Goal: Information Seeking & Learning: Learn about a topic

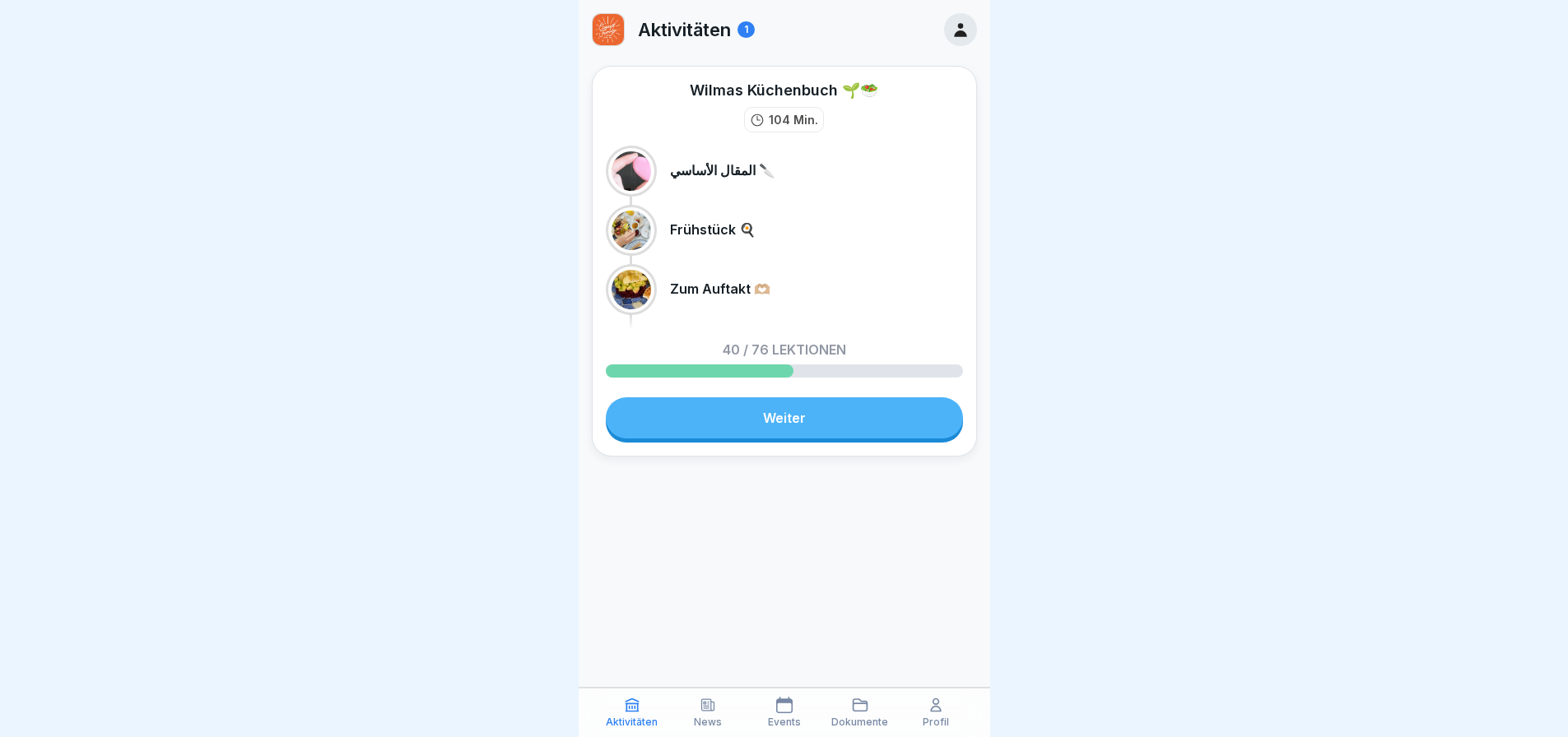
click at [785, 405] on link "Weiter" at bounding box center [784, 418] width 357 height 41
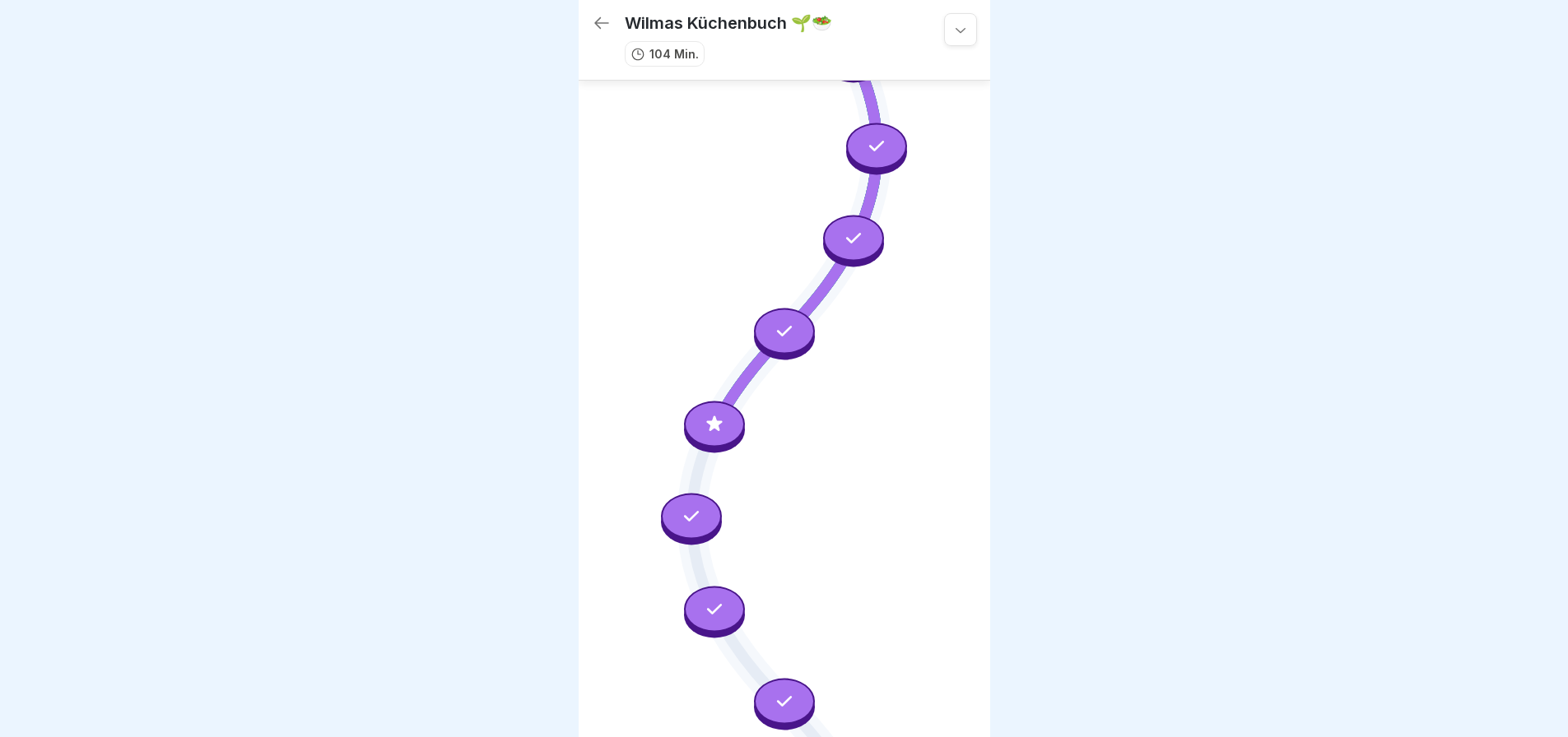
scroll to position [898, 0]
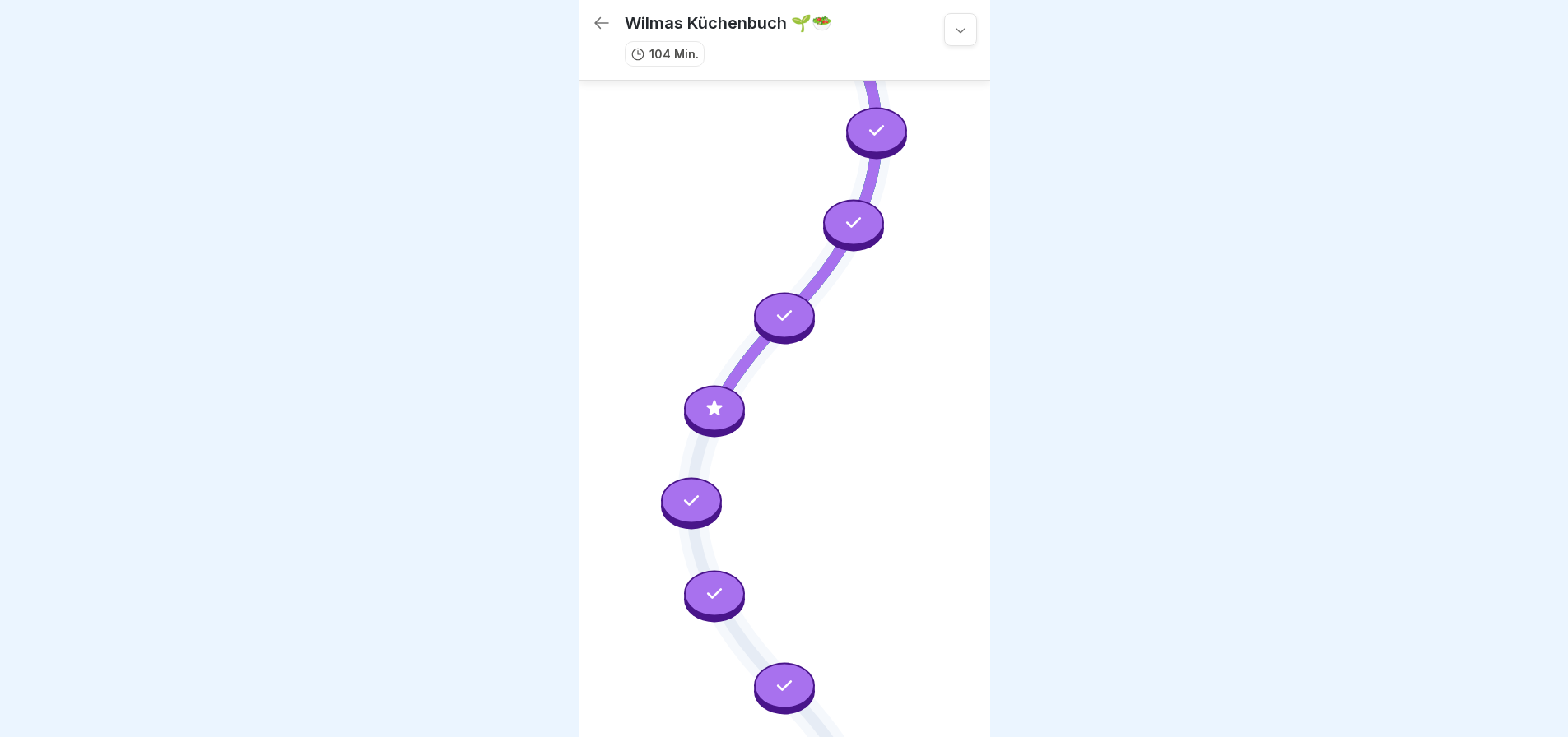
click at [721, 397] on icon at bounding box center [714, 408] width 22 height 21
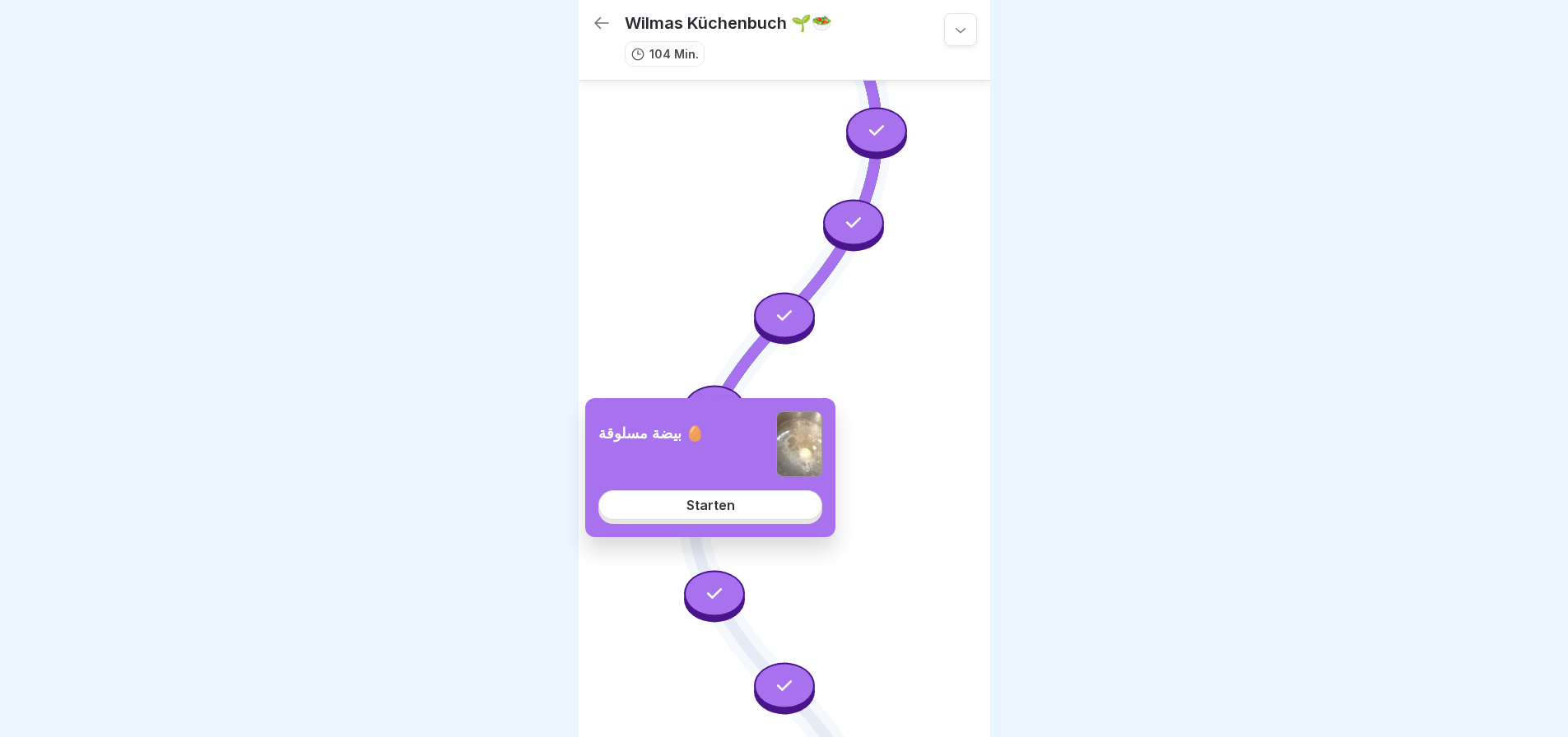
click at [768, 512] on link "Starten" at bounding box center [710, 505] width 224 height 29
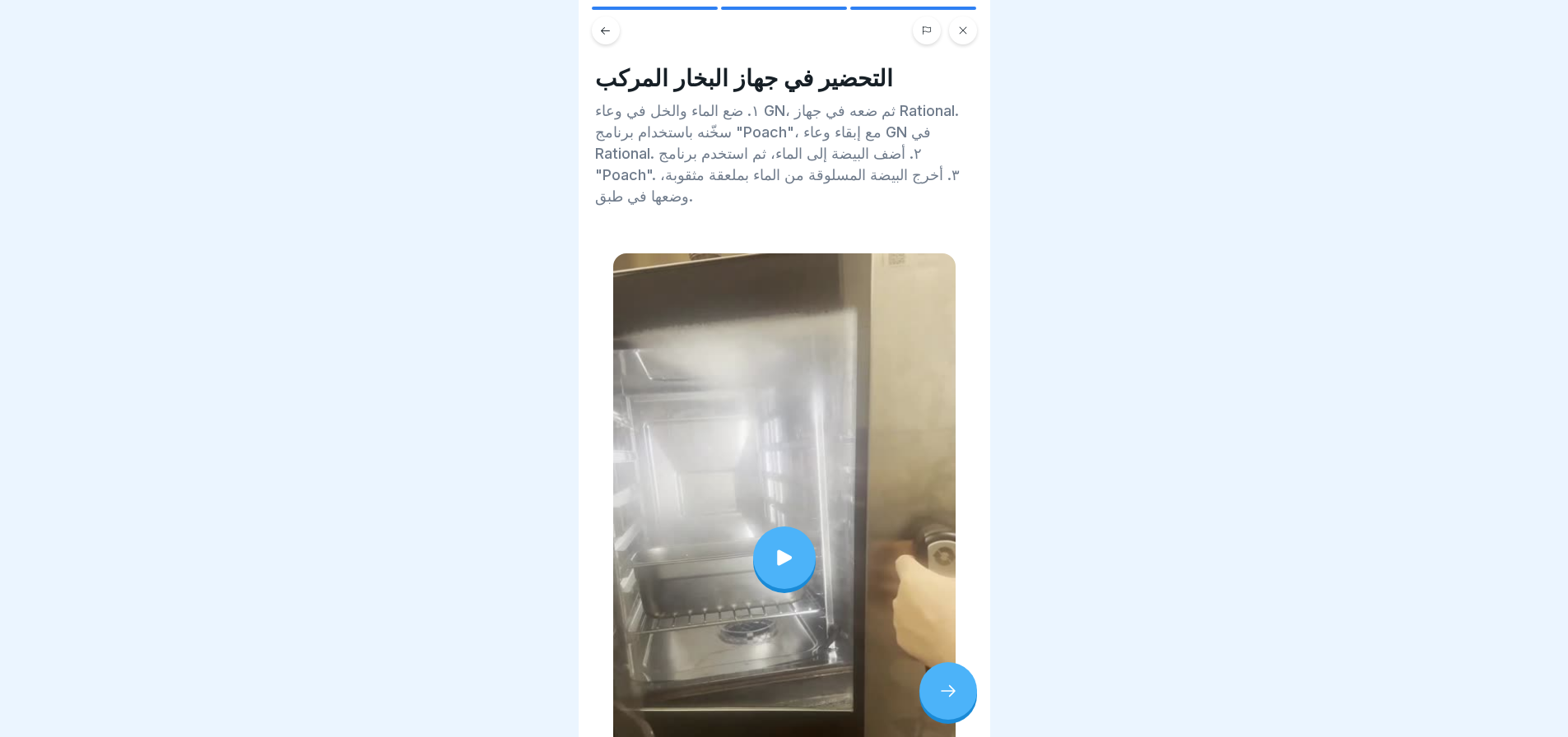
click at [950, 694] on icon at bounding box center [948, 691] width 15 height 11
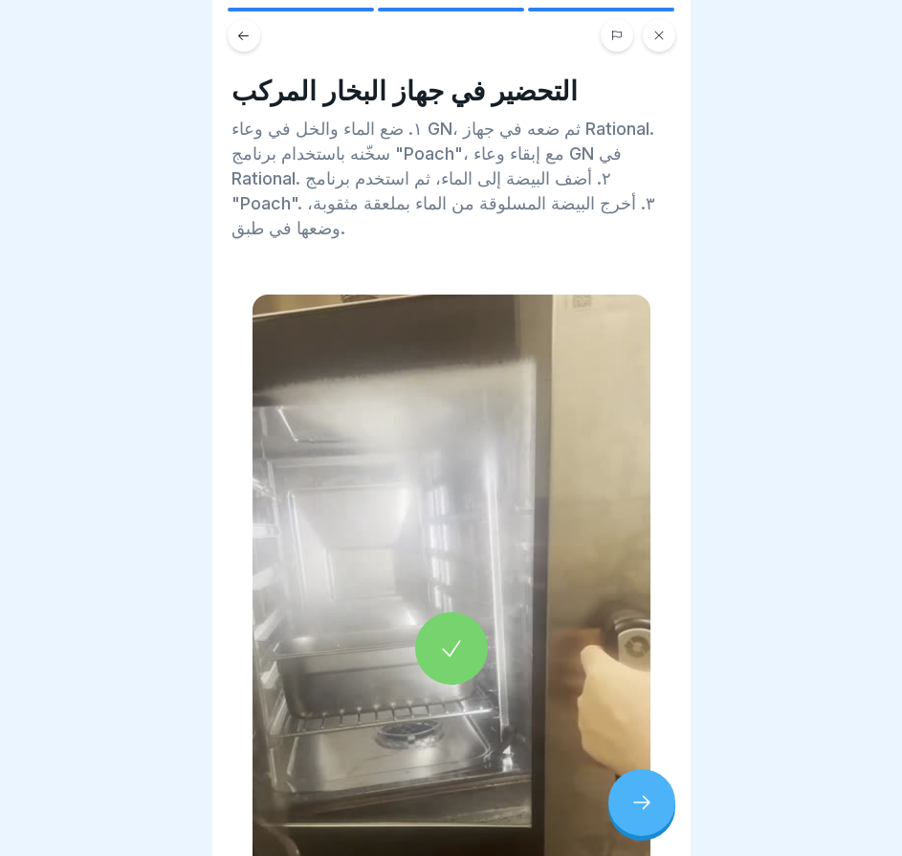
click at [646, 825] on div at bounding box center [641, 802] width 67 height 67
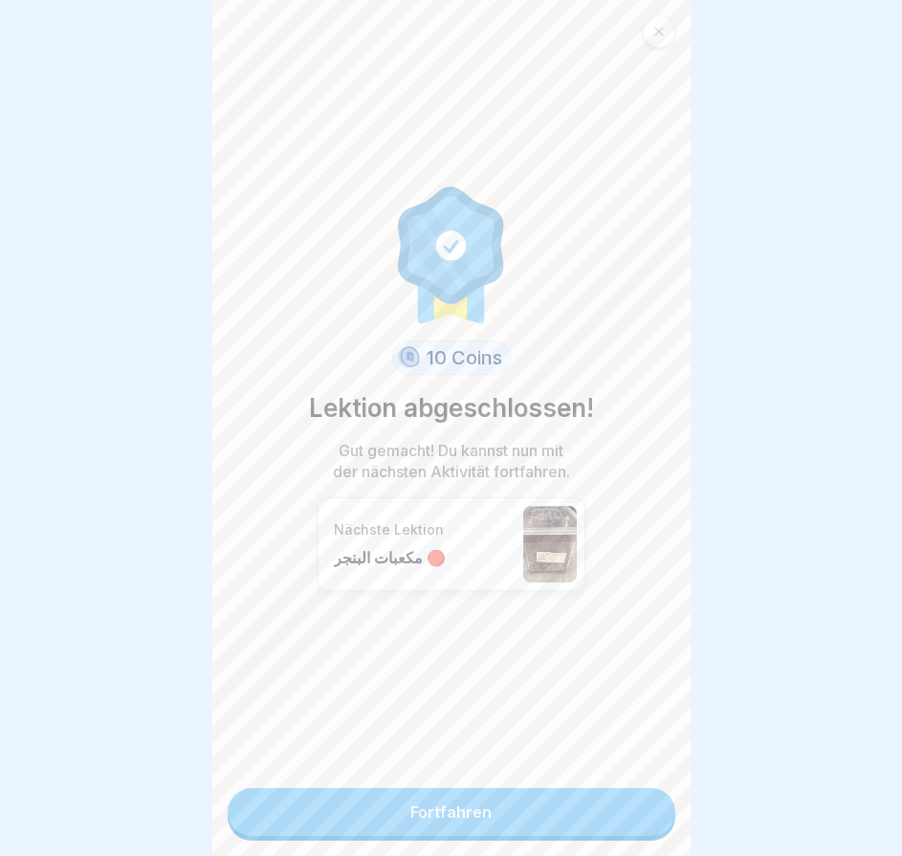
click at [646, 824] on link "Fortfahren" at bounding box center [452, 812] width 448 height 48
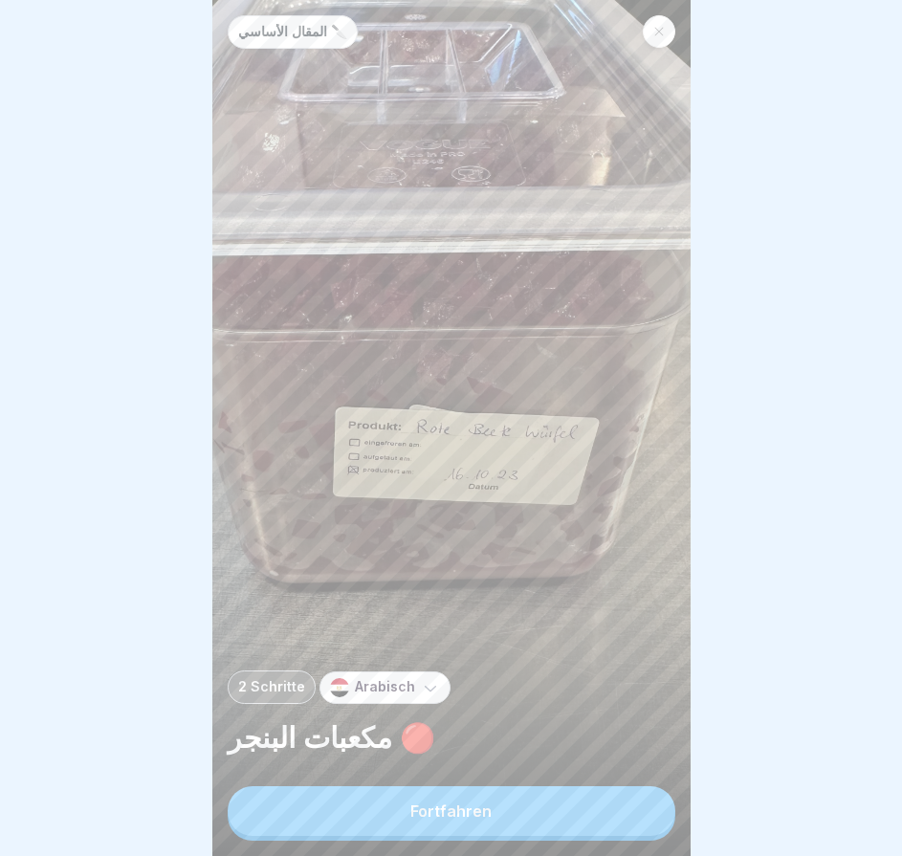
click at [646, 824] on button "Fortfahren" at bounding box center [452, 811] width 448 height 50
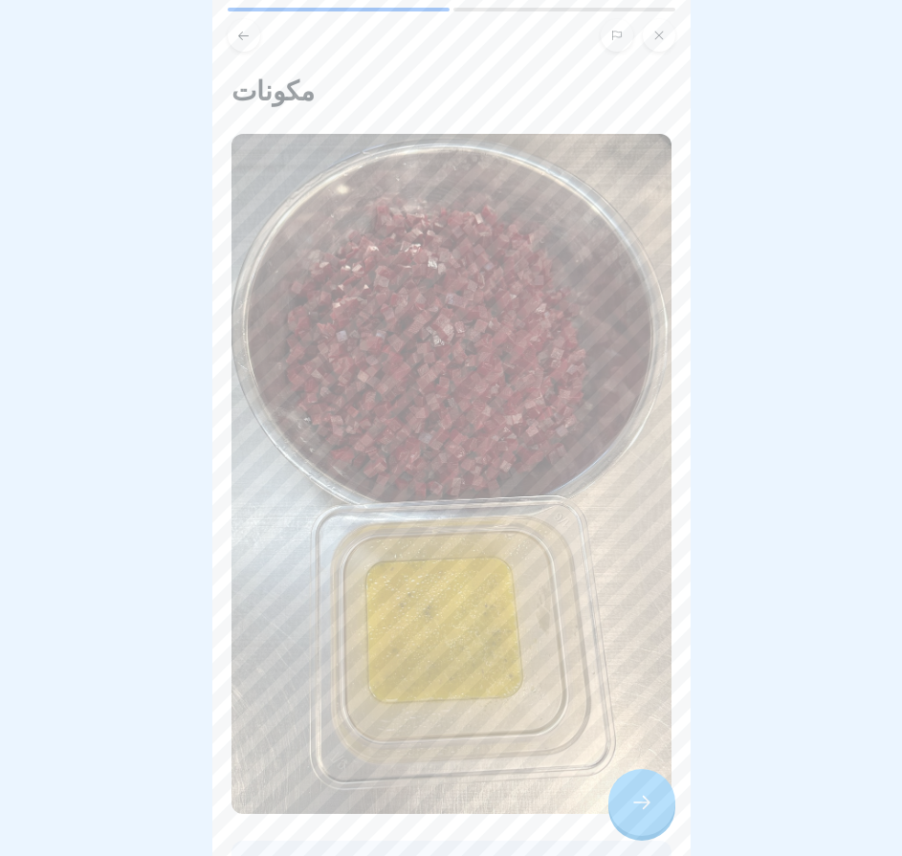
click at [646, 824] on div at bounding box center [641, 802] width 67 height 67
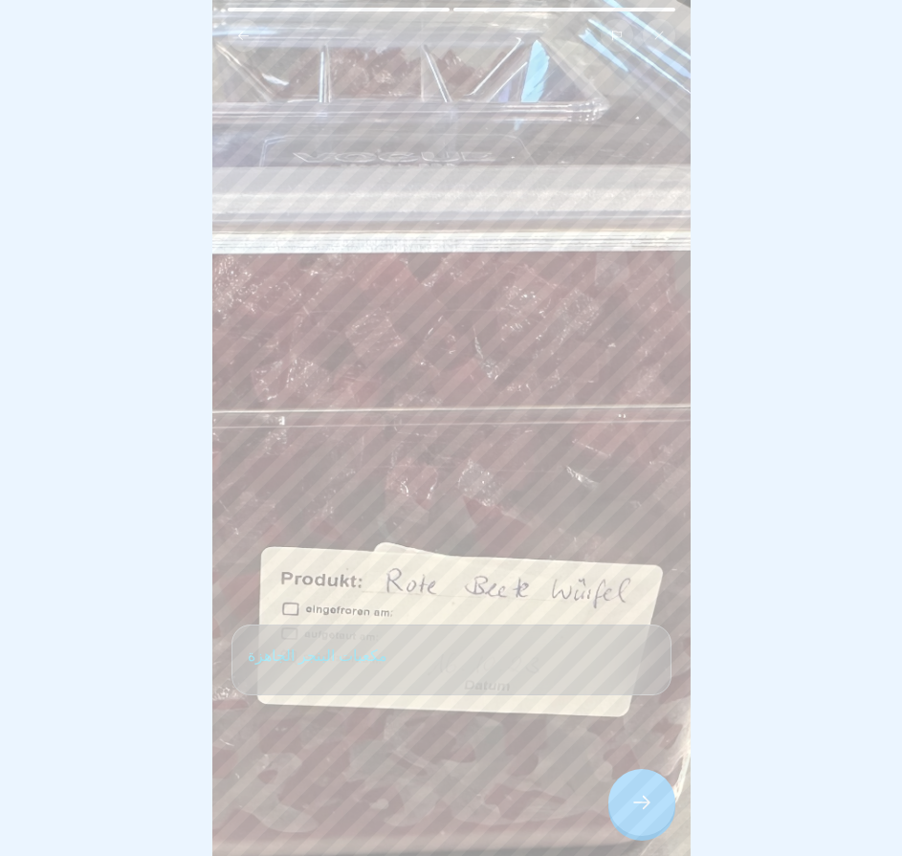
click at [646, 824] on div at bounding box center [641, 802] width 67 height 67
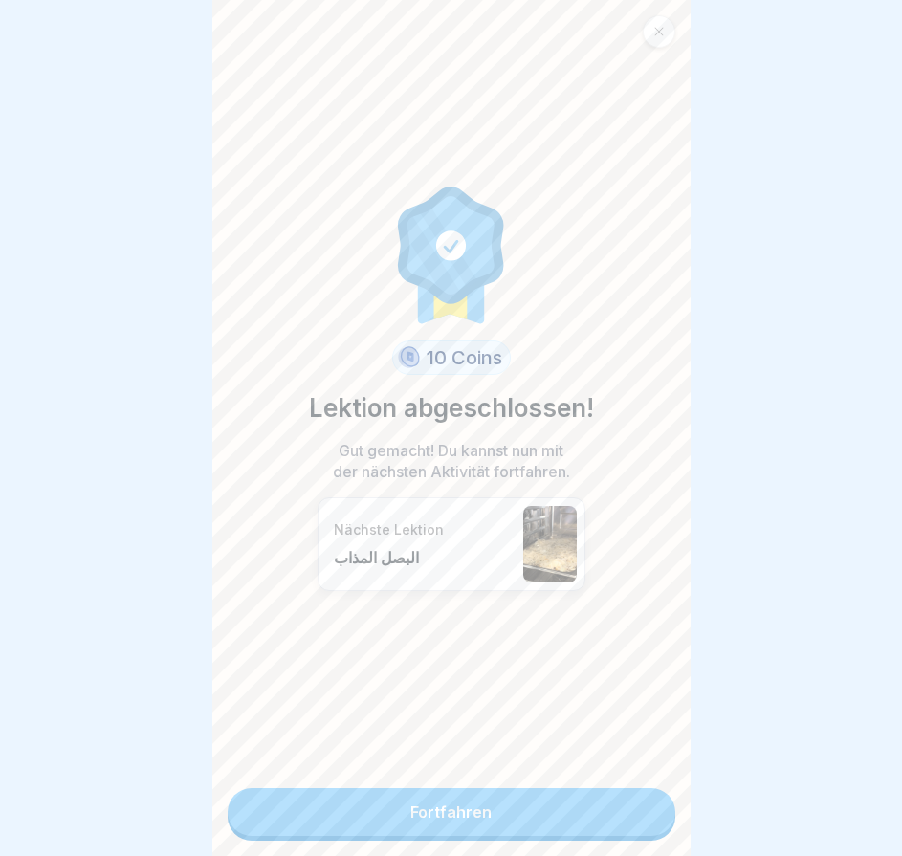
click at [646, 824] on link "Fortfahren" at bounding box center [452, 812] width 448 height 48
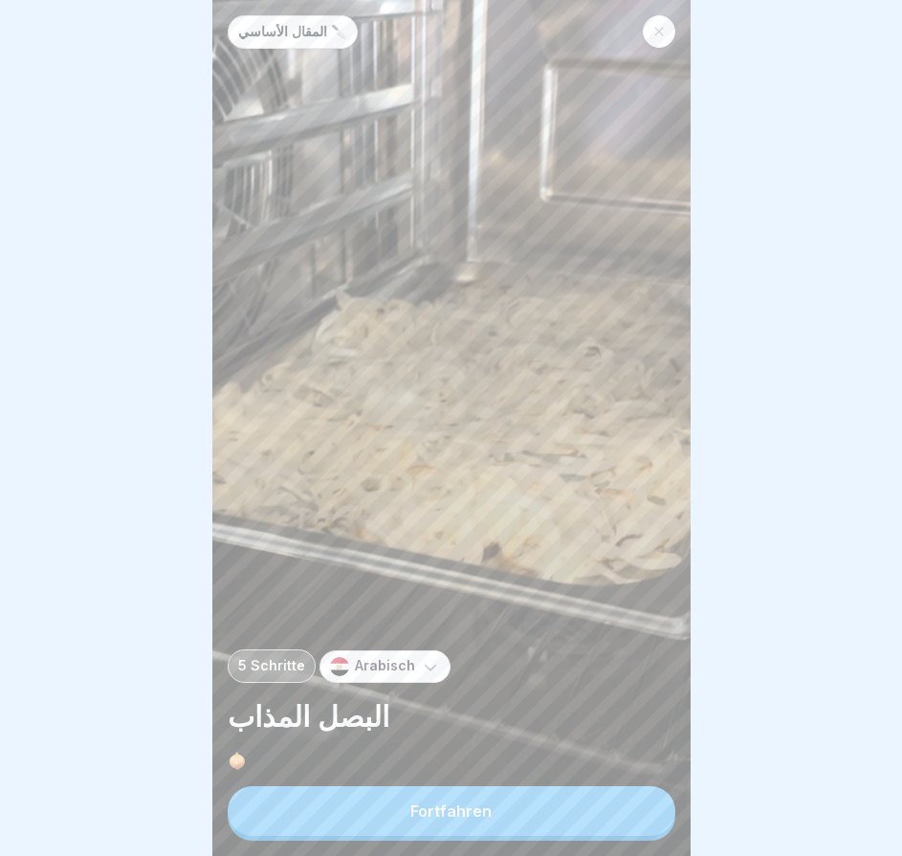
click at [646, 824] on button "Fortfahren" at bounding box center [452, 811] width 448 height 50
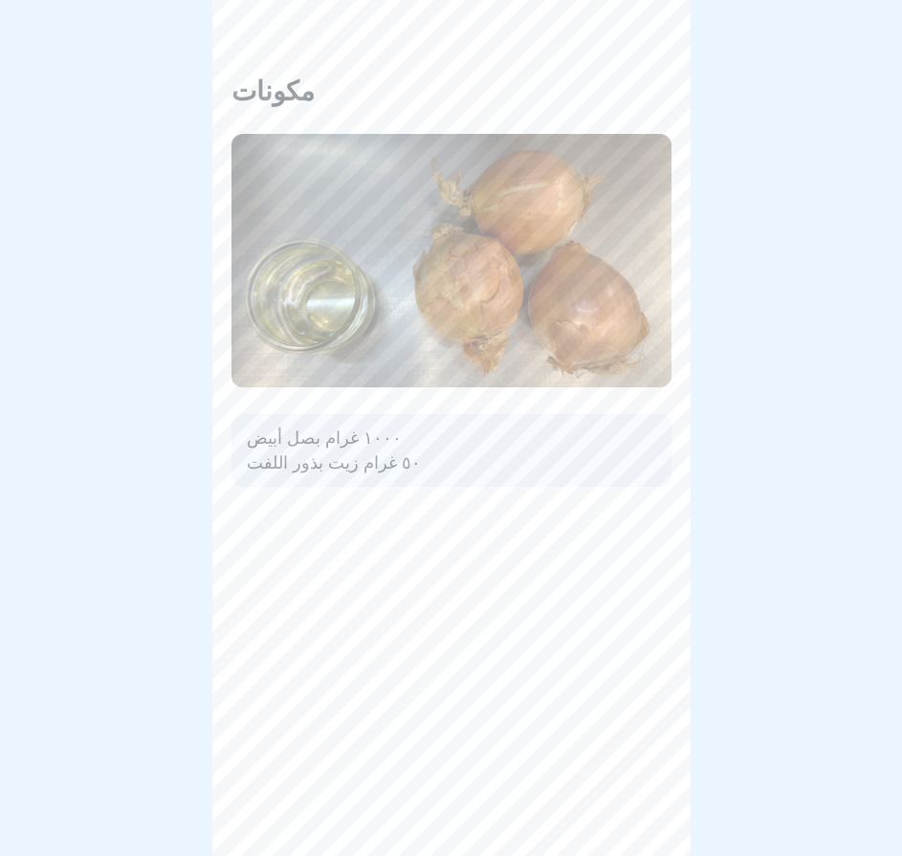
click at [646, 824] on div "المقال الأساسي 🔪 5 Schritte Arabisch البصل المذاب 🧅 Fortfahren مكونات ١٠٠٠ غرام…" at bounding box center [451, 428] width 478 height 856
click at [646, 824] on div at bounding box center [641, 802] width 67 height 67
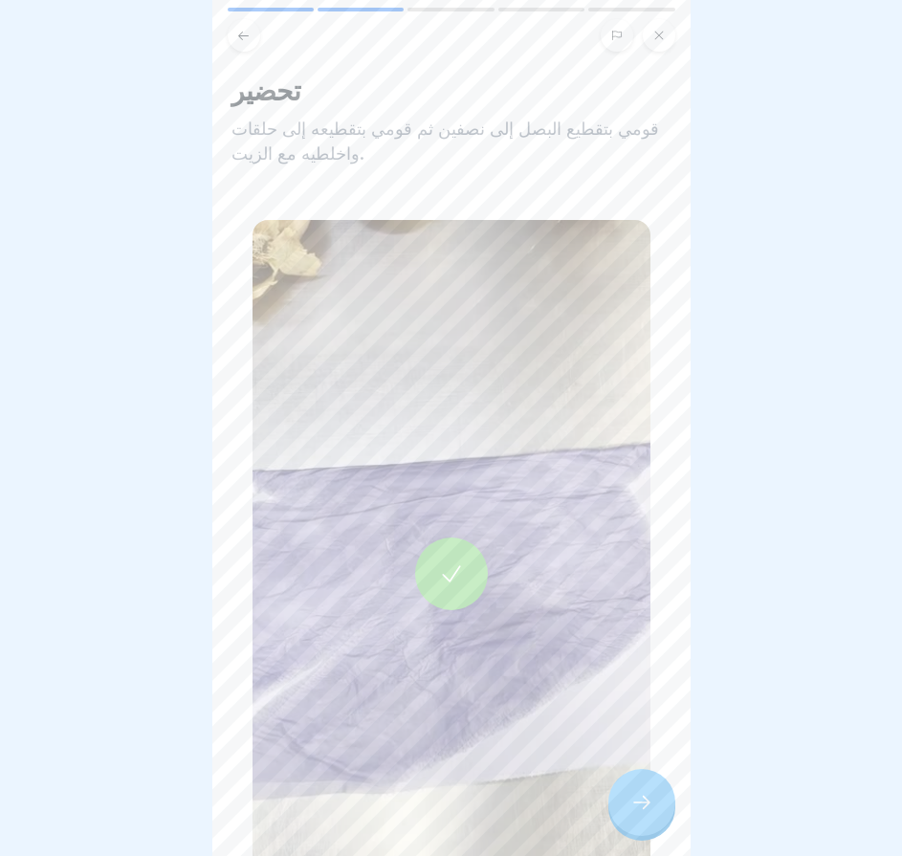
click at [646, 824] on div at bounding box center [641, 802] width 67 height 67
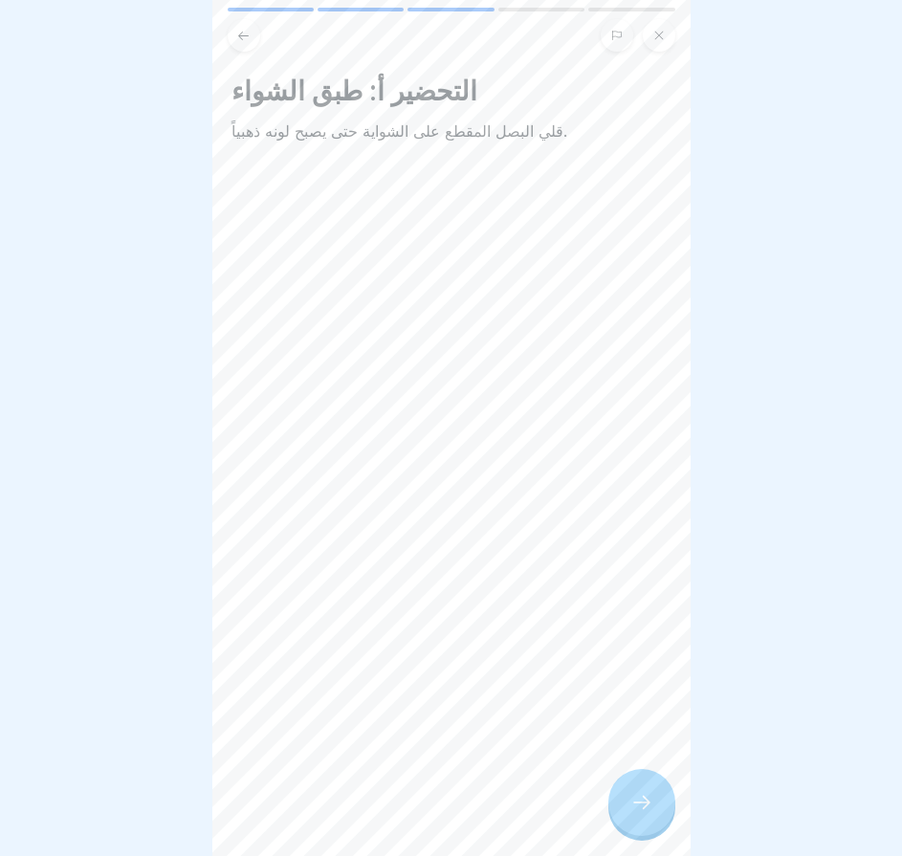
click at [646, 824] on div at bounding box center [641, 802] width 67 height 67
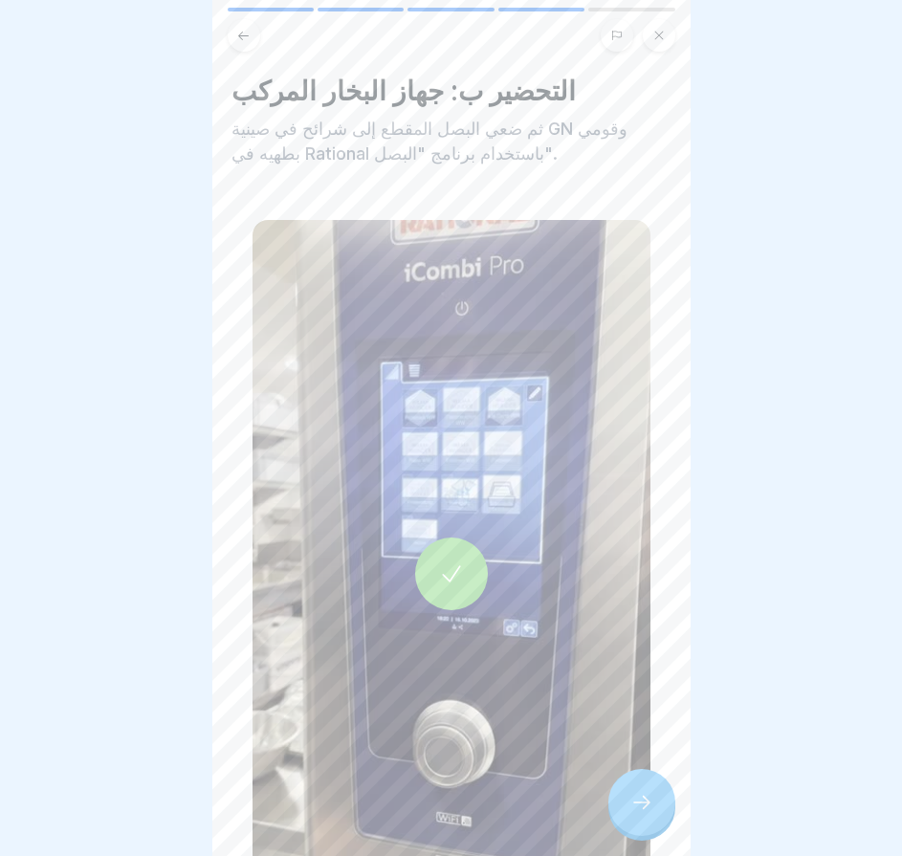
click at [646, 824] on div at bounding box center [641, 802] width 67 height 67
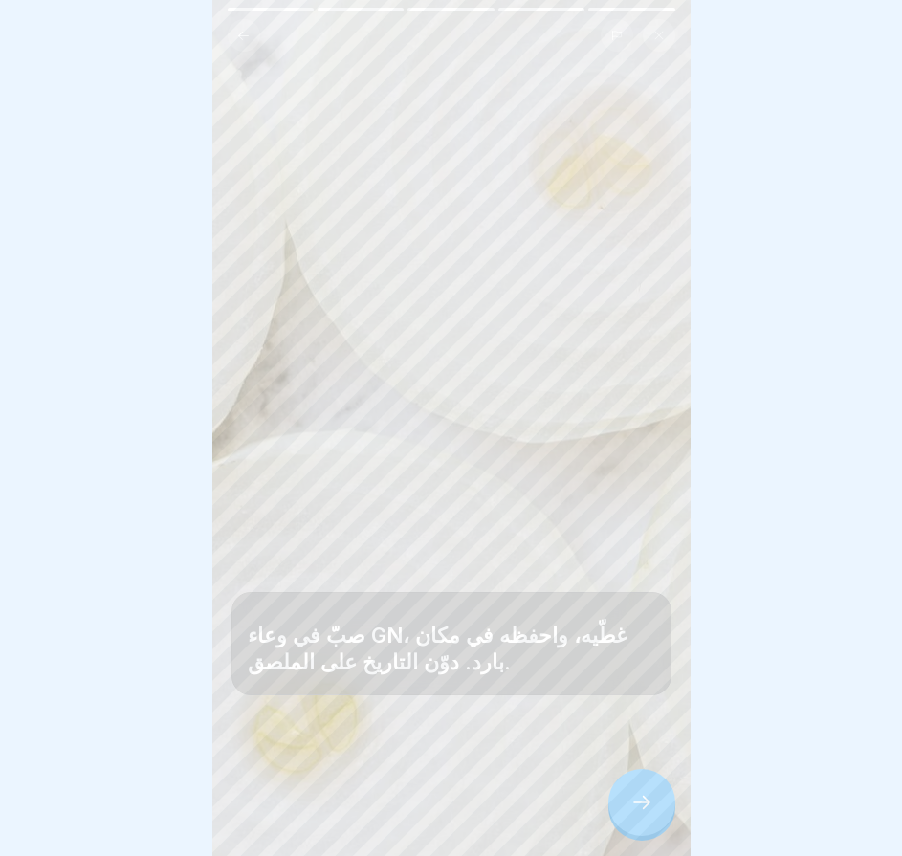
click at [646, 824] on div at bounding box center [641, 802] width 67 height 67
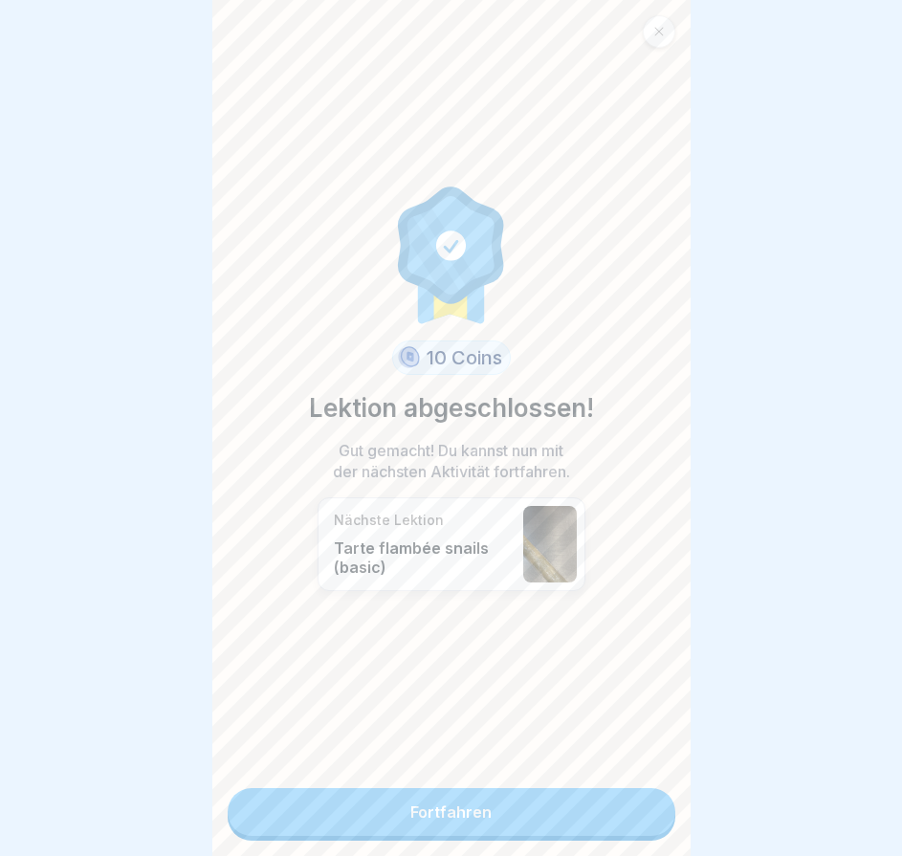
click at [646, 824] on link "Fortfahren" at bounding box center [452, 812] width 448 height 48
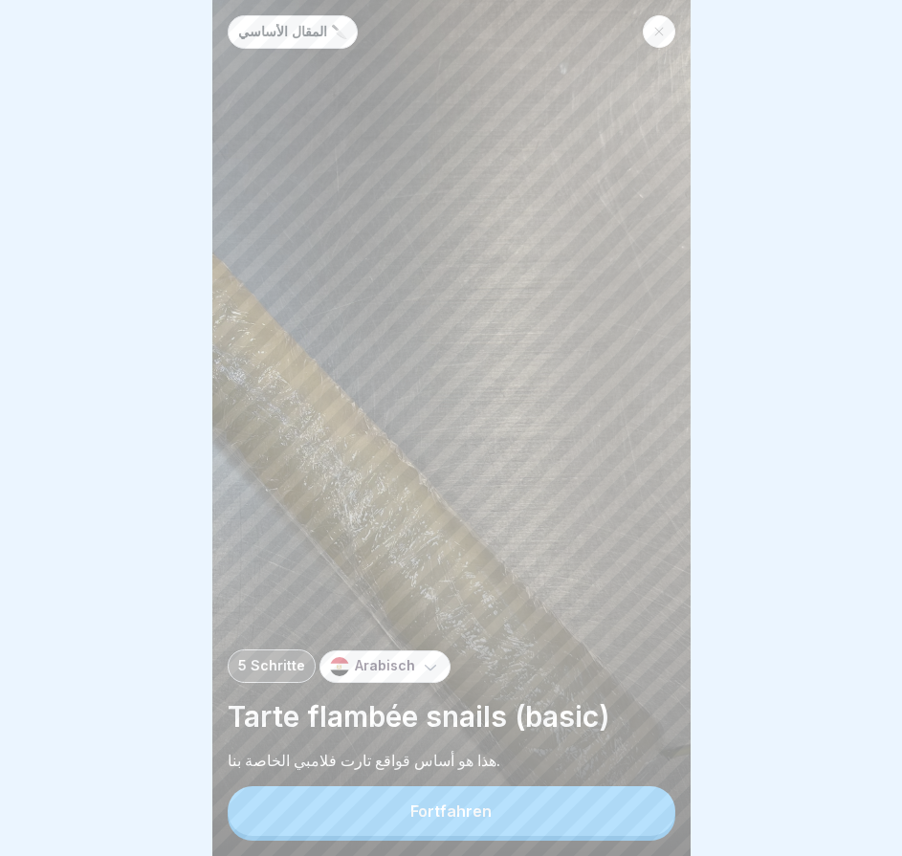
click at [646, 824] on button "Fortfahren" at bounding box center [452, 811] width 448 height 50
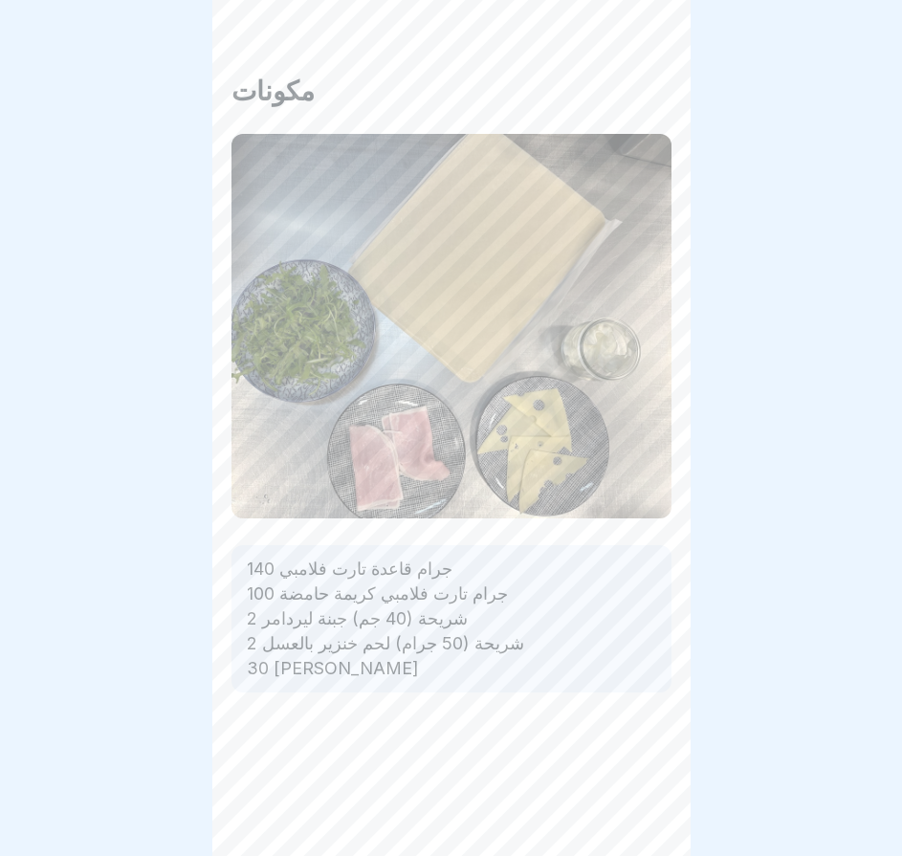
click at [646, 824] on div at bounding box center [641, 802] width 67 height 67
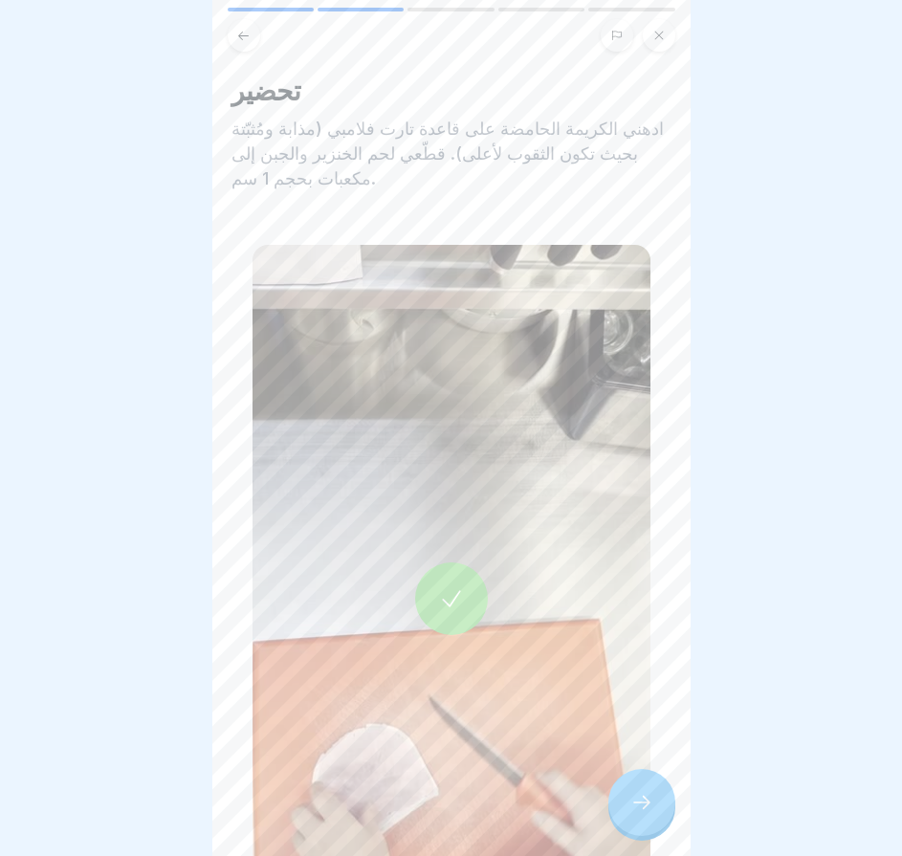
click at [646, 824] on div at bounding box center [641, 802] width 67 height 67
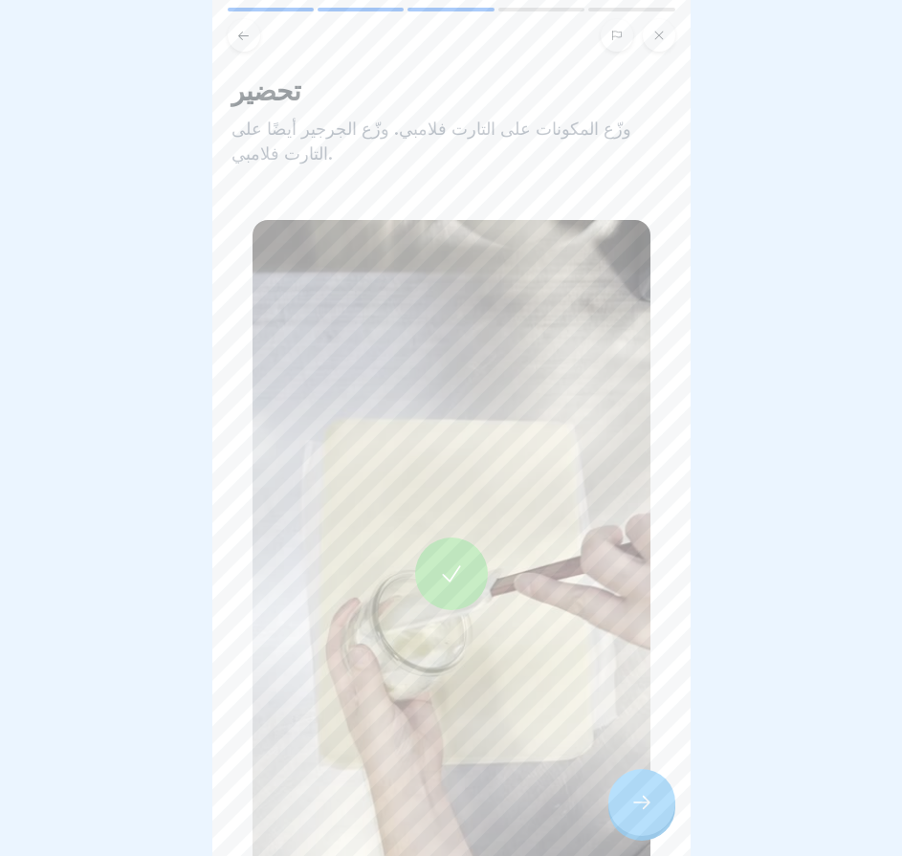
click at [646, 824] on div at bounding box center [641, 802] width 67 height 67
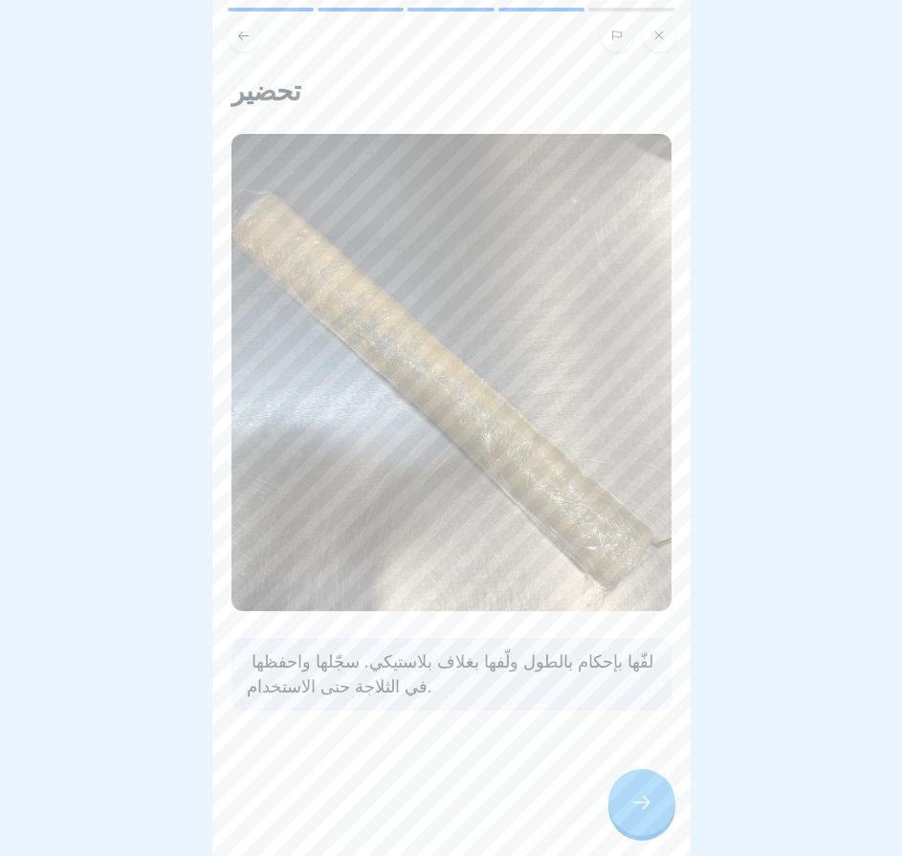
click at [646, 824] on div at bounding box center [641, 802] width 67 height 67
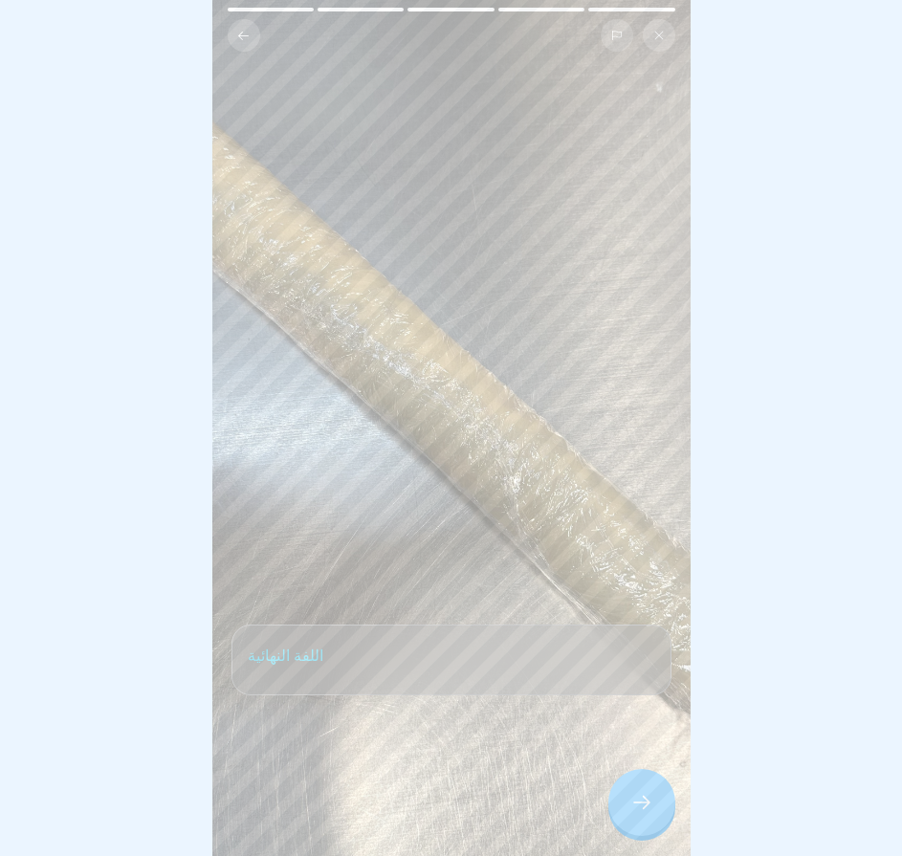
click at [646, 824] on div at bounding box center [641, 802] width 67 height 67
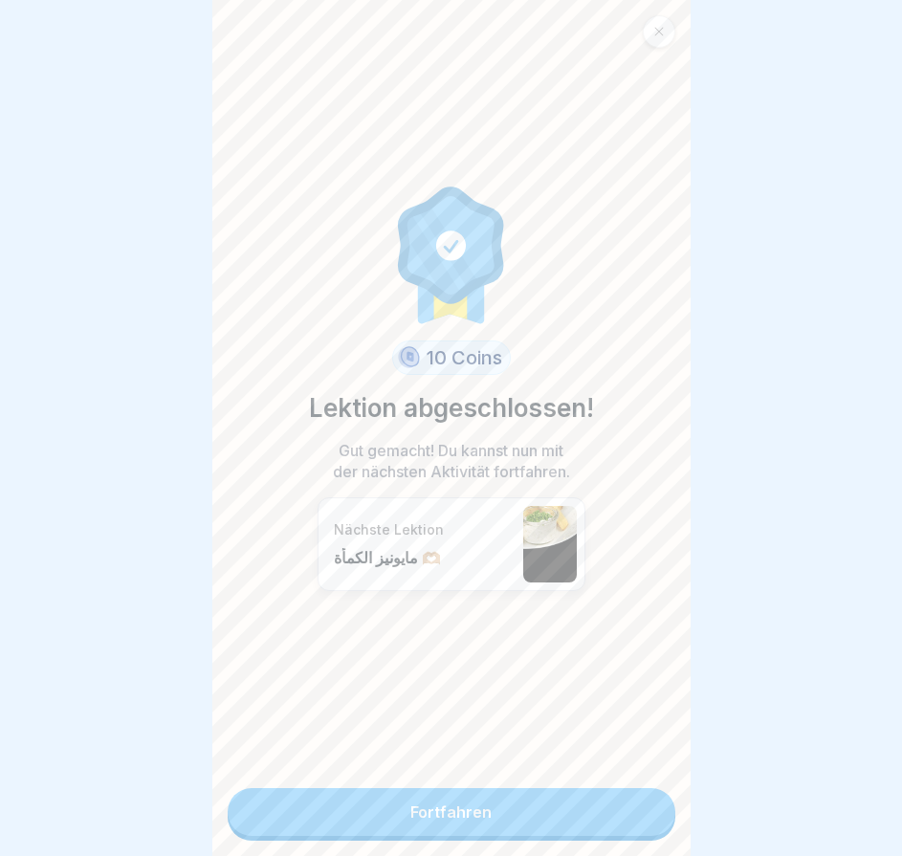
click at [646, 824] on link "Fortfahren" at bounding box center [452, 812] width 448 height 48
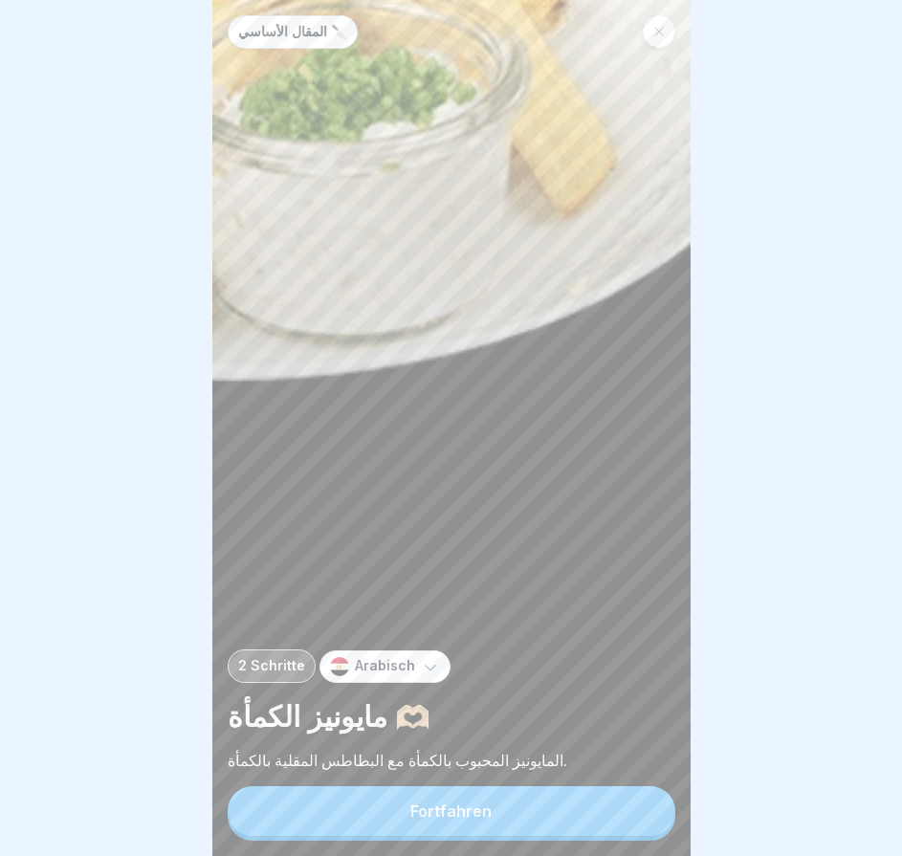
click at [646, 824] on button "Fortfahren" at bounding box center [452, 811] width 448 height 50
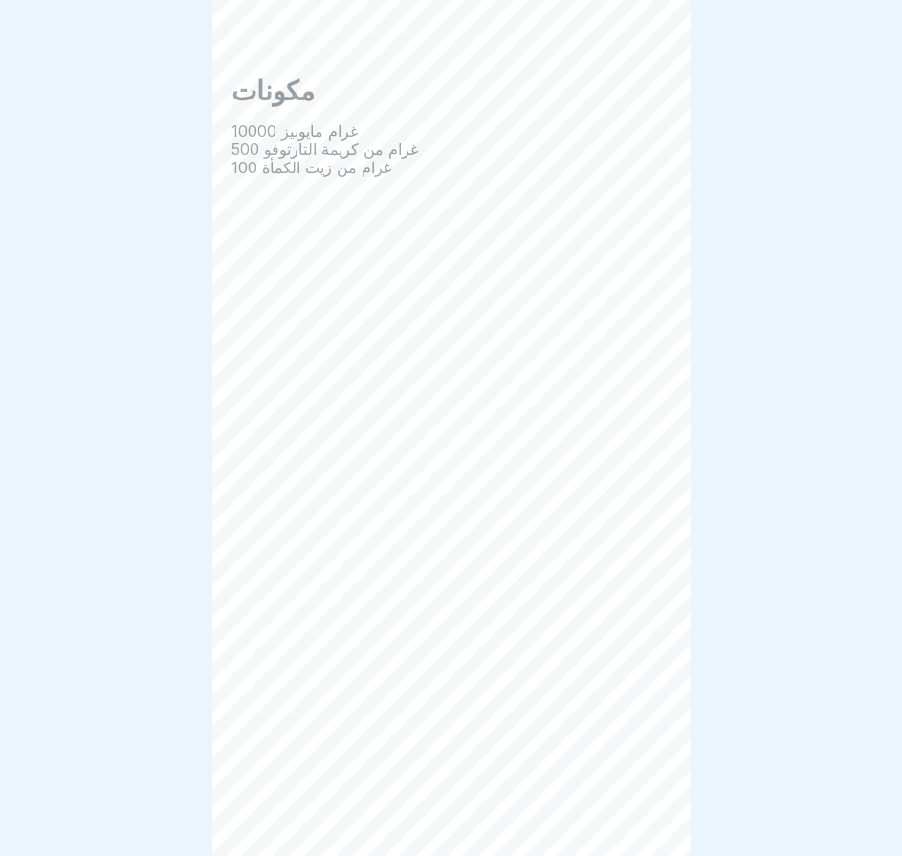
click at [646, 824] on div at bounding box center [641, 802] width 67 height 67
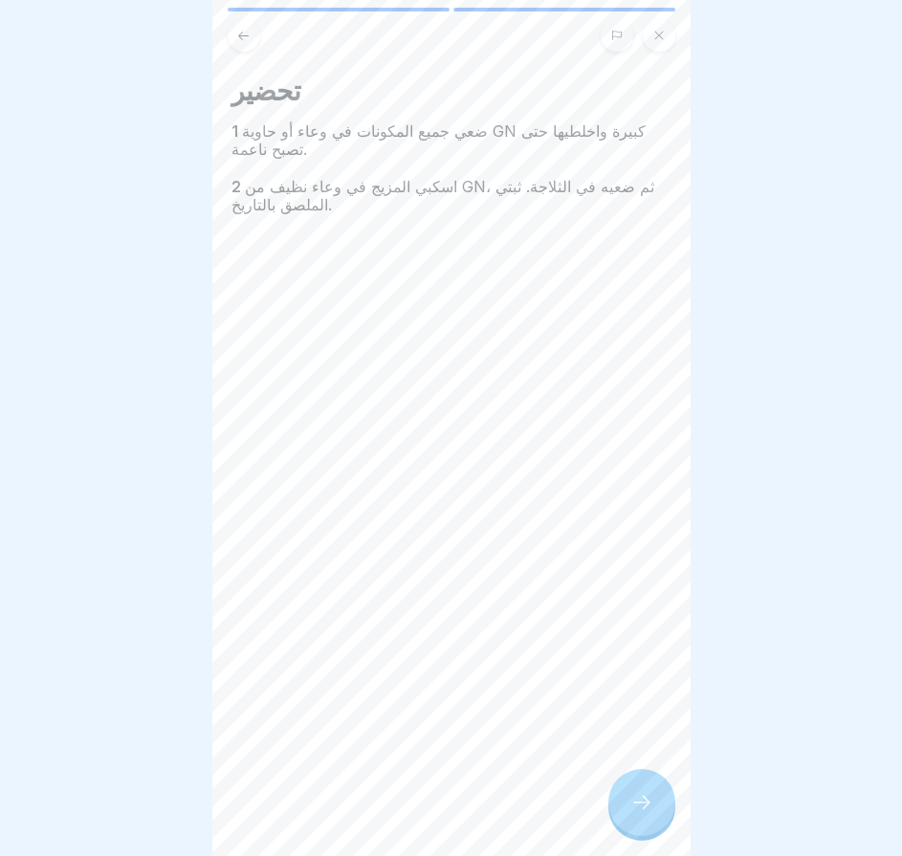
click at [646, 824] on div at bounding box center [641, 802] width 67 height 67
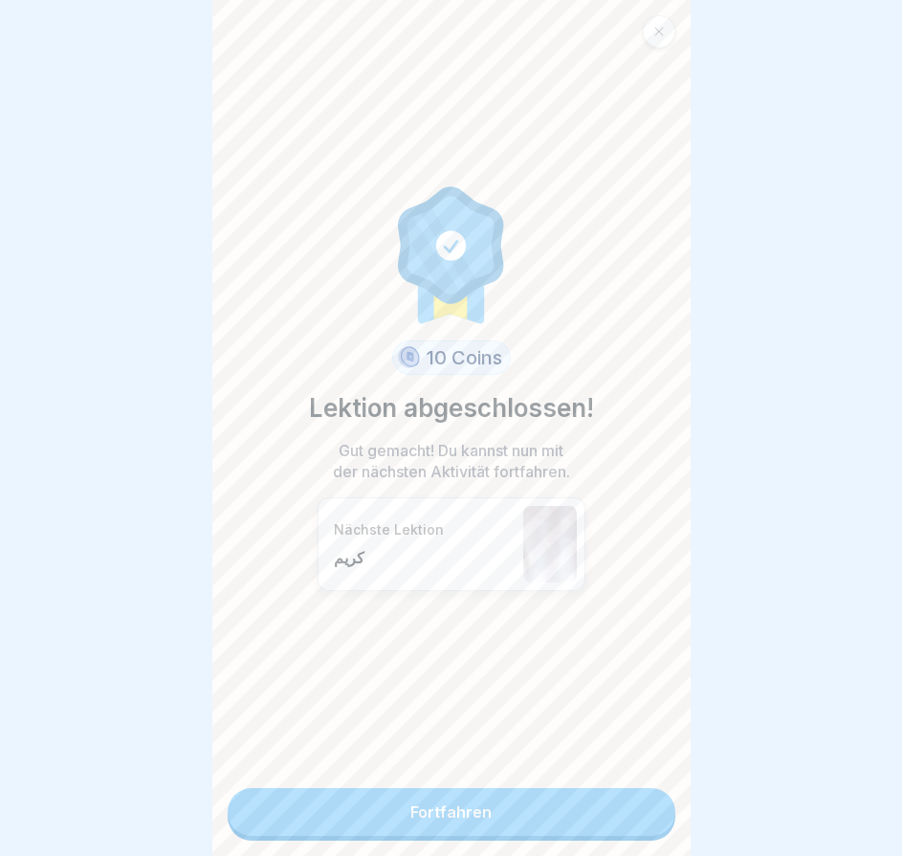
click at [663, 33] on div at bounding box center [659, 31] width 33 height 33
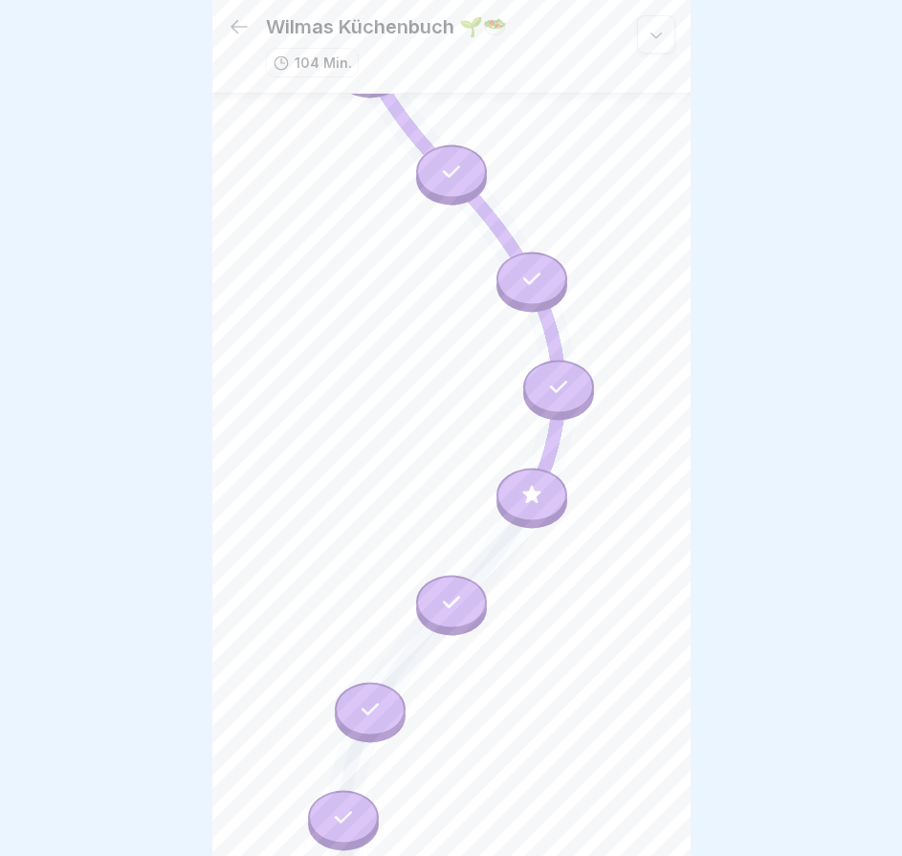
scroll to position [1670, 0]
click at [526, 467] on div at bounding box center [532, 494] width 71 height 54
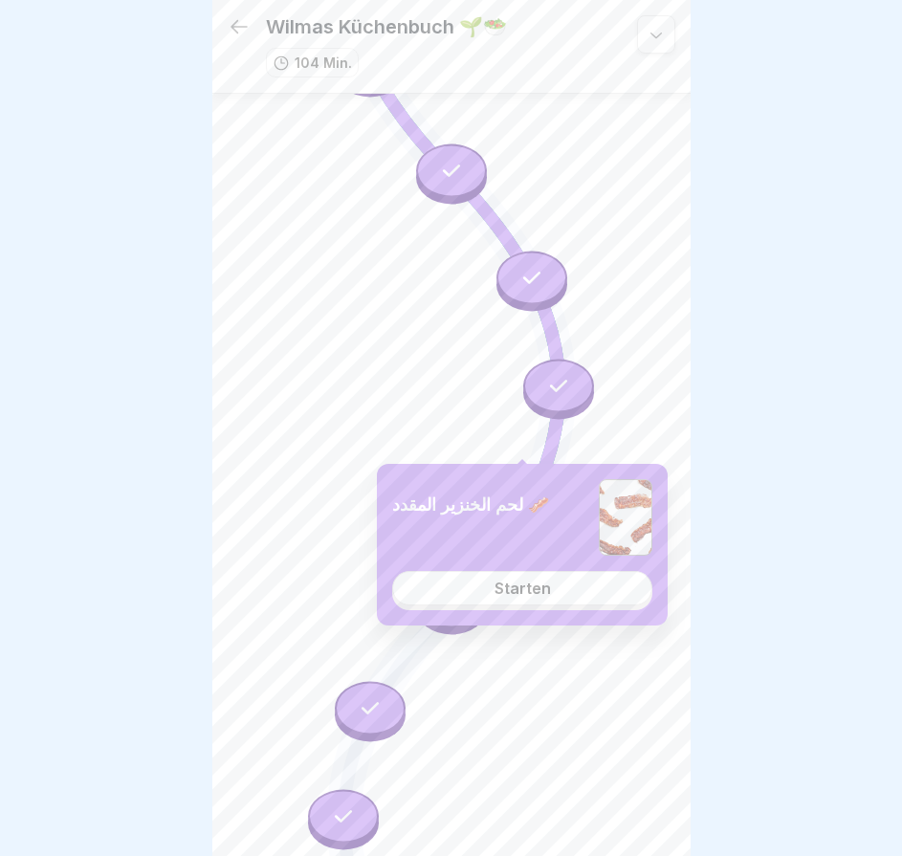
click at [560, 590] on link "Starten" at bounding box center [522, 588] width 260 height 34
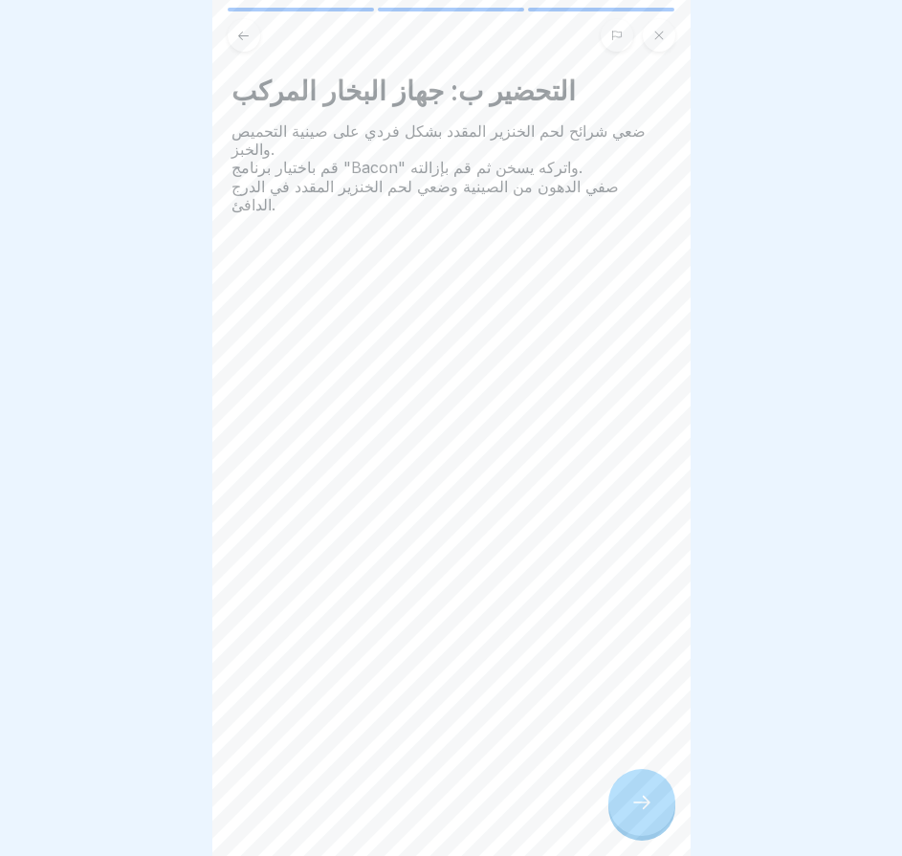
click at [657, 831] on div at bounding box center [641, 802] width 67 height 67
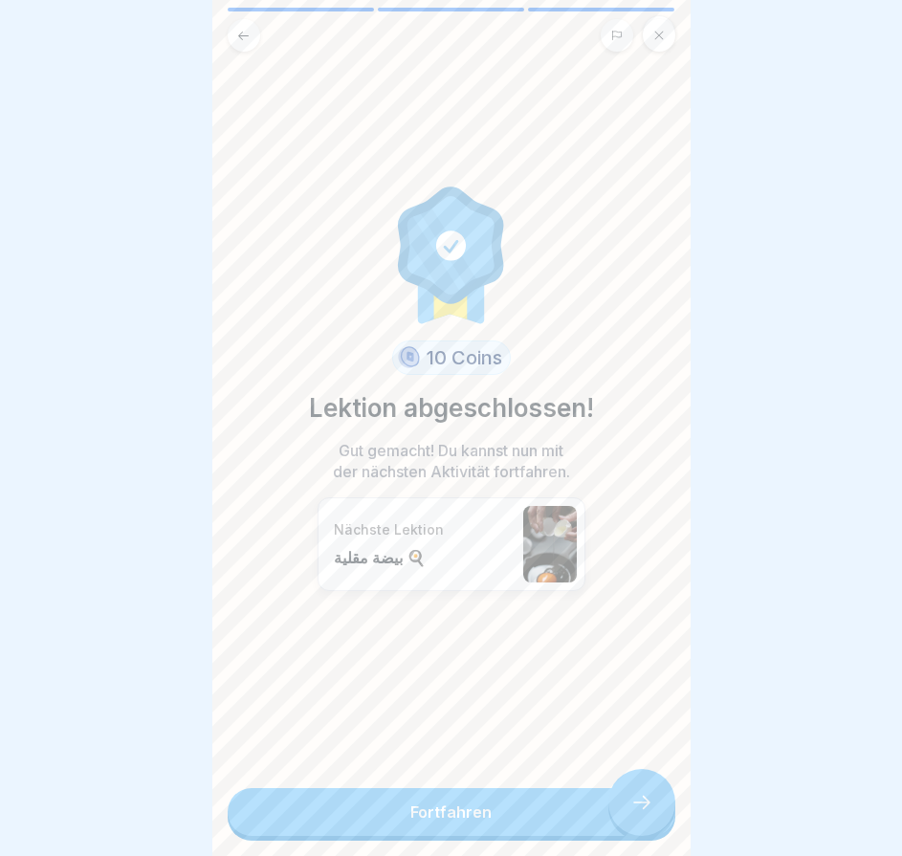
click at [645, 819] on link "Fortfahren" at bounding box center [452, 812] width 448 height 48
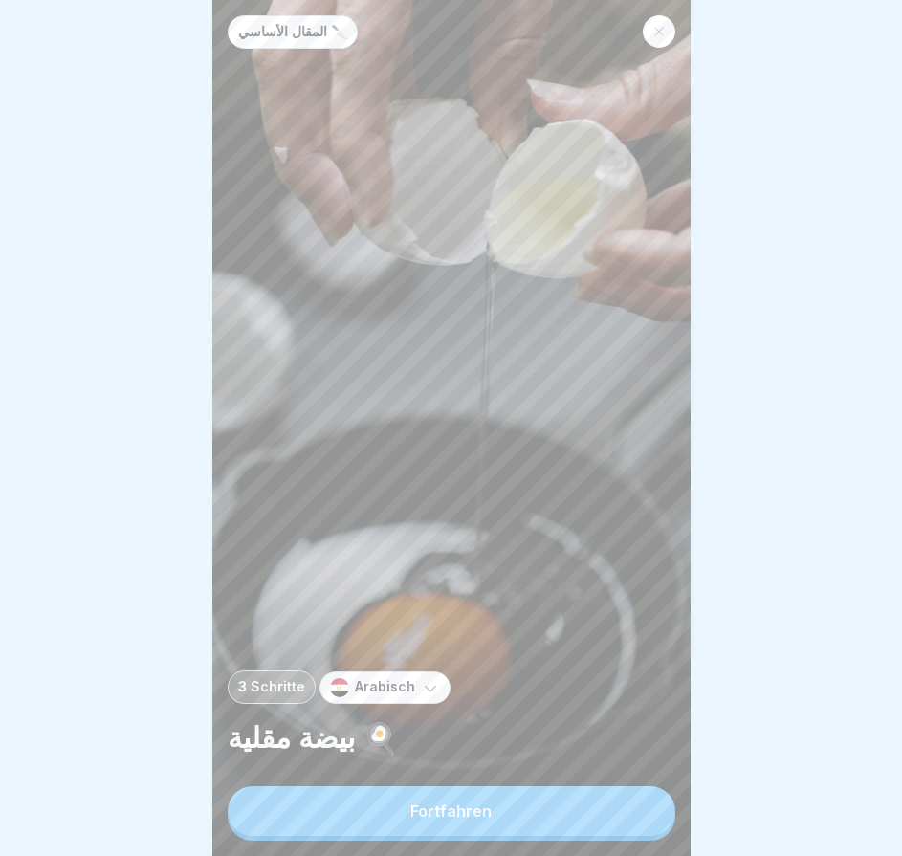
click at [645, 816] on button "Fortfahren" at bounding box center [452, 811] width 448 height 50
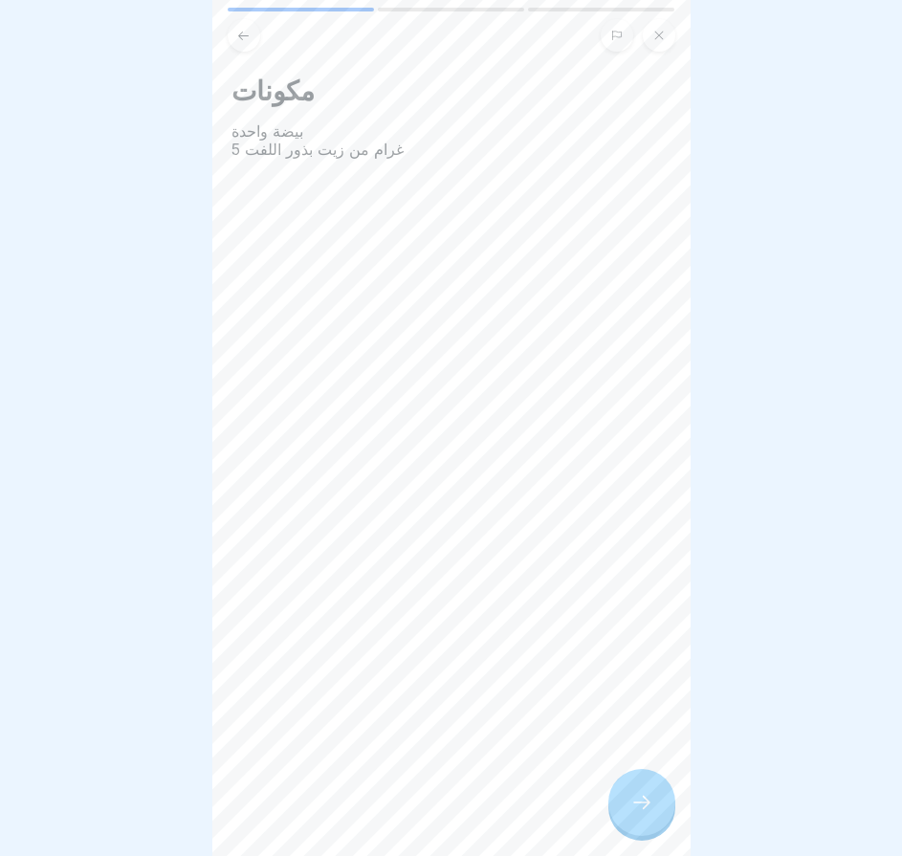
click at [643, 815] on div "مكونات بيضة واحدة 5 غرام من زيت بذور اللفت" at bounding box center [451, 428] width 478 height 856
click at [643, 814] on icon at bounding box center [641, 802] width 23 height 23
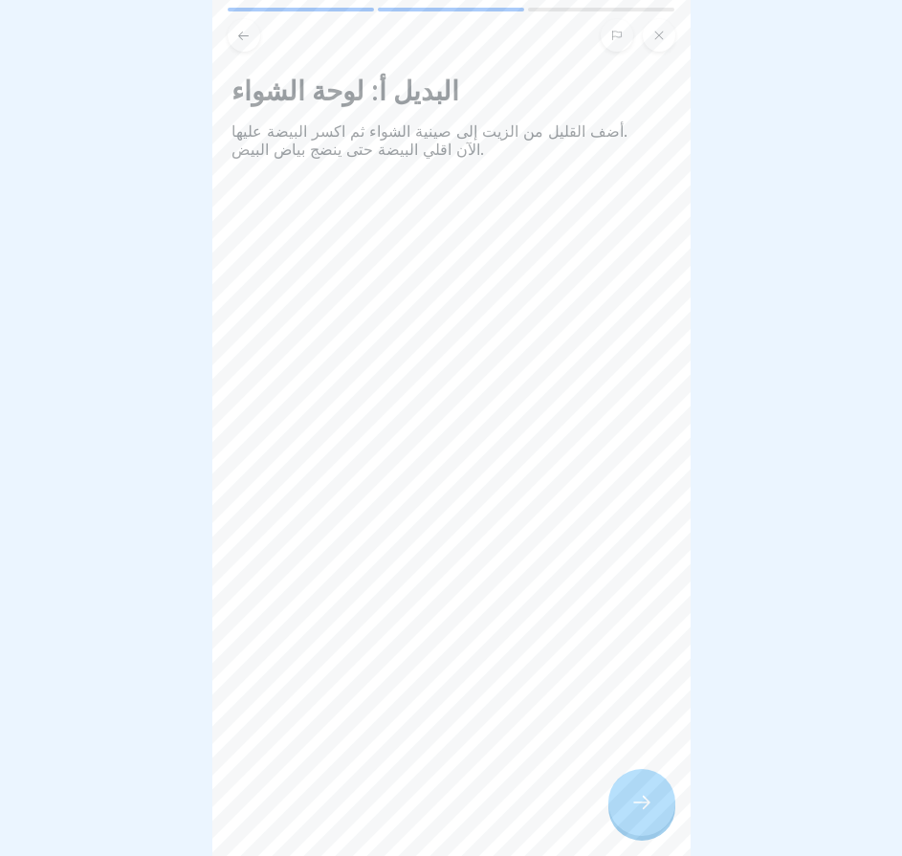
click at [643, 814] on icon at bounding box center [641, 802] width 23 height 23
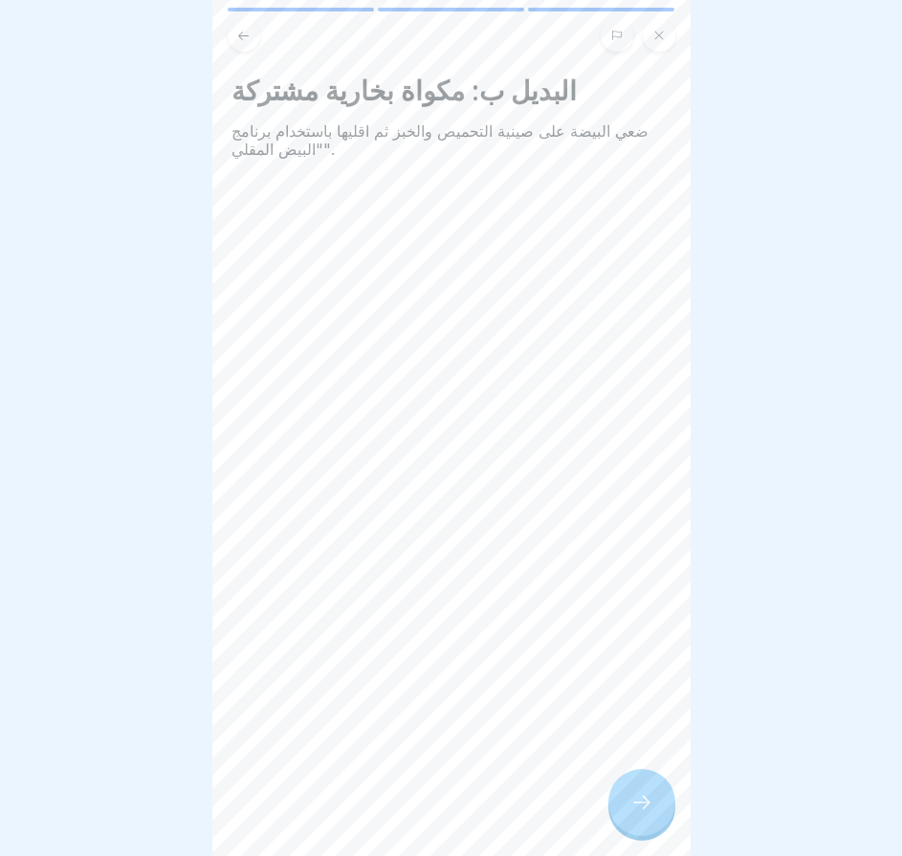
click at [643, 814] on icon at bounding box center [641, 802] width 23 height 23
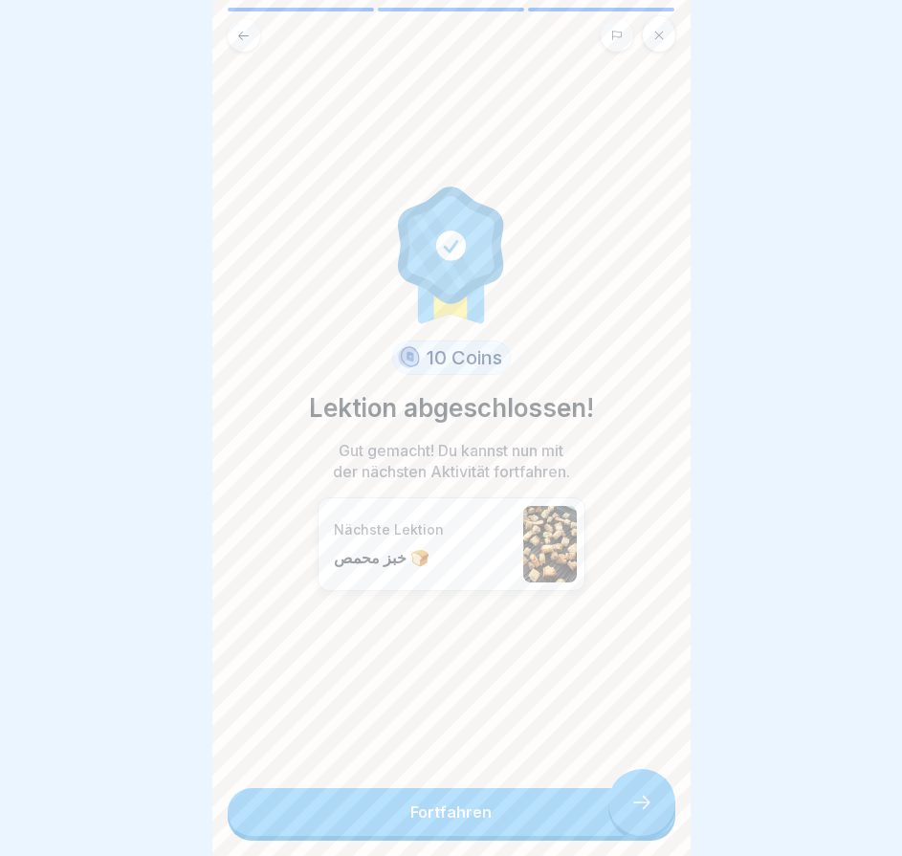
click at [643, 815] on link "Fortfahren" at bounding box center [452, 812] width 448 height 48
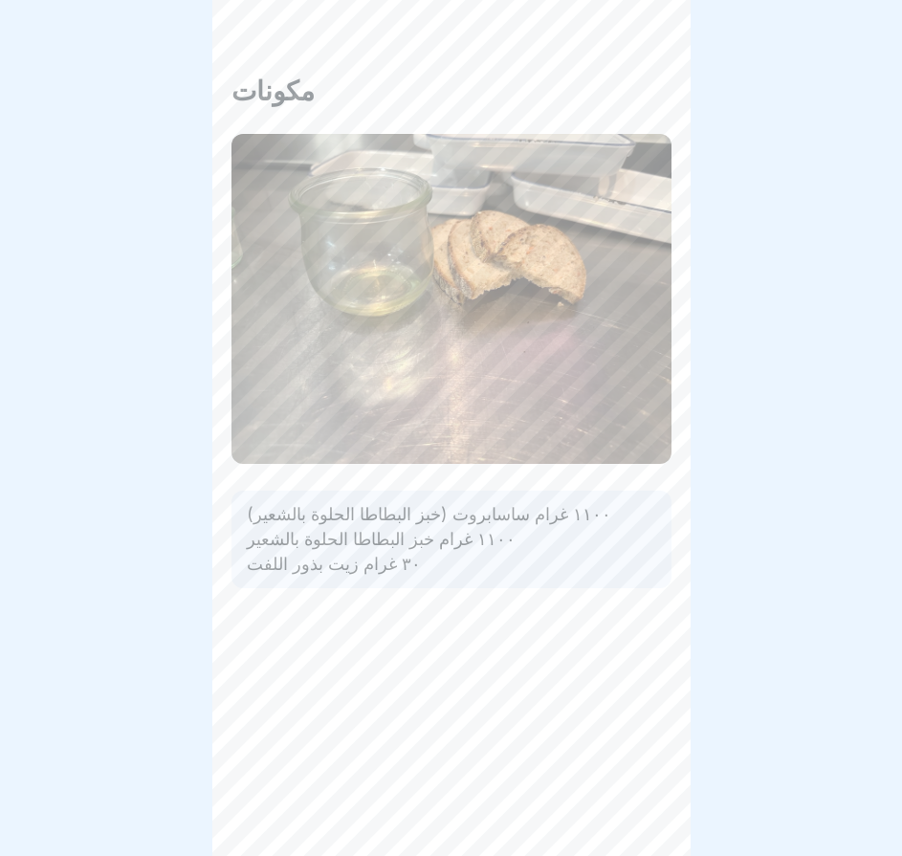
click at [643, 814] on div "المقال الأساسي 🔪 4 Schritte Arabisch خبز محمص 🍞 Fortfahren مكونات ١١٠٠ غرام ساس…" at bounding box center [451, 428] width 478 height 856
click at [643, 814] on icon at bounding box center [641, 802] width 23 height 23
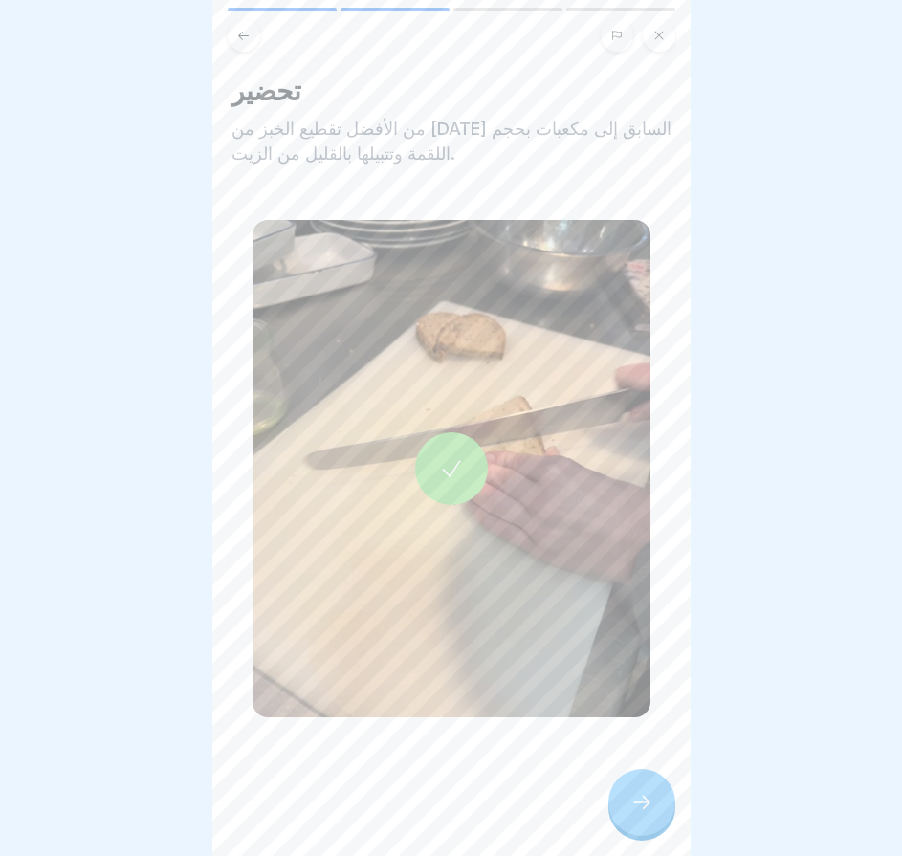
click at [643, 814] on icon at bounding box center [641, 802] width 23 height 23
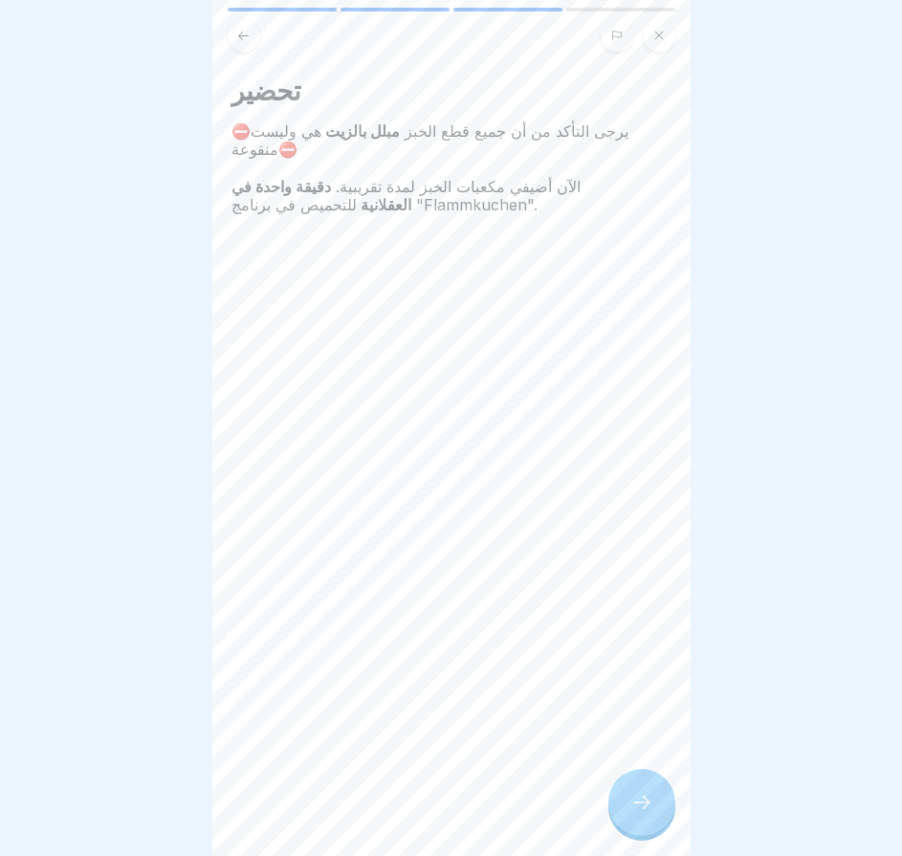
click at [643, 814] on icon at bounding box center [641, 802] width 23 height 23
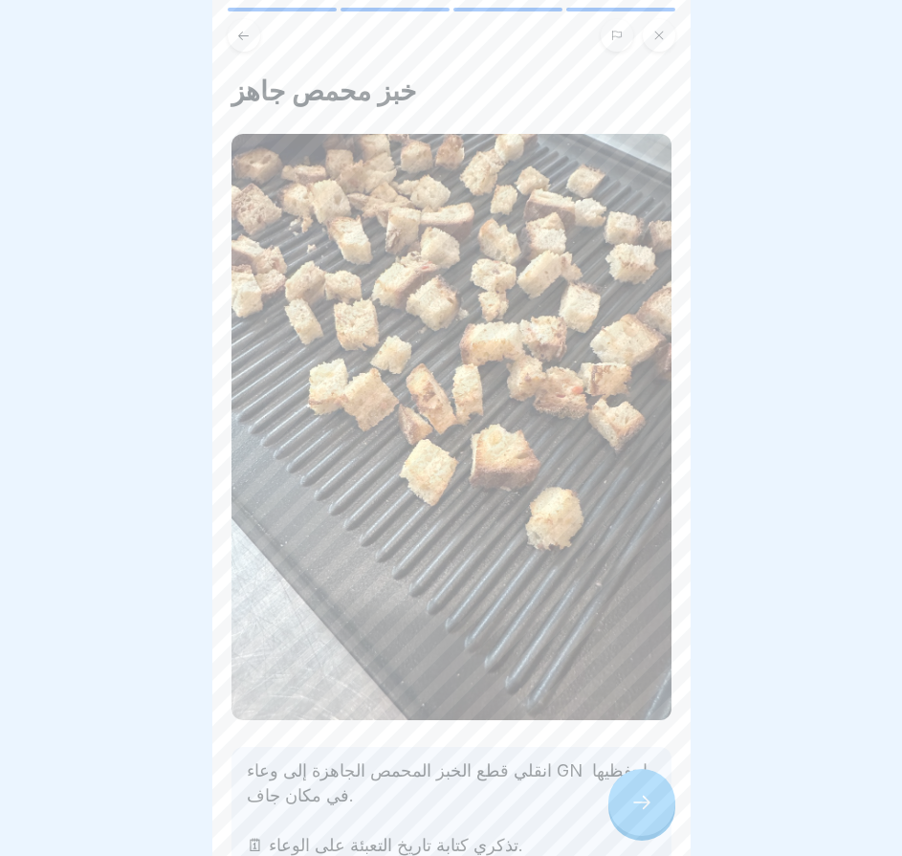
click at [643, 814] on icon at bounding box center [641, 802] width 23 height 23
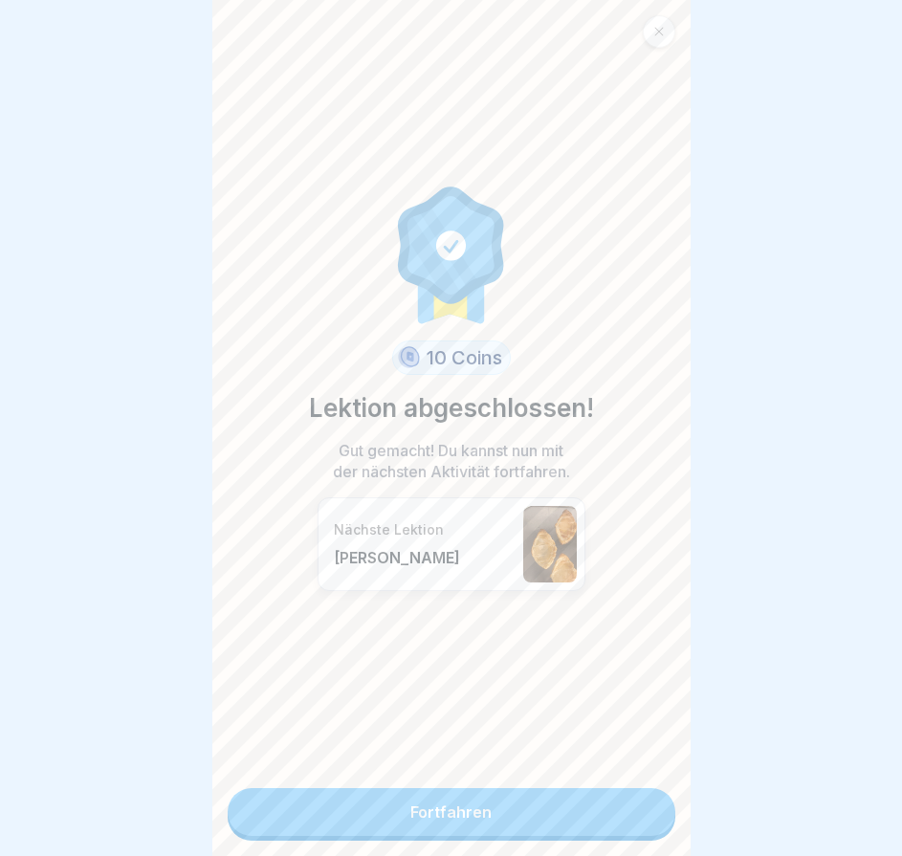
click at [643, 813] on link "Fortfahren" at bounding box center [452, 812] width 448 height 48
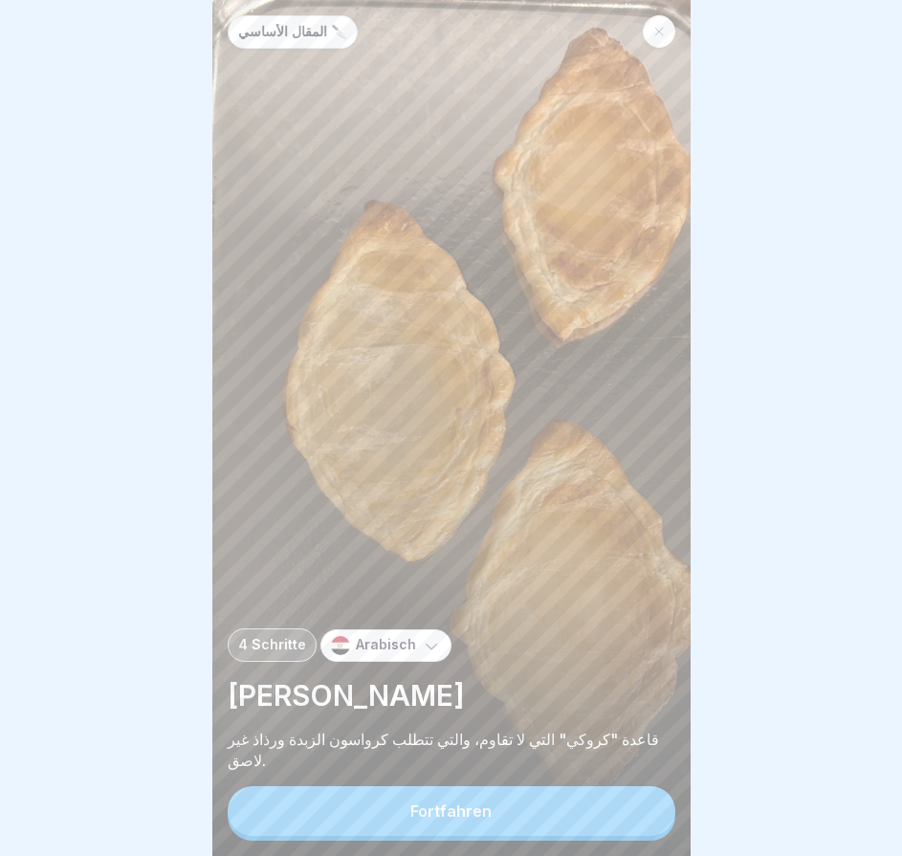
click at [666, 25] on div at bounding box center [659, 31] width 33 height 33
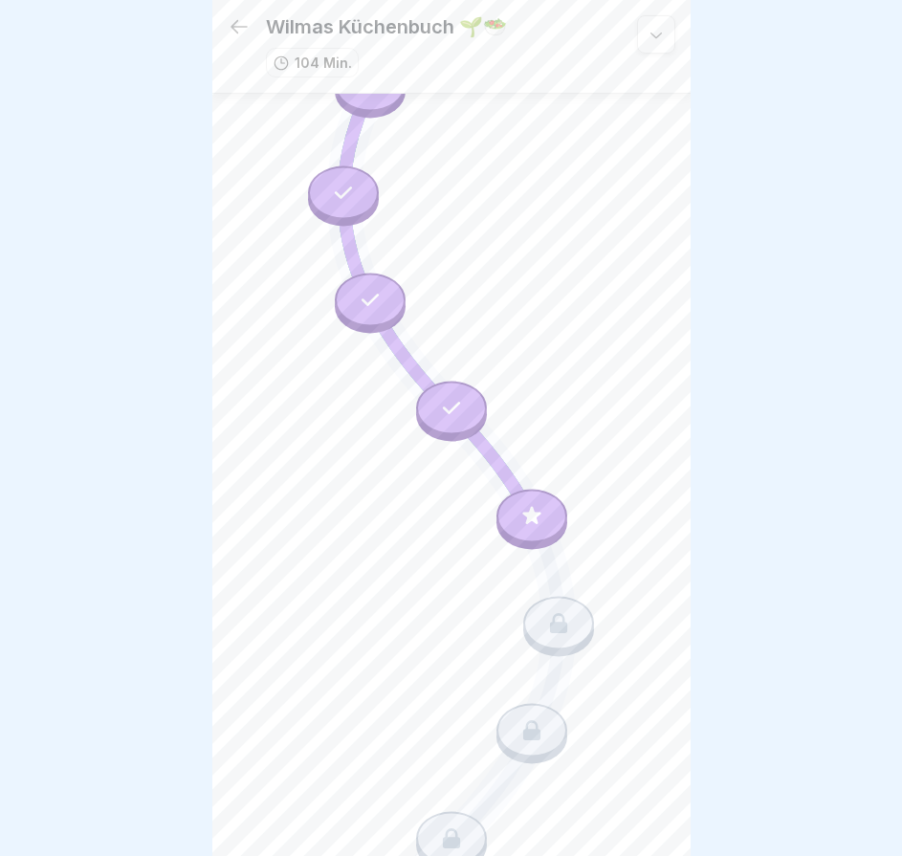
scroll to position [2297, 0]
click at [522, 503] on icon at bounding box center [531, 512] width 18 height 18
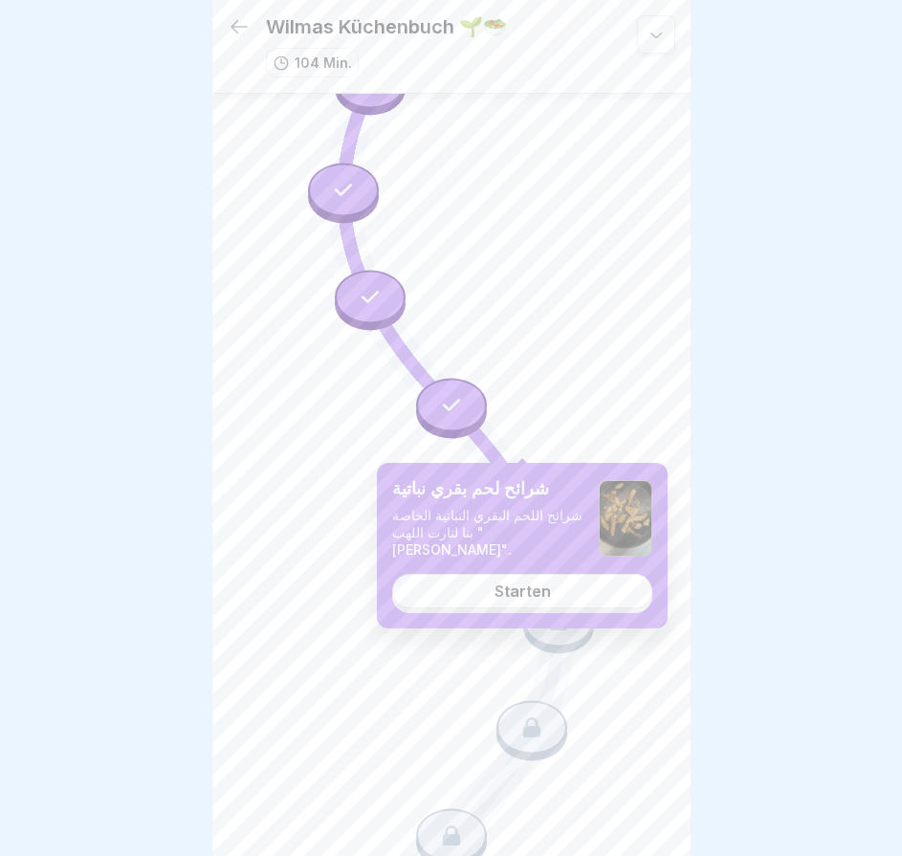
click at [573, 602] on link "Starten" at bounding box center [522, 591] width 260 height 34
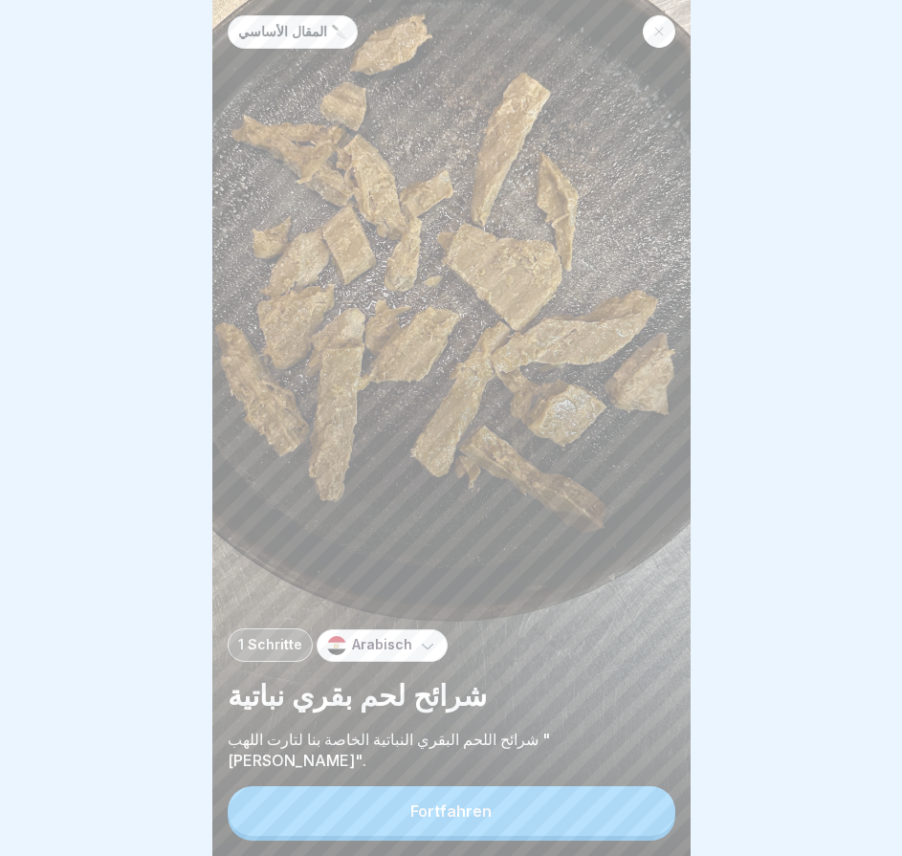
click at [606, 814] on button "Fortfahren" at bounding box center [452, 811] width 448 height 50
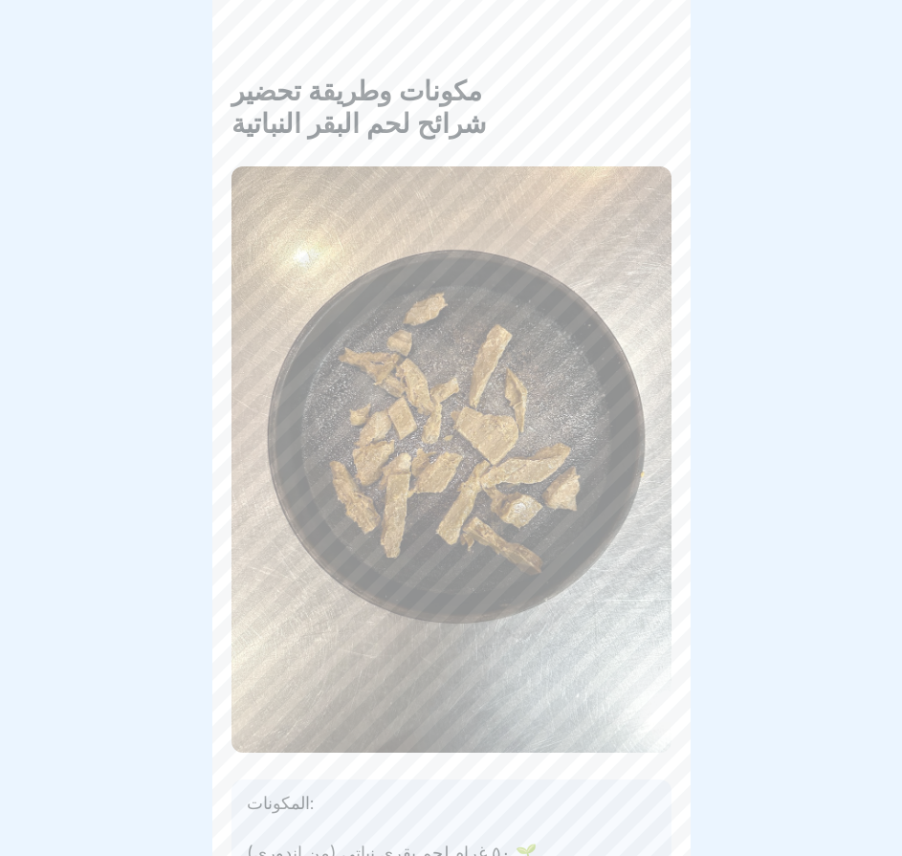
click at [610, 815] on div "المقال الأساسي 🔪 1 Schritte Arabisch شرائح لحم بقري نباتية شرائح اللحم البقري ا…" at bounding box center [451, 428] width 478 height 856
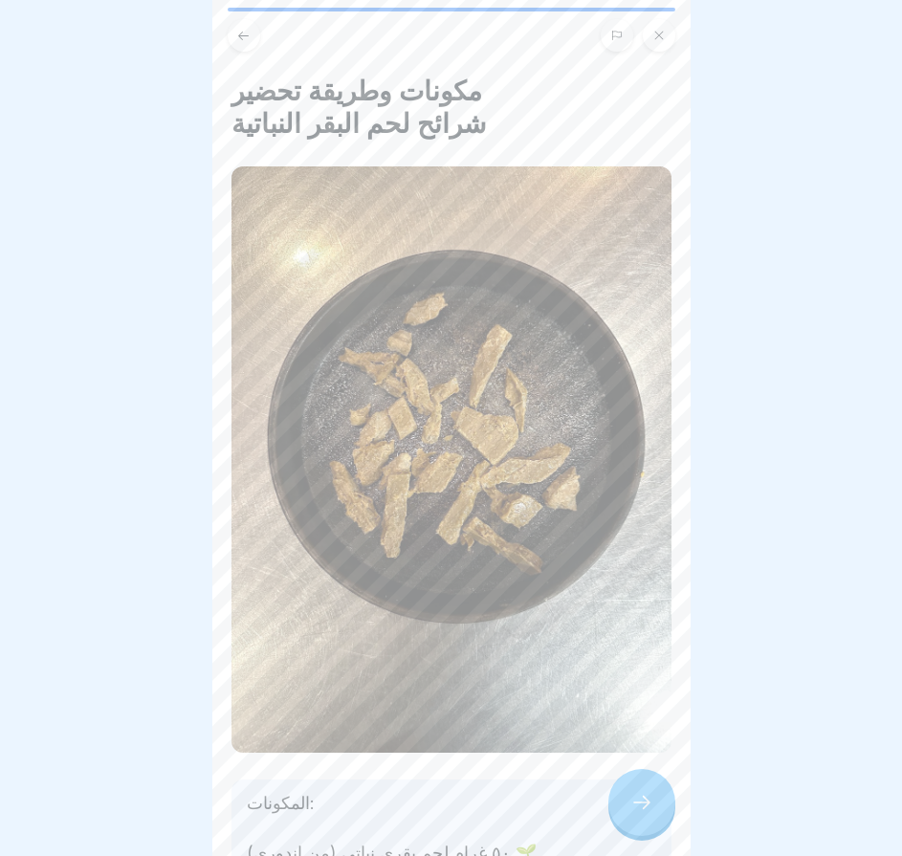
click at [610, 815] on div at bounding box center [641, 802] width 67 height 67
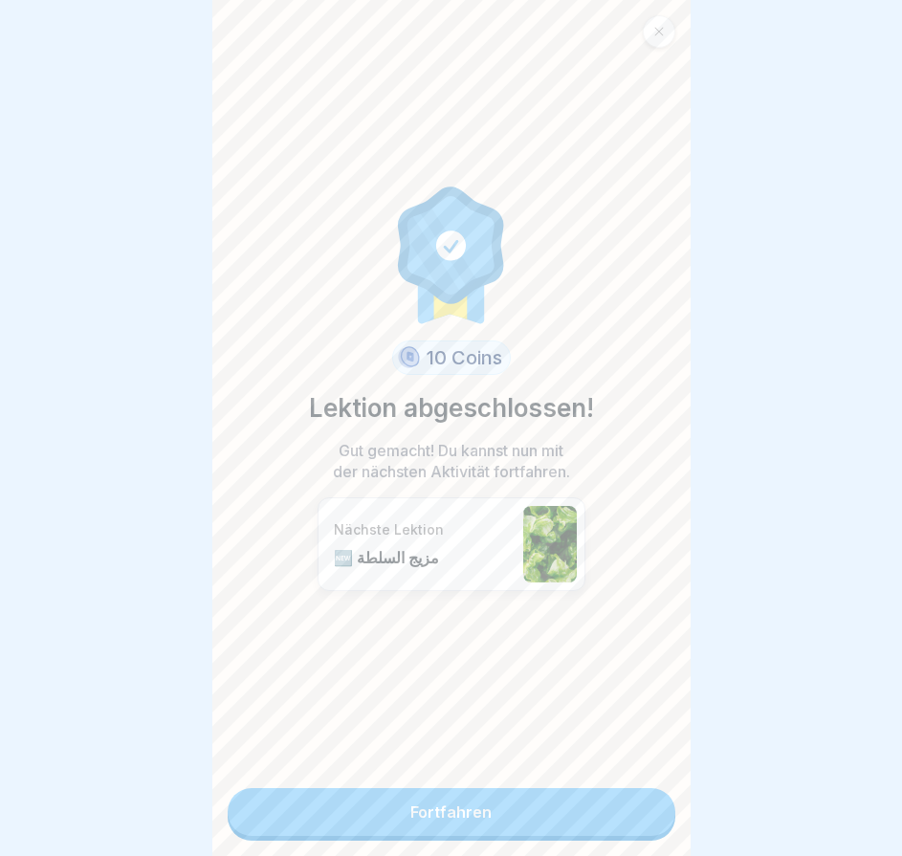
click at [607, 812] on link "Fortfahren" at bounding box center [452, 812] width 448 height 48
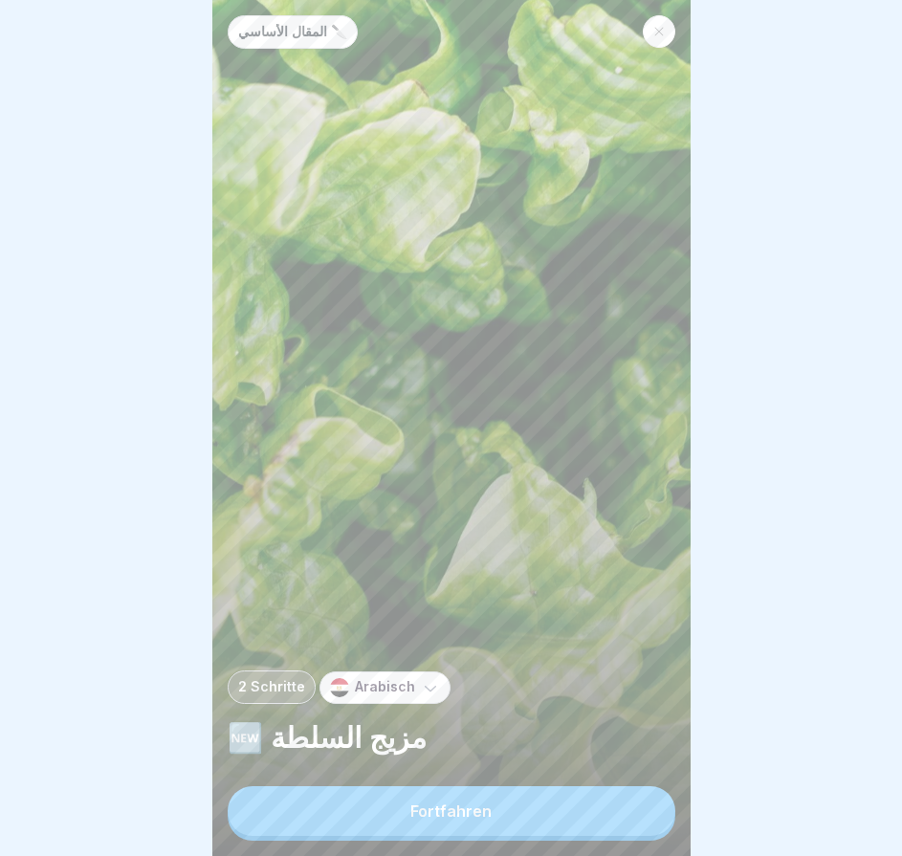
click at [606, 812] on button "Fortfahren" at bounding box center [452, 811] width 448 height 50
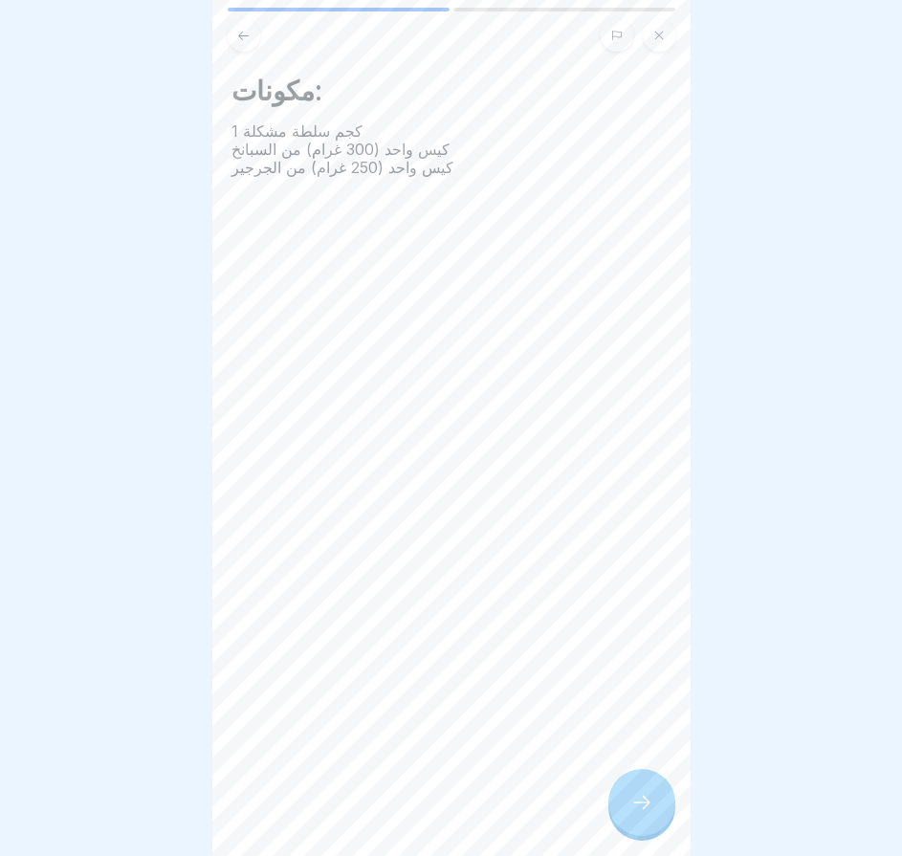
click at [608, 812] on div "مكونات: 1 كجم سلطة مشكلة كيس واحد (300 غرام) من السبانخ كيس واحد (250 غرام) من …" at bounding box center [451, 428] width 478 height 856
click at [623, 812] on div at bounding box center [641, 802] width 67 height 67
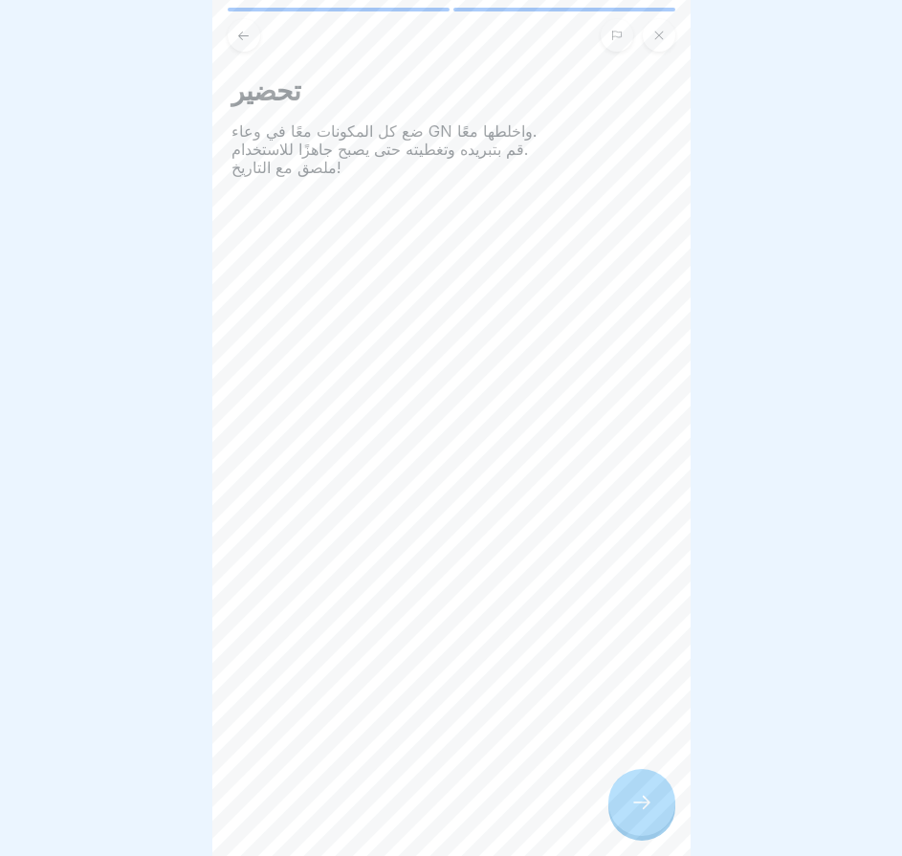
click at [627, 812] on div at bounding box center [641, 802] width 67 height 67
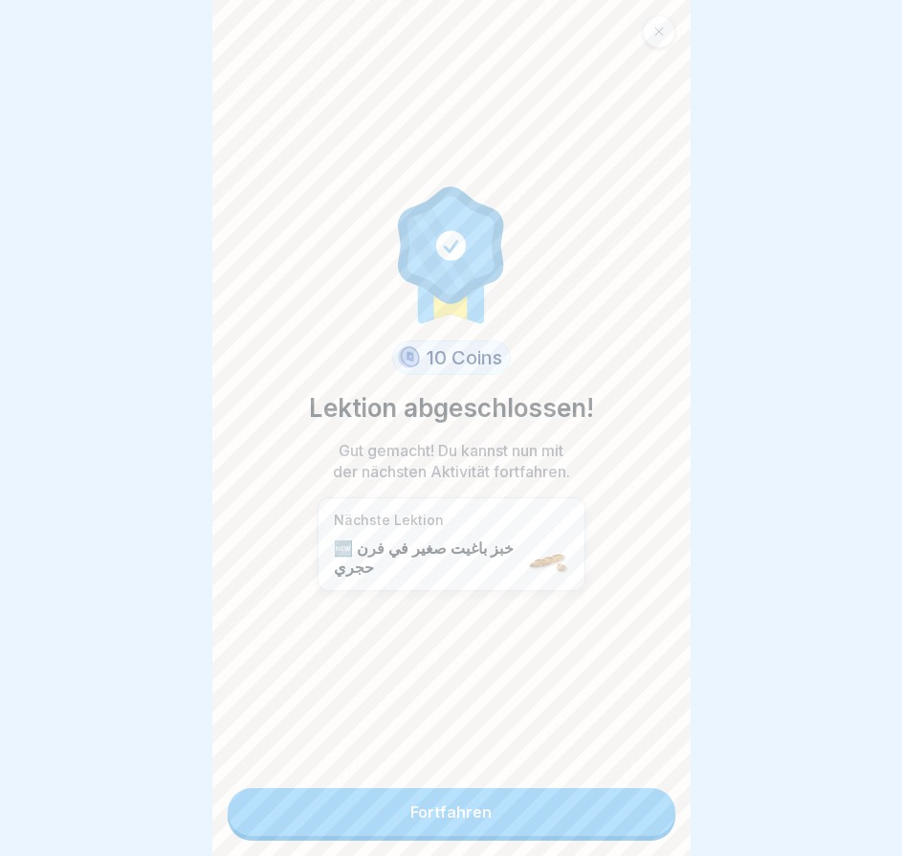
click at [631, 813] on link "Fortfahren" at bounding box center [452, 812] width 448 height 48
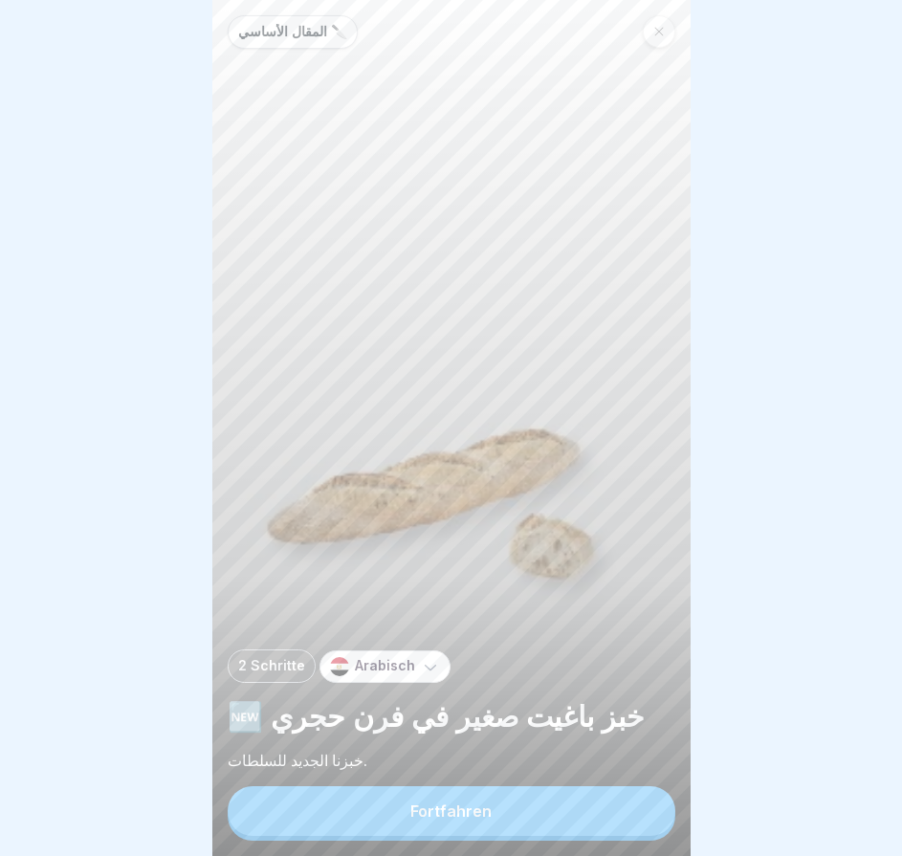
click at [631, 813] on button "Fortfahren" at bounding box center [452, 811] width 448 height 50
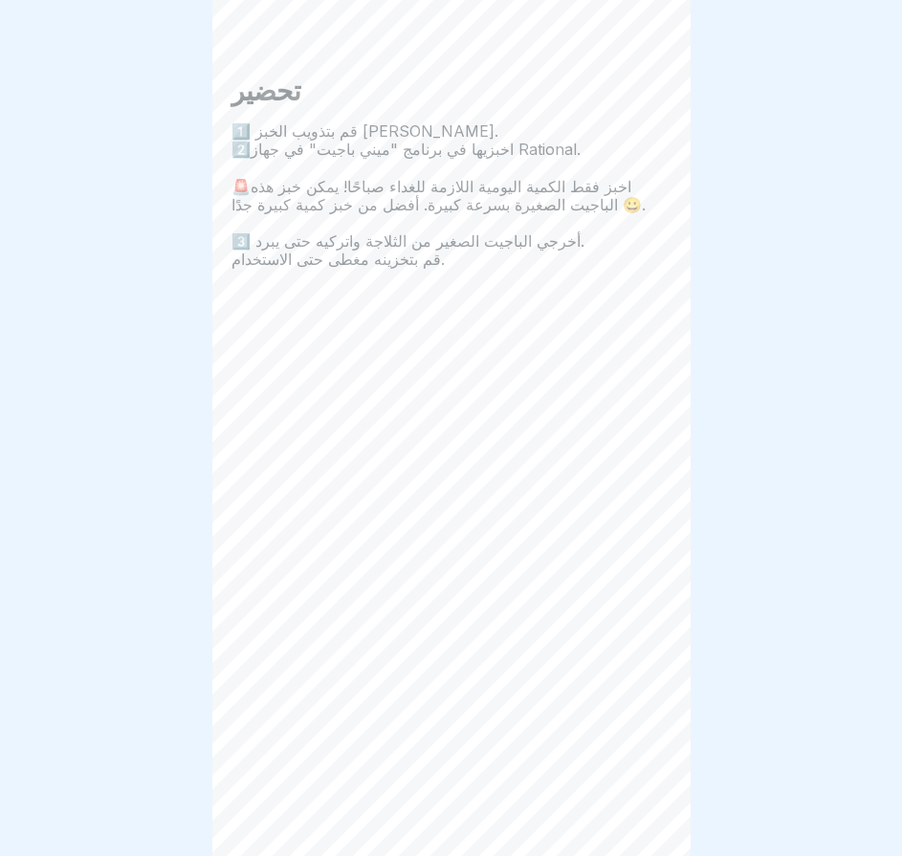
click at [631, 812] on div "المقال الأساسي 🔪 2 Schritte Arabisch 🆕 خبز باغيت صغير في فرن حجري خبزنا الجديد …" at bounding box center [451, 428] width 478 height 856
click at [631, 811] on icon at bounding box center [641, 802] width 23 height 23
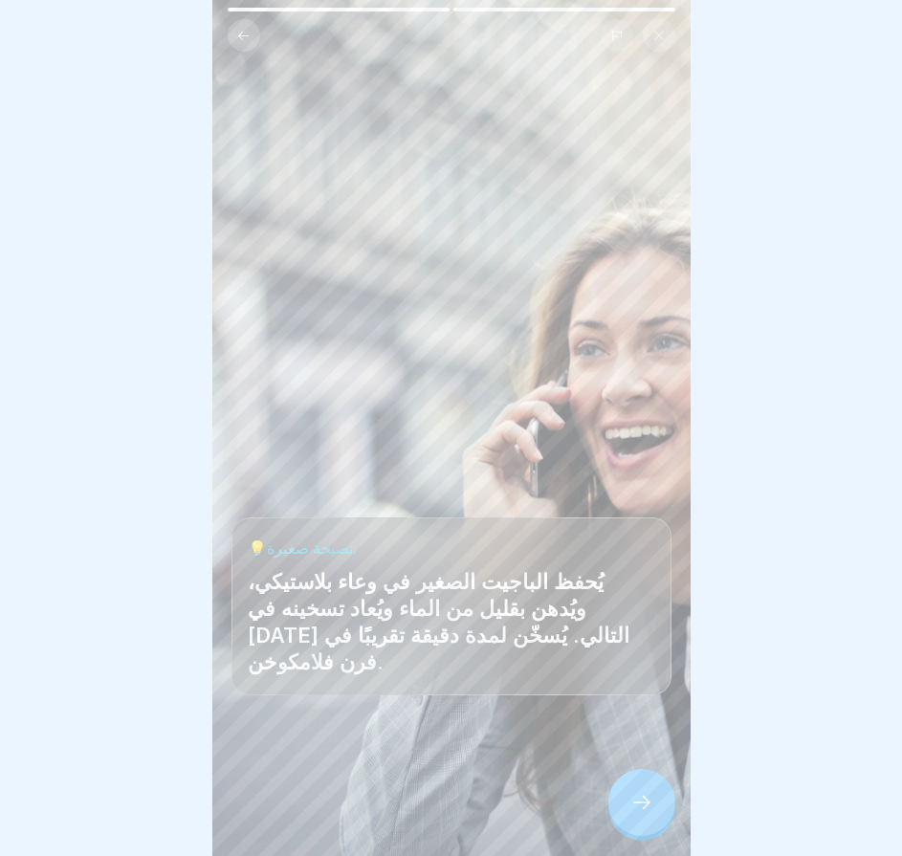
click at [631, 811] on icon at bounding box center [641, 802] width 23 height 23
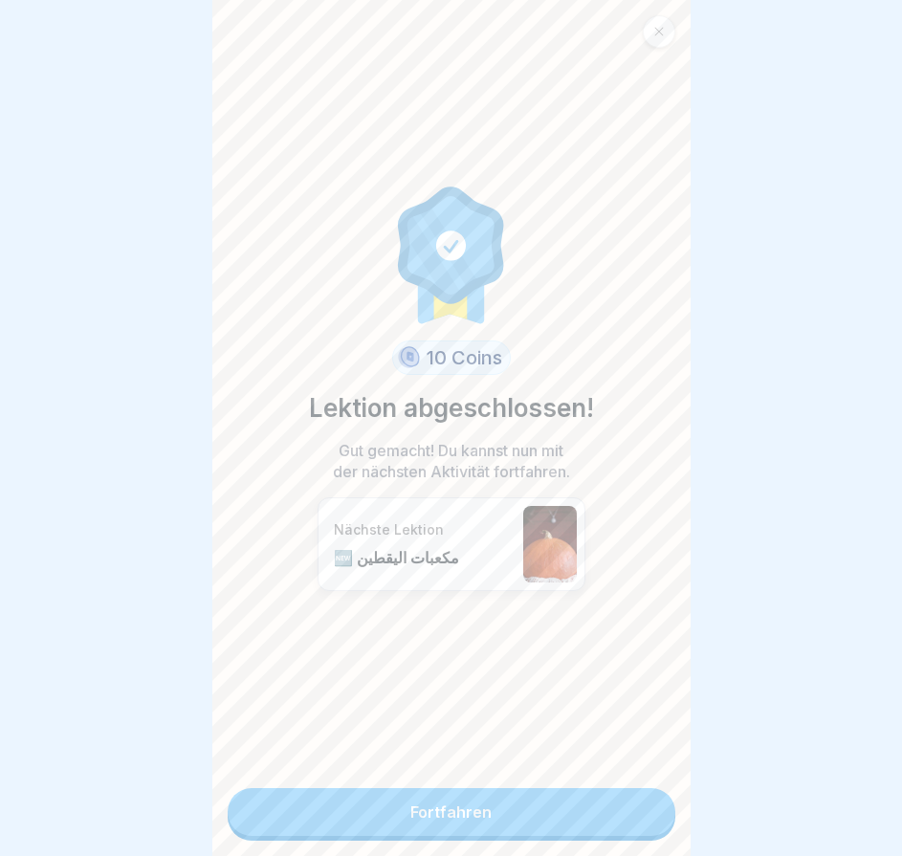
click at [631, 811] on link "Fortfahren" at bounding box center [452, 812] width 448 height 48
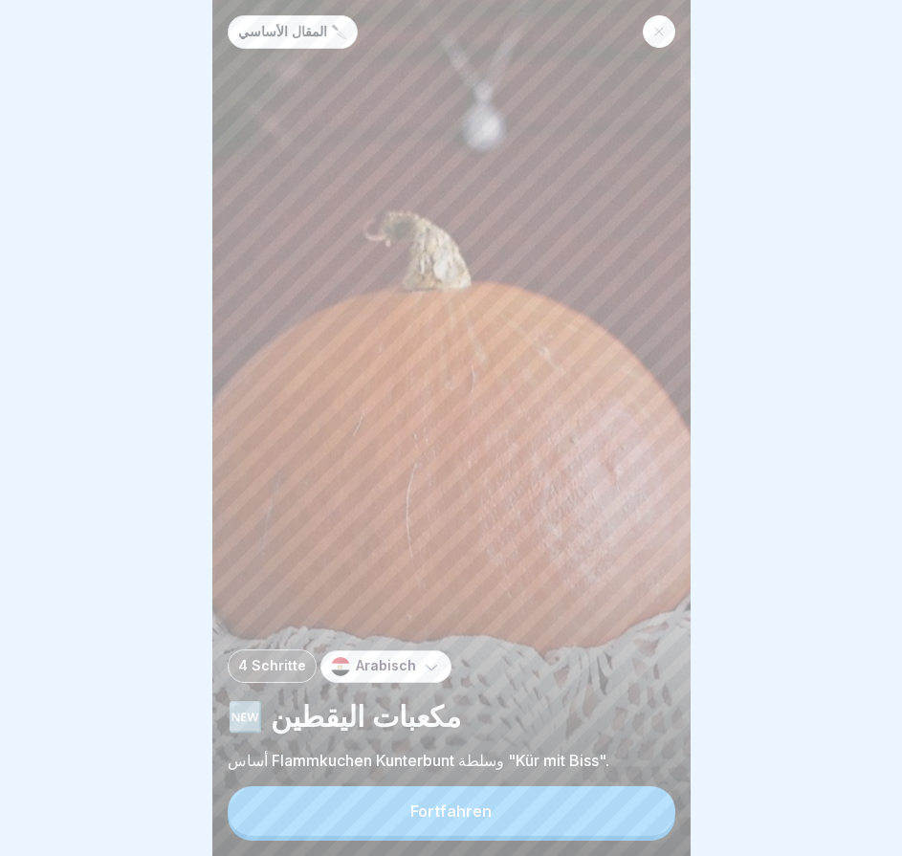
click at [631, 811] on button "Fortfahren" at bounding box center [452, 811] width 448 height 50
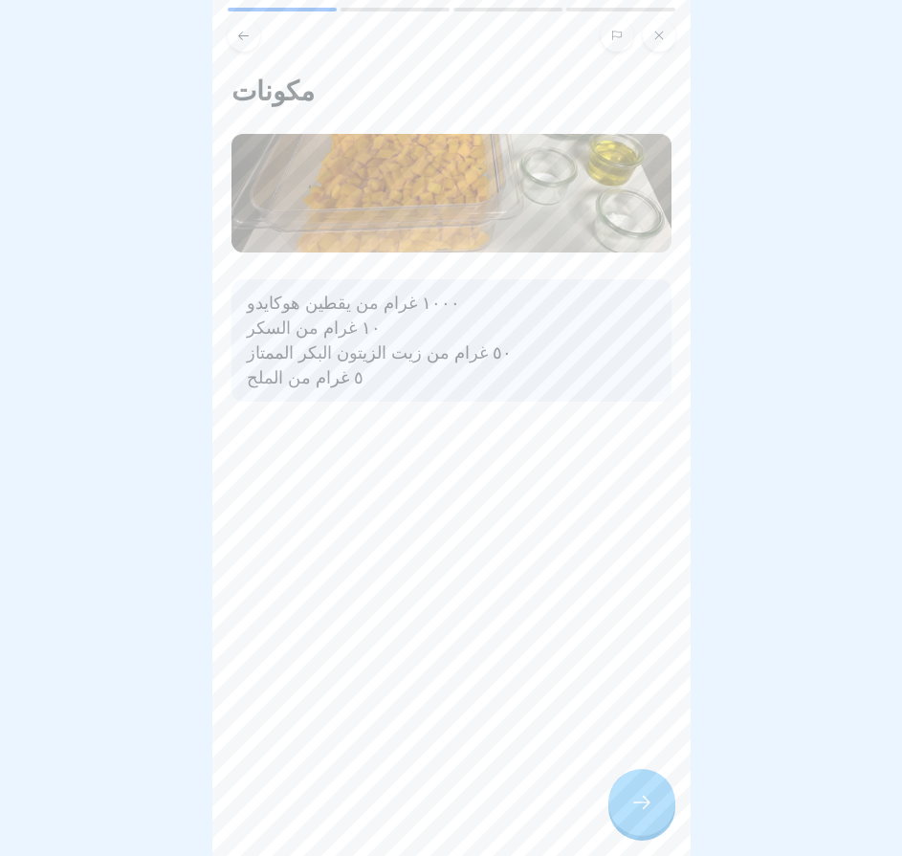
click at [631, 811] on div "مكونات ١٠٠٠ غرام من يقطين هوكايدو ١٠ غرام من السكر ٥٠ غرام من زيت الزيتون البكر…" at bounding box center [451, 428] width 478 height 856
click at [631, 811] on icon at bounding box center [641, 802] width 23 height 23
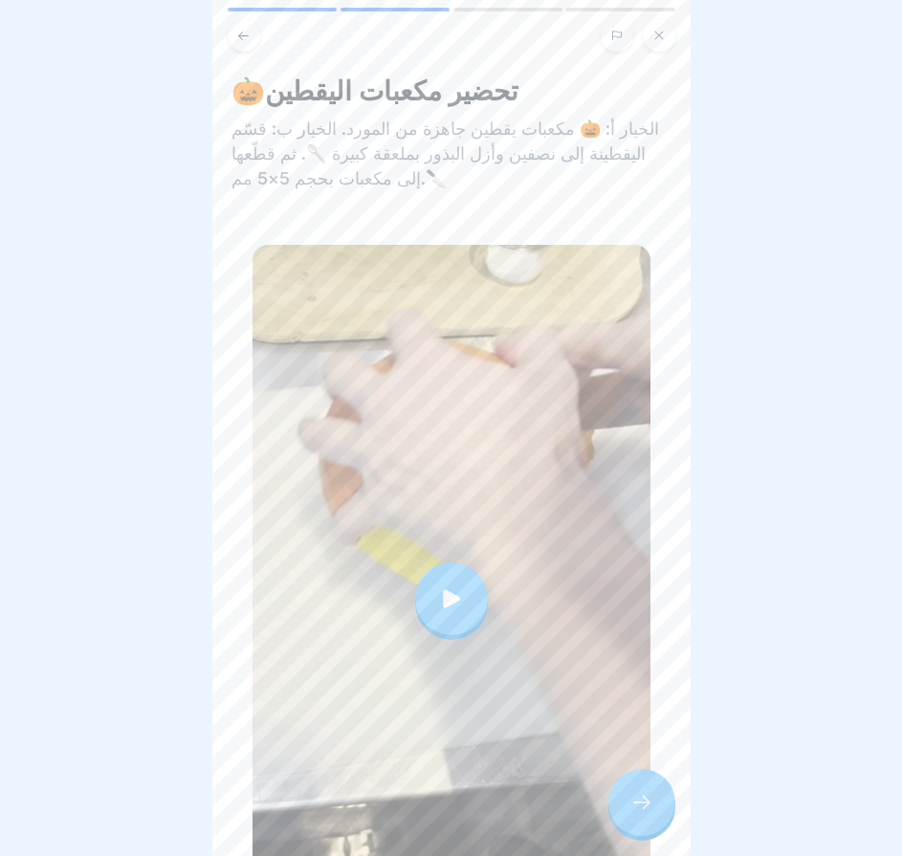
click at [631, 811] on icon at bounding box center [641, 802] width 23 height 23
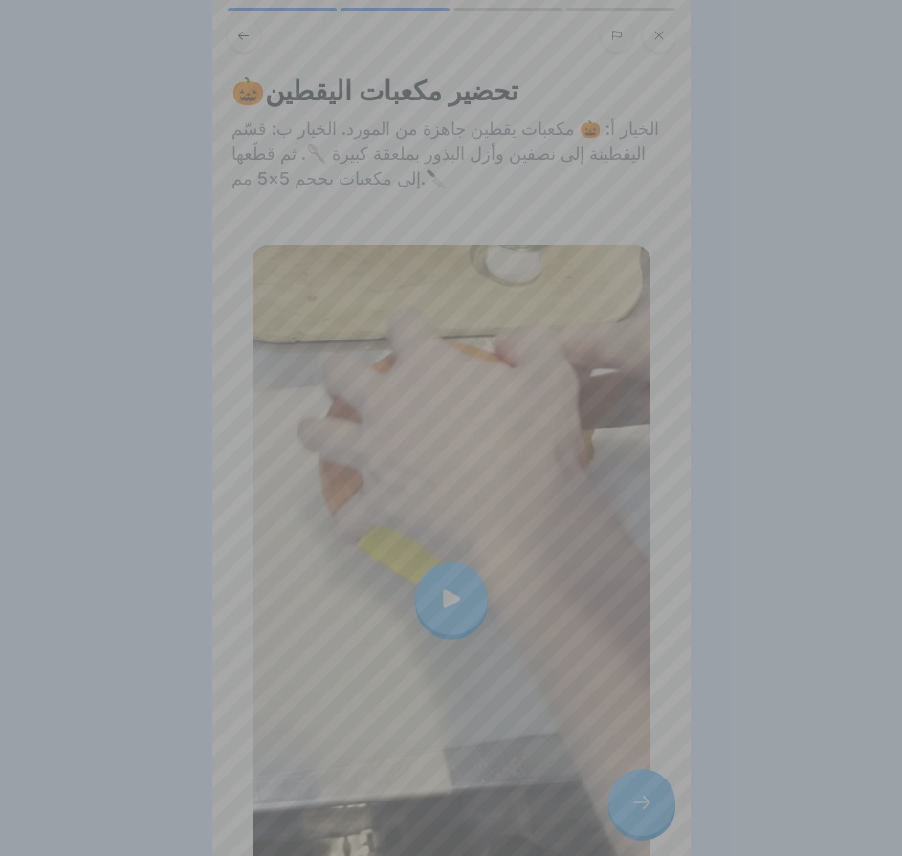
click at [631, 811] on video at bounding box center [451, 428] width 478 height 856
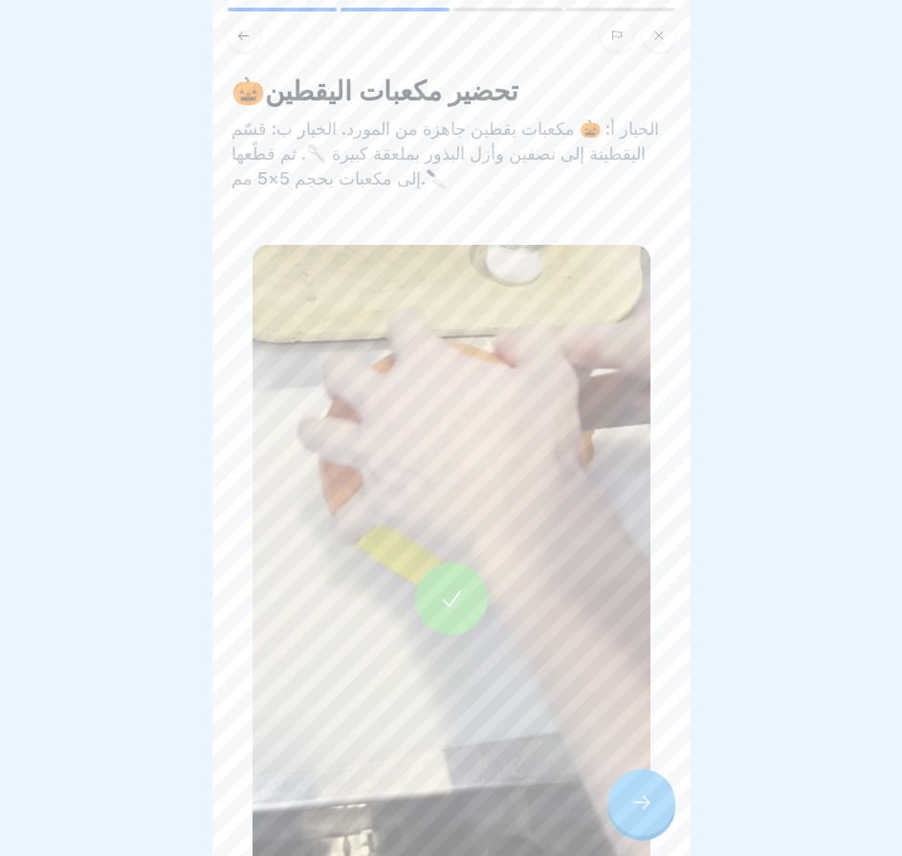
click at [642, 808] on icon at bounding box center [641, 802] width 23 height 23
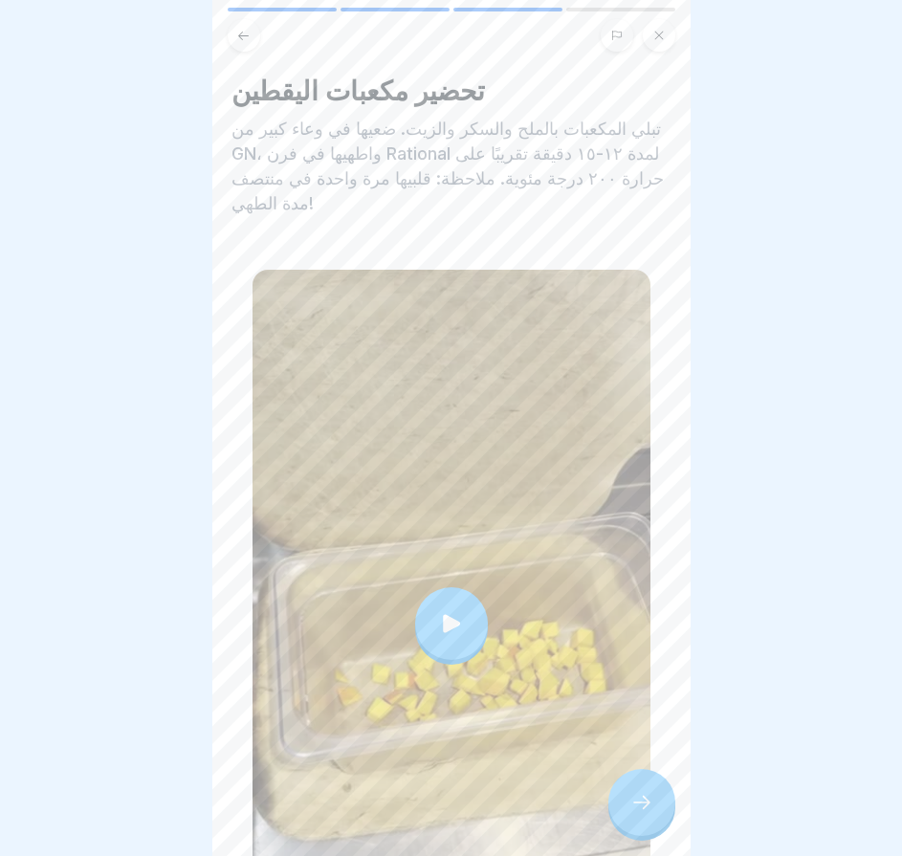
click at [642, 808] on icon at bounding box center [641, 802] width 23 height 23
click at [639, 813] on icon at bounding box center [641, 802] width 23 height 23
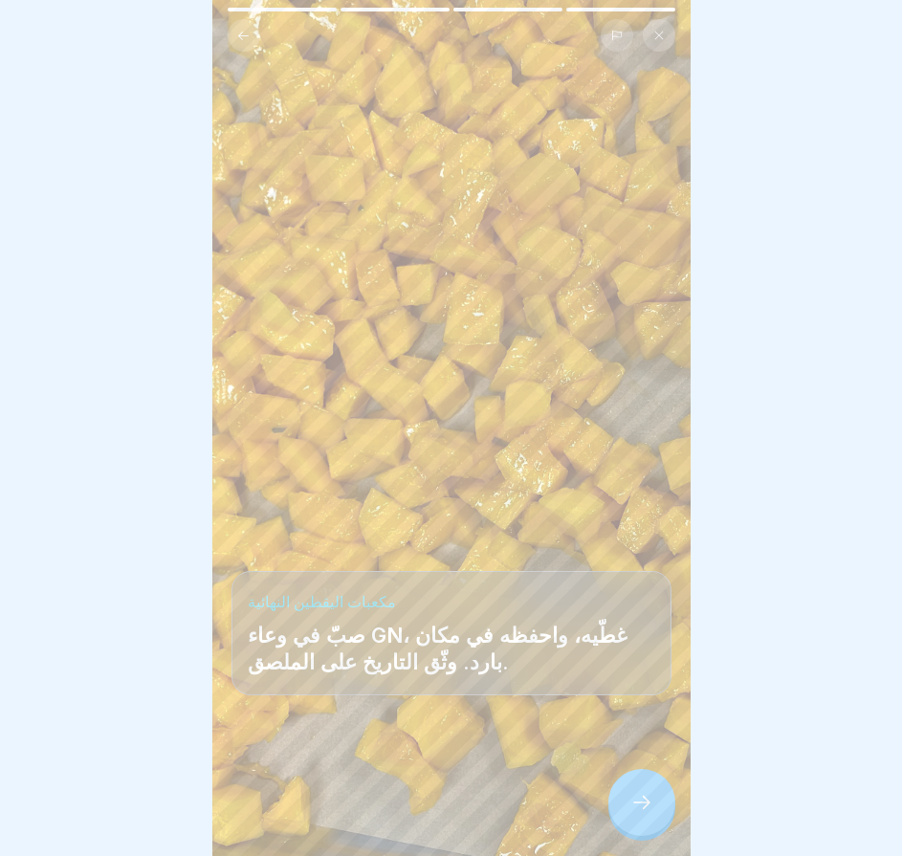
click at [642, 814] on icon at bounding box center [641, 802] width 23 height 23
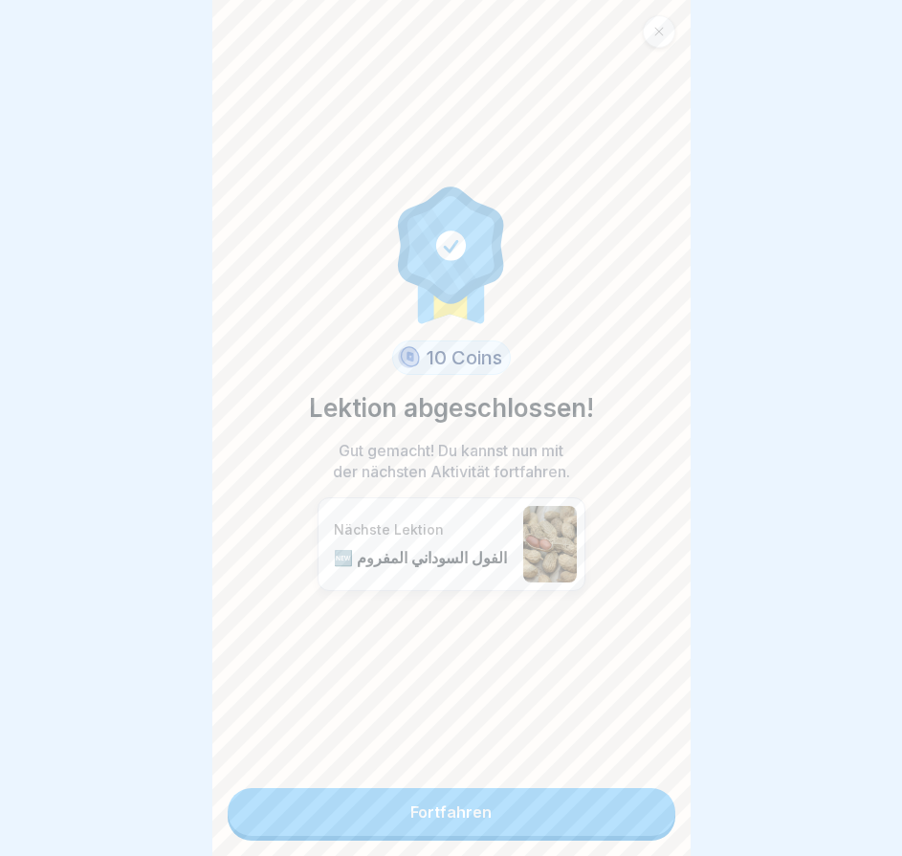
click at [642, 816] on link "Fortfahren" at bounding box center [452, 812] width 448 height 48
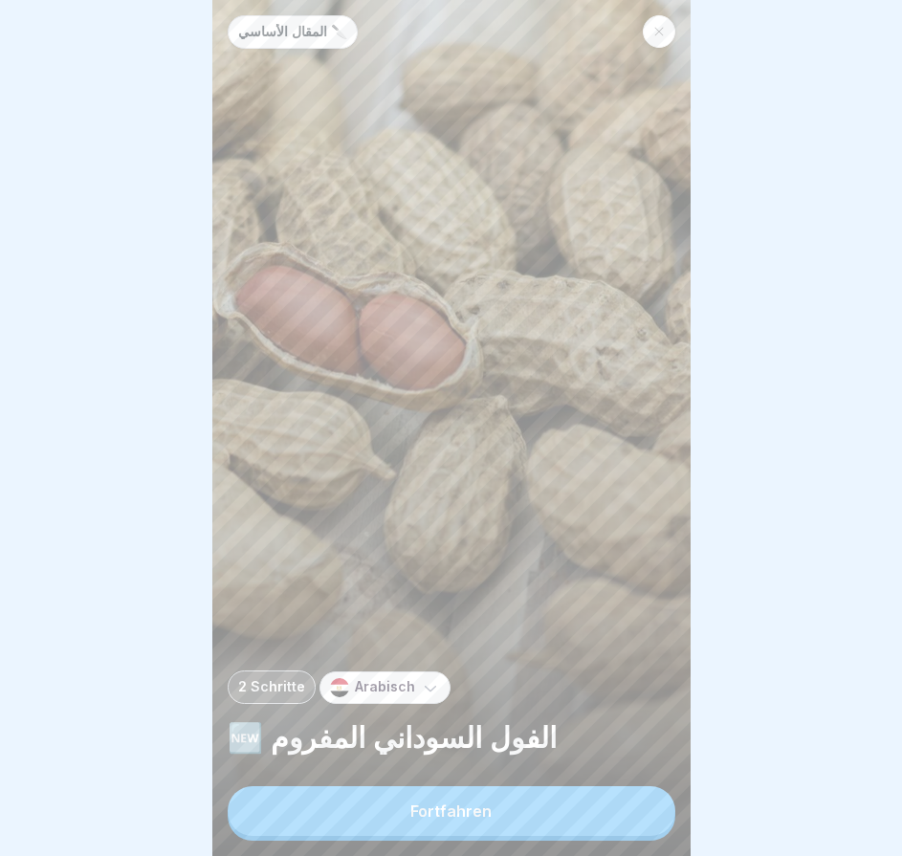
click at [640, 817] on button "Fortfahren" at bounding box center [452, 811] width 448 height 50
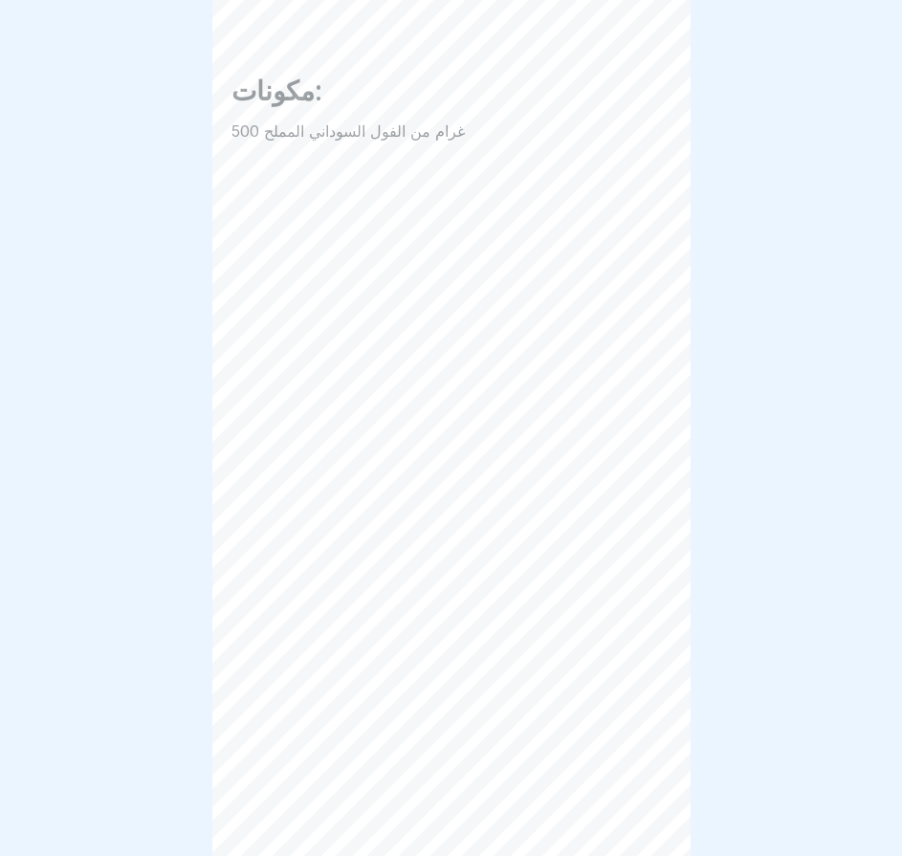
click at [638, 820] on div "المقال الأساسي 🔪 2 Schritte Arabisch 🆕 الفول السوداني المفروم Fortfahren مكونات…" at bounding box center [451, 428] width 478 height 856
click at [660, 30] on icon at bounding box center [658, 35] width 11 height 11
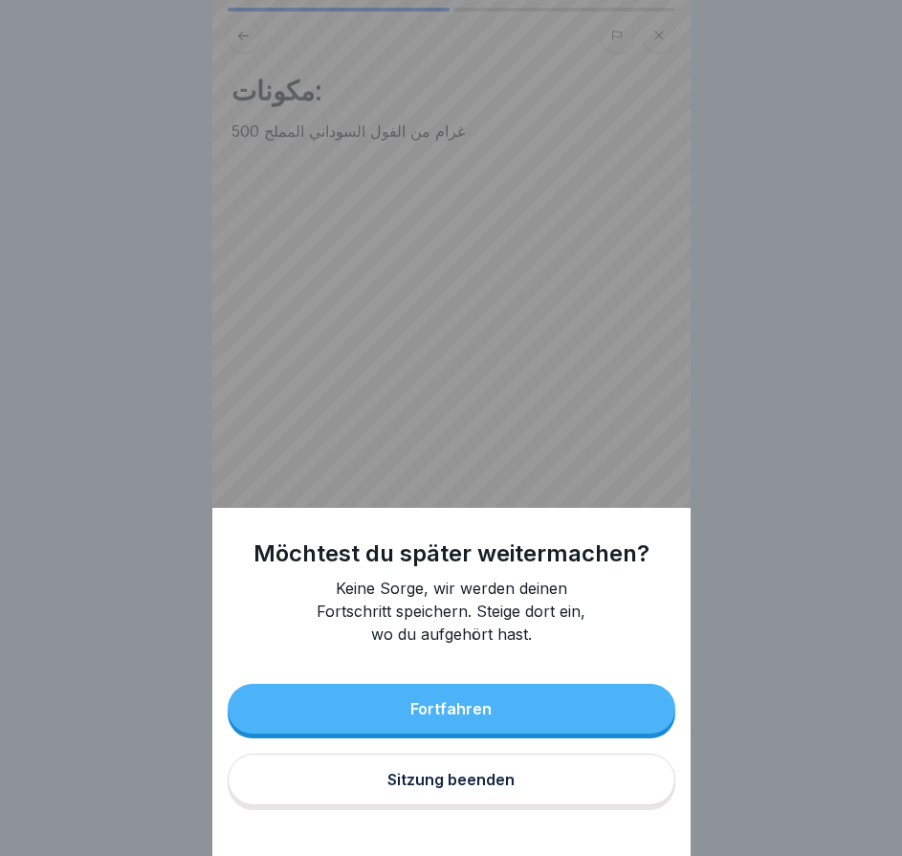
click at [490, 718] on div "Fortfahren" at bounding box center [450, 708] width 81 height 17
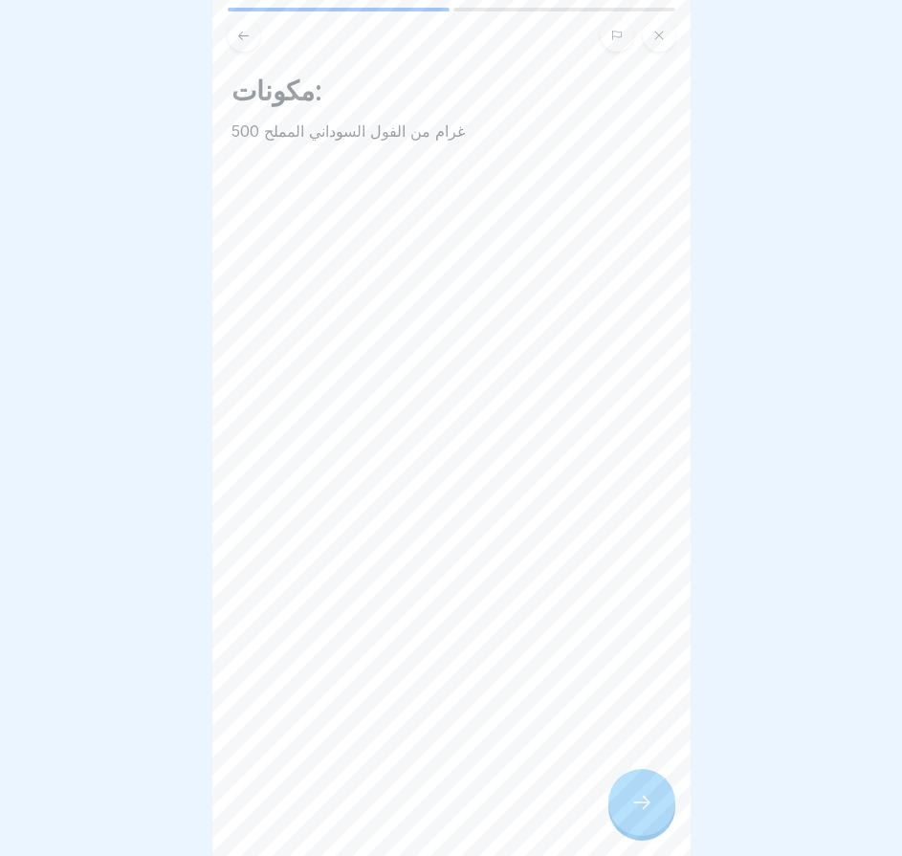
click at [616, 827] on div at bounding box center [641, 802] width 67 height 67
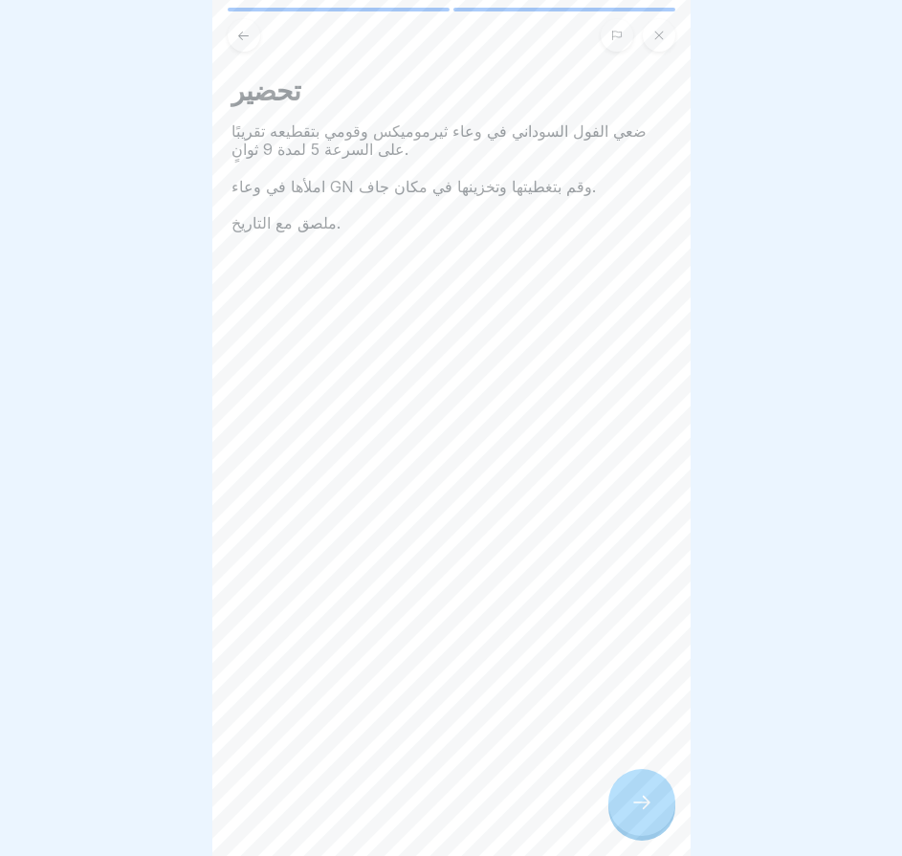
click at [637, 822] on div at bounding box center [641, 802] width 67 height 67
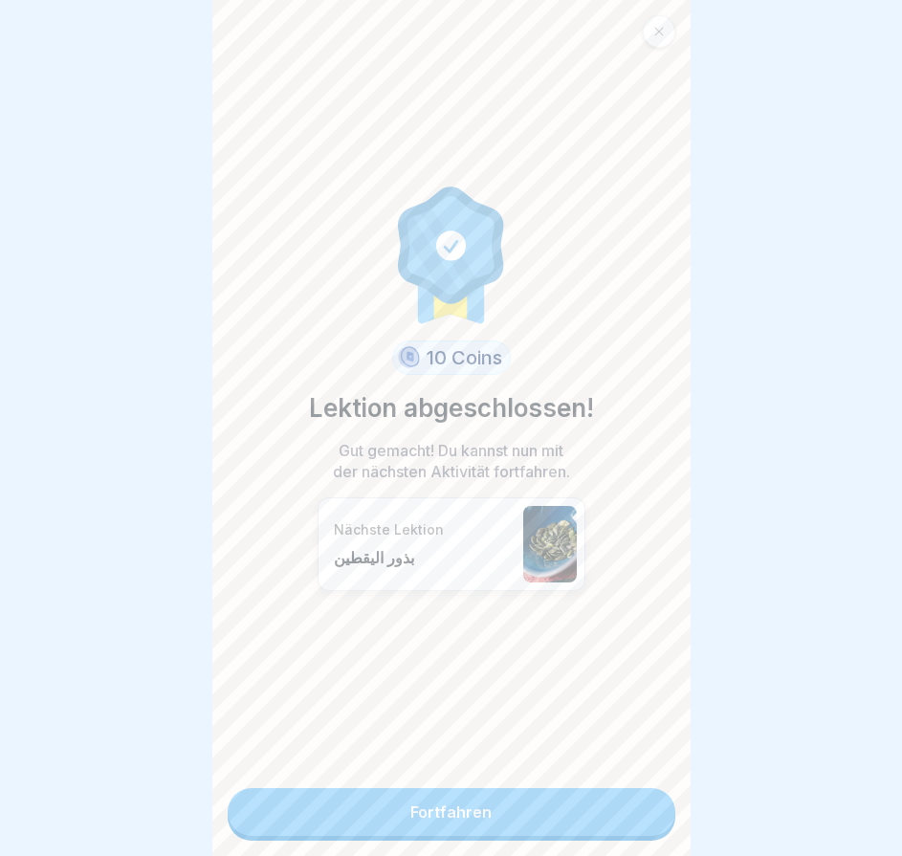
click at [659, 26] on icon at bounding box center [658, 31] width 11 height 11
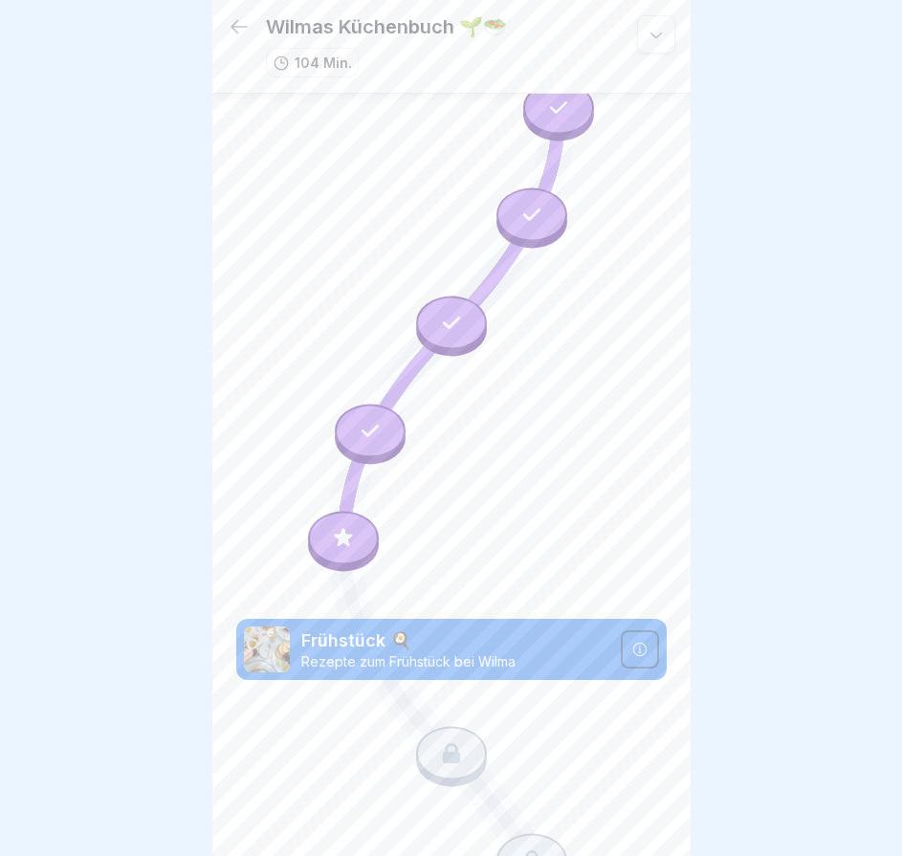
scroll to position [2820, 0]
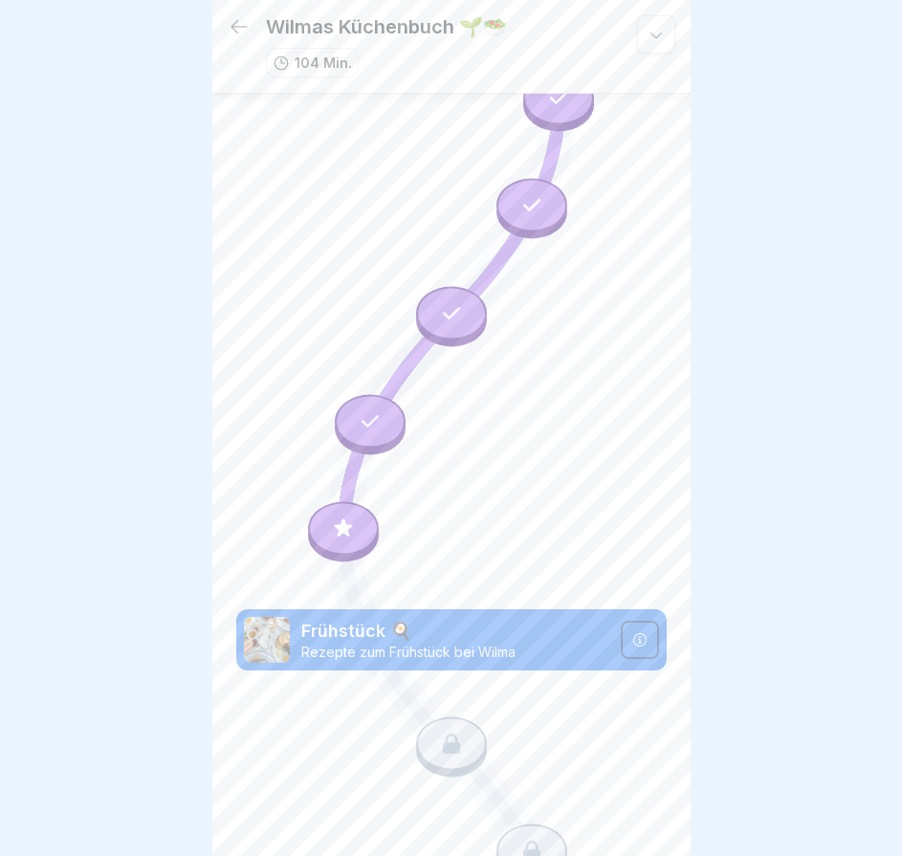
click at [337, 517] on icon at bounding box center [343, 529] width 25 height 25
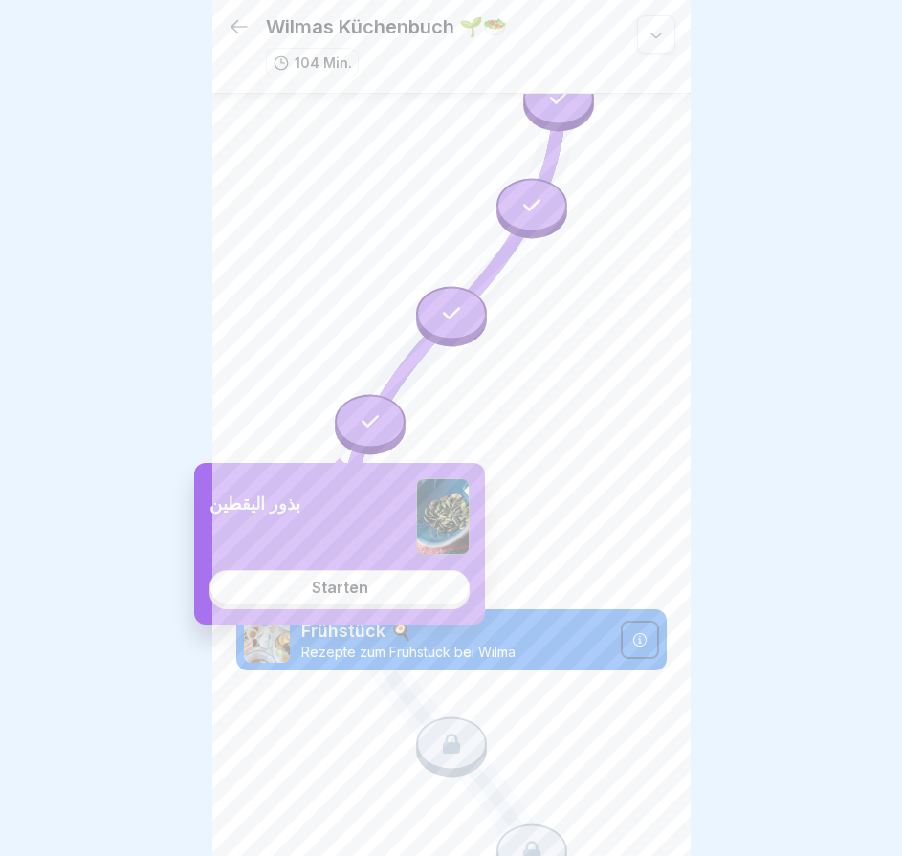
click at [419, 593] on link "Starten" at bounding box center [340, 587] width 260 height 34
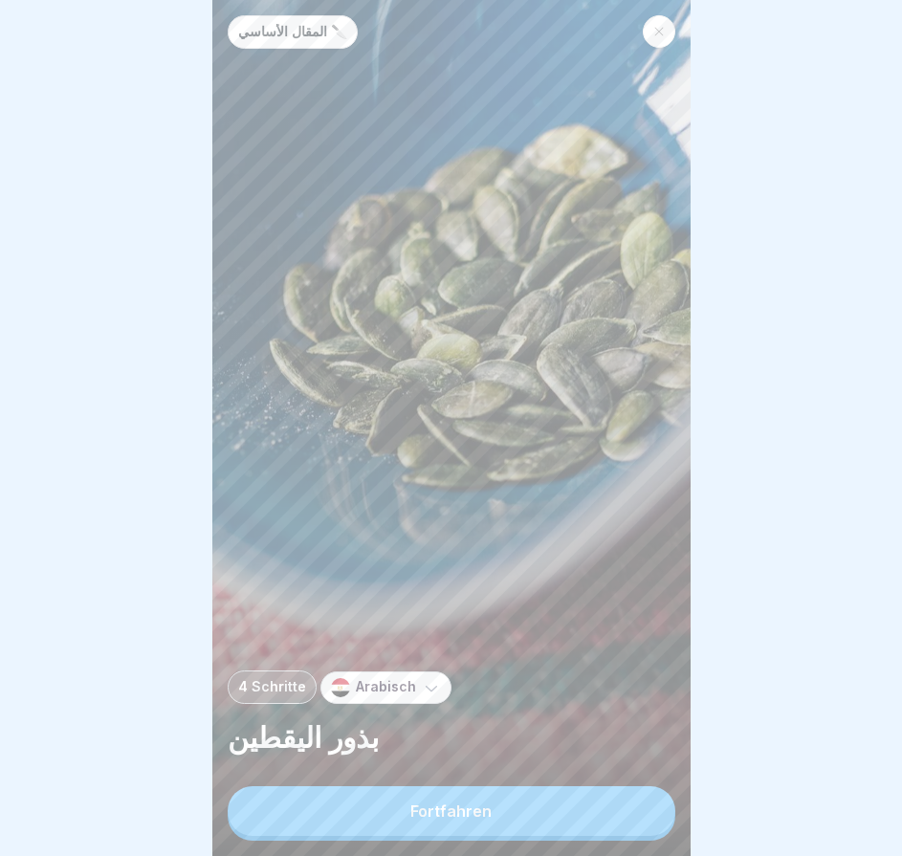
click at [594, 810] on button "Fortfahren" at bounding box center [452, 811] width 448 height 50
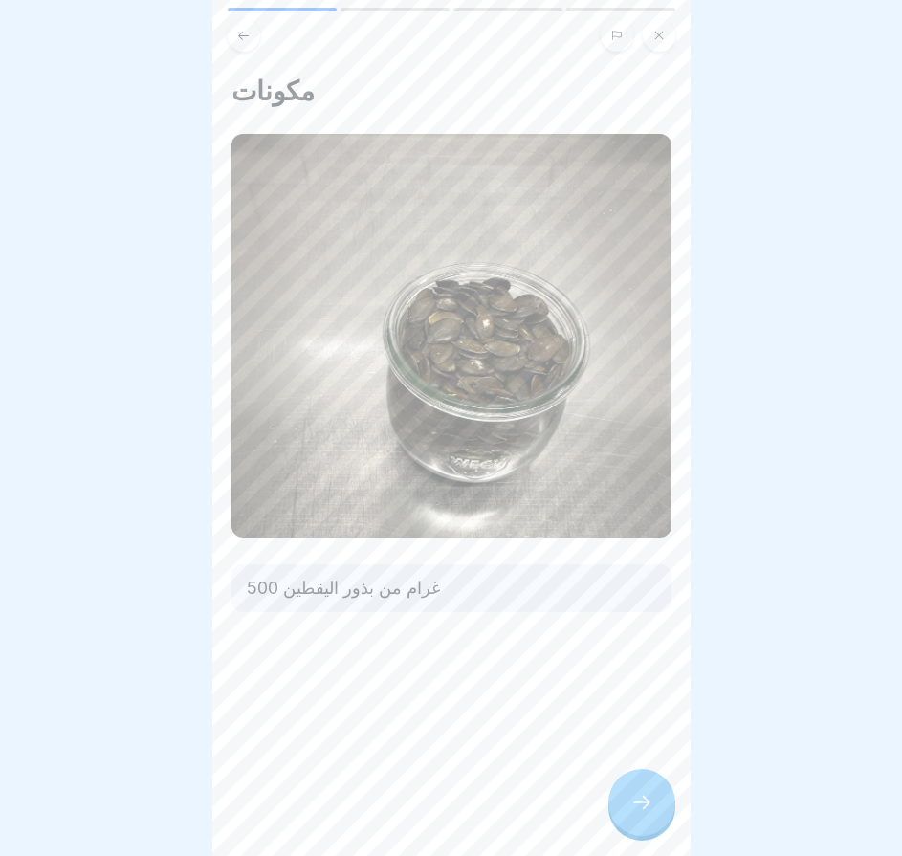
click at [642, 807] on icon at bounding box center [641, 802] width 23 height 23
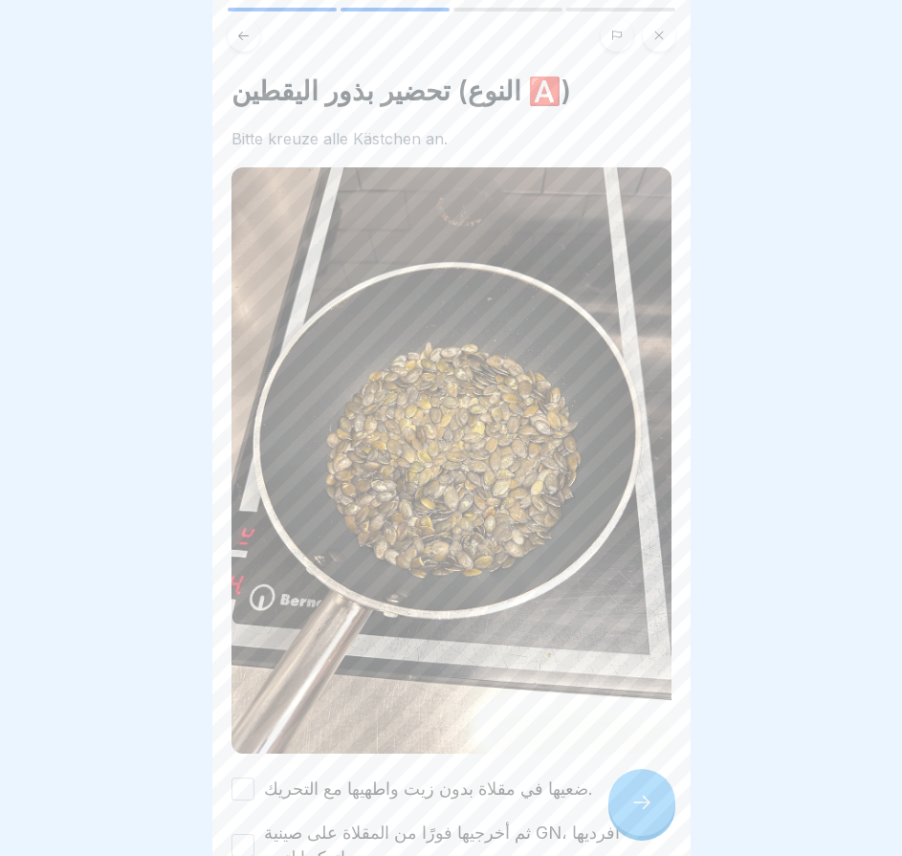
click at [642, 807] on icon at bounding box center [641, 802] width 23 height 23
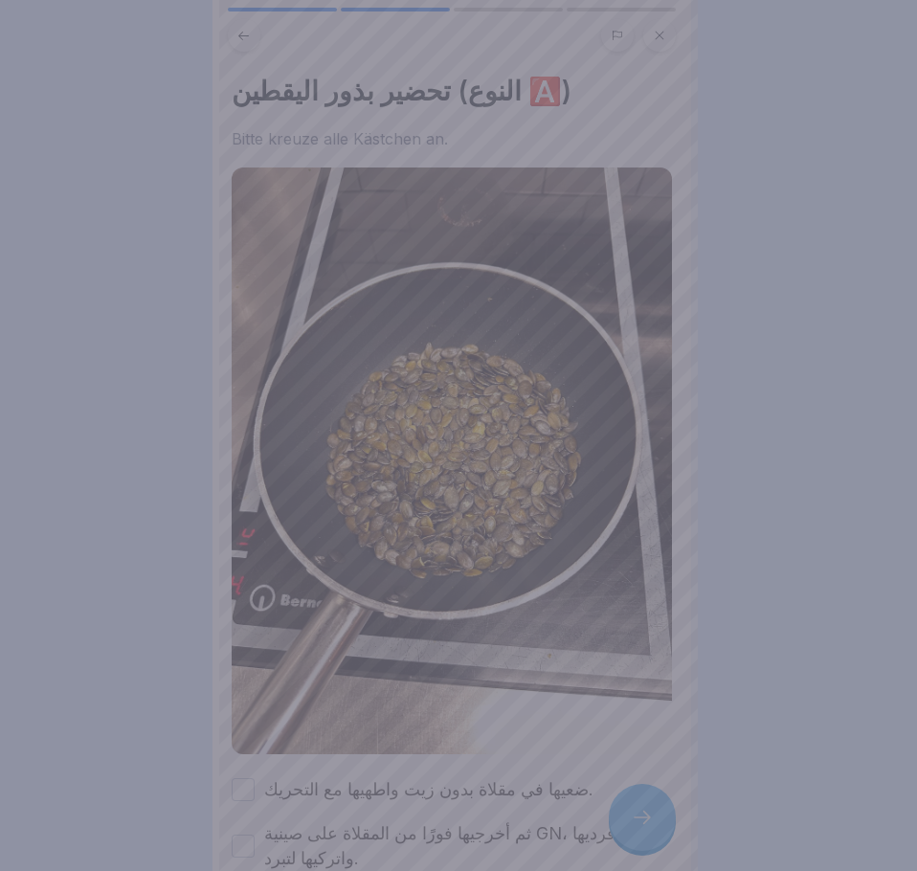
click at [642, 807] on div at bounding box center [458, 435] width 917 height 871
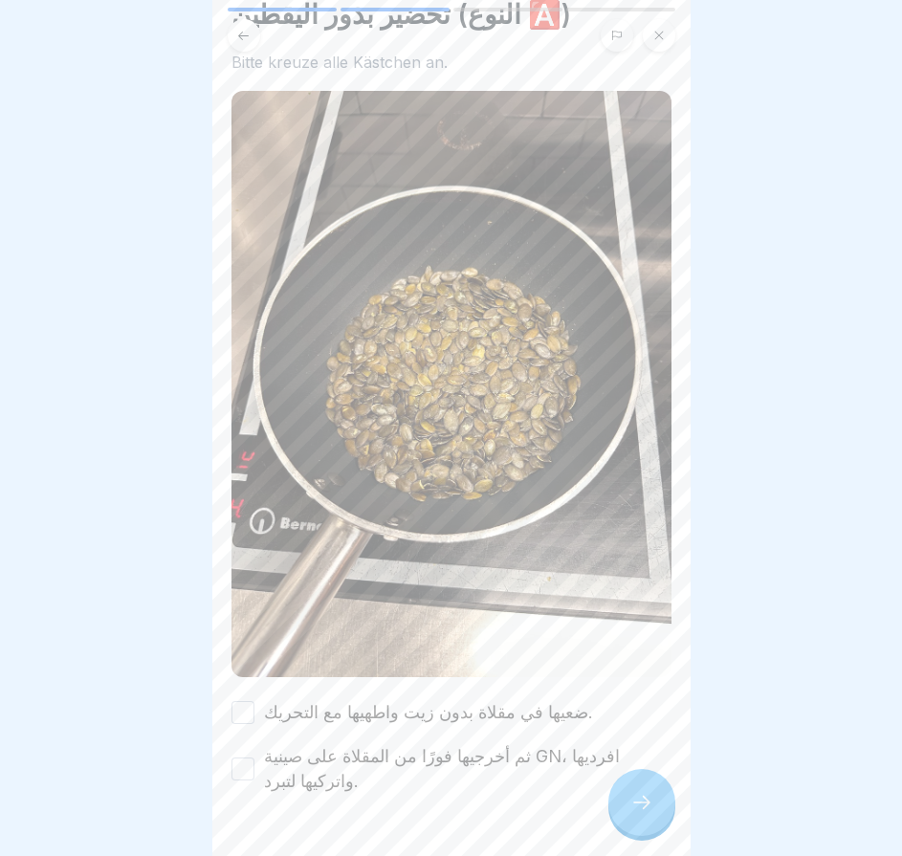
scroll to position [110, 0]
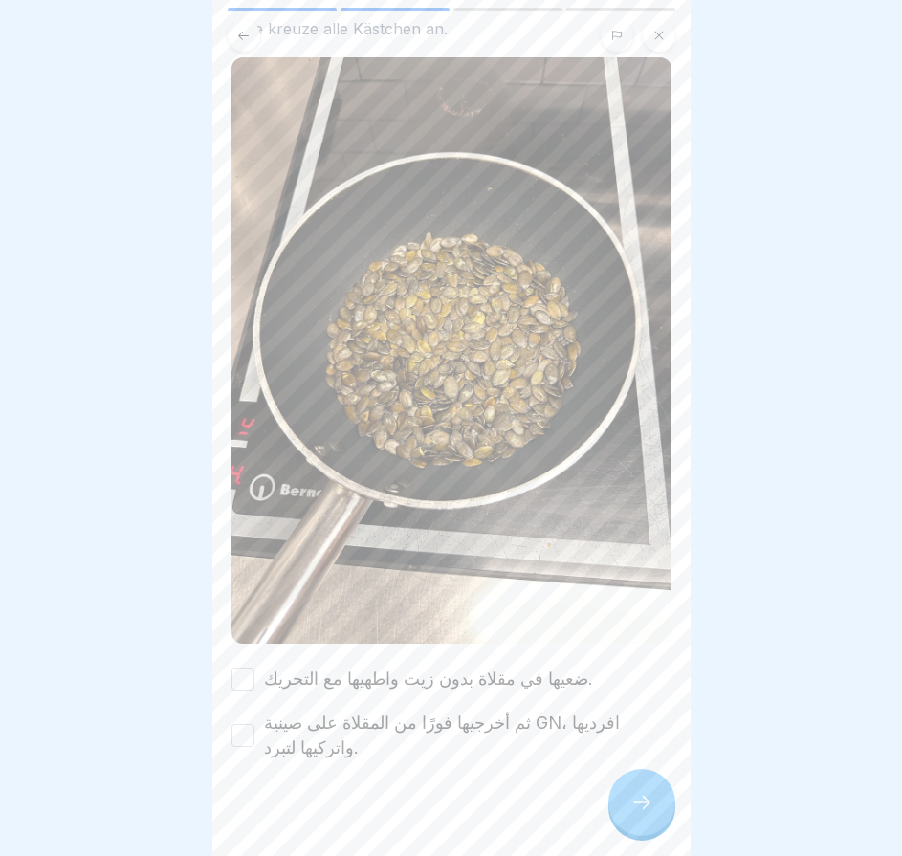
click at [245, 668] on button "ضعيها في مقلاة بدون زيت واطهيها مع التحريك." at bounding box center [243, 679] width 23 height 23
click at [643, 814] on icon at bounding box center [641, 802] width 23 height 23
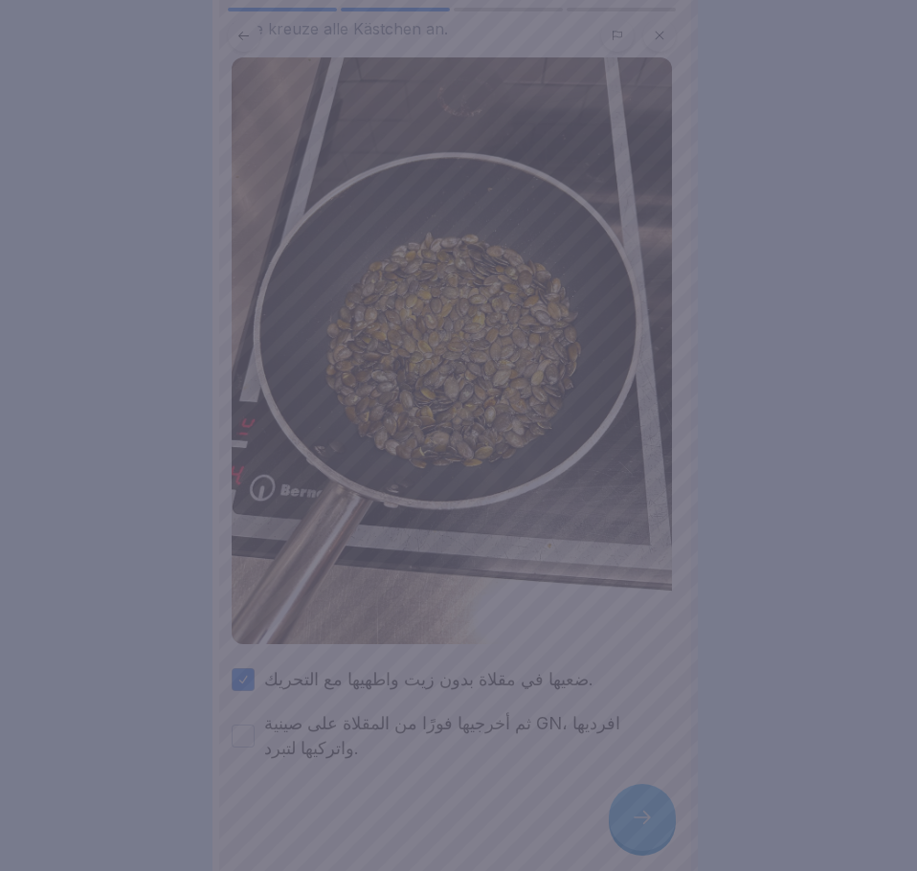
click at [637, 825] on div at bounding box center [458, 435] width 917 height 871
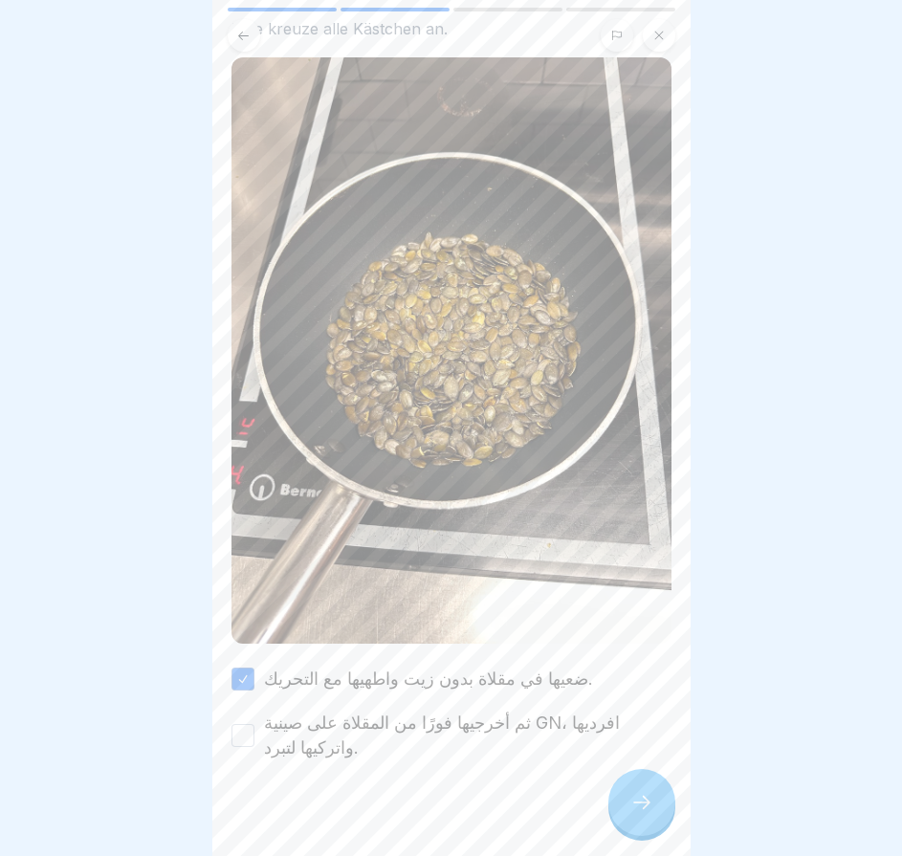
drag, startPoint x: 238, startPoint y: 714, endPoint x: 258, endPoint y: 720, distance: 21.2
click at [240, 724] on button "ثم أخرجيها فورًا من المقلاة على صينية GN، افرديها واتركيها لتبرد." at bounding box center [243, 735] width 23 height 23
click at [632, 814] on icon at bounding box center [641, 802] width 23 height 23
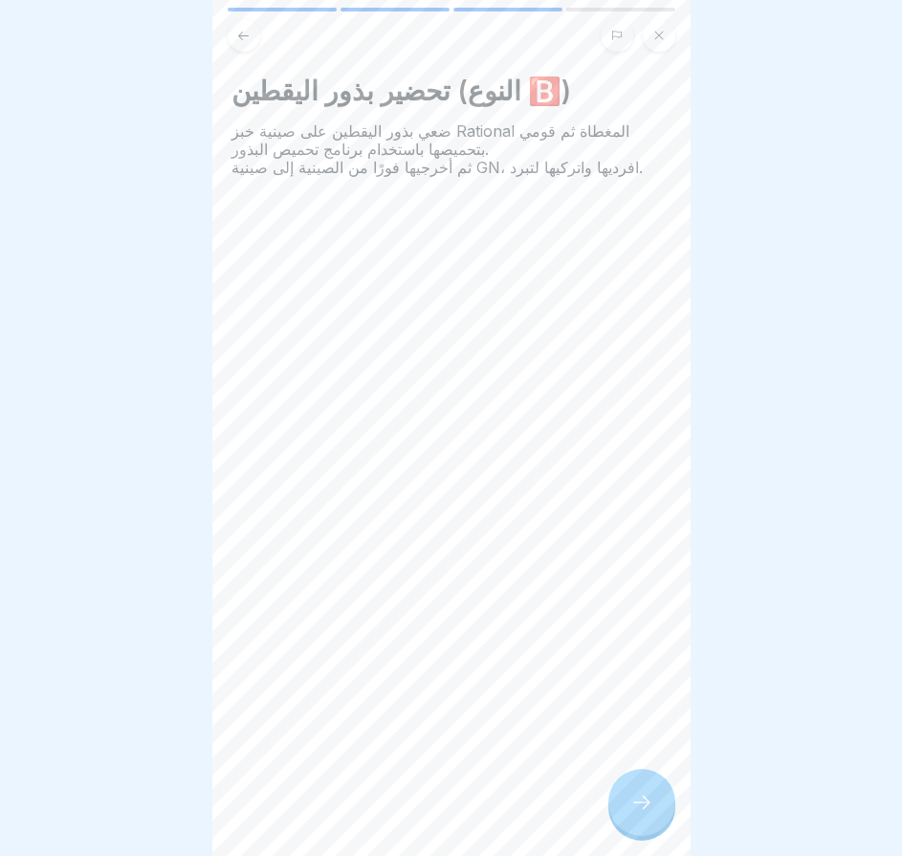
click at [636, 814] on icon at bounding box center [641, 802] width 23 height 23
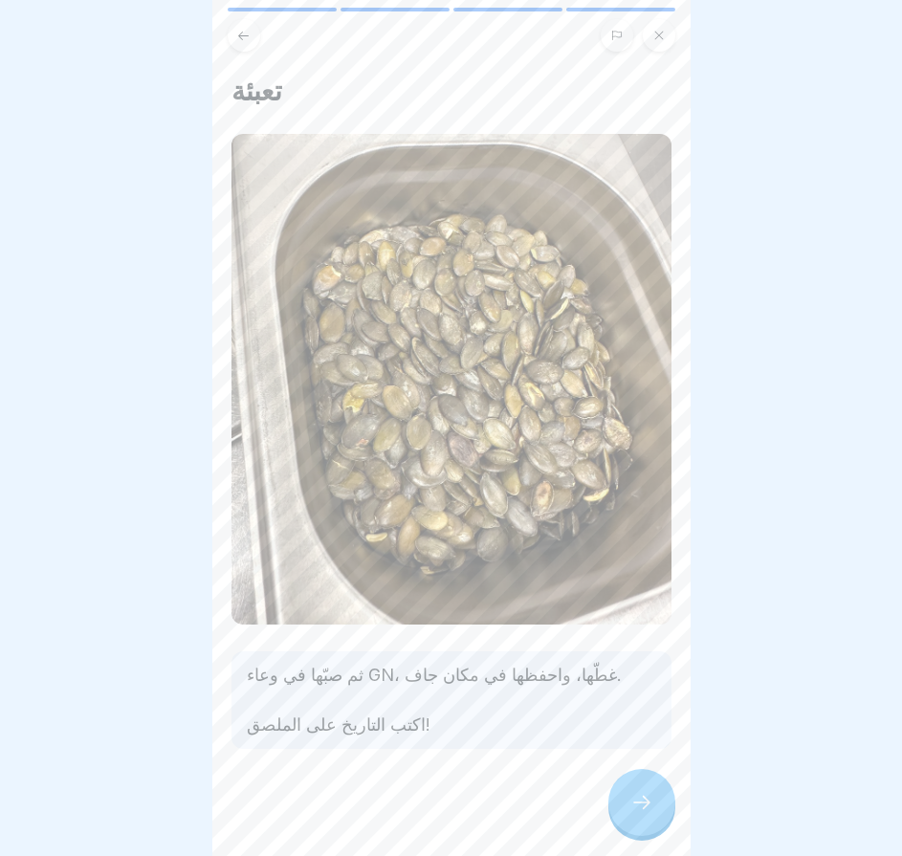
click at [636, 814] on icon at bounding box center [641, 802] width 23 height 23
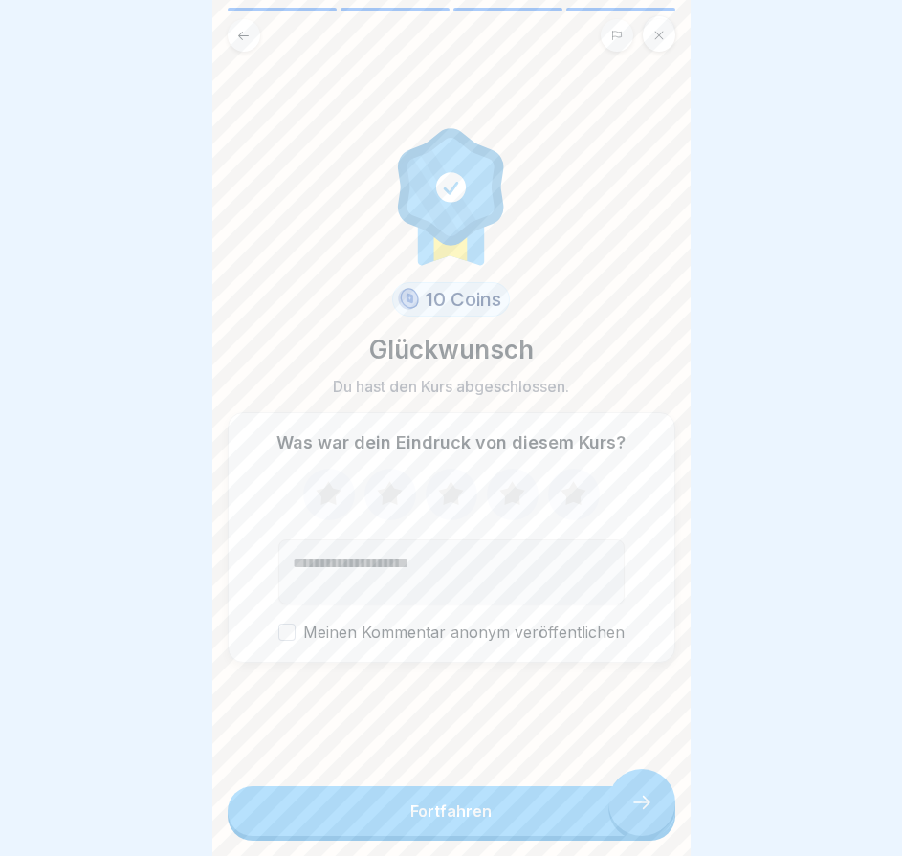
click at [636, 822] on button "Fortfahren" at bounding box center [452, 811] width 448 height 50
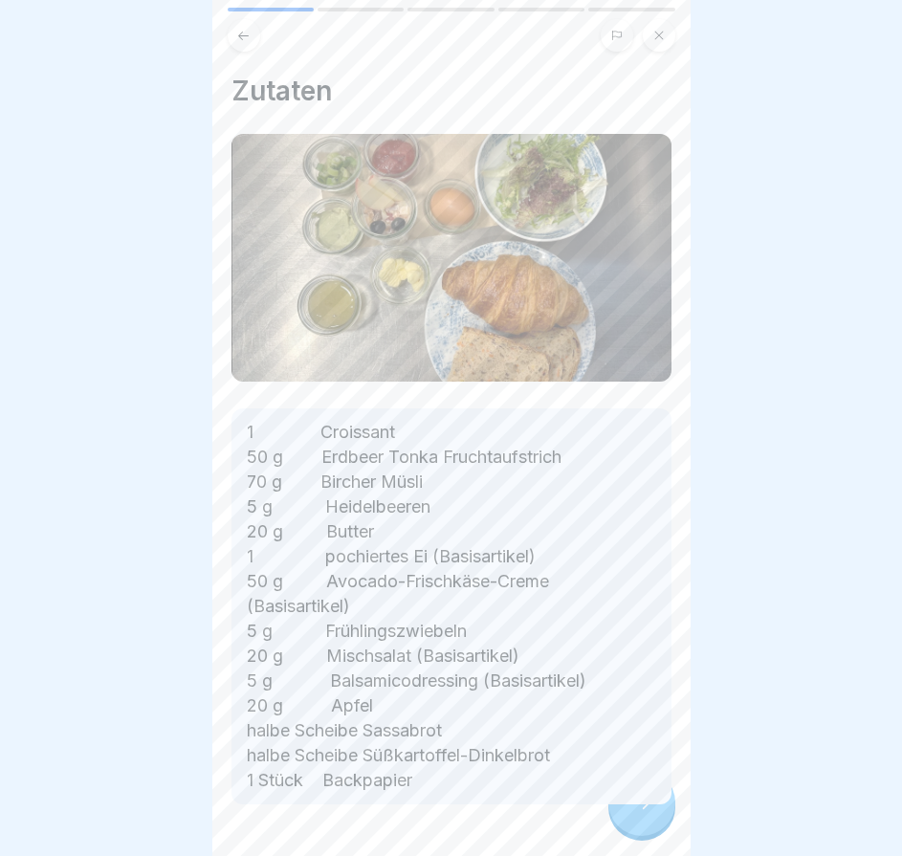
click at [634, 821] on div at bounding box center [452, 862] width 440 height 115
click at [634, 814] on icon at bounding box center [641, 802] width 23 height 23
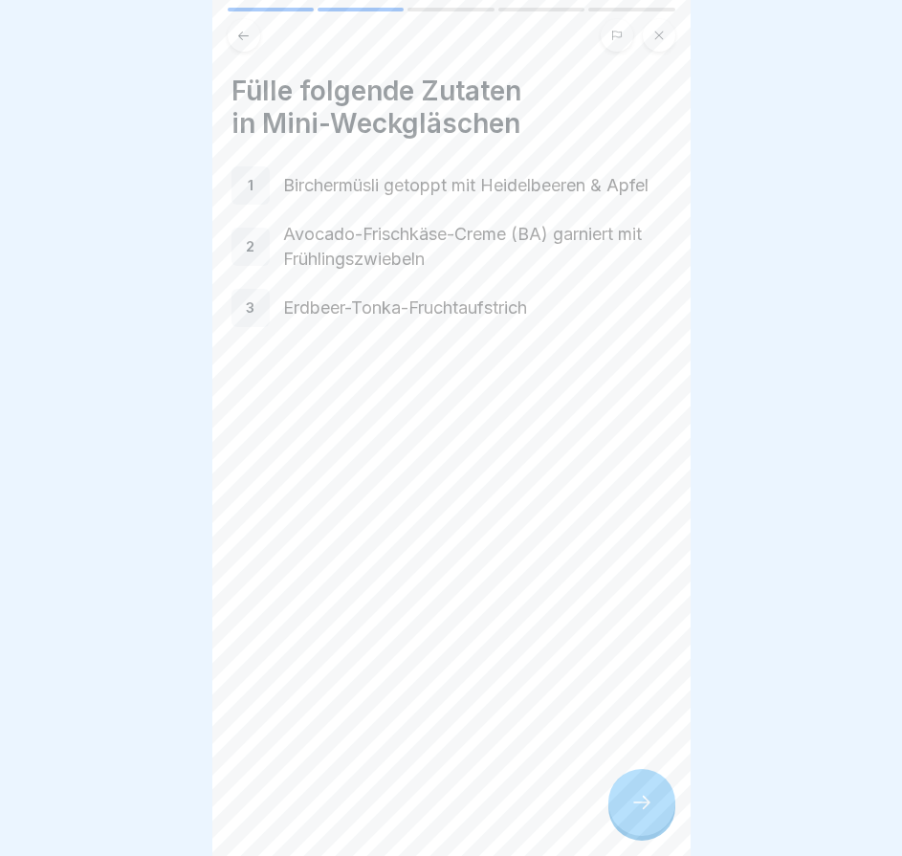
click at [634, 814] on icon at bounding box center [641, 802] width 23 height 23
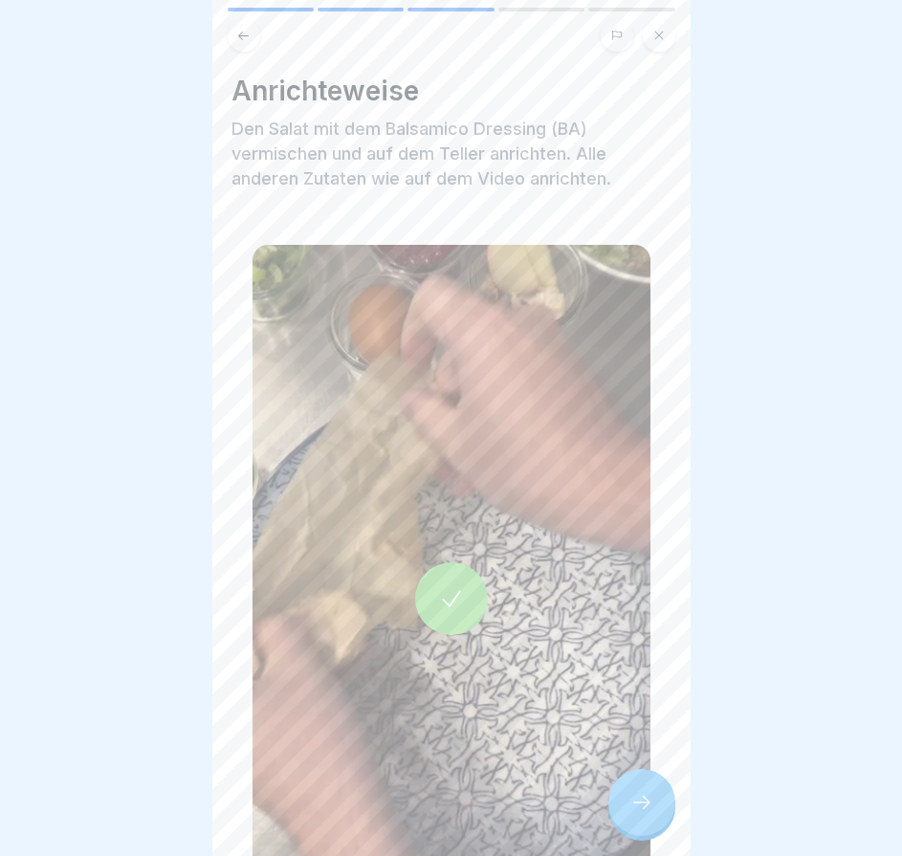
click at [634, 814] on icon at bounding box center [641, 802] width 23 height 23
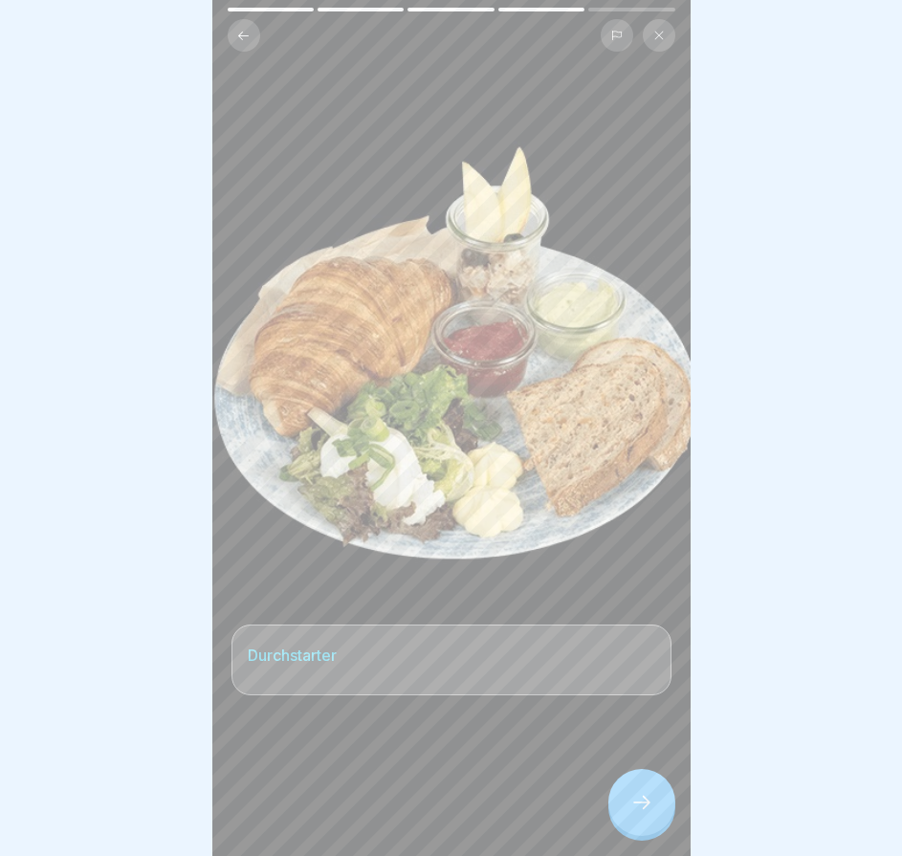
click at [634, 814] on icon at bounding box center [641, 802] width 23 height 23
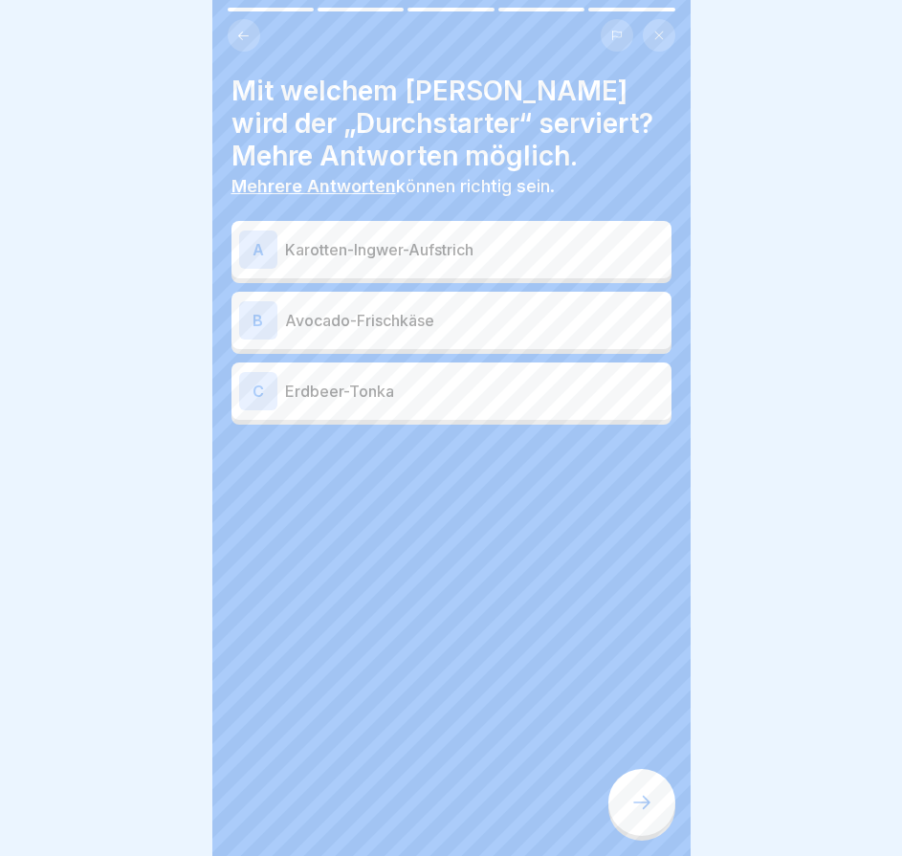
click at [634, 814] on icon at bounding box center [641, 802] width 23 height 23
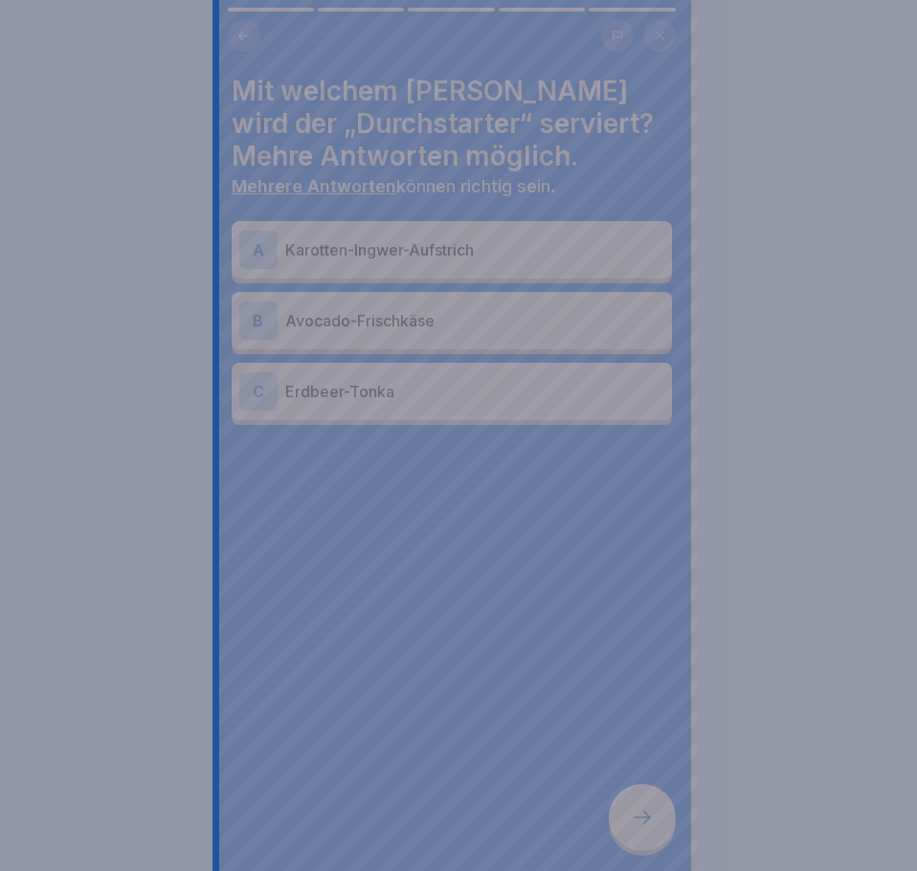
click at [634, 821] on div at bounding box center [458, 435] width 917 height 871
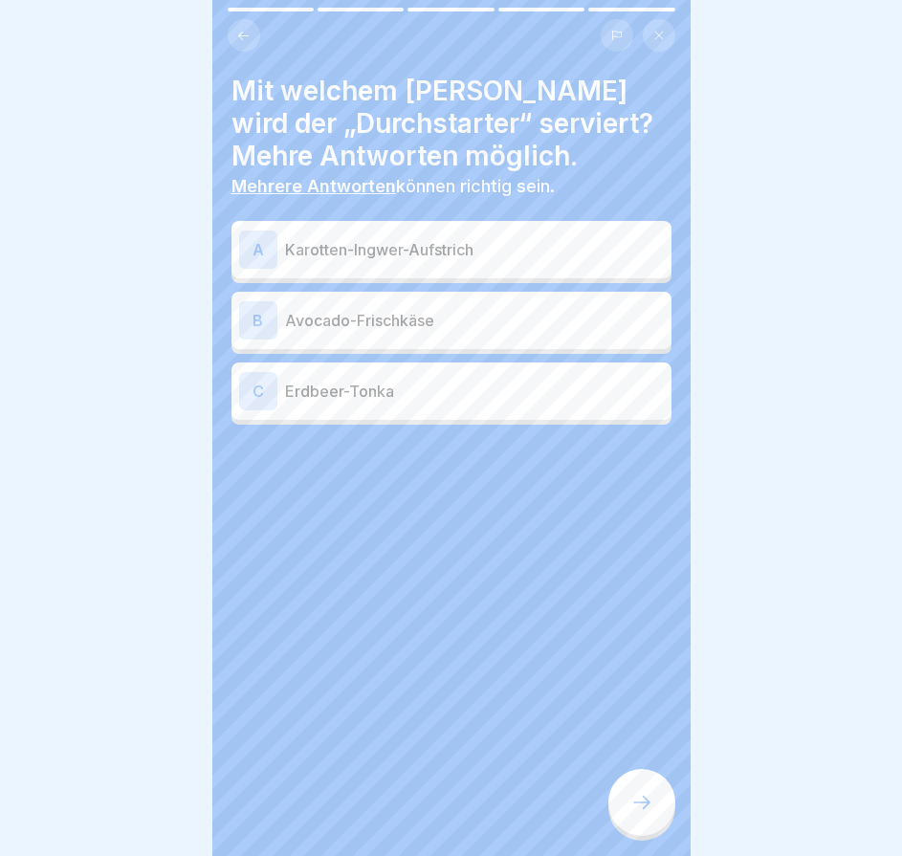
click at [257, 323] on div "B" at bounding box center [258, 320] width 38 height 38
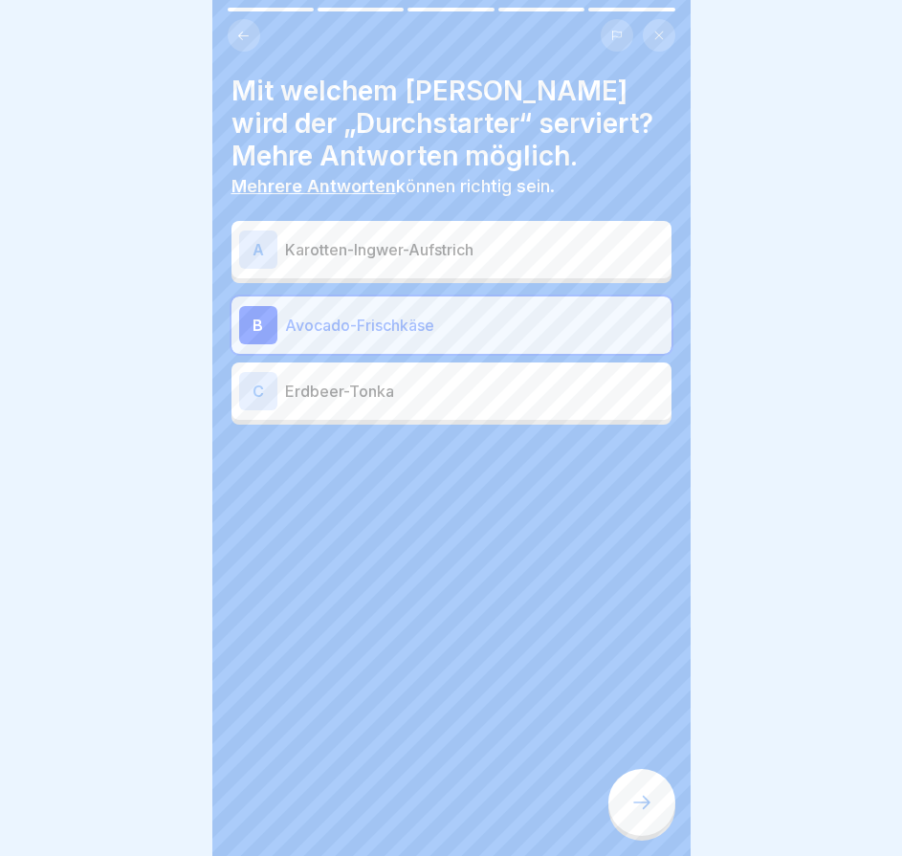
click at [263, 266] on div "A" at bounding box center [258, 250] width 38 height 38
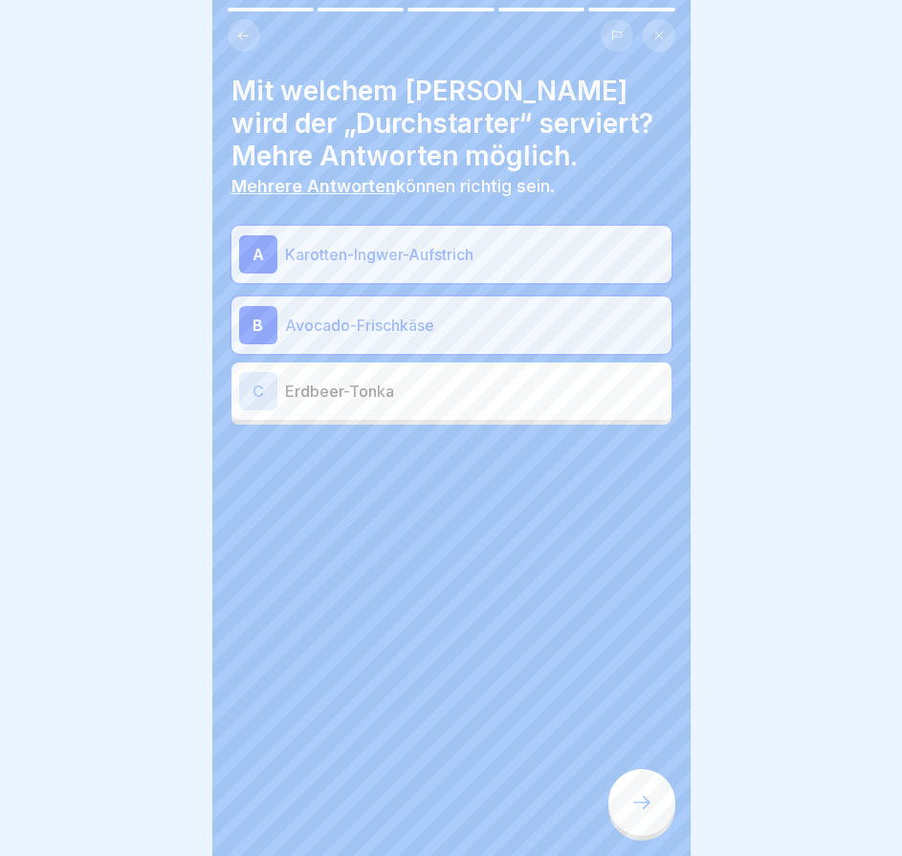
click at [640, 806] on div at bounding box center [641, 802] width 67 height 67
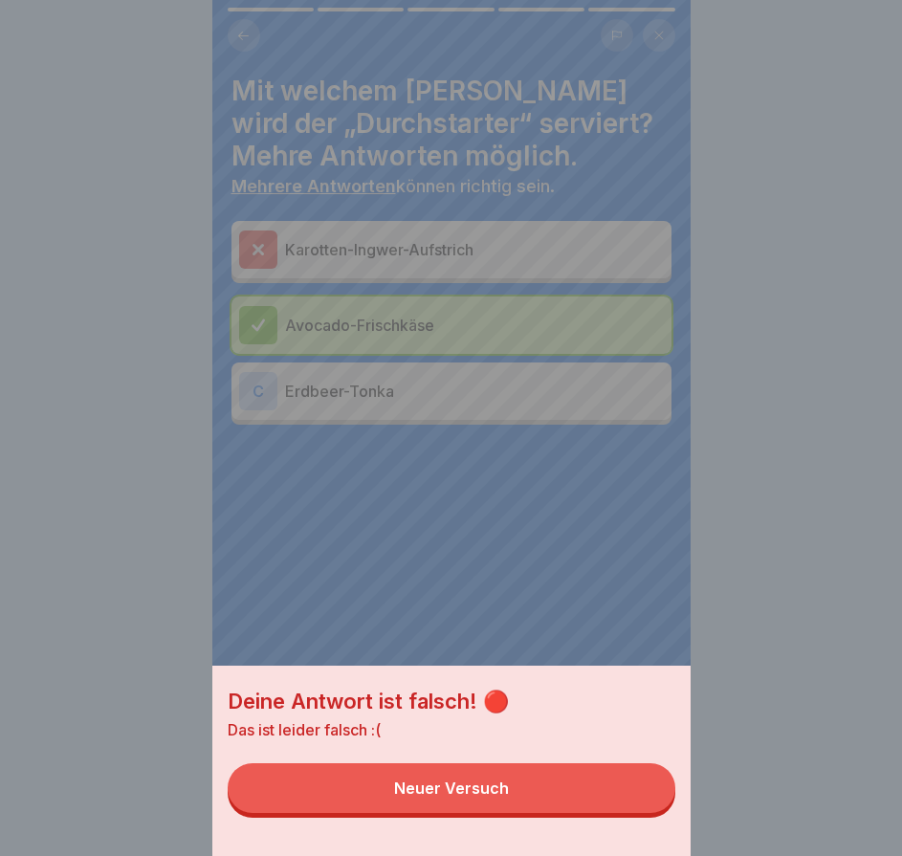
click at [645, 813] on button "Neuer Versuch" at bounding box center [452, 788] width 448 height 50
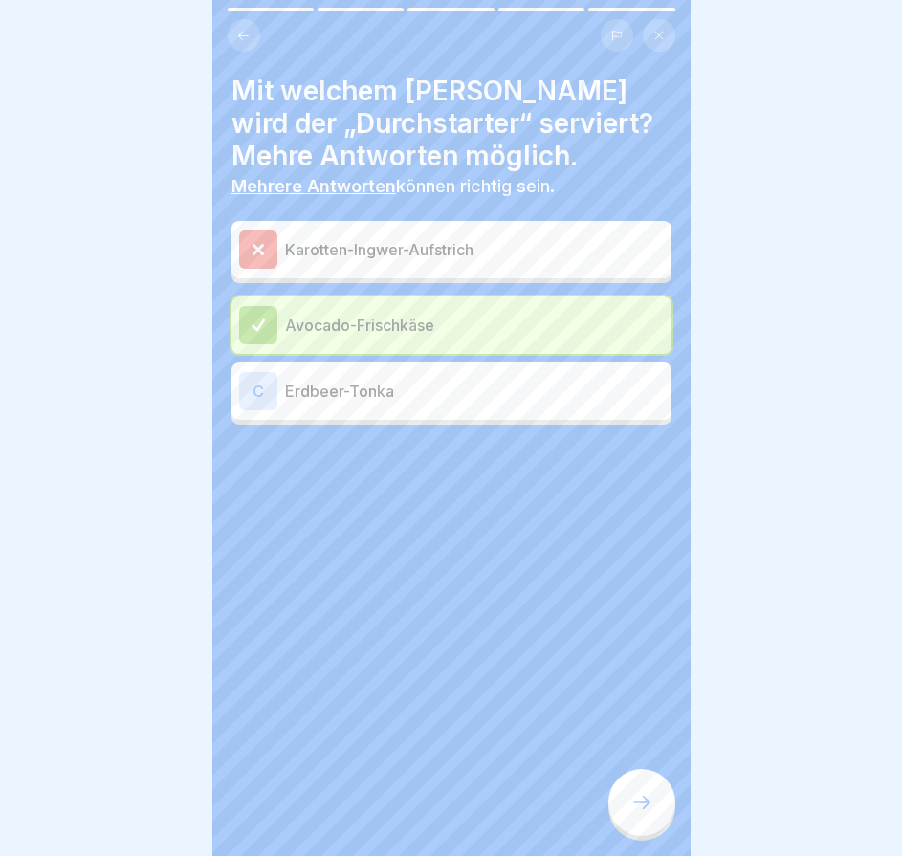
click at [264, 385] on div "C" at bounding box center [258, 391] width 38 height 38
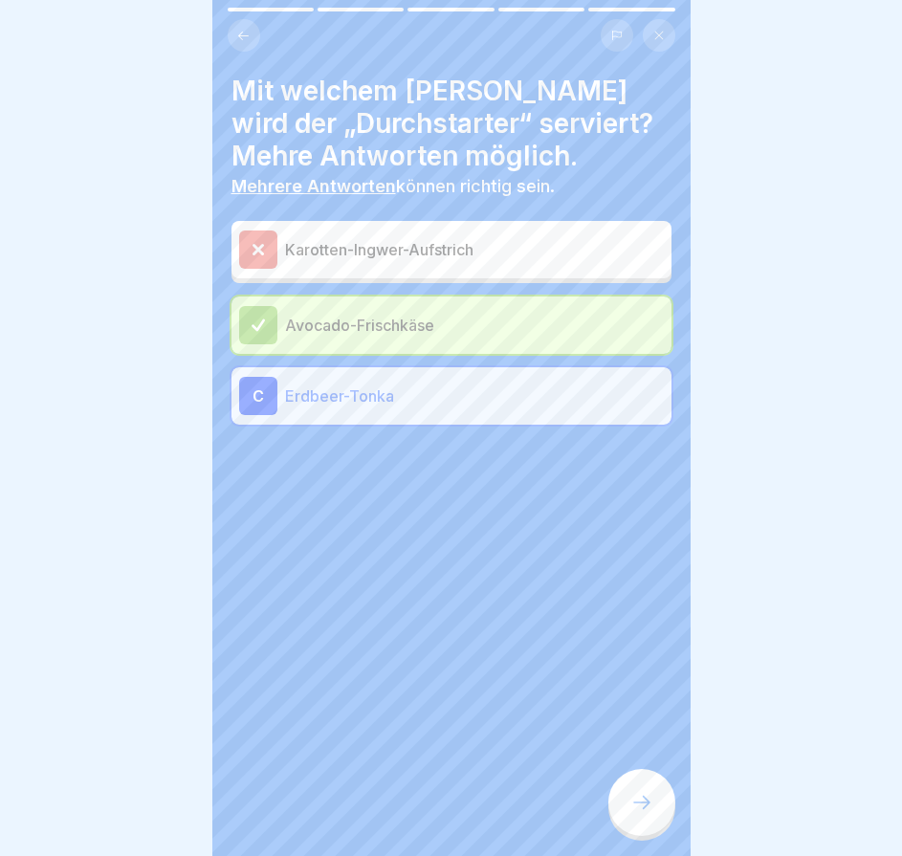
click at [632, 814] on icon at bounding box center [641, 802] width 23 height 23
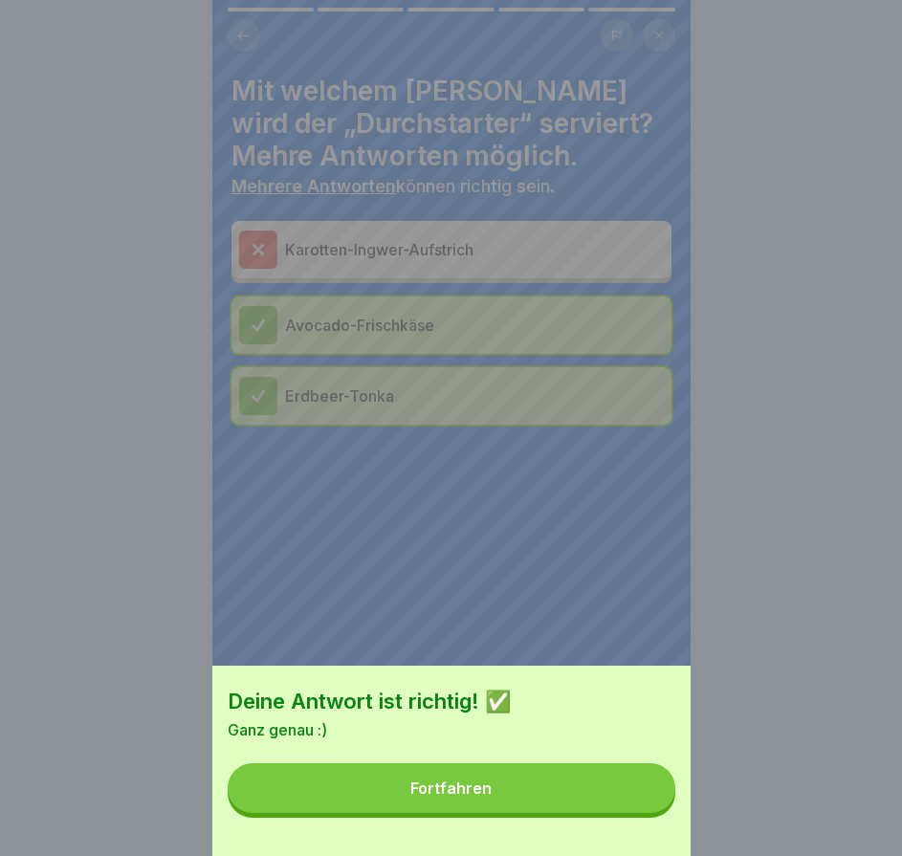
click at [639, 813] on button "Fortfahren" at bounding box center [452, 788] width 448 height 50
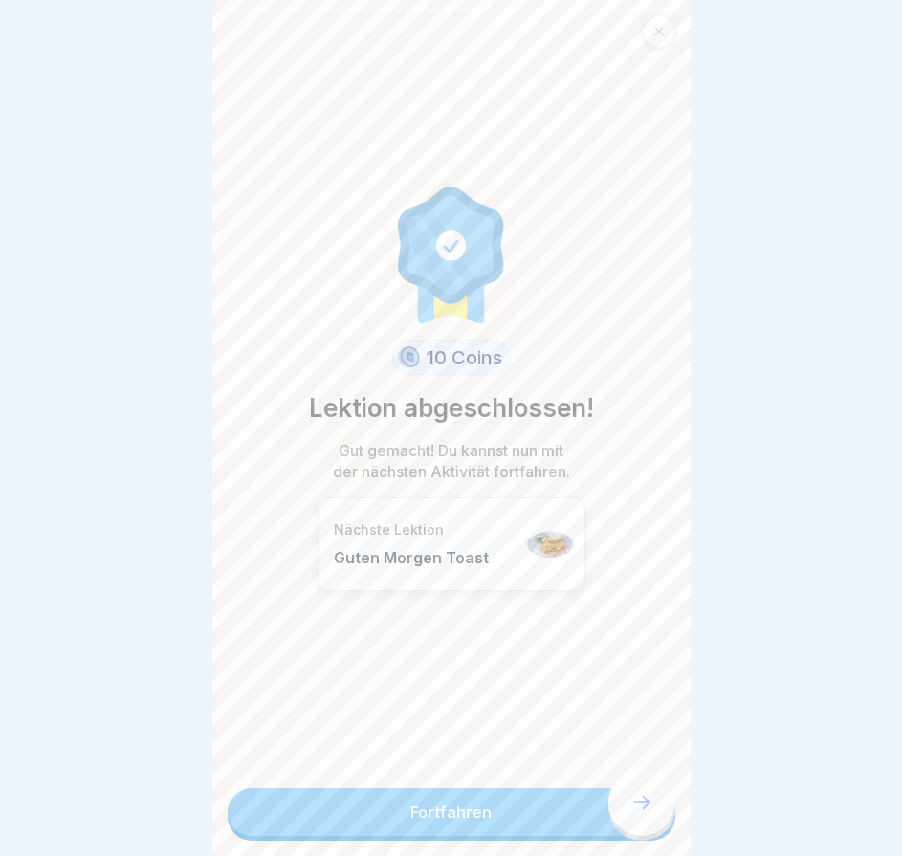
click at [639, 816] on link "Fortfahren" at bounding box center [452, 812] width 448 height 48
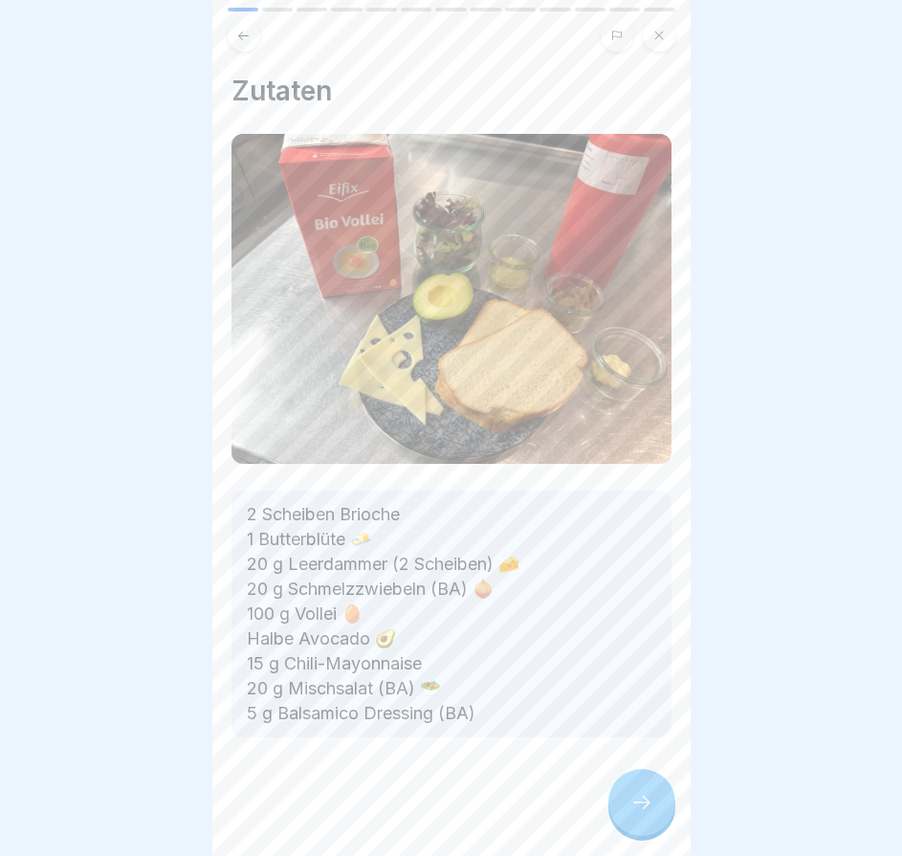
click at [639, 814] on icon at bounding box center [641, 802] width 23 height 23
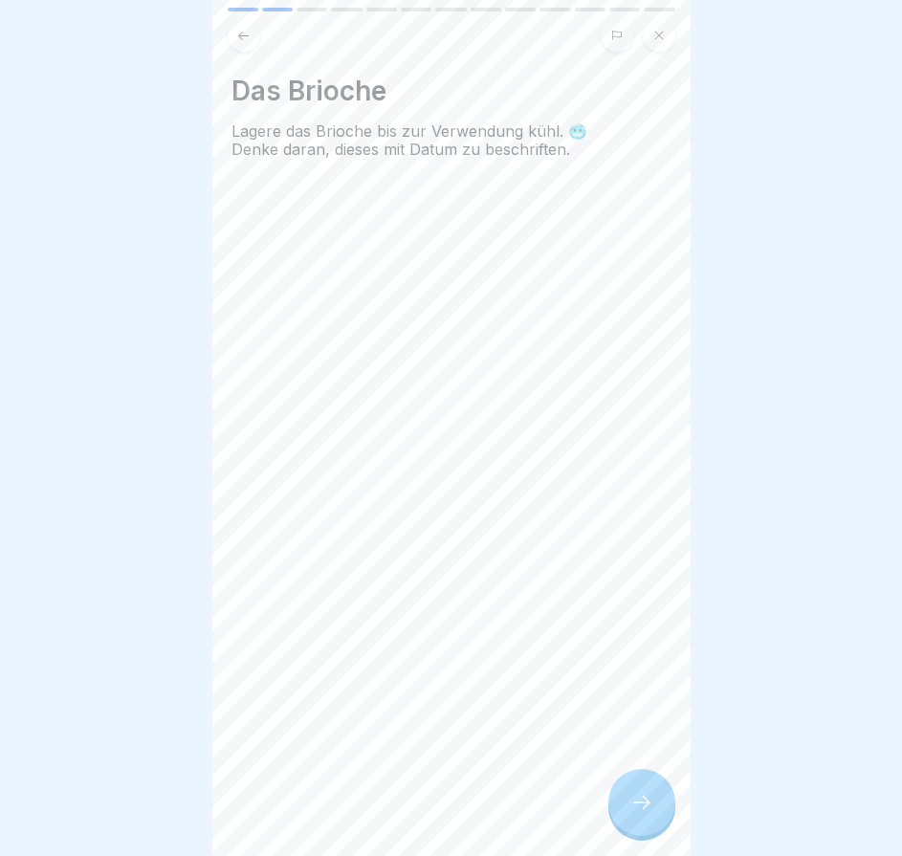
click at [639, 814] on icon at bounding box center [641, 802] width 23 height 23
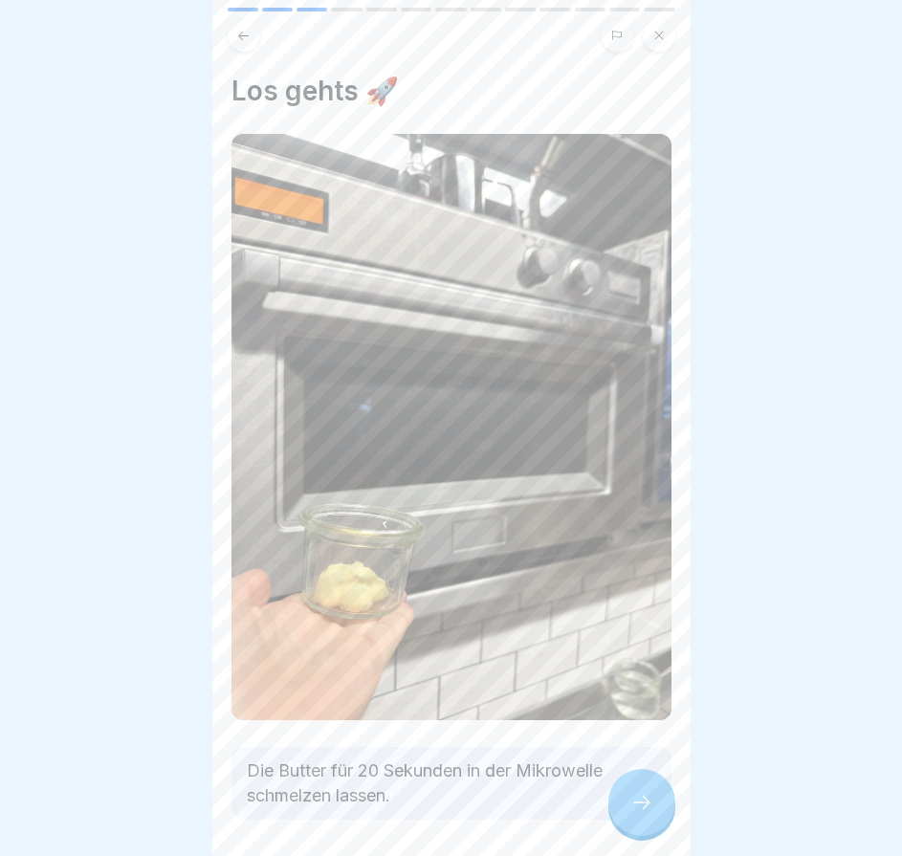
click at [639, 814] on icon at bounding box center [641, 802] width 23 height 23
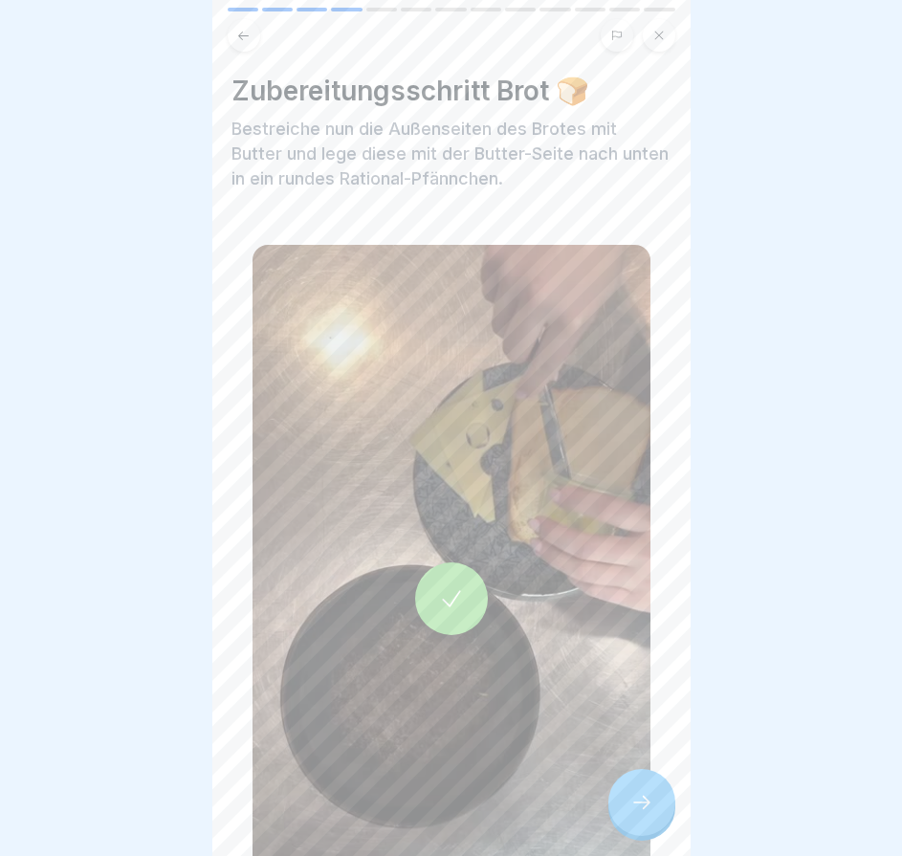
click at [639, 814] on icon at bounding box center [641, 802] width 23 height 23
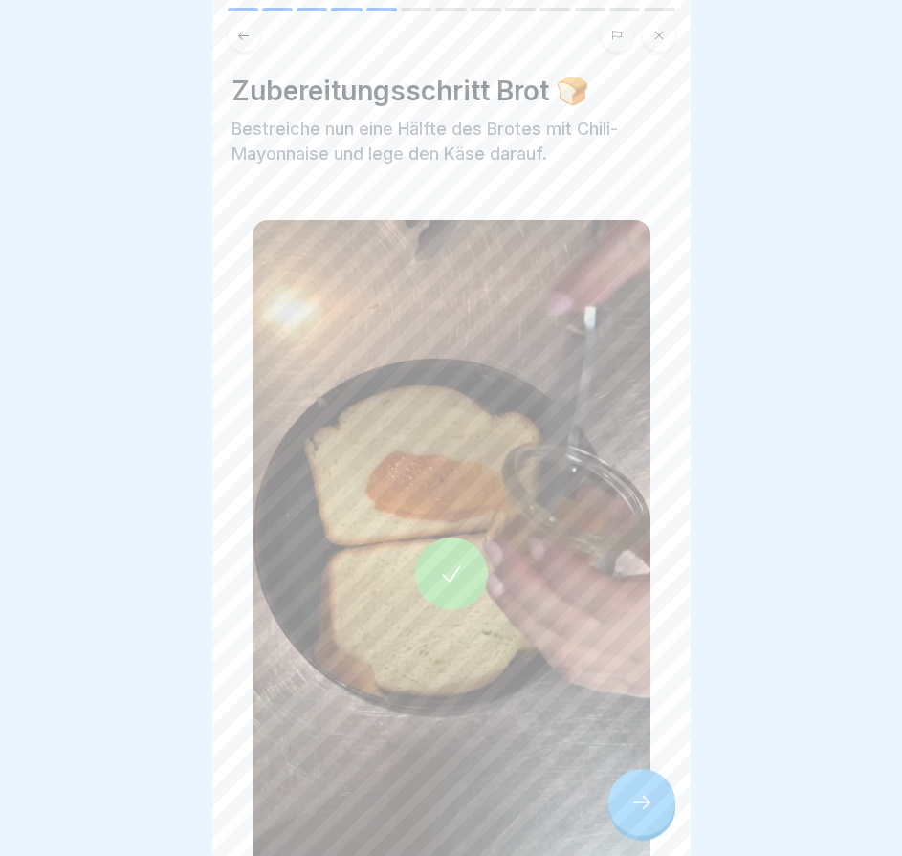
click at [639, 814] on icon at bounding box center [641, 802] width 23 height 23
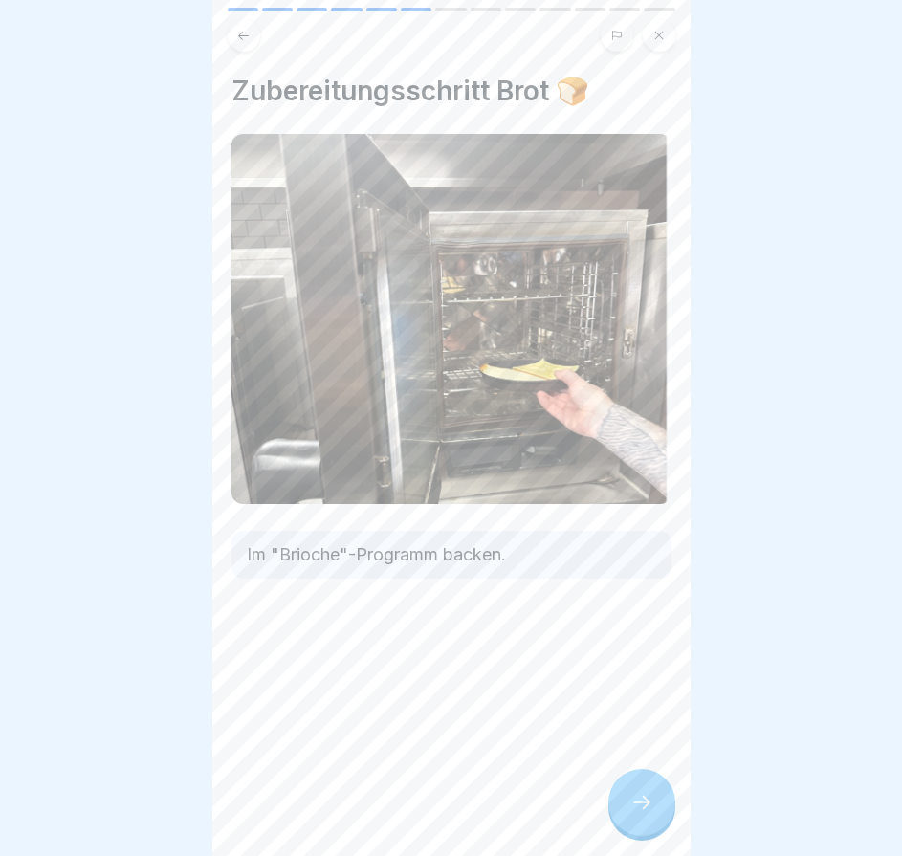
click at [639, 814] on icon at bounding box center [641, 802] width 23 height 23
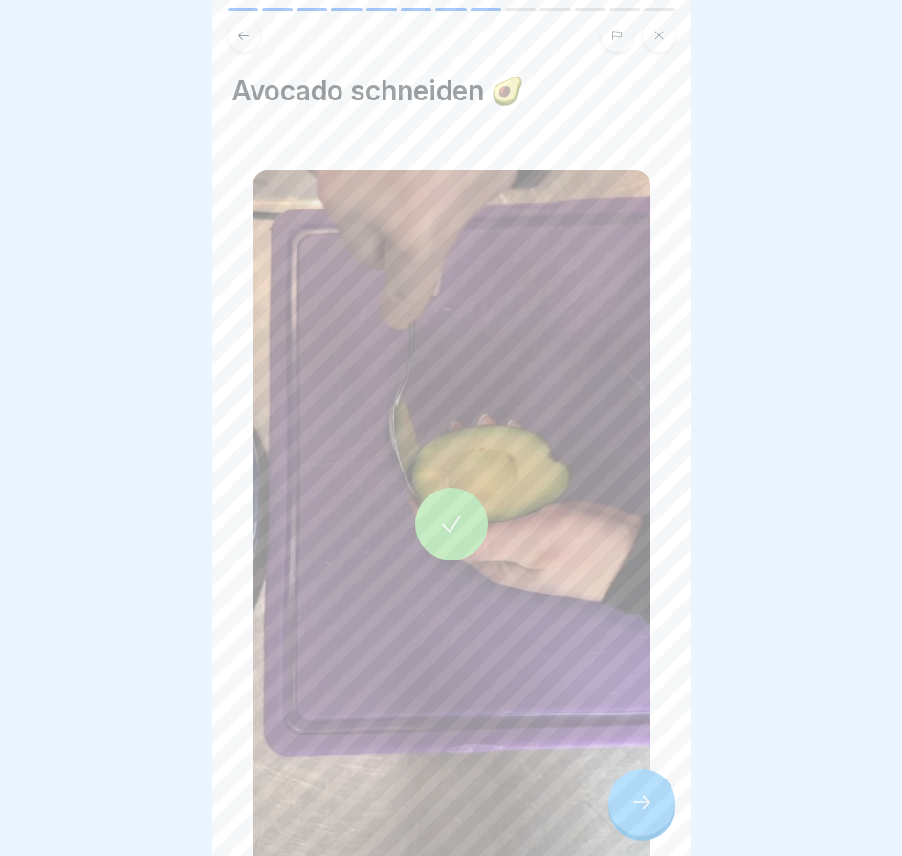
click at [639, 814] on icon at bounding box center [641, 802] width 23 height 23
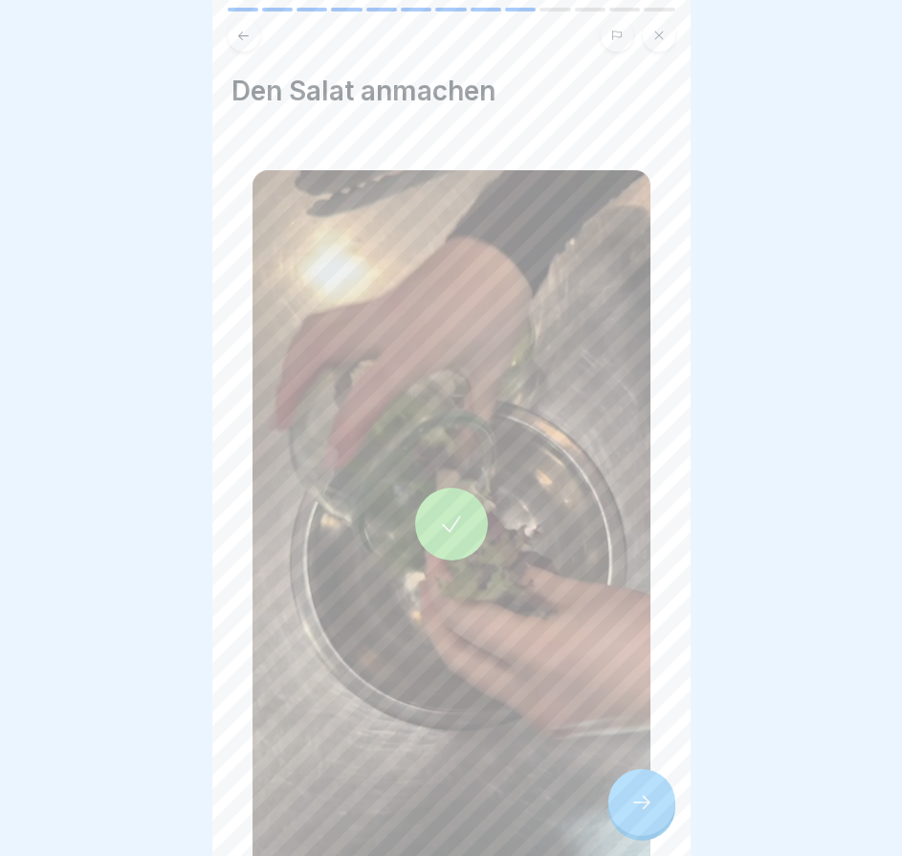
click at [639, 814] on icon at bounding box center [641, 802] width 23 height 23
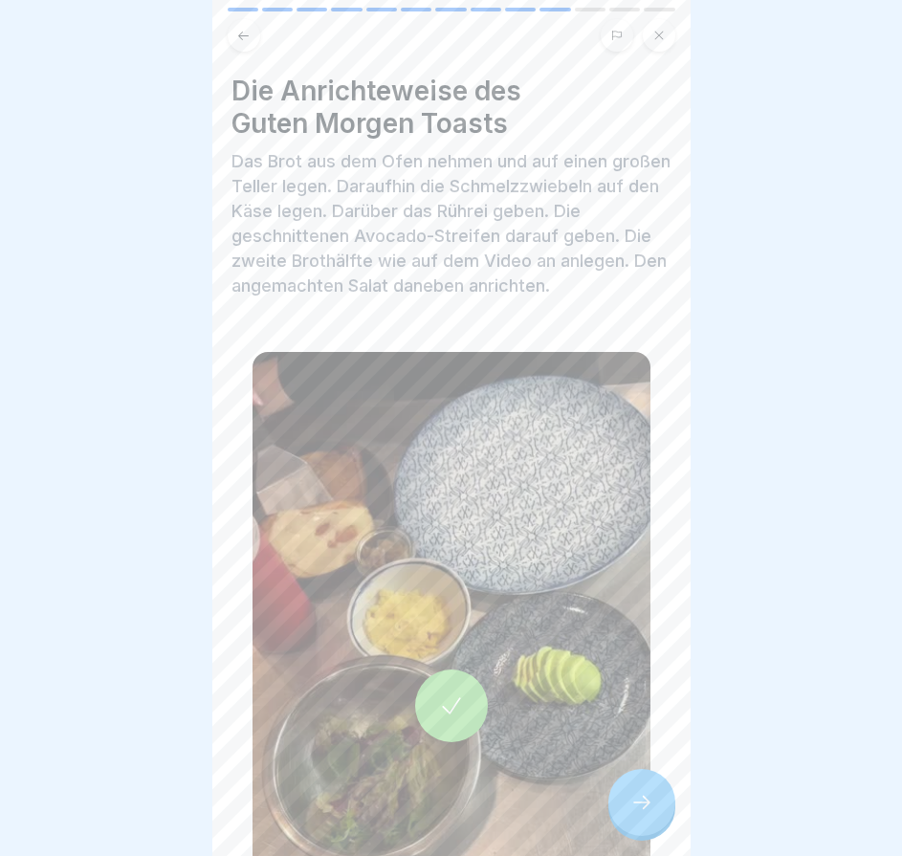
click at [639, 814] on icon at bounding box center [641, 802] width 23 height 23
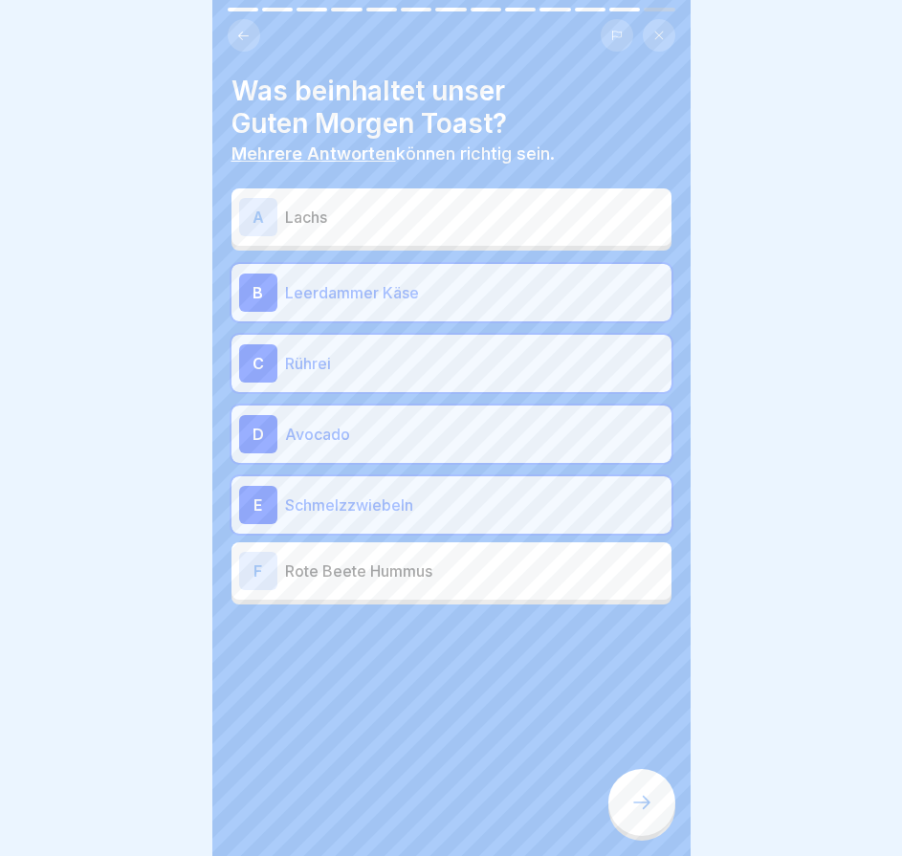
click at [639, 814] on icon at bounding box center [641, 802] width 23 height 23
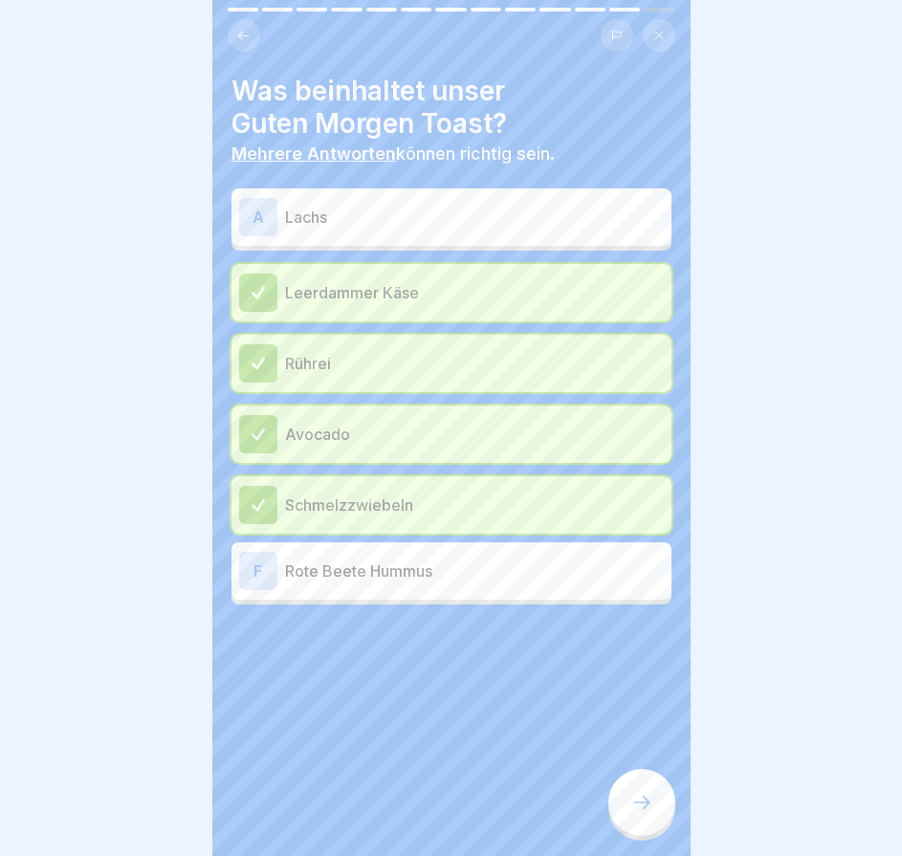
click at [639, 814] on icon at bounding box center [641, 802] width 23 height 23
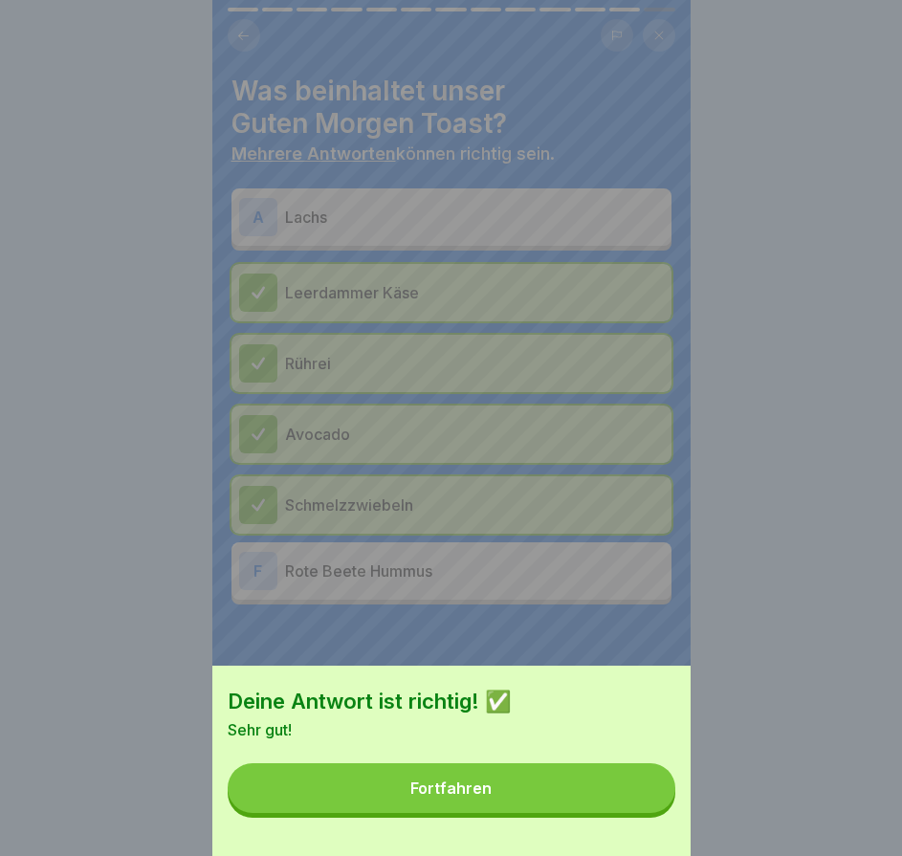
click at [639, 813] on button "Fortfahren" at bounding box center [452, 788] width 448 height 50
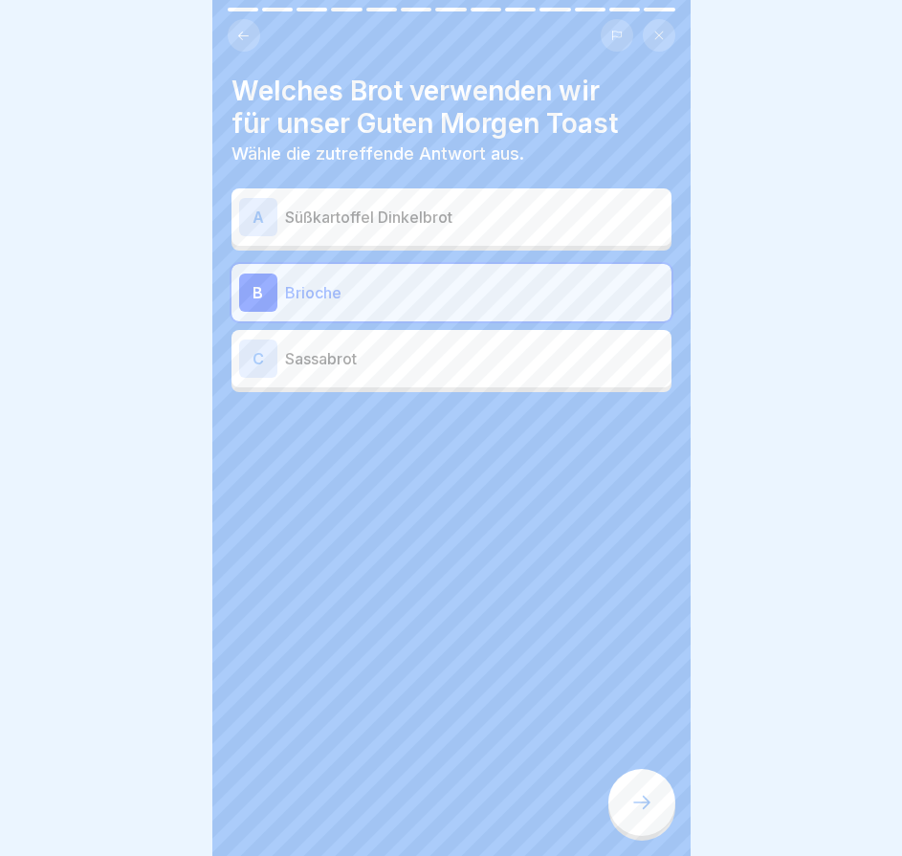
click at [639, 814] on icon at bounding box center [641, 802] width 23 height 23
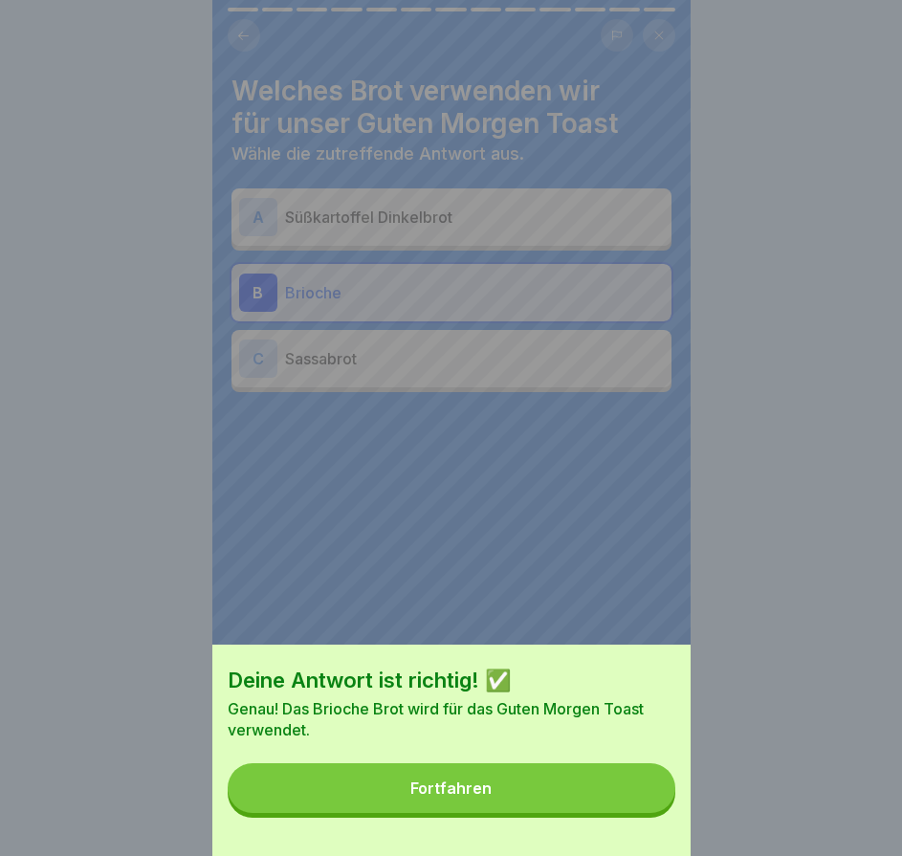
click at [639, 813] on button "Fortfahren" at bounding box center [452, 788] width 448 height 50
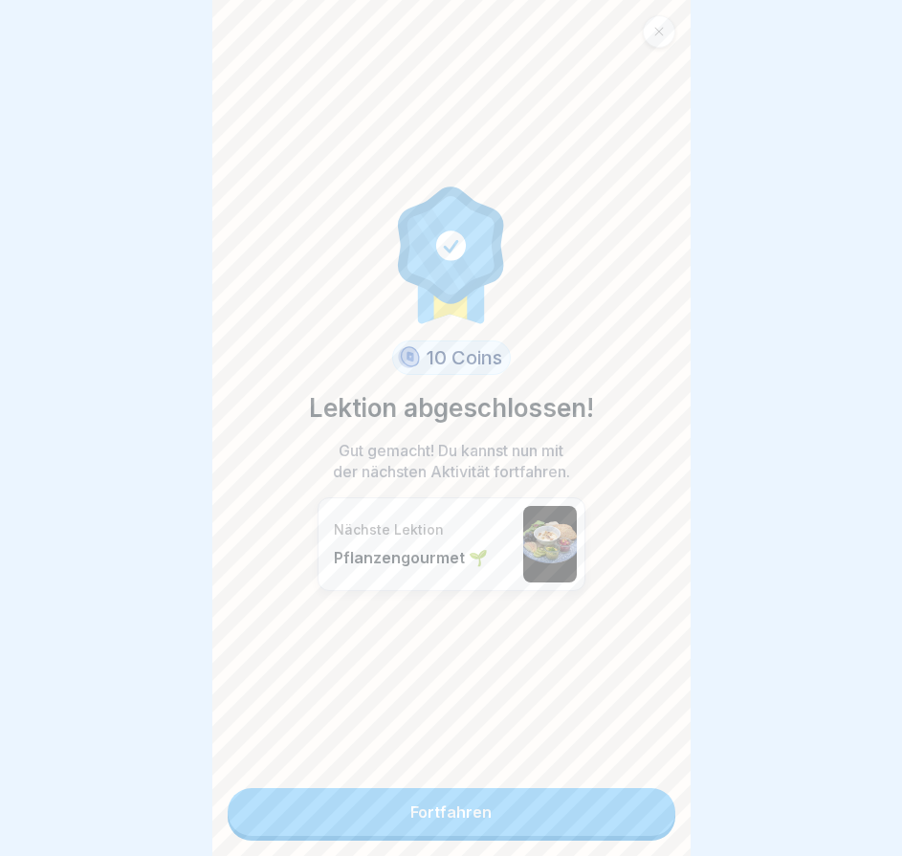
click at [663, 33] on icon at bounding box center [658, 31] width 11 height 11
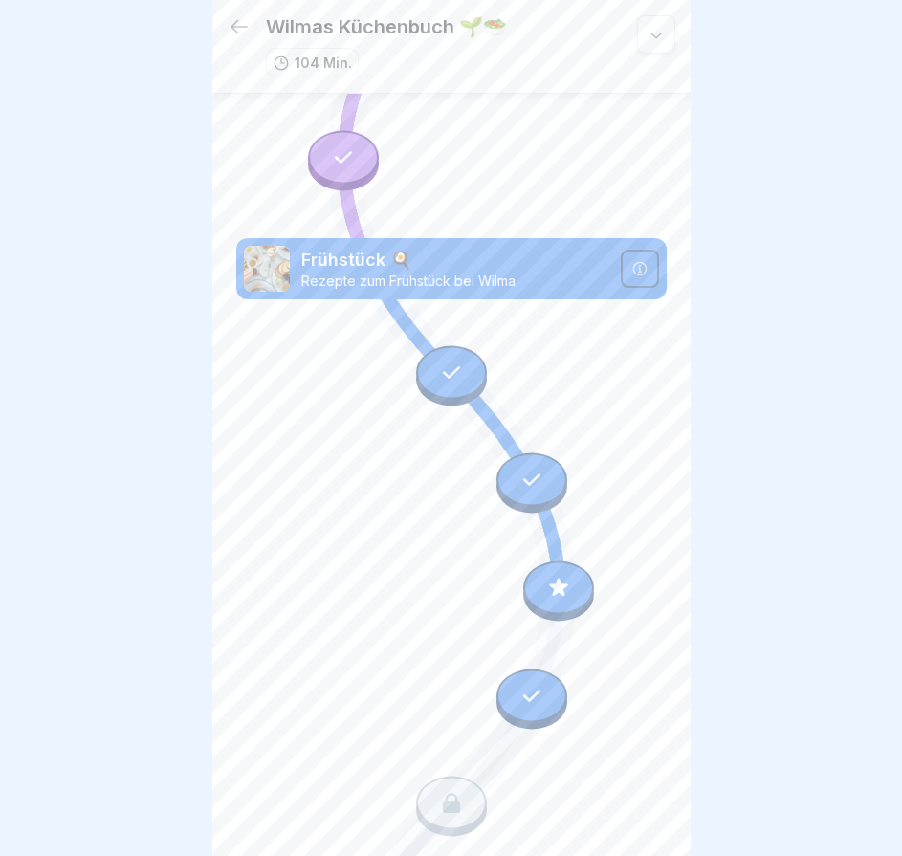
scroll to position [3237, 0]
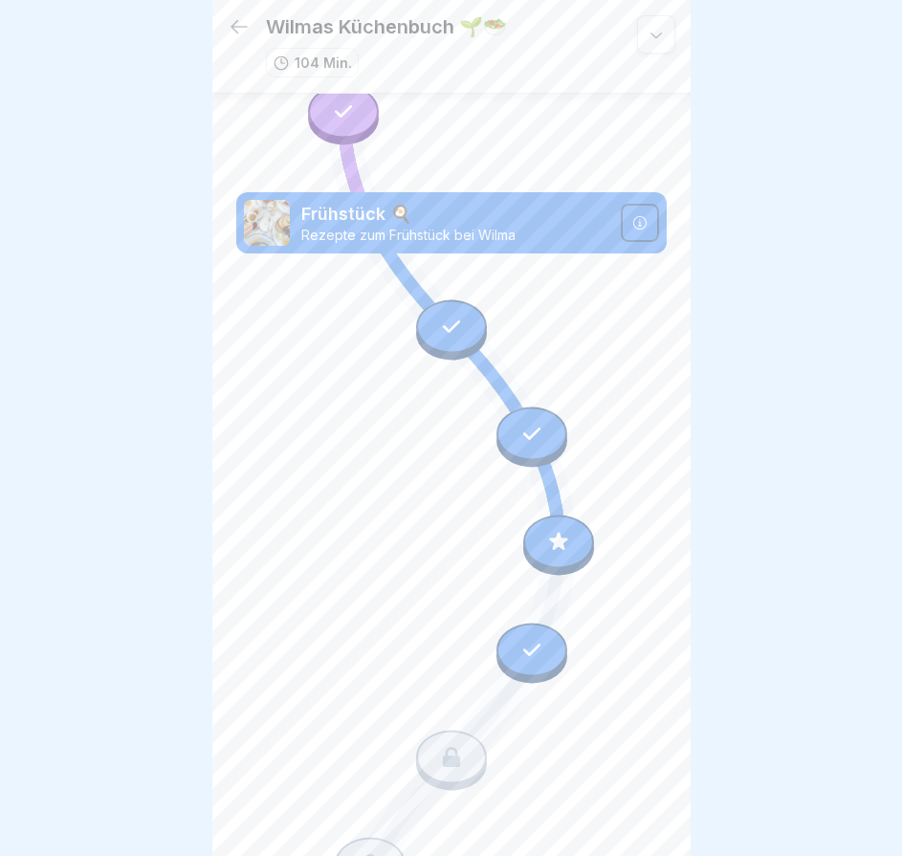
click at [548, 530] on icon at bounding box center [558, 542] width 25 height 25
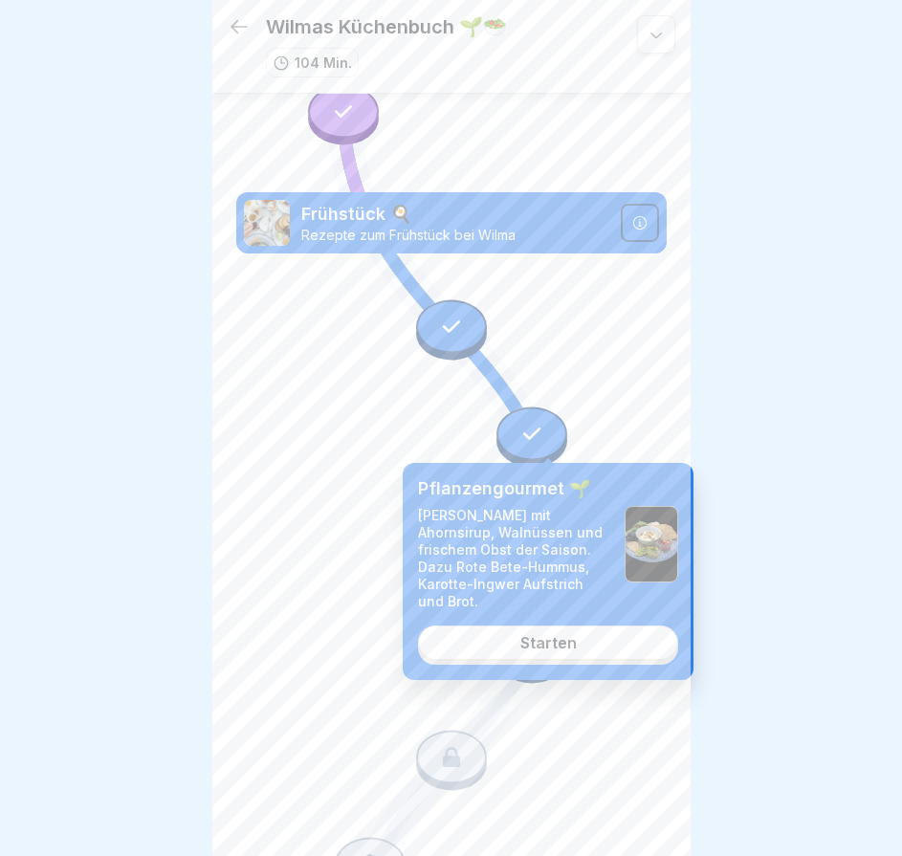
click at [597, 630] on link "Starten" at bounding box center [548, 643] width 260 height 34
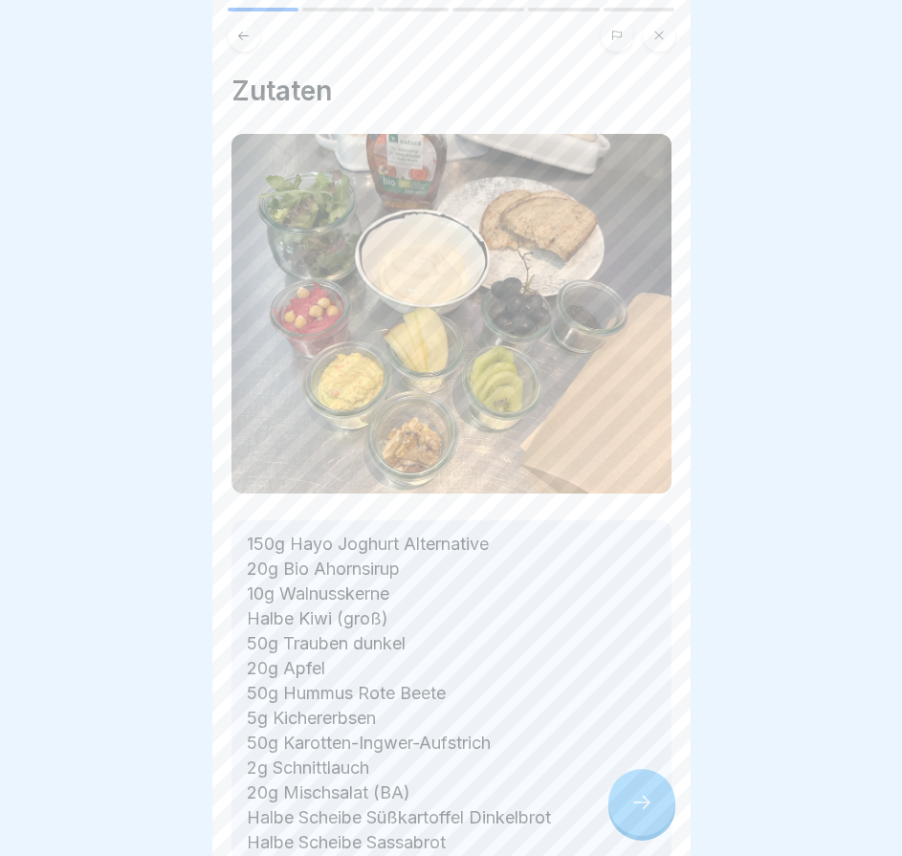
click at [641, 814] on icon at bounding box center [641, 802] width 23 height 23
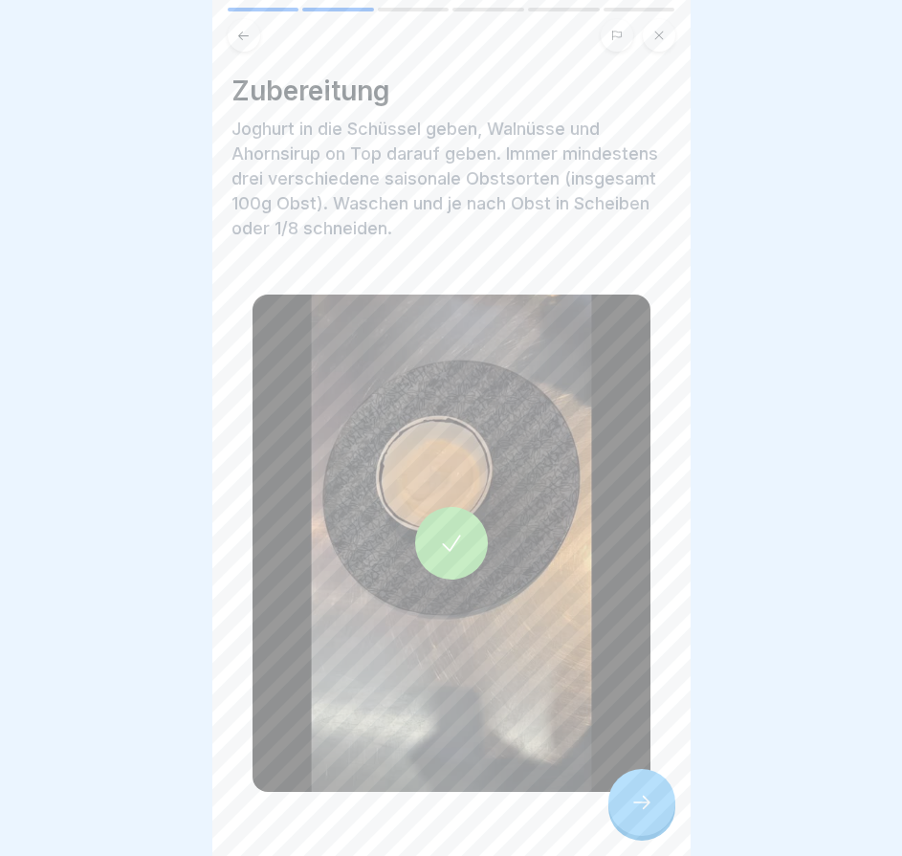
click at [641, 814] on icon at bounding box center [641, 802] width 23 height 23
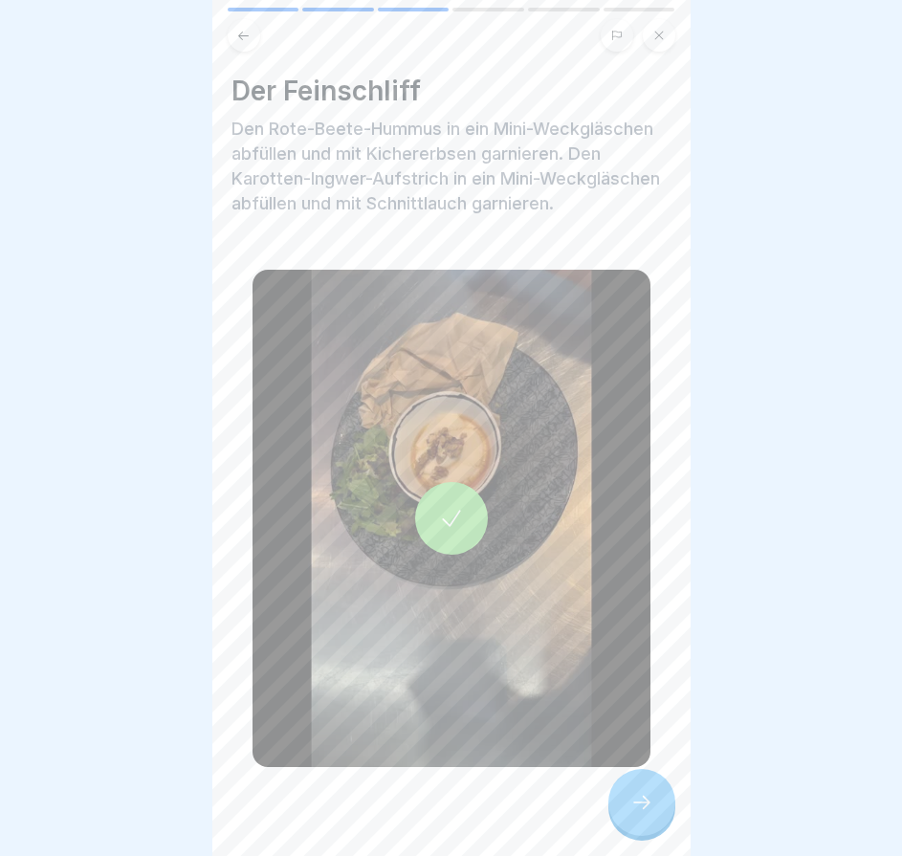
click at [641, 814] on icon at bounding box center [641, 802] width 23 height 23
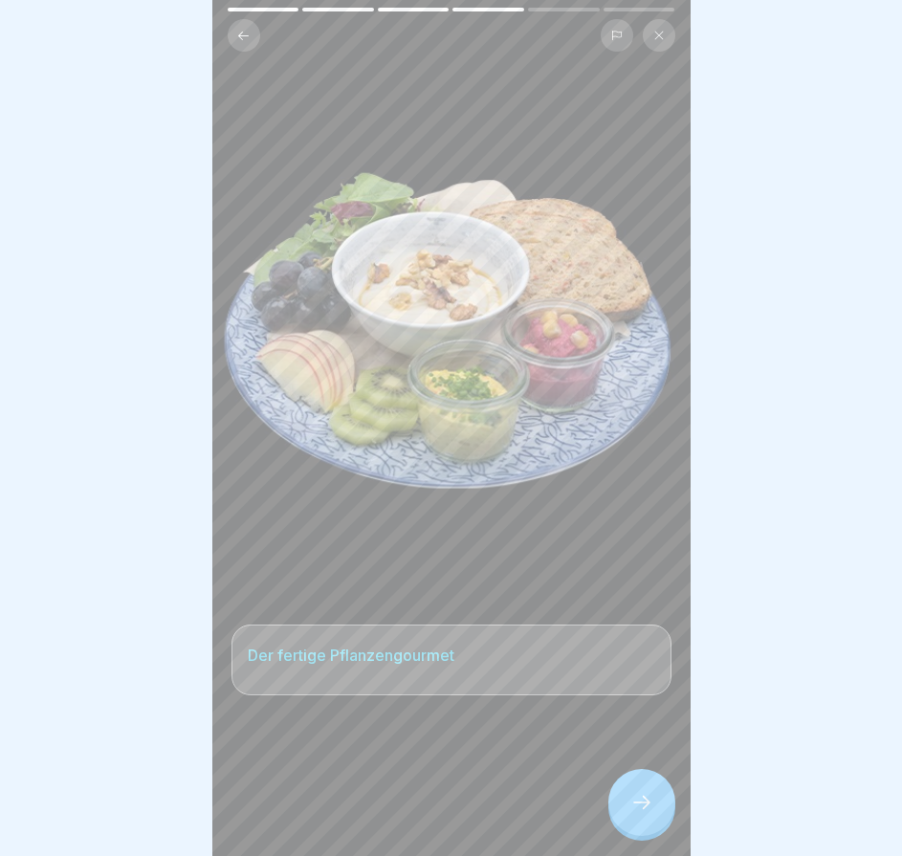
click at [641, 814] on icon at bounding box center [641, 802] width 23 height 23
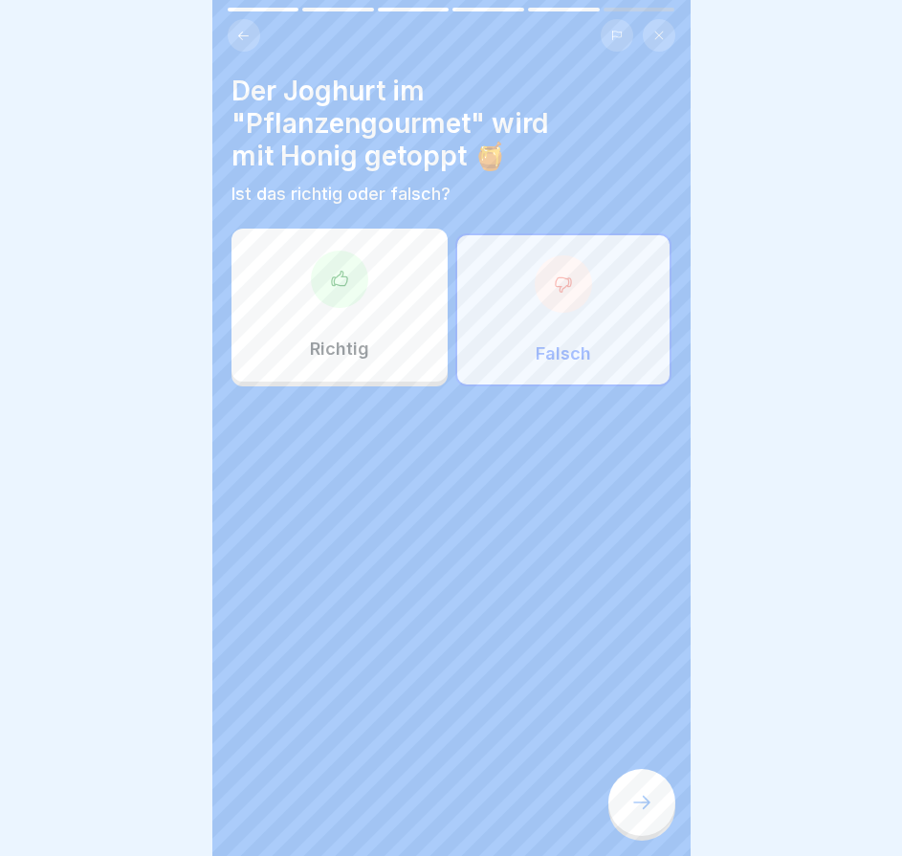
click at [641, 814] on icon at bounding box center [641, 802] width 23 height 23
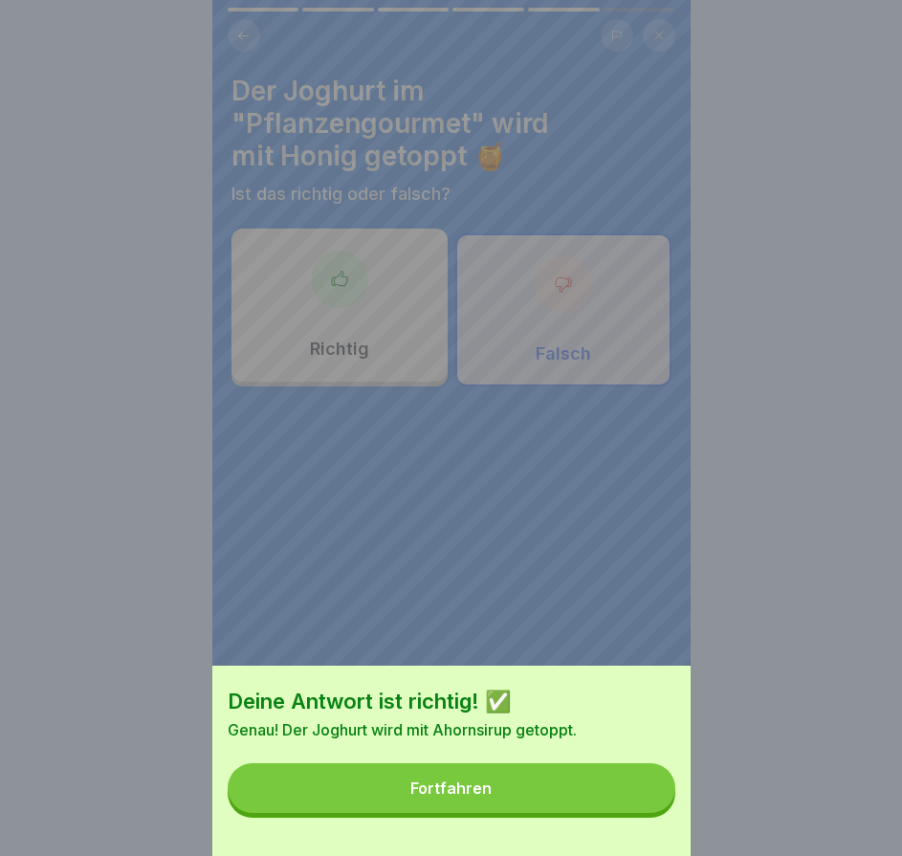
click at [641, 813] on button "Fortfahren" at bounding box center [452, 788] width 448 height 50
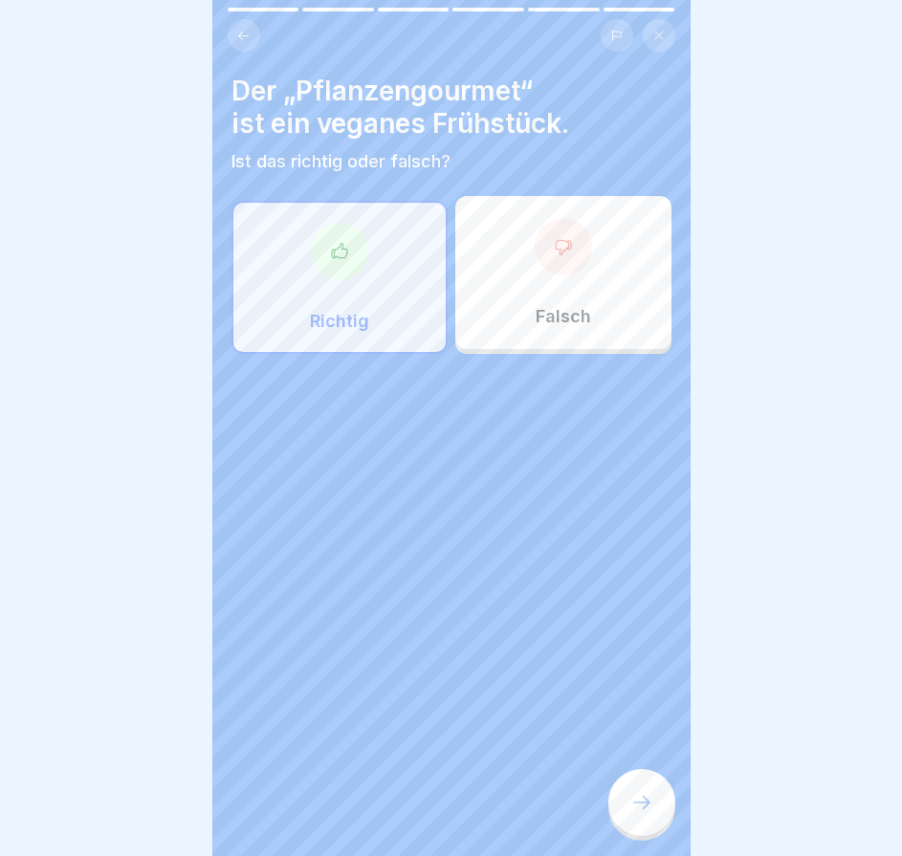
click at [641, 813] on icon at bounding box center [641, 802] width 23 height 23
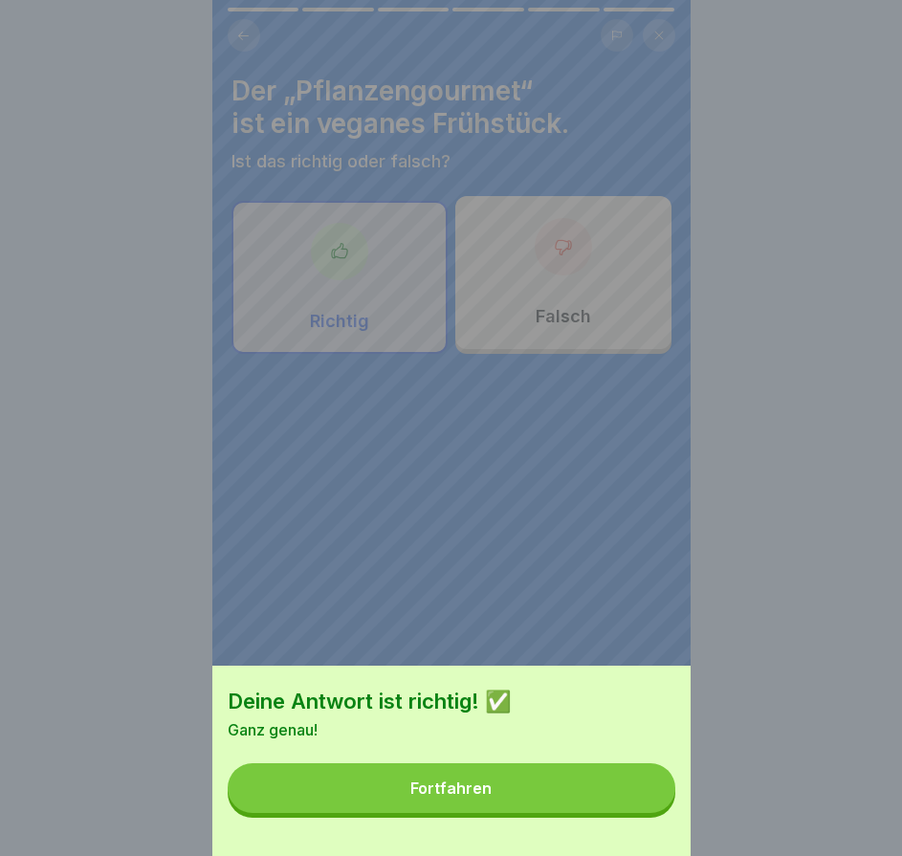
click at [641, 813] on button "Fortfahren" at bounding box center [452, 788] width 448 height 50
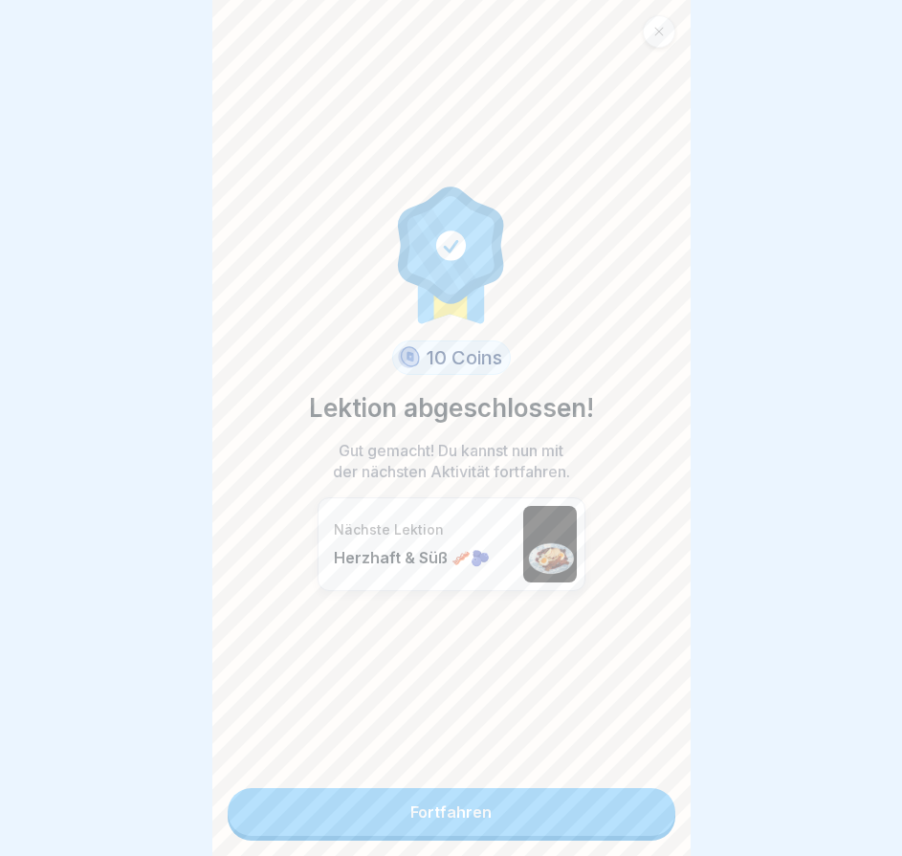
click at [641, 813] on link "Fortfahren" at bounding box center [452, 812] width 448 height 48
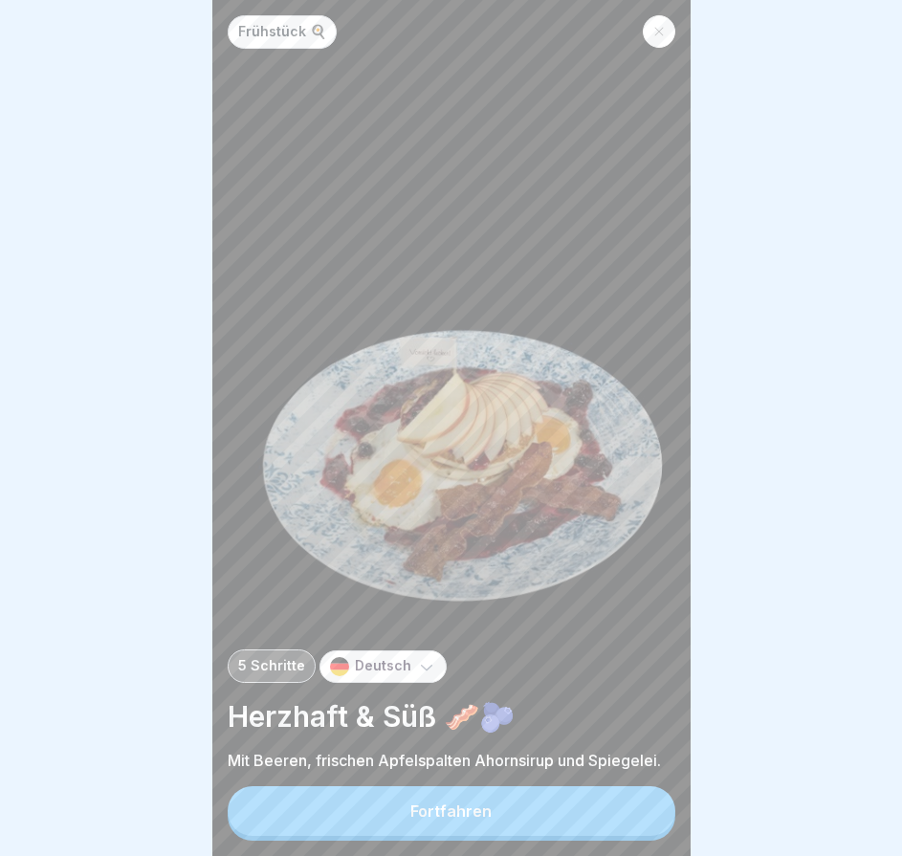
click at [641, 813] on button "Fortfahren" at bounding box center [452, 811] width 448 height 50
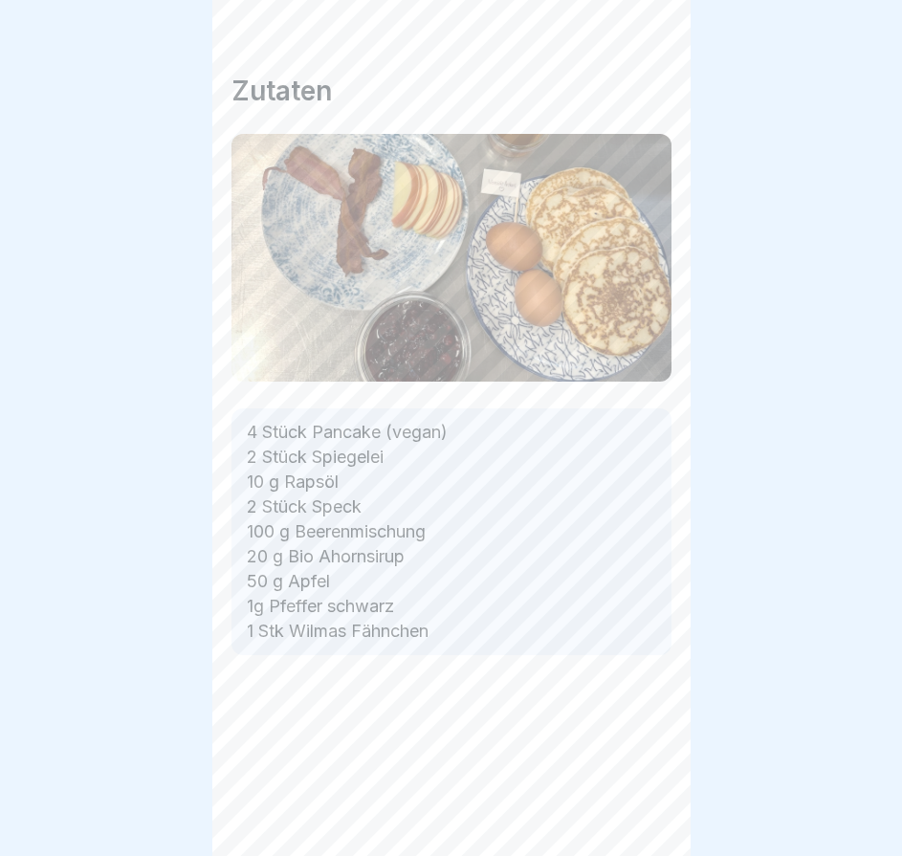
click at [641, 811] on div "Frühstück 🍳 5 Schritte Deutsch Herzhaft & Süß 🥓🫐 Mit Beeren, frischen Apfelspal…" at bounding box center [451, 428] width 478 height 856
click at [641, 810] on icon at bounding box center [641, 802] width 23 height 23
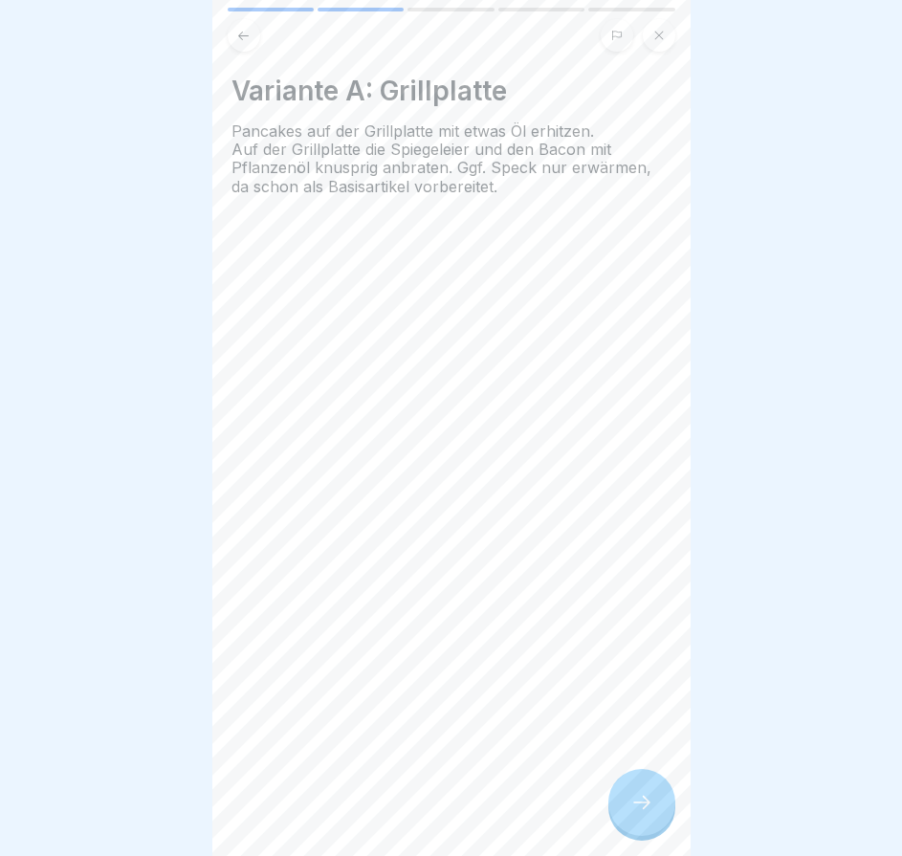
click at [641, 810] on icon at bounding box center [641, 802] width 23 height 23
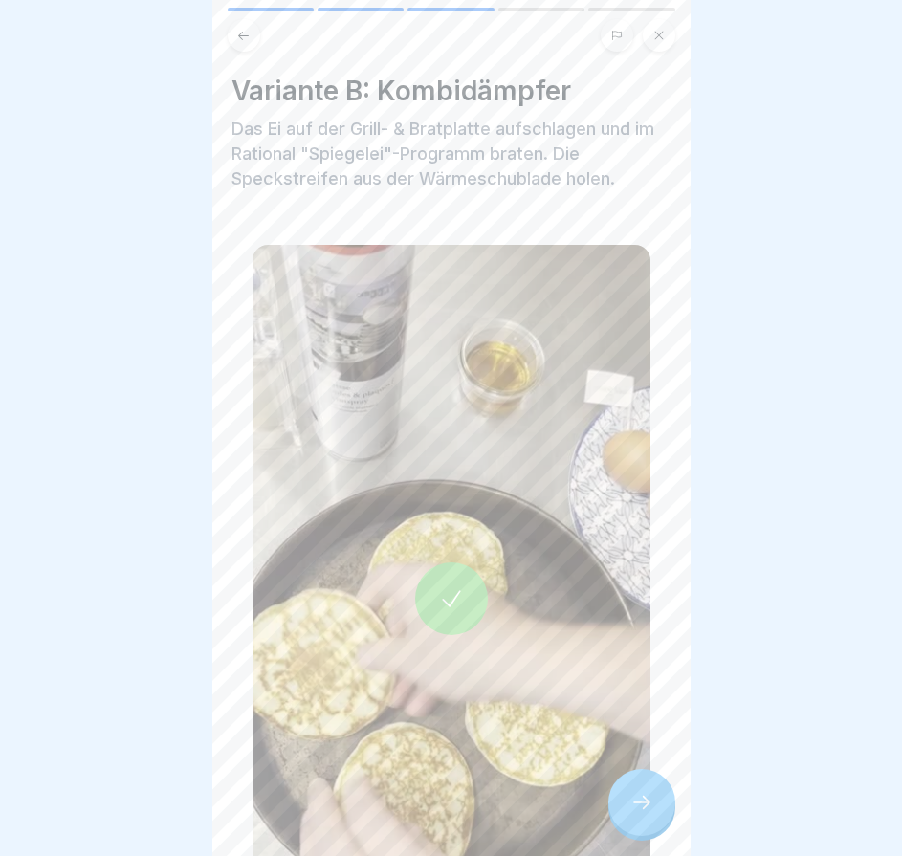
click at [641, 809] on icon at bounding box center [641, 802] width 23 height 23
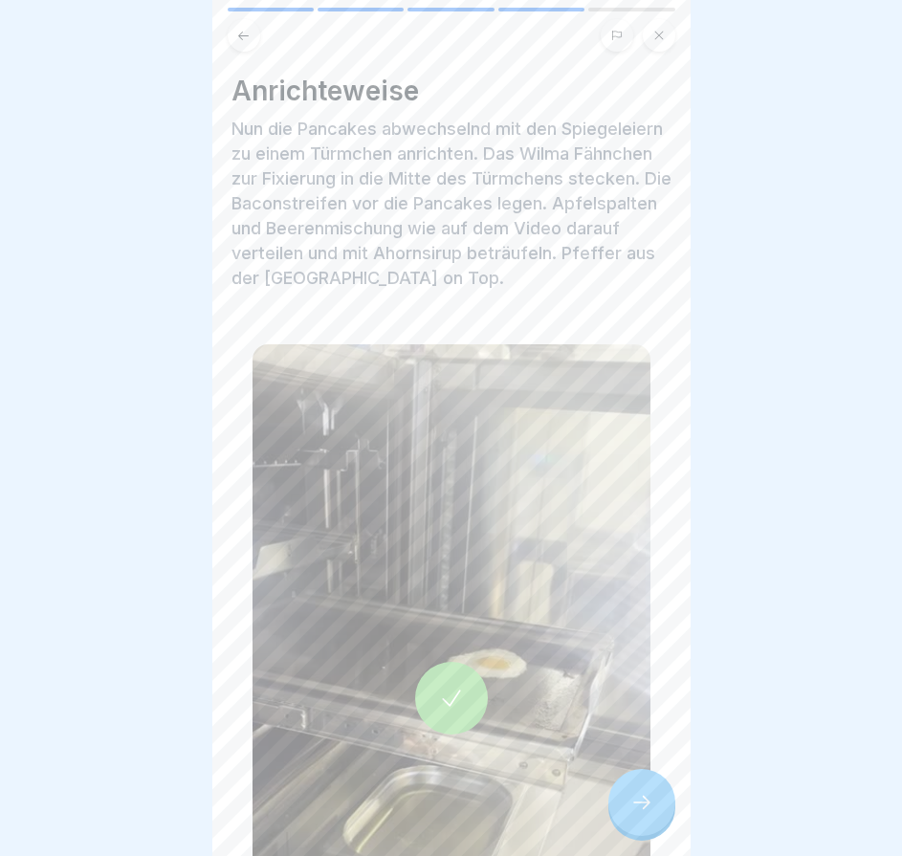
click at [641, 809] on icon at bounding box center [641, 802] width 23 height 23
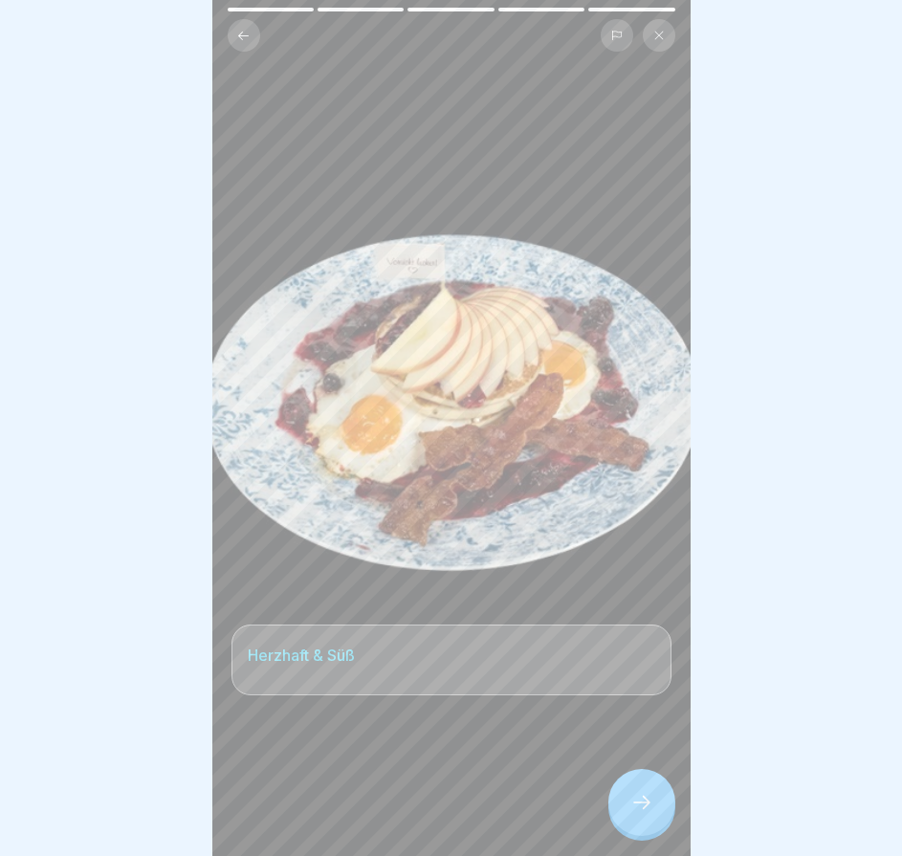
click at [641, 809] on icon at bounding box center [641, 802] width 23 height 23
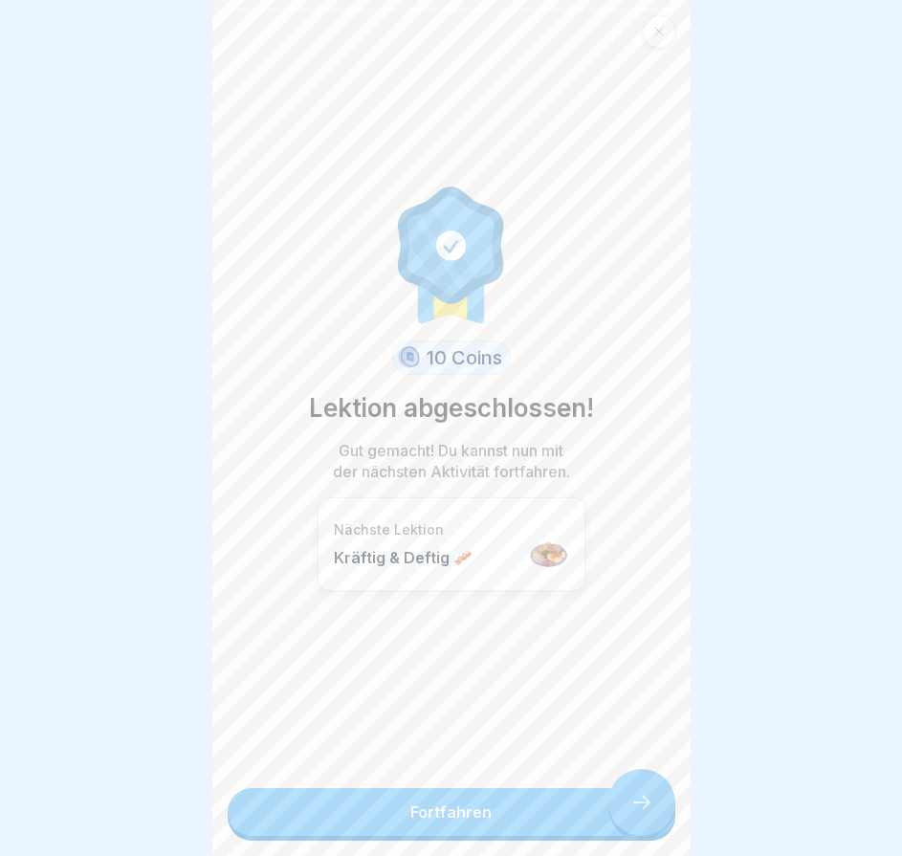
click at [641, 809] on link "Fortfahren" at bounding box center [452, 812] width 448 height 48
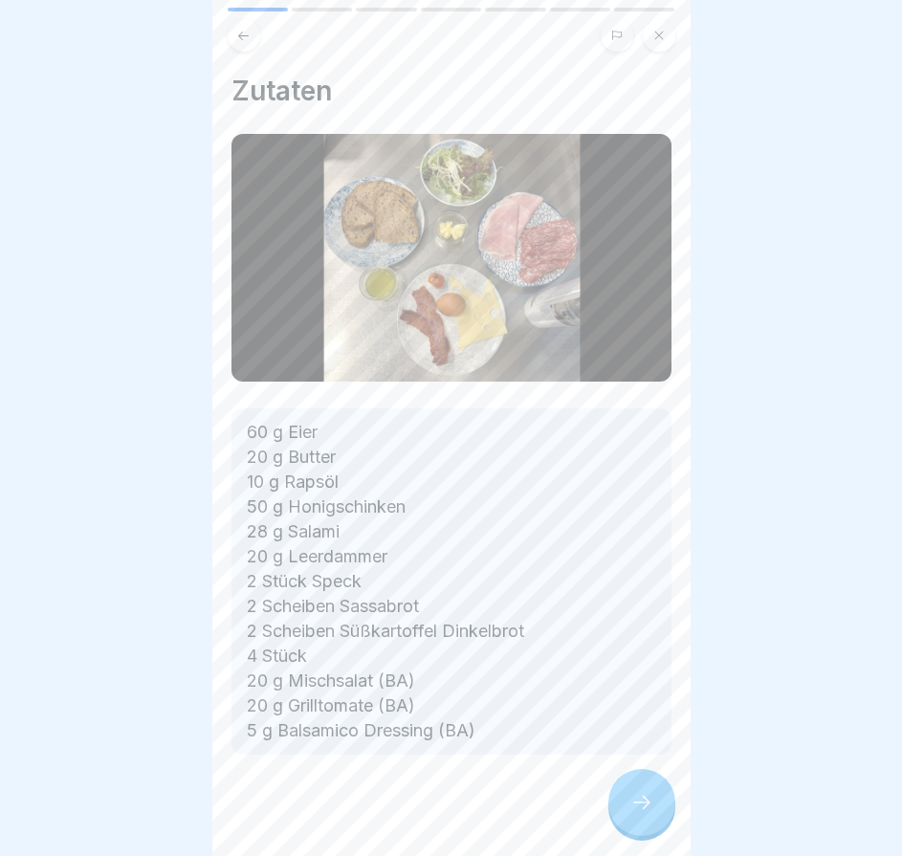
click at [641, 809] on div at bounding box center [452, 812] width 440 height 115
click at [641, 809] on icon at bounding box center [641, 802] width 23 height 23
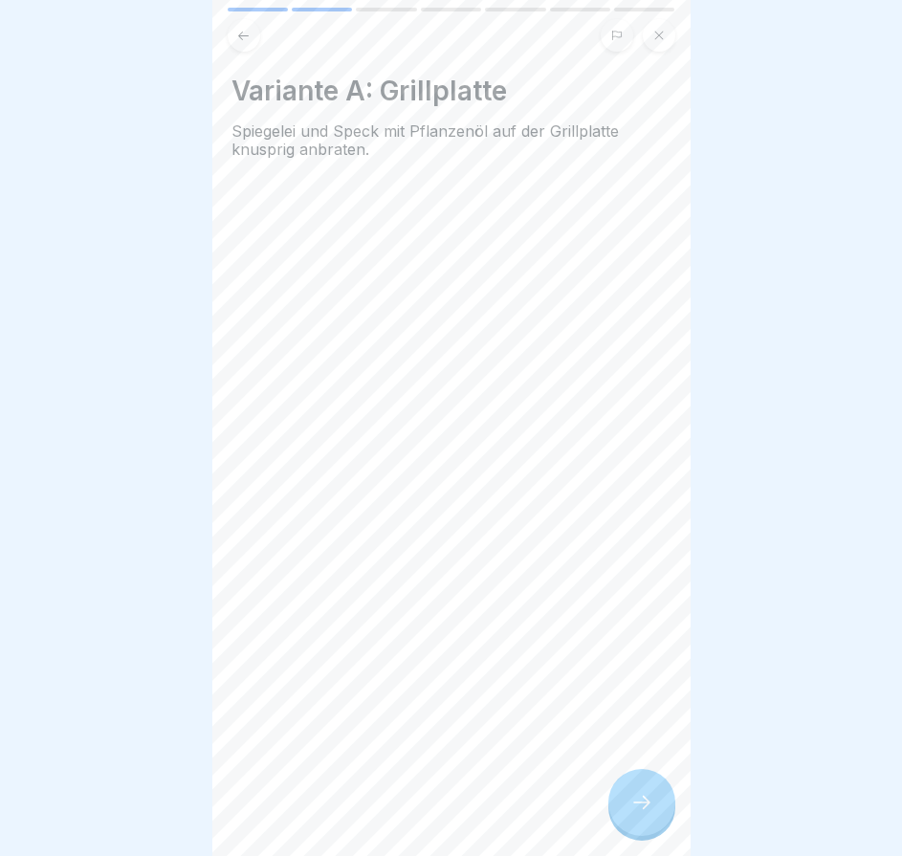
click at [641, 809] on icon at bounding box center [641, 802] width 23 height 23
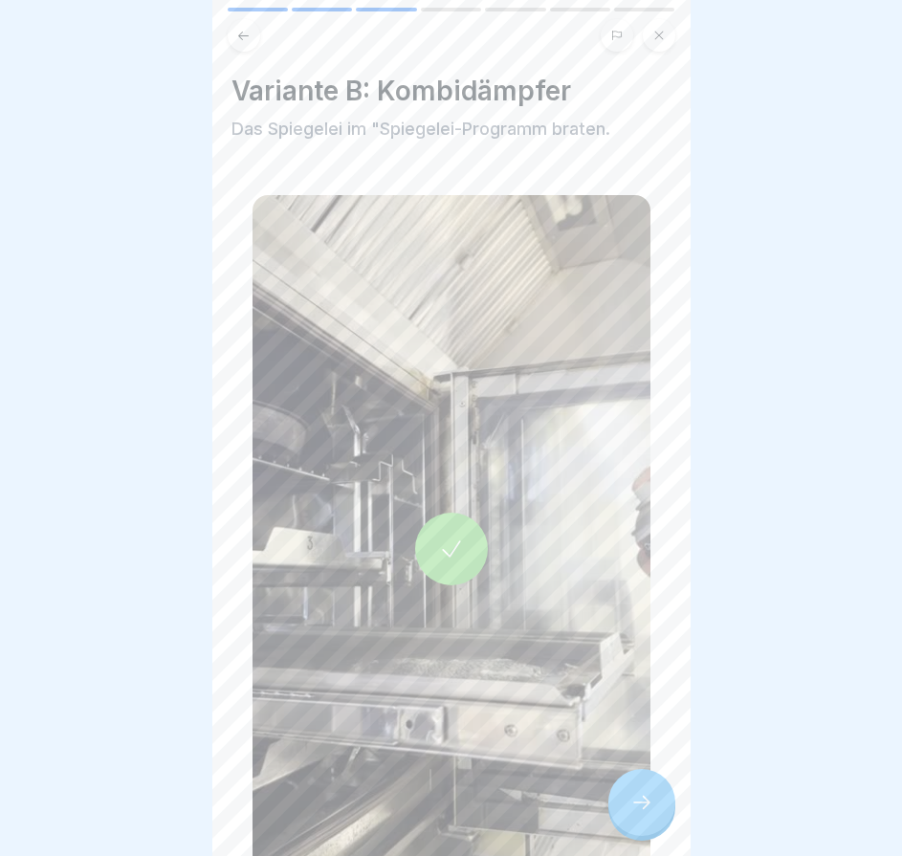
click at [641, 809] on icon at bounding box center [641, 802] width 23 height 23
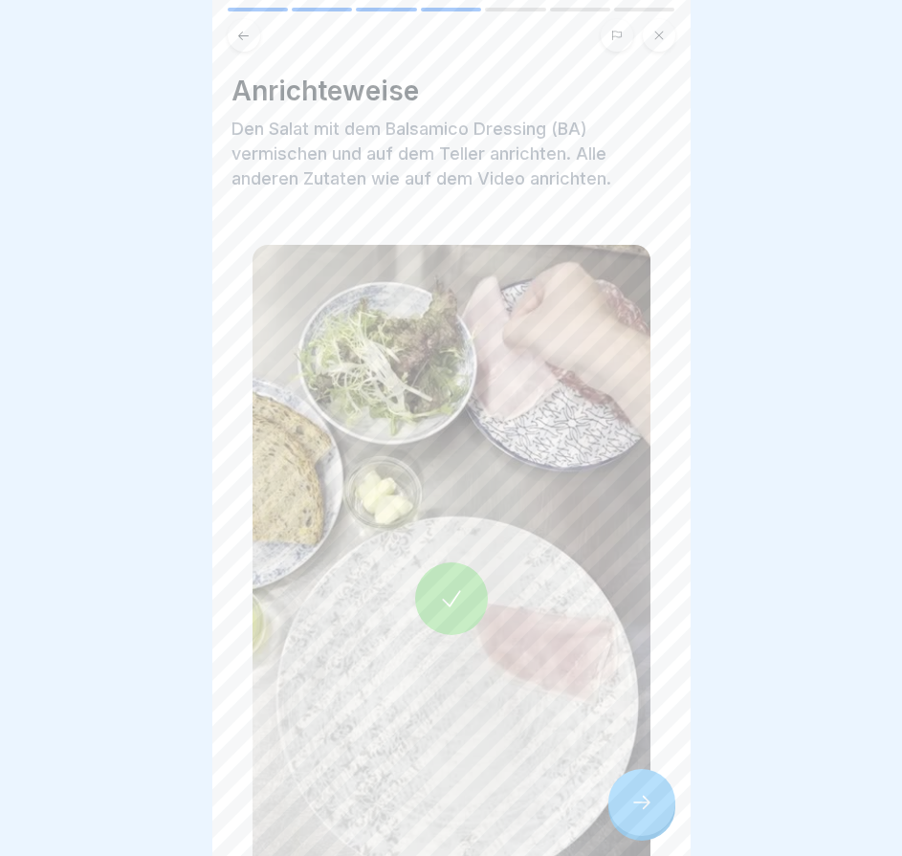
click at [641, 809] on icon at bounding box center [641, 802] width 23 height 23
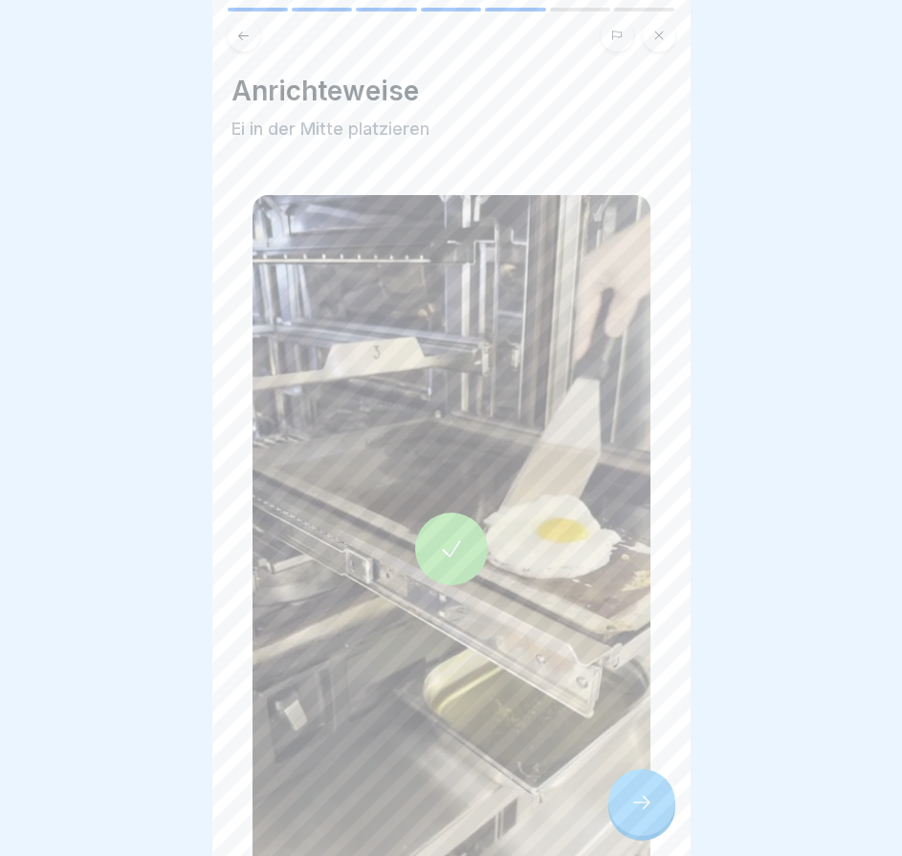
click at [641, 809] on icon at bounding box center [641, 802] width 23 height 23
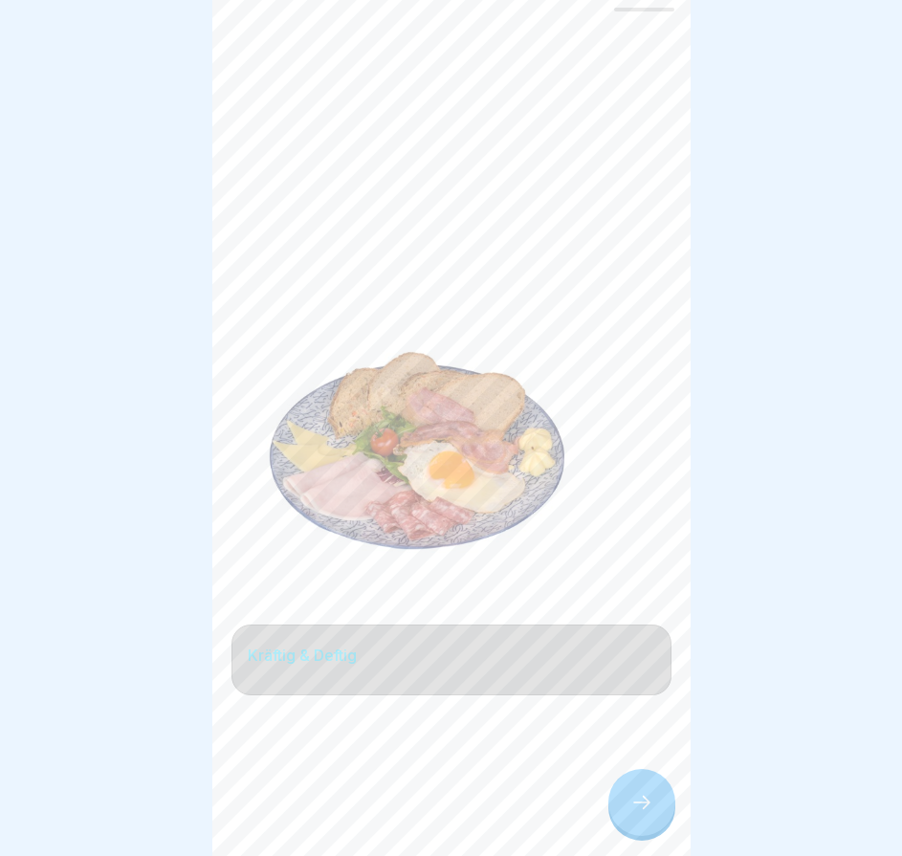
click at [641, 809] on icon at bounding box center [641, 802] width 23 height 23
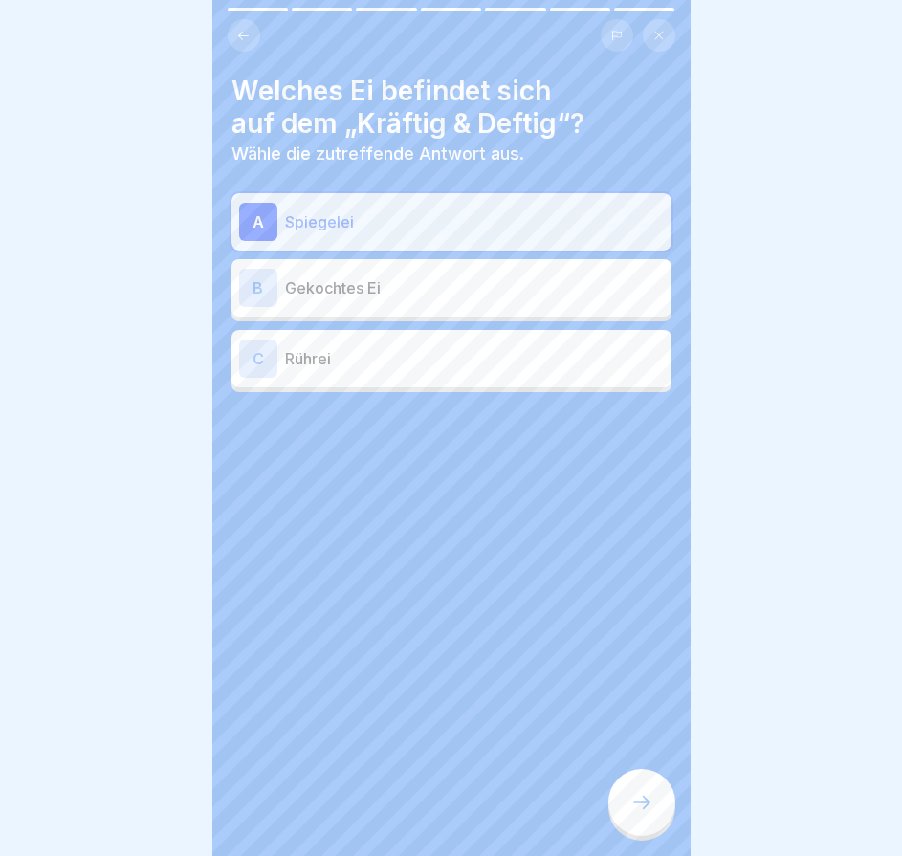
click at [641, 809] on icon at bounding box center [641, 802] width 23 height 23
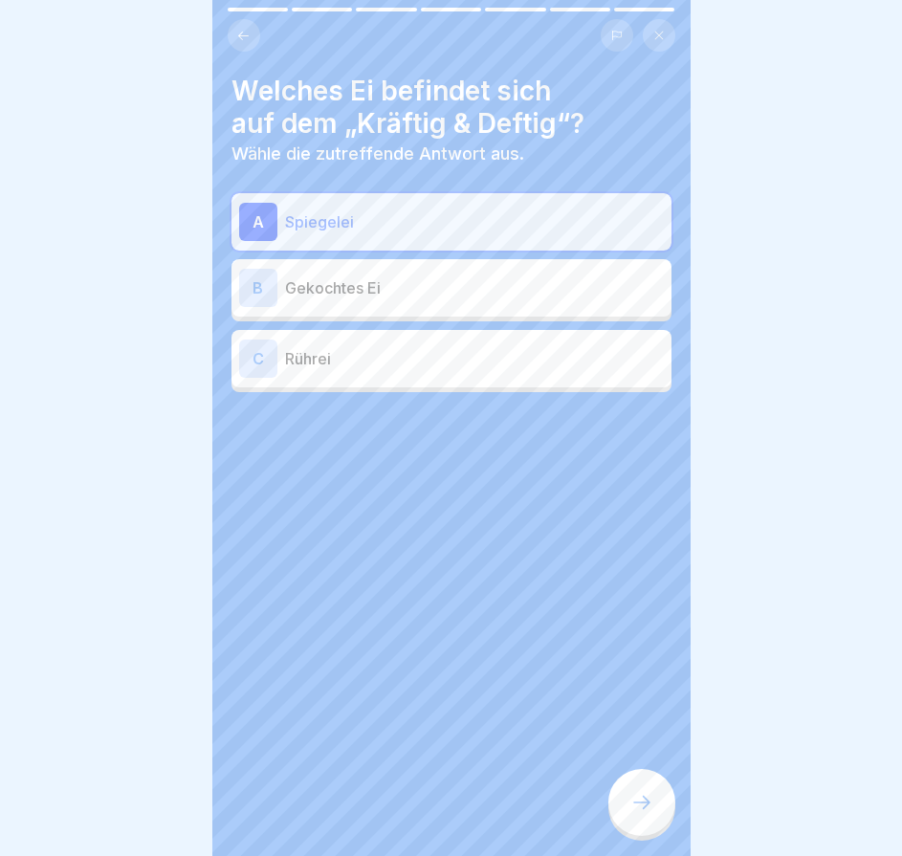
click at [641, 809] on icon at bounding box center [641, 802] width 23 height 23
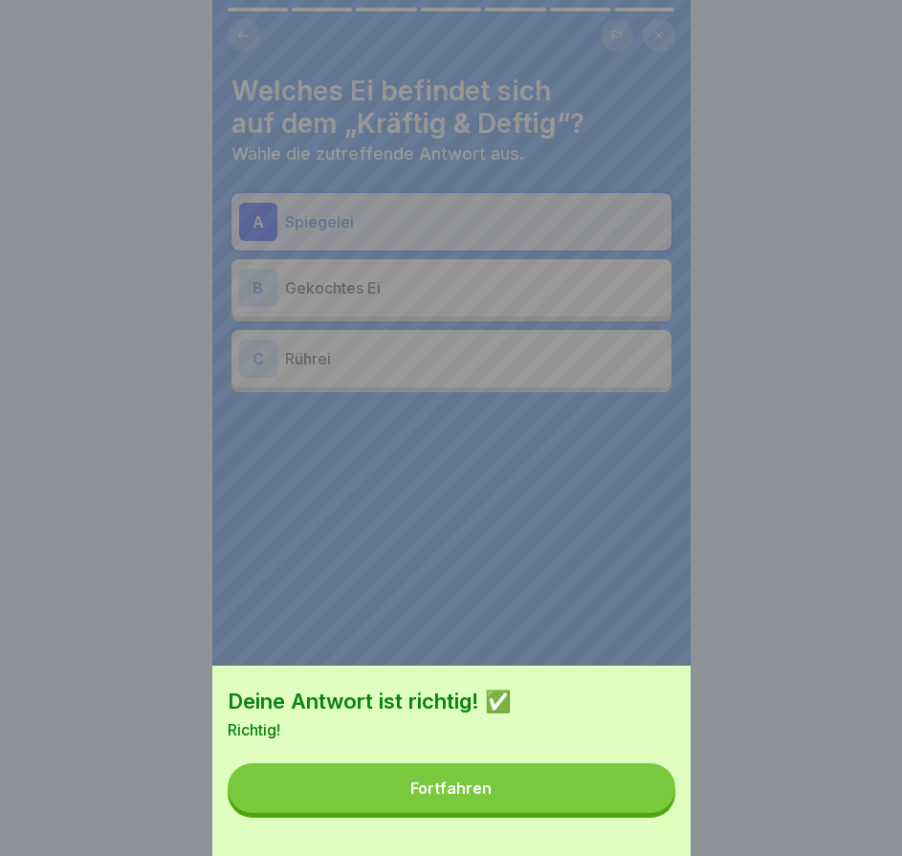
click at [641, 809] on button "Fortfahren" at bounding box center [452, 788] width 448 height 50
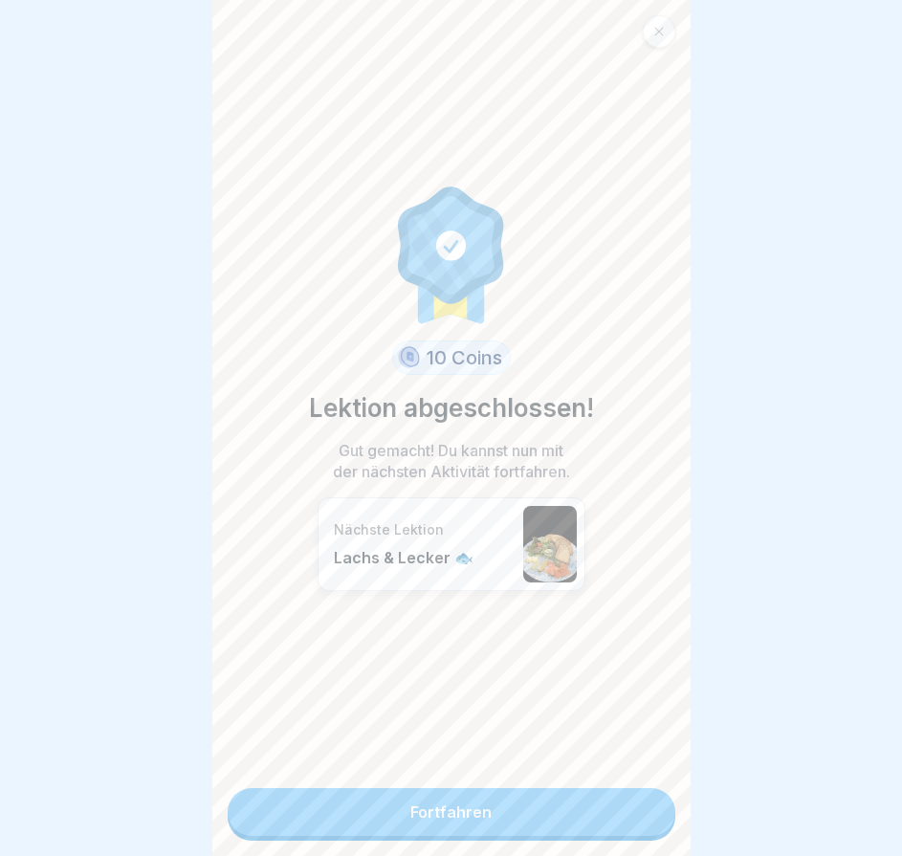
click at [641, 808] on link "Fortfahren" at bounding box center [452, 812] width 448 height 48
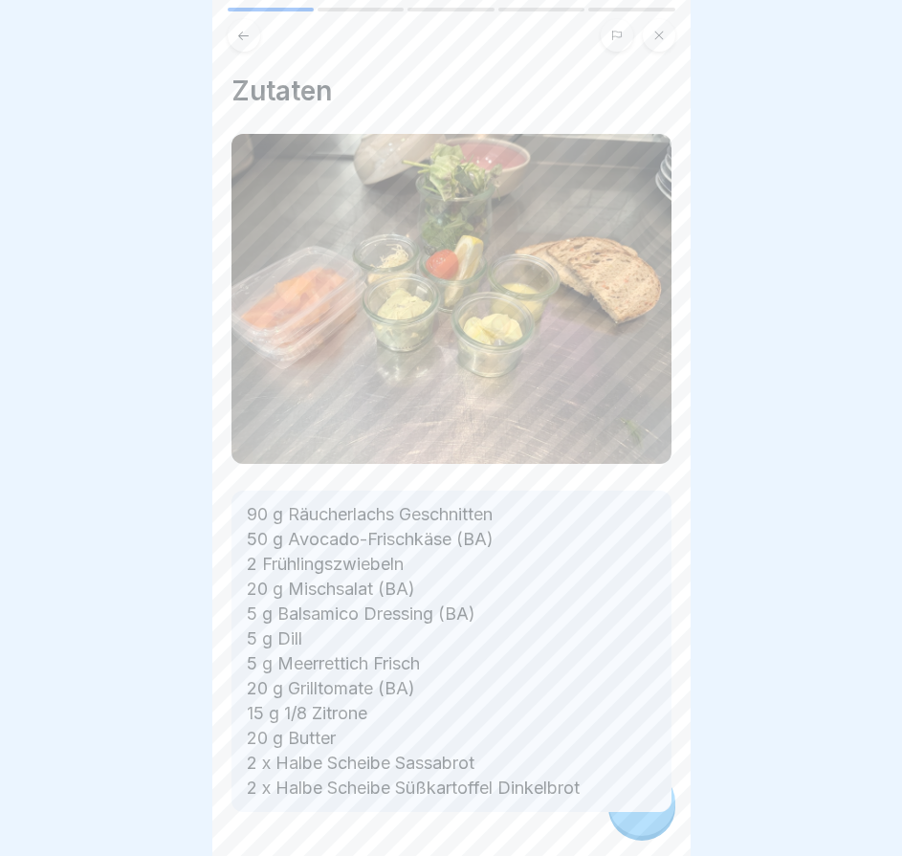
click at [641, 801] on p "90 g Räucherlachs Geschnitten 50 g Avocado-Frischkäse (BA) 2 Frühlingszwiebeln …" at bounding box center [451, 651] width 409 height 299
click at [641, 808] on icon at bounding box center [641, 802] width 23 height 23
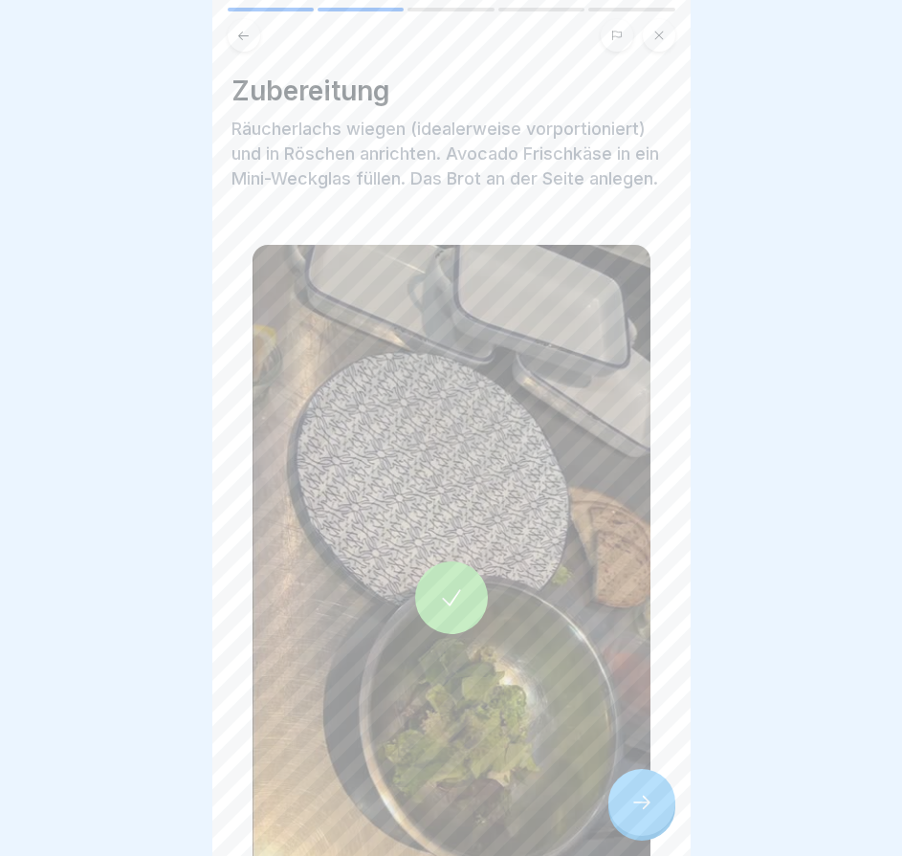
click at [641, 808] on icon at bounding box center [641, 802] width 23 height 23
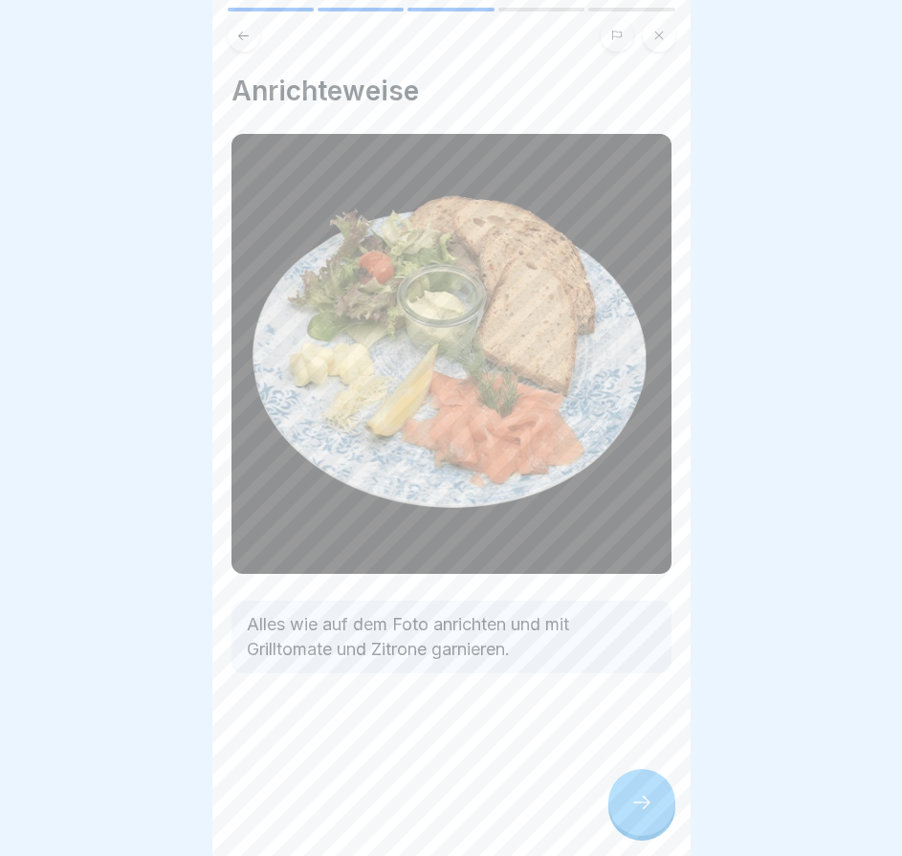
click at [641, 808] on icon at bounding box center [641, 802] width 23 height 23
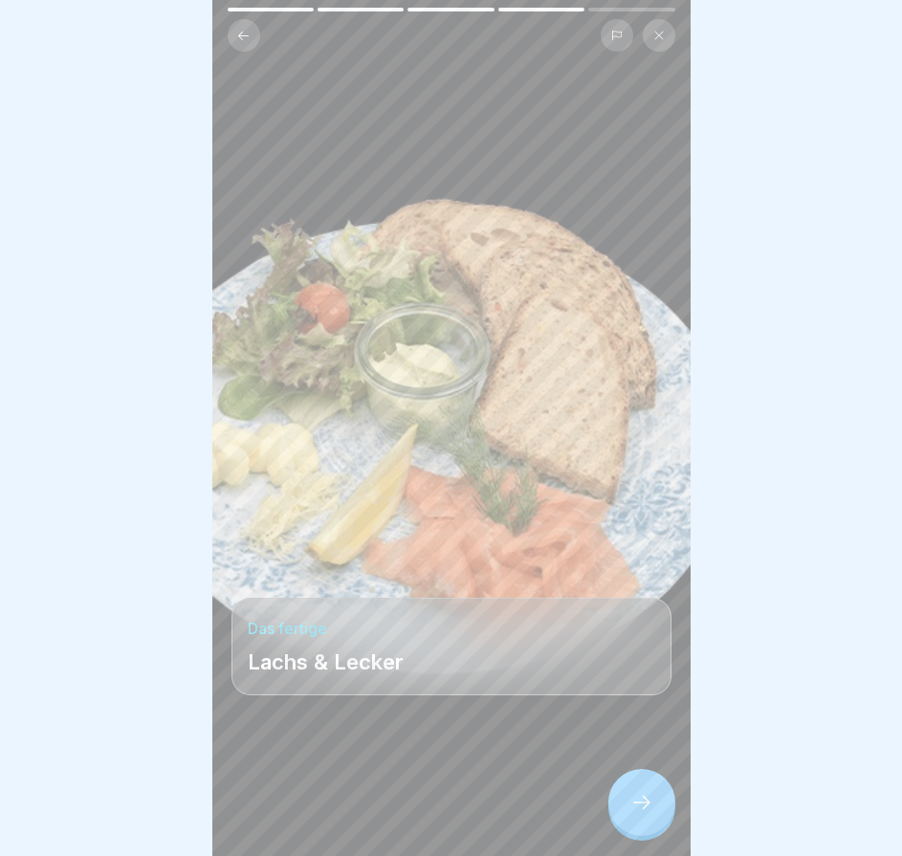
click at [641, 808] on icon at bounding box center [641, 802] width 23 height 23
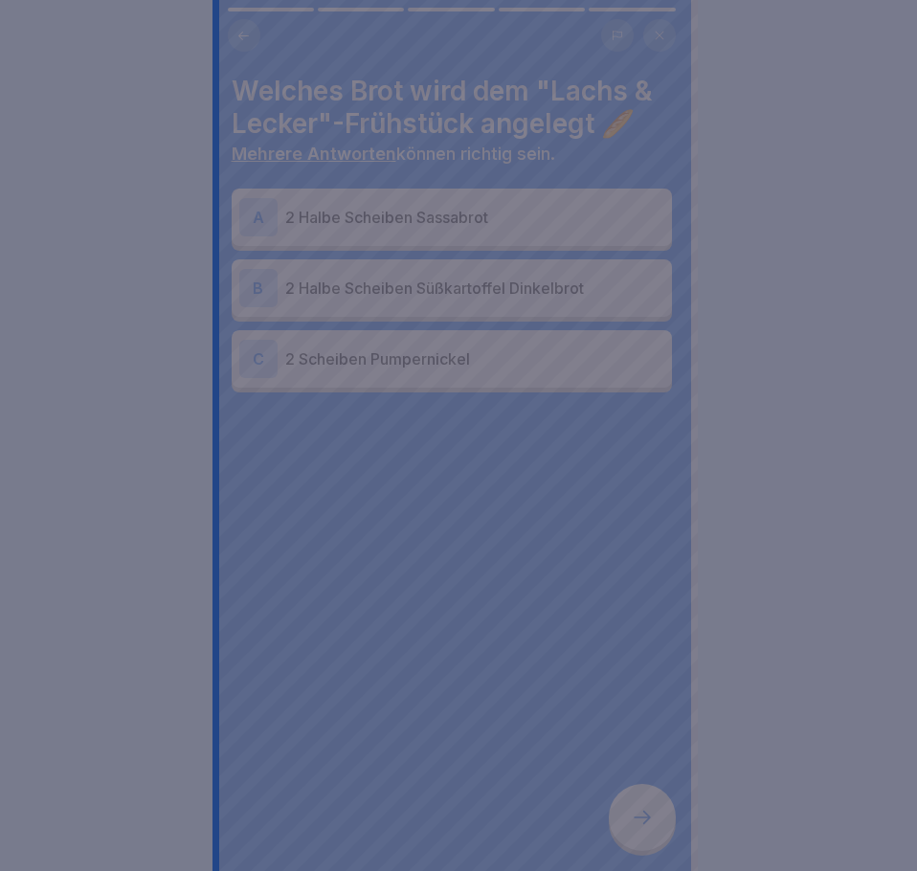
click at [641, 808] on div at bounding box center [458, 435] width 917 height 871
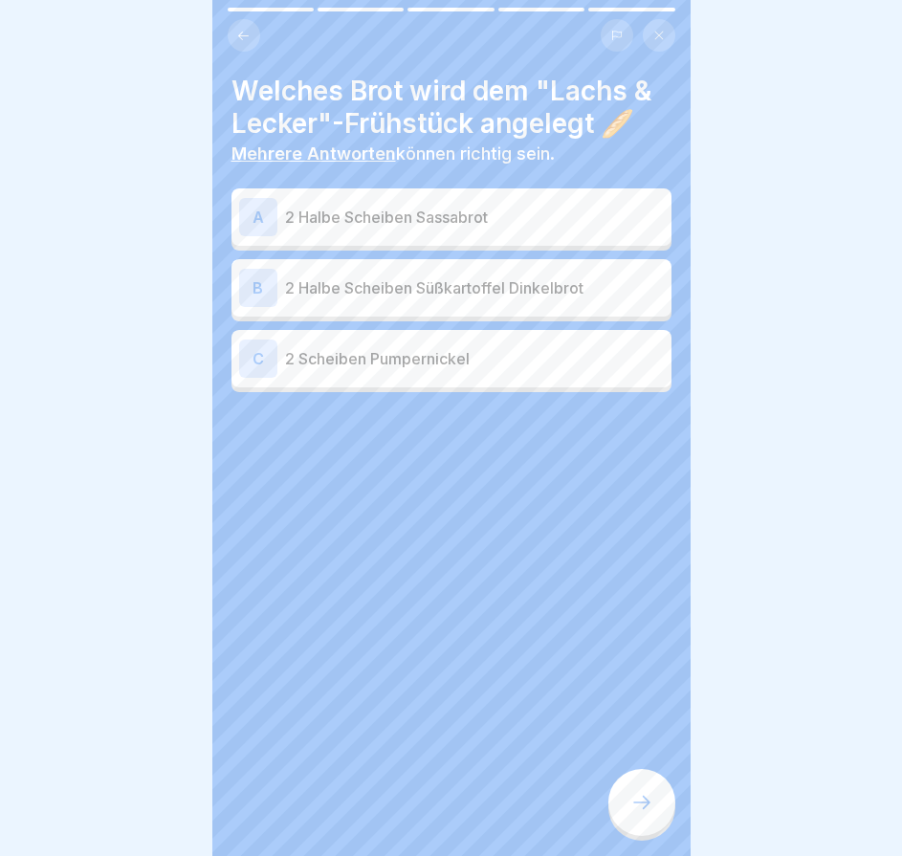
click at [542, 209] on p "2 Halbe Scheiben Sassabrot" at bounding box center [474, 217] width 379 height 23
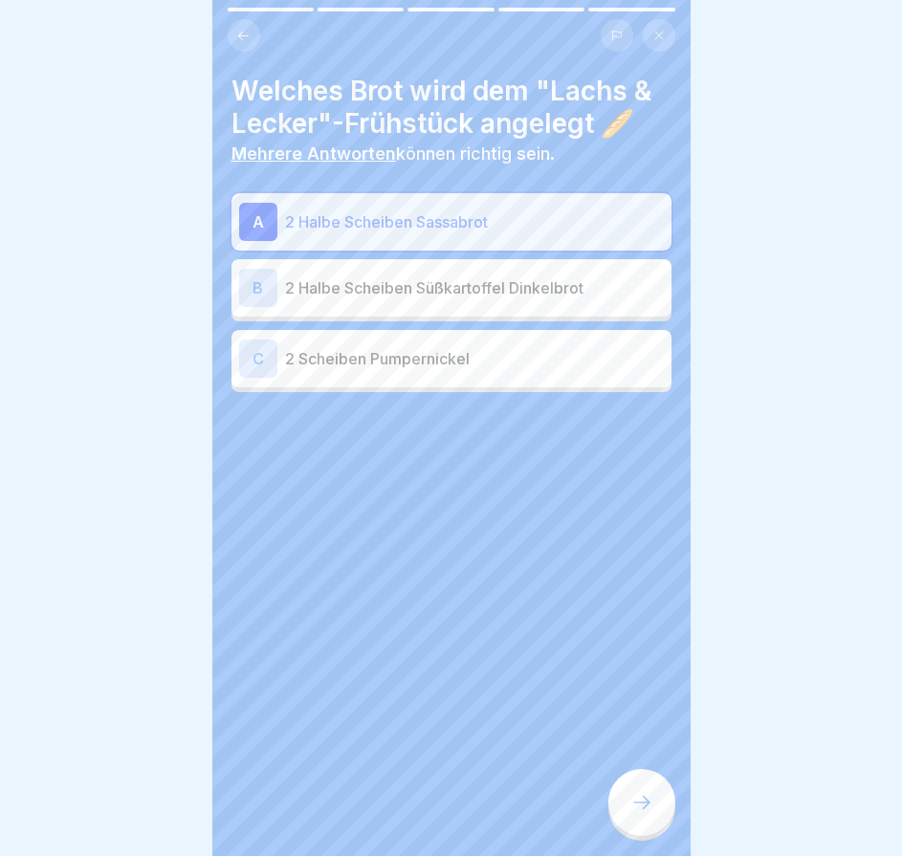
click at [556, 301] on div "B 2 Halbe Scheiben Süßkartoffel Dinkelbrot" at bounding box center [451, 288] width 425 height 38
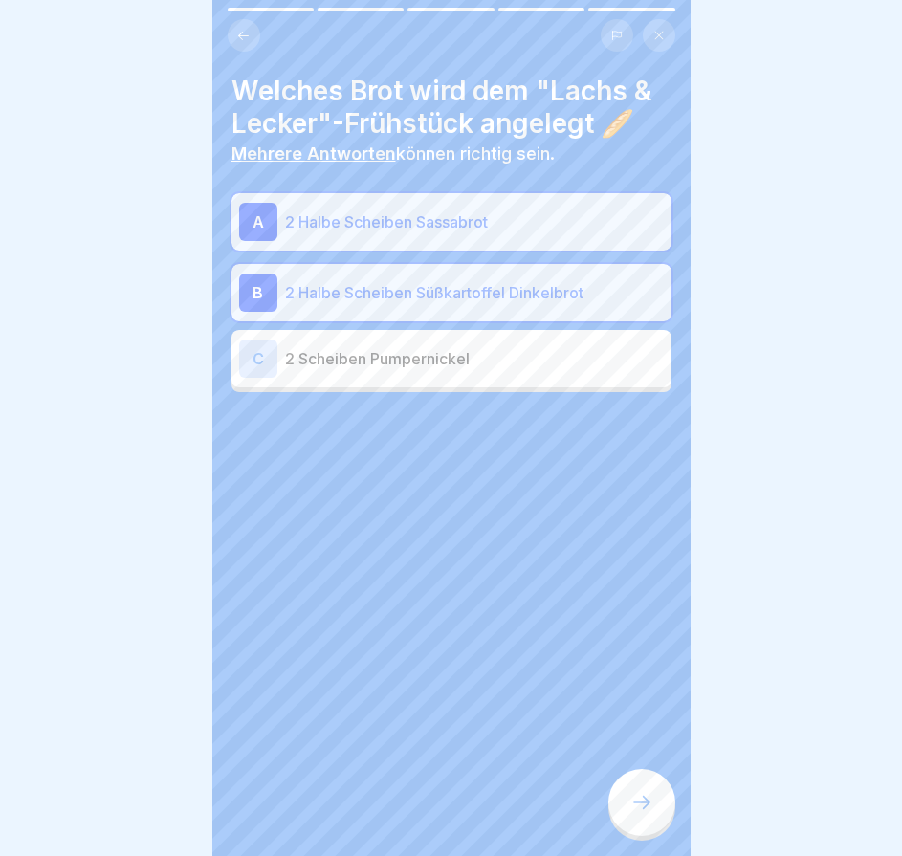
click at [645, 798] on div at bounding box center [641, 802] width 67 height 67
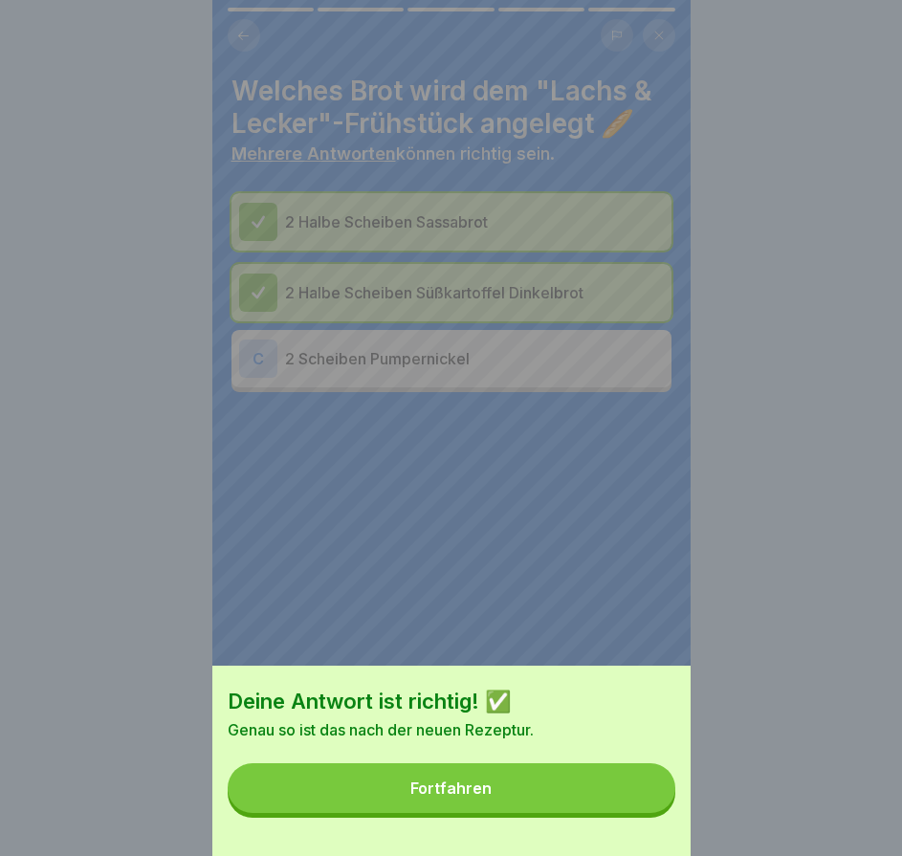
click at [649, 804] on button "Fortfahren" at bounding box center [452, 788] width 448 height 50
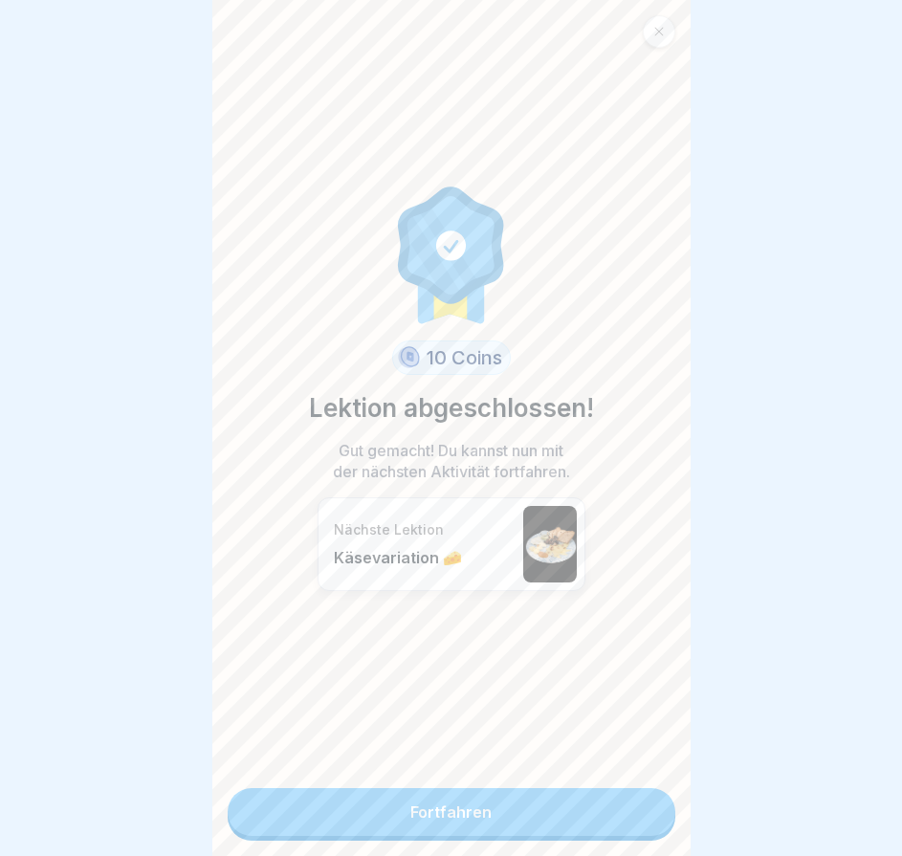
click at [661, 27] on icon at bounding box center [658, 31] width 11 height 11
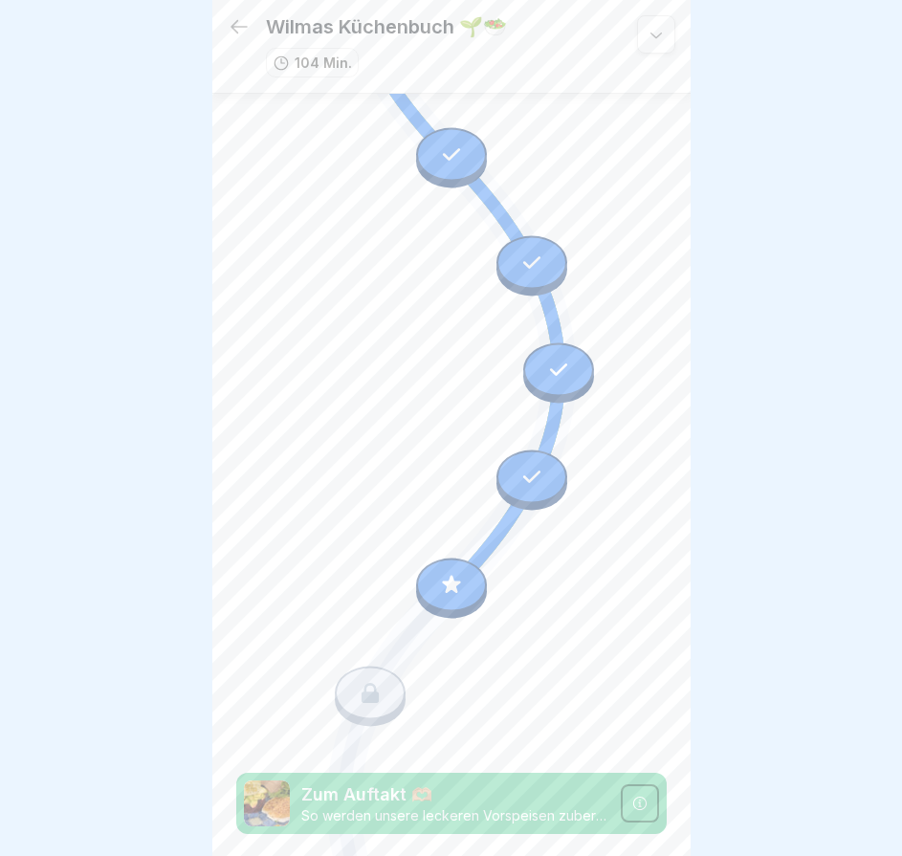
scroll to position [4281, 0]
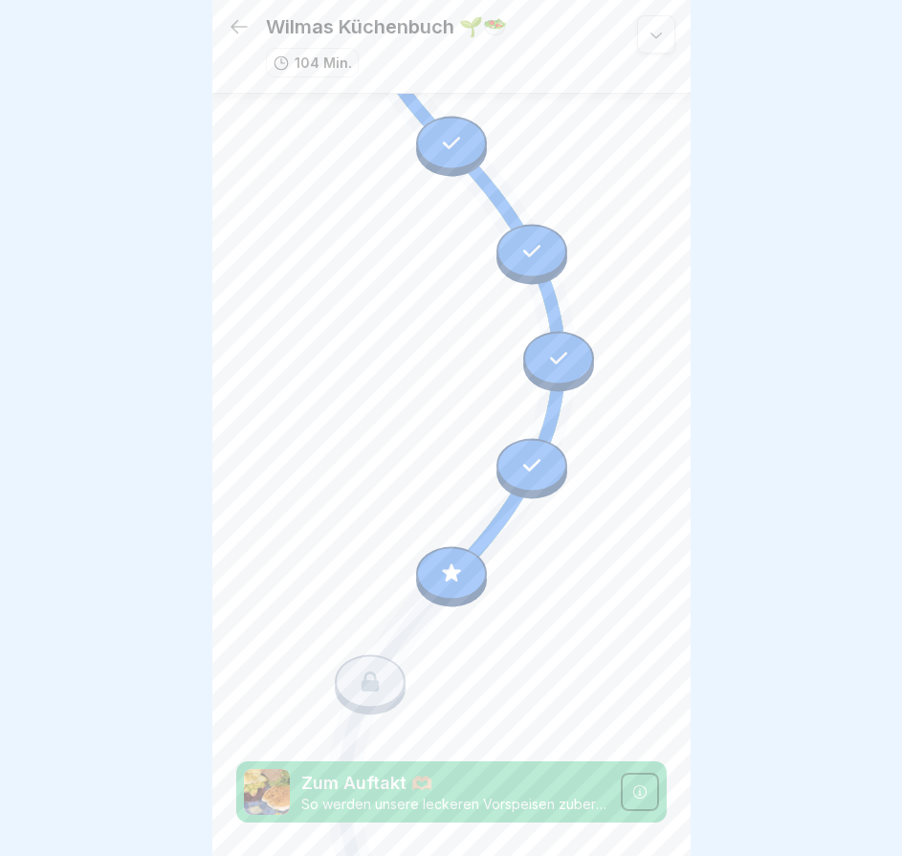
click at [446, 561] on icon at bounding box center [451, 573] width 25 height 25
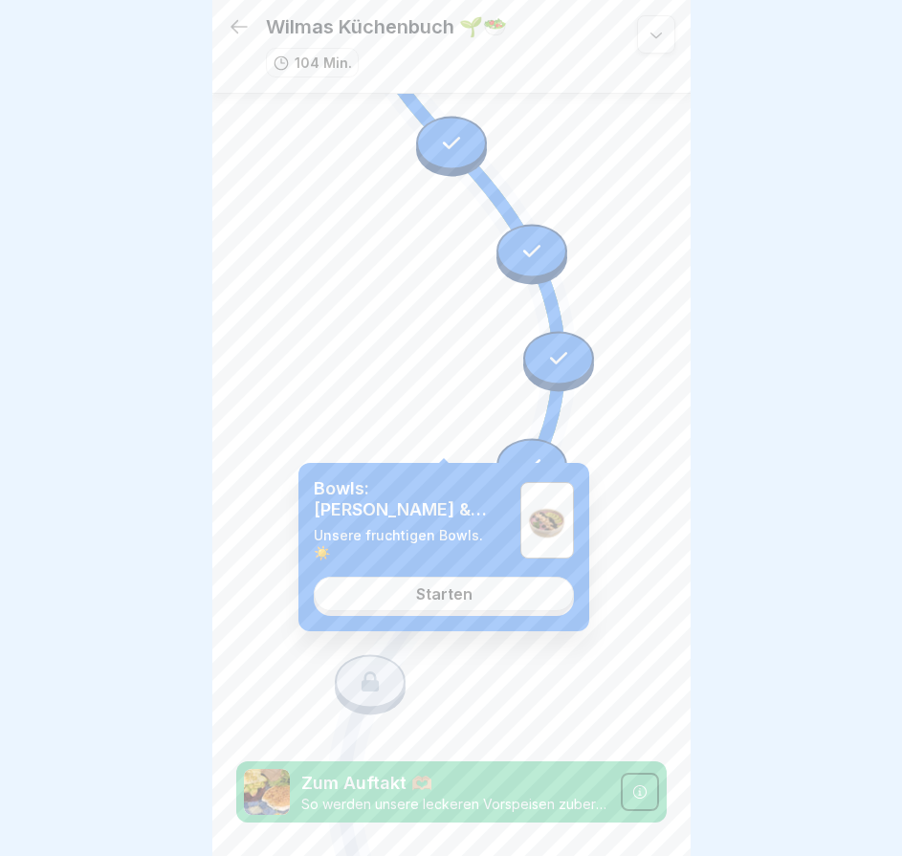
click at [548, 588] on link "Starten" at bounding box center [444, 594] width 260 height 34
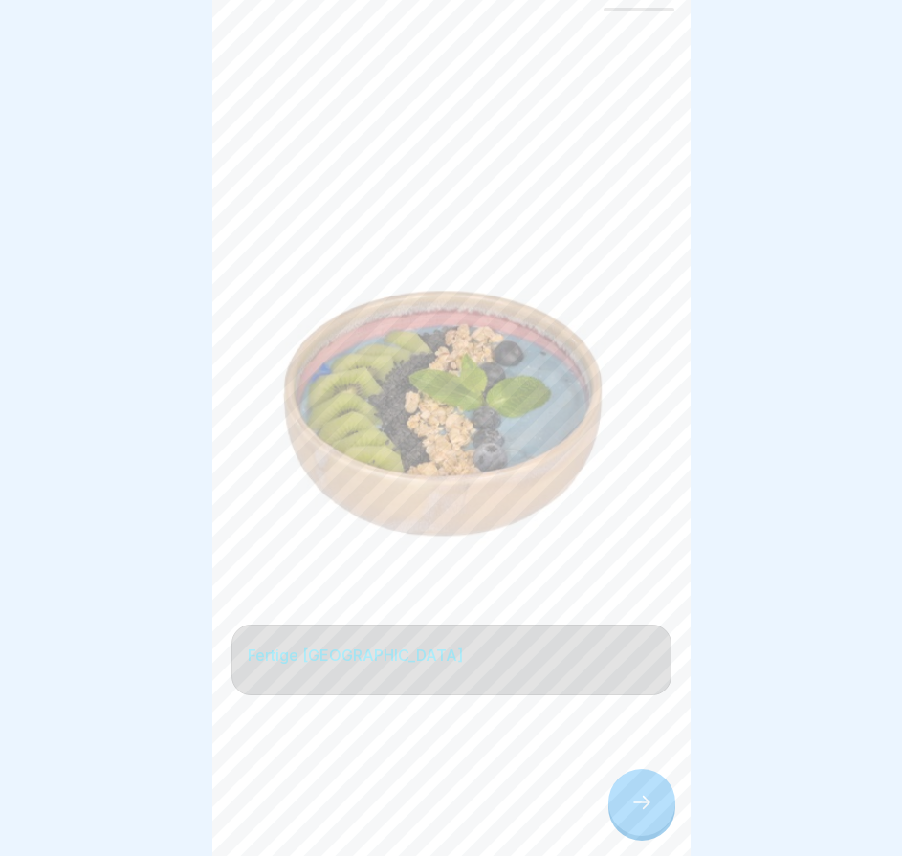
click at [649, 826] on div at bounding box center [641, 802] width 67 height 67
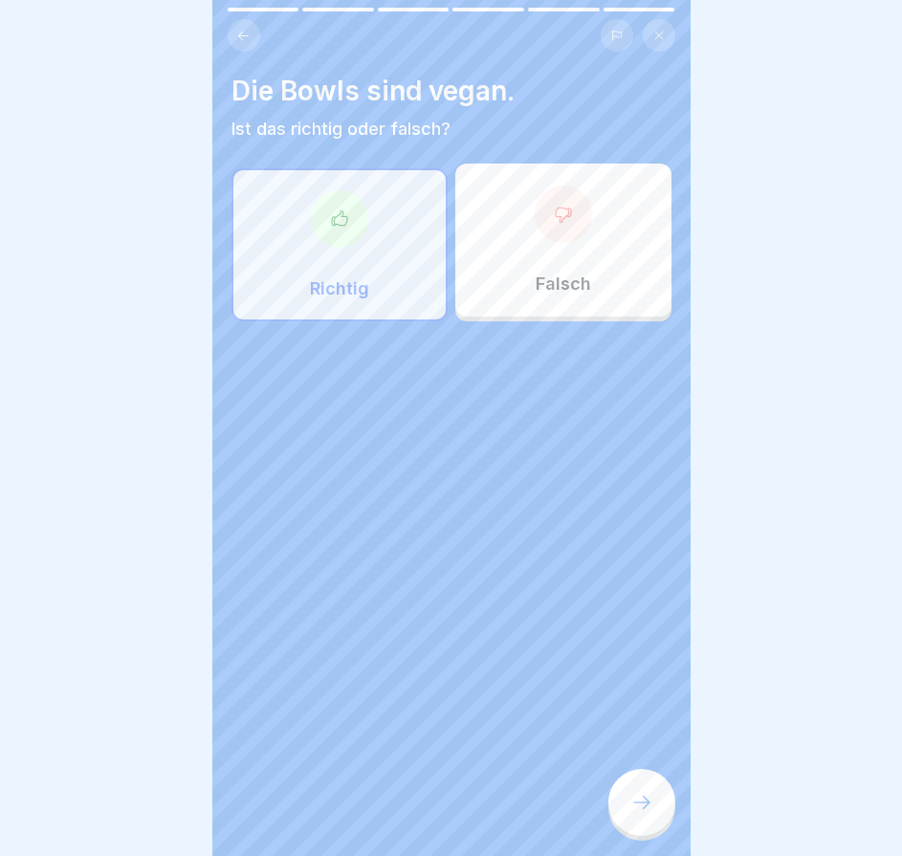
click at [648, 814] on icon at bounding box center [641, 802] width 23 height 23
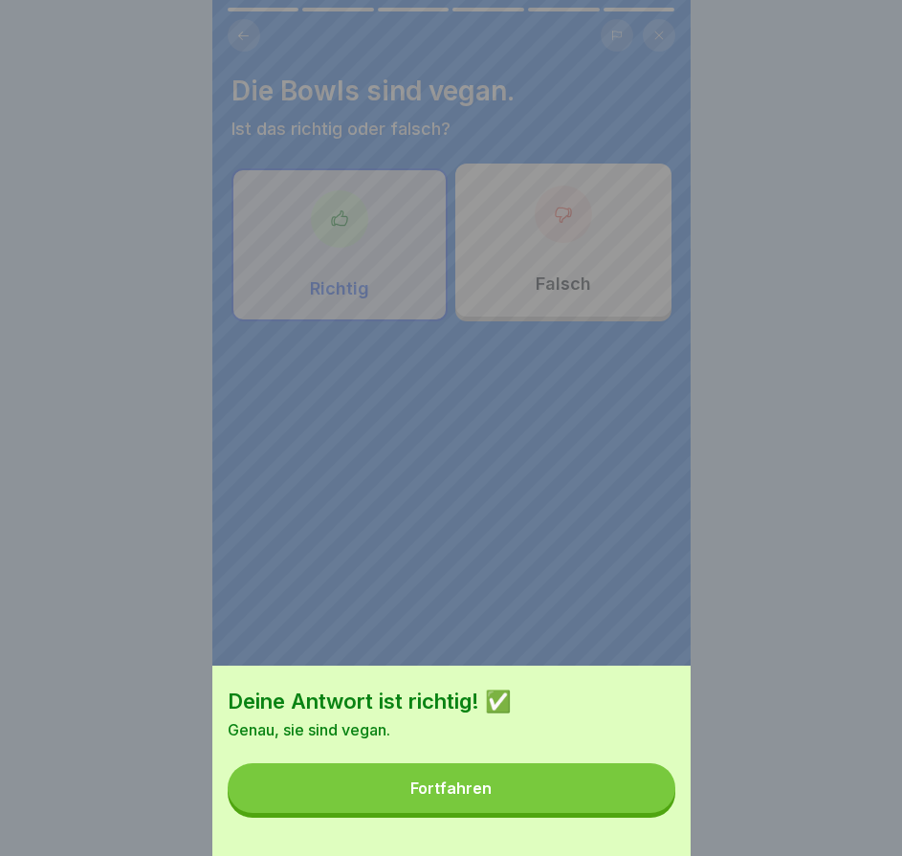
click at [649, 813] on button "Fortfahren" at bounding box center [452, 788] width 448 height 50
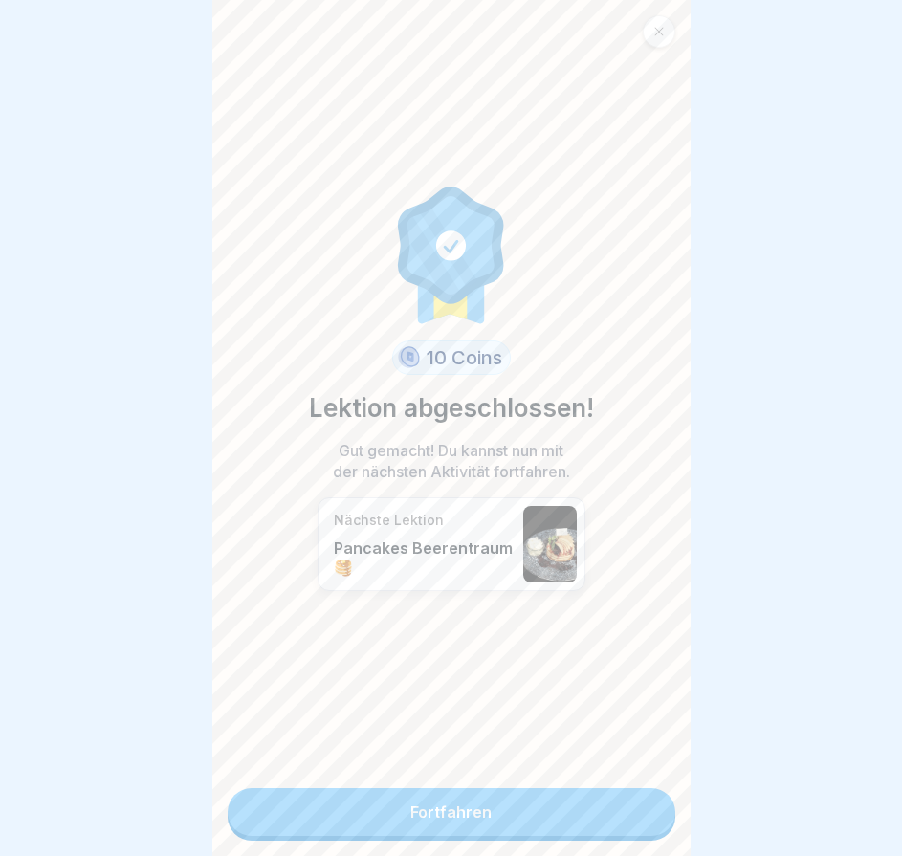
click at [649, 815] on link "Fortfahren" at bounding box center [452, 812] width 448 height 48
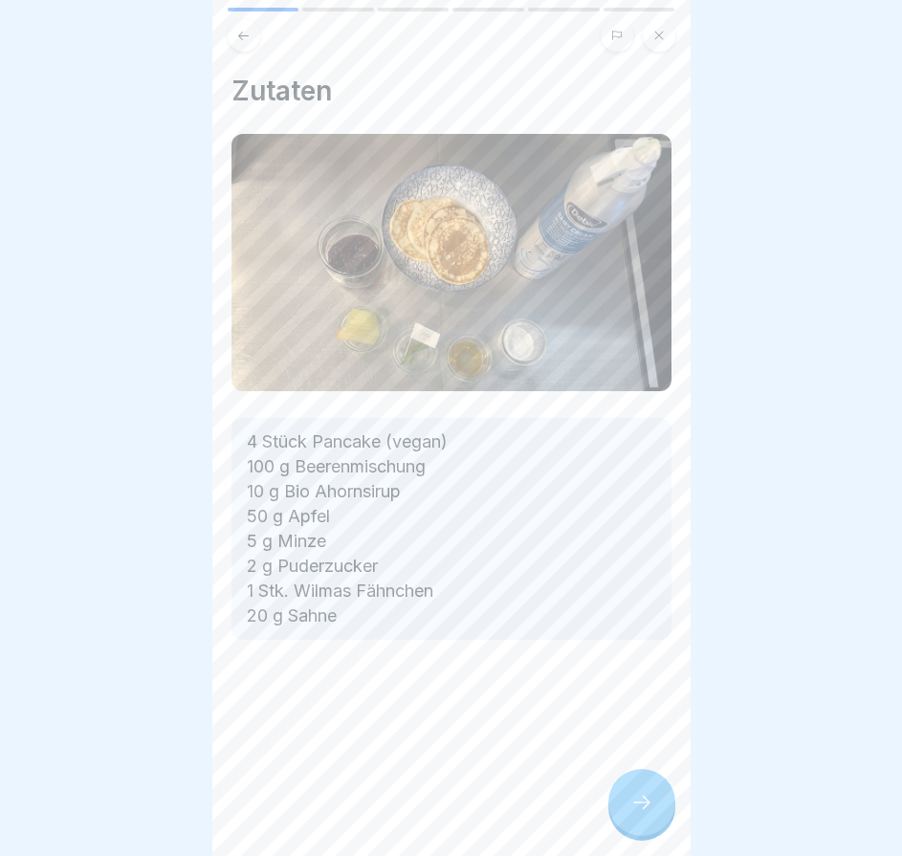
click at [649, 815] on div "Zutaten 4 Stück Pancake (vegan) 100 g Beerenmischung 10 g Bio Ahornsirup 50 g A…" at bounding box center [451, 428] width 478 height 856
click at [649, 814] on icon at bounding box center [641, 802] width 23 height 23
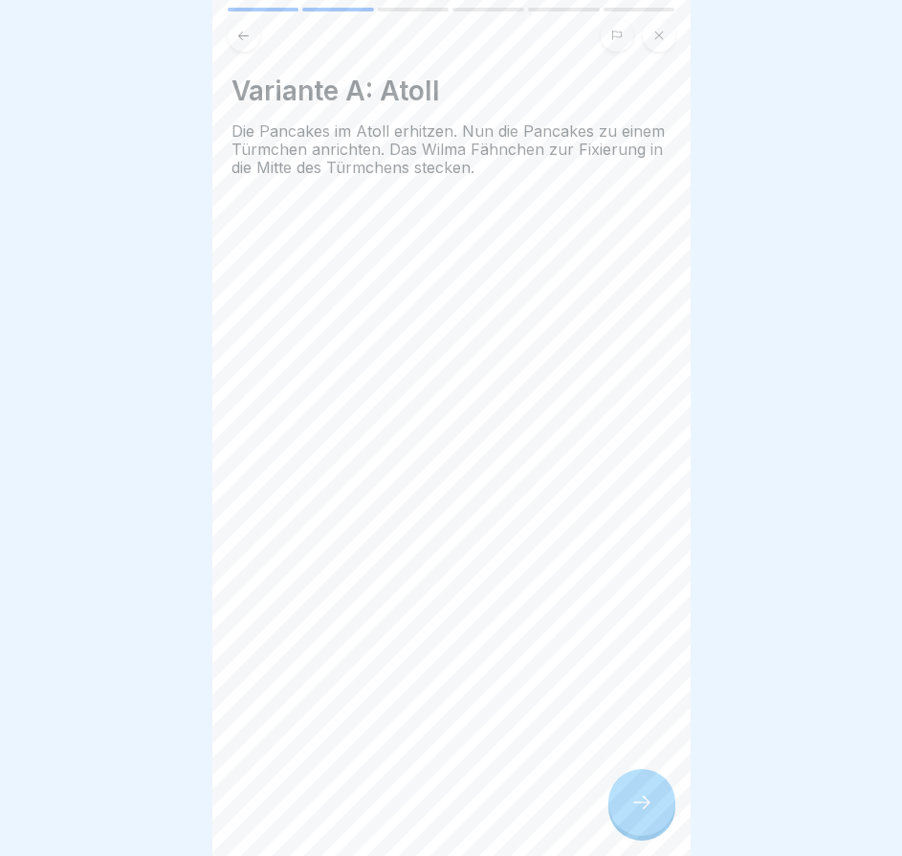
click at [649, 814] on icon at bounding box center [641, 802] width 23 height 23
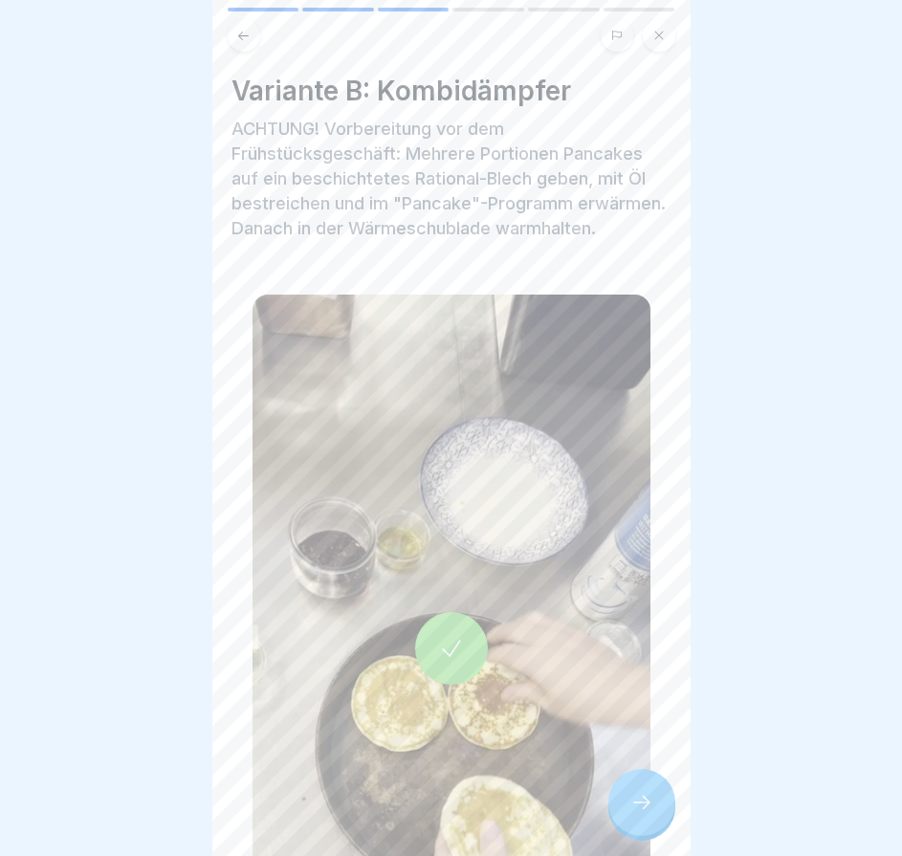
click at [649, 814] on icon at bounding box center [641, 802] width 23 height 23
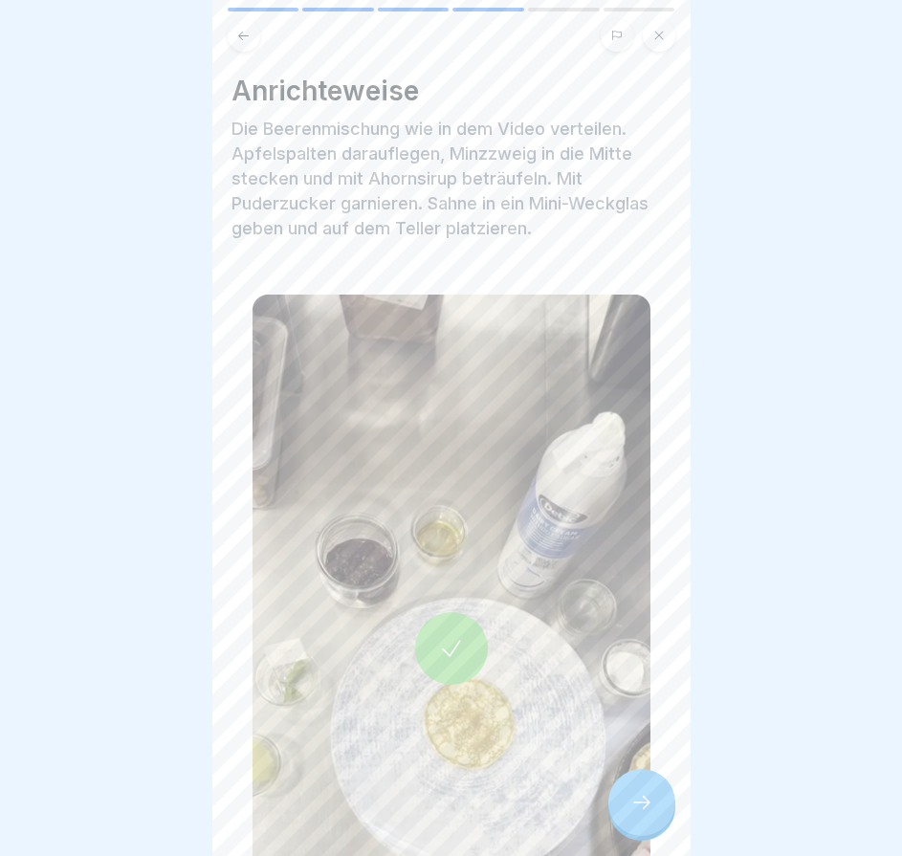
click at [649, 814] on icon at bounding box center [641, 802] width 23 height 23
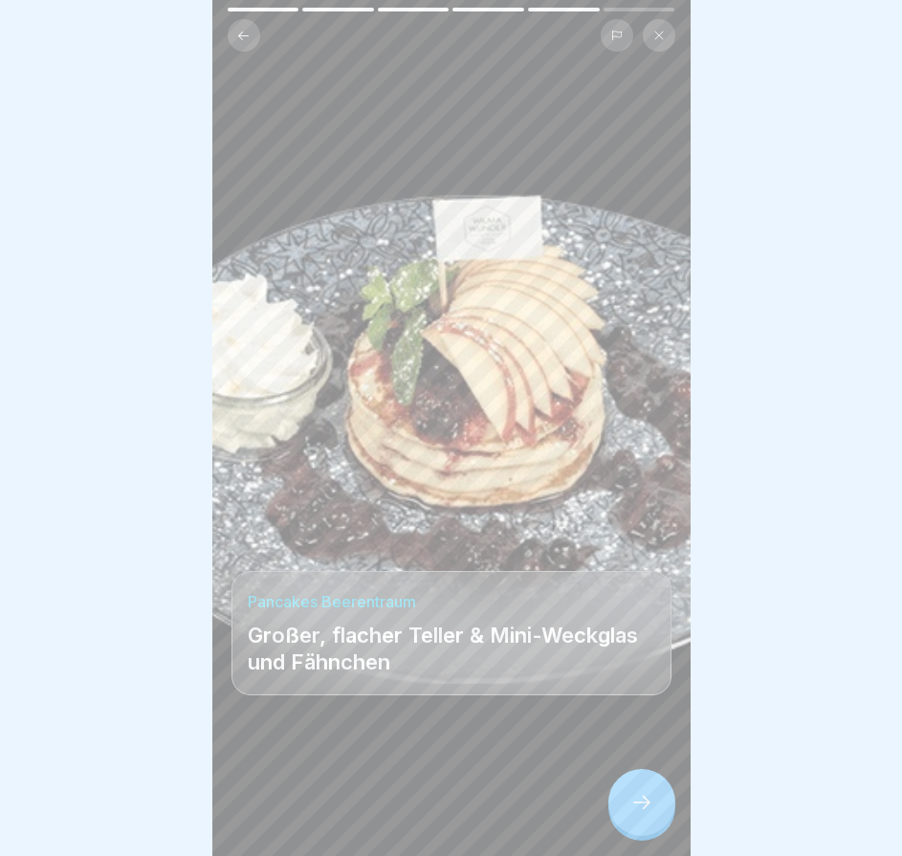
click at [649, 814] on icon at bounding box center [641, 802] width 23 height 23
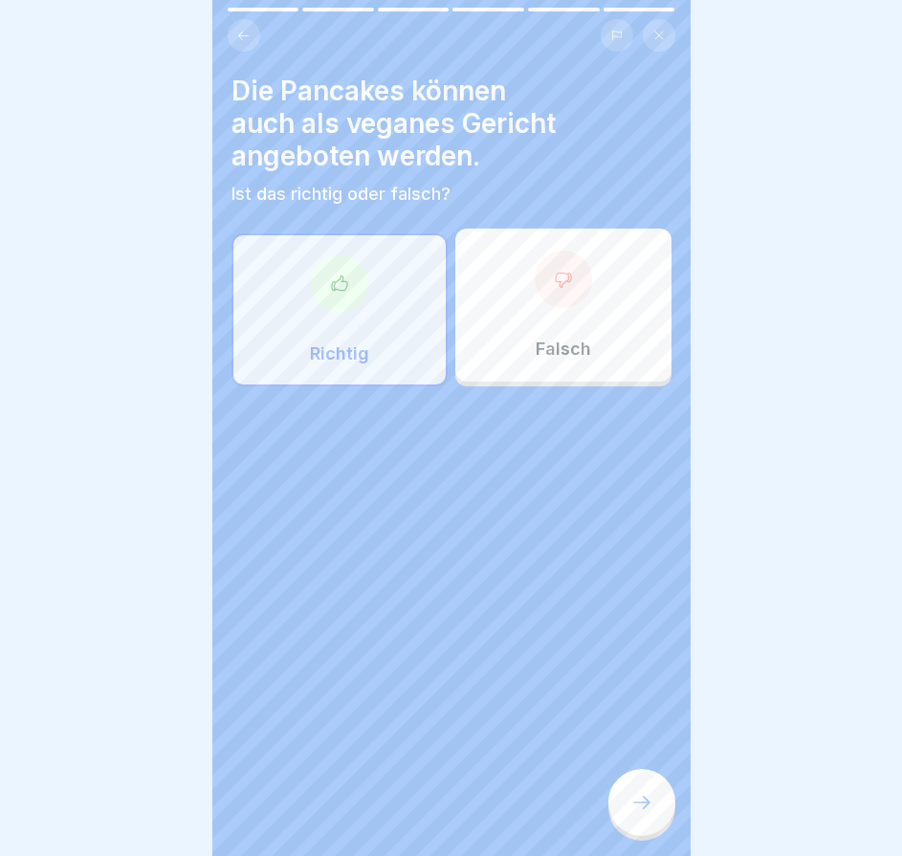
click at [649, 814] on icon at bounding box center [641, 802] width 23 height 23
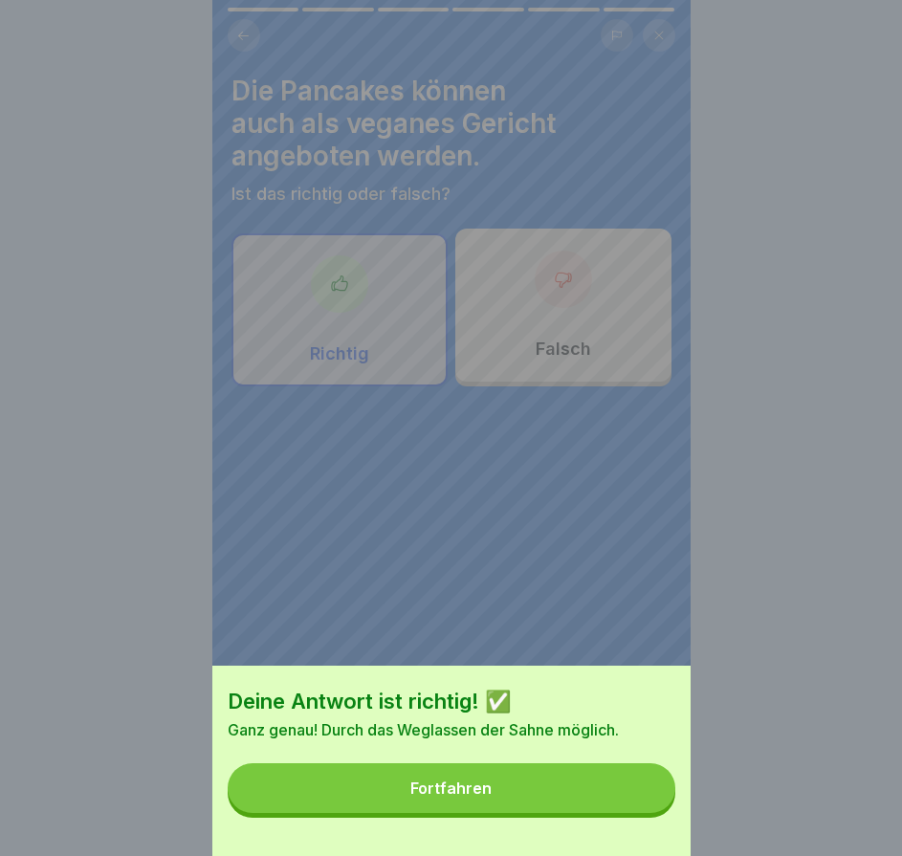
click at [649, 813] on button "Fortfahren" at bounding box center [452, 788] width 448 height 50
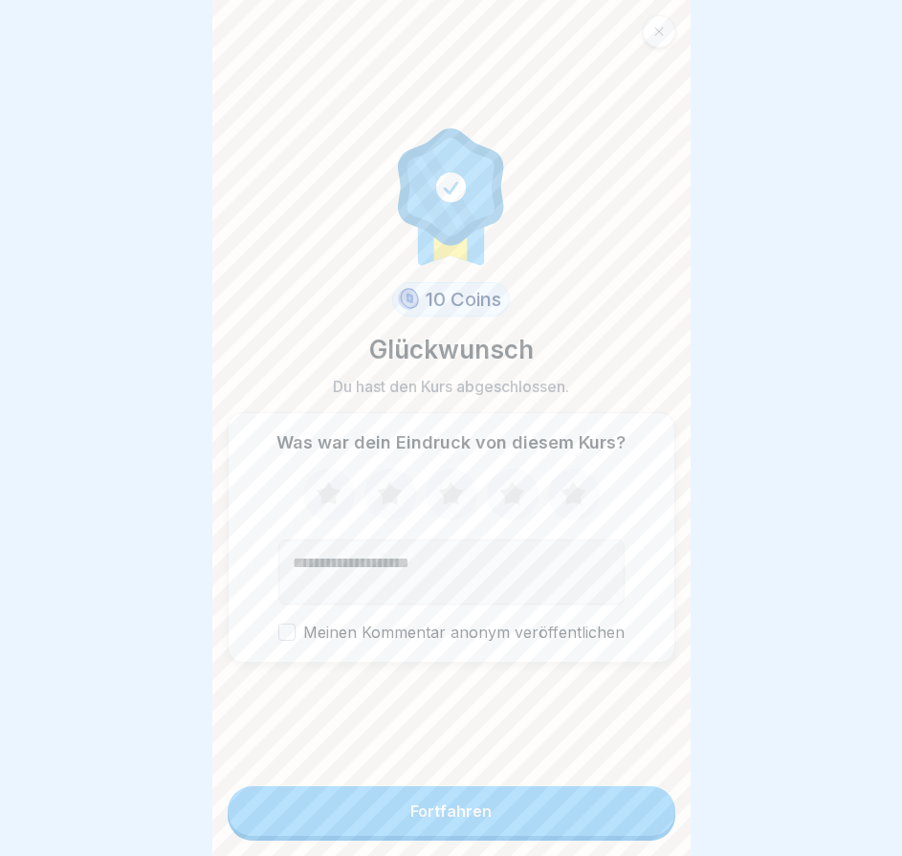
click at [649, 814] on button "Fortfahren" at bounding box center [452, 811] width 448 height 50
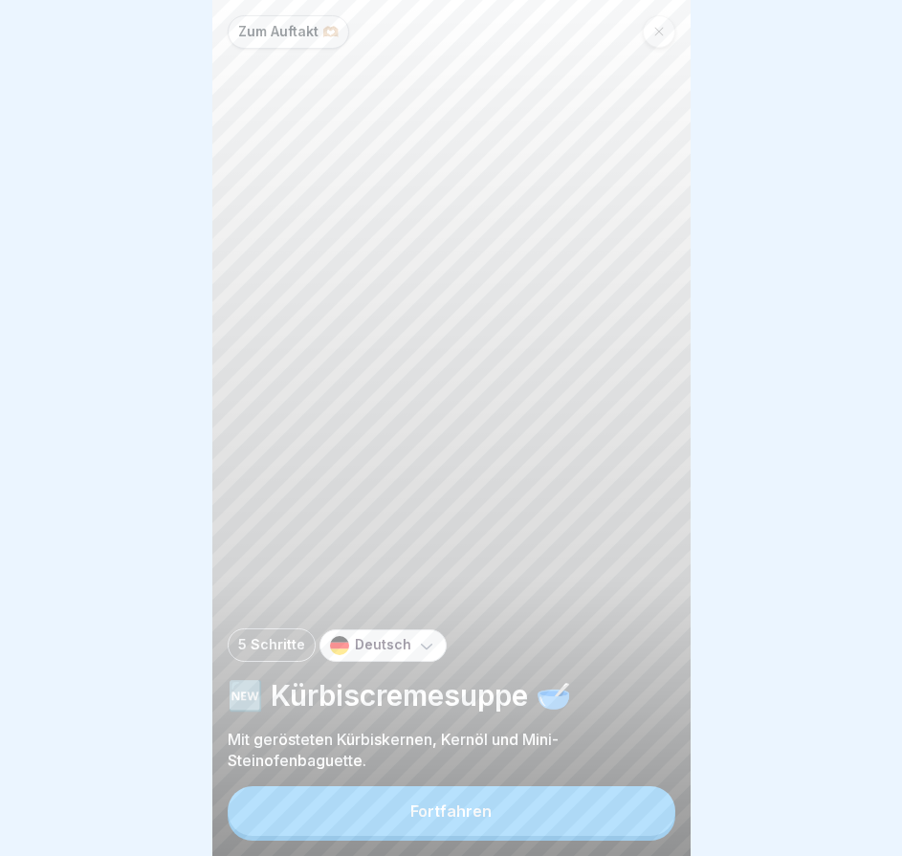
click at [649, 814] on button "Fortfahren" at bounding box center [452, 811] width 448 height 50
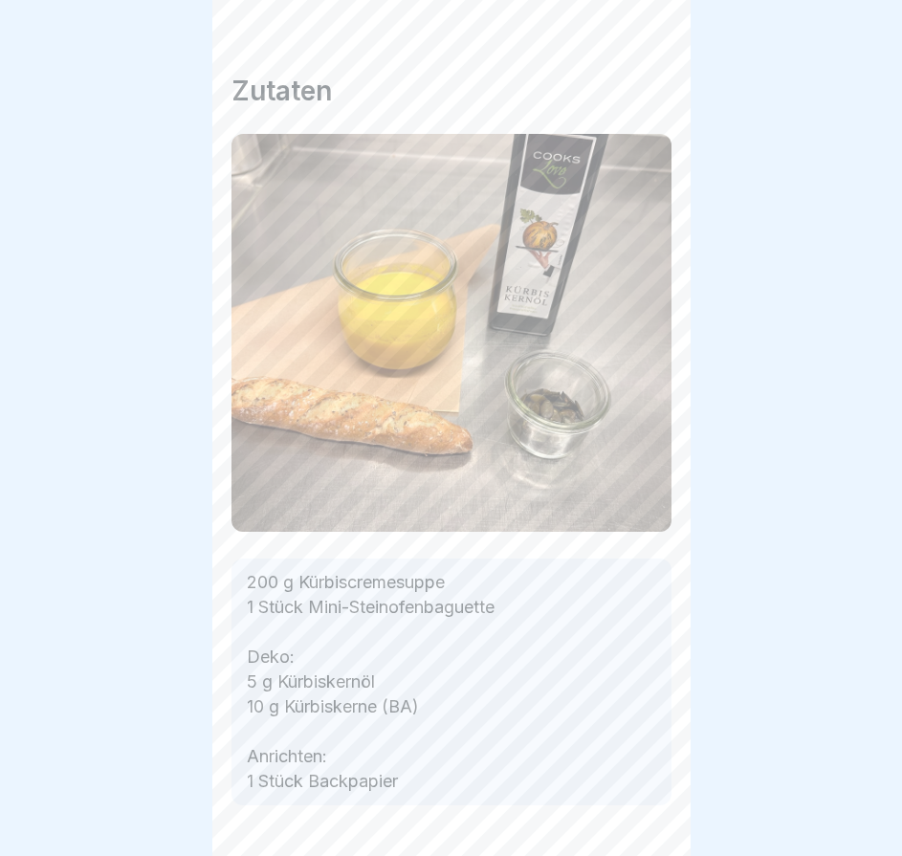
click at [649, 814] on div "Zum Auftakt 🫶🏼 5 Schritte Deutsch 🆕 Kürbiscremesuppe 🥣 Mit gerösteten Kürbisker…" at bounding box center [451, 428] width 478 height 856
click at [649, 814] on icon at bounding box center [641, 802] width 23 height 23
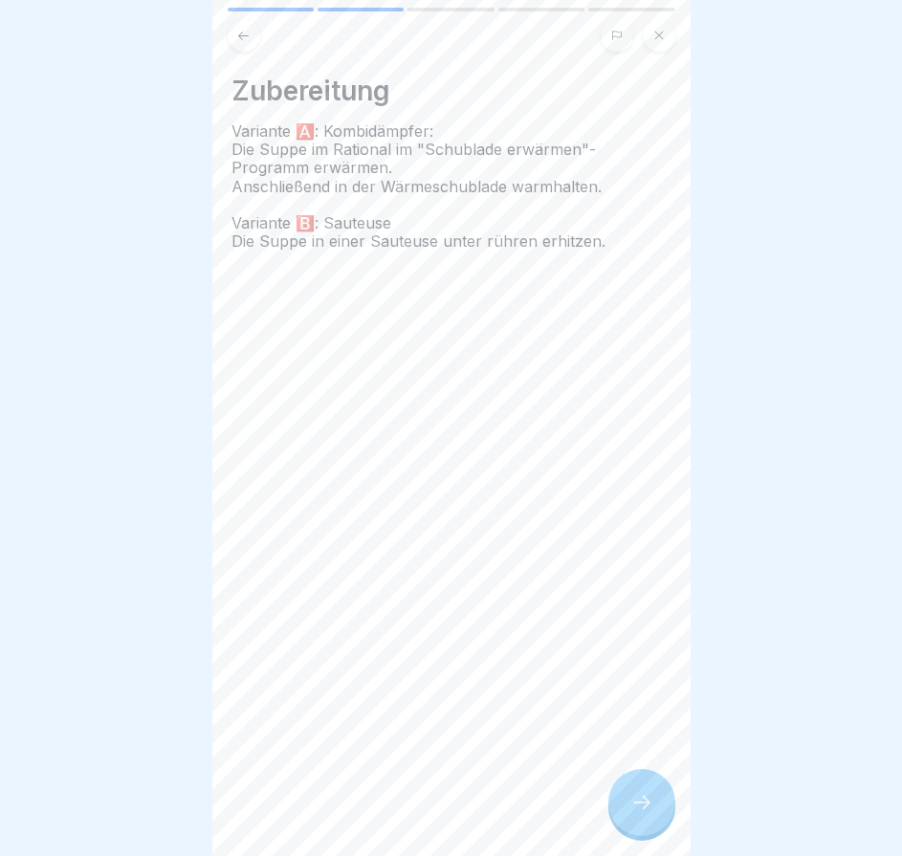
click at [649, 814] on icon at bounding box center [641, 802] width 23 height 23
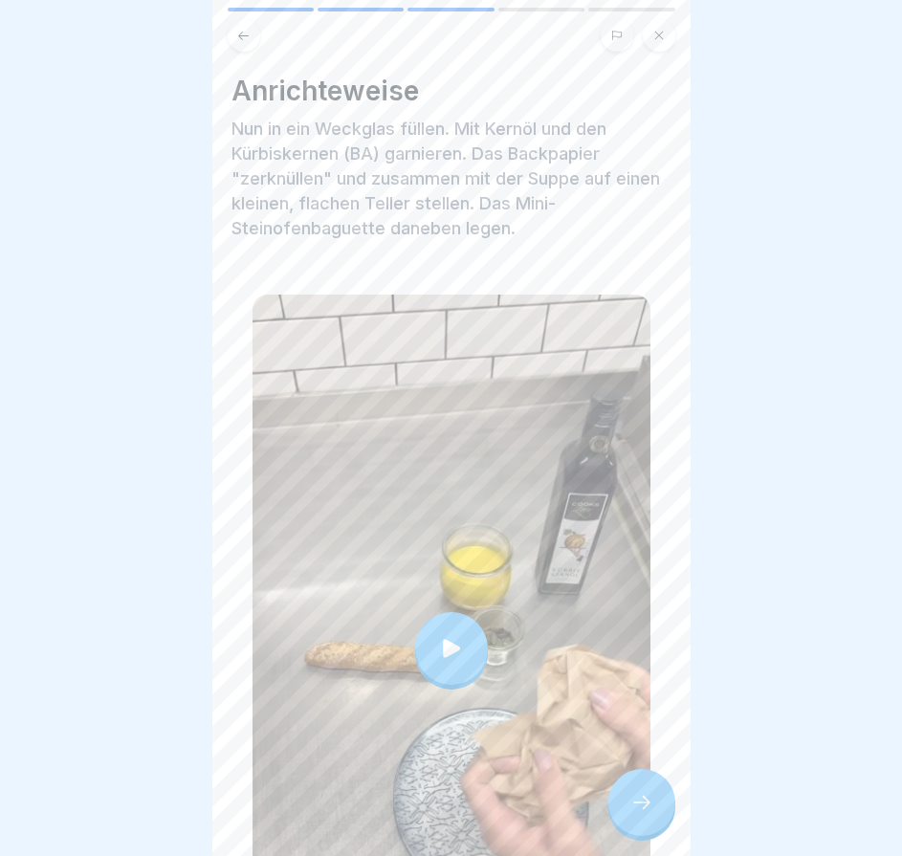
click at [649, 814] on icon at bounding box center [641, 802] width 23 height 23
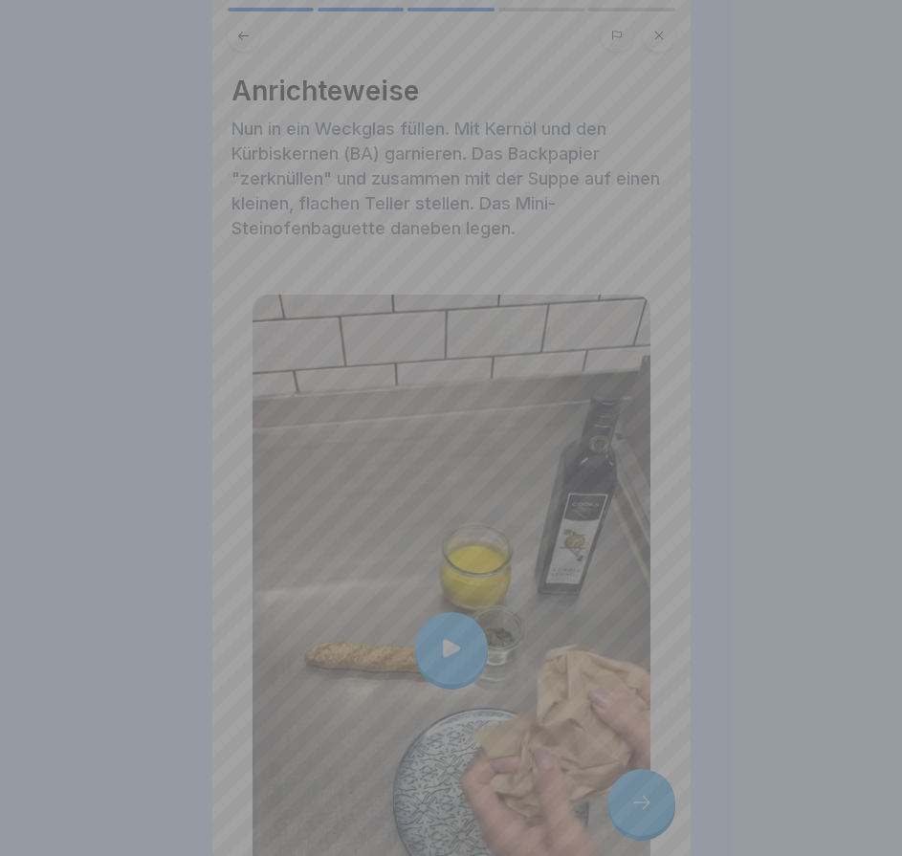
click at [649, 814] on video at bounding box center [451, 428] width 478 height 856
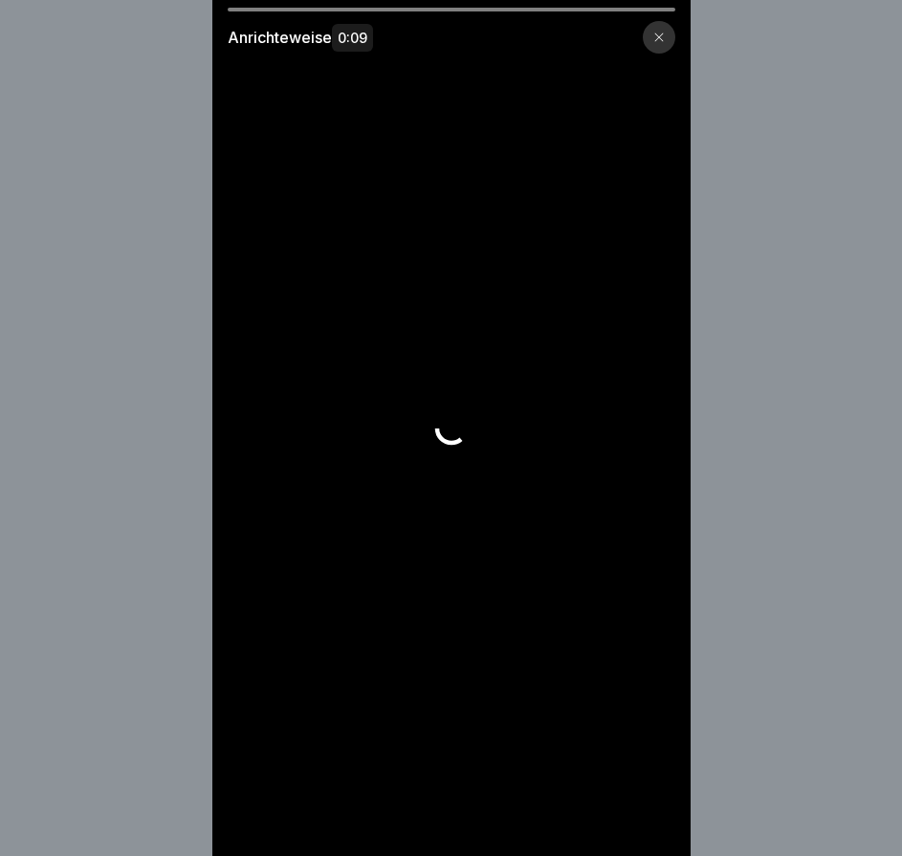
click at [649, 814] on video at bounding box center [451, 428] width 478 height 856
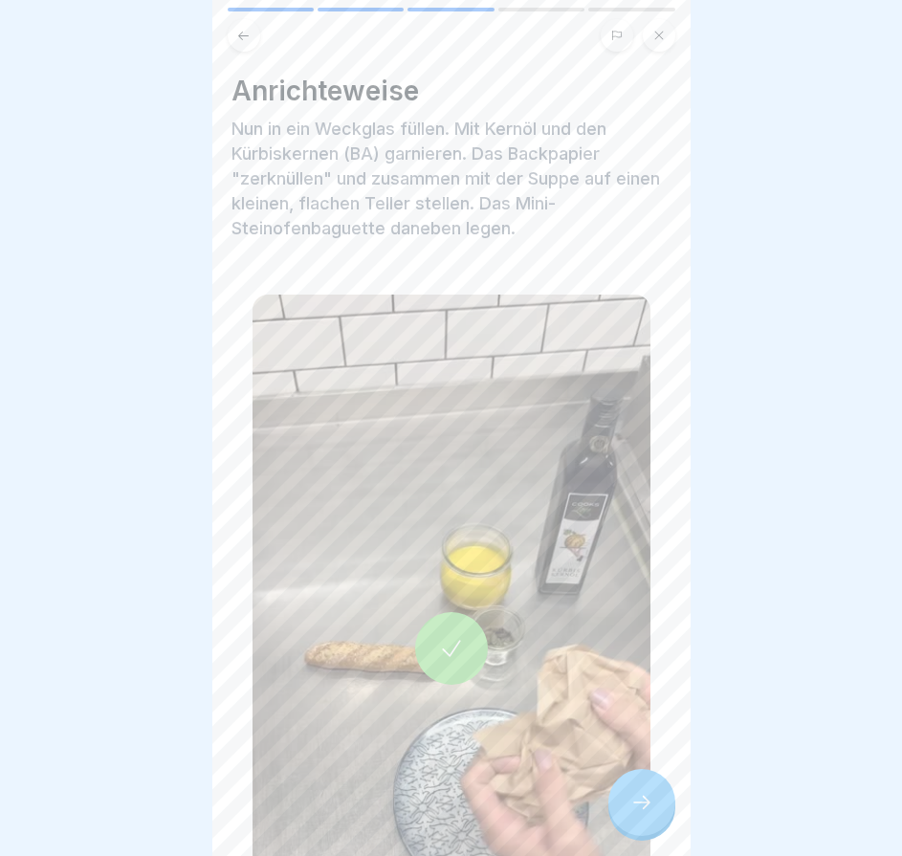
click at [634, 814] on icon at bounding box center [641, 802] width 23 height 23
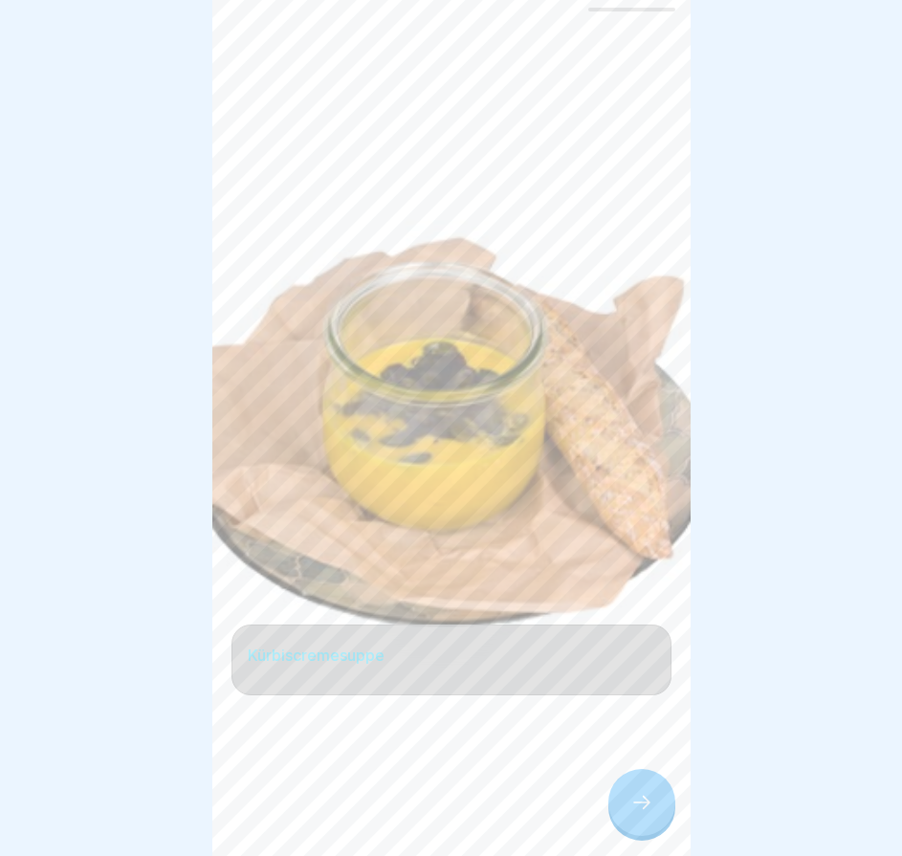
click at [634, 814] on icon at bounding box center [641, 802] width 23 height 23
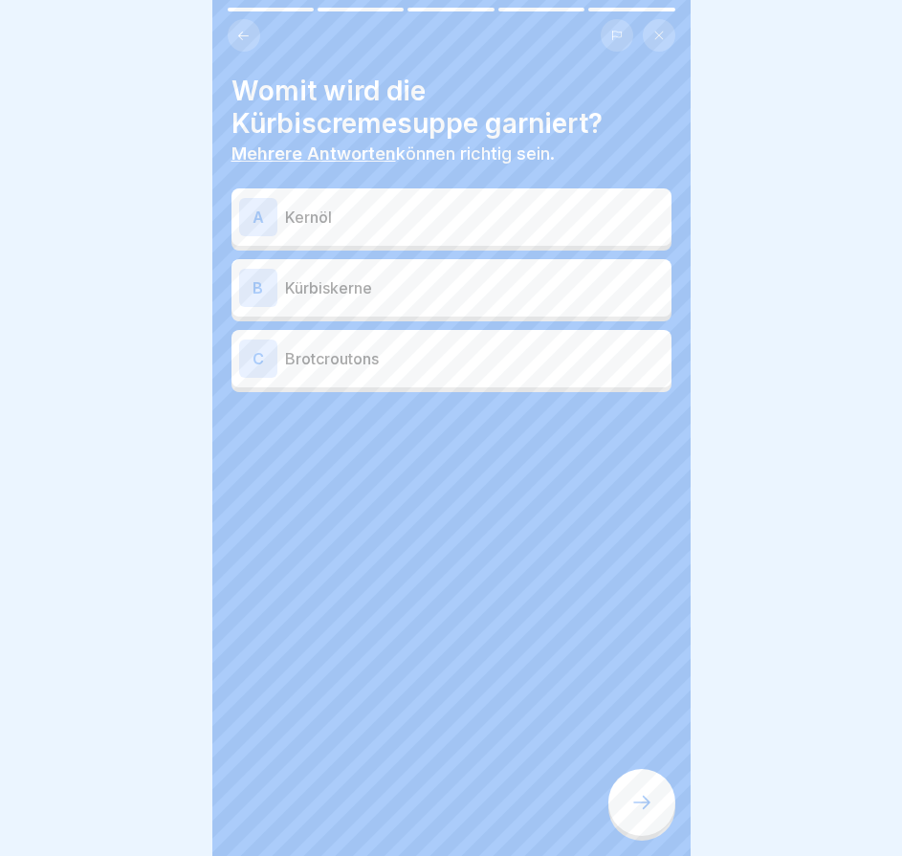
click at [634, 814] on icon at bounding box center [641, 802] width 23 height 23
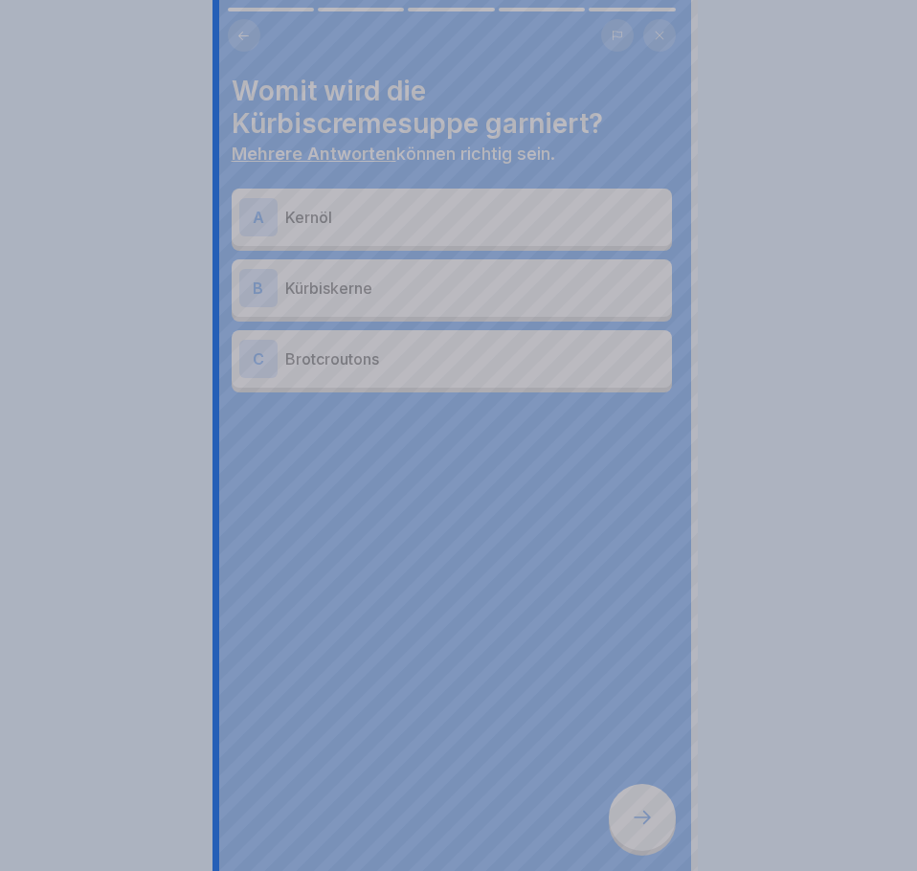
click at [634, 819] on div at bounding box center [458, 435] width 917 height 871
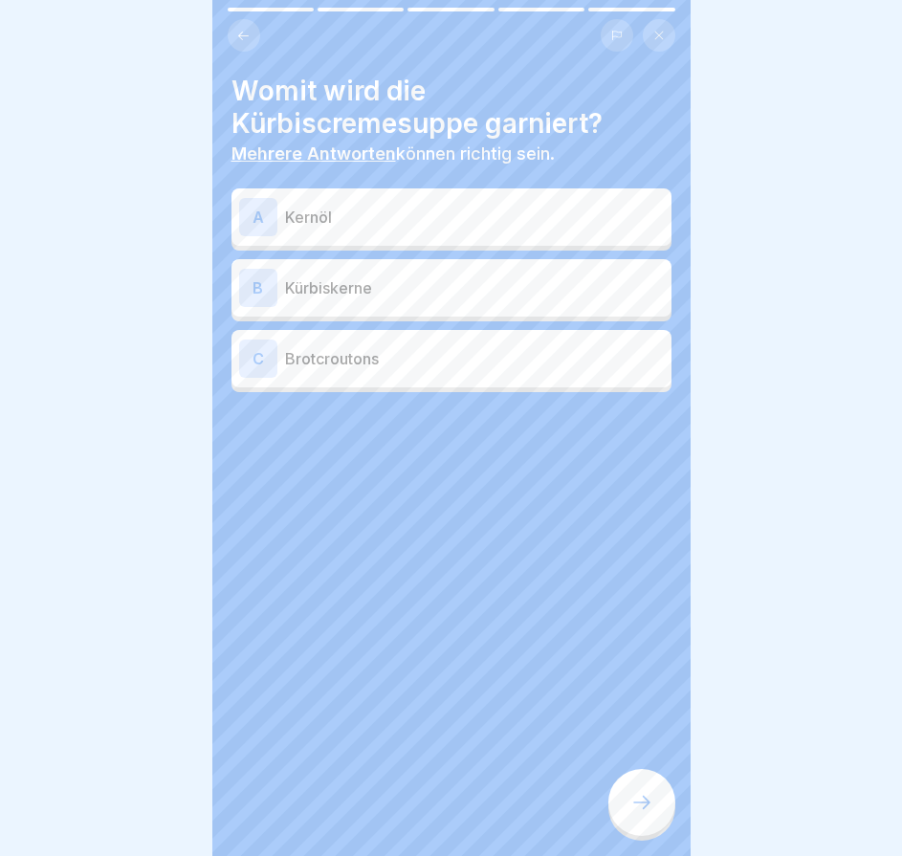
click at [633, 814] on icon at bounding box center [641, 802] width 23 height 23
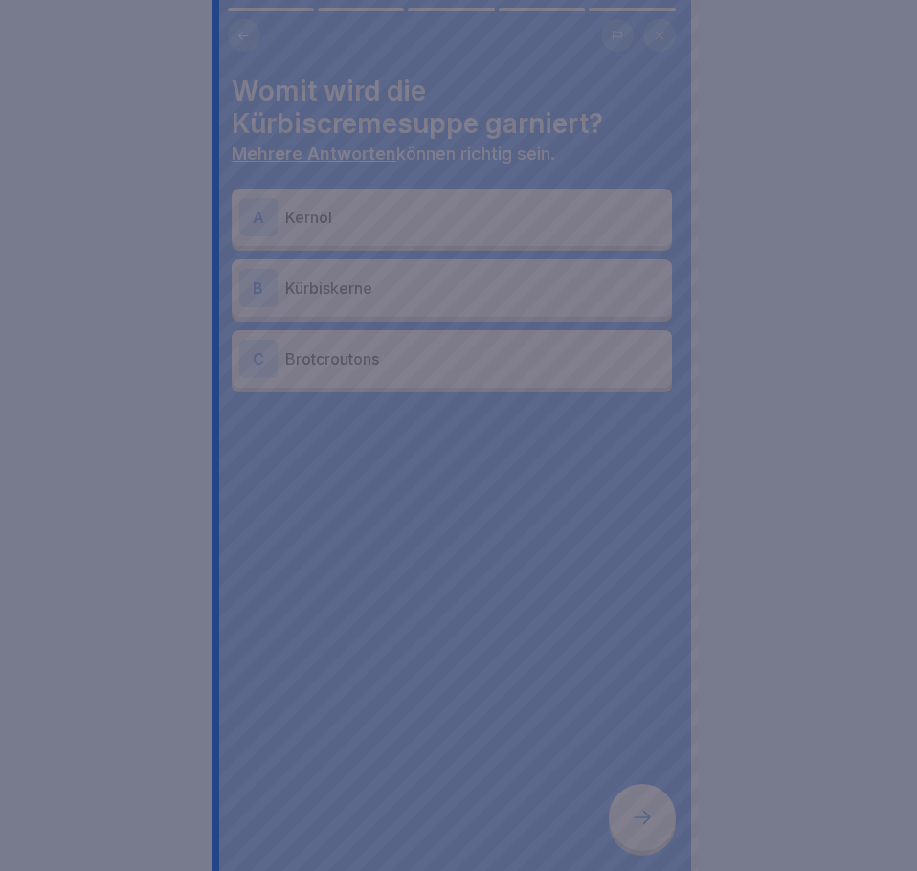
click at [632, 819] on div at bounding box center [458, 435] width 917 height 871
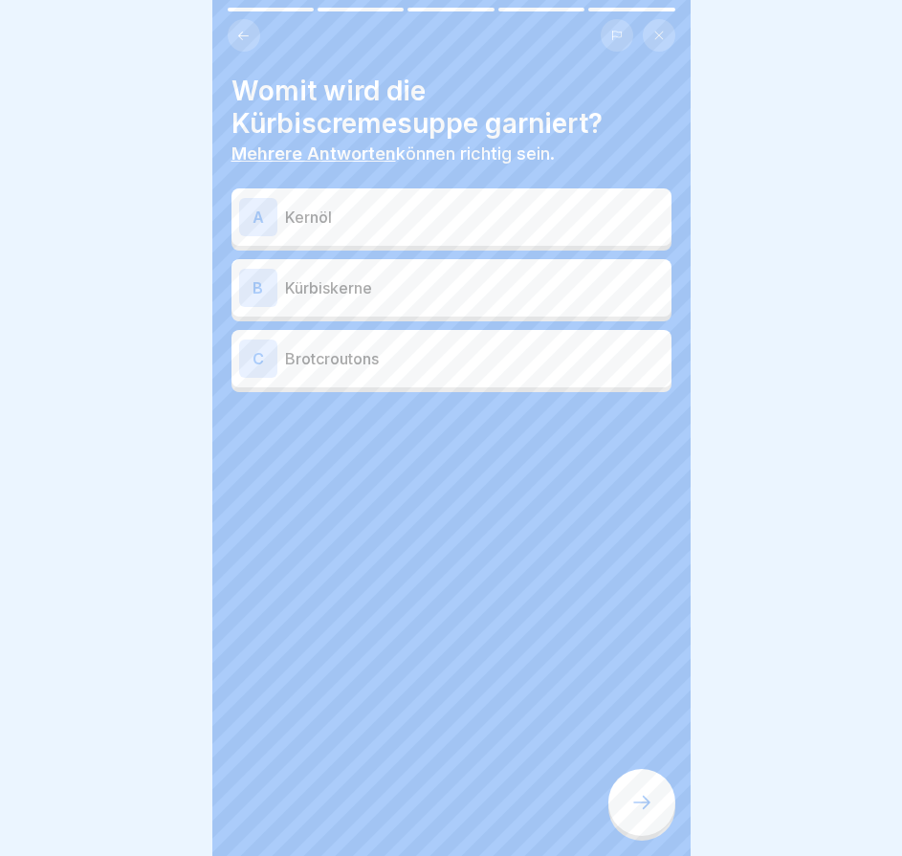
click at [391, 232] on div "A Kernöl" at bounding box center [451, 217] width 425 height 38
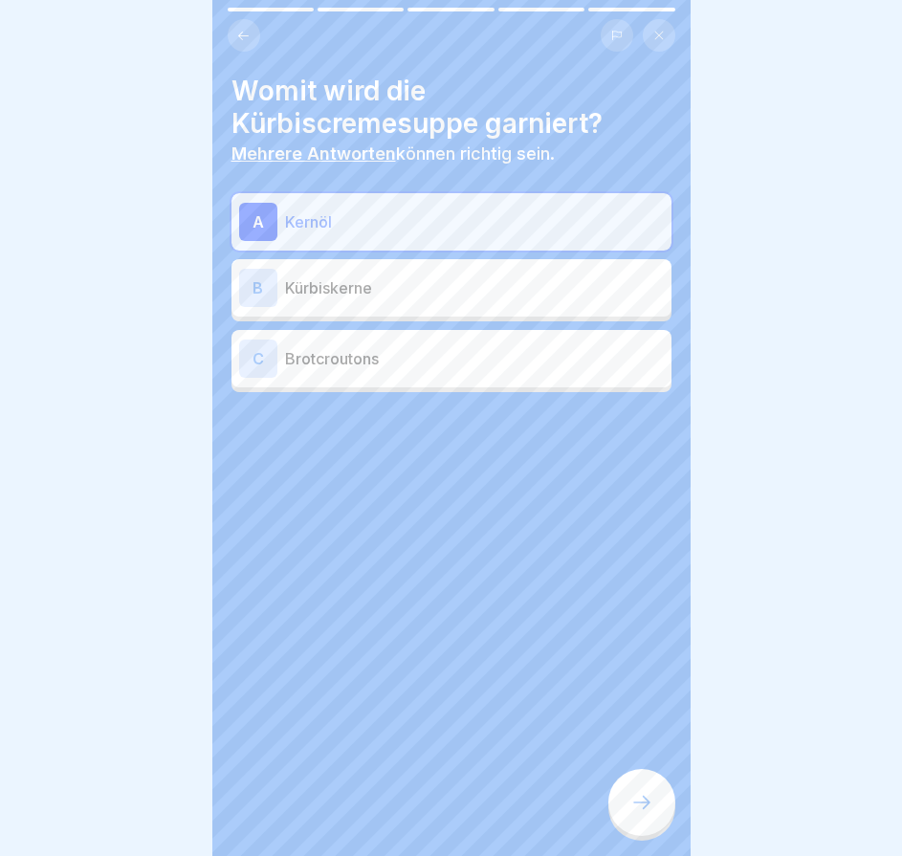
click at [404, 285] on p "Kürbiskerne" at bounding box center [474, 287] width 379 height 23
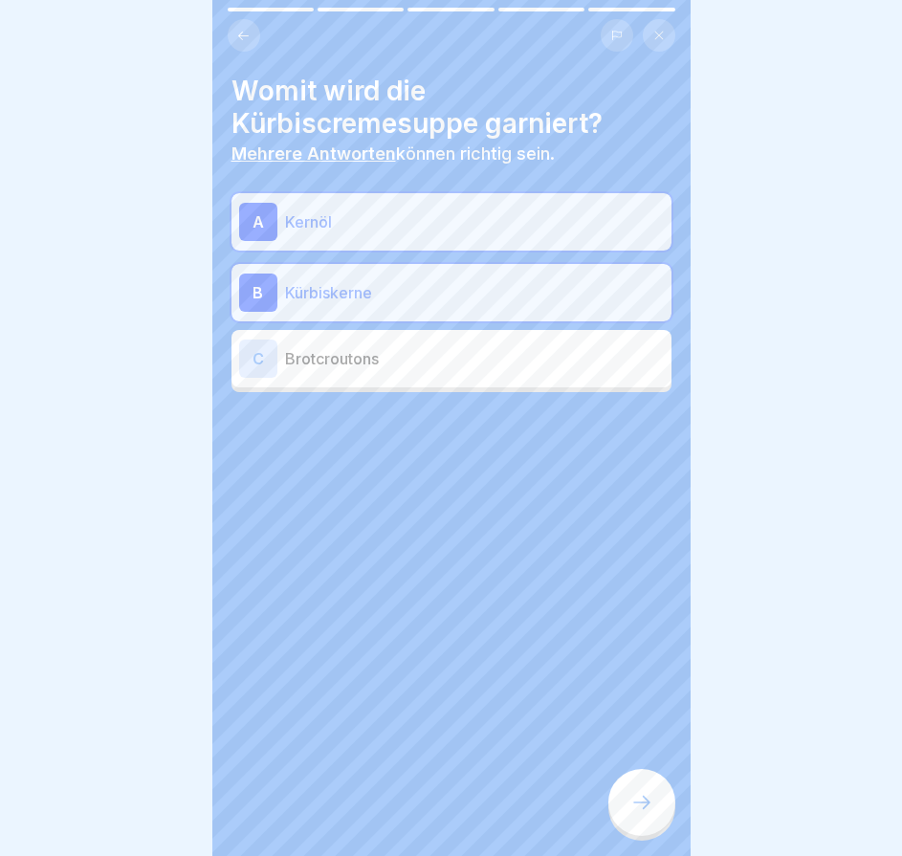
click at [644, 814] on icon at bounding box center [641, 802] width 23 height 23
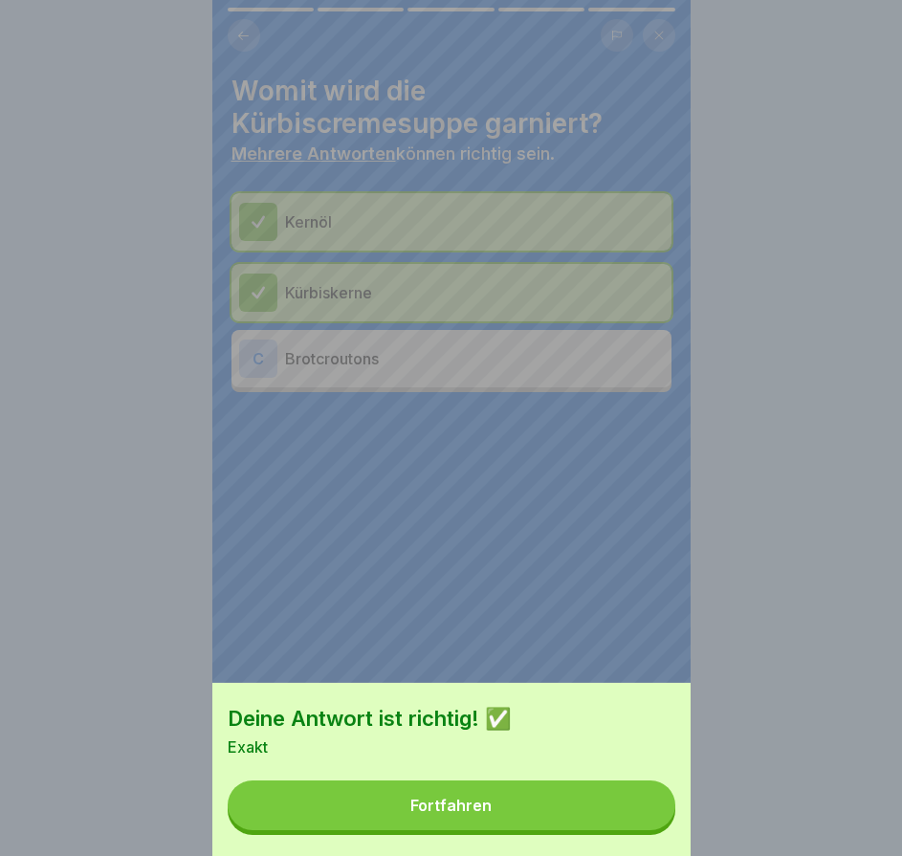
click at [645, 824] on button "Fortfahren" at bounding box center [452, 806] width 448 height 50
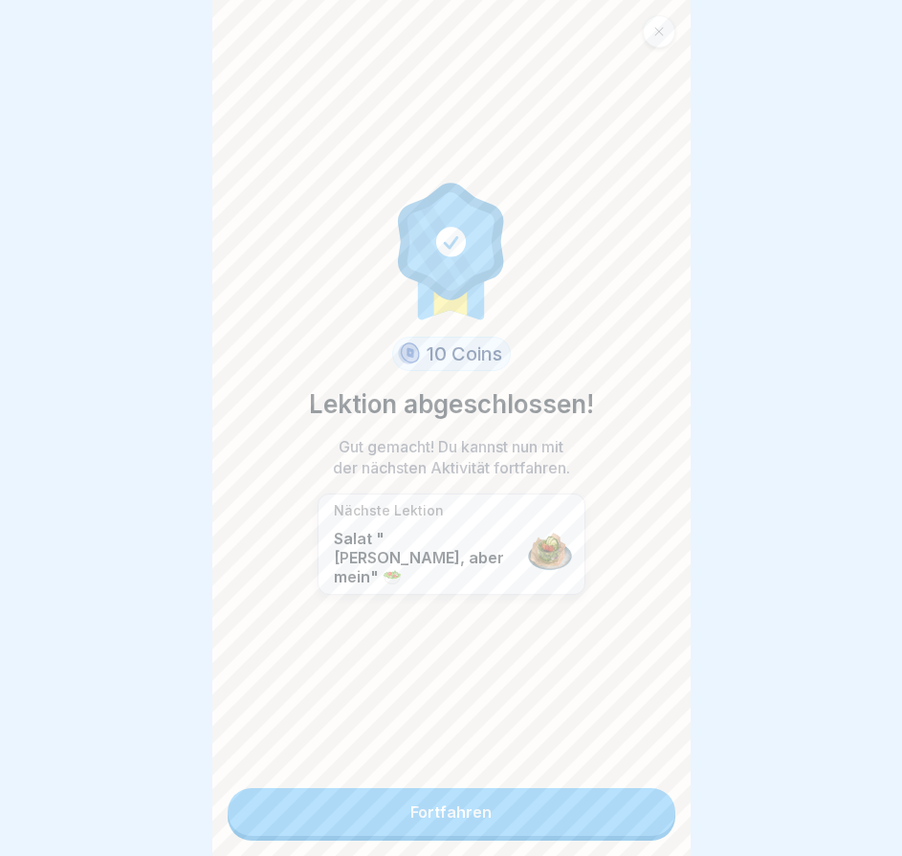
click at [645, 824] on link "Fortfahren" at bounding box center [452, 812] width 448 height 48
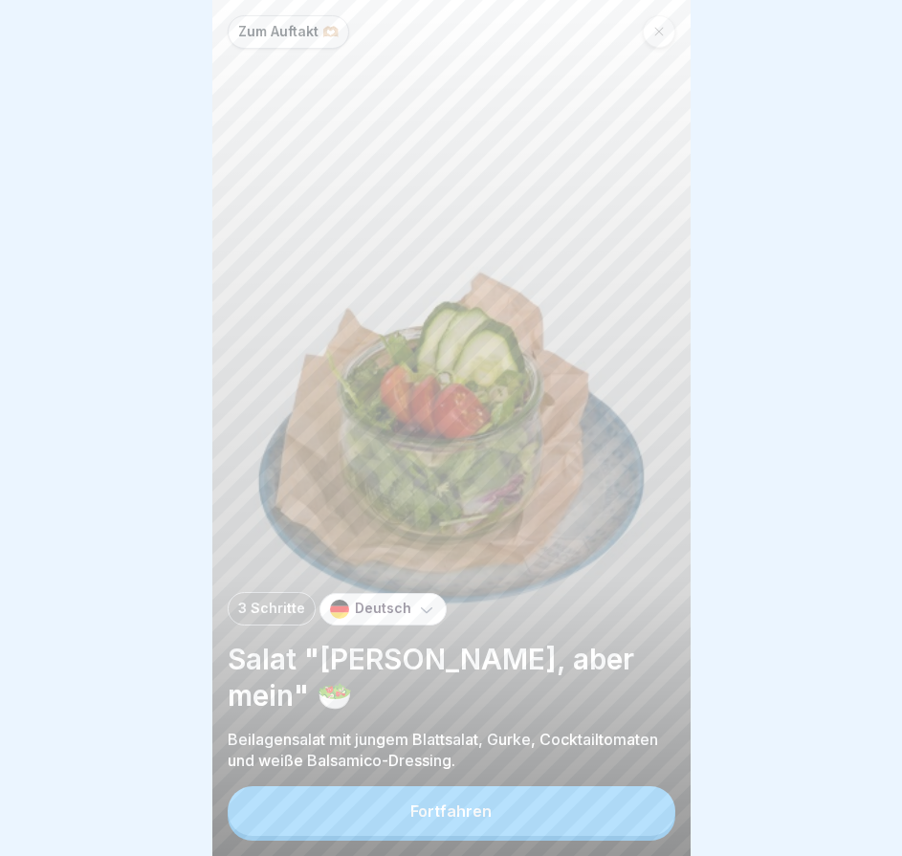
click at [645, 824] on button "Fortfahren" at bounding box center [452, 811] width 448 height 50
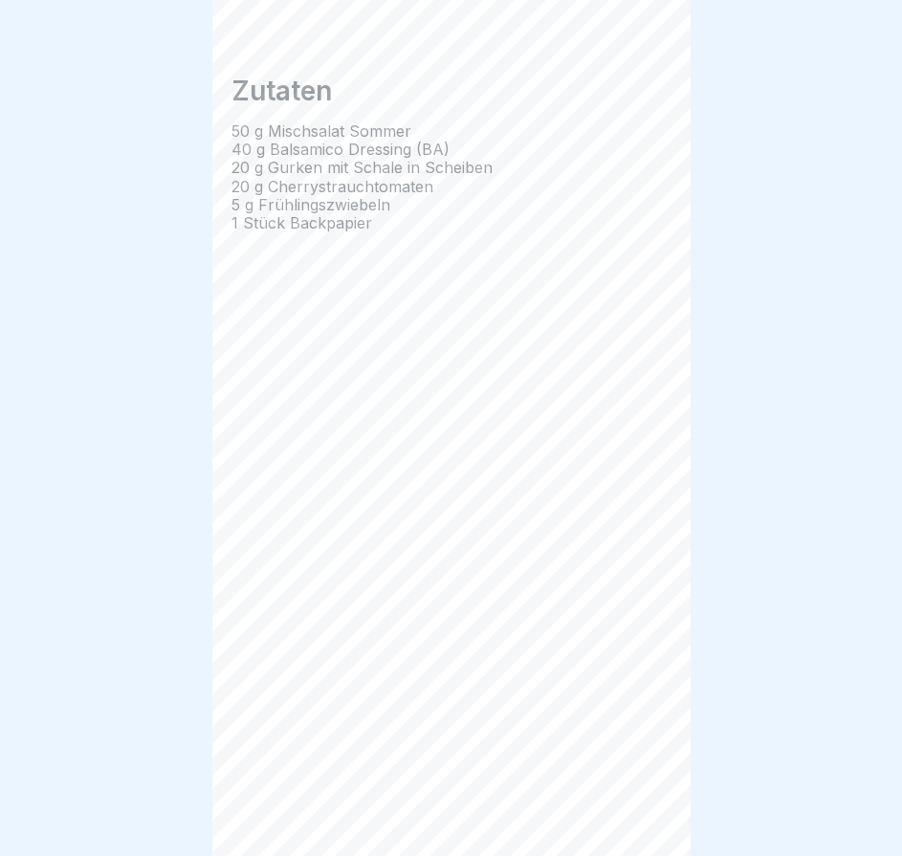
click at [645, 824] on div "Zum Auftakt 🫶🏼 3 Schritte Deutsch Salat "Klein, aber mein" 🥗 Beilagensalat mit …" at bounding box center [451, 428] width 478 height 856
click at [645, 814] on icon at bounding box center [641, 802] width 23 height 23
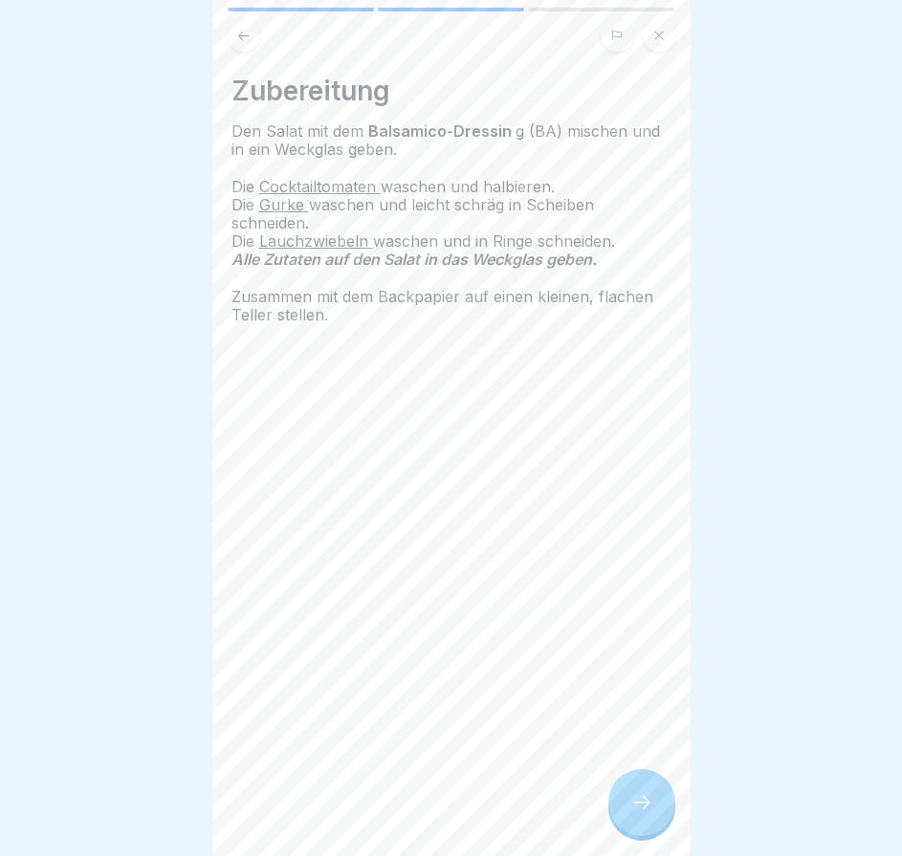
click at [645, 814] on icon at bounding box center [641, 802] width 23 height 23
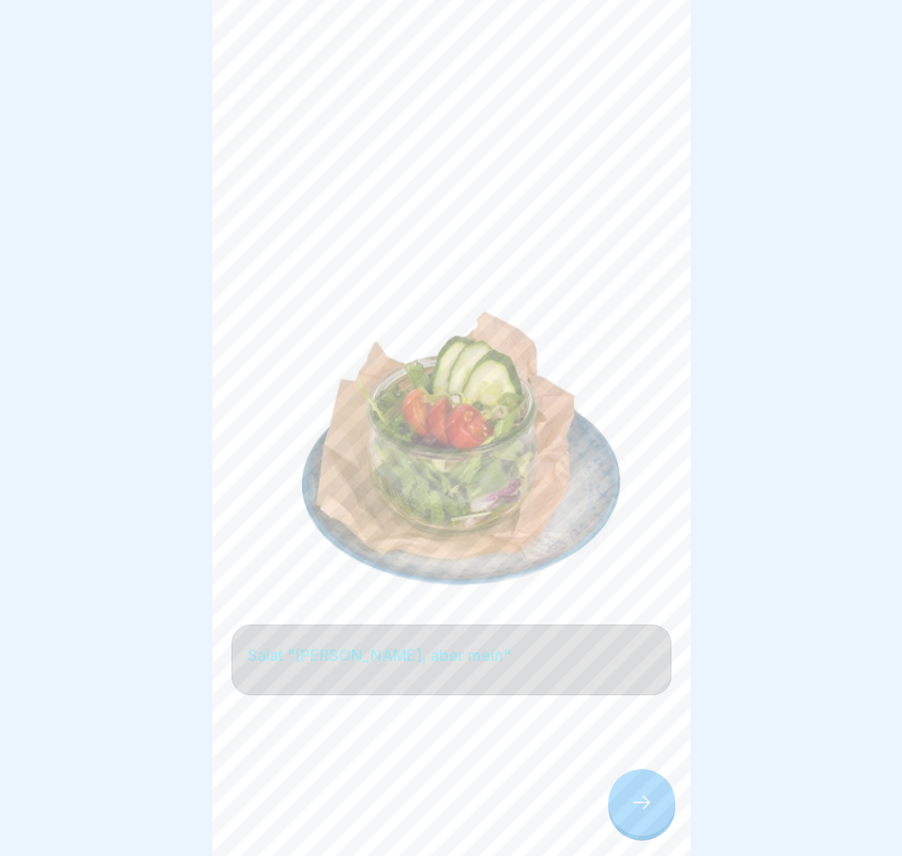
click at [645, 814] on icon at bounding box center [641, 802] width 23 height 23
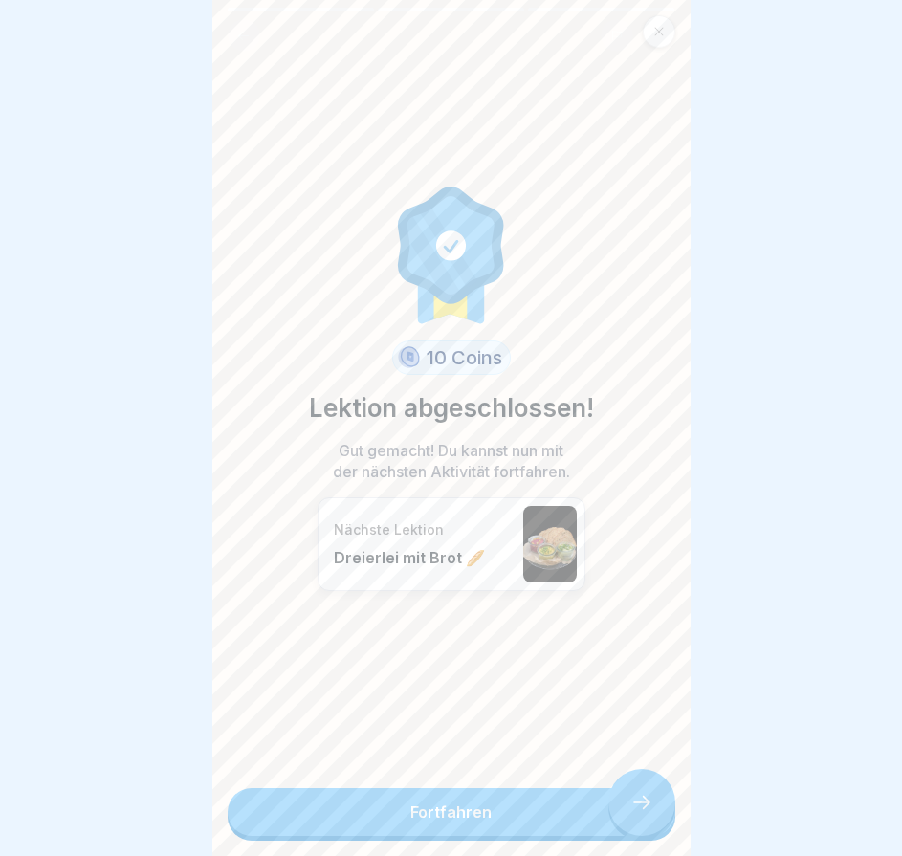
click at [645, 824] on link "Fortfahren" at bounding box center [452, 812] width 448 height 48
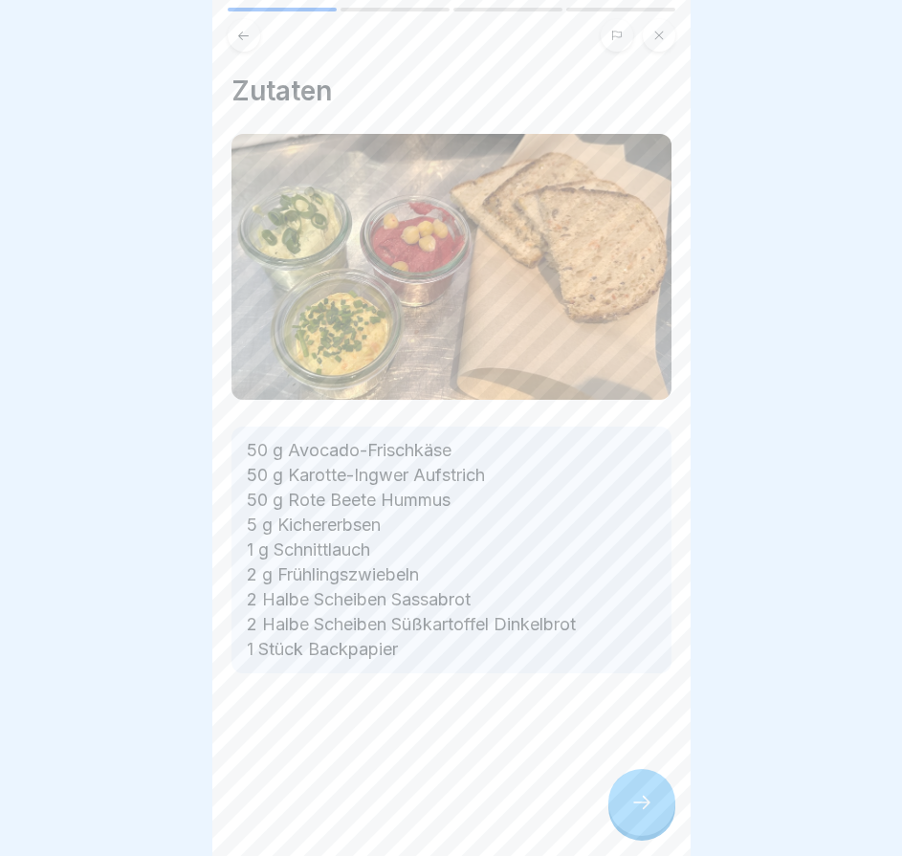
click at [645, 824] on div "Zutaten 50 g Avocado-Frischkäse 50 g Karotte-Ingwer Aufstrich 50 g Rote Beete H…" at bounding box center [451, 428] width 478 height 856
click at [645, 814] on icon at bounding box center [641, 802] width 23 height 23
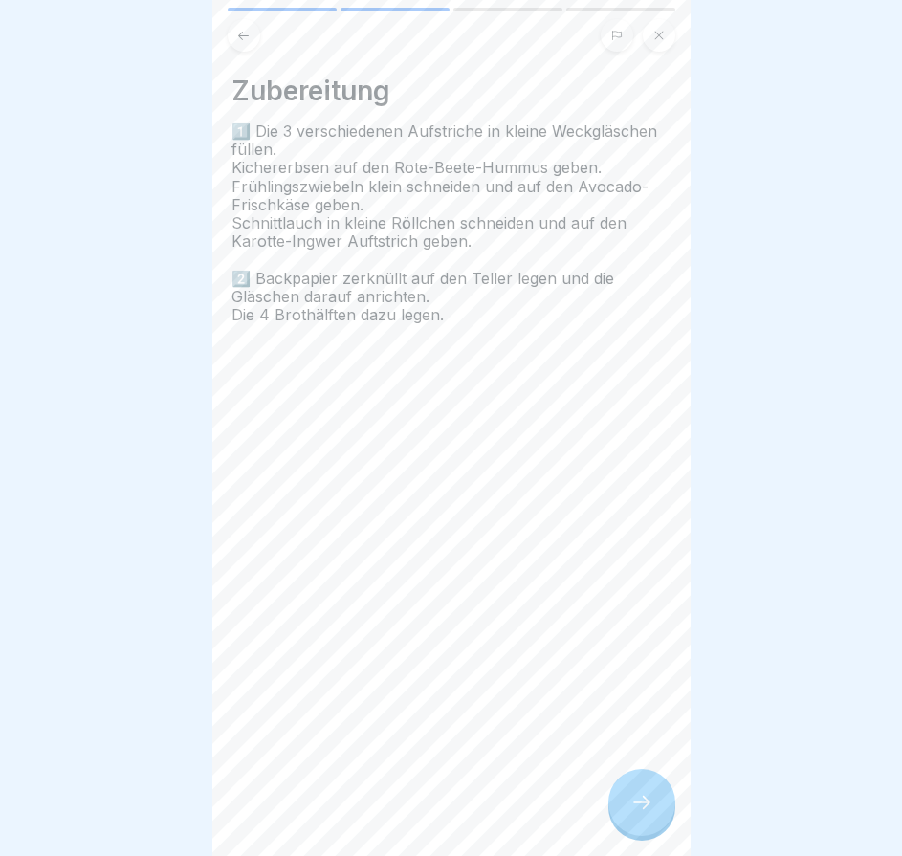
click at [645, 814] on icon at bounding box center [641, 802] width 23 height 23
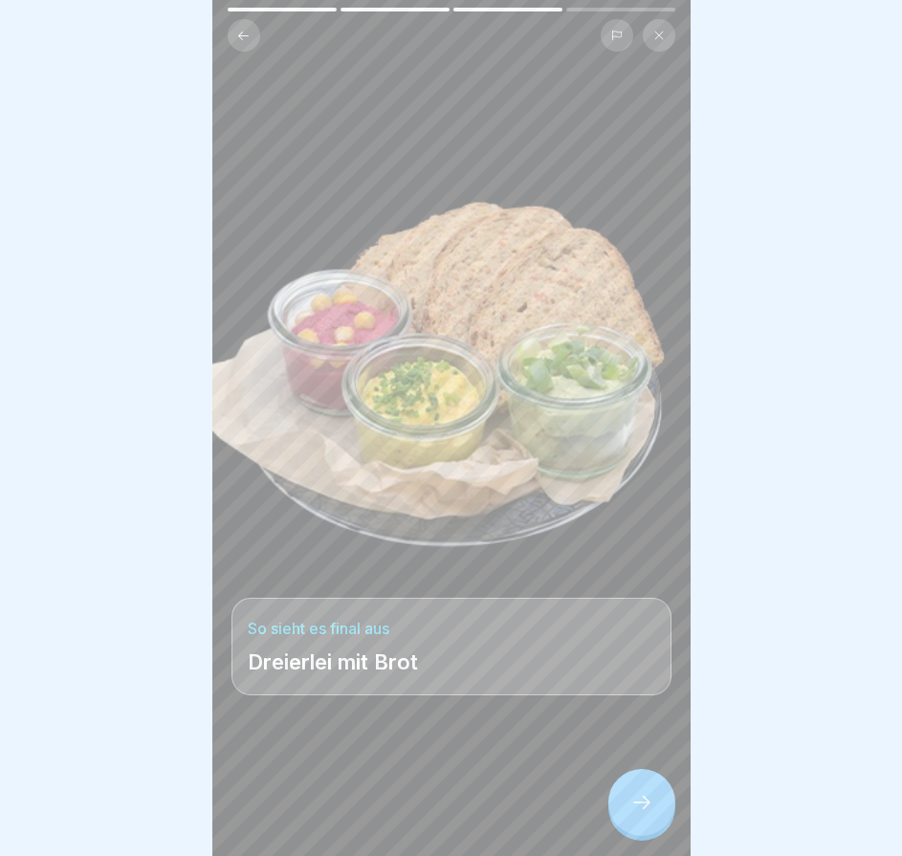
click at [645, 814] on icon at bounding box center [641, 802] width 23 height 23
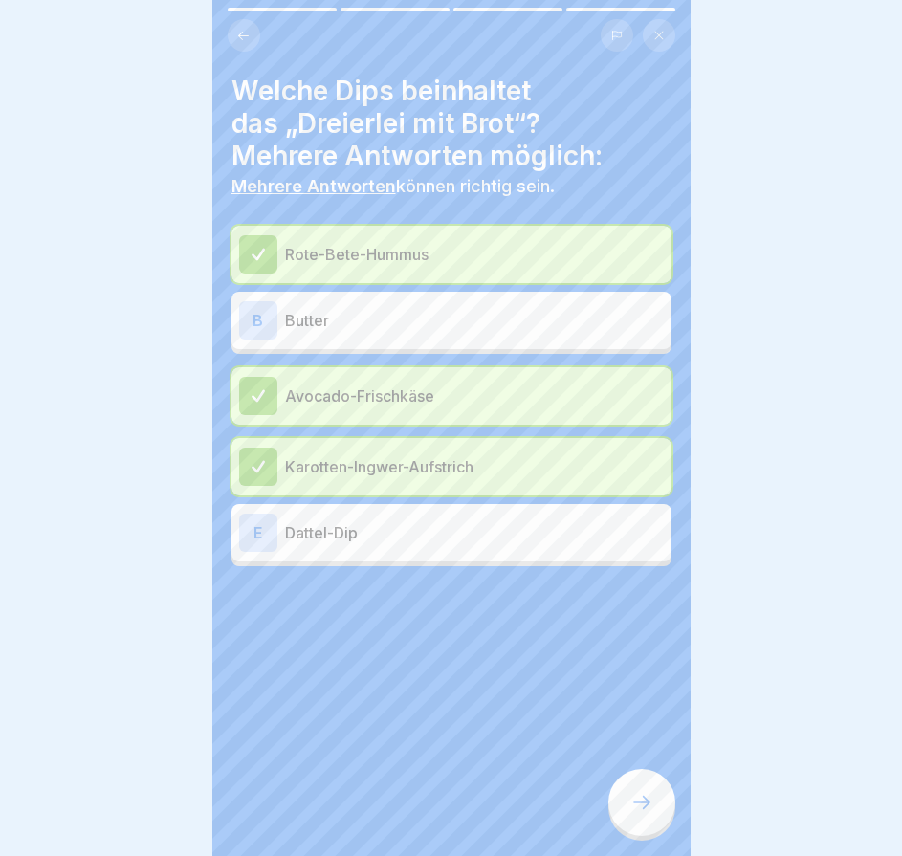
click at [645, 814] on icon at bounding box center [641, 802] width 23 height 23
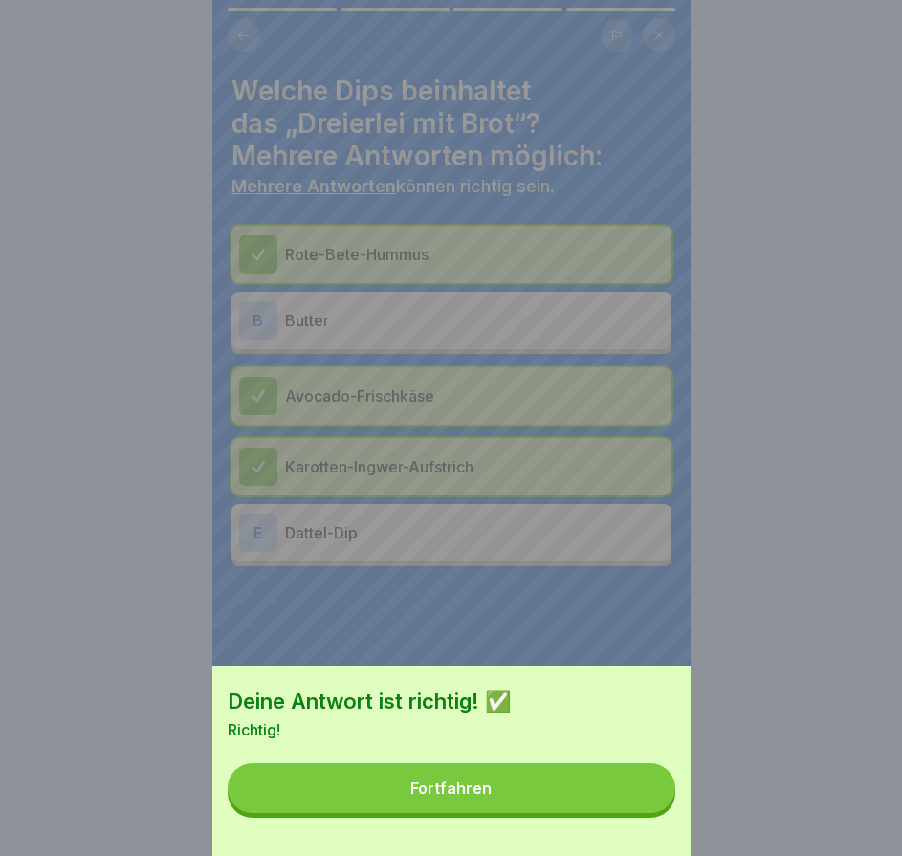
click at [645, 813] on button "Fortfahren" at bounding box center [452, 788] width 448 height 50
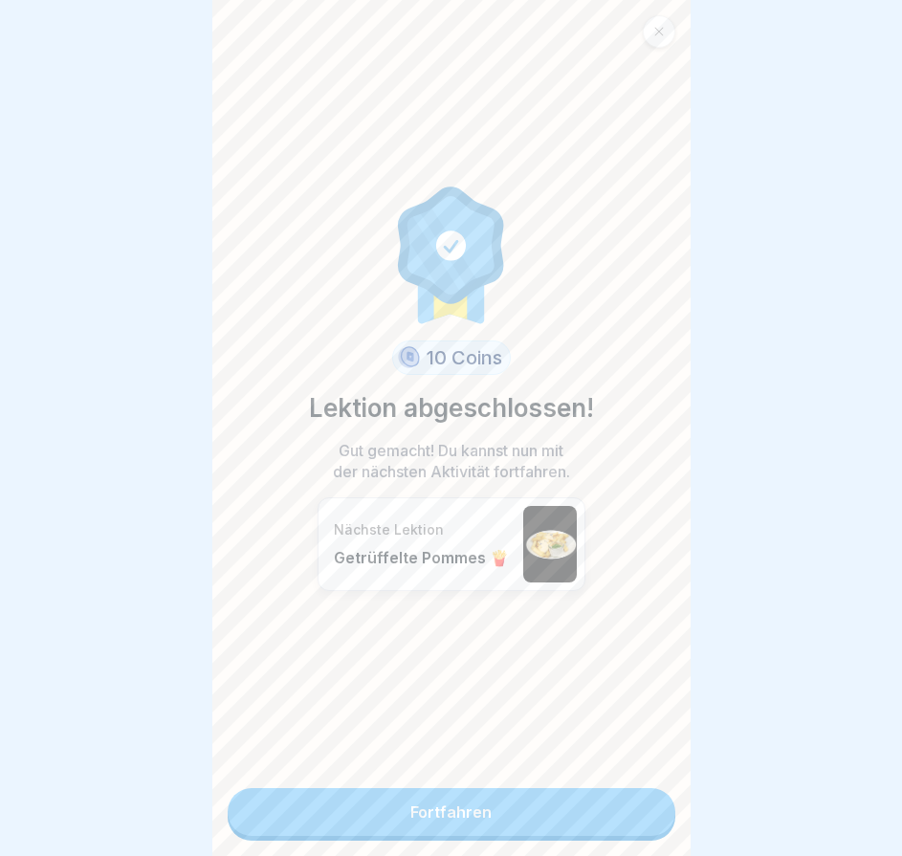
click at [645, 824] on link "Fortfahren" at bounding box center [452, 812] width 448 height 48
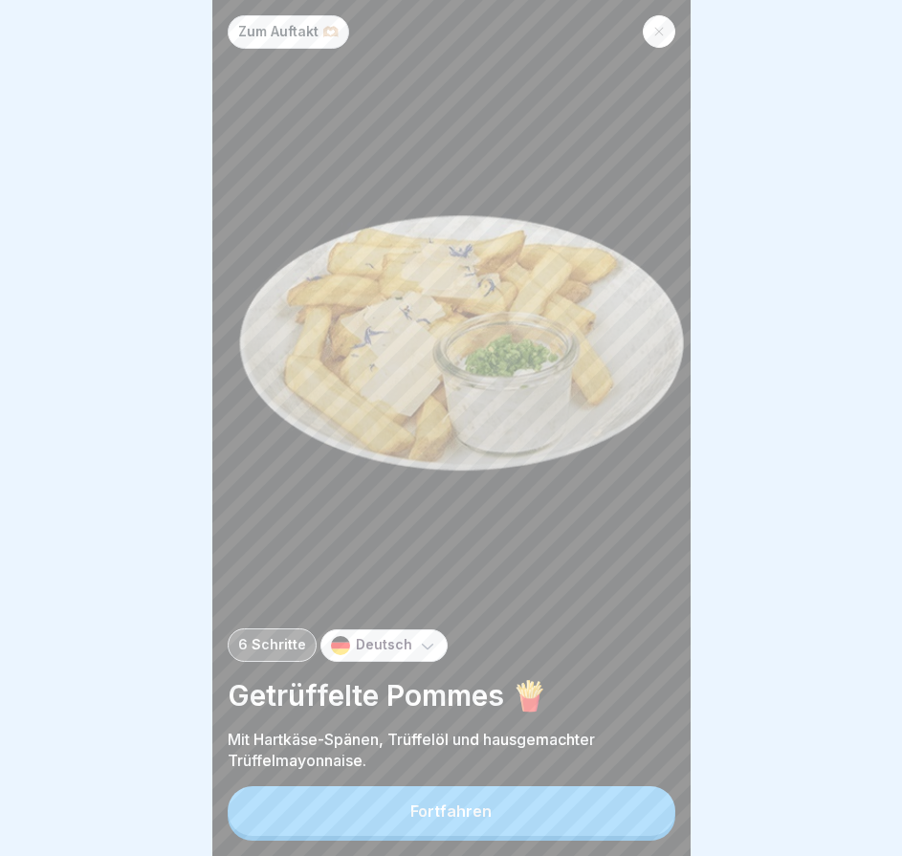
click at [643, 822] on button "Fortfahren" at bounding box center [452, 811] width 448 height 50
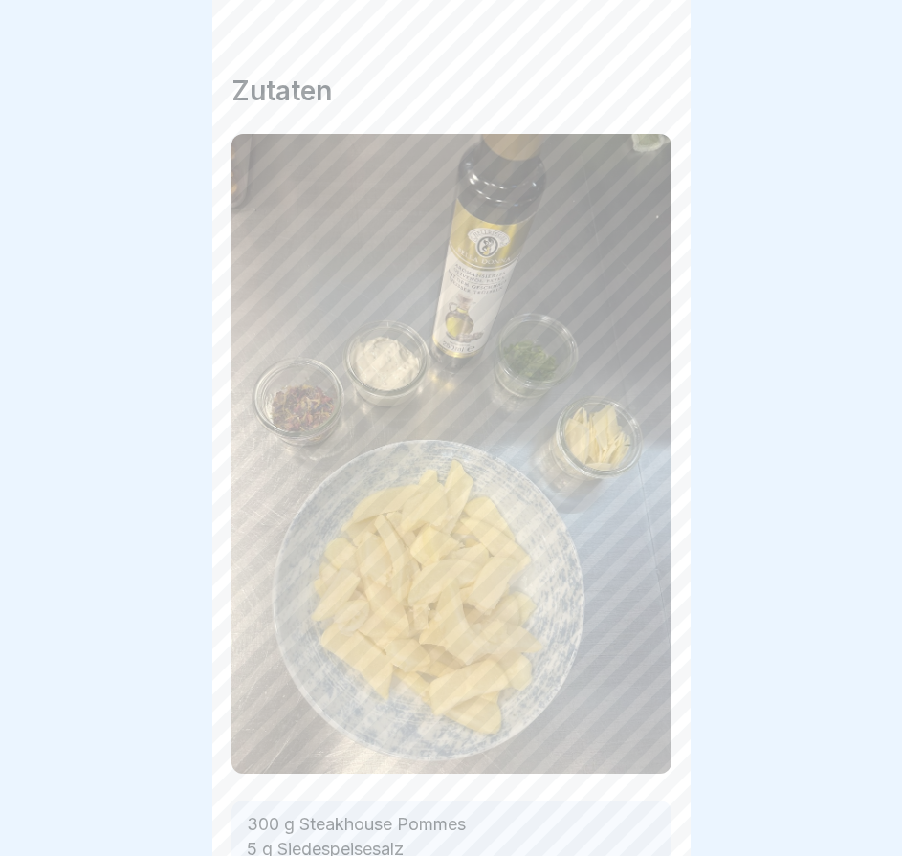
click at [643, 814] on icon at bounding box center [641, 802] width 23 height 23
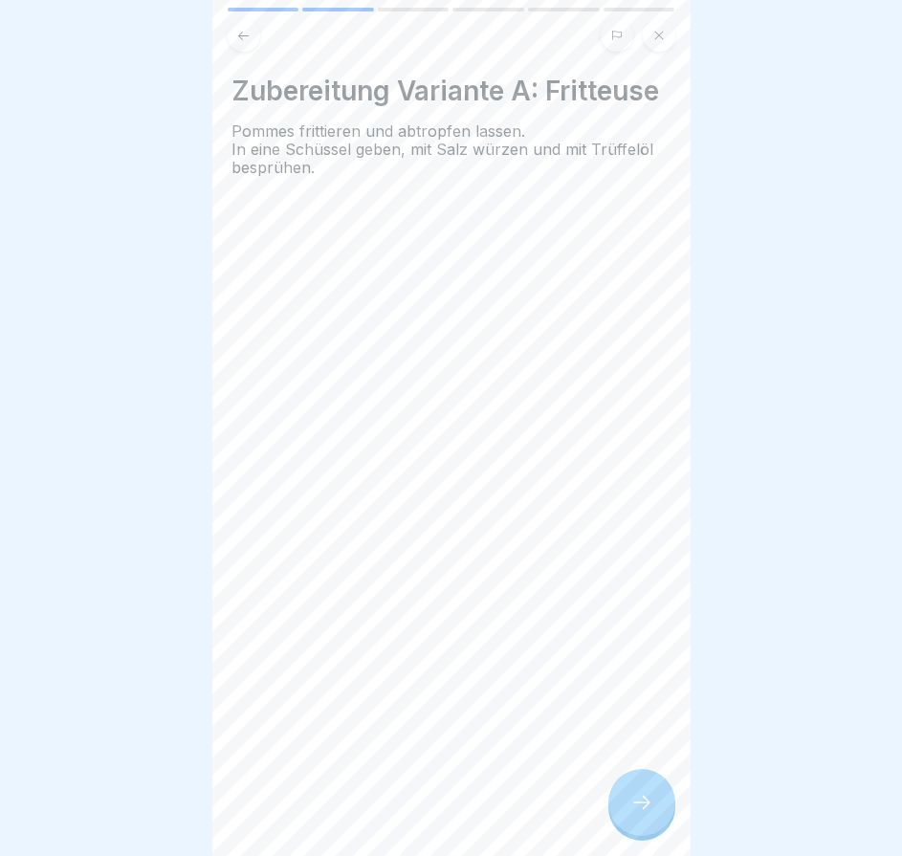
click at [643, 814] on icon at bounding box center [641, 802] width 23 height 23
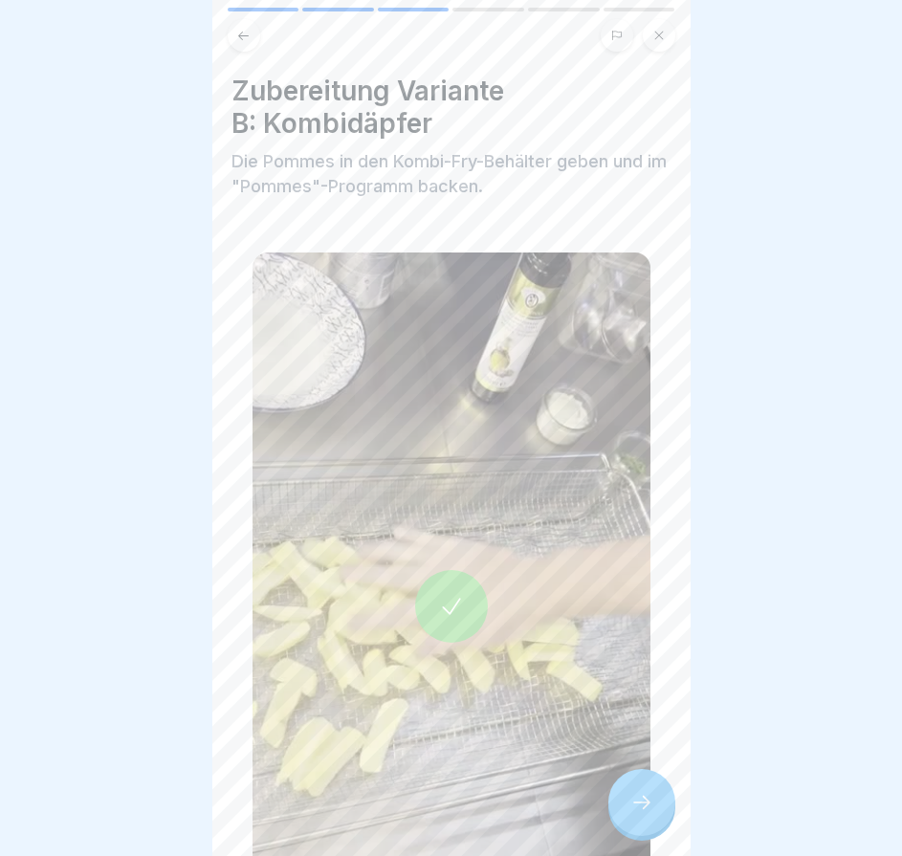
click at [643, 814] on icon at bounding box center [641, 802] width 23 height 23
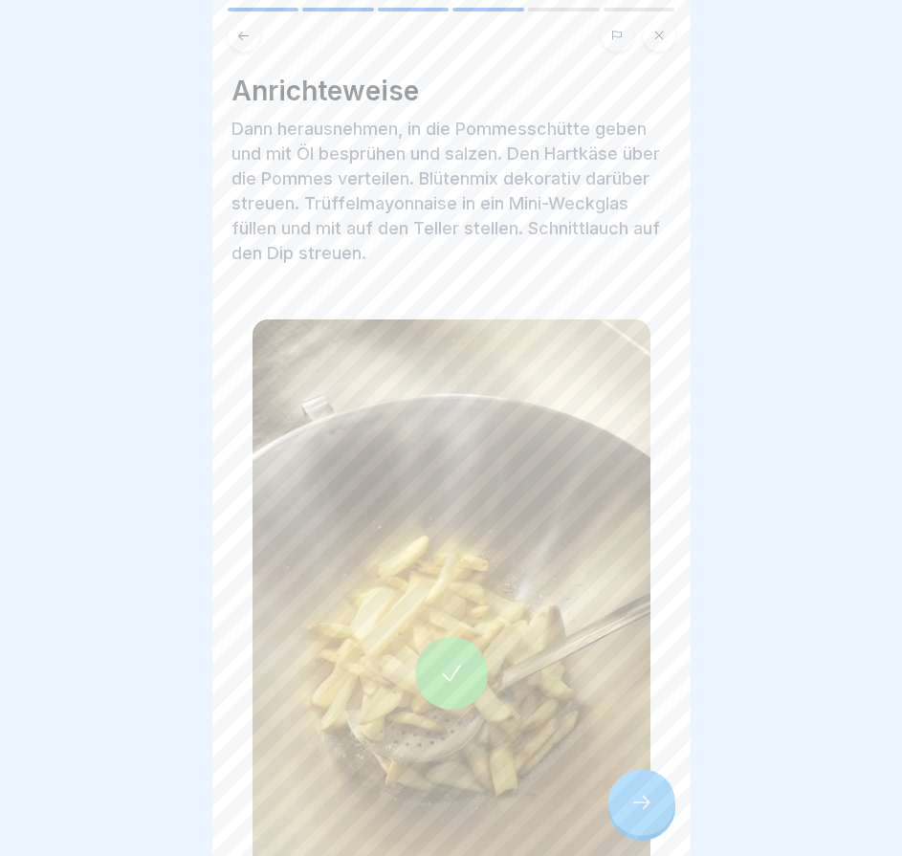
click at [641, 814] on icon at bounding box center [641, 802] width 23 height 23
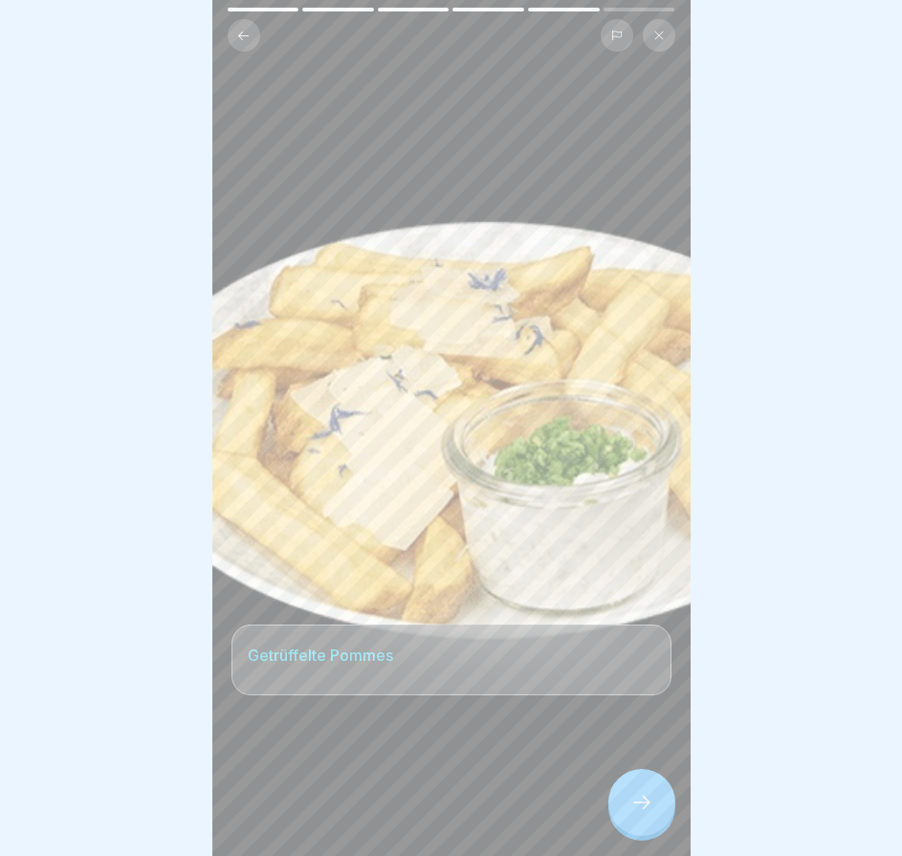
click at [641, 814] on icon at bounding box center [641, 802] width 23 height 23
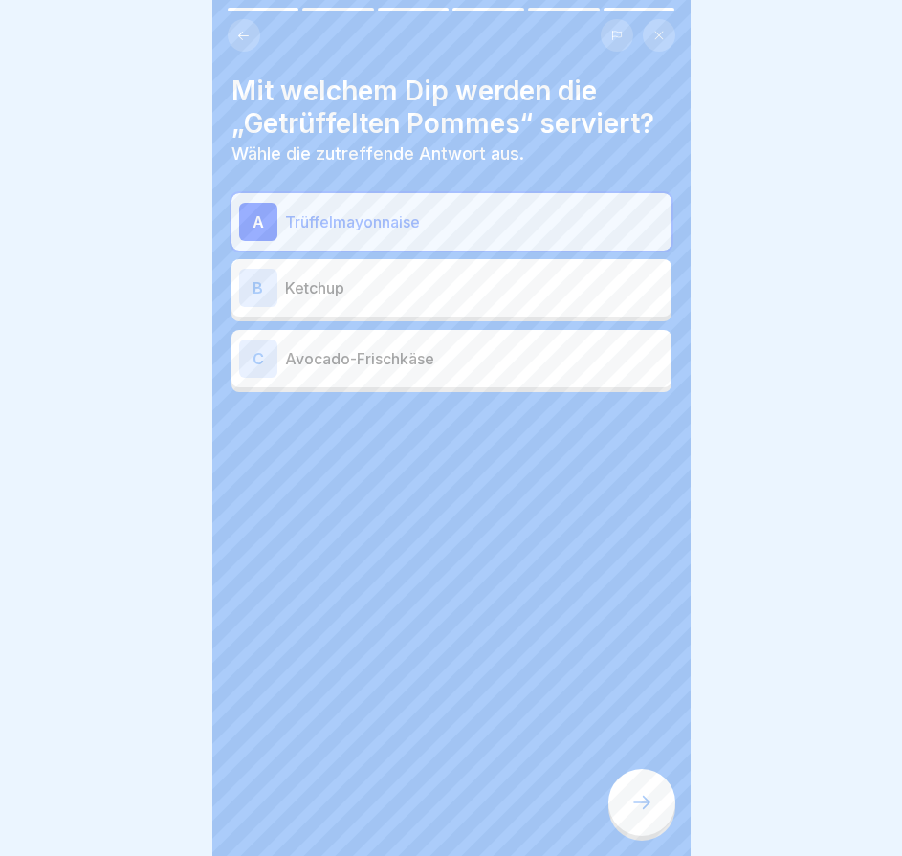
click at [640, 814] on icon at bounding box center [641, 802] width 23 height 23
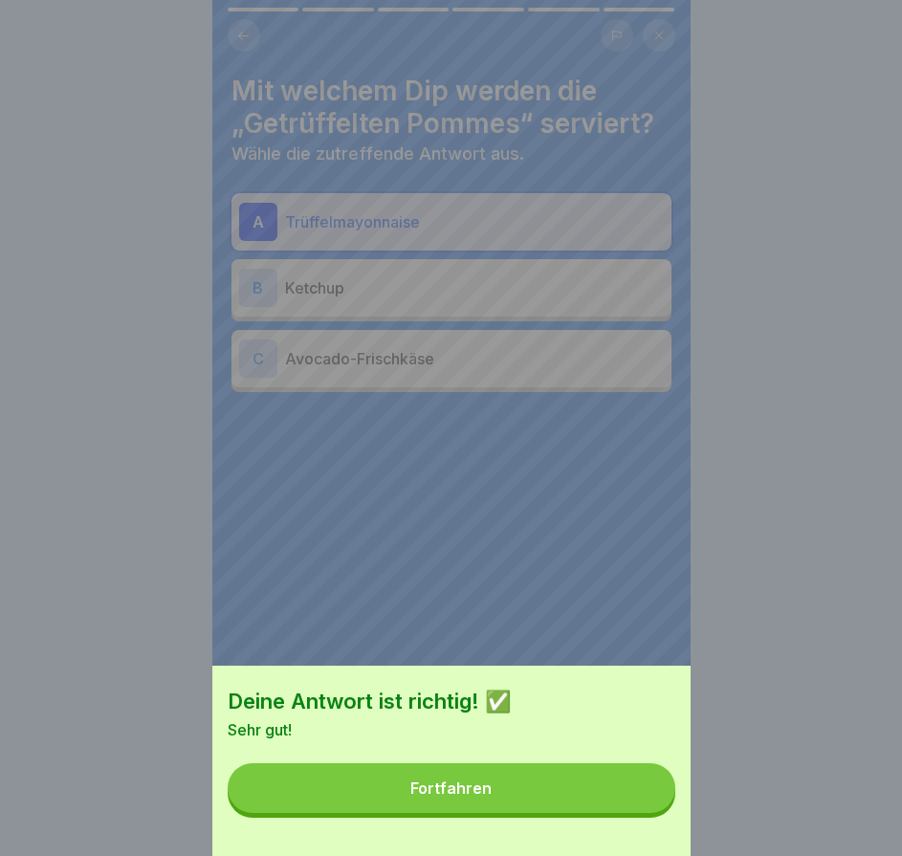
click at [638, 813] on button "Fortfahren" at bounding box center [452, 788] width 448 height 50
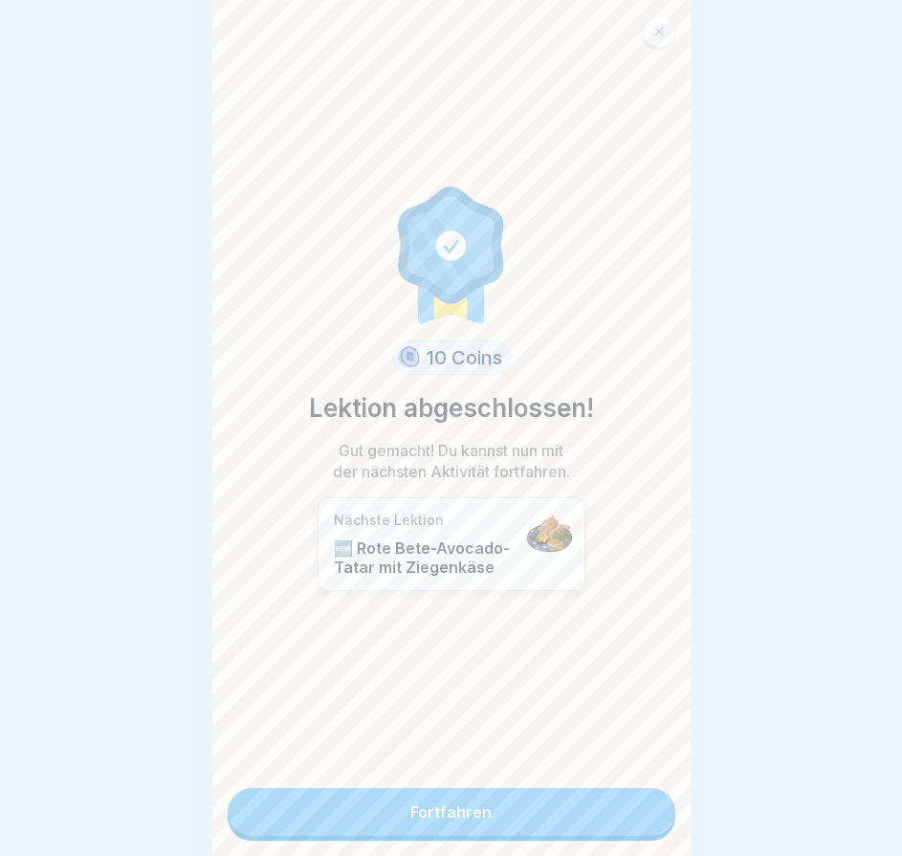
click at [638, 820] on link "Fortfahren" at bounding box center [452, 812] width 448 height 48
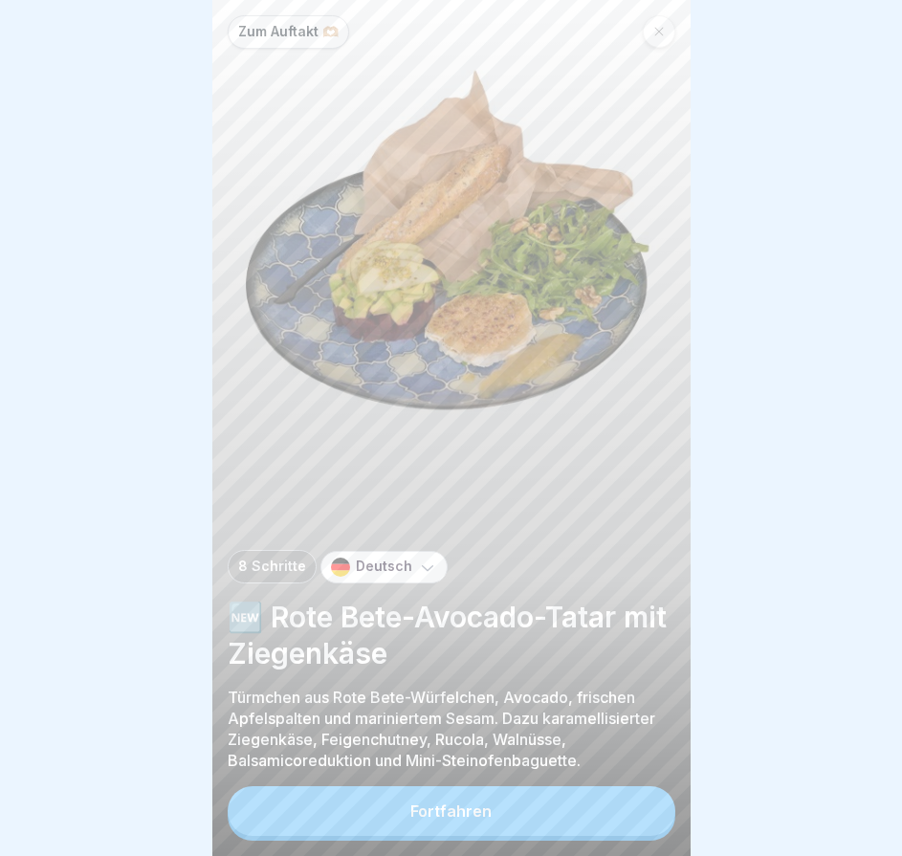
click at [638, 820] on button "Fortfahren" at bounding box center [452, 811] width 448 height 50
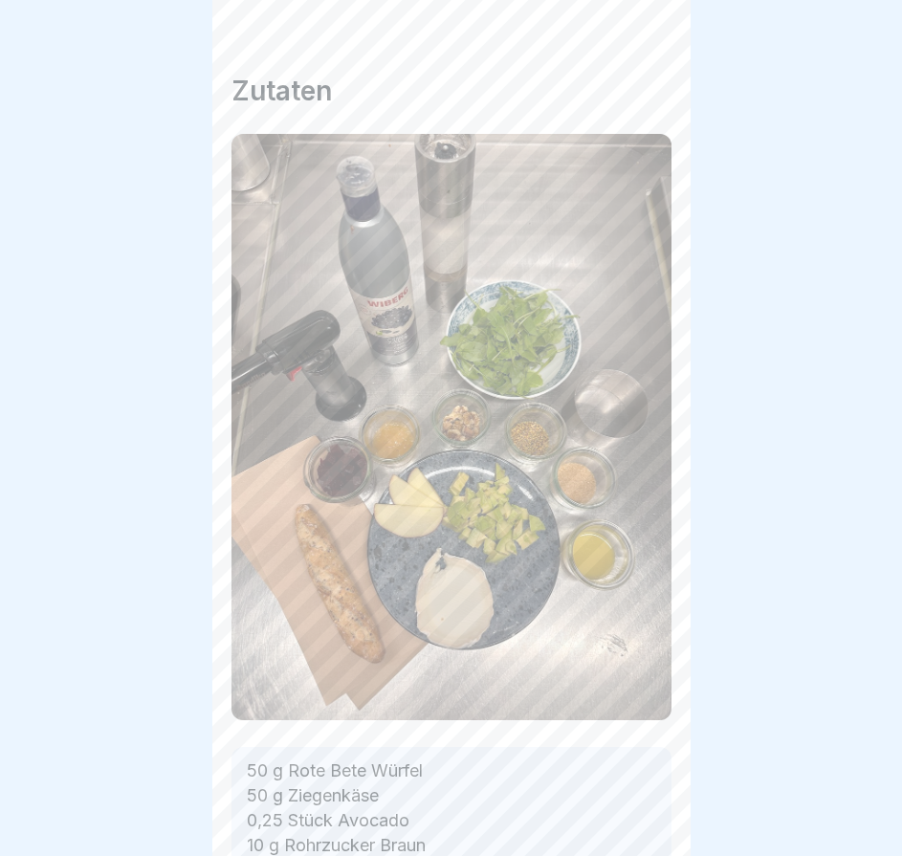
click at [638, 820] on div "Zum Auftakt 🫶🏼 8 Schritte Deutsch 🆕 Rote Bete-Avocado-Tatar mit Ziegenkäse Türm…" at bounding box center [451, 428] width 478 height 856
click at [638, 814] on icon at bounding box center [641, 802] width 23 height 23
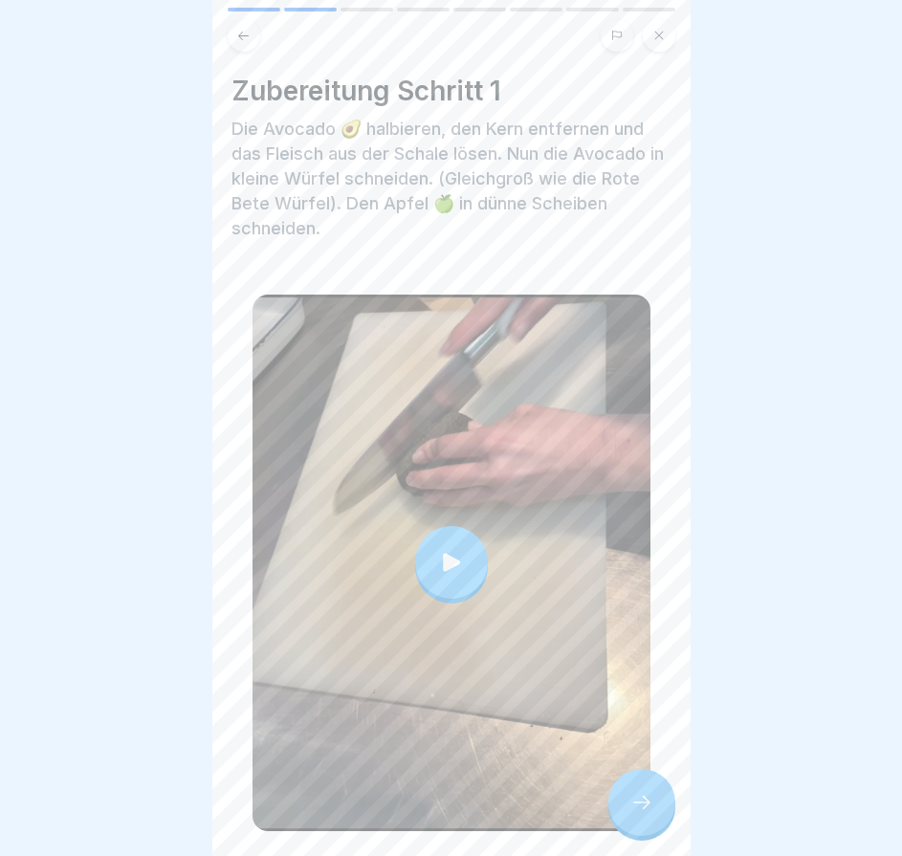
click at [638, 814] on icon at bounding box center [641, 802] width 23 height 23
click at [634, 812] on icon at bounding box center [641, 802] width 23 height 23
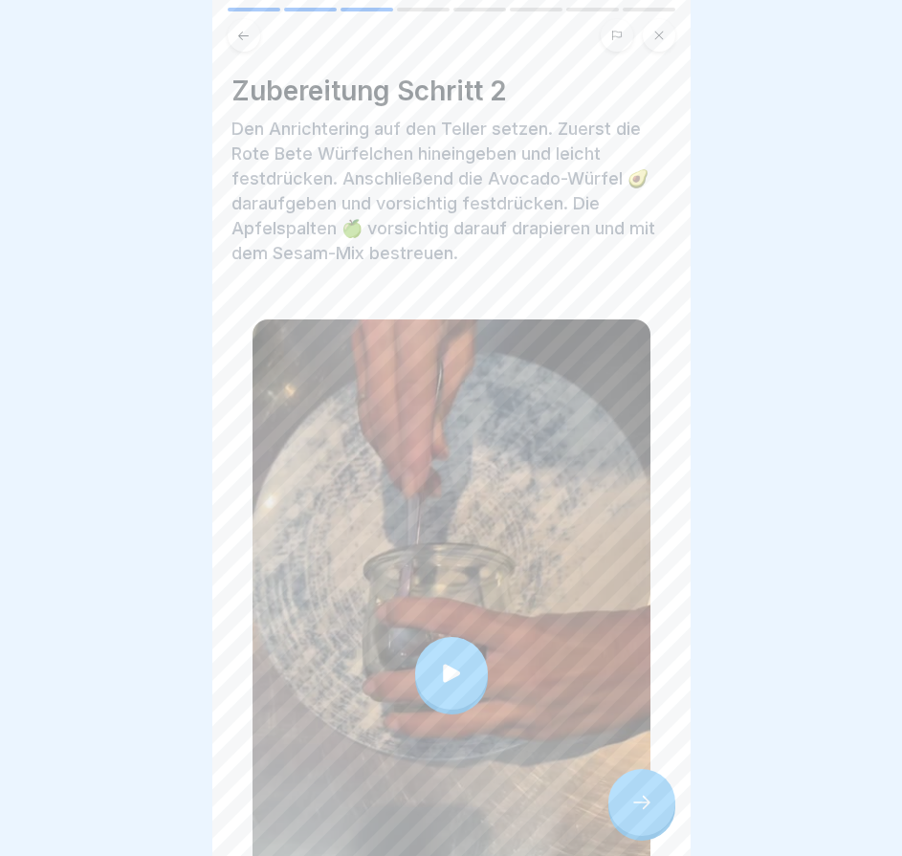
click at [640, 814] on icon at bounding box center [641, 802] width 23 height 23
click at [649, 813] on icon at bounding box center [641, 802] width 23 height 23
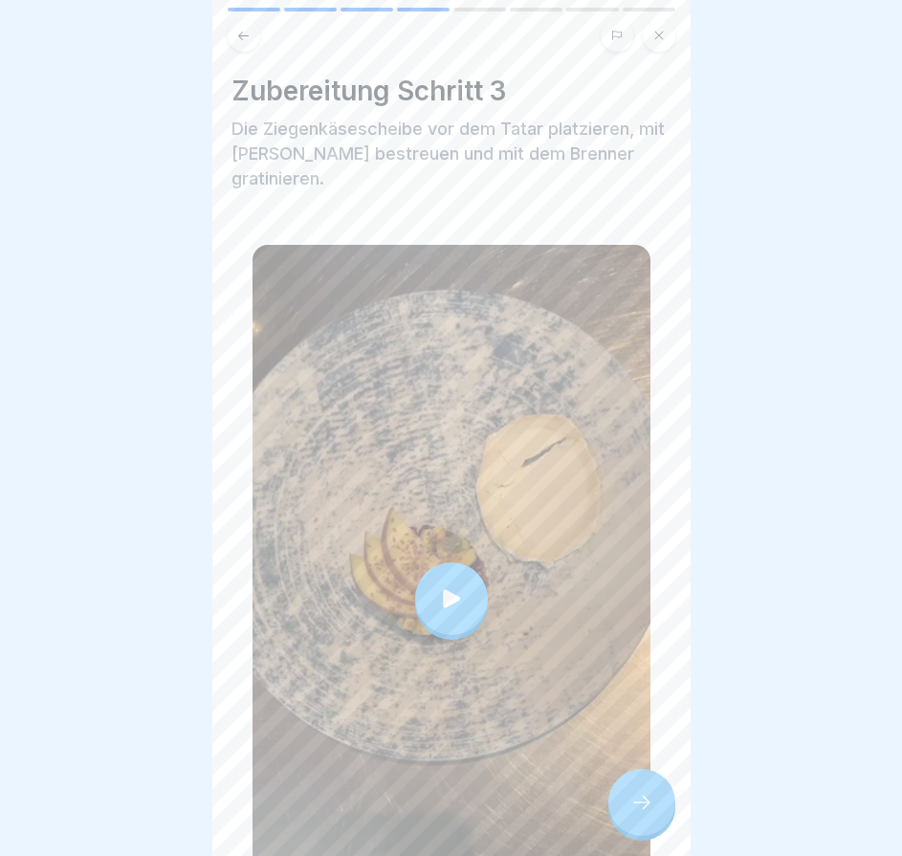
click at [646, 801] on div at bounding box center [641, 802] width 67 height 67
click at [645, 802] on div at bounding box center [641, 802] width 67 height 67
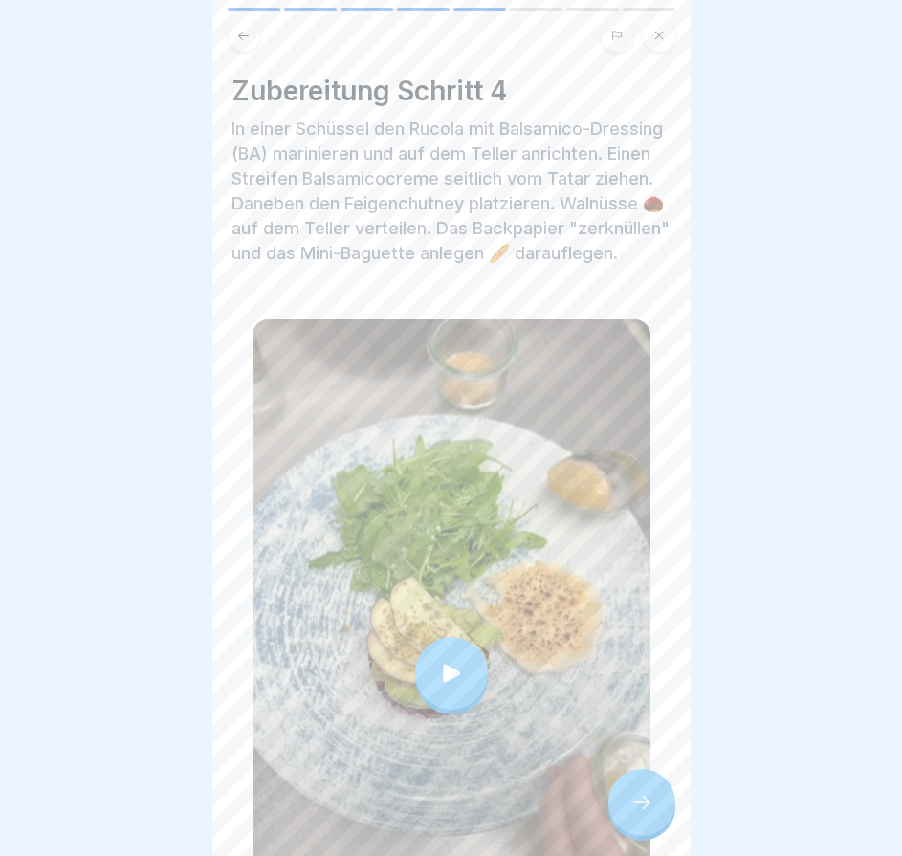
click at [643, 807] on div at bounding box center [641, 802] width 67 height 67
click at [657, 823] on div at bounding box center [641, 802] width 67 height 67
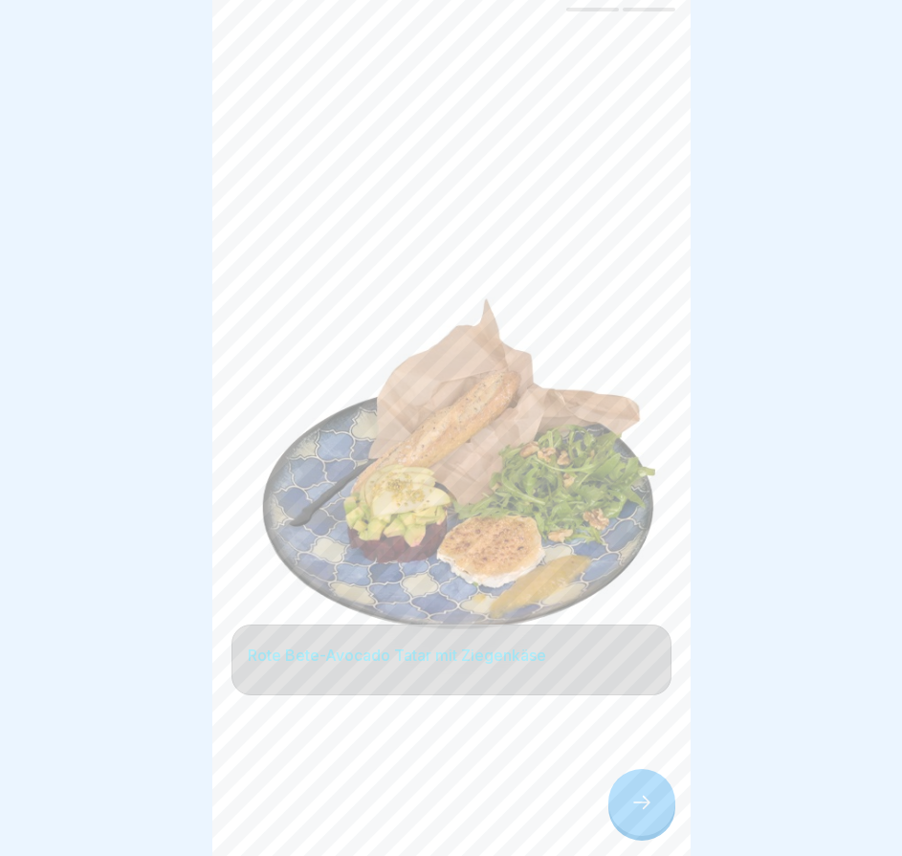
click at [653, 819] on div at bounding box center [641, 802] width 67 height 67
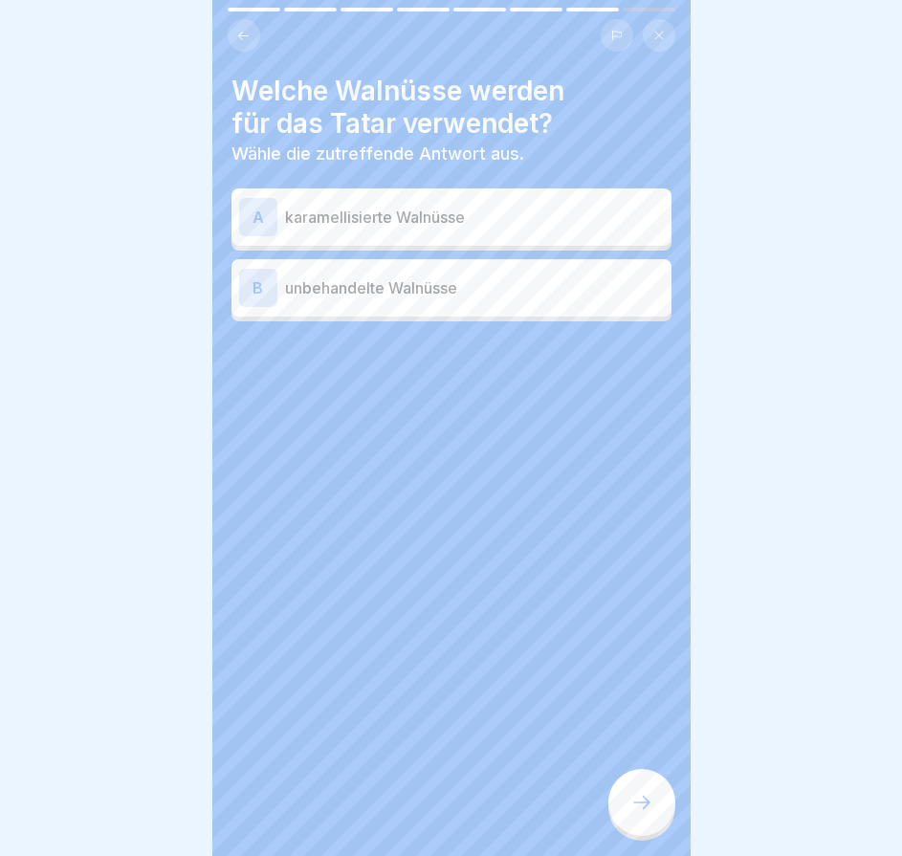
click at [653, 819] on div at bounding box center [641, 802] width 67 height 67
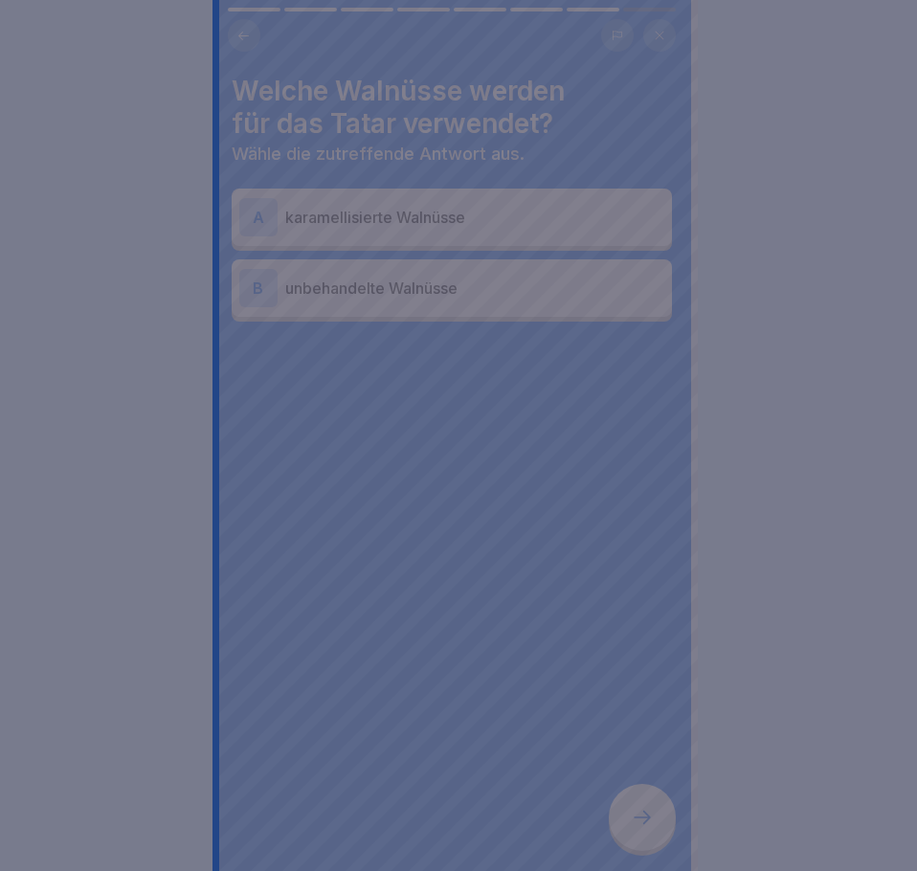
click at [653, 819] on div at bounding box center [458, 435] width 917 height 871
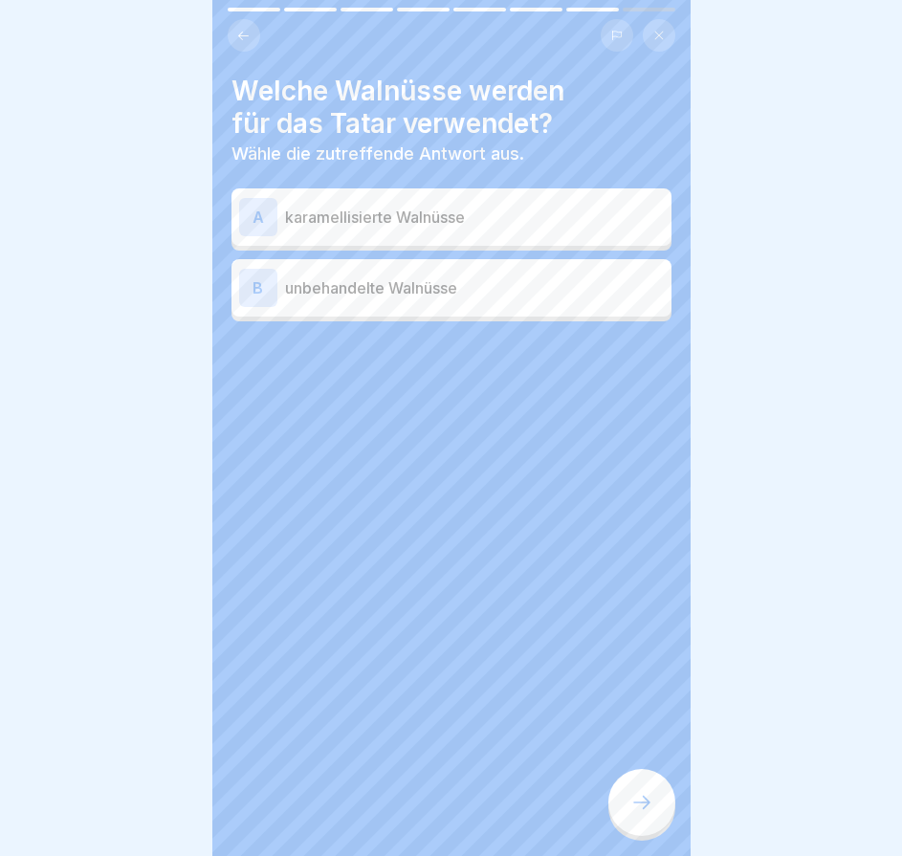
click at [519, 319] on div "A karamellisierte Walnüsse B unbehandelte Walnüsse" at bounding box center [452, 257] width 440 height 128
click at [511, 294] on p "unbehandelte Walnüsse" at bounding box center [474, 287] width 379 height 23
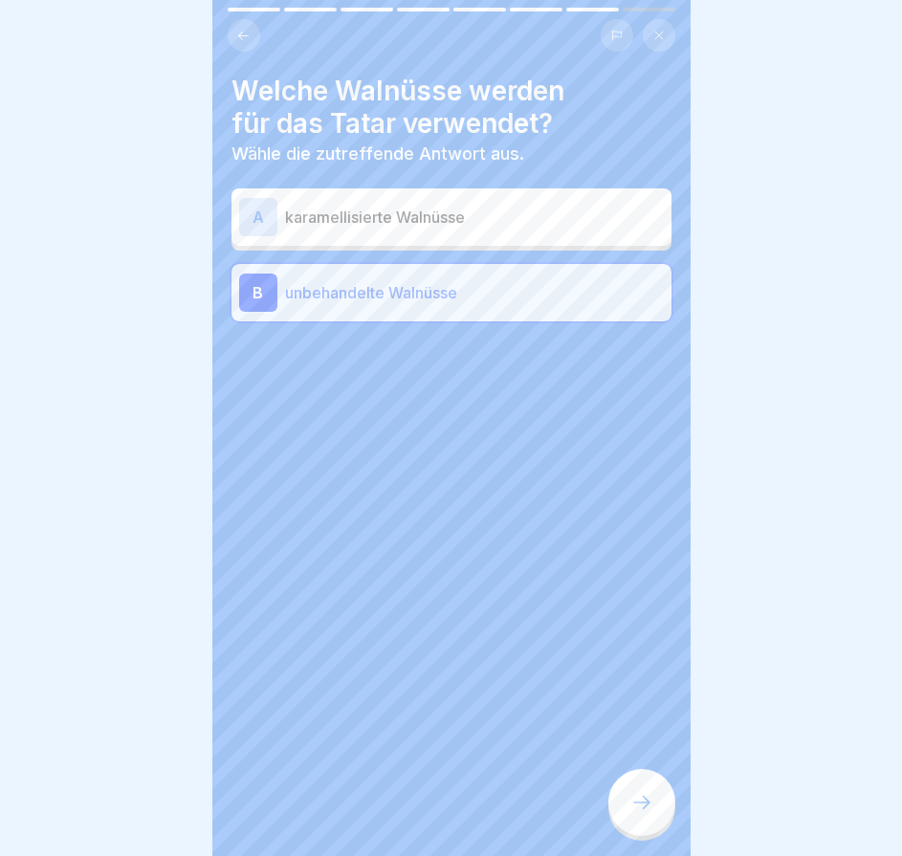
click at [647, 807] on icon at bounding box center [641, 802] width 23 height 23
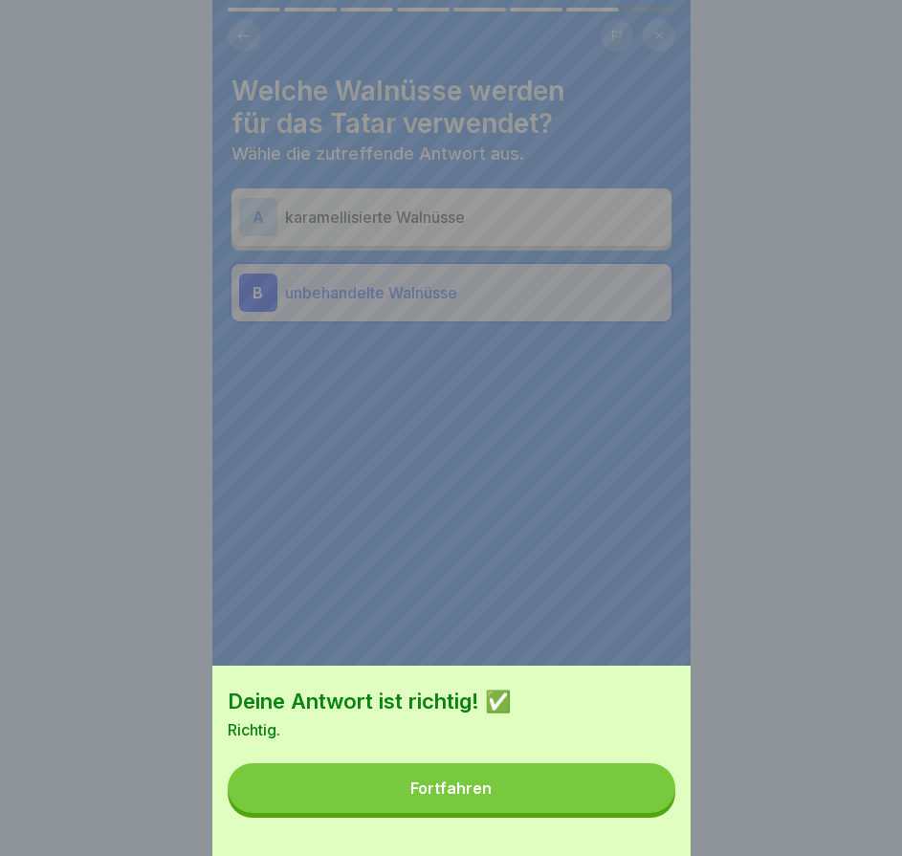
click at [646, 813] on button "Fortfahren" at bounding box center [452, 788] width 448 height 50
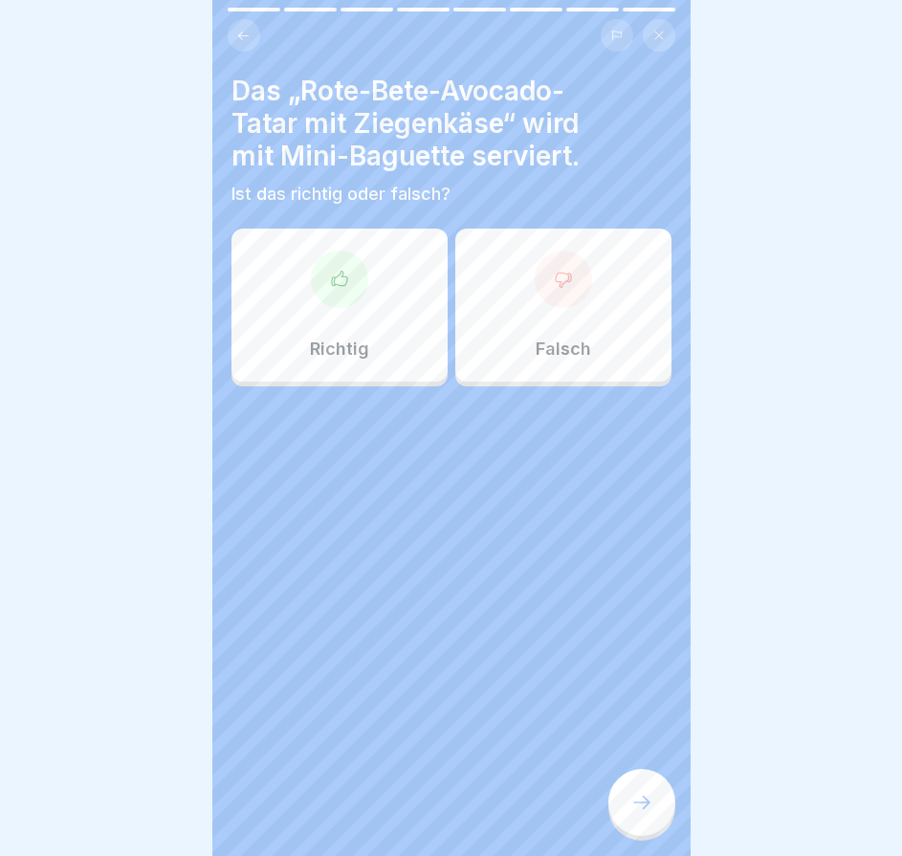
click at [642, 813] on icon at bounding box center [641, 802] width 23 height 23
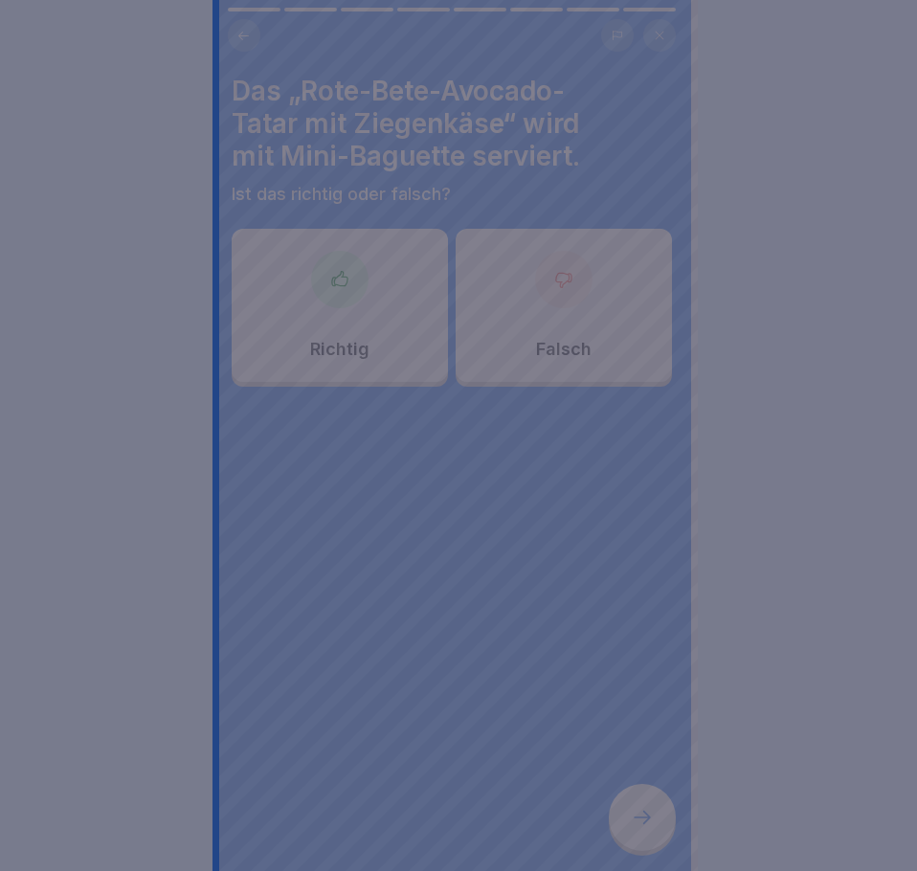
click at [642, 813] on div at bounding box center [458, 435] width 917 height 871
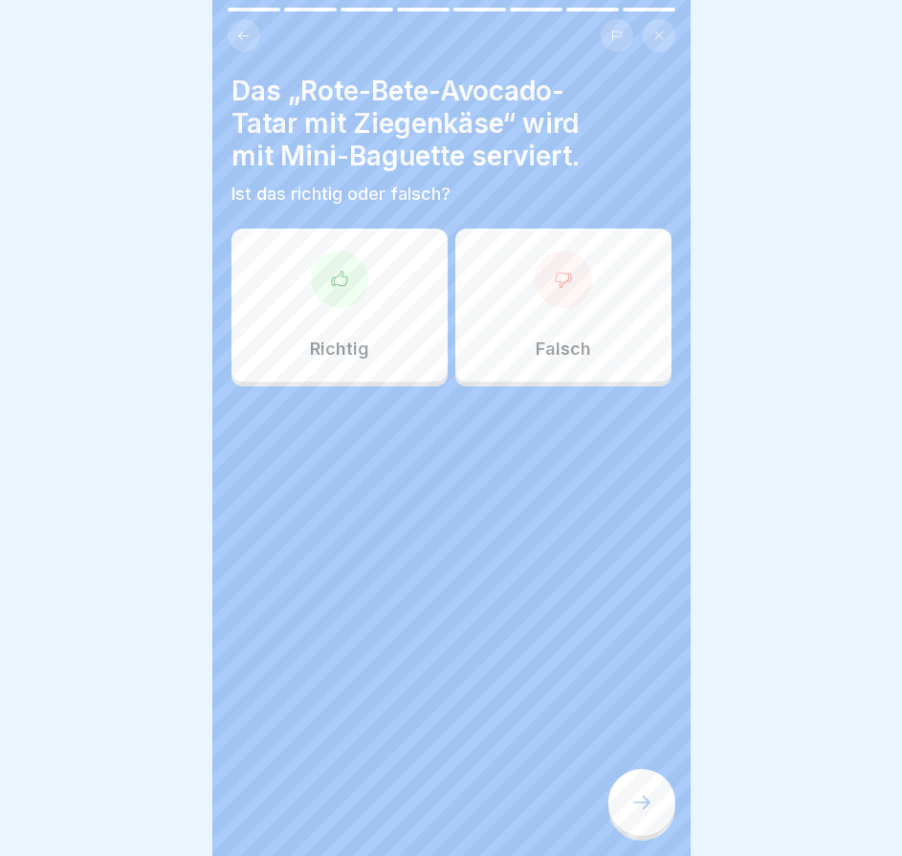
click at [408, 342] on div "Richtig" at bounding box center [340, 305] width 216 height 153
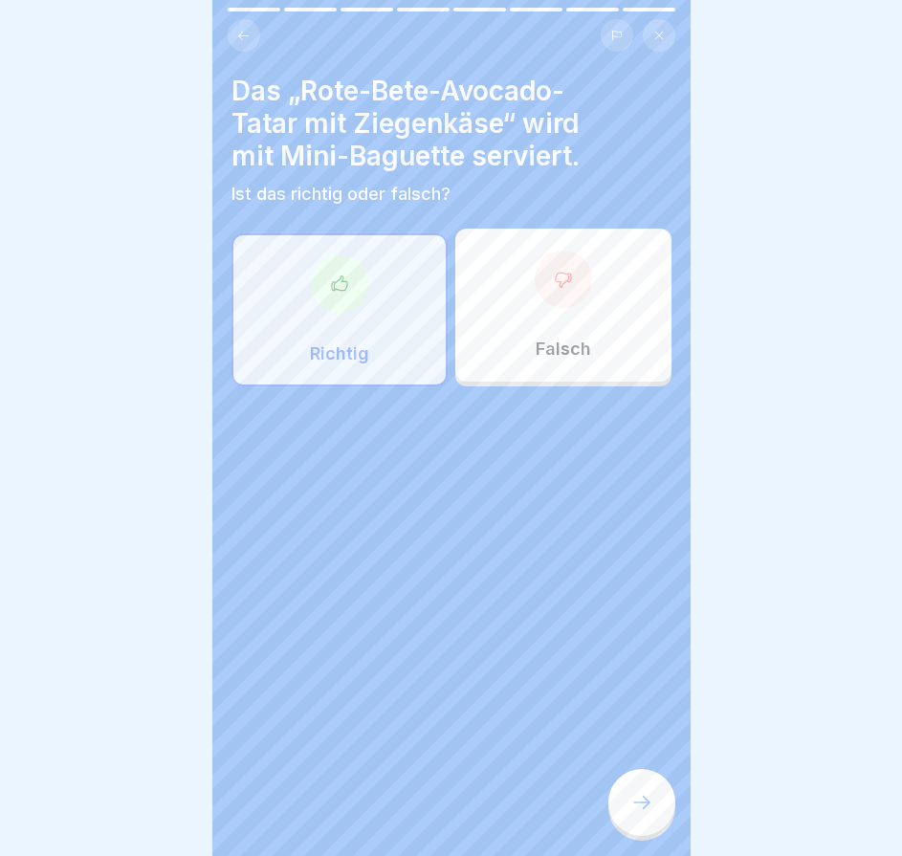
click at [660, 815] on div at bounding box center [641, 802] width 67 height 67
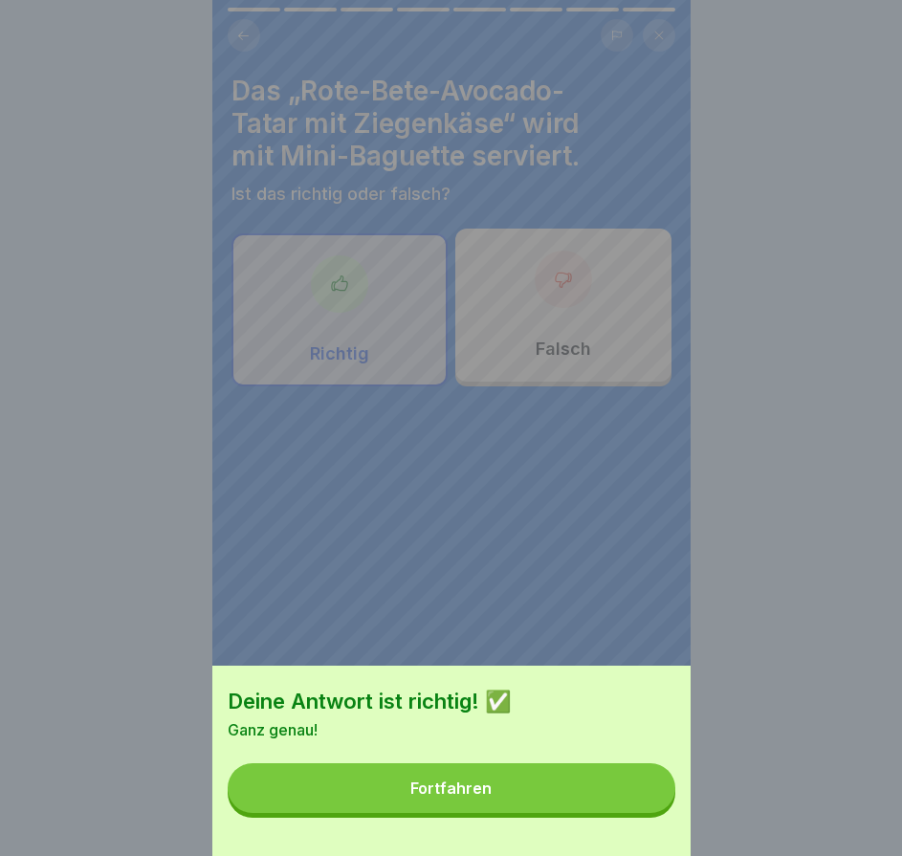
click at [659, 813] on button "Fortfahren" at bounding box center [452, 788] width 448 height 50
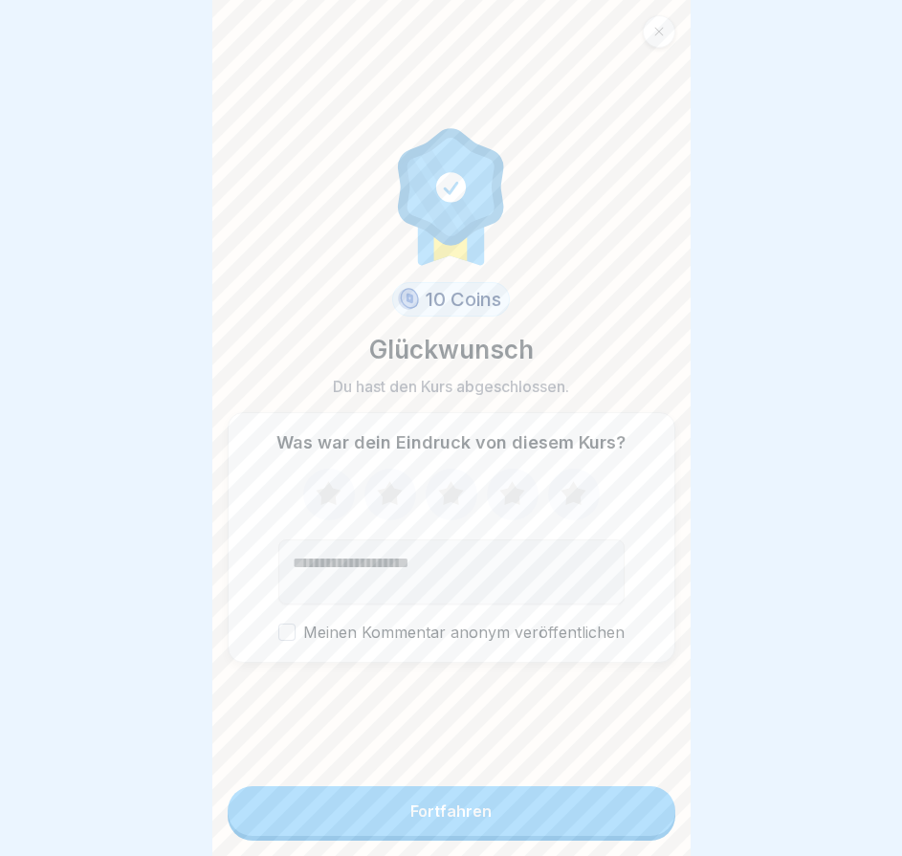
click at [663, 40] on div at bounding box center [659, 31] width 33 height 33
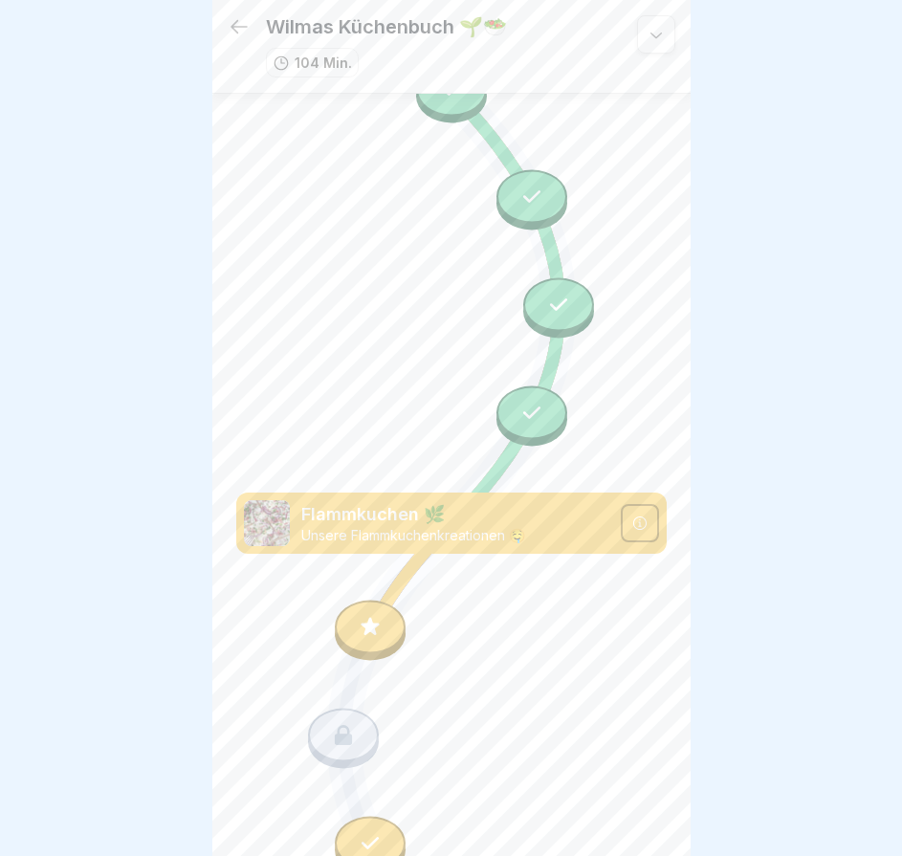
scroll to position [5221, 0]
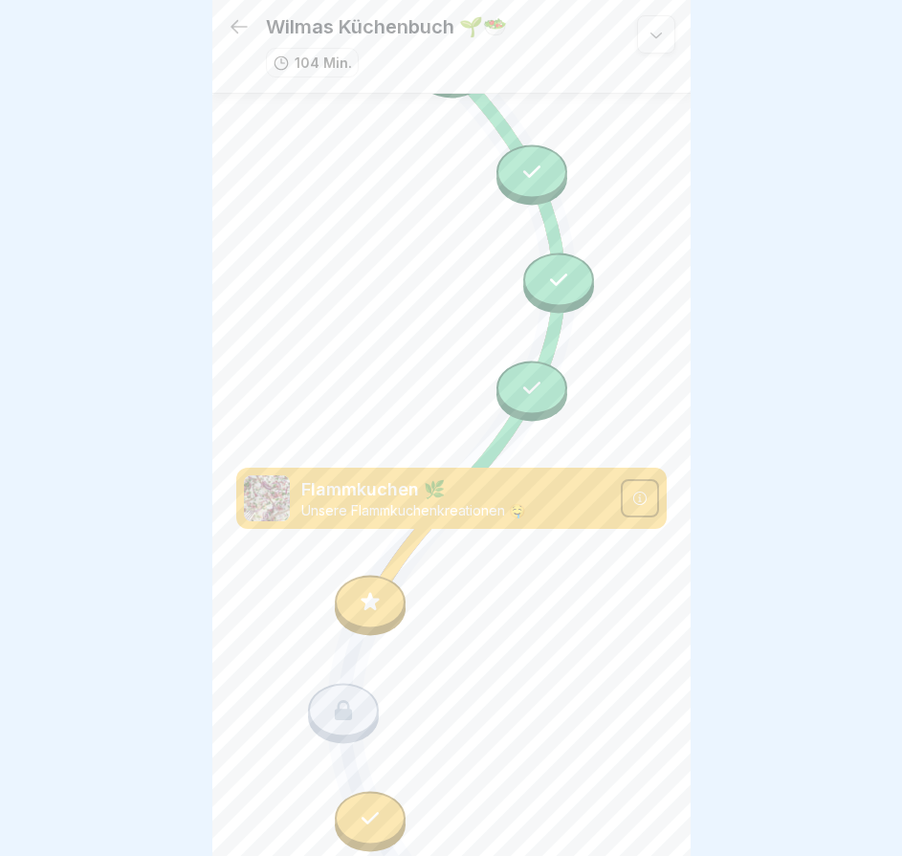
click at [371, 576] on div at bounding box center [370, 603] width 71 height 54
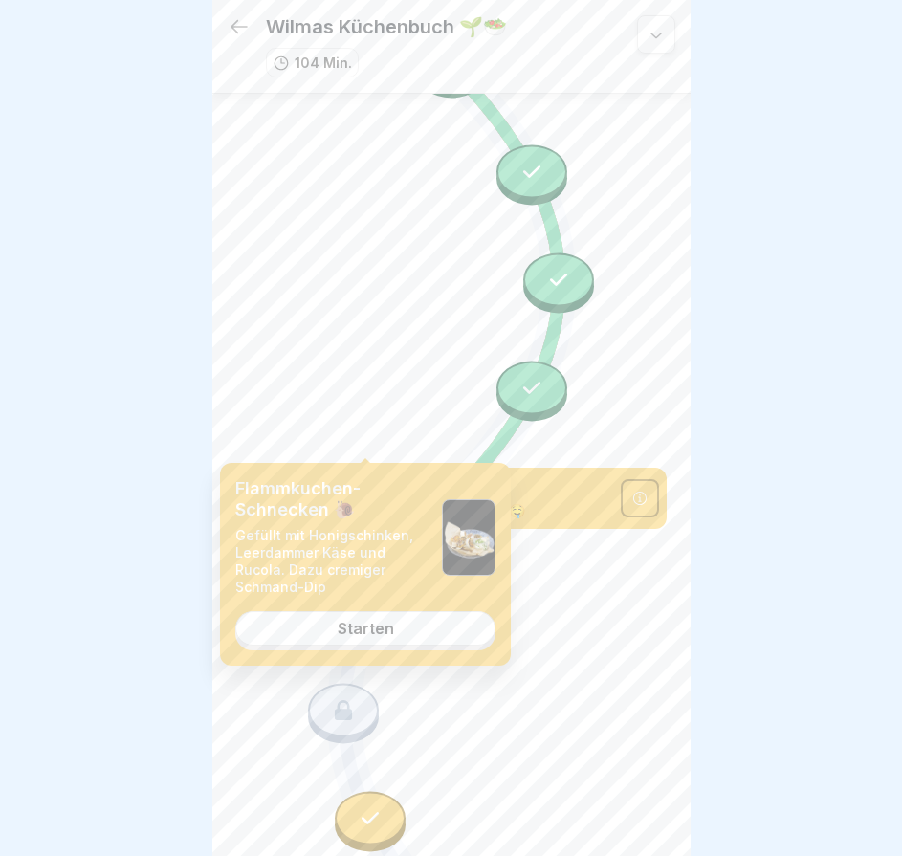
click at [409, 626] on link "Starten" at bounding box center [365, 628] width 260 height 34
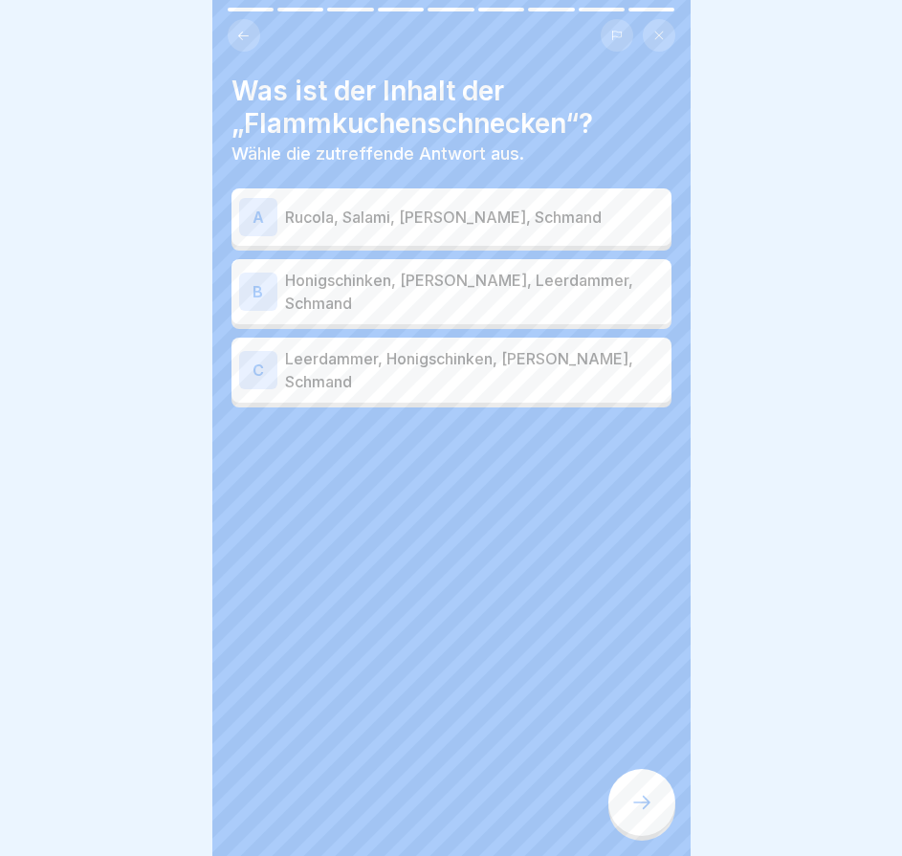
click at [523, 312] on div "A Rucola, Salami, [PERSON_NAME], Schmand B Honigschinken, Rucola, [PERSON_NAME]…" at bounding box center [452, 300] width 440 height 214
click at [503, 289] on p "Honigschinken, [PERSON_NAME], Leerdammer, Schmand" at bounding box center [474, 292] width 379 height 46
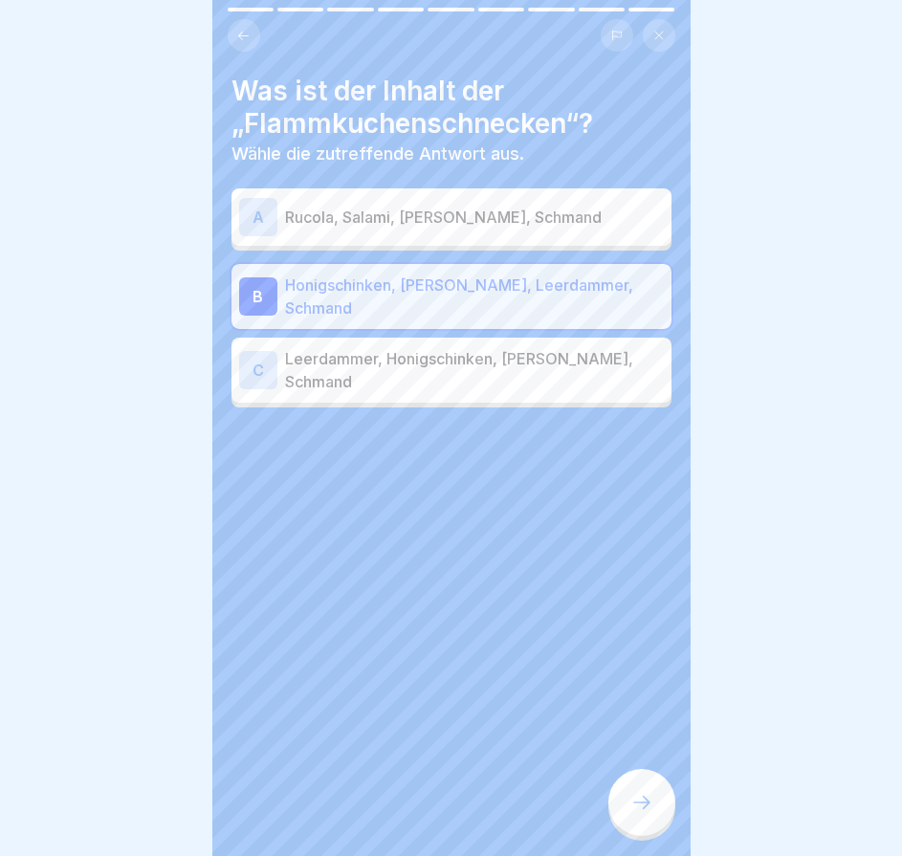
click at [651, 822] on div at bounding box center [641, 802] width 67 height 67
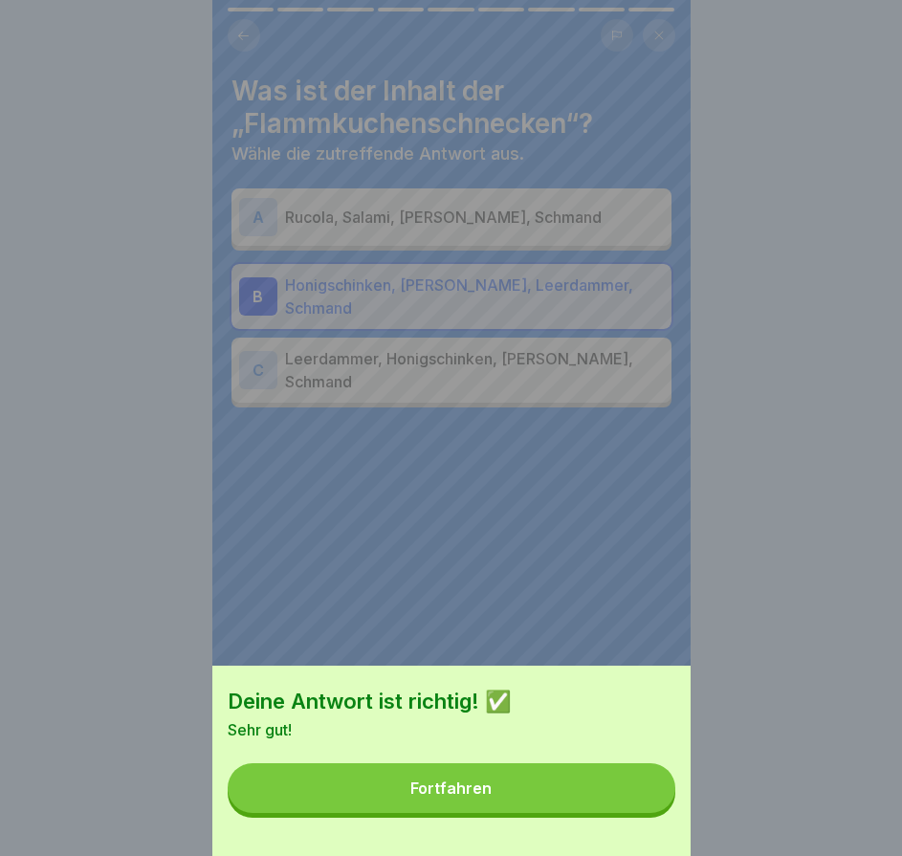
click at [639, 813] on button "Fortfahren" at bounding box center [452, 788] width 448 height 50
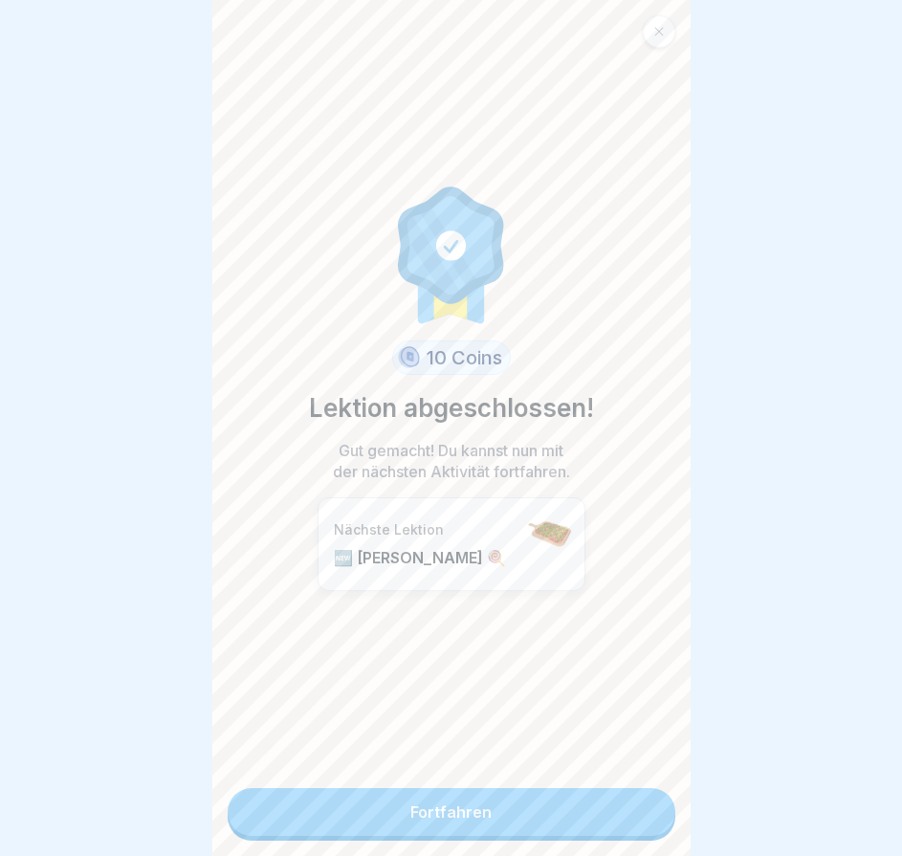
click at [637, 815] on link "Fortfahren" at bounding box center [452, 812] width 448 height 48
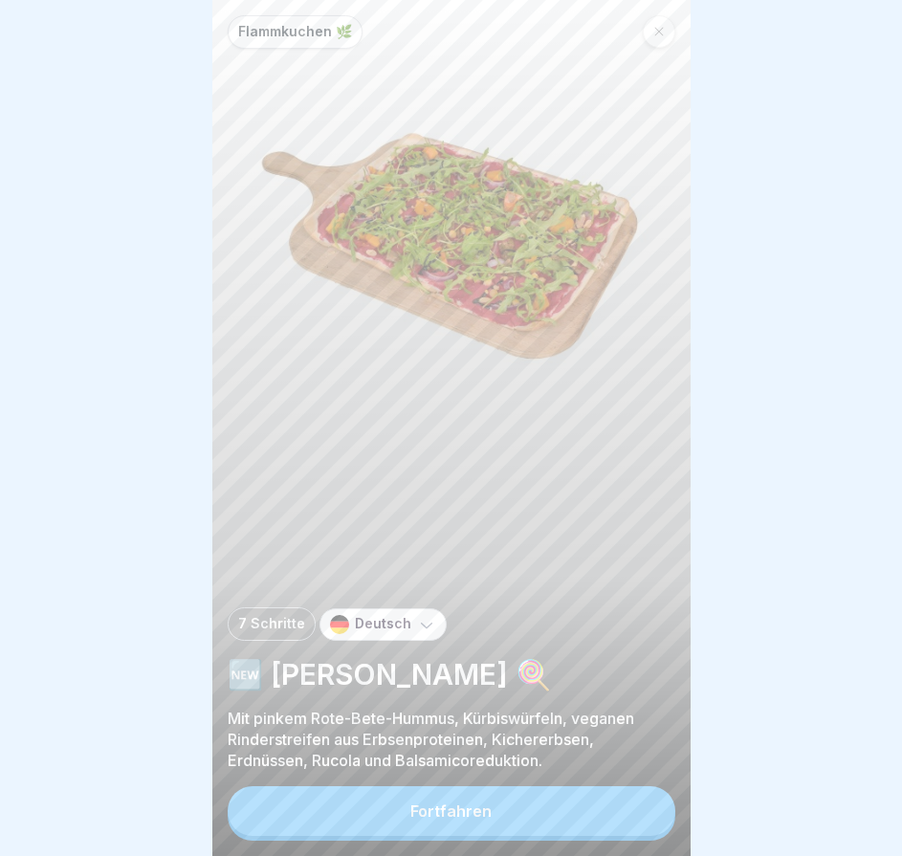
click at [636, 814] on button "Fortfahren" at bounding box center [452, 811] width 448 height 50
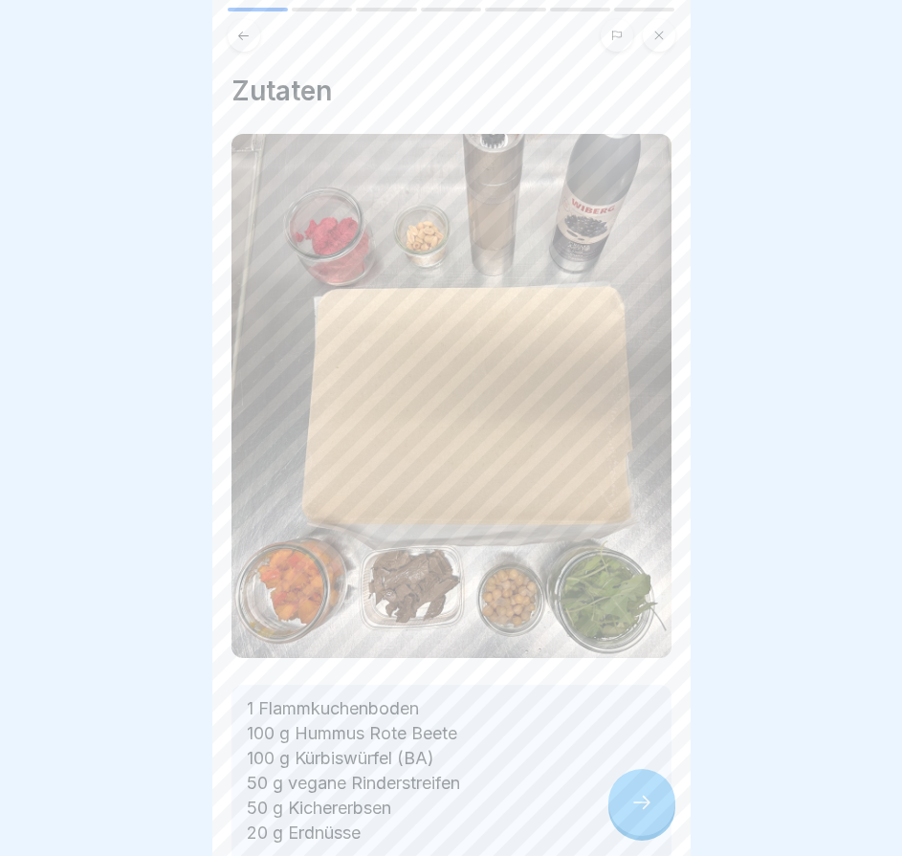
click at [636, 814] on icon at bounding box center [641, 802] width 23 height 23
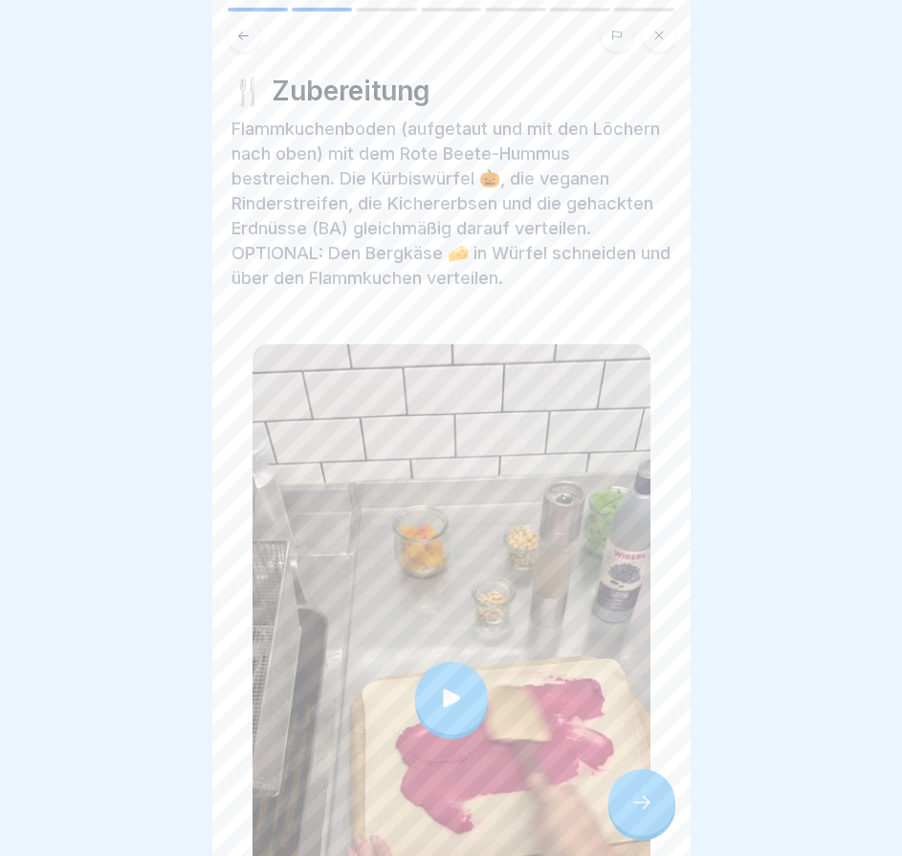
click at [635, 814] on icon at bounding box center [641, 802] width 23 height 23
click at [653, 815] on div at bounding box center [641, 802] width 67 height 67
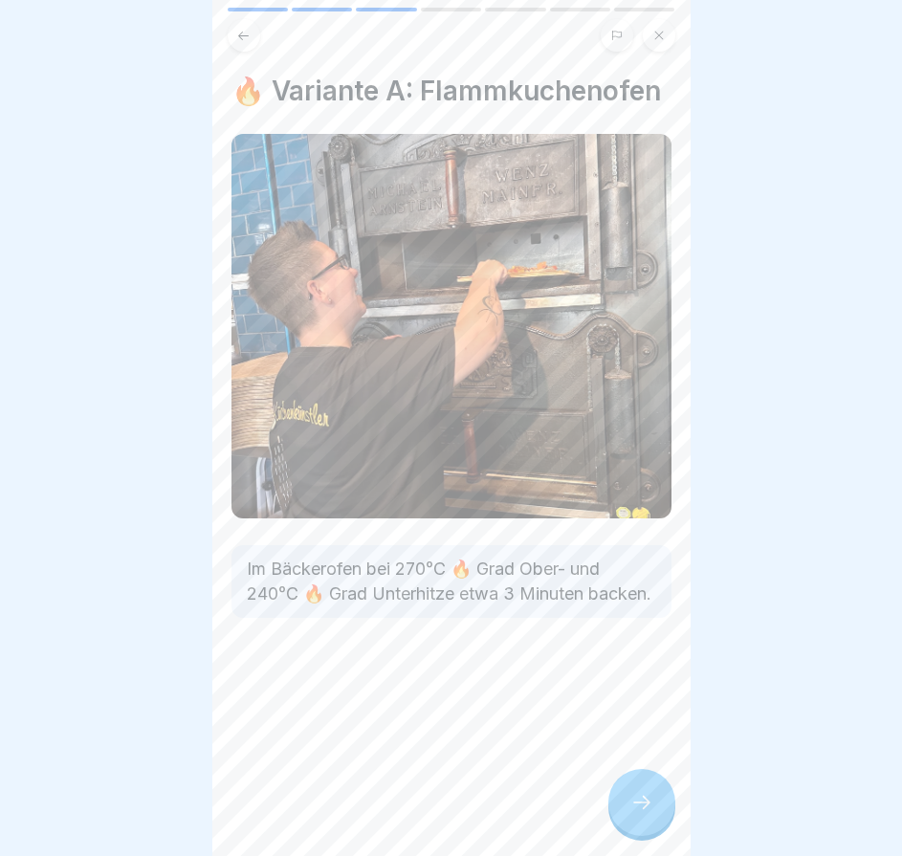
click at [653, 815] on div at bounding box center [641, 802] width 67 height 67
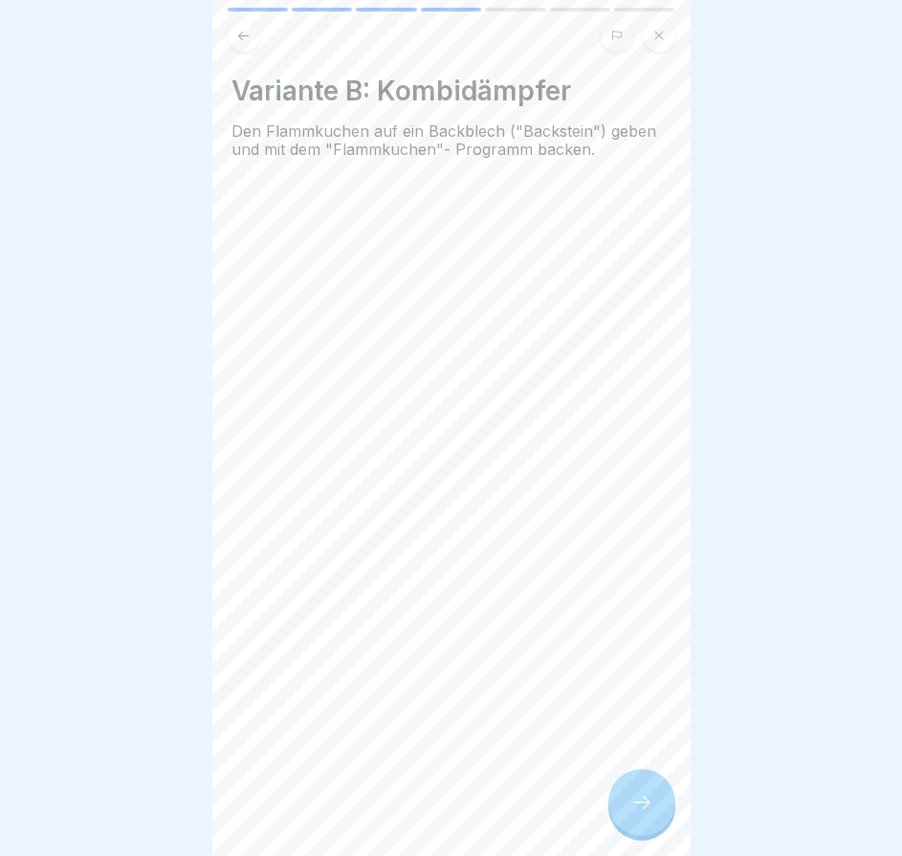
click at [653, 815] on div at bounding box center [641, 802] width 67 height 67
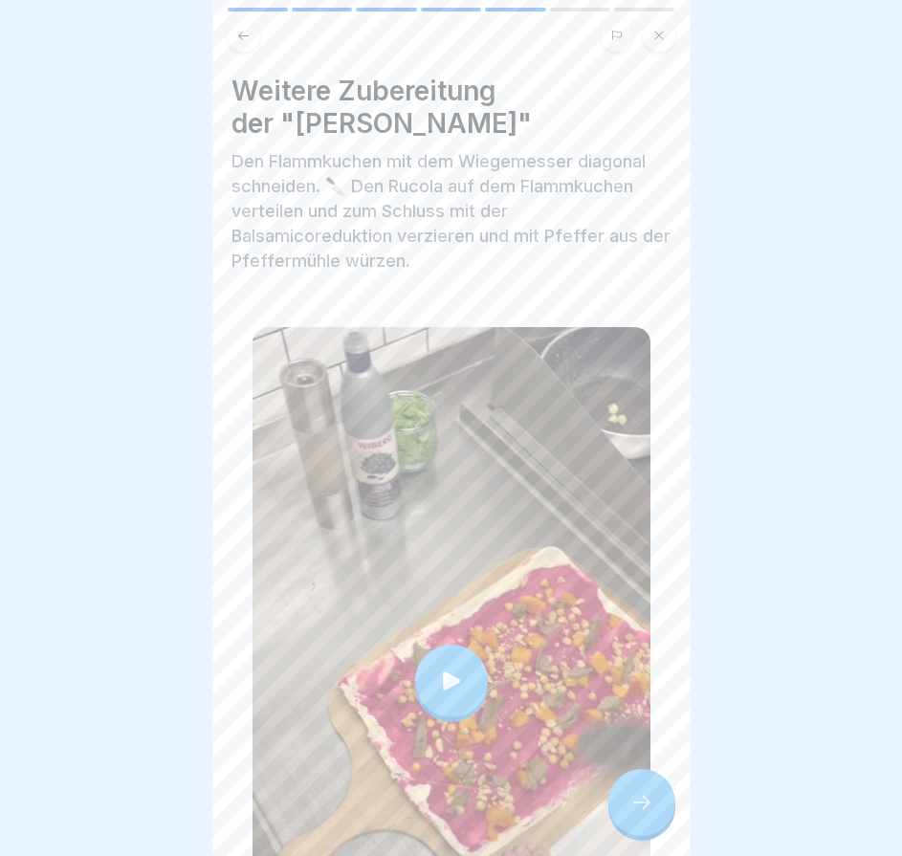
click at [653, 815] on div at bounding box center [641, 802] width 67 height 67
click at [651, 823] on div at bounding box center [641, 802] width 67 height 67
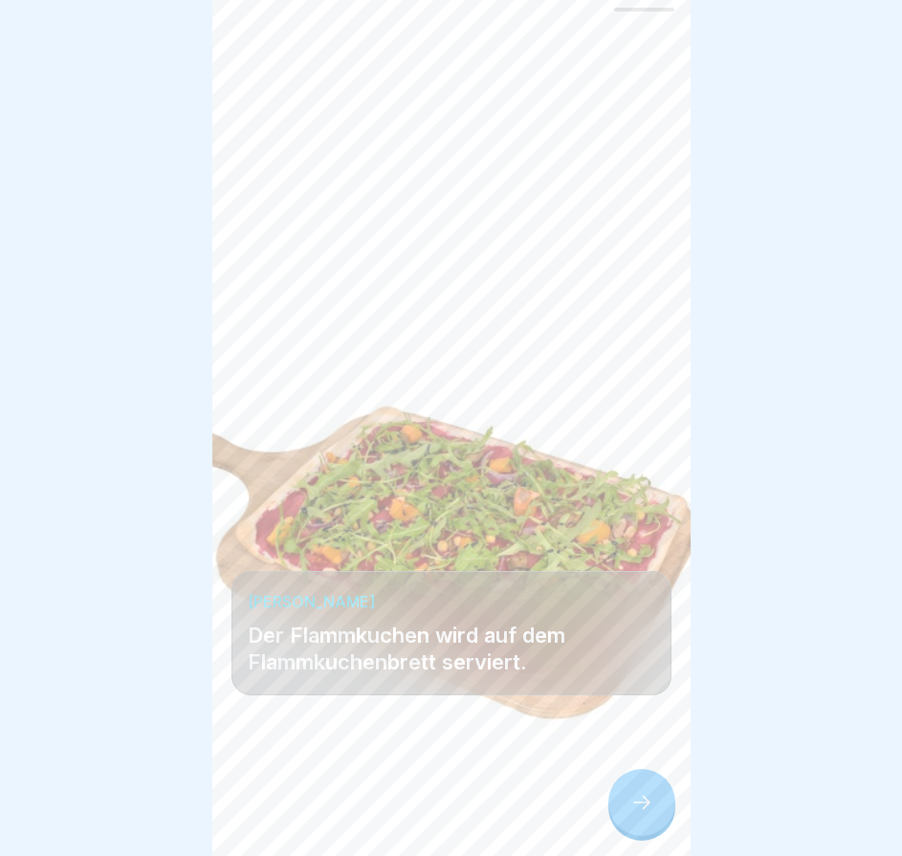
click at [651, 822] on div at bounding box center [641, 802] width 67 height 67
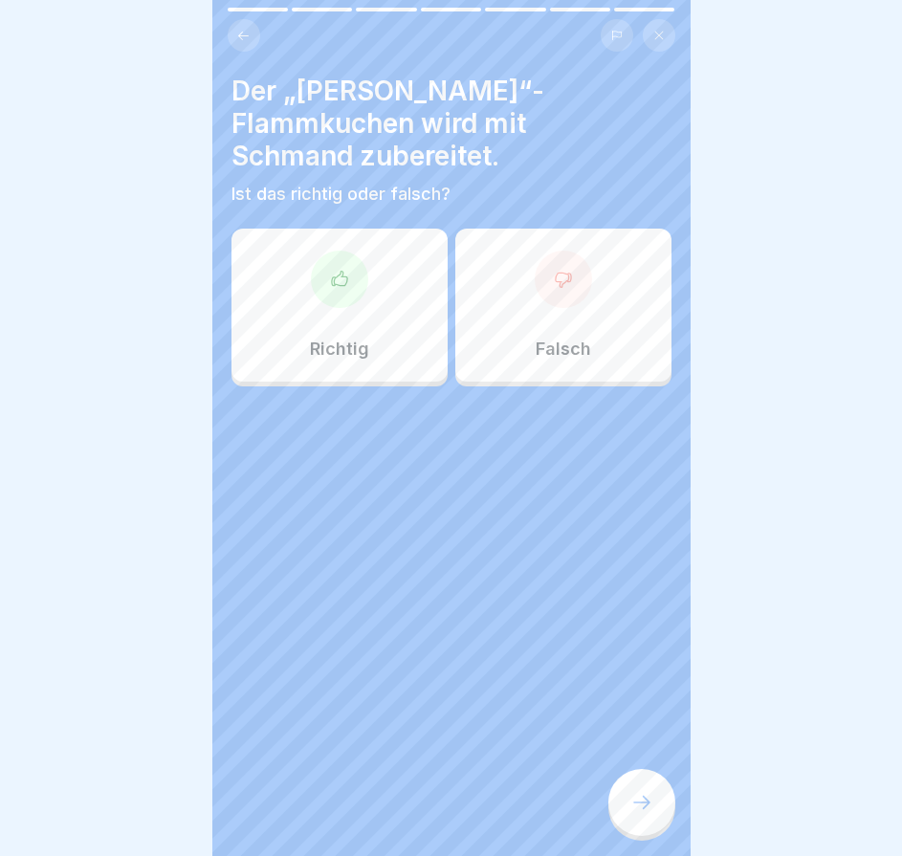
click at [651, 822] on div at bounding box center [641, 802] width 67 height 67
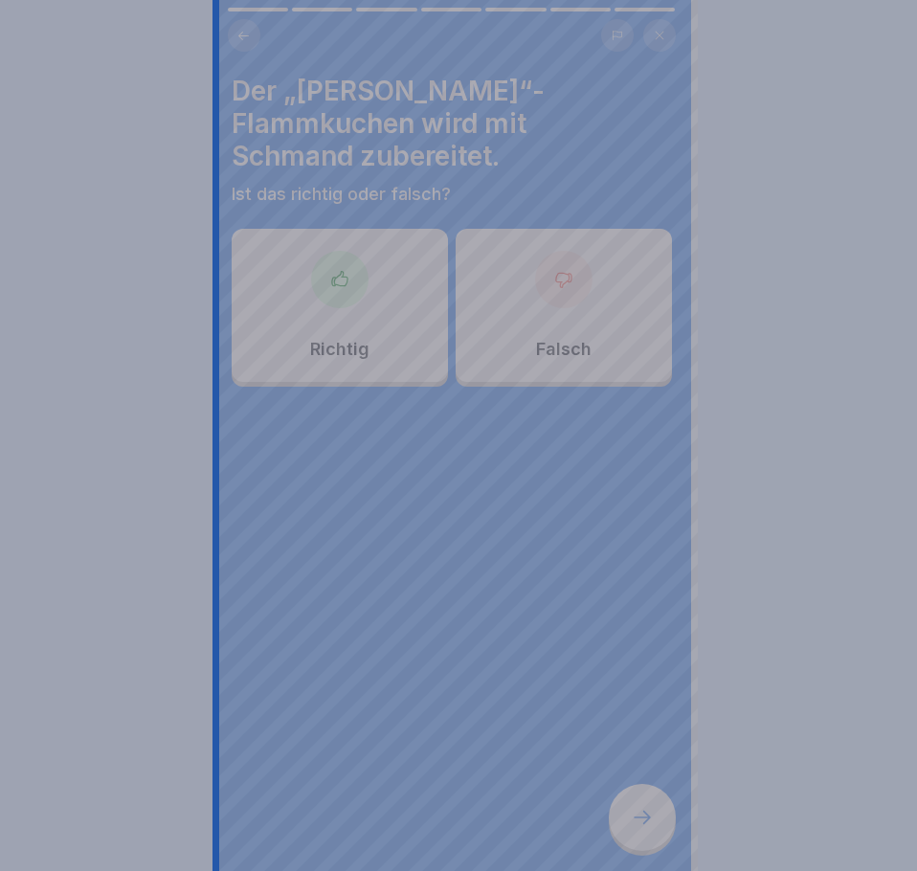
click at [651, 822] on div at bounding box center [458, 435] width 917 height 871
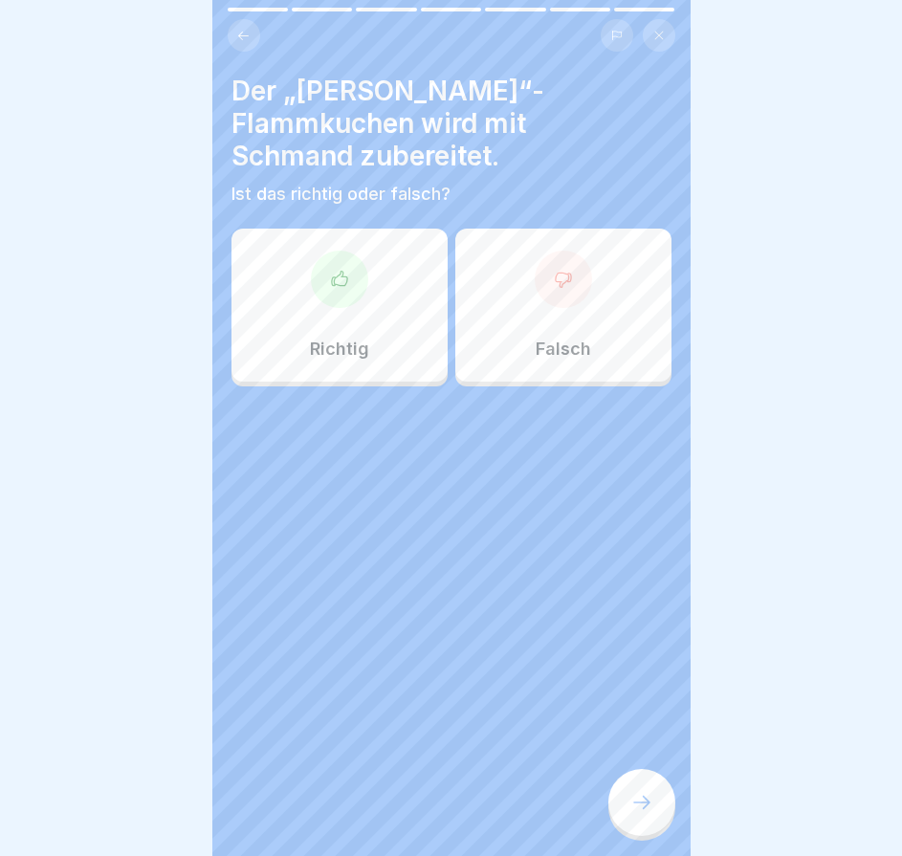
click at [386, 298] on div "Richtig" at bounding box center [340, 305] width 216 height 153
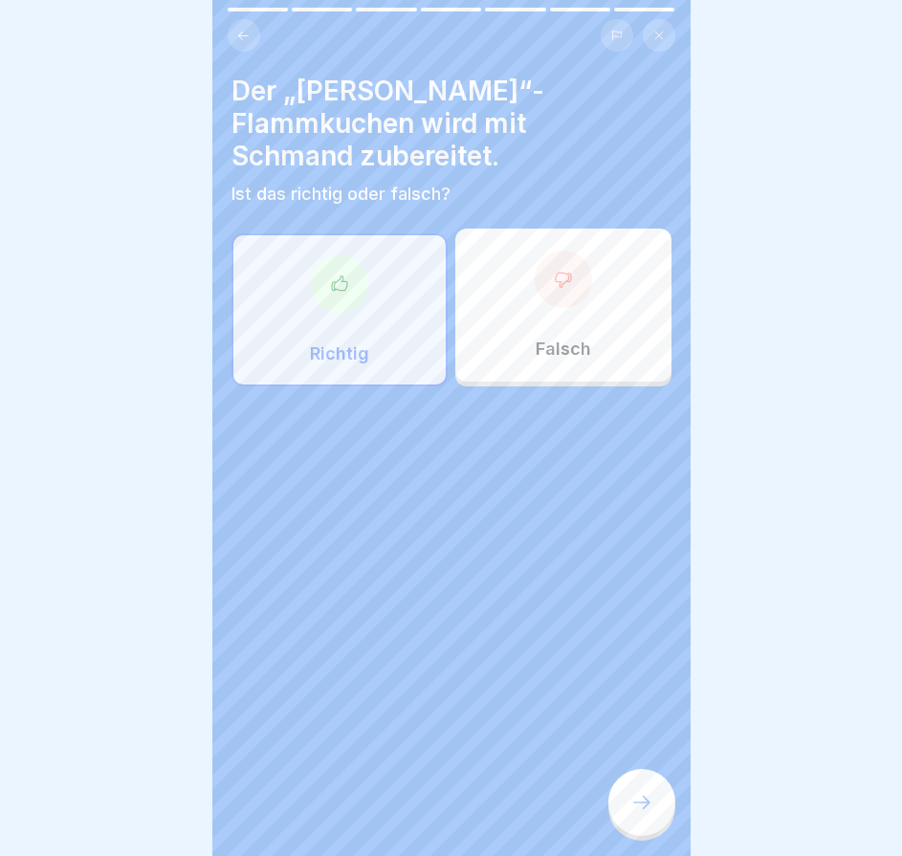
click at [491, 313] on div "Falsch" at bounding box center [563, 305] width 216 height 153
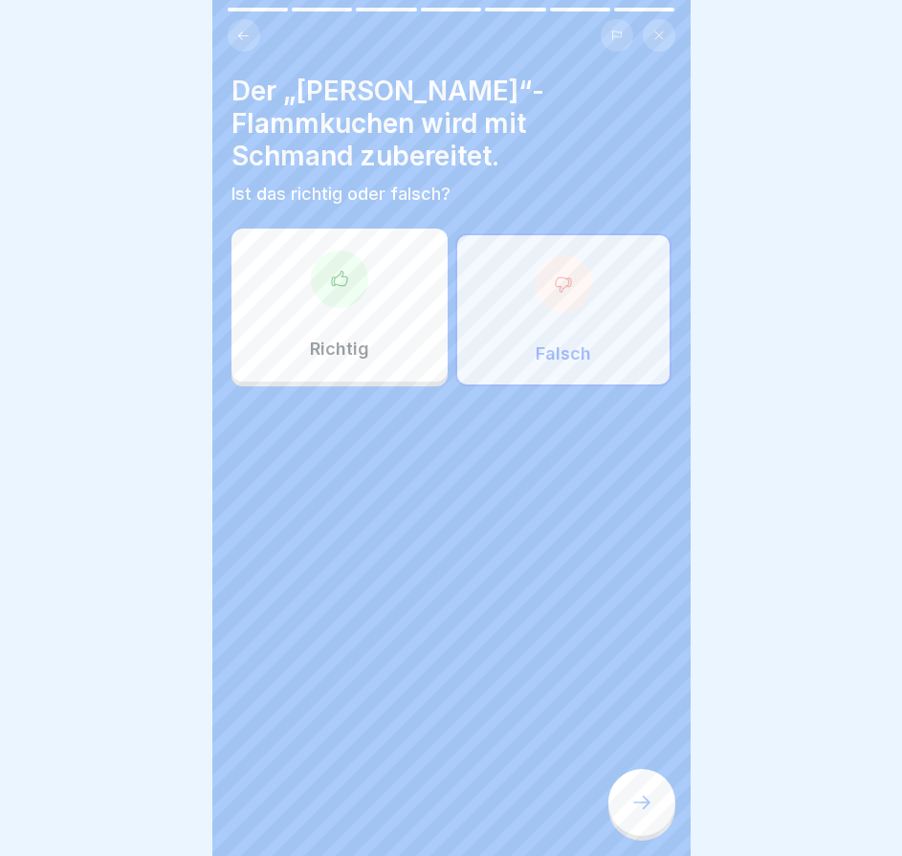
click at [649, 829] on div at bounding box center [641, 802] width 67 height 67
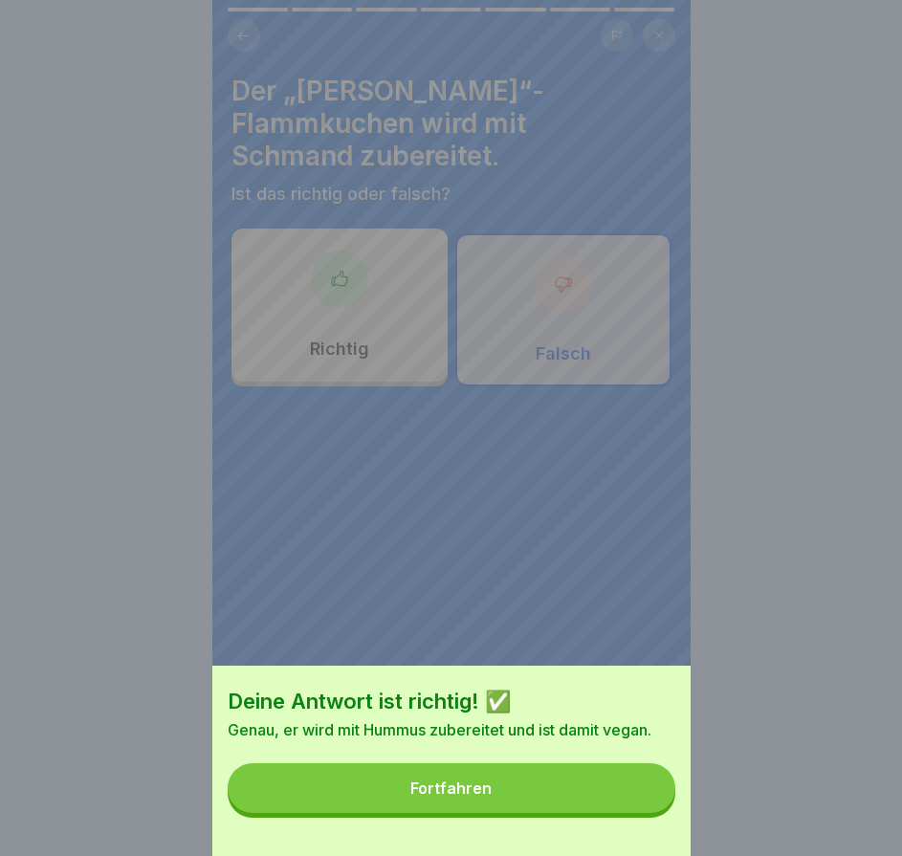
click at [637, 813] on button "Fortfahren" at bounding box center [452, 788] width 448 height 50
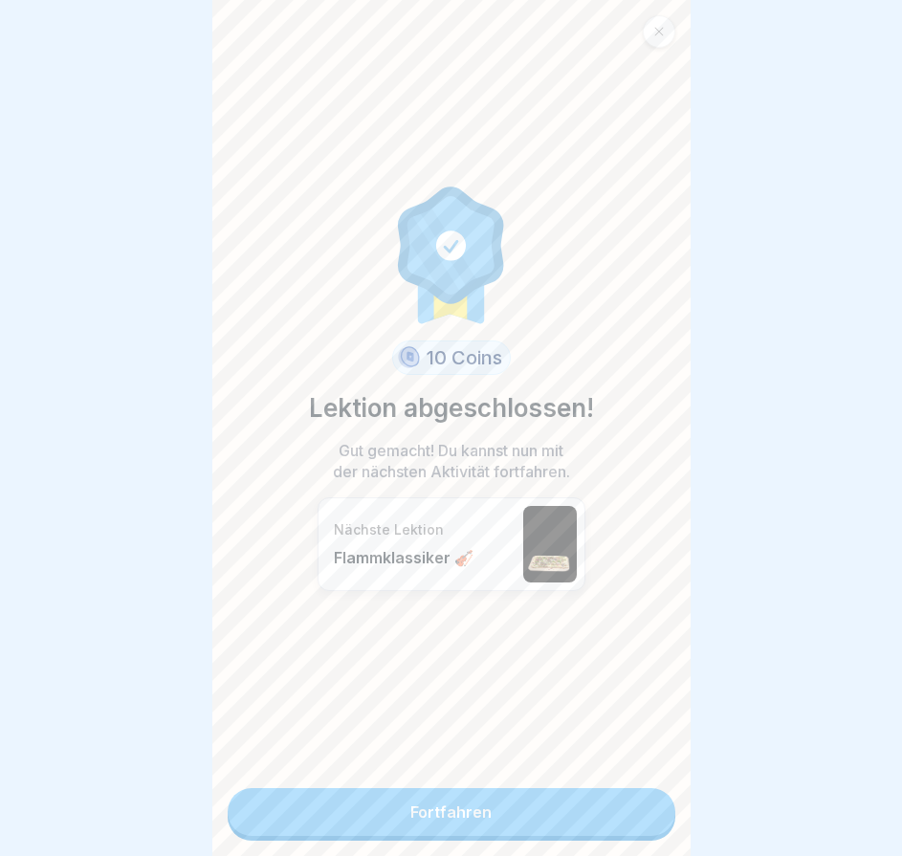
click at [637, 813] on link "Fortfahren" at bounding box center [452, 812] width 448 height 48
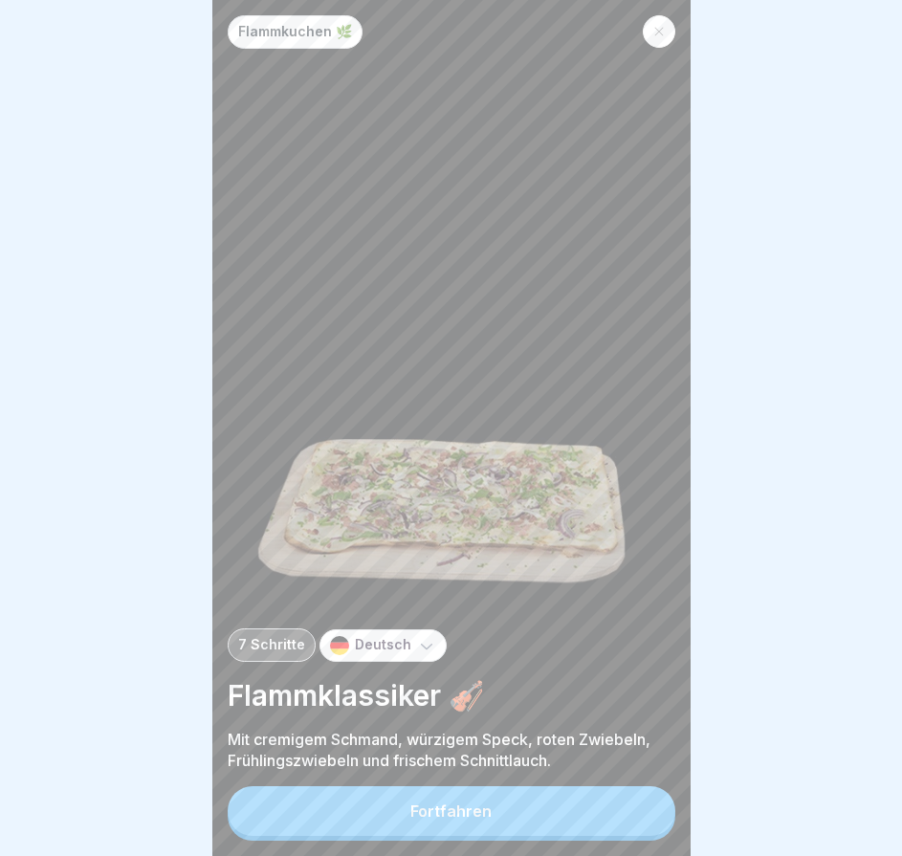
click at [661, 25] on div at bounding box center [659, 31] width 33 height 33
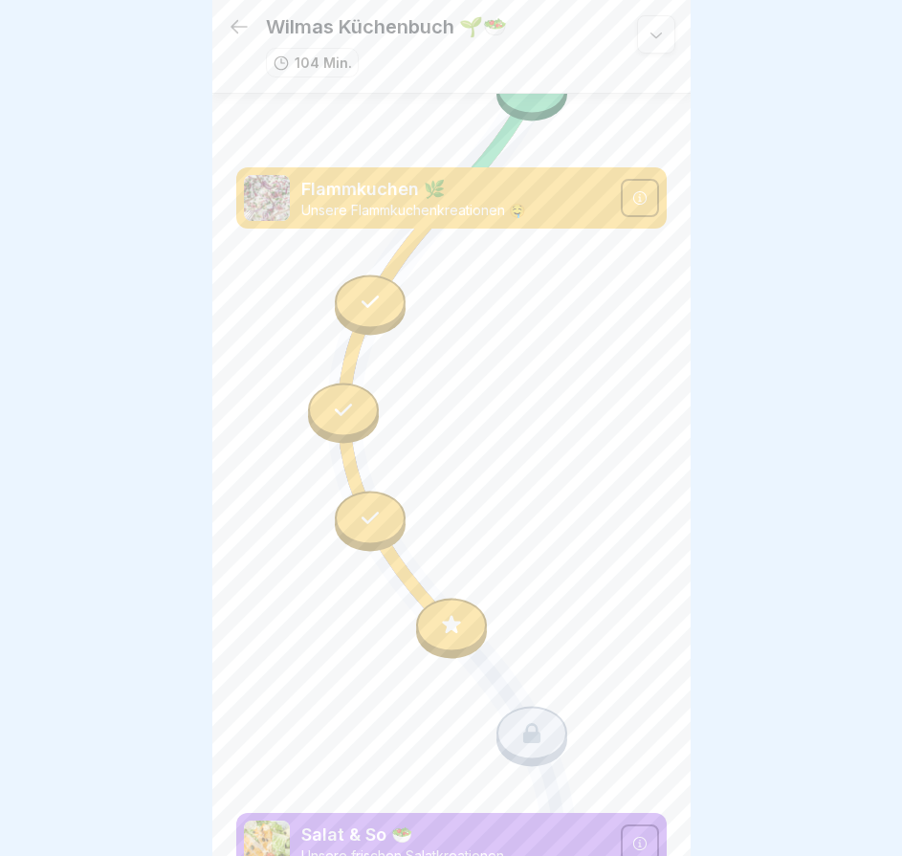
scroll to position [5534, 0]
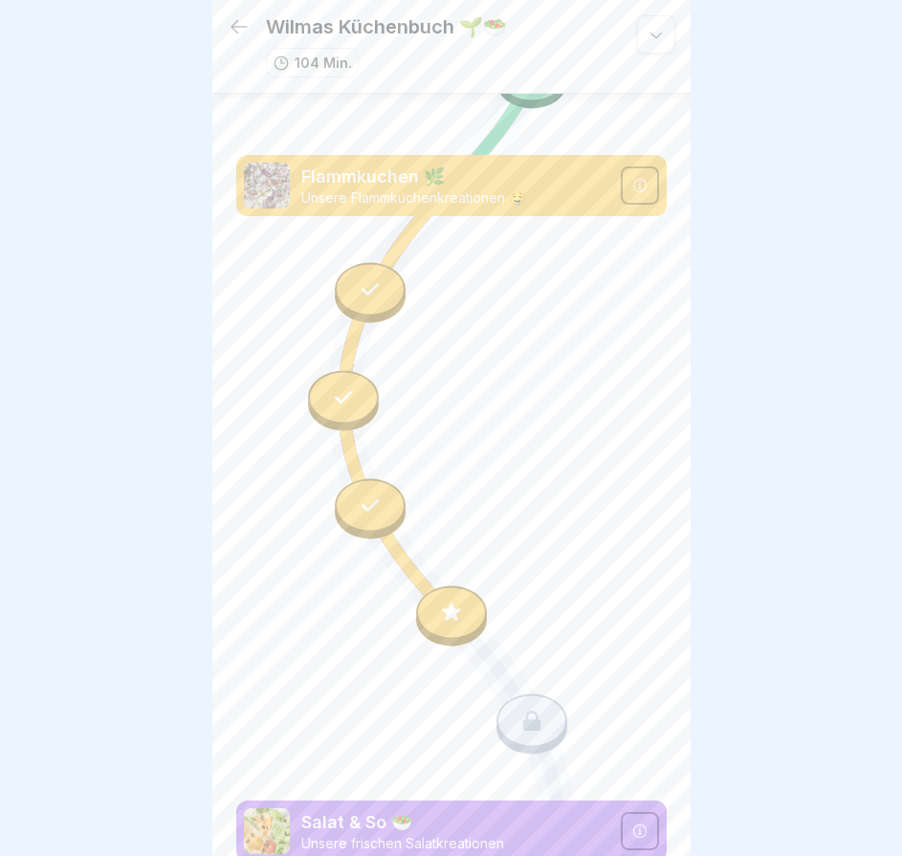
click at [444, 586] on div at bounding box center [451, 613] width 71 height 54
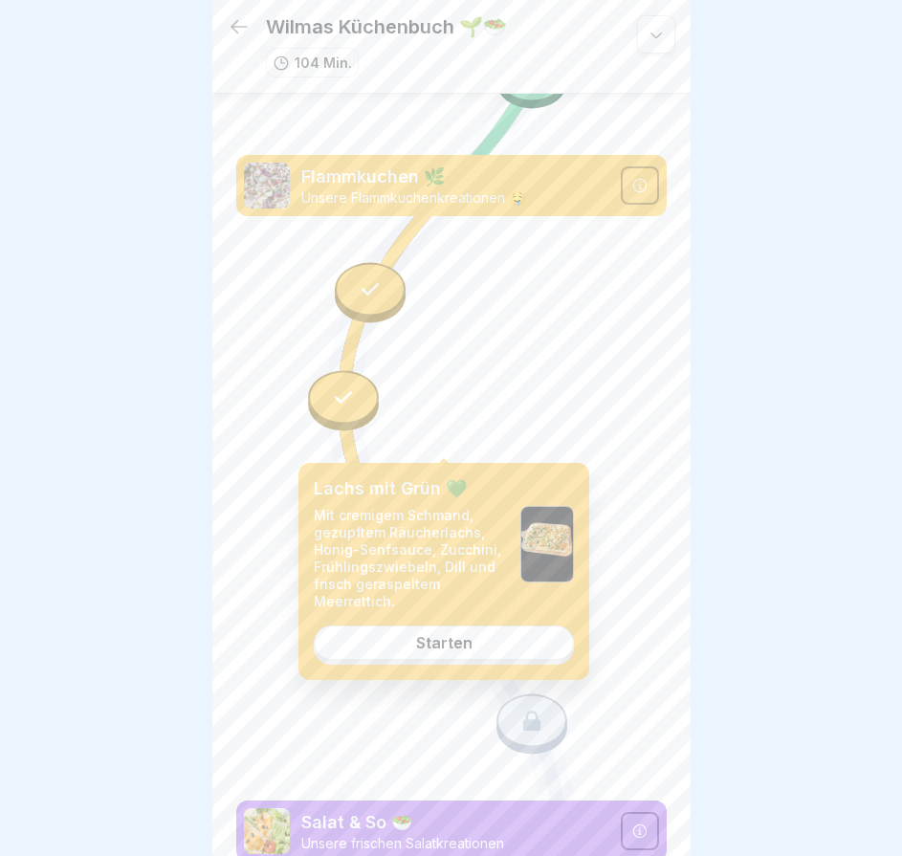
click at [483, 649] on link "Starten" at bounding box center [444, 643] width 260 height 34
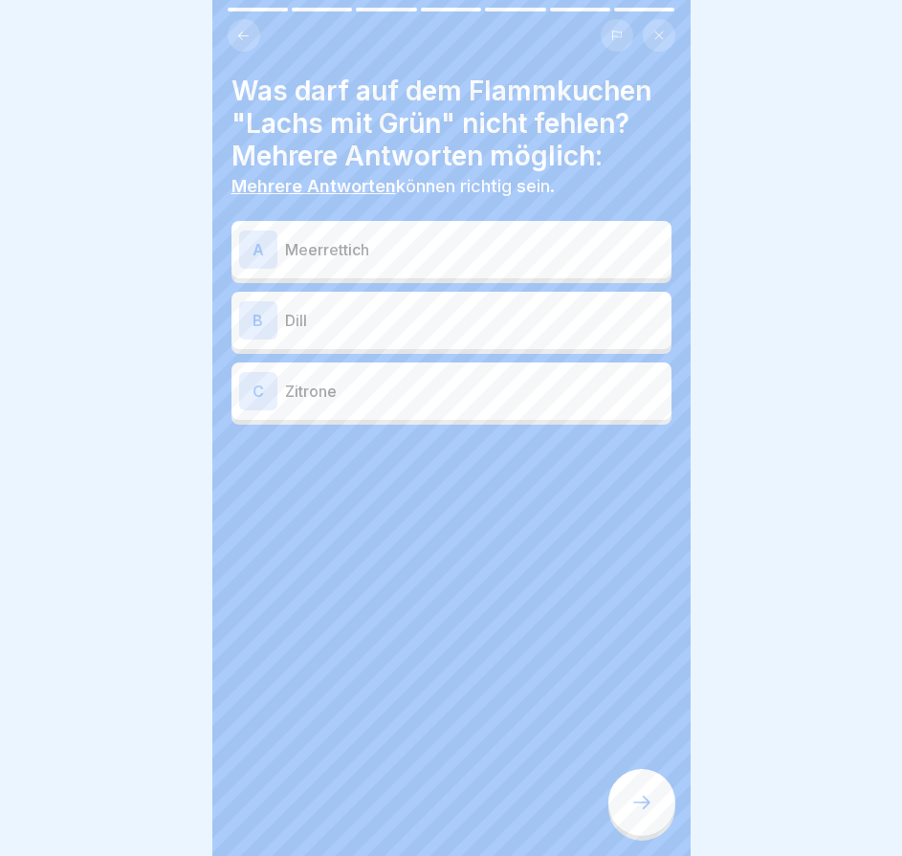
click at [505, 242] on p "Meerrettich" at bounding box center [474, 249] width 379 height 23
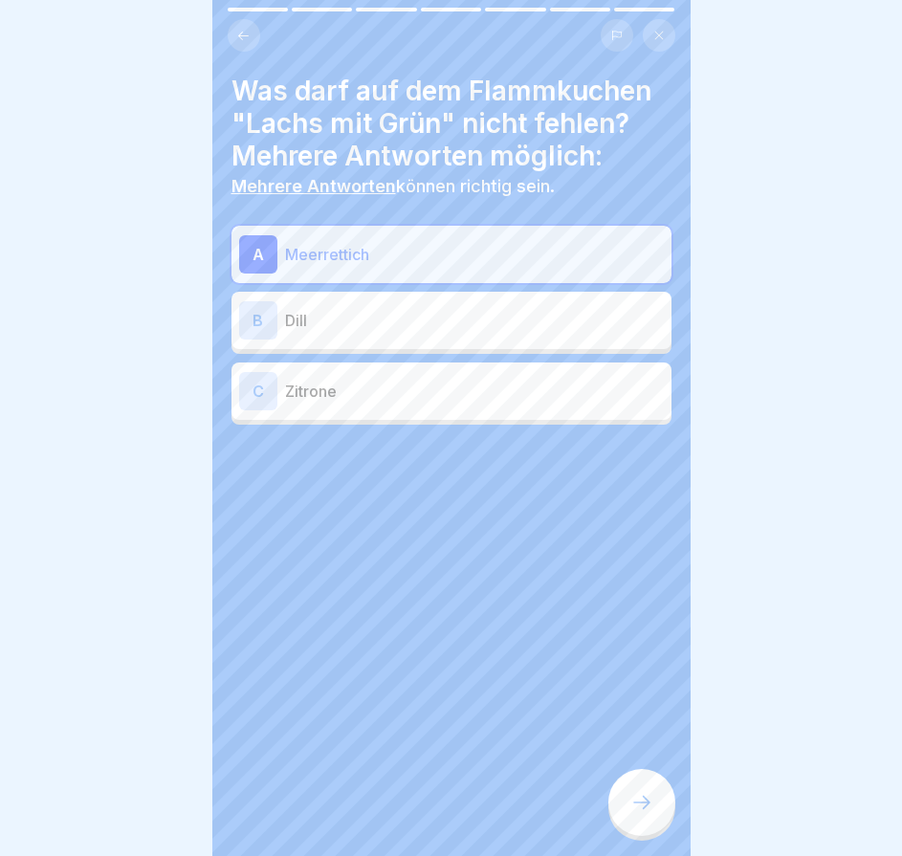
click at [497, 292] on div "B Dill" at bounding box center [452, 320] width 440 height 57
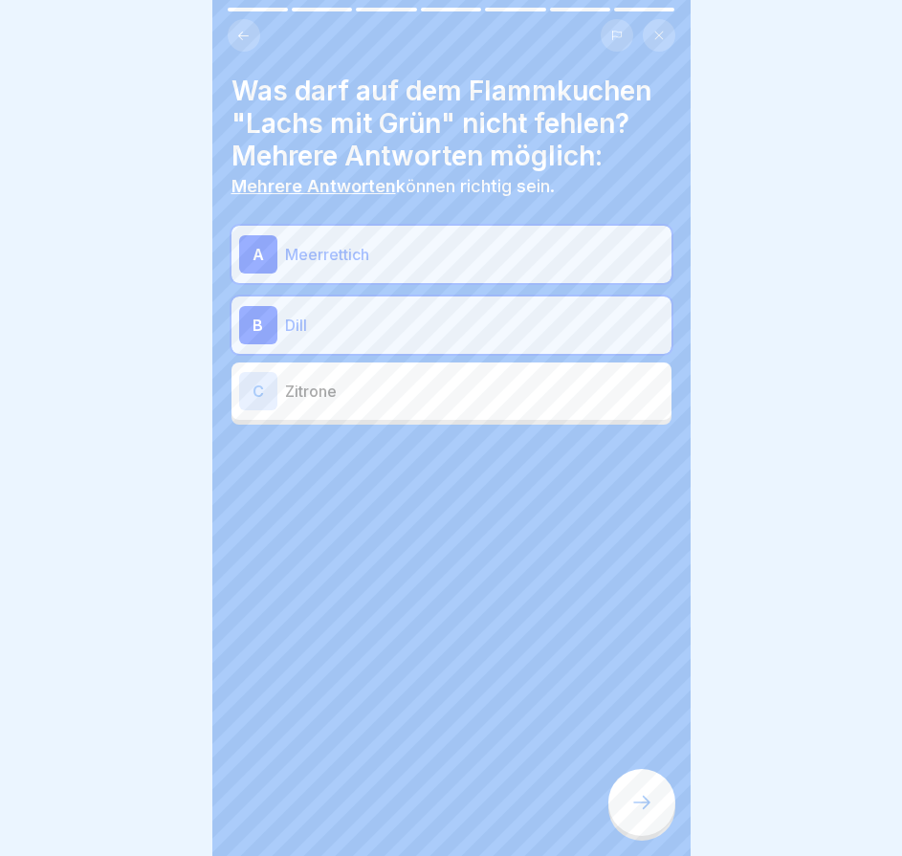
click at [639, 813] on icon at bounding box center [641, 802] width 23 height 23
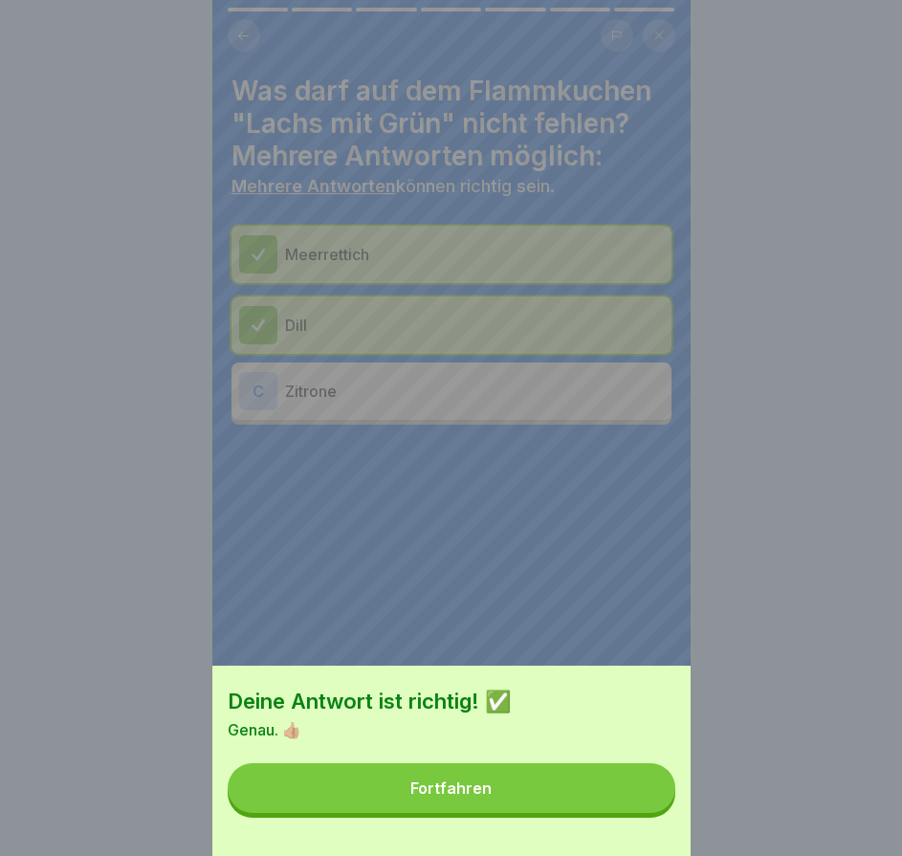
click at [639, 813] on button "Fortfahren" at bounding box center [452, 788] width 448 height 50
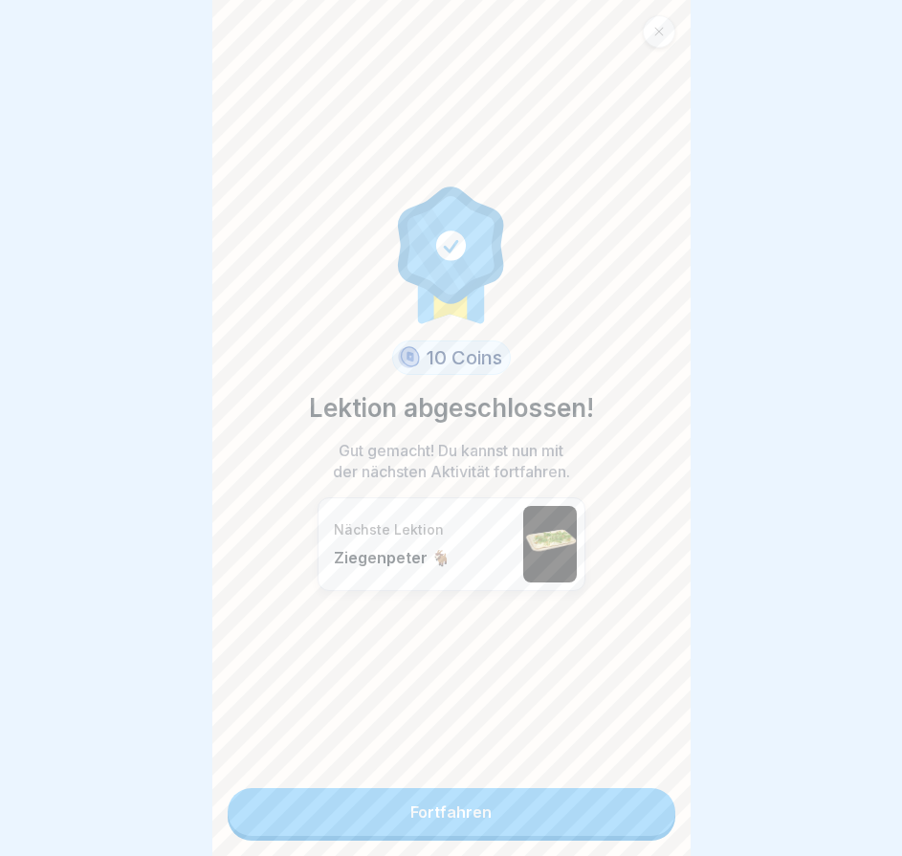
click at [639, 813] on link "Fortfahren" at bounding box center [452, 812] width 448 height 48
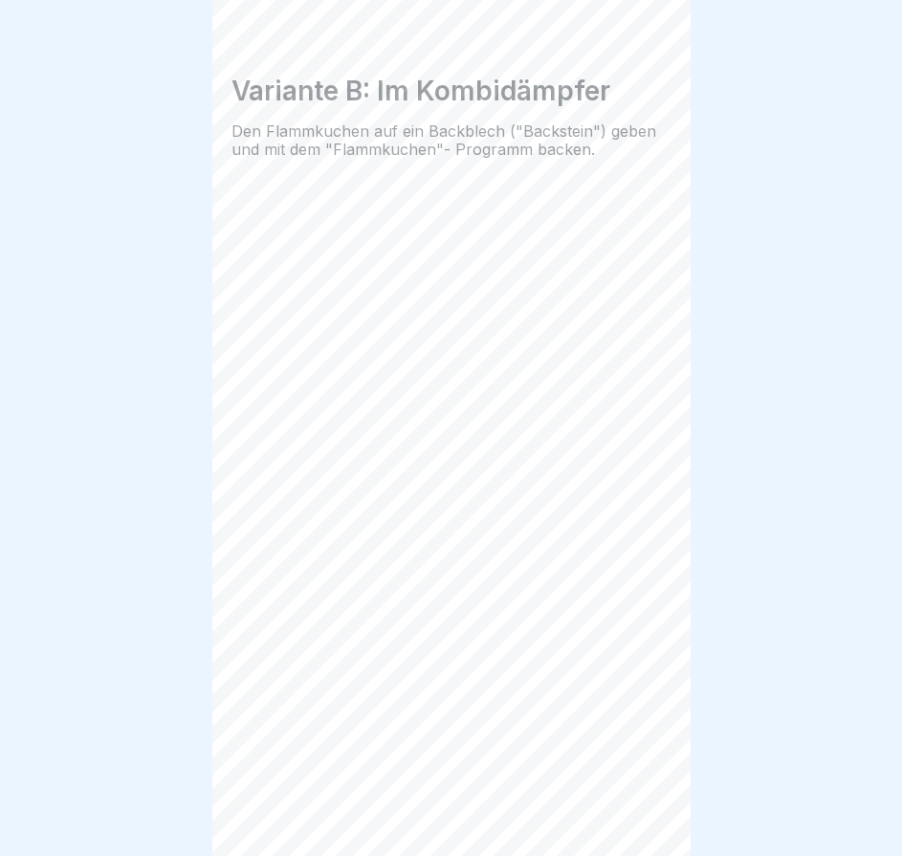
click at [639, 813] on icon at bounding box center [641, 802] width 23 height 23
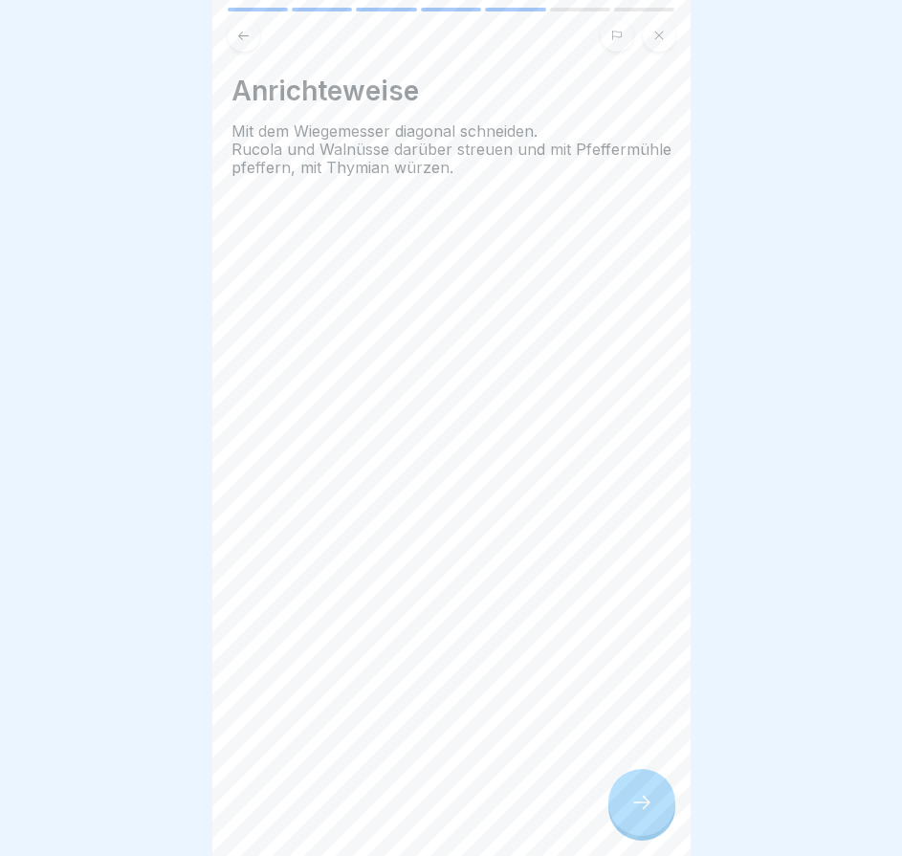
click at [638, 812] on icon at bounding box center [641, 802] width 23 height 23
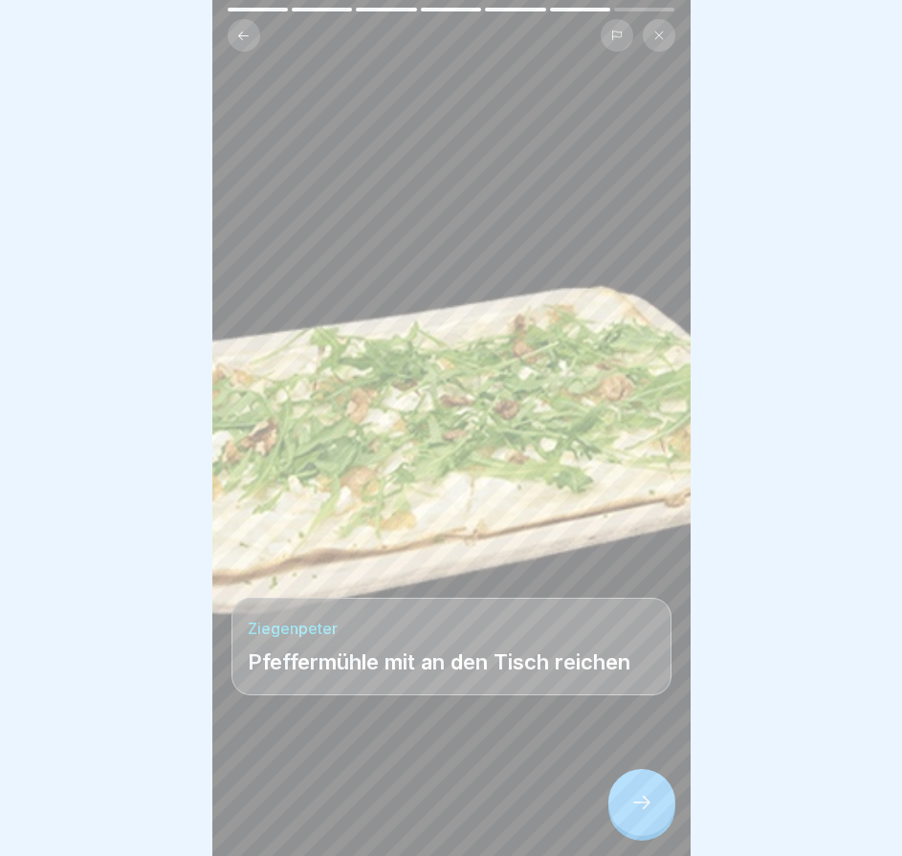
click at [638, 812] on icon at bounding box center [641, 802] width 23 height 23
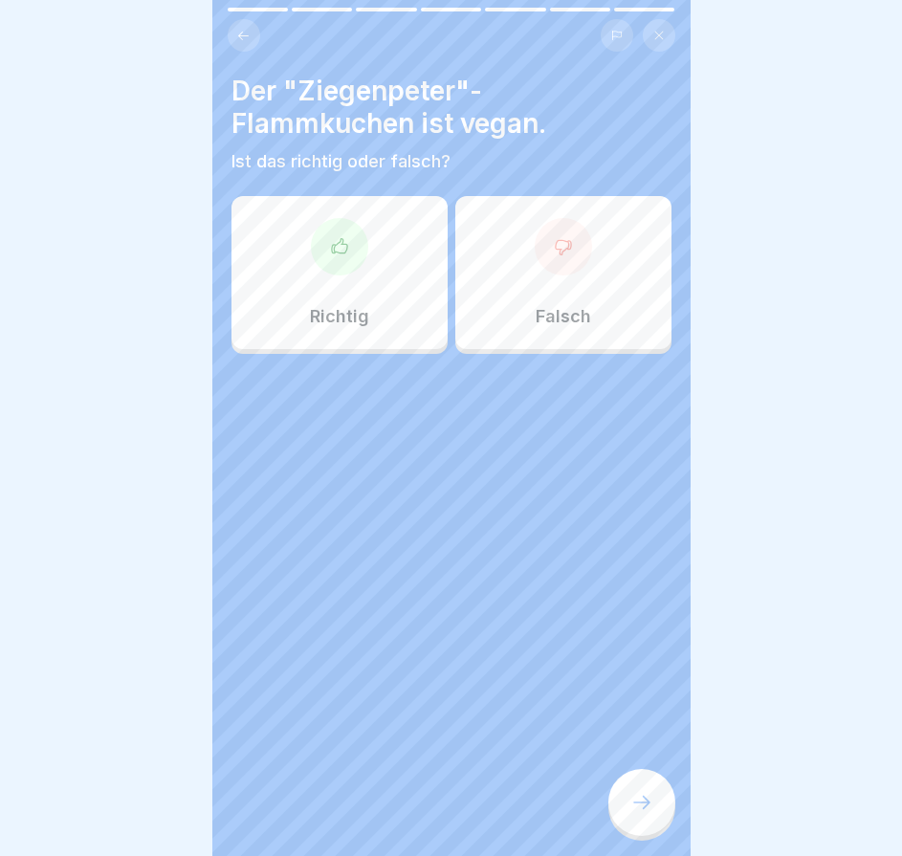
click at [638, 812] on icon at bounding box center [641, 802] width 23 height 23
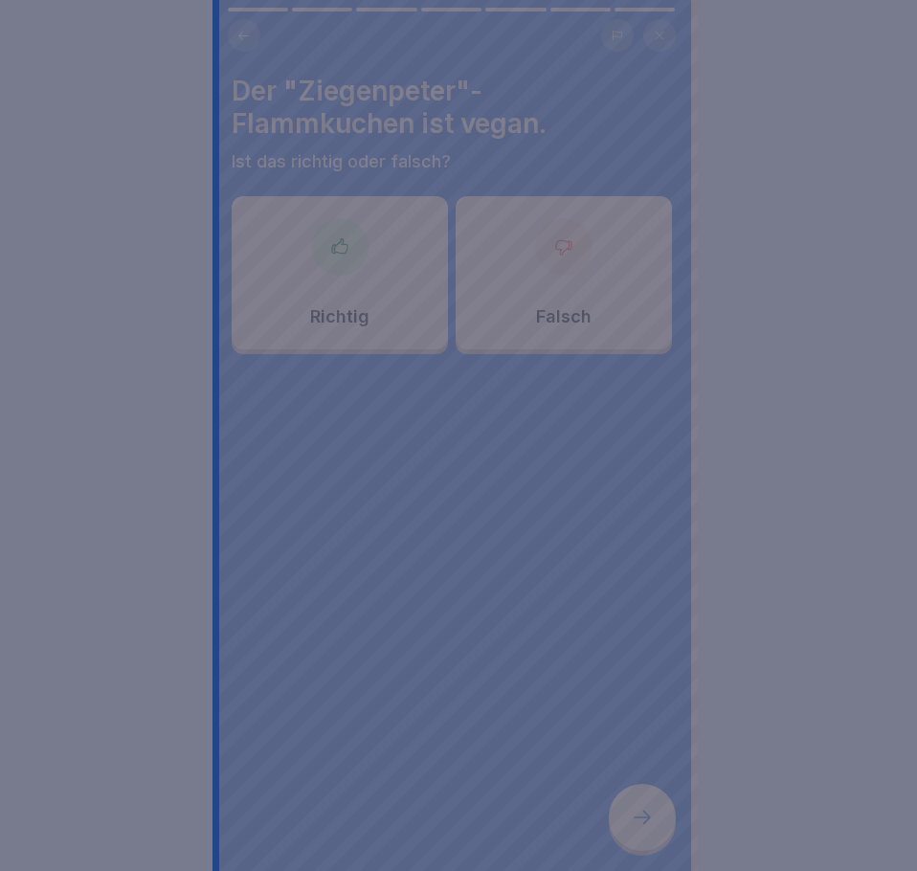
click at [637, 810] on div at bounding box center [458, 435] width 917 height 871
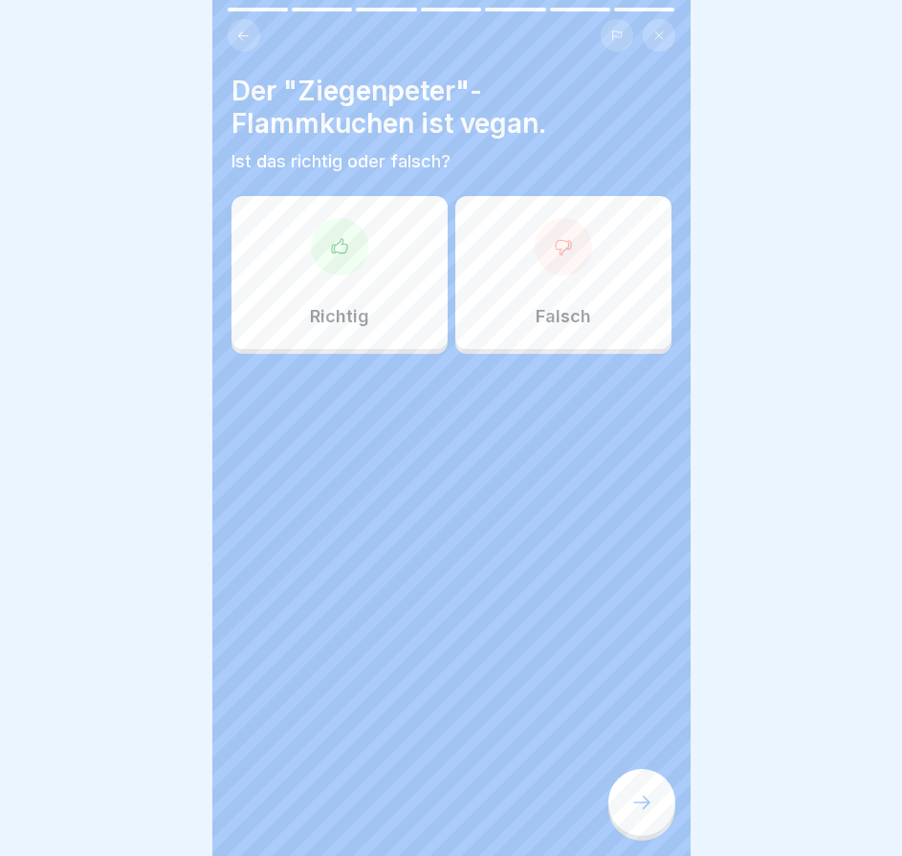
click at [579, 299] on div "Falsch" at bounding box center [563, 272] width 216 height 153
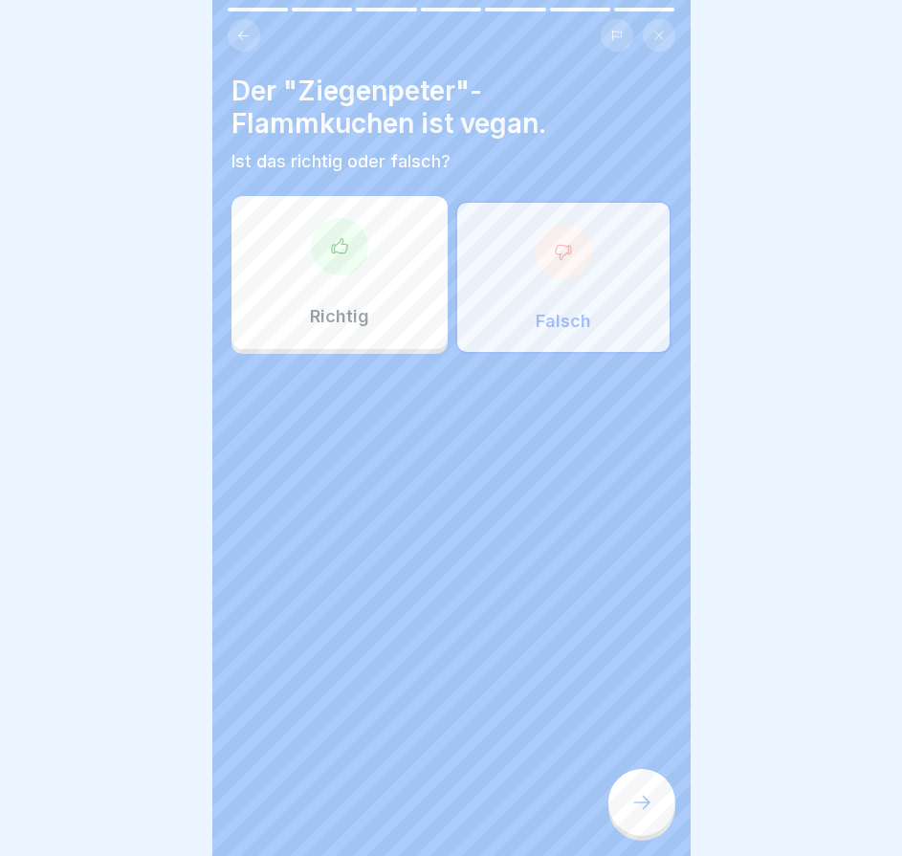
click at [635, 808] on icon at bounding box center [641, 802] width 23 height 23
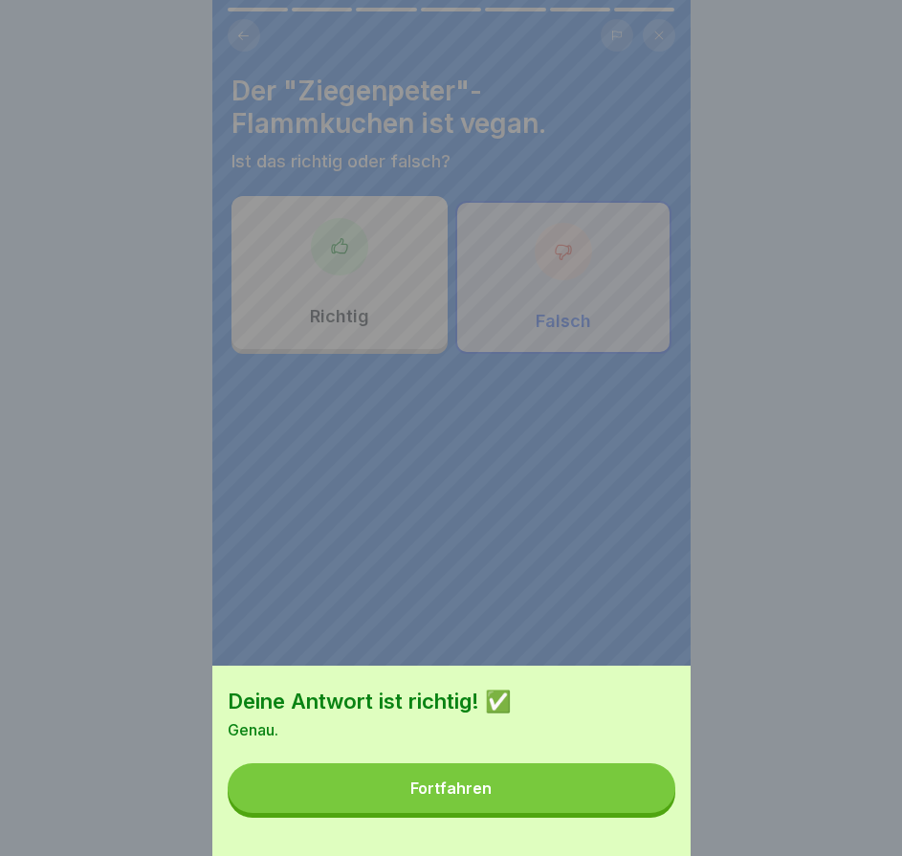
click at [639, 813] on button "Fortfahren" at bounding box center [452, 788] width 448 height 50
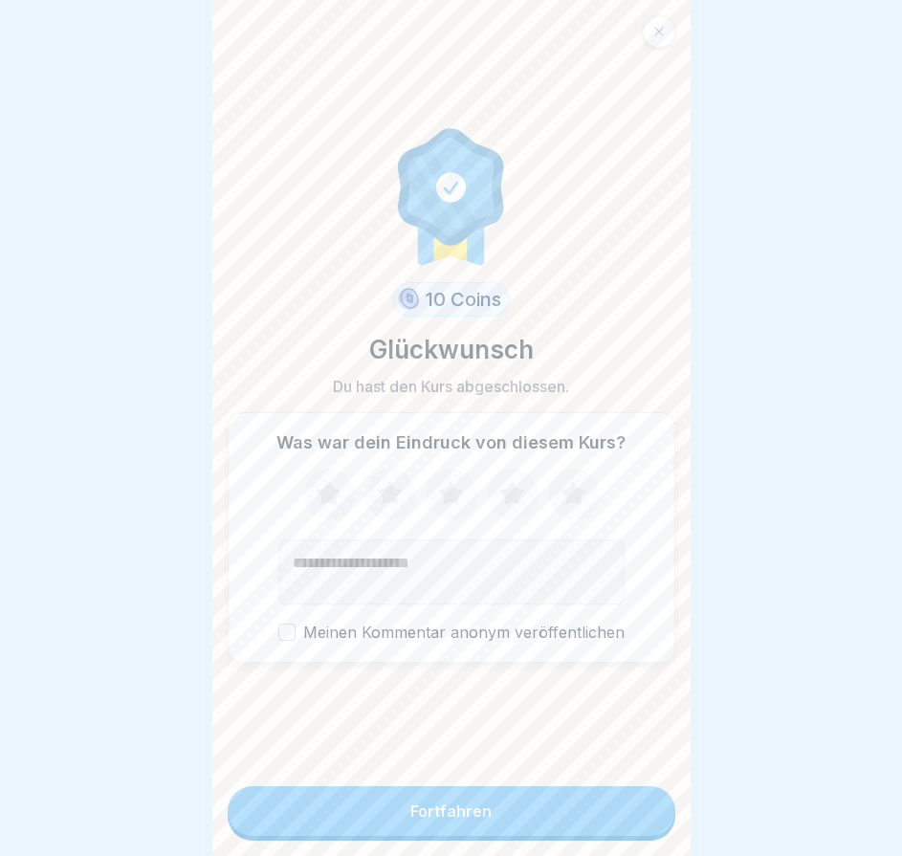
click at [636, 813] on button "Fortfahren" at bounding box center [452, 811] width 448 height 50
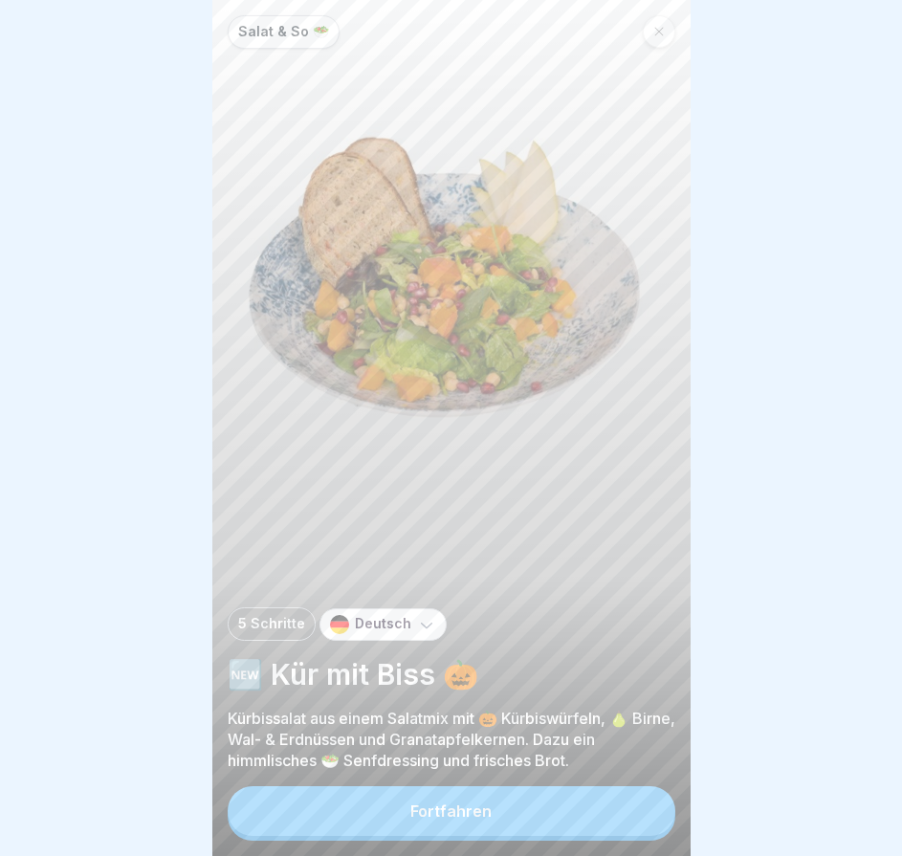
click at [629, 812] on button "Fortfahren" at bounding box center [452, 811] width 448 height 50
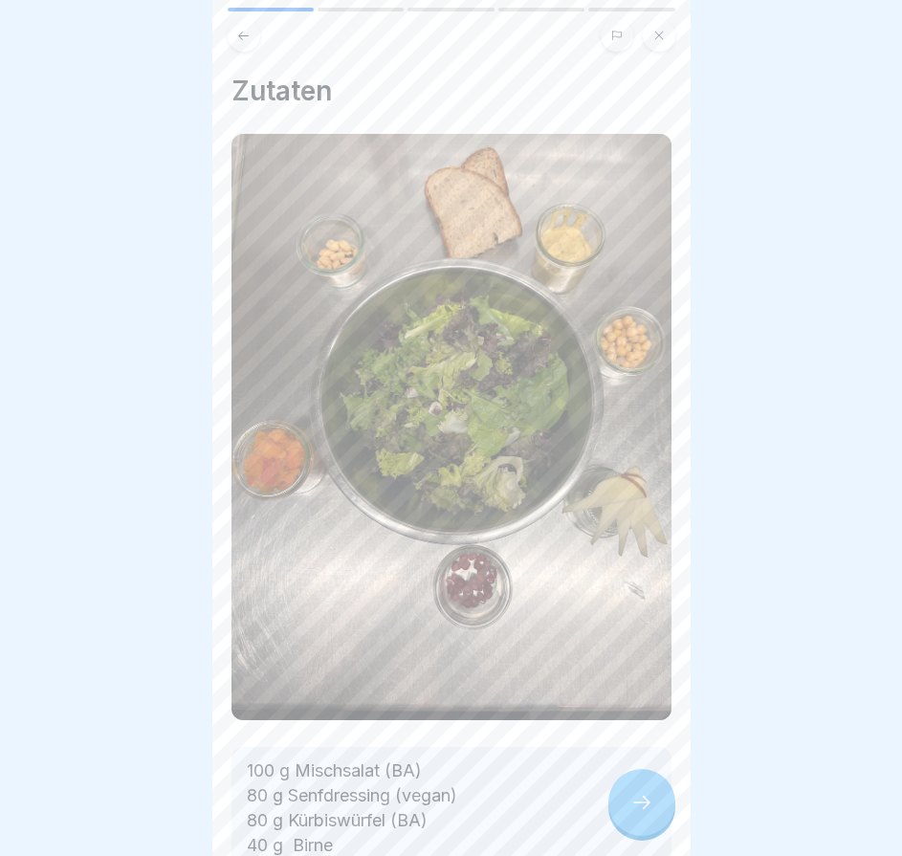
click at [629, 812] on div at bounding box center [641, 802] width 67 height 67
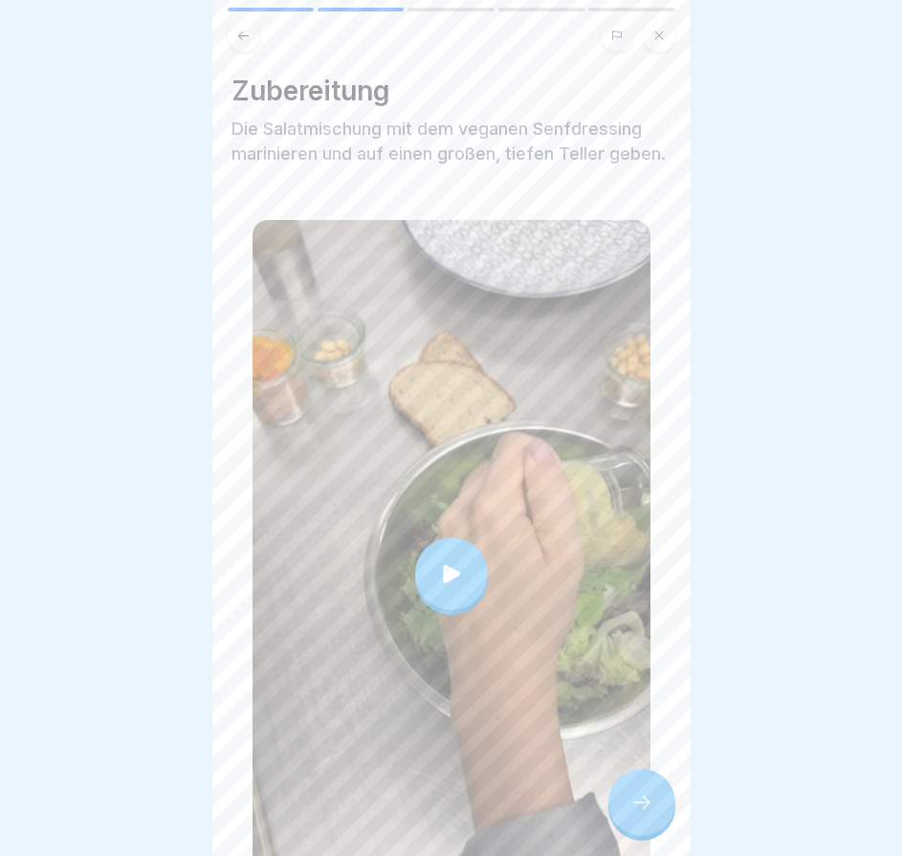
click at [629, 812] on div at bounding box center [641, 802] width 67 height 67
click at [631, 814] on icon at bounding box center [641, 802] width 23 height 23
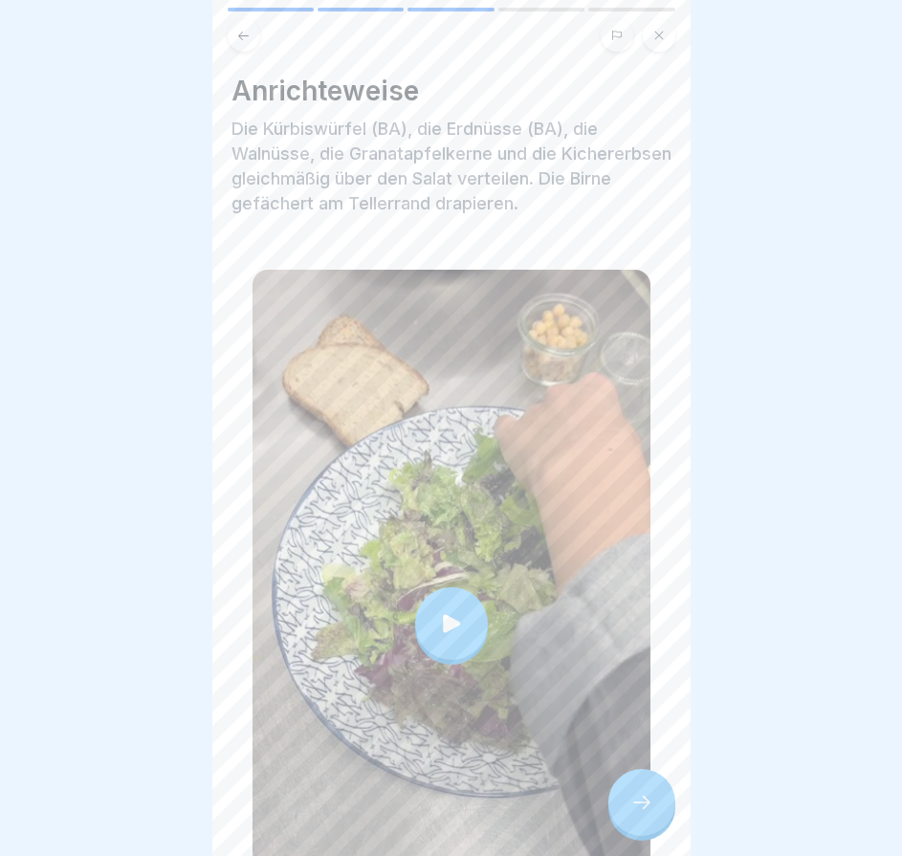
click at [630, 814] on icon at bounding box center [641, 802] width 23 height 23
click at [652, 814] on icon at bounding box center [641, 802] width 23 height 23
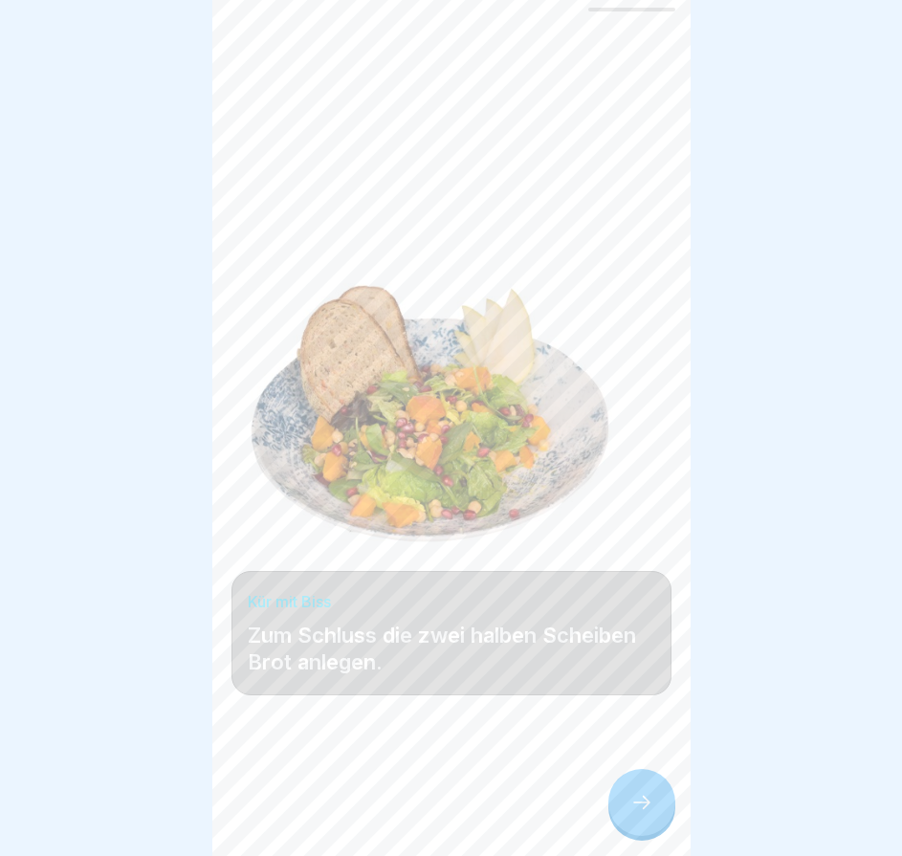
click at [649, 814] on icon at bounding box center [641, 802] width 23 height 23
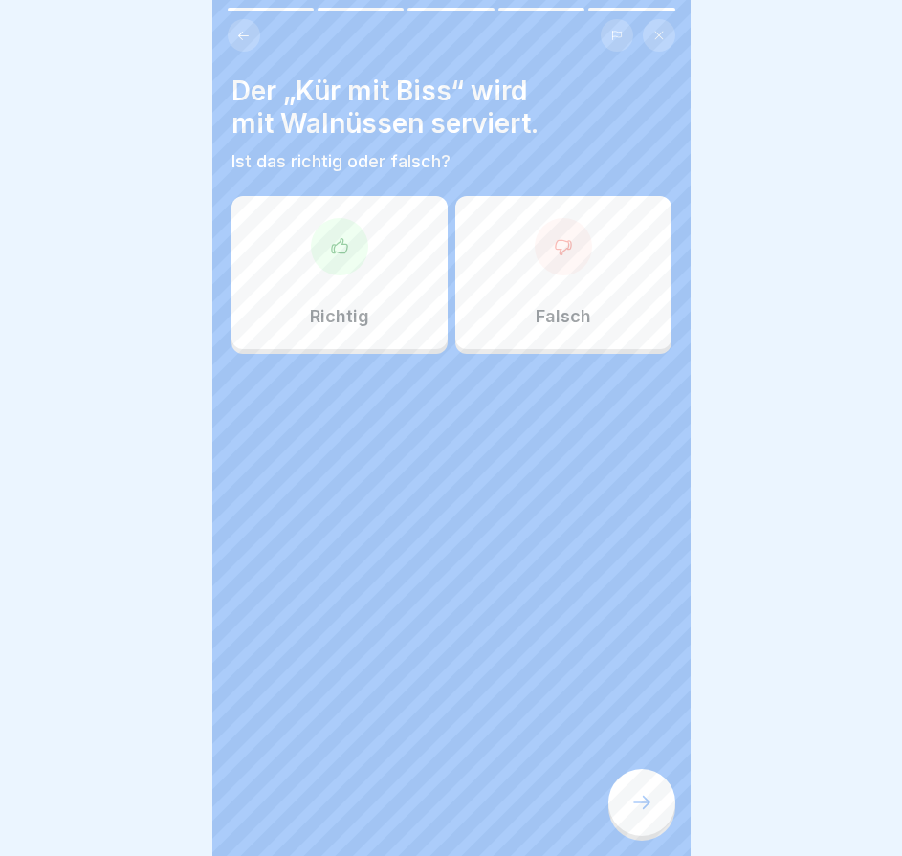
click at [312, 249] on div at bounding box center [339, 246] width 57 height 57
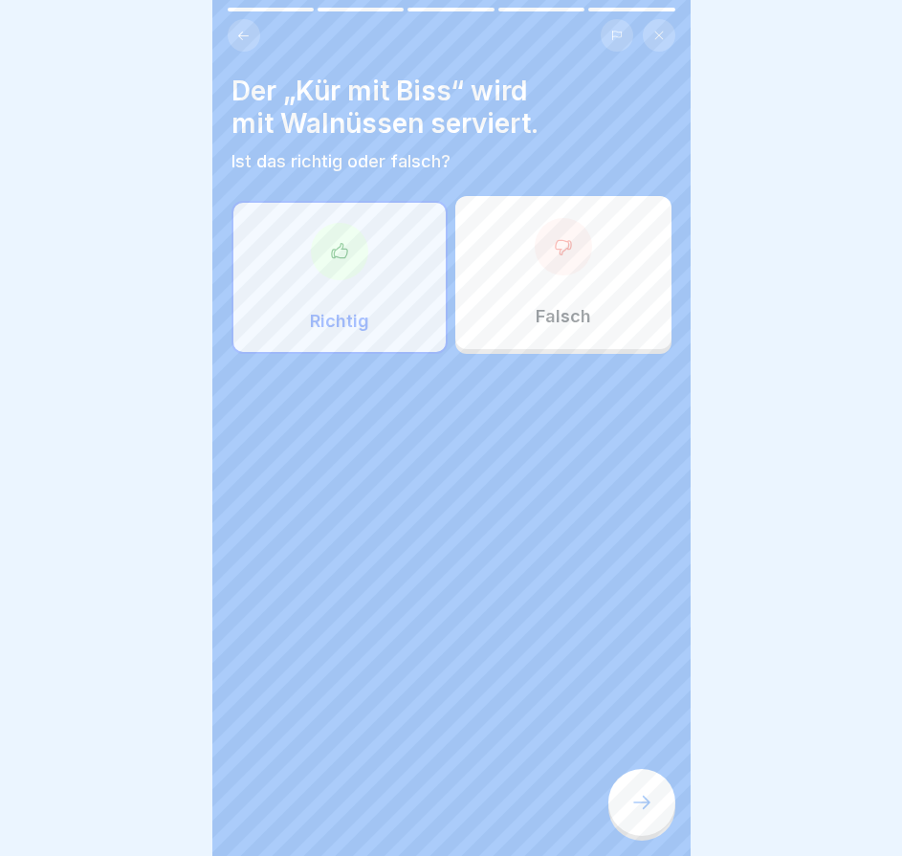
click at [632, 812] on icon at bounding box center [641, 802] width 23 height 23
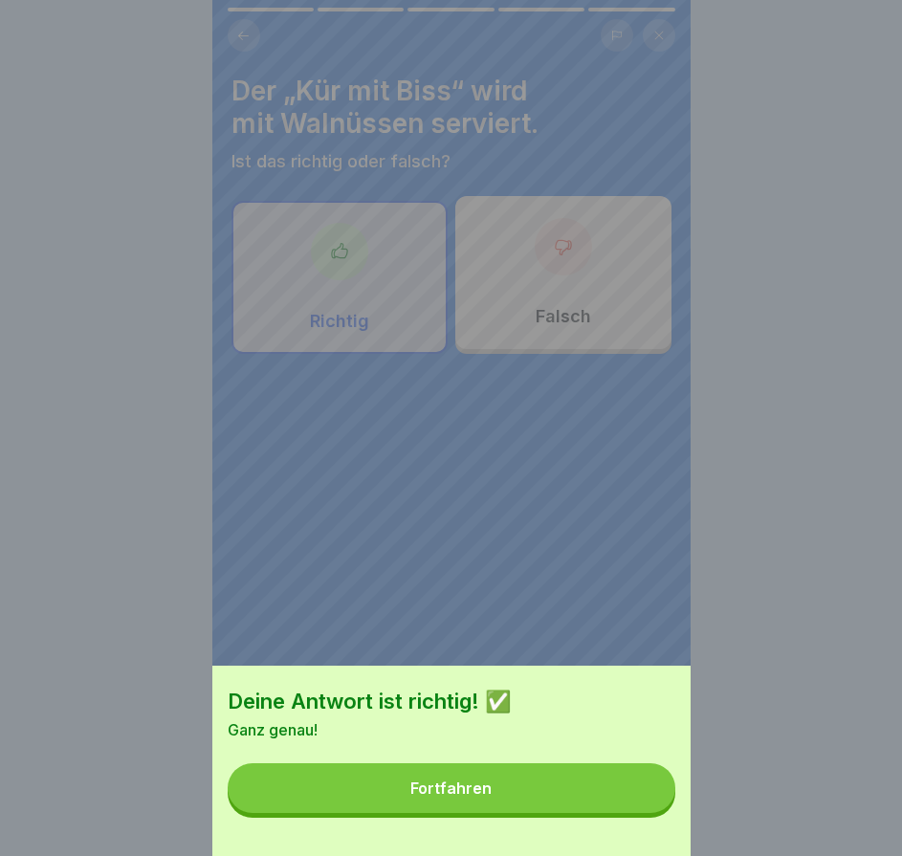
click at [632, 812] on button "Fortfahren" at bounding box center [452, 788] width 448 height 50
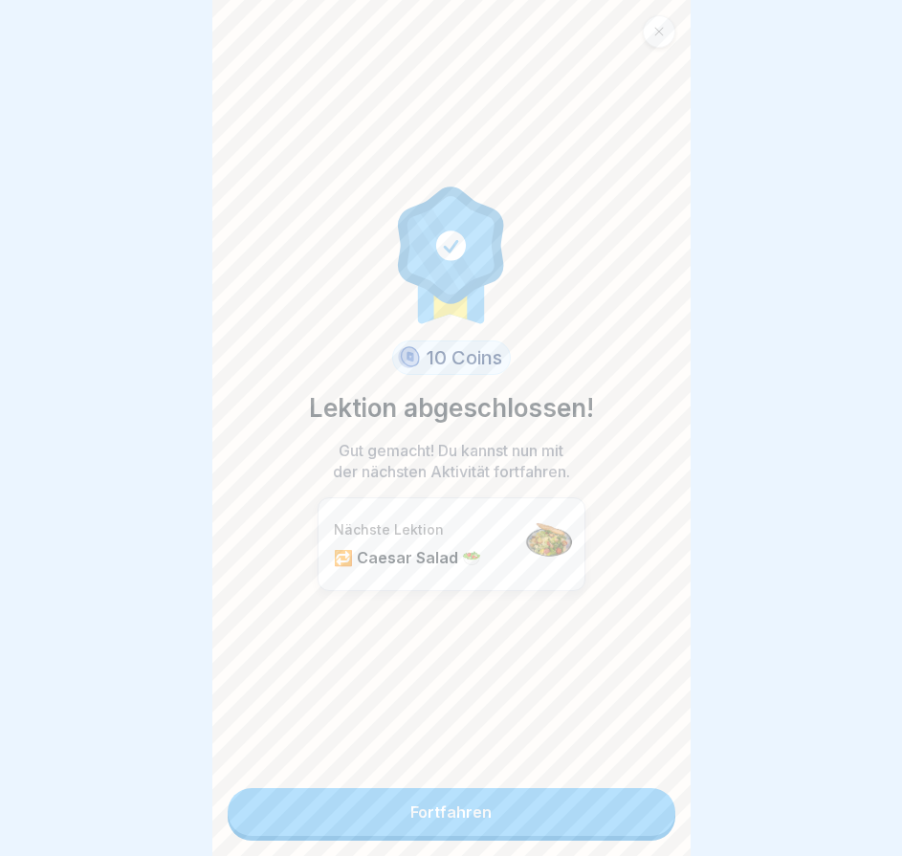
click at [632, 812] on link "Fortfahren" at bounding box center [452, 812] width 448 height 48
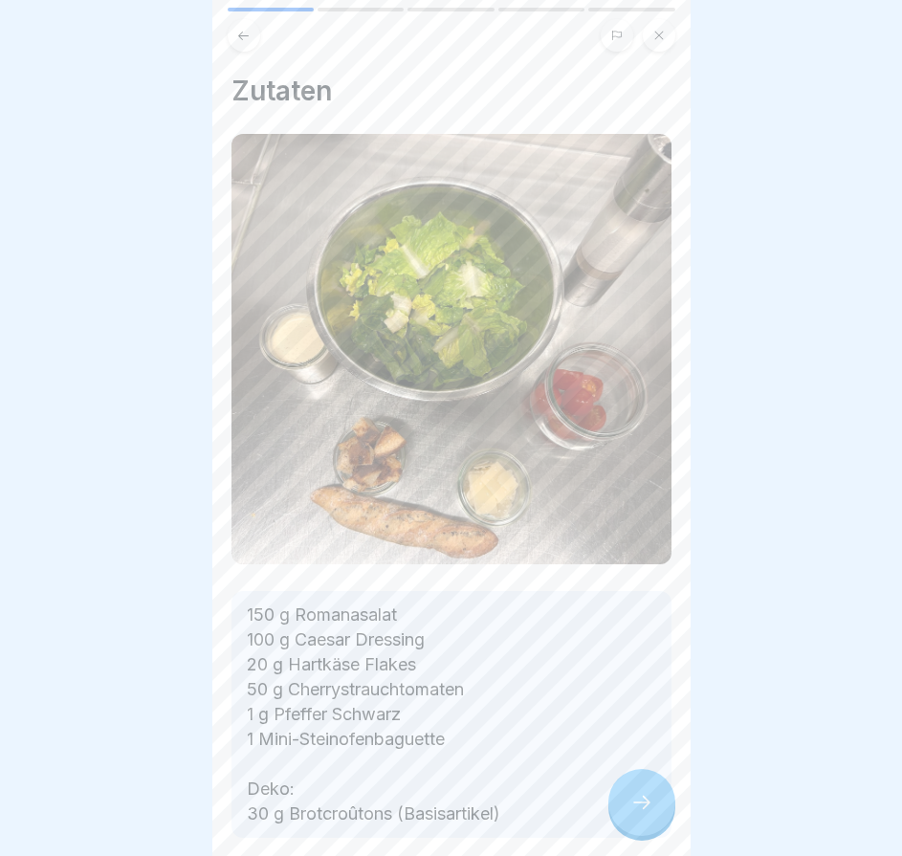
click at [632, 812] on icon at bounding box center [641, 802] width 23 height 23
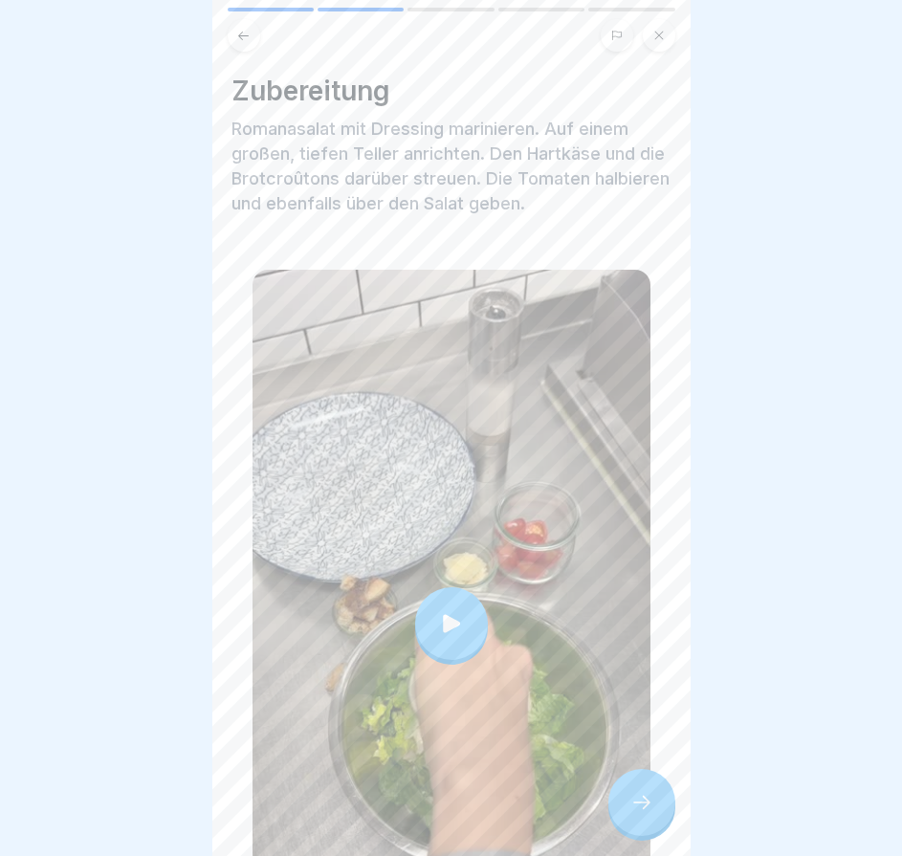
click at [632, 812] on icon at bounding box center [641, 802] width 23 height 23
click at [646, 814] on icon at bounding box center [641, 802] width 23 height 23
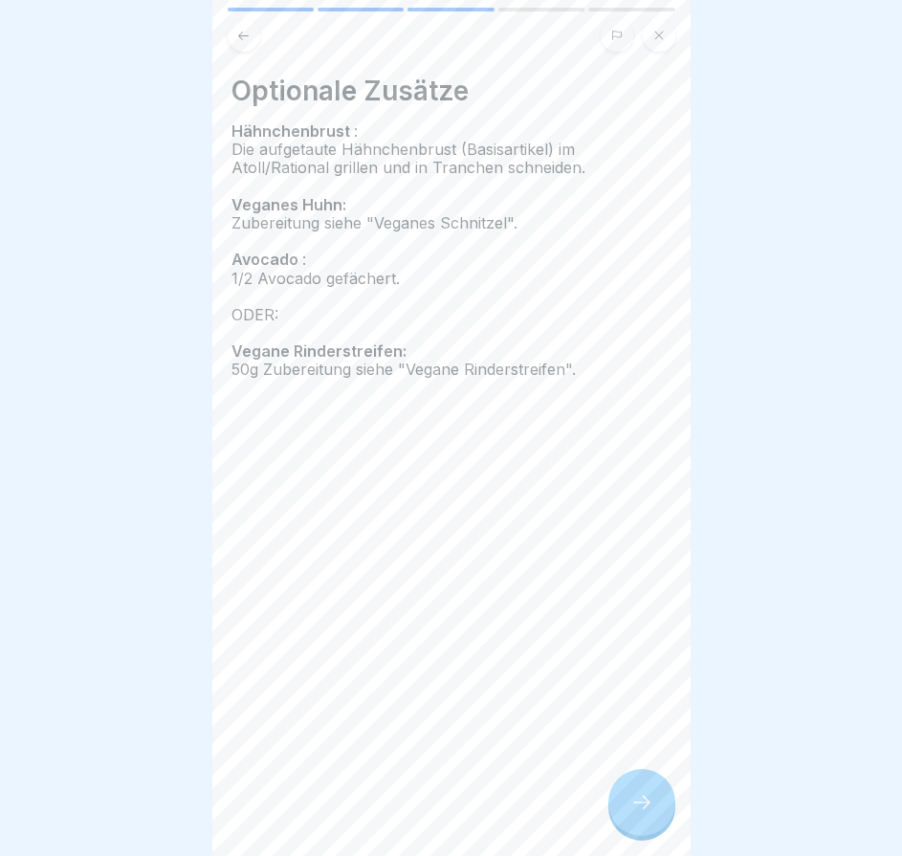
click at [644, 814] on icon at bounding box center [641, 802] width 23 height 23
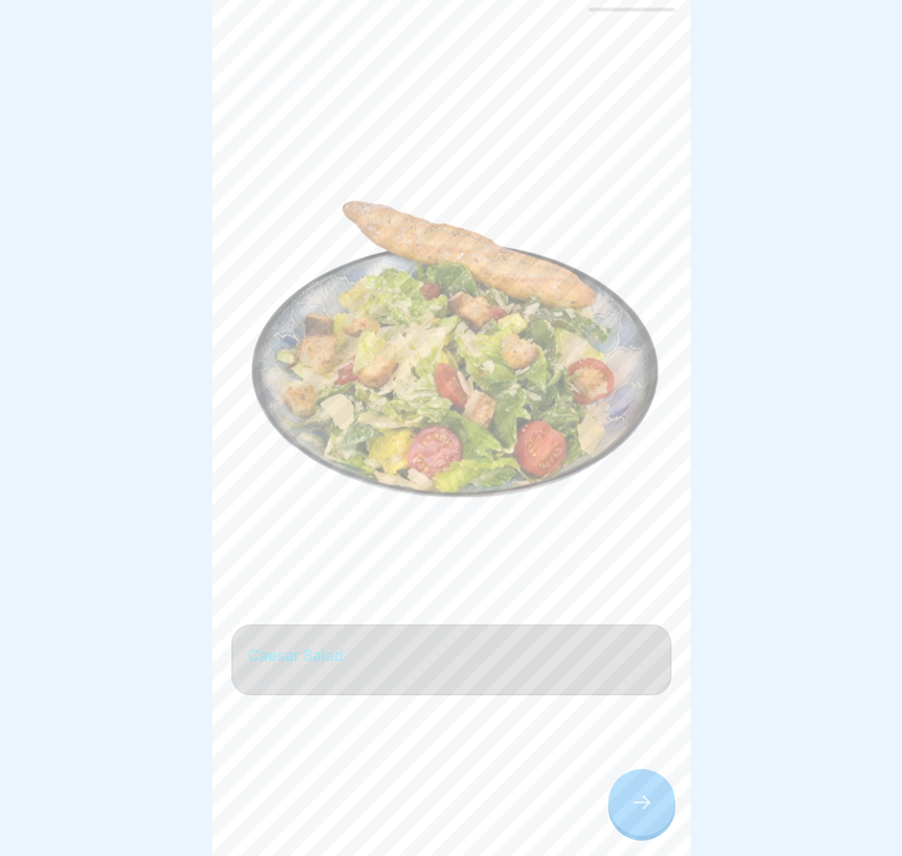
click at [642, 814] on icon at bounding box center [641, 802] width 23 height 23
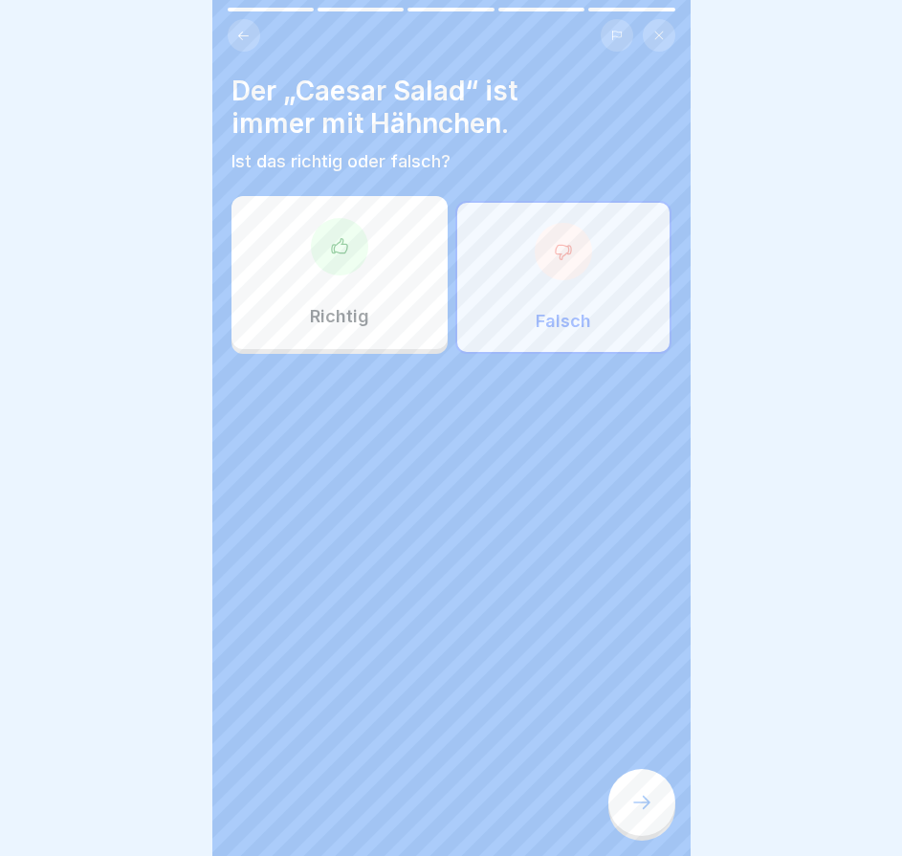
click at [633, 812] on icon at bounding box center [641, 802] width 23 height 23
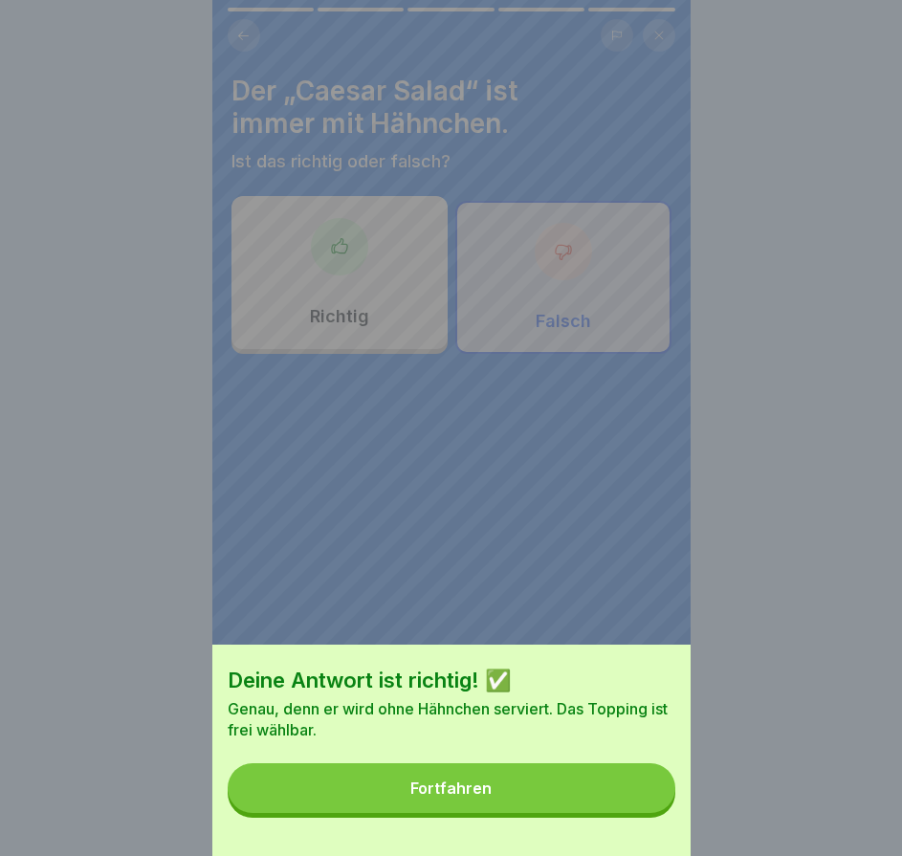
click at [632, 811] on button "Fortfahren" at bounding box center [452, 788] width 448 height 50
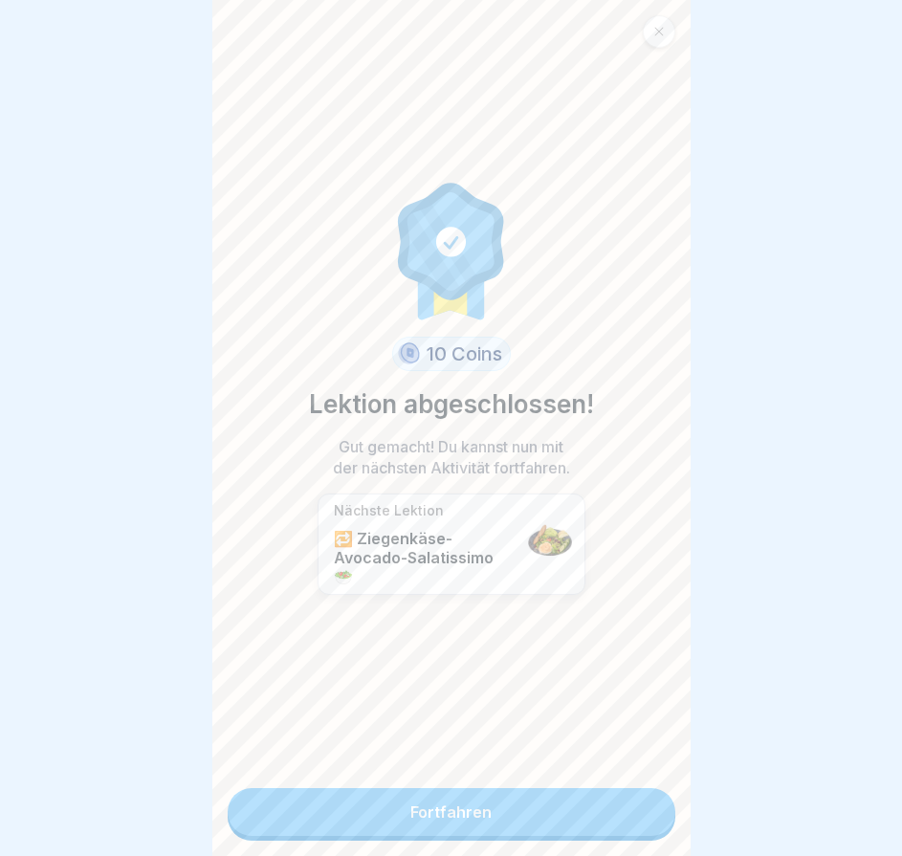
click at [632, 811] on link "Fortfahren" at bounding box center [452, 812] width 448 height 48
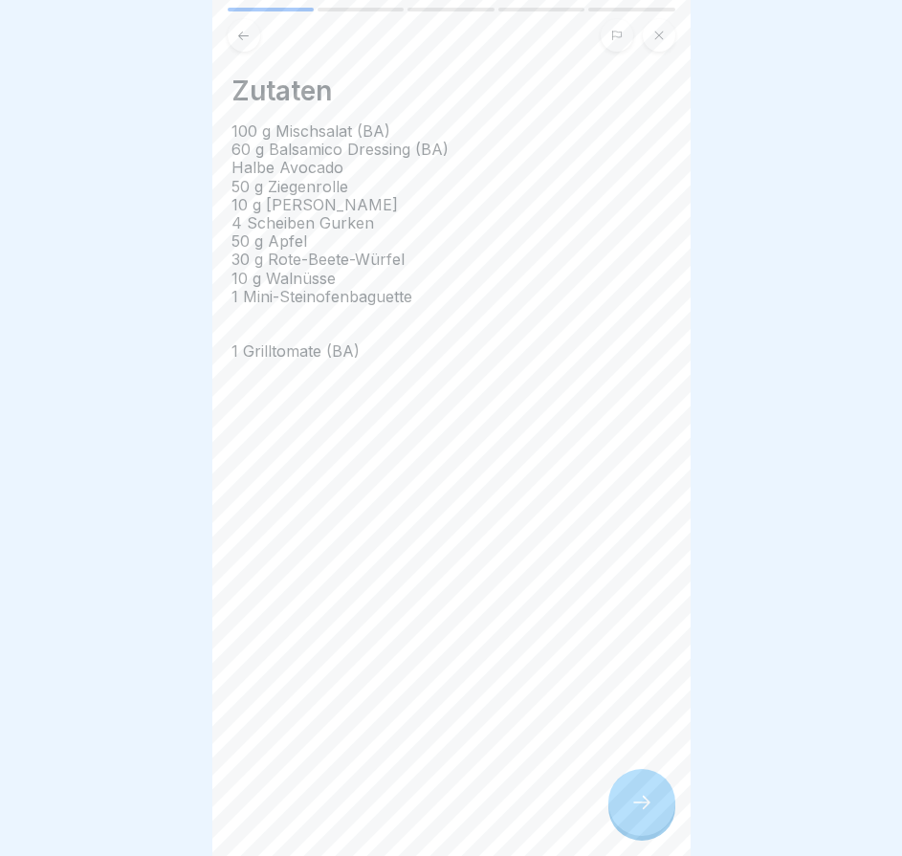
click at [631, 811] on icon at bounding box center [641, 802] width 23 height 23
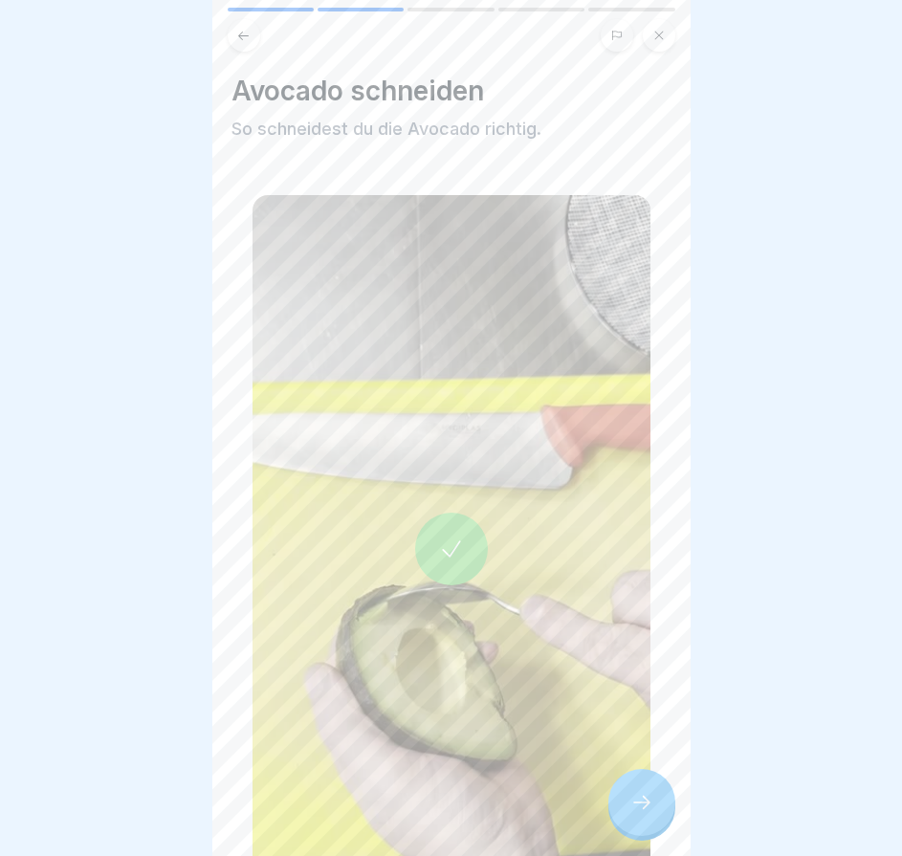
click at [636, 814] on icon at bounding box center [641, 802] width 23 height 23
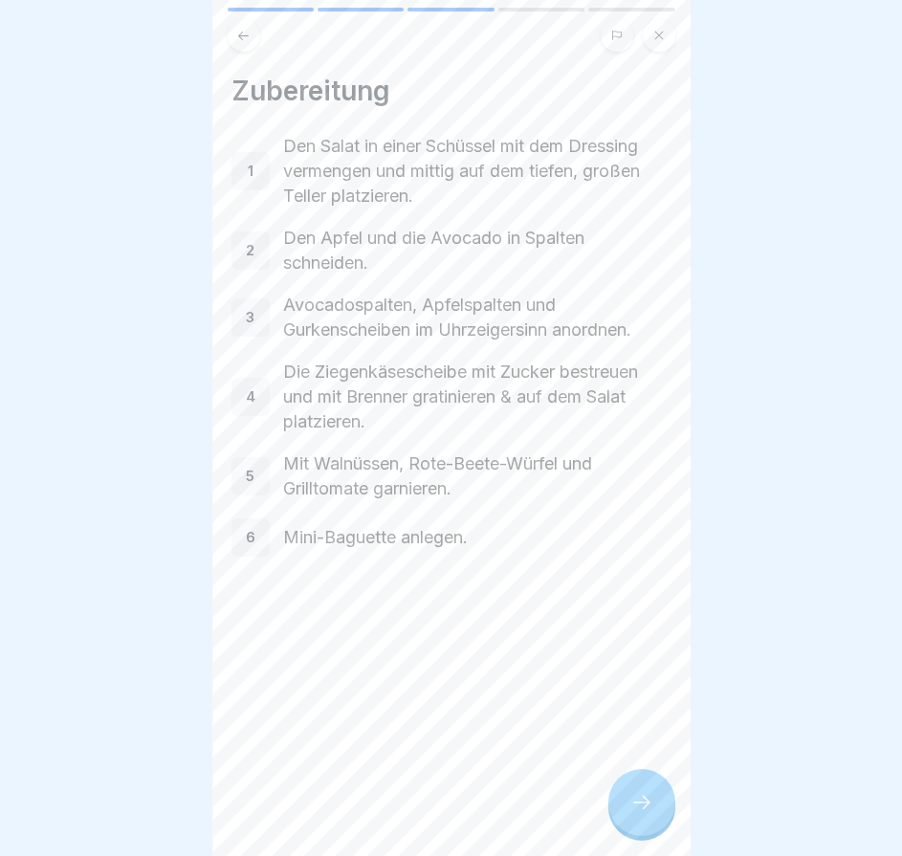
click at [636, 814] on icon at bounding box center [641, 802] width 23 height 23
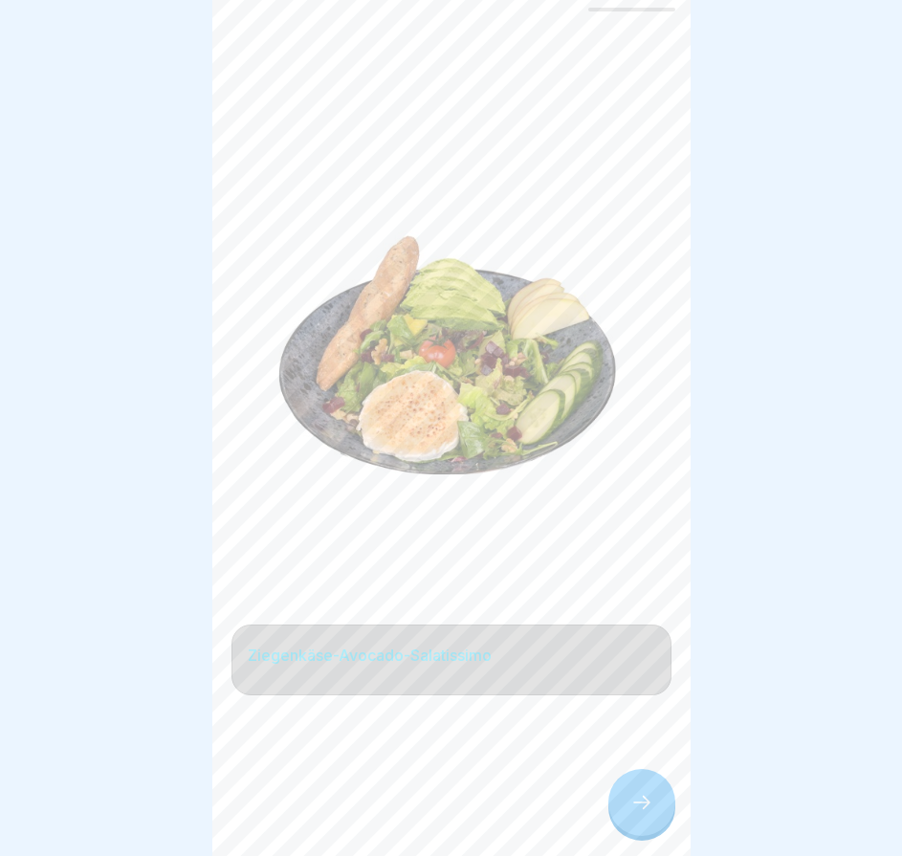
click at [632, 814] on icon at bounding box center [641, 802] width 23 height 23
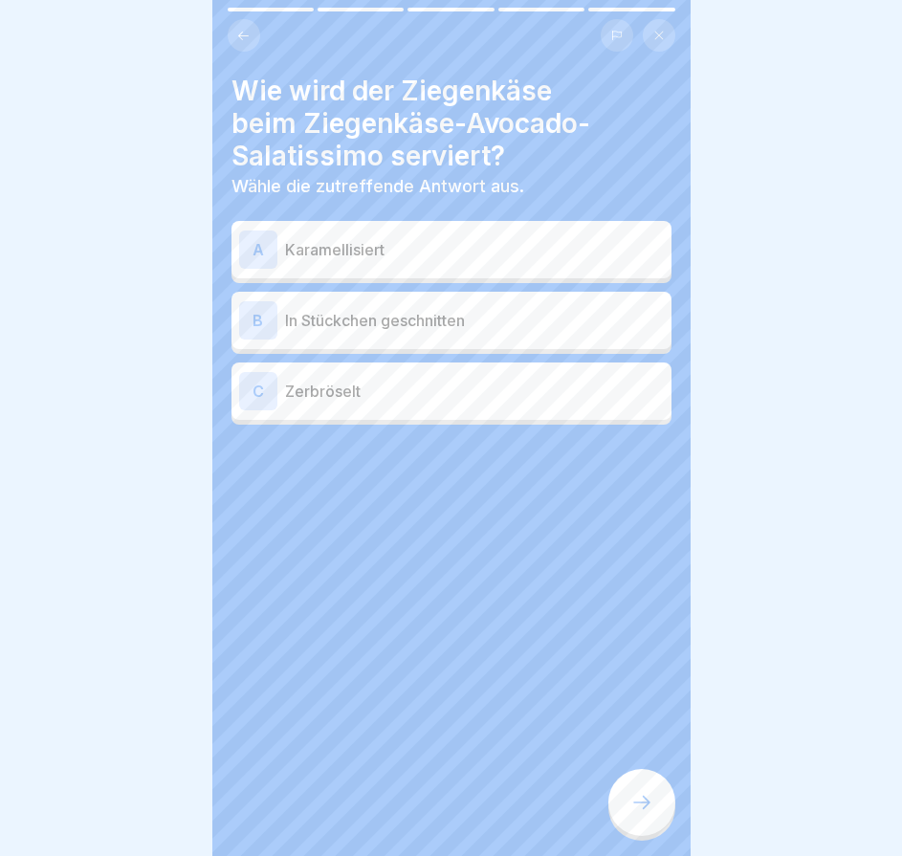
click at [629, 827] on div at bounding box center [641, 802] width 67 height 67
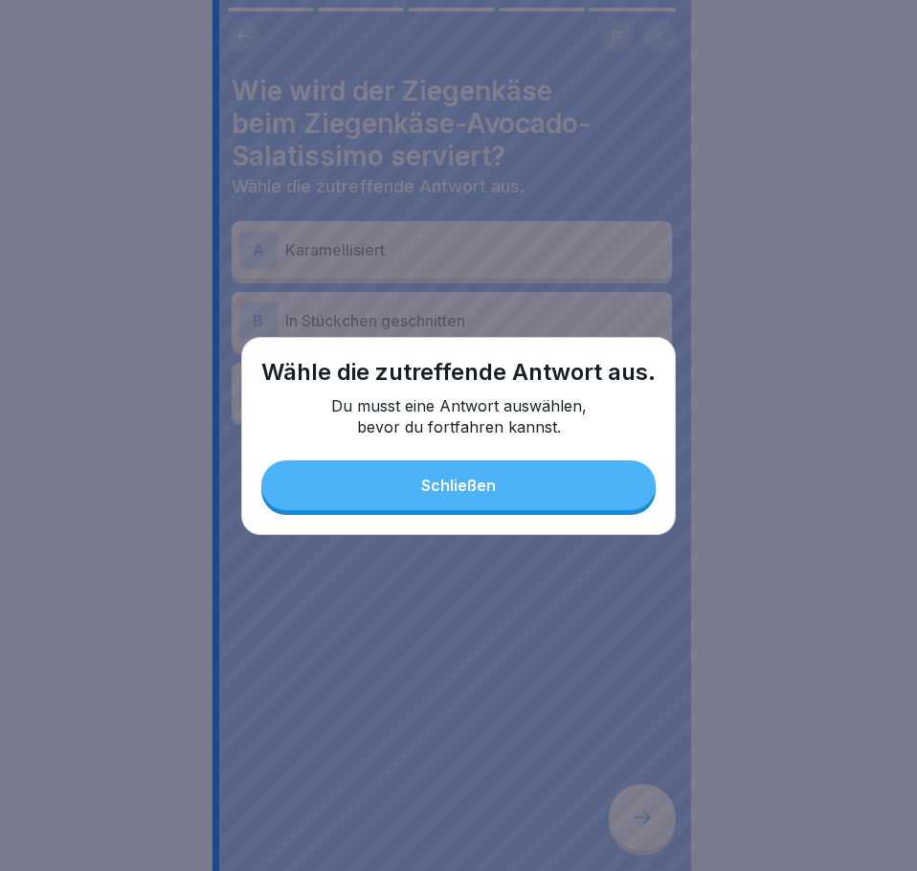
click at [555, 473] on button "Schließen" at bounding box center [458, 485] width 394 height 50
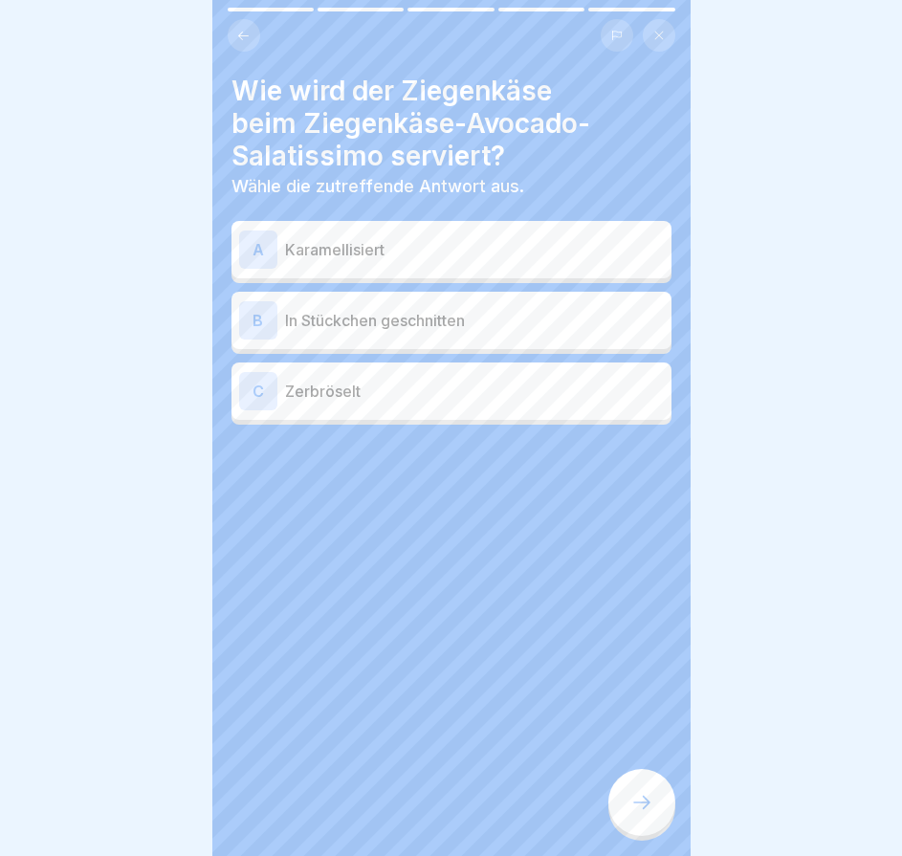
click at [506, 243] on p "Karamellisiert" at bounding box center [474, 249] width 379 height 23
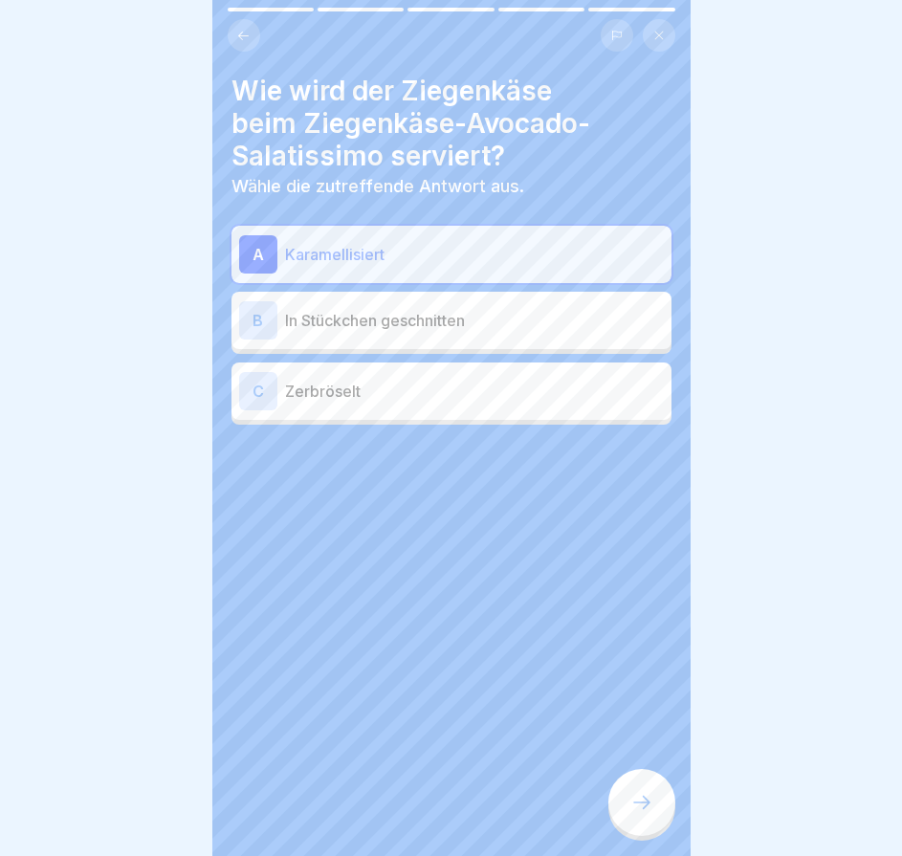
click at [650, 807] on icon at bounding box center [641, 802] width 23 height 23
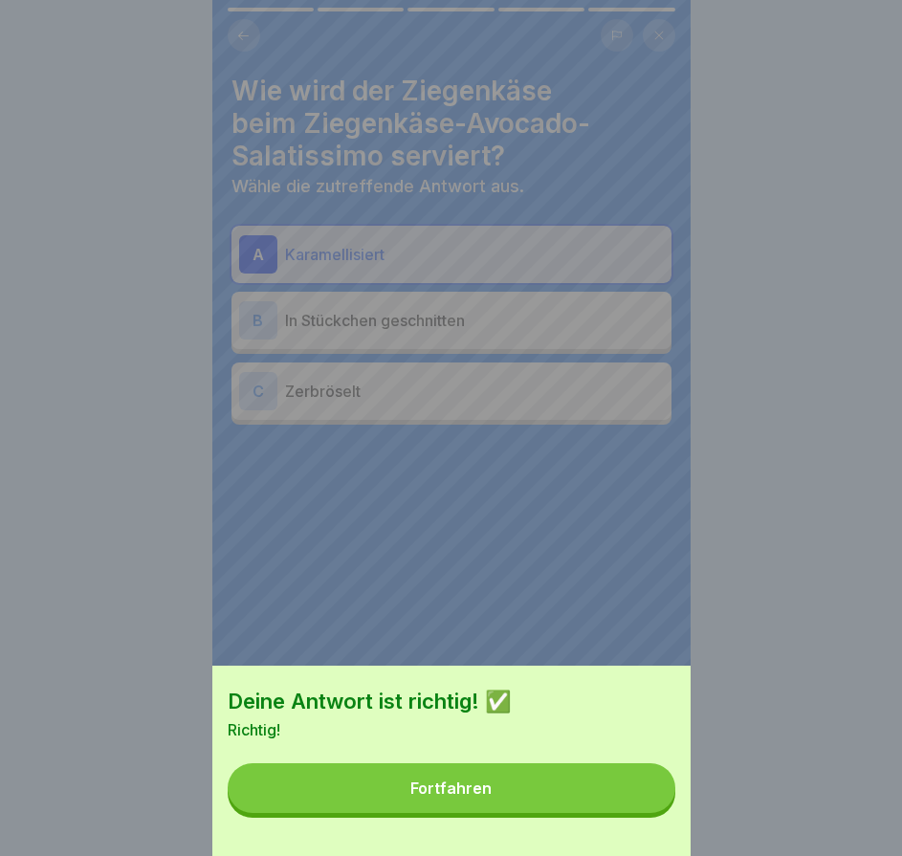
click at [647, 807] on button "Fortfahren" at bounding box center [452, 788] width 448 height 50
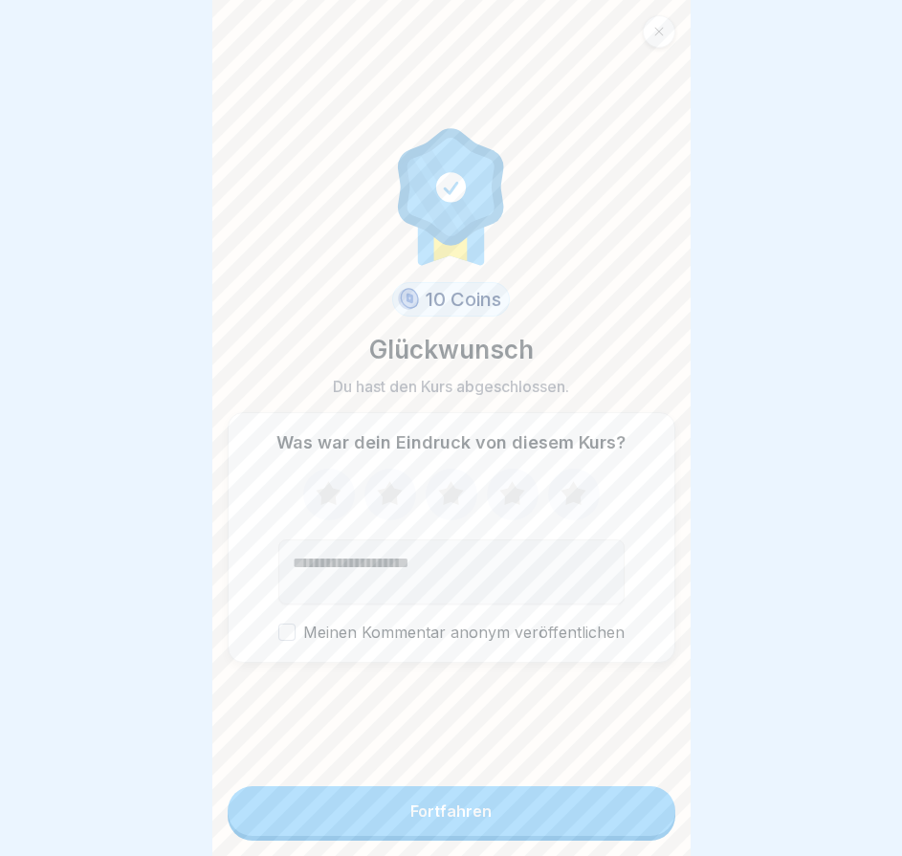
click at [662, 35] on icon at bounding box center [658, 32] width 9 height 9
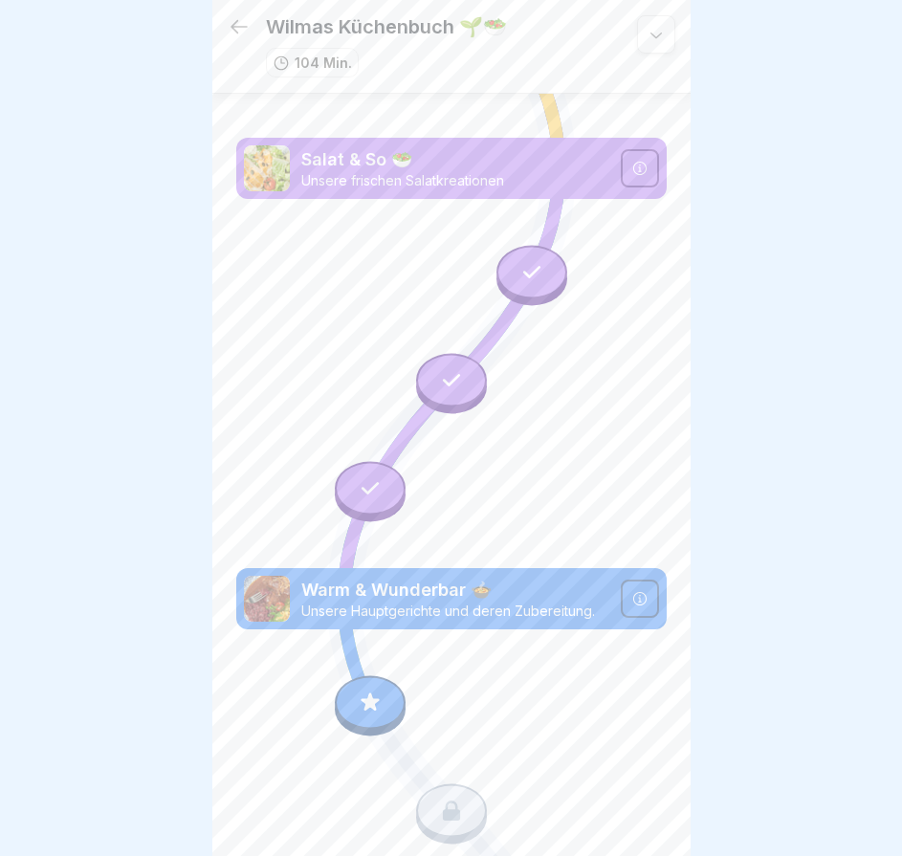
scroll to position [6265, 0]
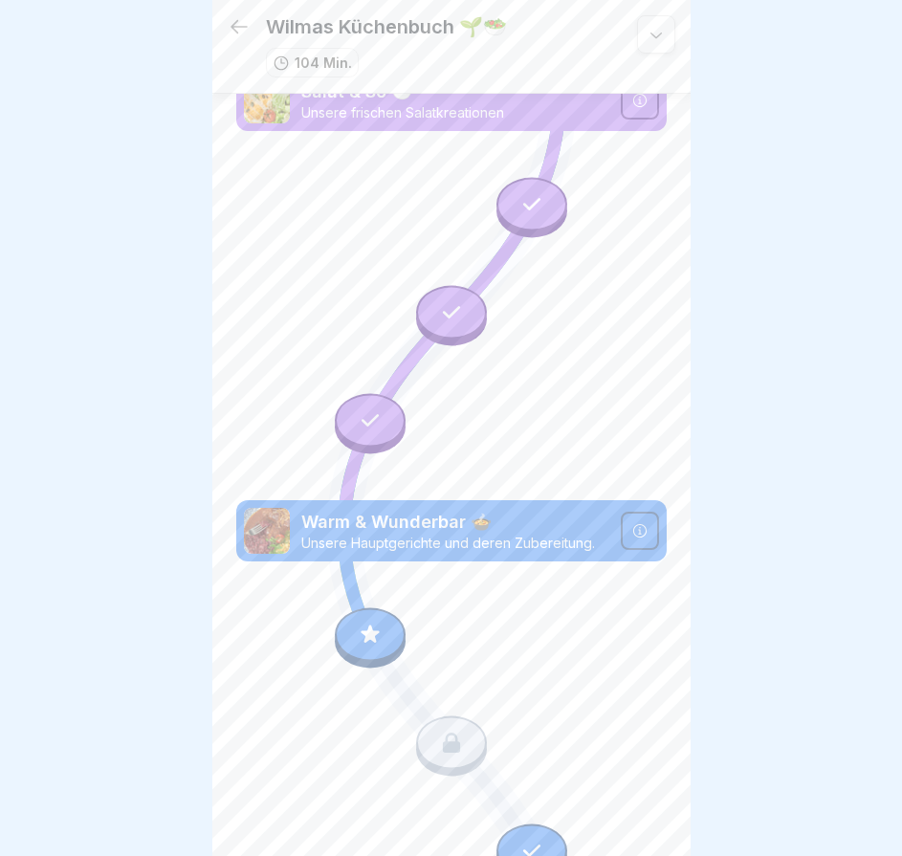
click at [374, 623] on icon at bounding box center [370, 635] width 25 height 25
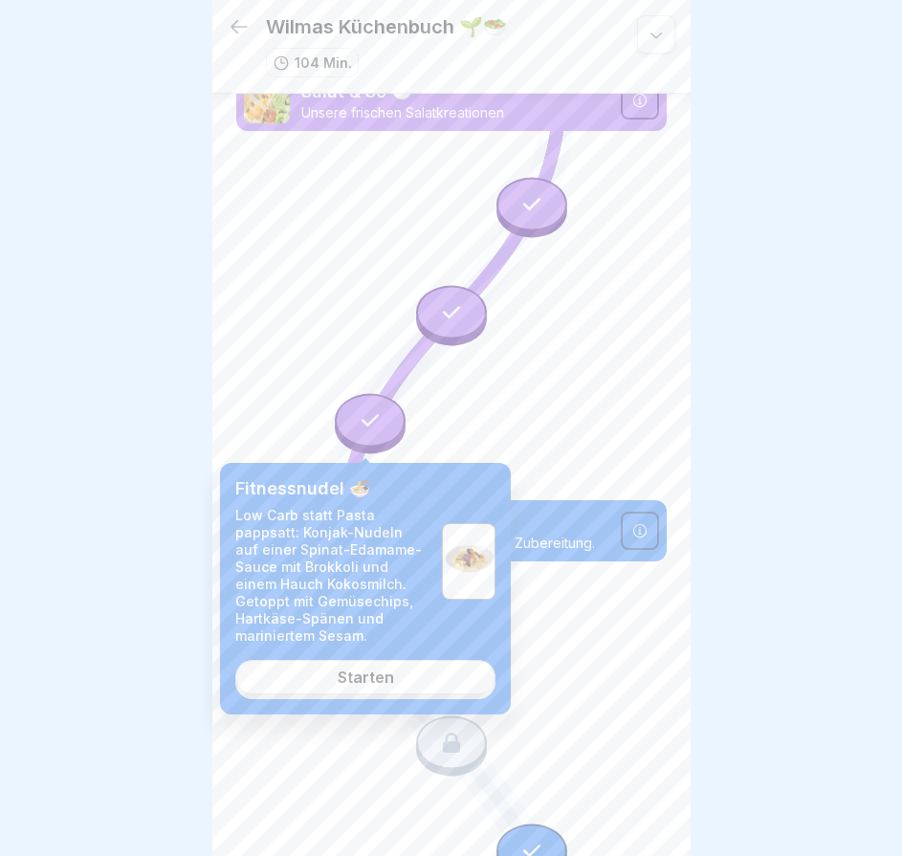
click at [400, 681] on link "Starten" at bounding box center [365, 677] width 260 height 34
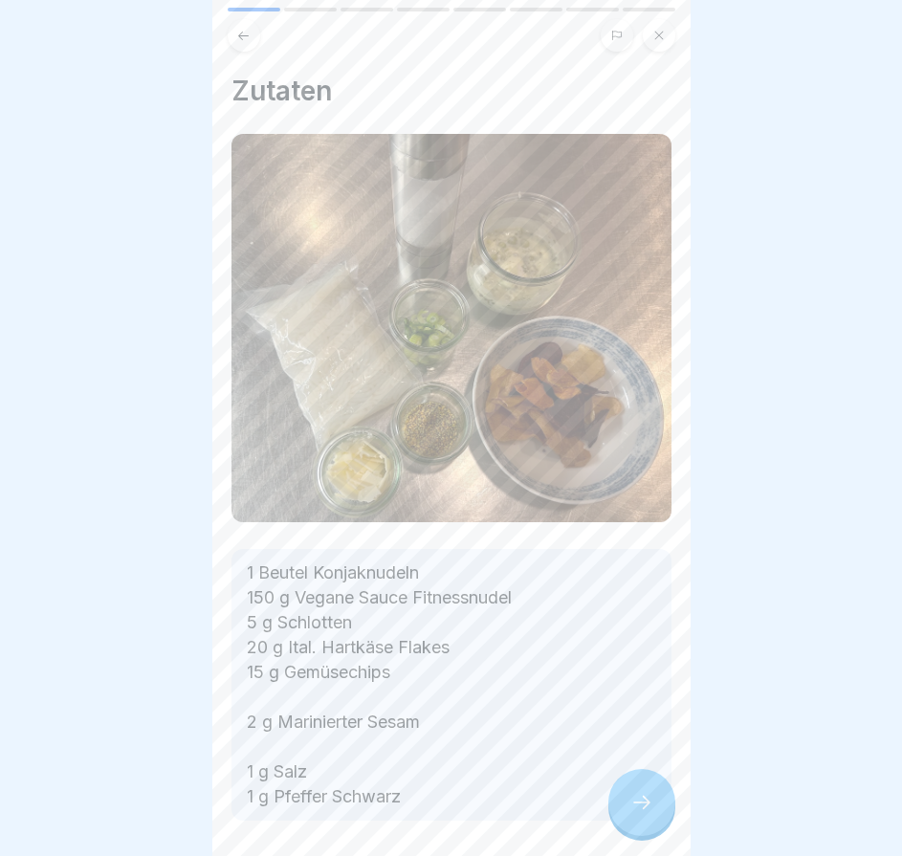
click at [636, 805] on icon at bounding box center [641, 802] width 23 height 23
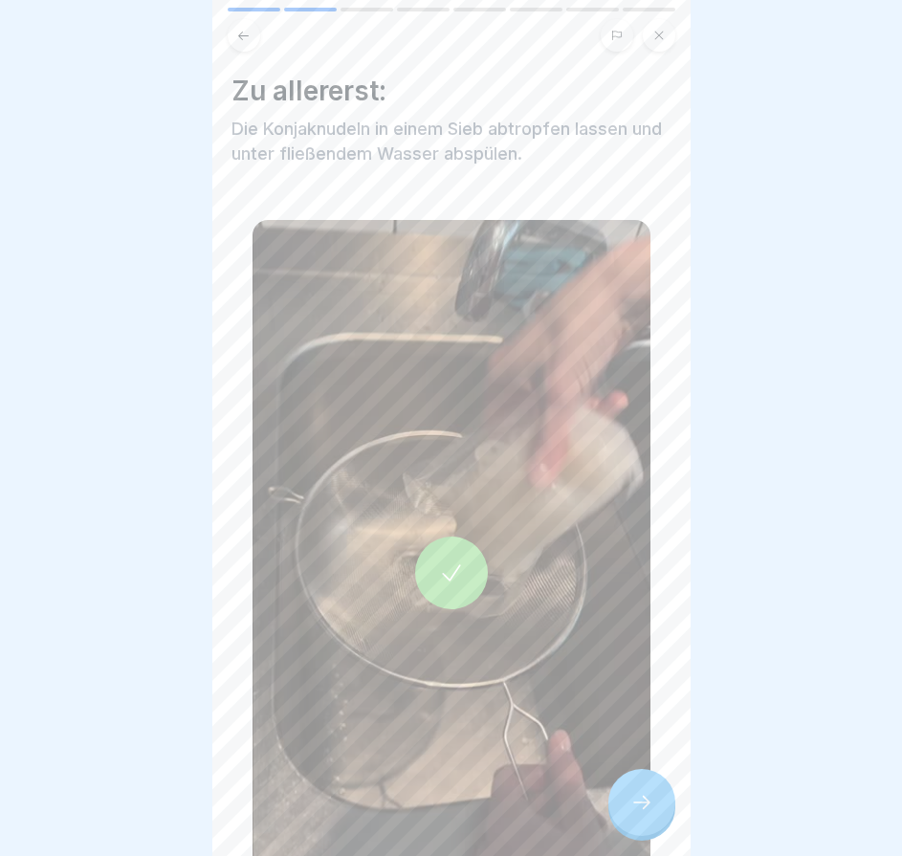
click at [636, 805] on icon at bounding box center [641, 802] width 23 height 23
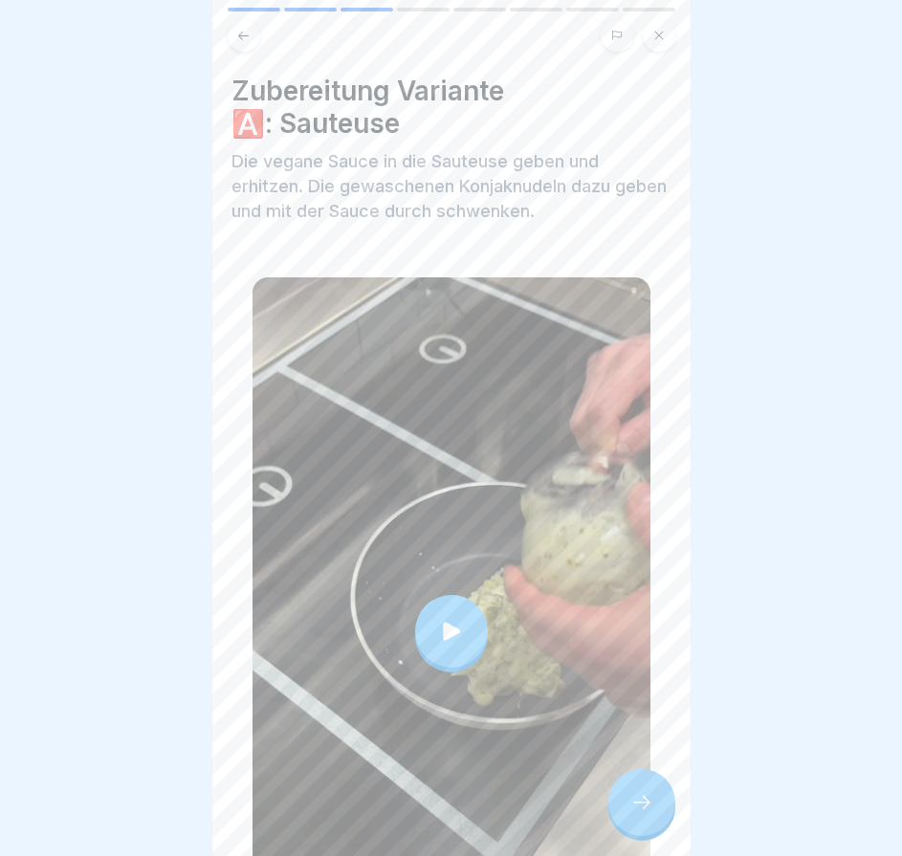
click at [636, 805] on icon at bounding box center [641, 802] width 23 height 23
click at [663, 803] on div at bounding box center [641, 802] width 67 height 67
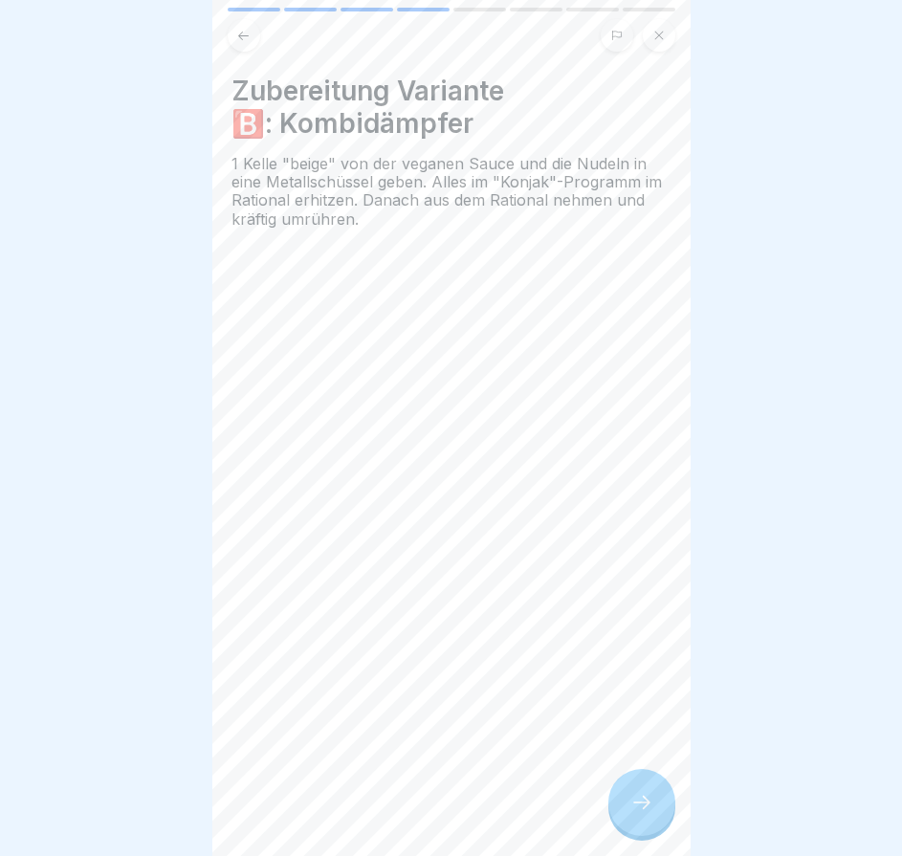
click at [653, 805] on div at bounding box center [641, 802] width 67 height 67
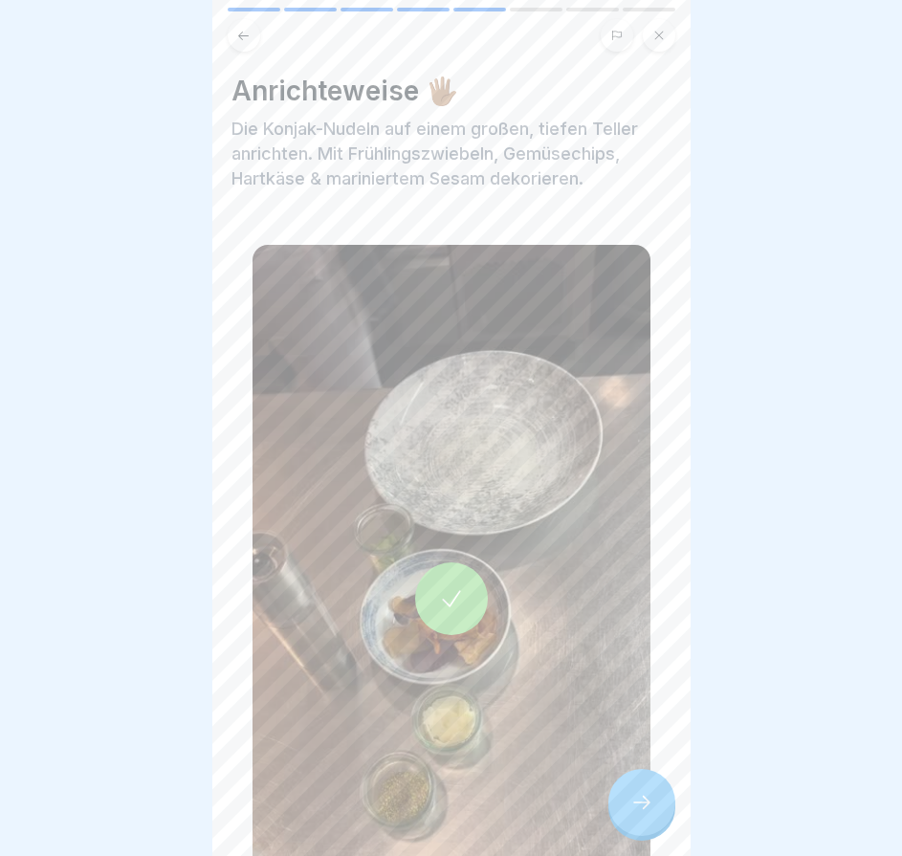
click at [652, 805] on icon at bounding box center [641, 802] width 23 height 23
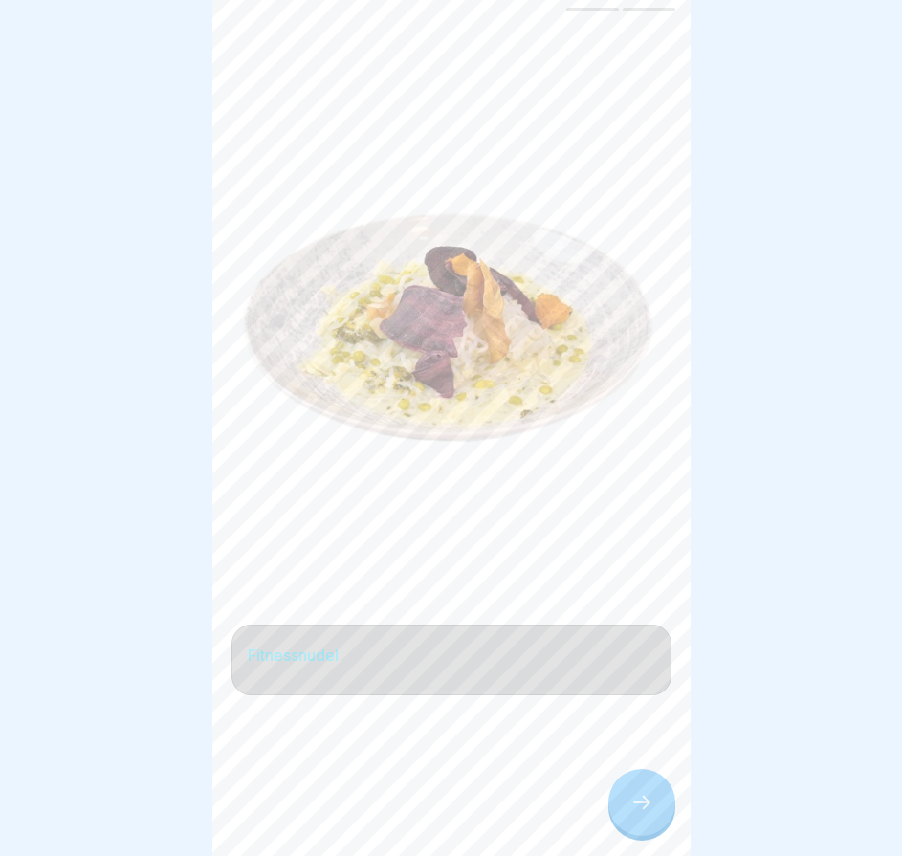
click at [649, 804] on icon at bounding box center [641, 802] width 23 height 23
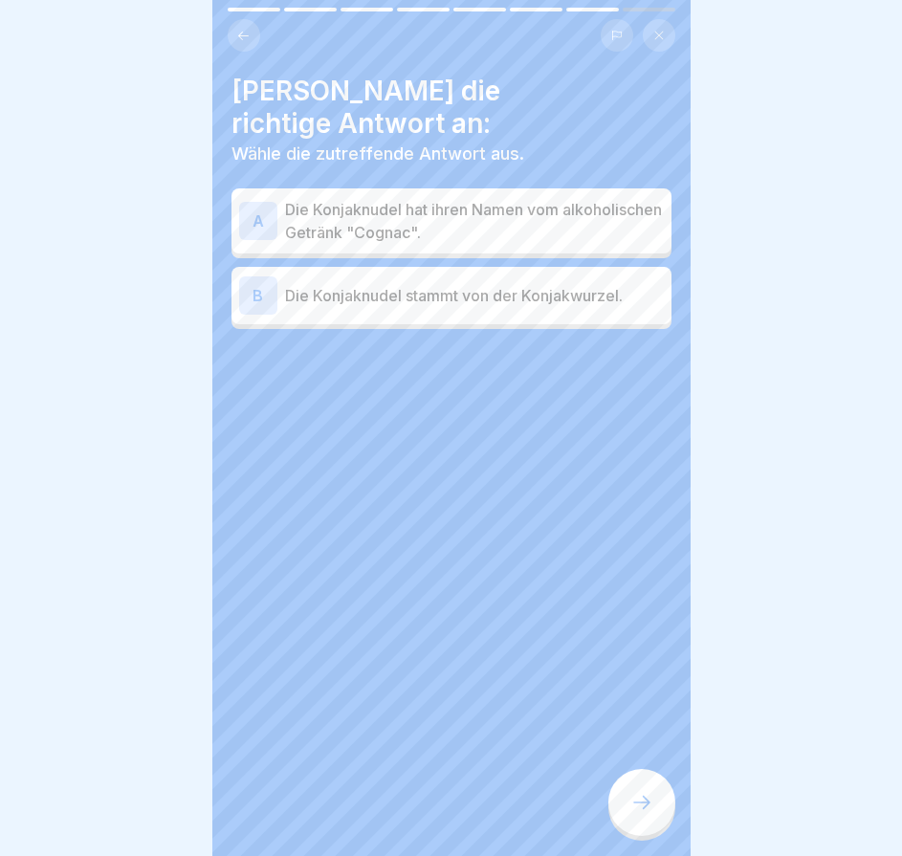
click at [647, 803] on icon at bounding box center [641, 802] width 23 height 23
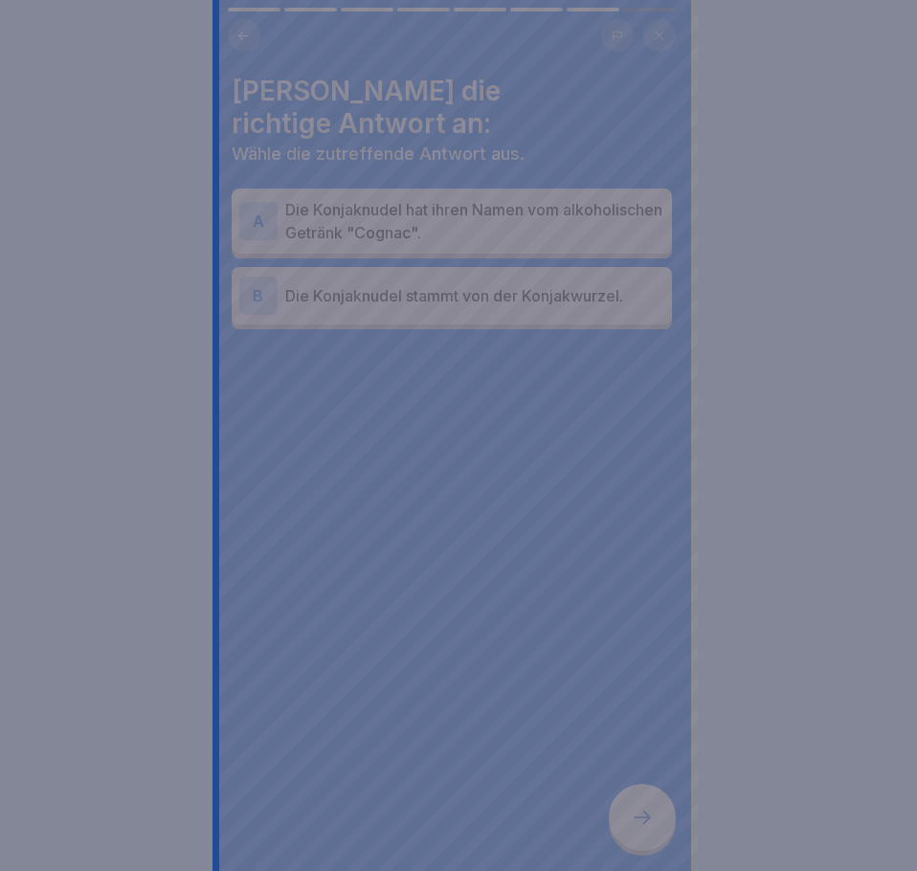
click at [646, 803] on div at bounding box center [458, 435] width 917 height 871
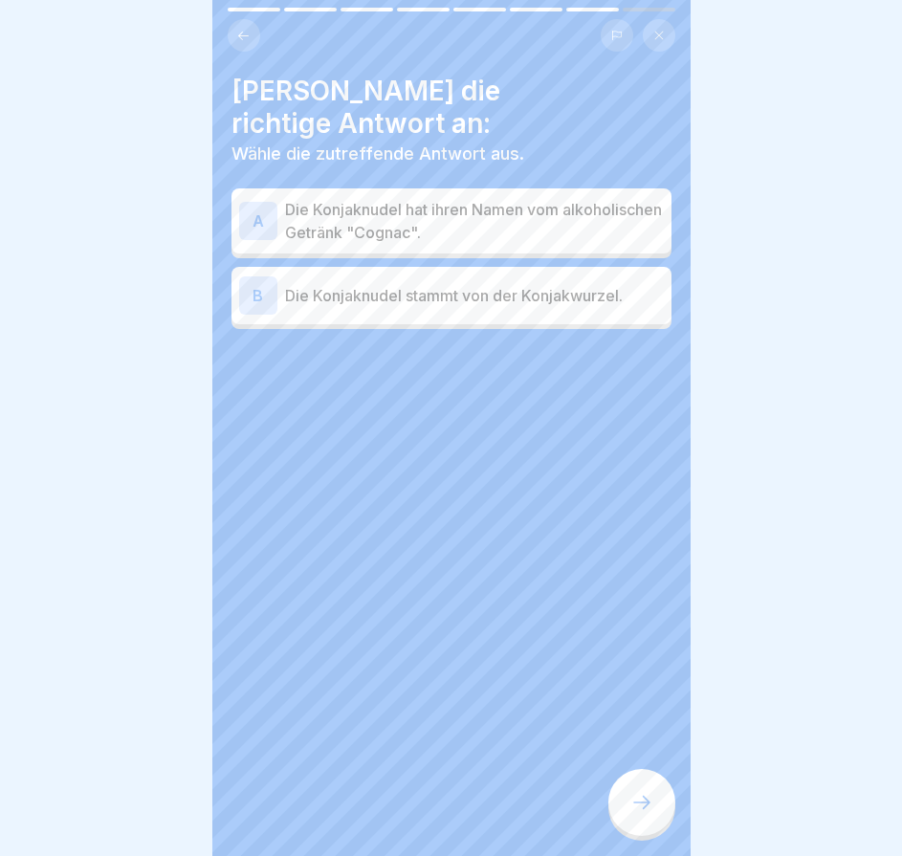
click at [492, 284] on p "Die Konjaknudel stammt von der Konjakwurzel." at bounding box center [474, 295] width 379 height 23
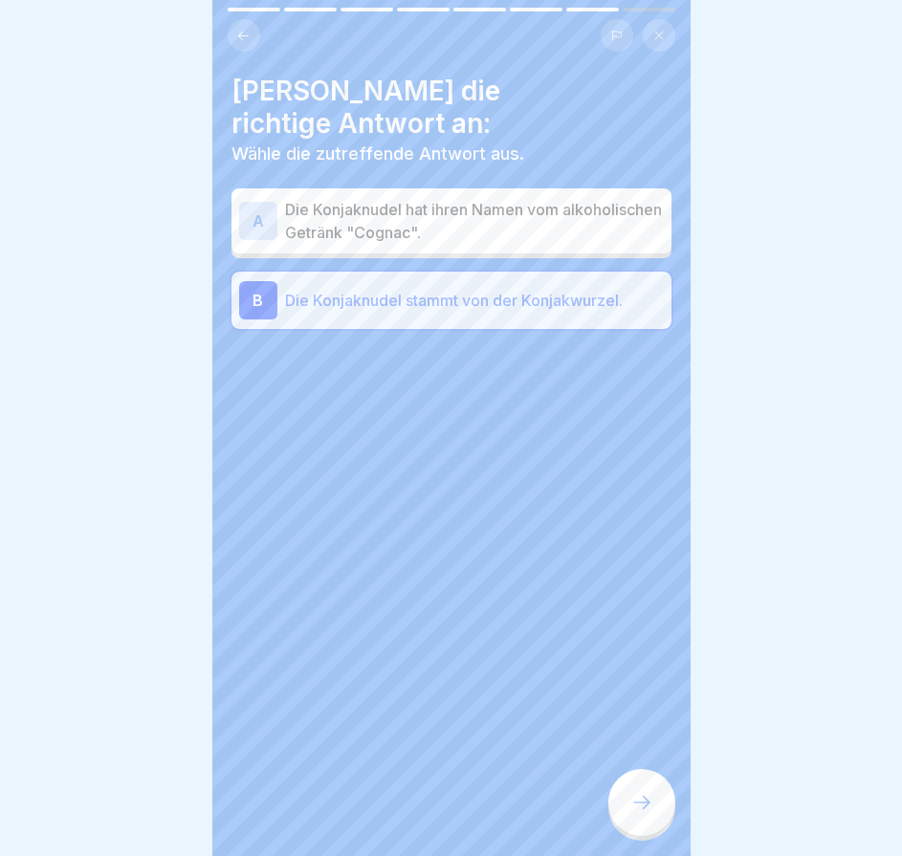
click at [634, 807] on div at bounding box center [641, 802] width 67 height 67
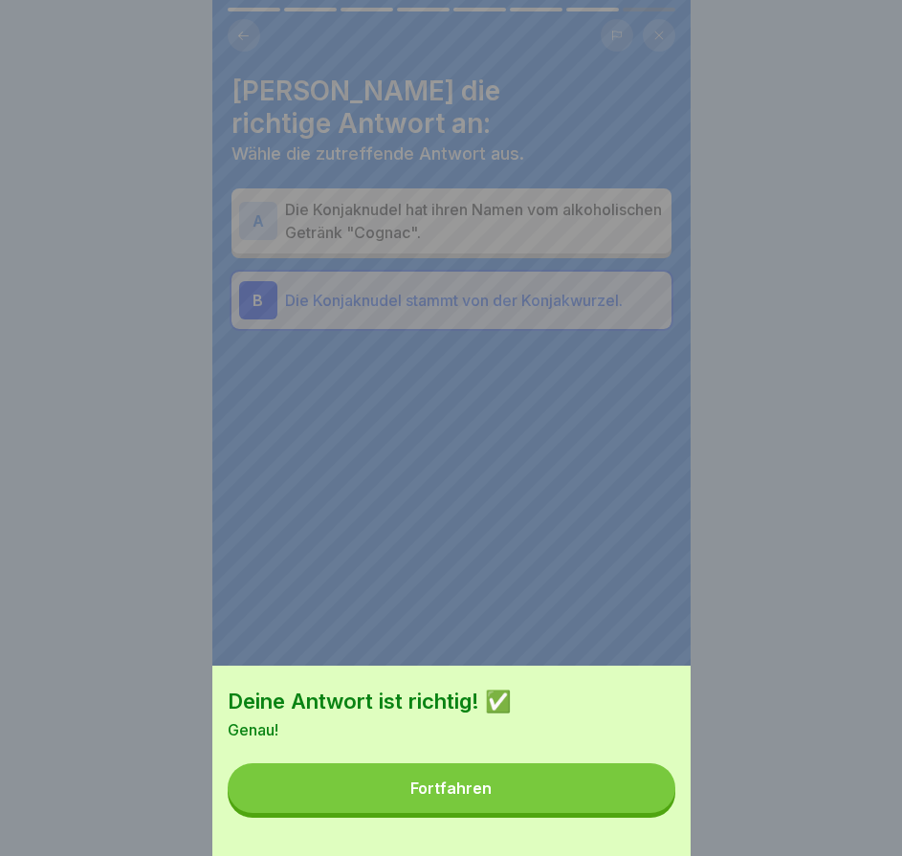
click at [591, 803] on button "Fortfahren" at bounding box center [452, 788] width 448 height 50
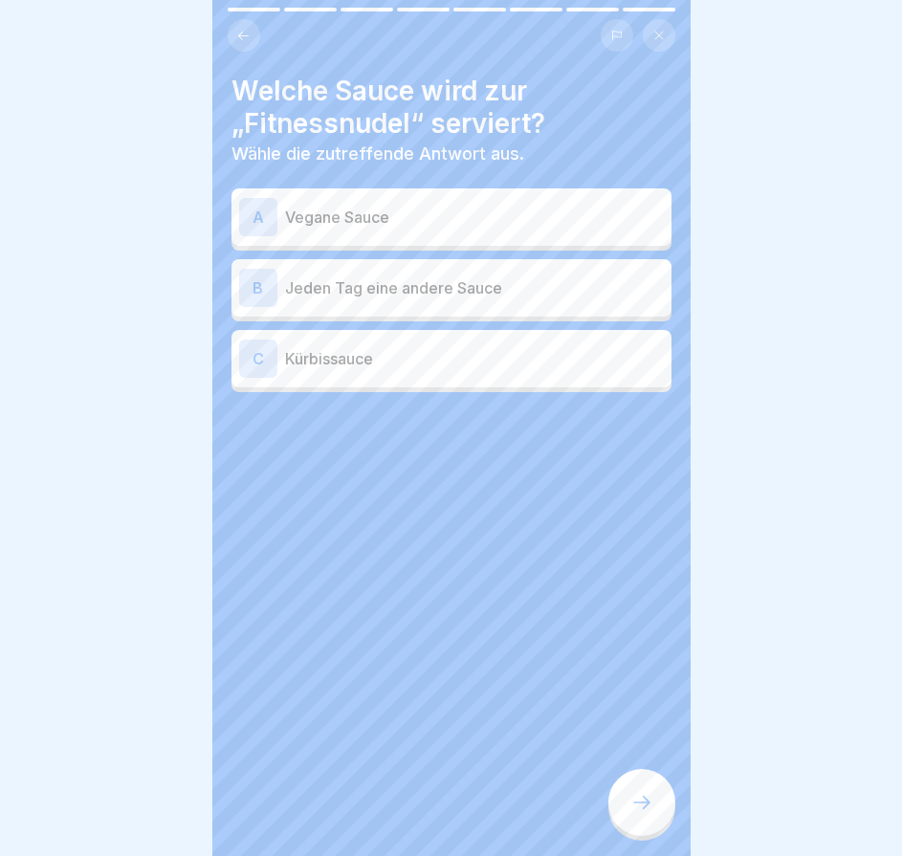
click at [513, 234] on div "A Vegane Sauce" at bounding box center [451, 217] width 425 height 38
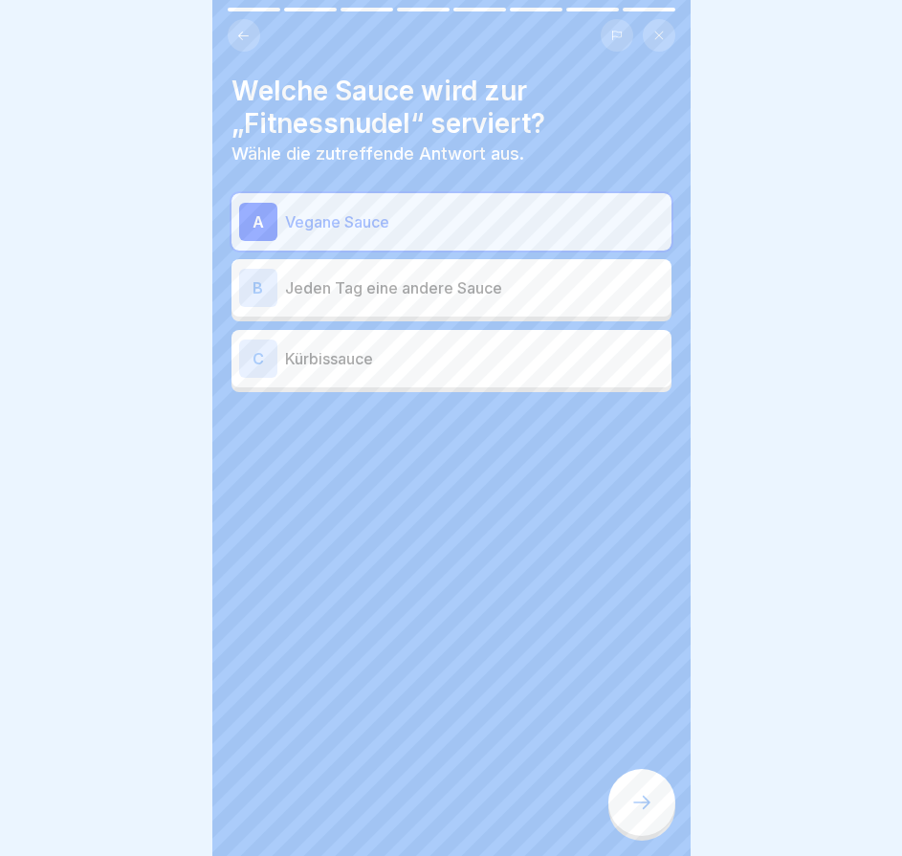
click at [649, 814] on icon at bounding box center [641, 802] width 23 height 23
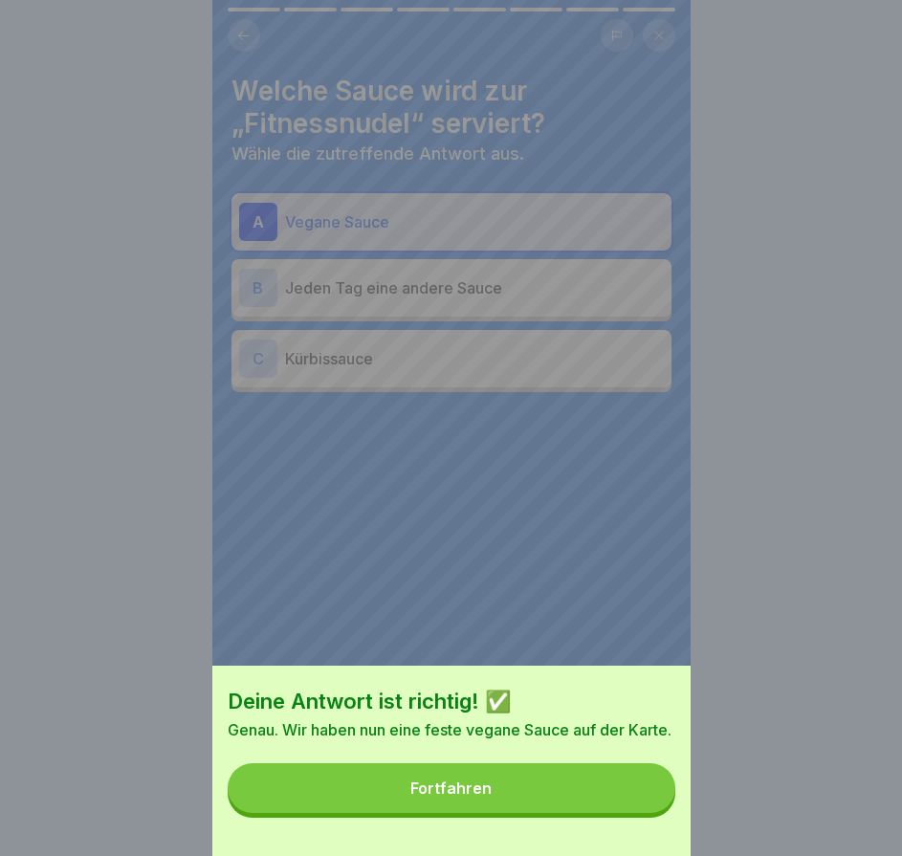
click at [642, 809] on button "Fortfahren" at bounding box center [452, 788] width 448 height 50
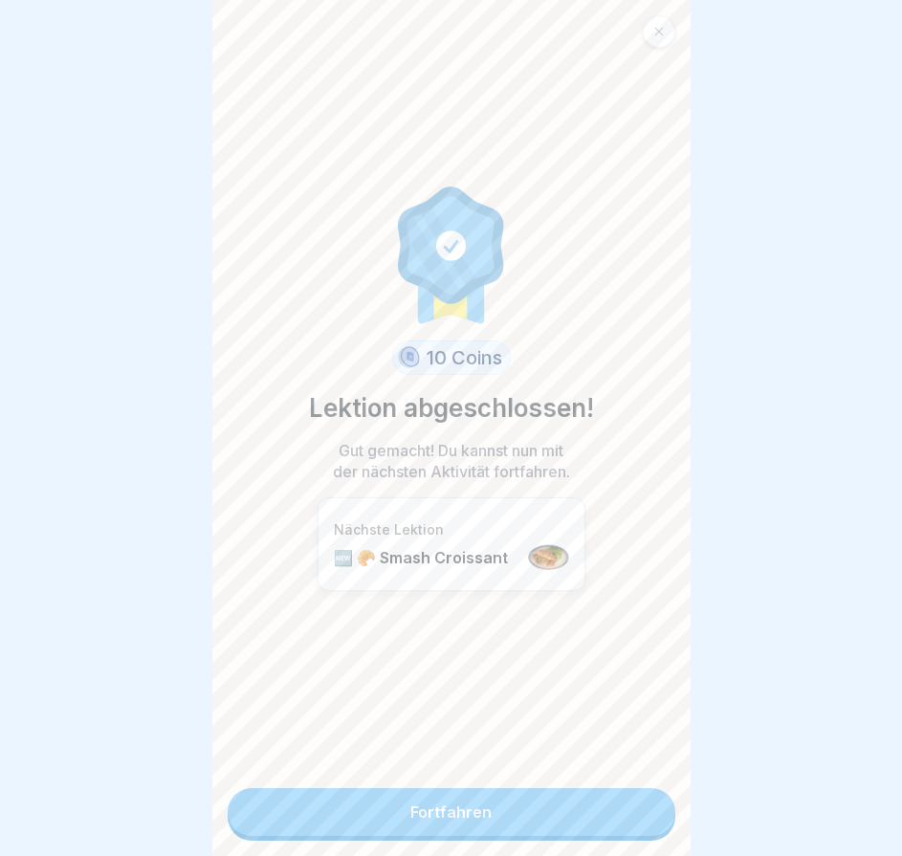
click at [668, 34] on div at bounding box center [659, 31] width 33 height 33
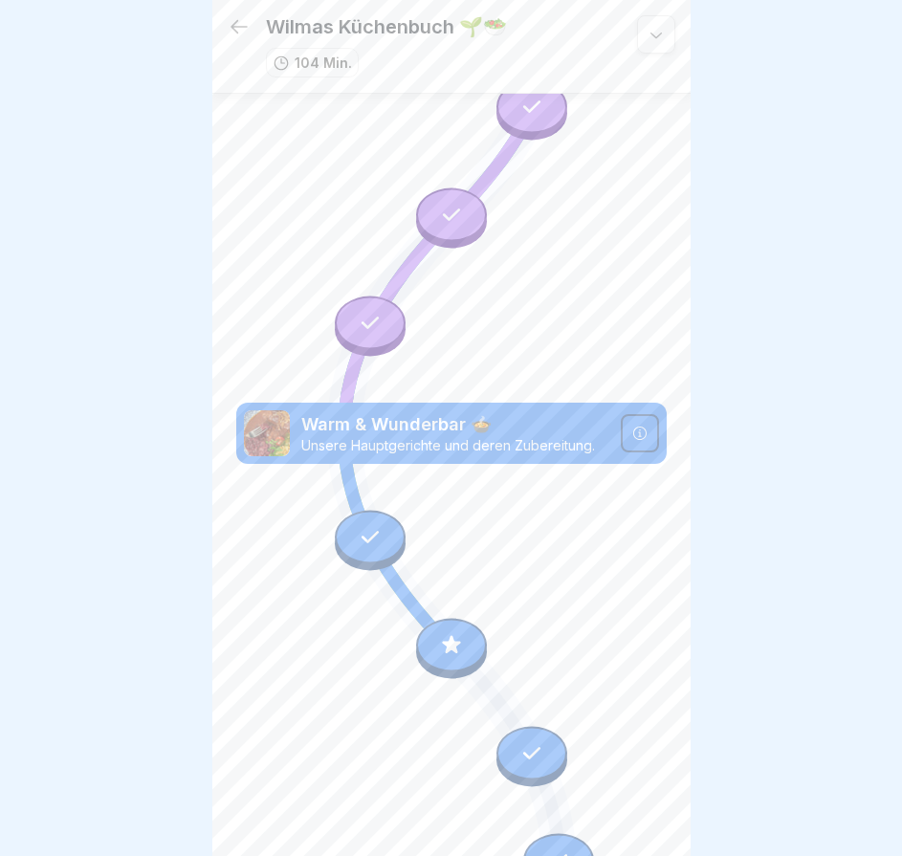
scroll to position [6369, 0]
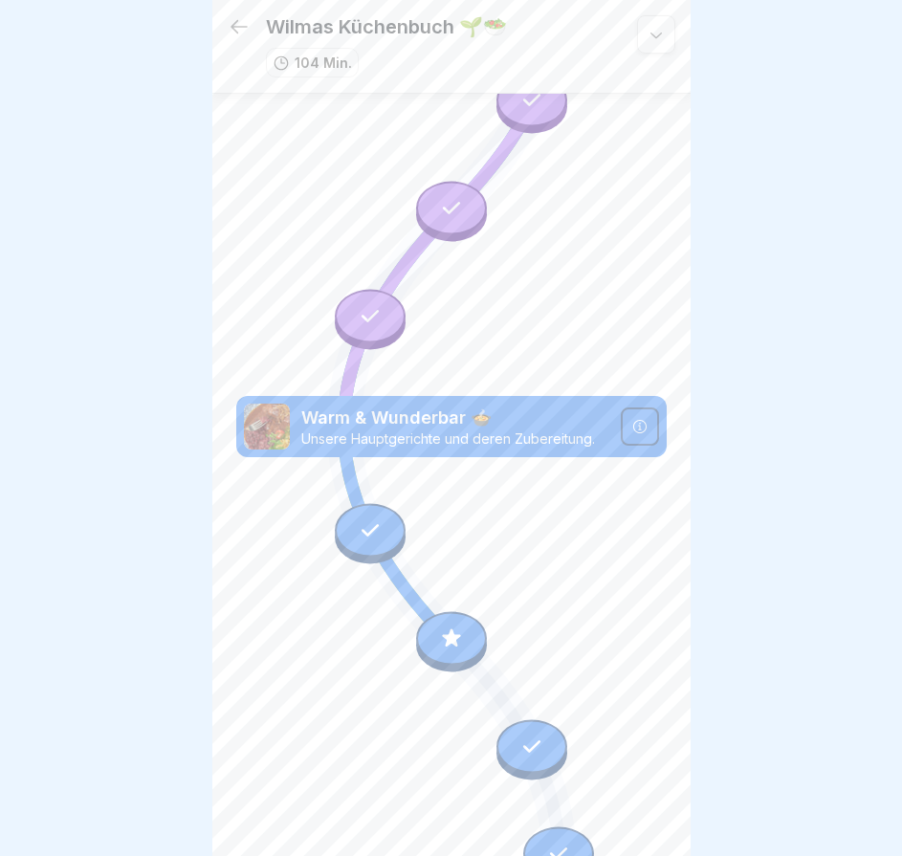
click at [453, 626] on icon at bounding box center [451, 638] width 25 height 25
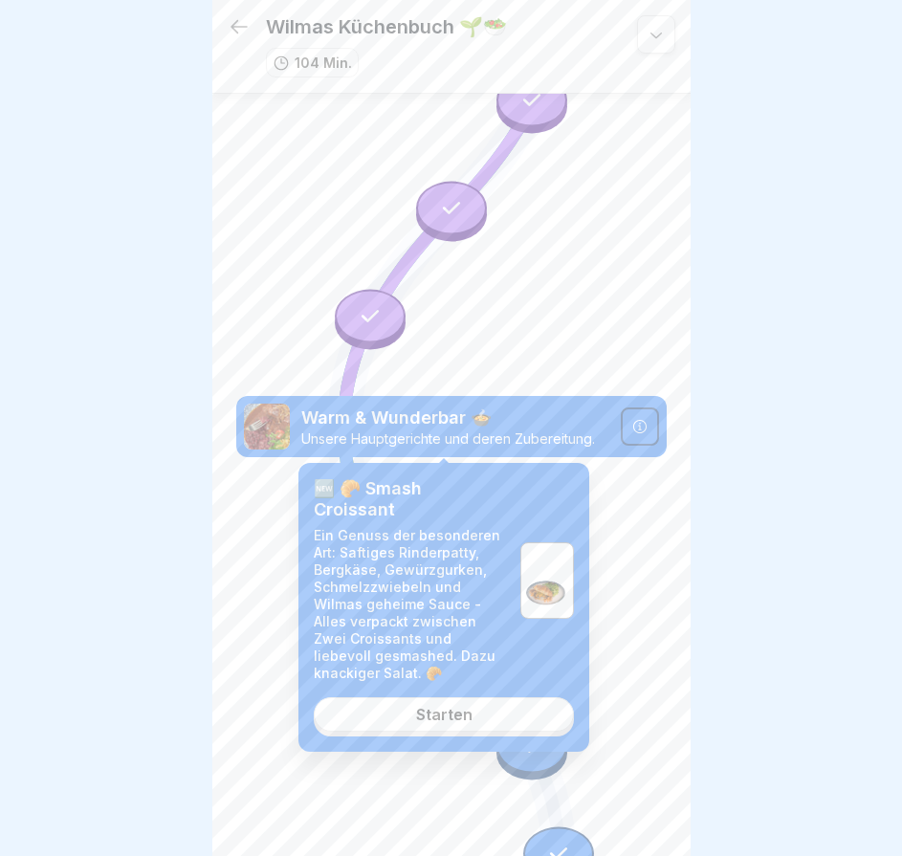
click at [461, 724] on link "Starten" at bounding box center [444, 714] width 260 height 34
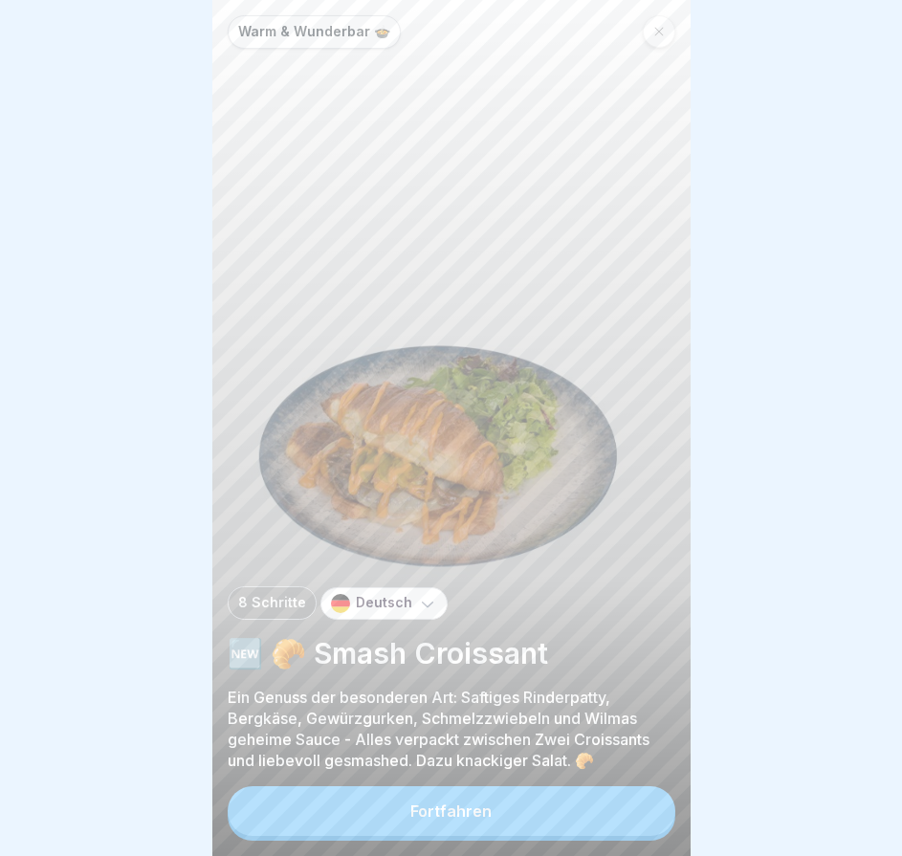
click at [502, 828] on button "Fortfahren" at bounding box center [452, 811] width 448 height 50
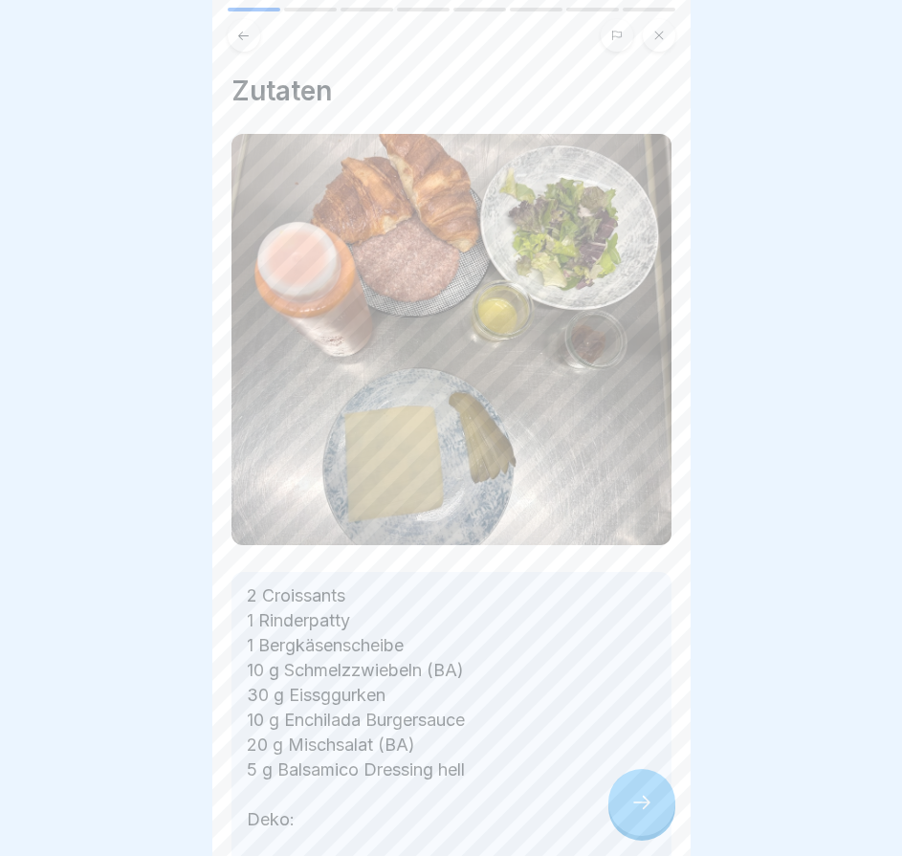
click at [644, 813] on icon at bounding box center [641, 802] width 23 height 23
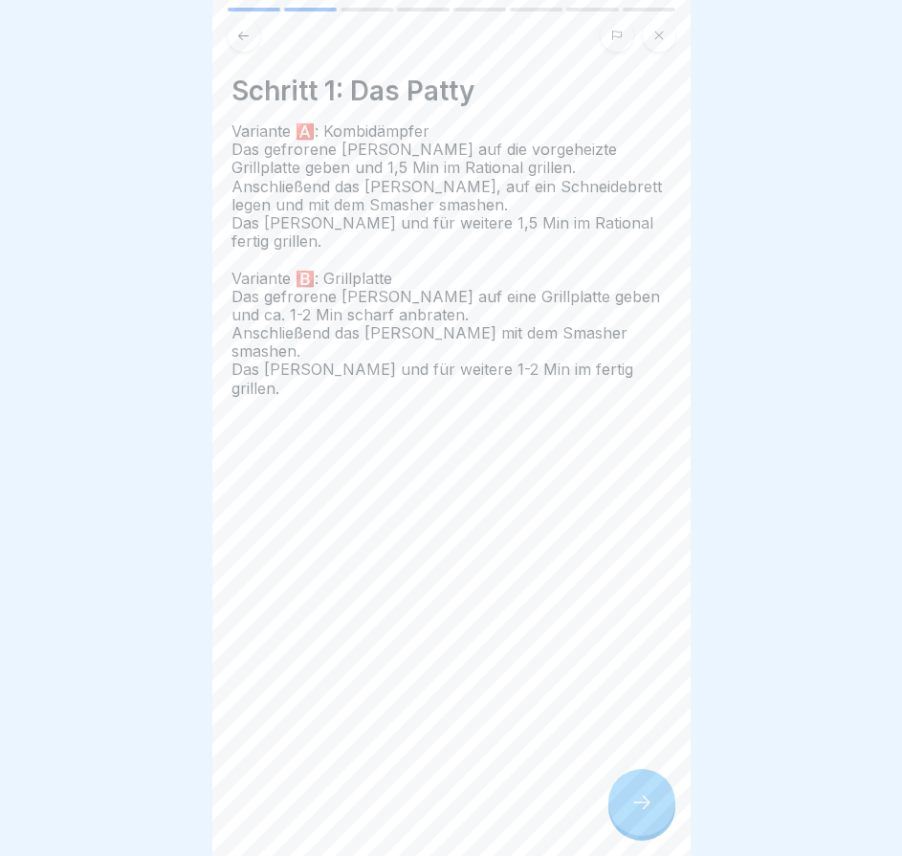
click at [644, 813] on icon at bounding box center [641, 802] width 23 height 23
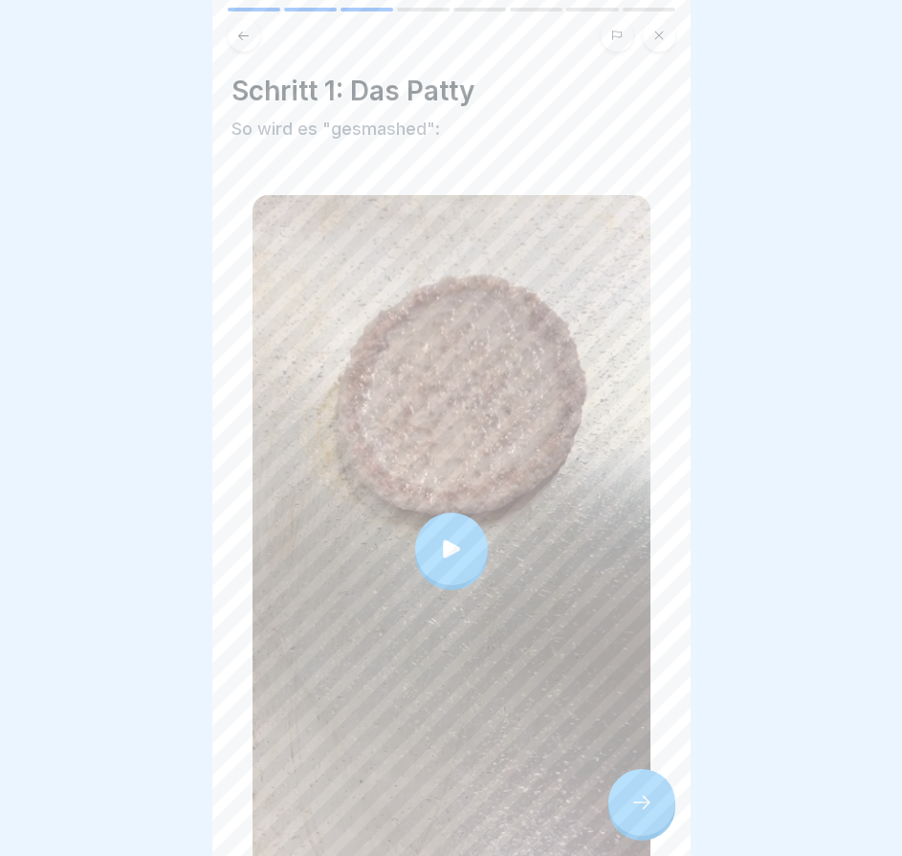
click at [644, 813] on icon at bounding box center [641, 802] width 23 height 23
click at [641, 810] on icon at bounding box center [641, 802] width 23 height 23
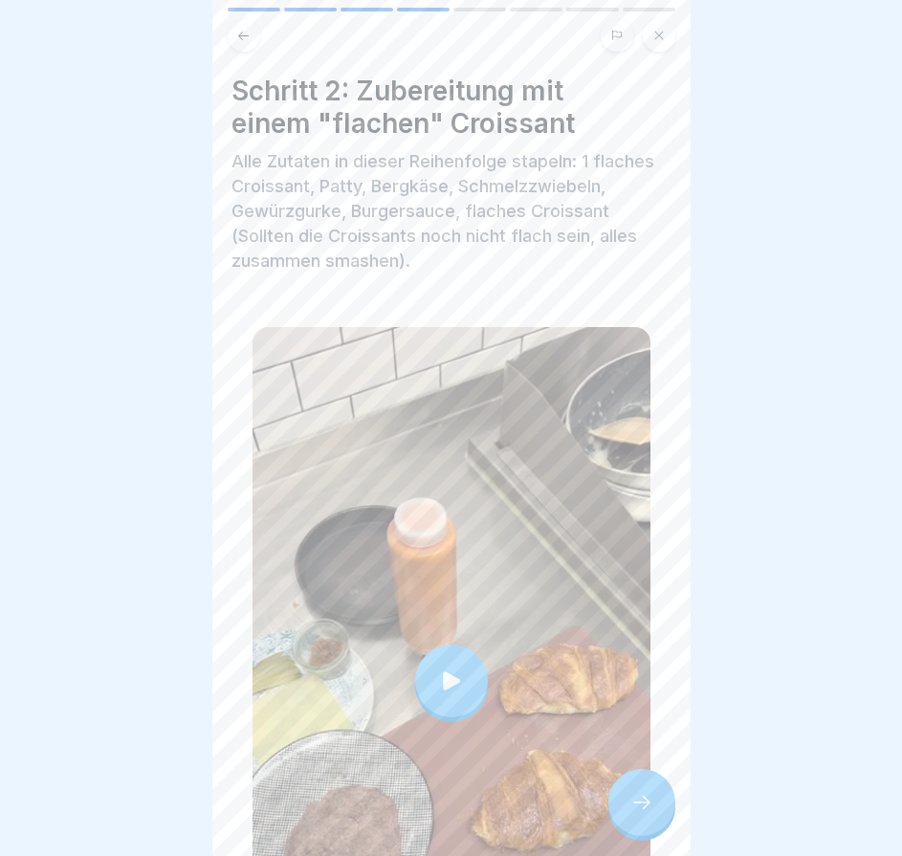
click at [641, 810] on icon at bounding box center [641, 802] width 23 height 23
click at [632, 814] on icon at bounding box center [641, 802] width 23 height 23
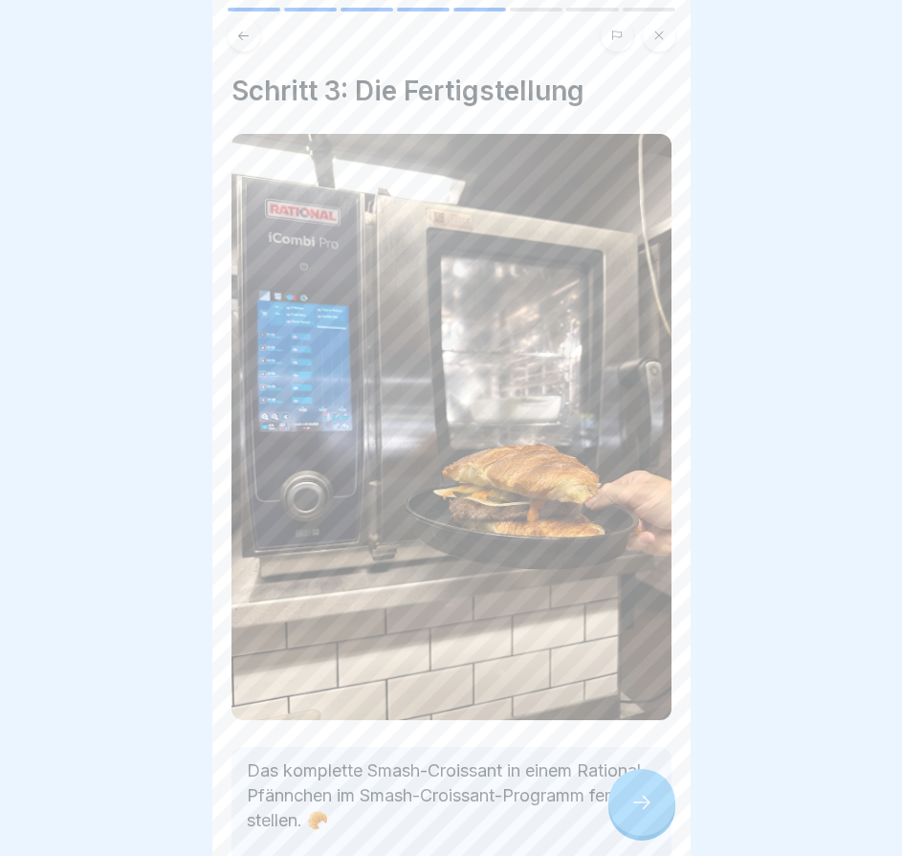
click at [632, 810] on icon at bounding box center [641, 802] width 23 height 23
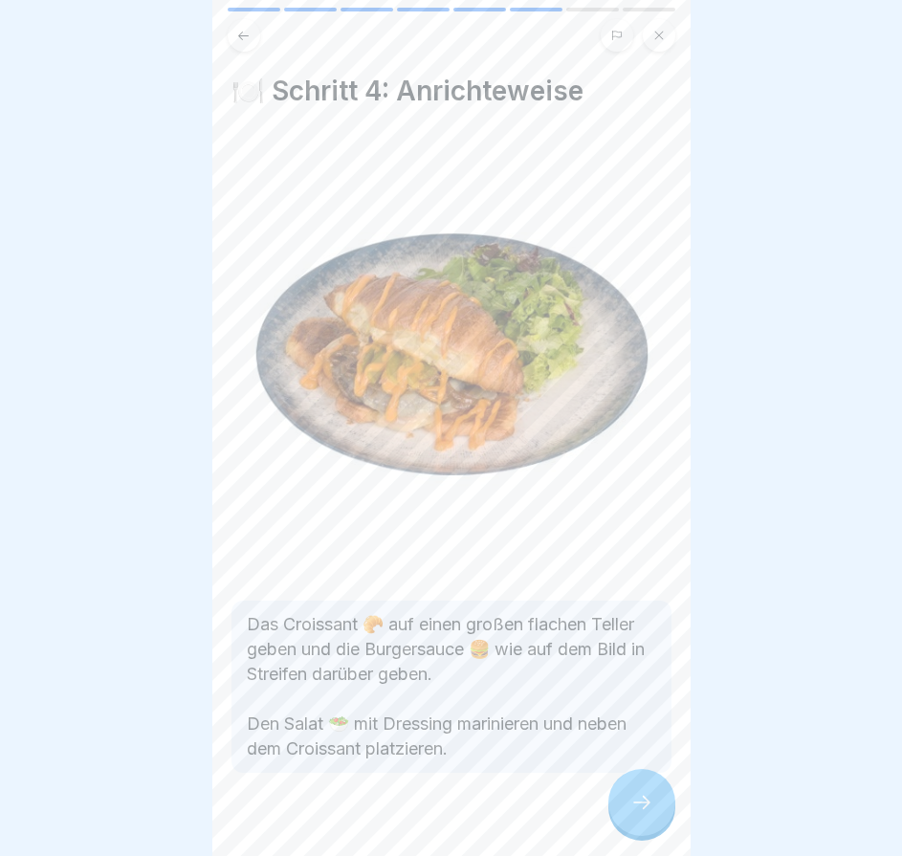
click at [632, 810] on icon at bounding box center [641, 802] width 23 height 23
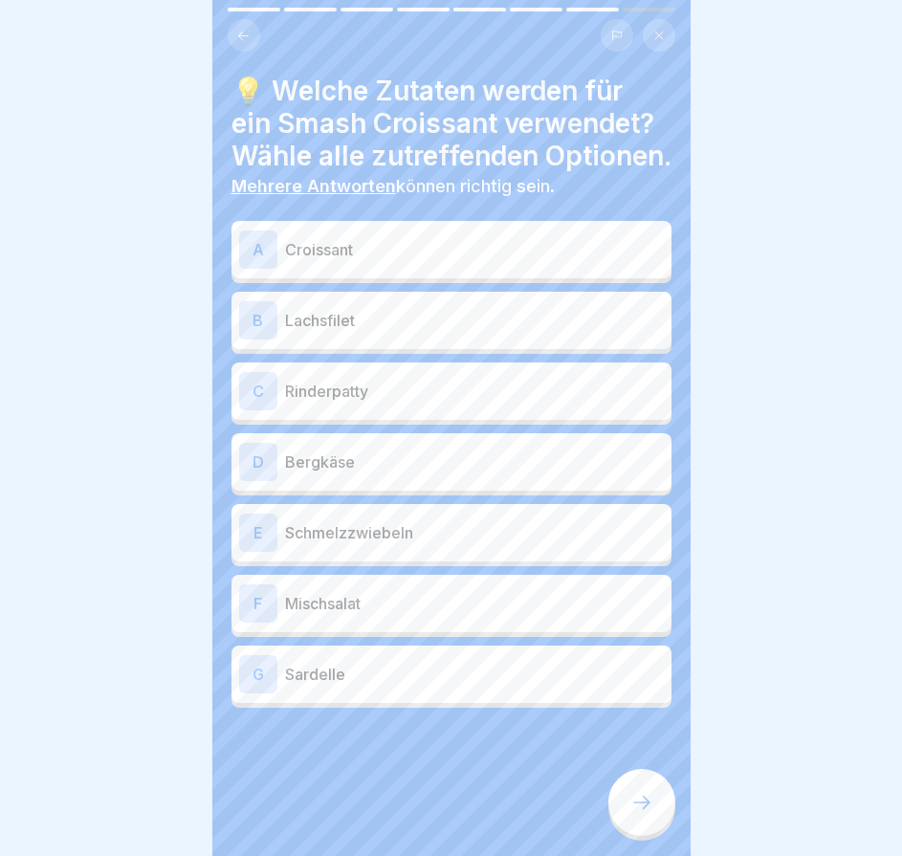
click at [445, 269] on div "A Croissant" at bounding box center [451, 250] width 425 height 38
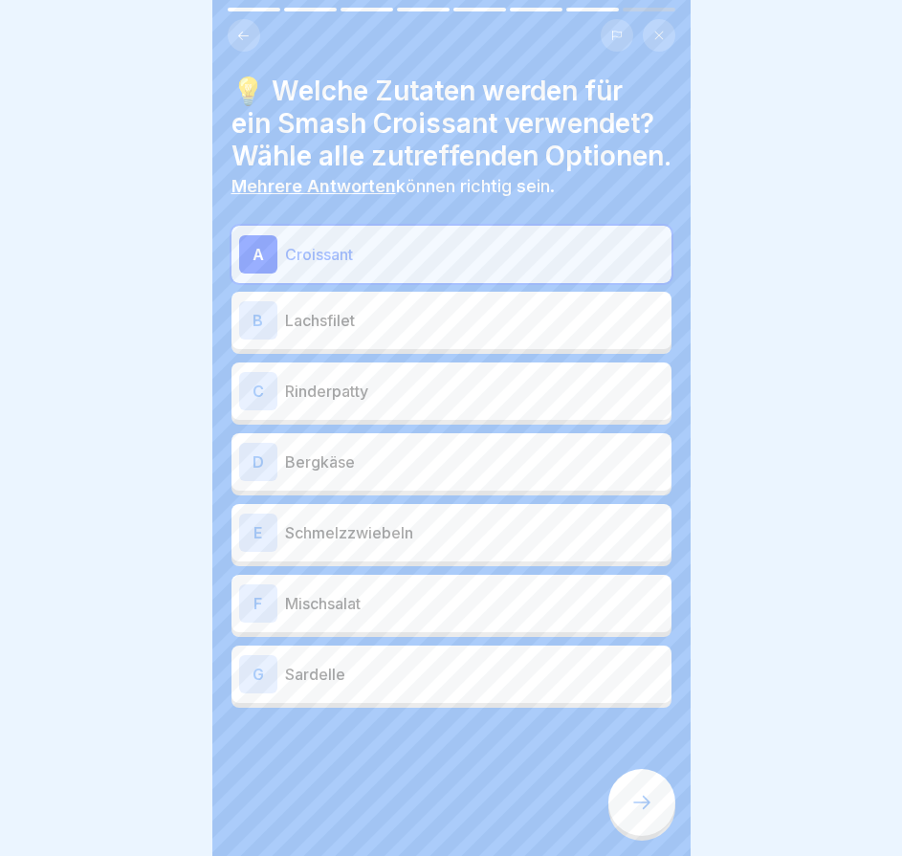
click at [447, 403] on p "Rinderpatty" at bounding box center [474, 391] width 379 height 23
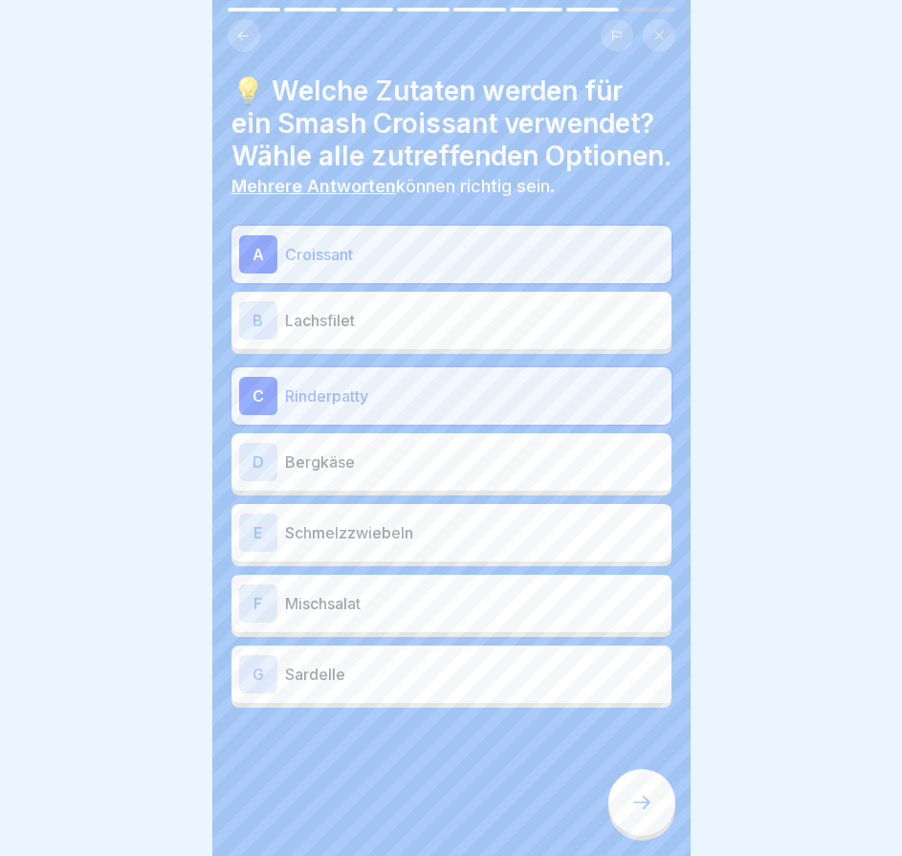
click at [446, 491] on div "D Bergkäse" at bounding box center [452, 461] width 440 height 57
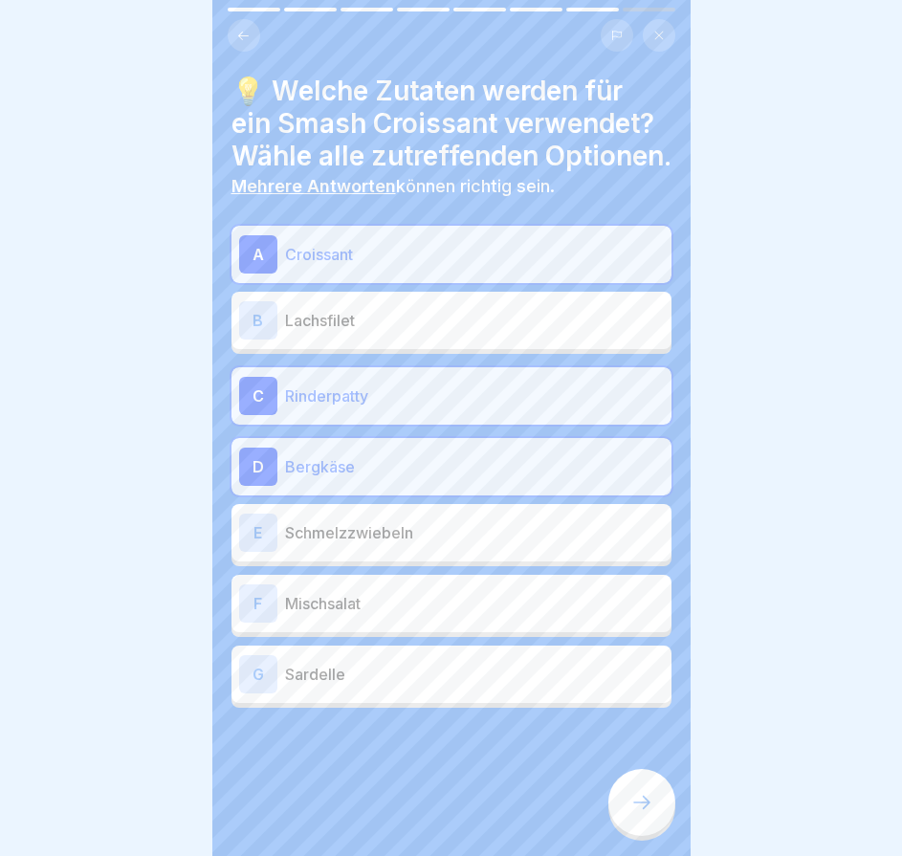
click at [450, 552] on div "E Schmelzzwiebeln" at bounding box center [451, 533] width 425 height 38
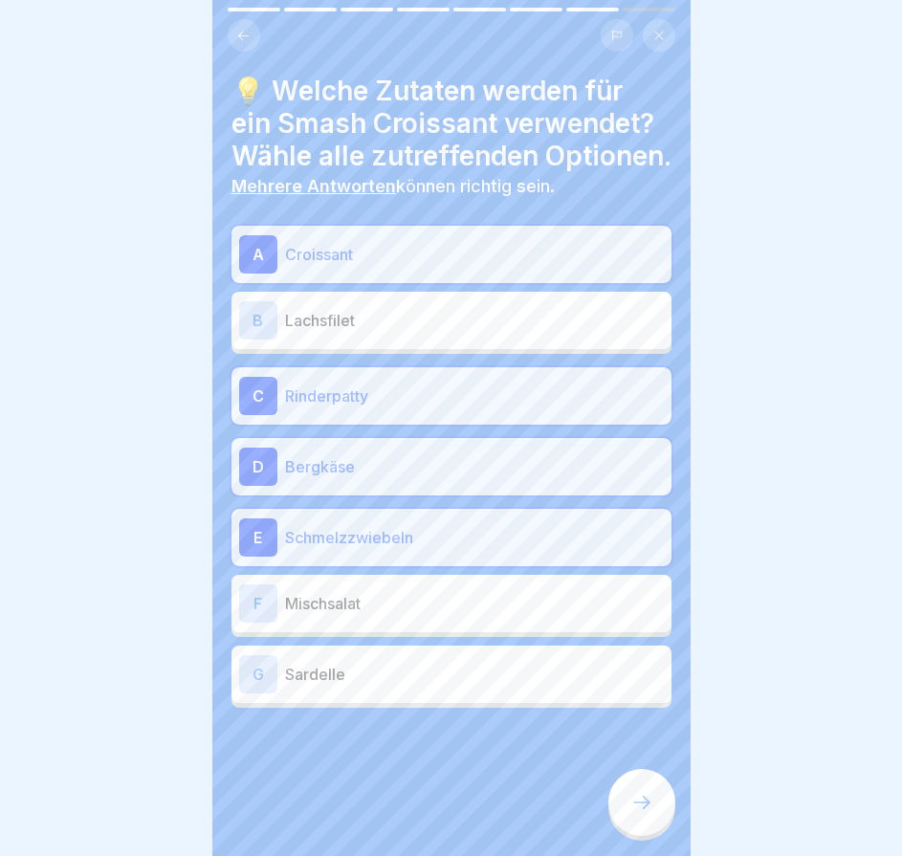
click at [440, 615] on p "Mischsalat" at bounding box center [474, 603] width 379 height 23
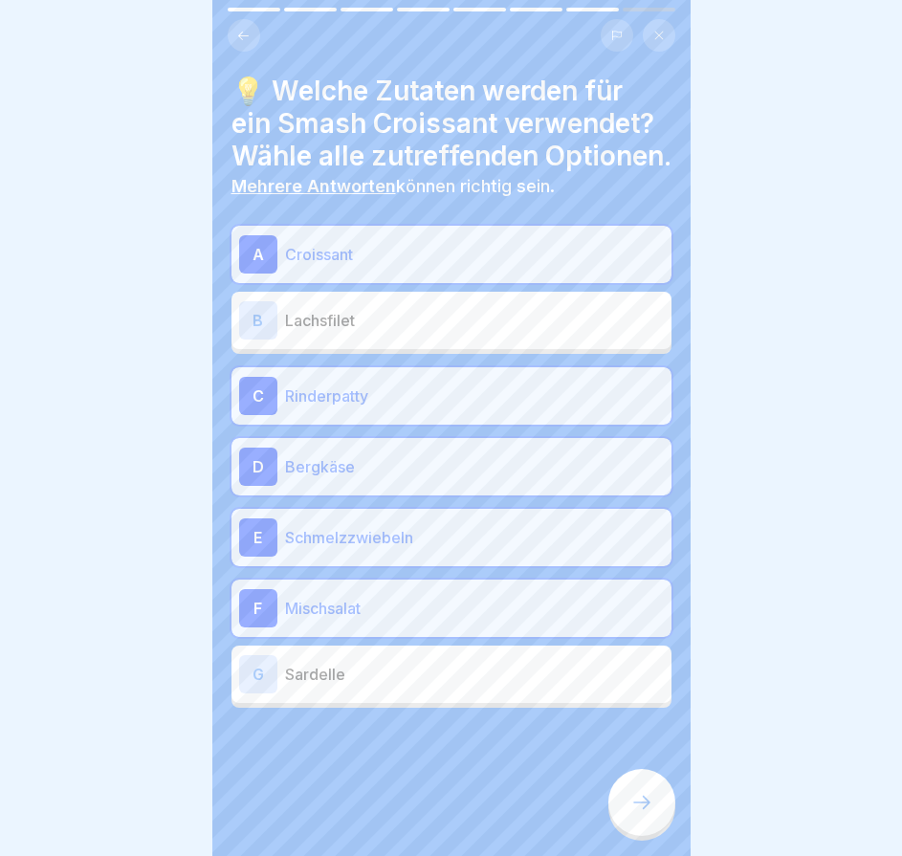
click at [639, 811] on icon at bounding box center [641, 802] width 23 height 23
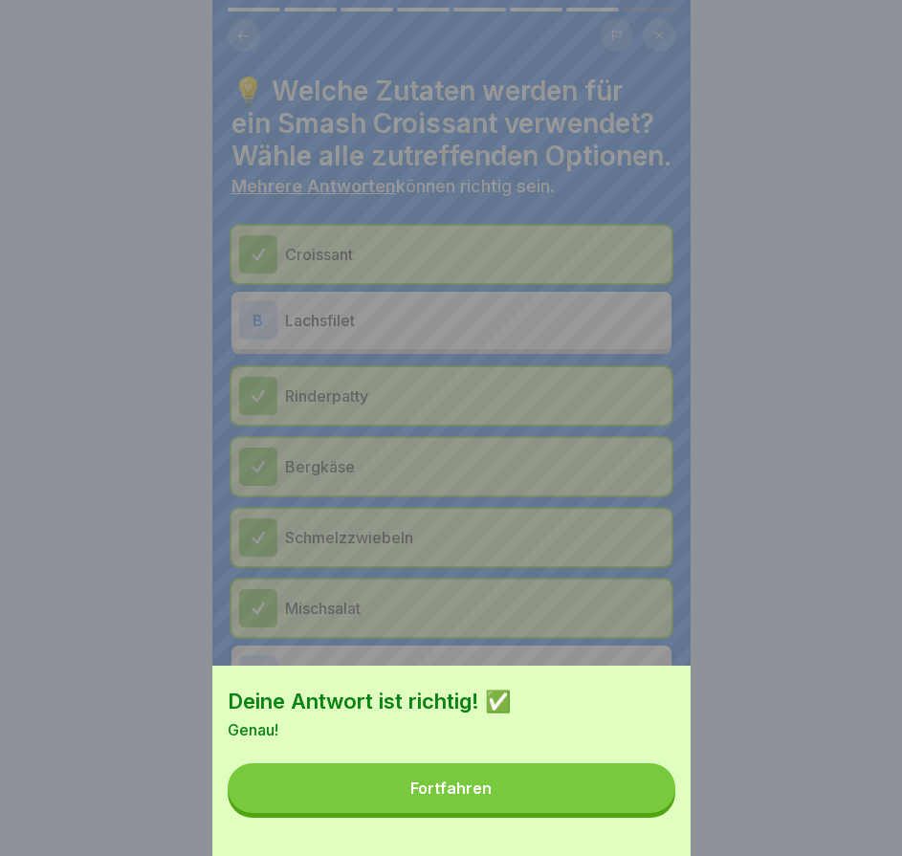
click at [633, 803] on button "Fortfahren" at bounding box center [452, 788] width 448 height 50
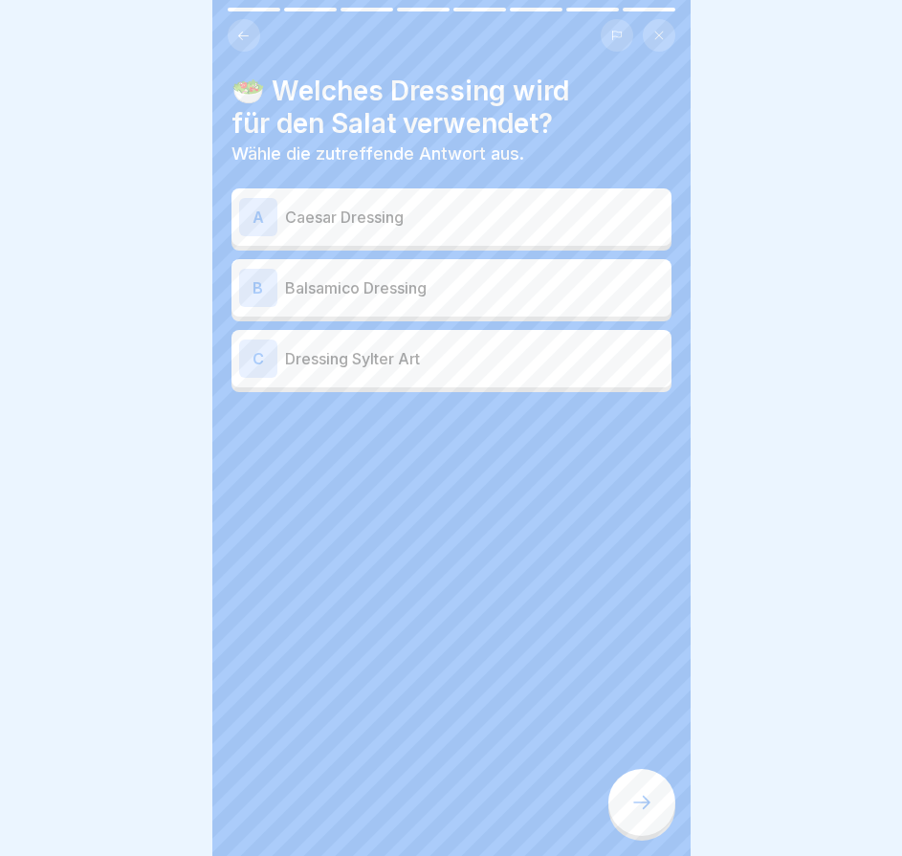
click at [525, 287] on p "Balsamico Dressing" at bounding box center [474, 287] width 379 height 23
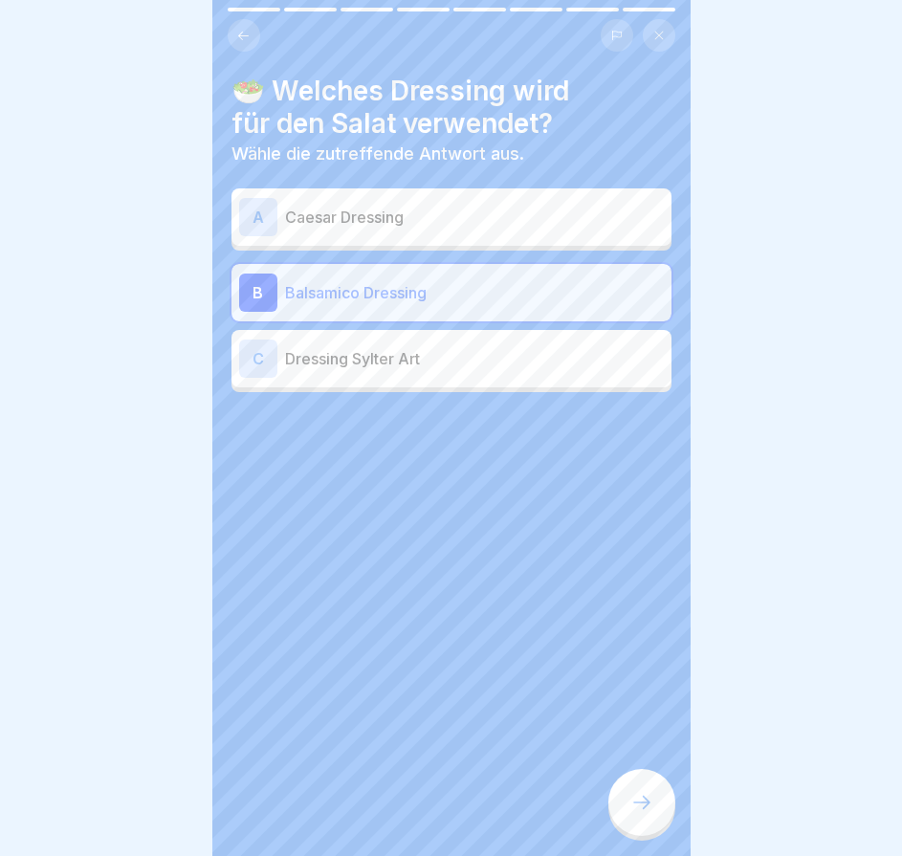
click at [633, 811] on icon at bounding box center [641, 802] width 23 height 23
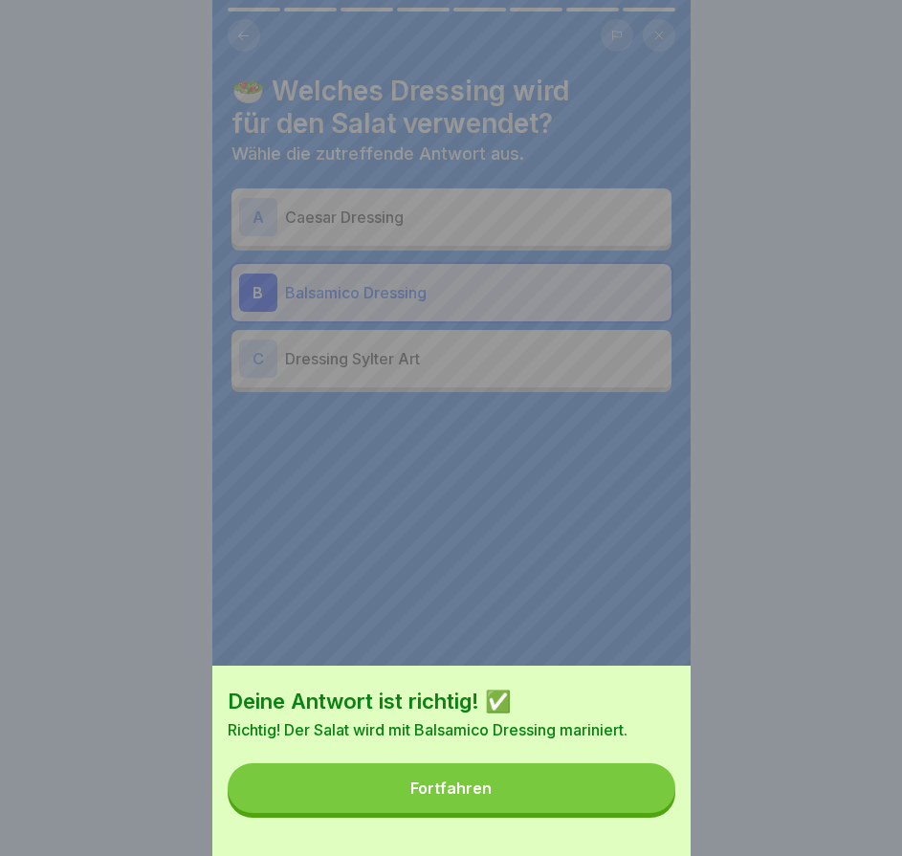
click at [633, 807] on button "Fortfahren" at bounding box center [452, 788] width 448 height 50
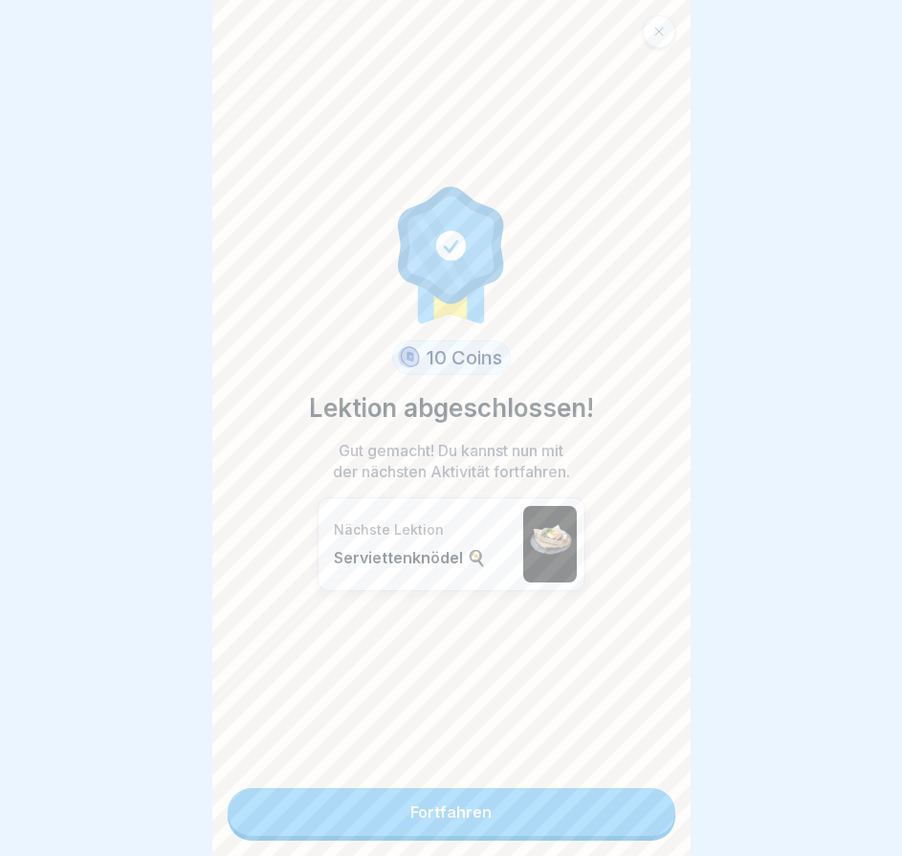
click at [663, 27] on icon at bounding box center [658, 31] width 11 height 11
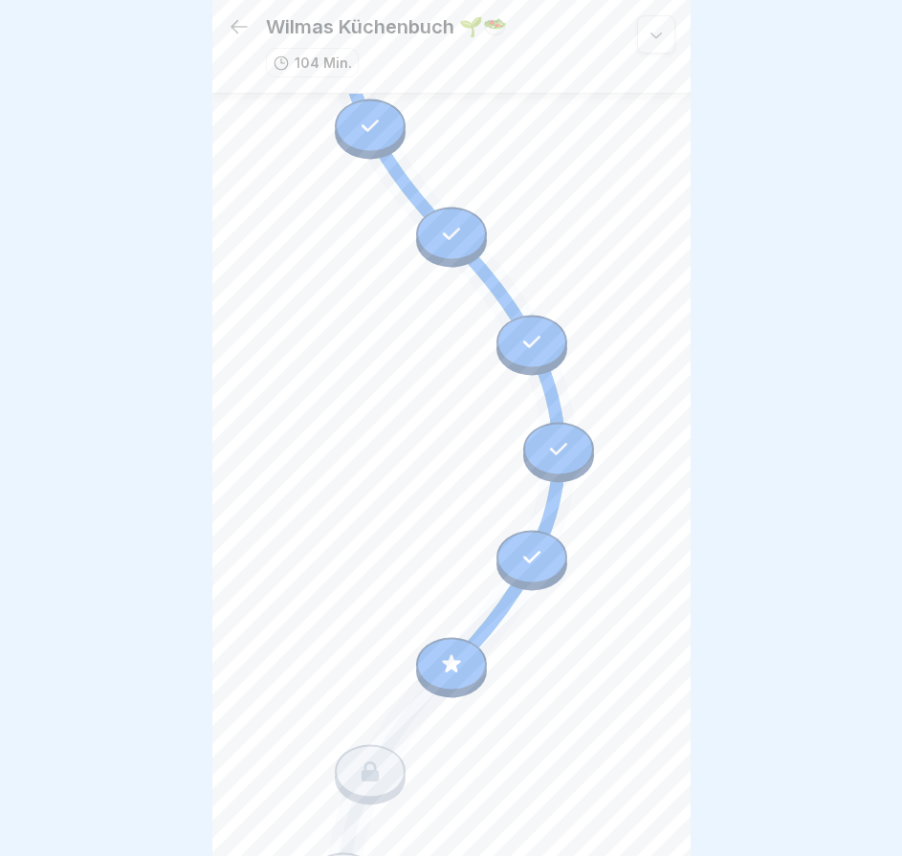
scroll to position [6787, 0]
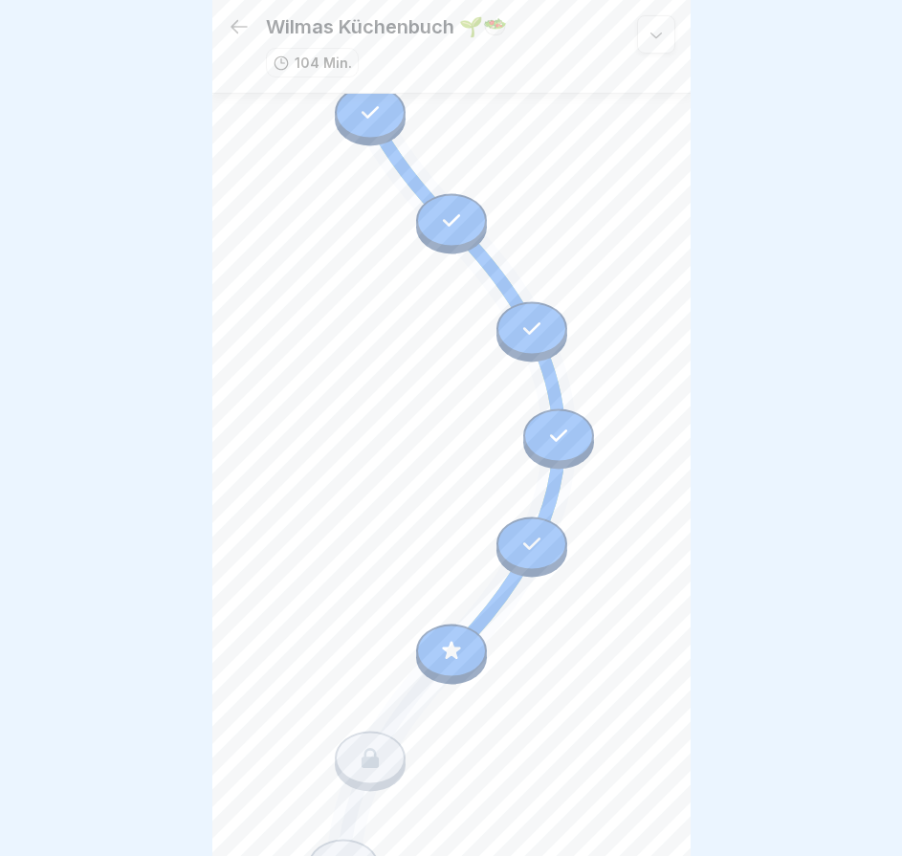
click at [453, 638] on icon at bounding box center [451, 650] width 25 height 25
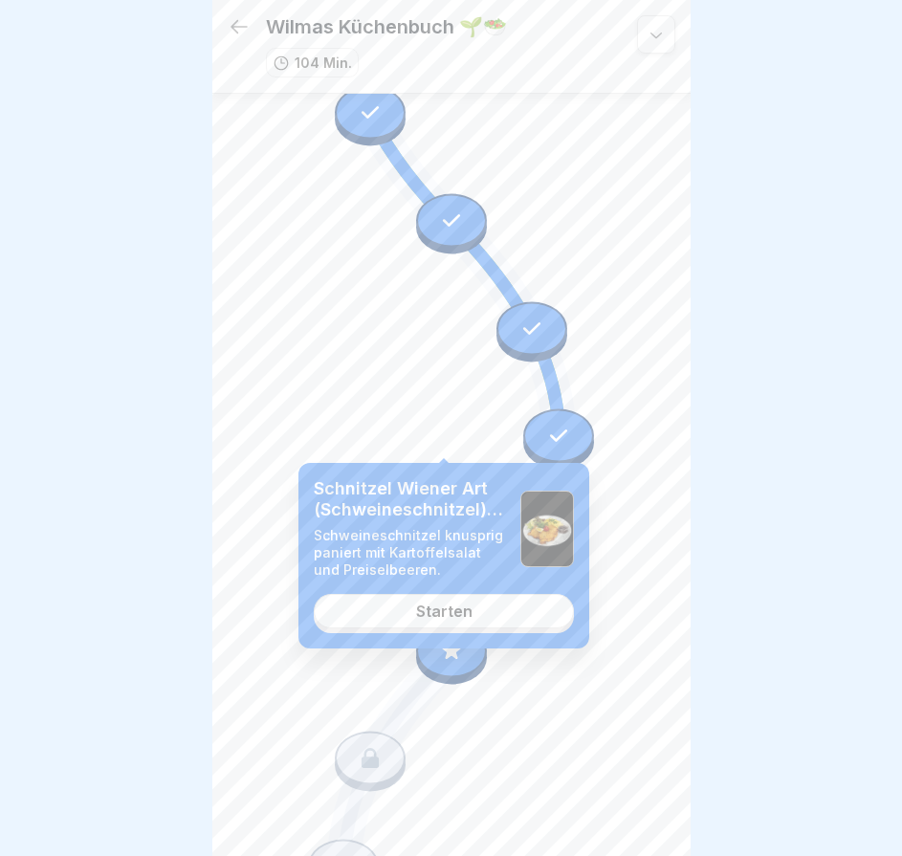
click at [470, 624] on link "Starten" at bounding box center [444, 611] width 260 height 34
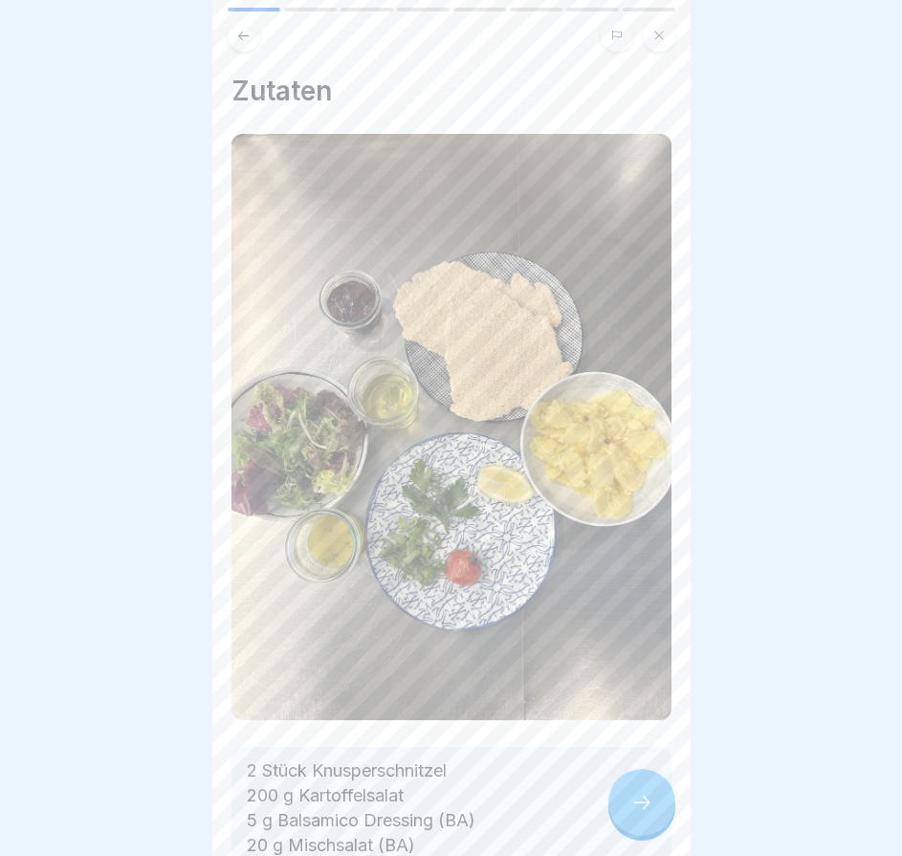
click at [642, 796] on div at bounding box center [641, 802] width 67 height 67
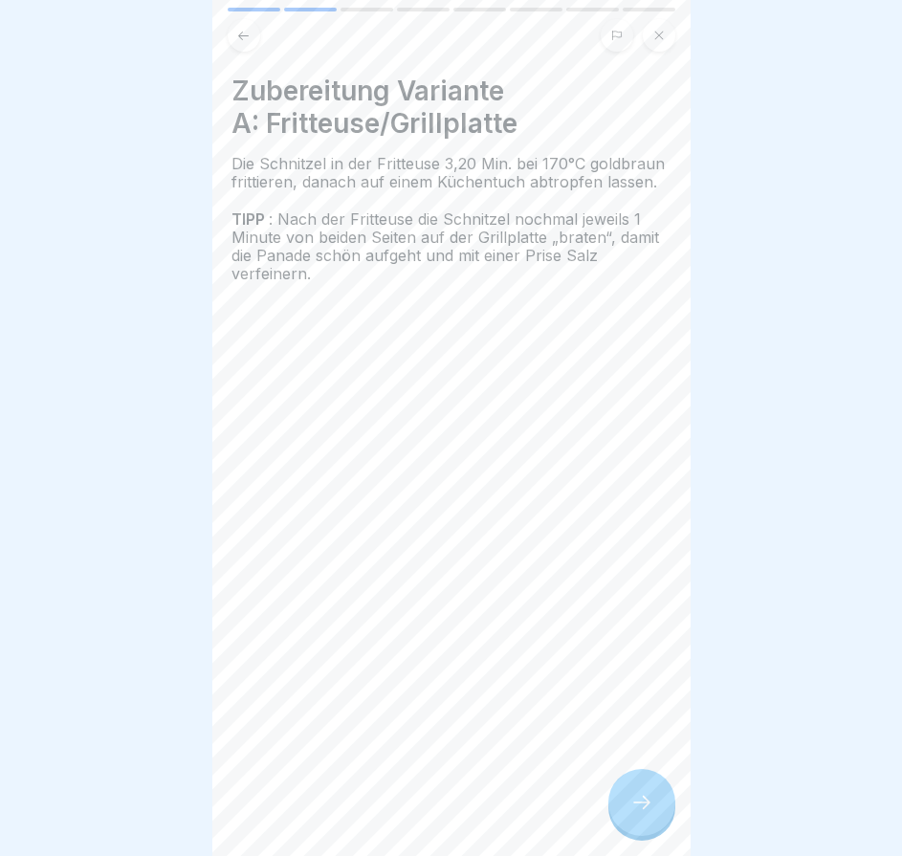
click at [642, 796] on div at bounding box center [641, 802] width 67 height 67
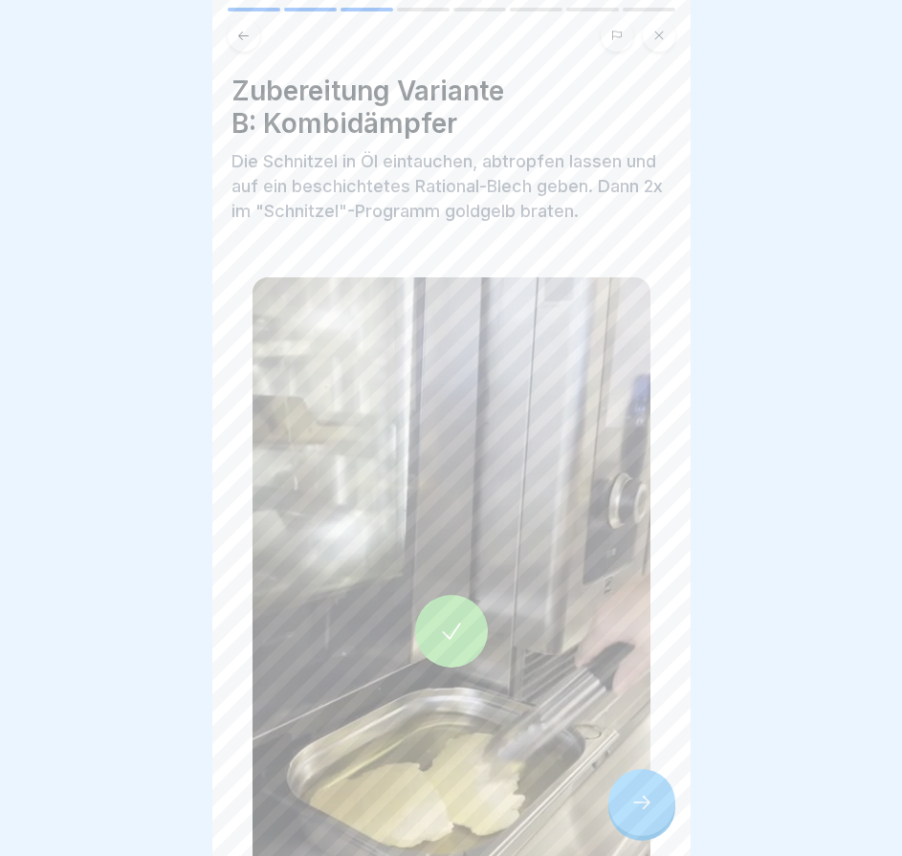
click at [642, 796] on div at bounding box center [641, 802] width 67 height 67
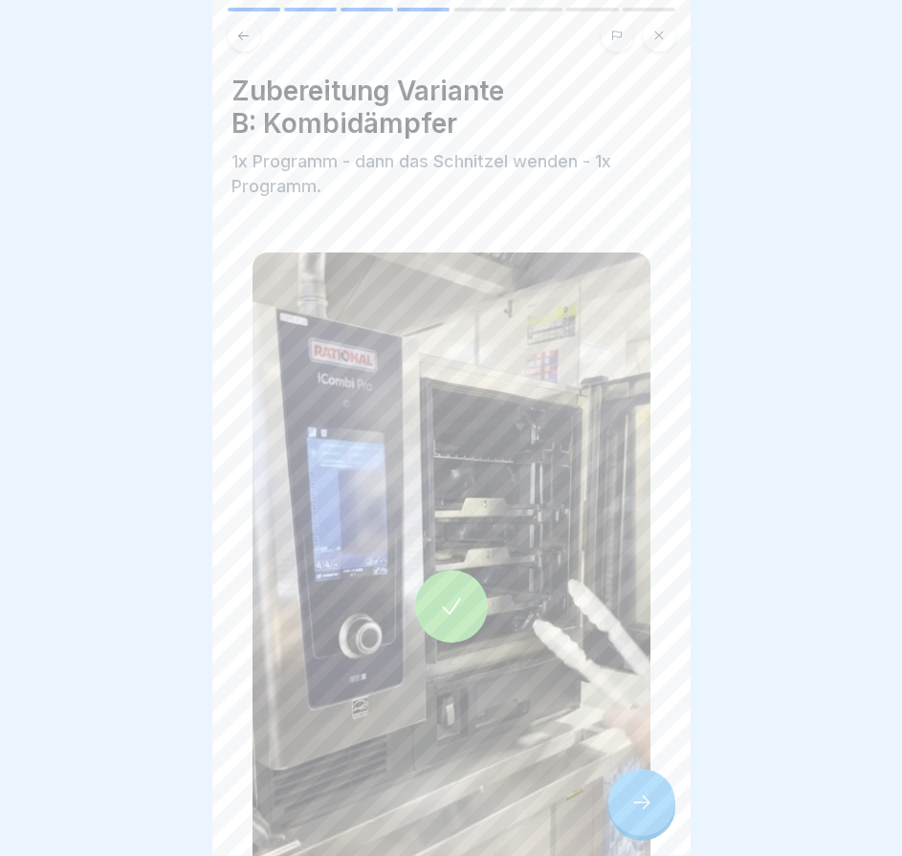
click at [642, 796] on div at bounding box center [641, 802] width 67 height 67
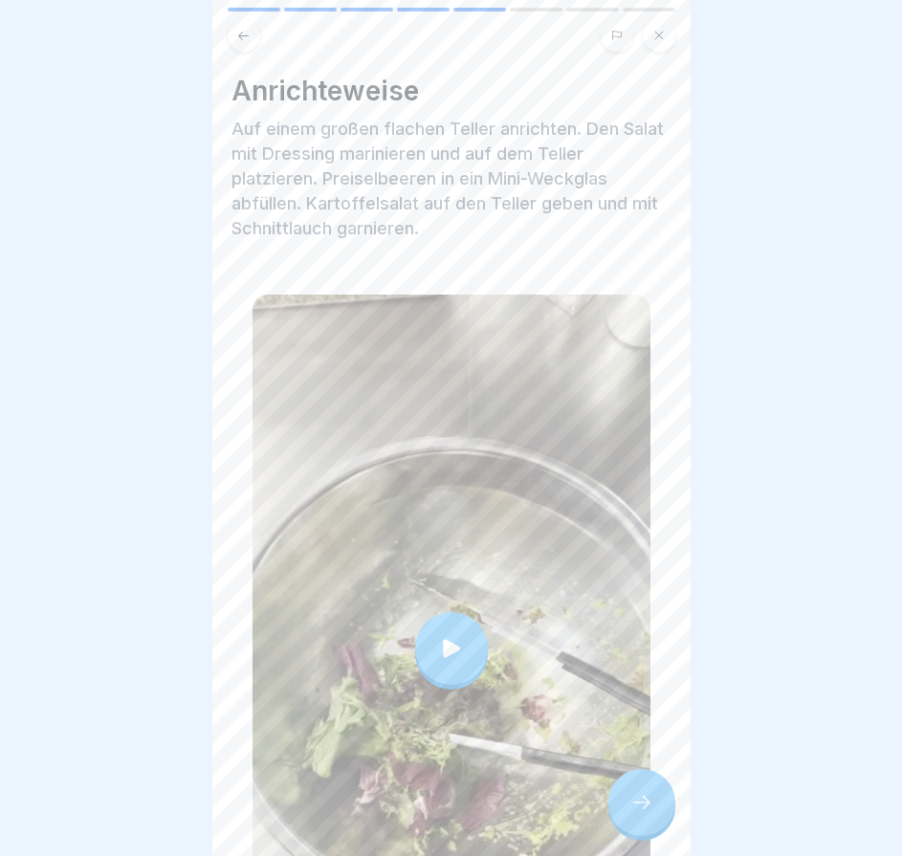
click at [642, 795] on div at bounding box center [641, 802] width 67 height 67
click at [662, 793] on div at bounding box center [641, 802] width 67 height 67
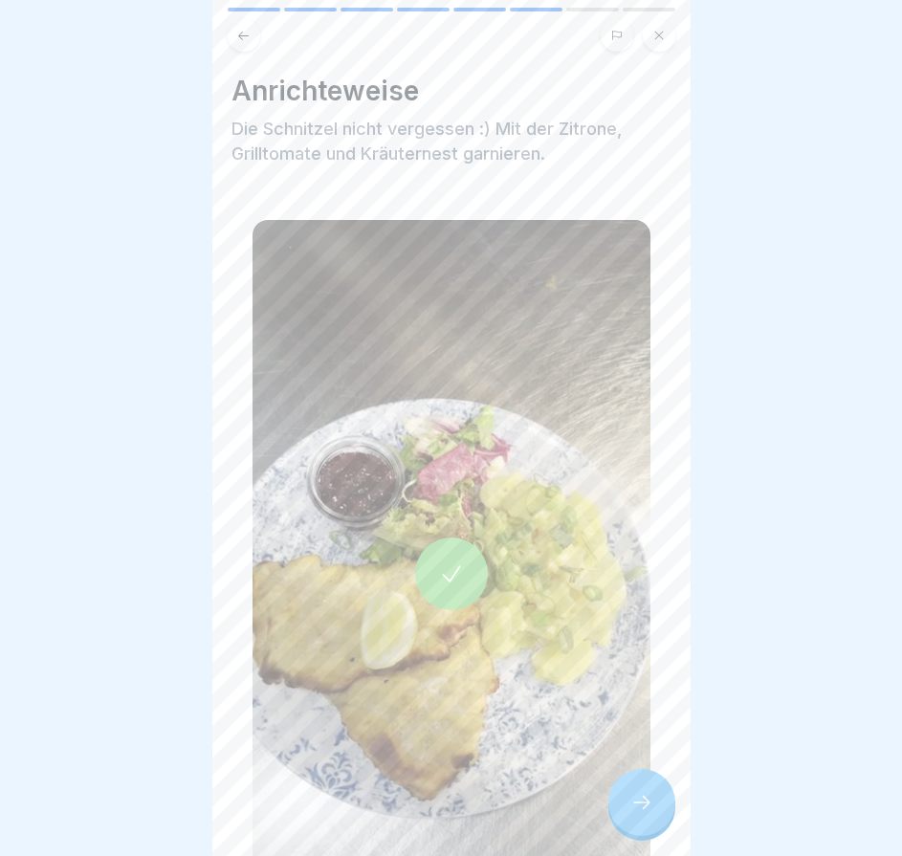
click at [635, 796] on div at bounding box center [641, 802] width 67 height 67
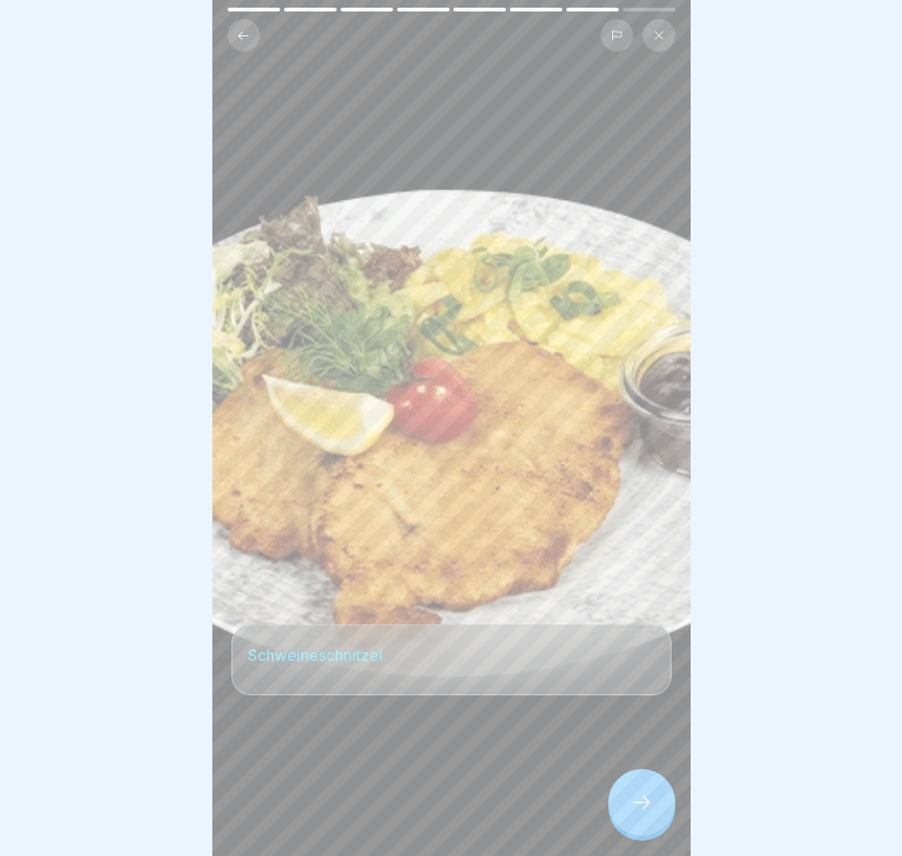
click at [638, 797] on div at bounding box center [641, 802] width 67 height 67
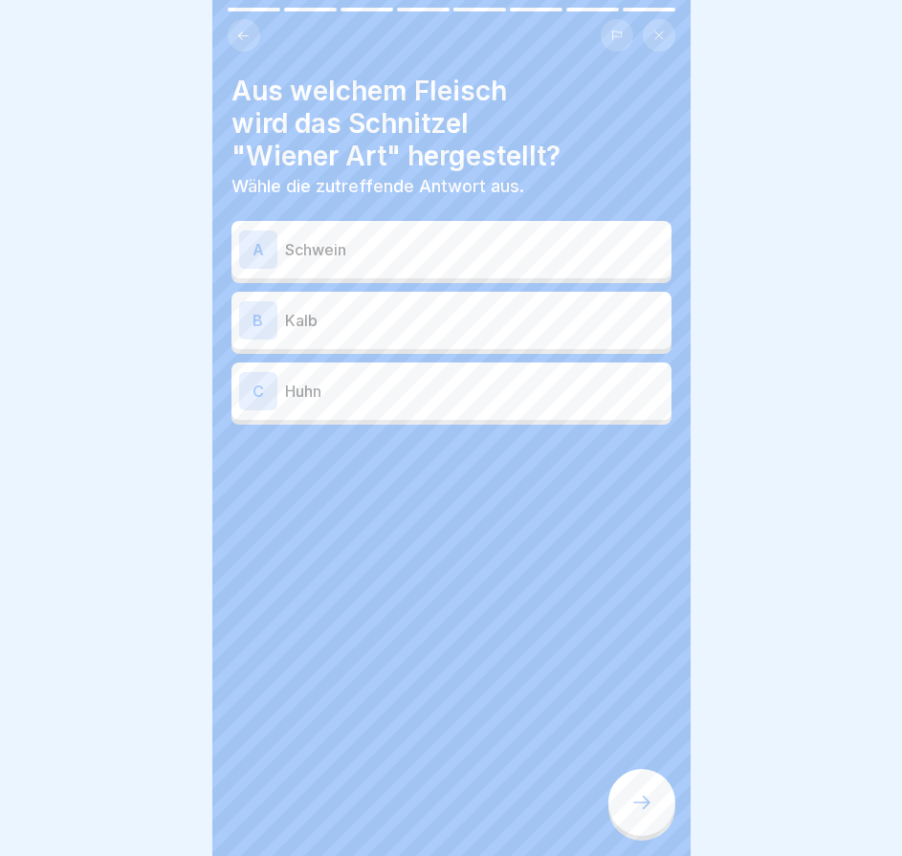
click at [502, 324] on div "B Kalb" at bounding box center [451, 320] width 425 height 38
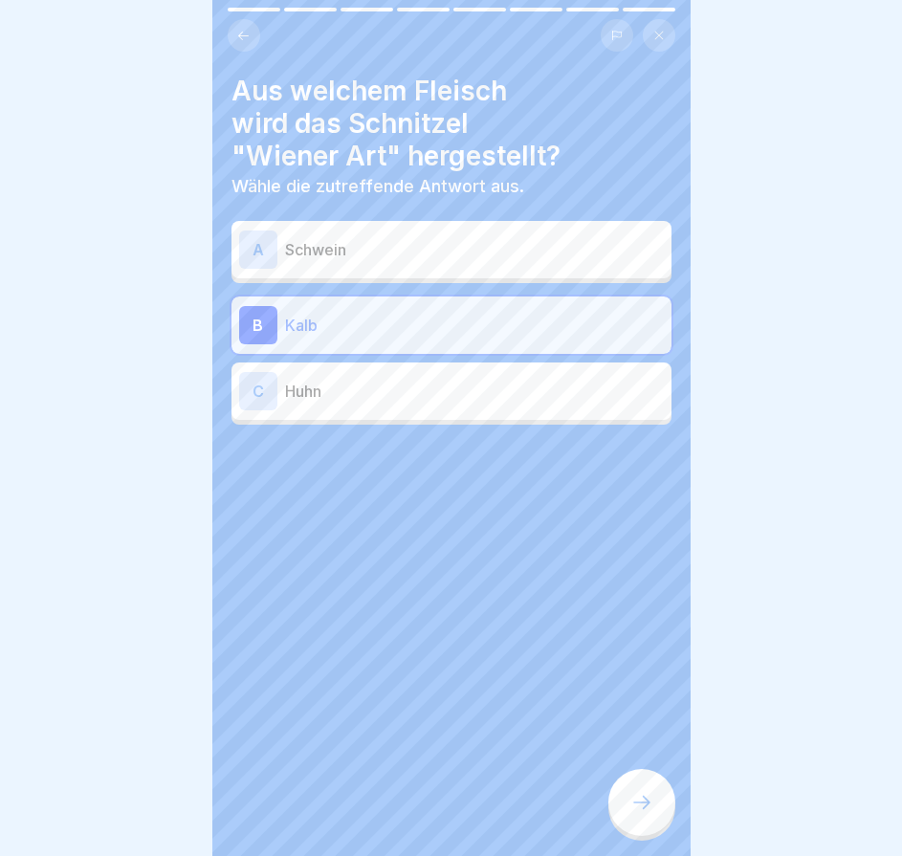
click at [618, 785] on div "Aus welchem Fleisch wird das Schnitzel "Wiener Art" hergestellt? Wähle die zutr…" at bounding box center [451, 428] width 478 height 856
click at [625, 798] on div at bounding box center [641, 802] width 67 height 67
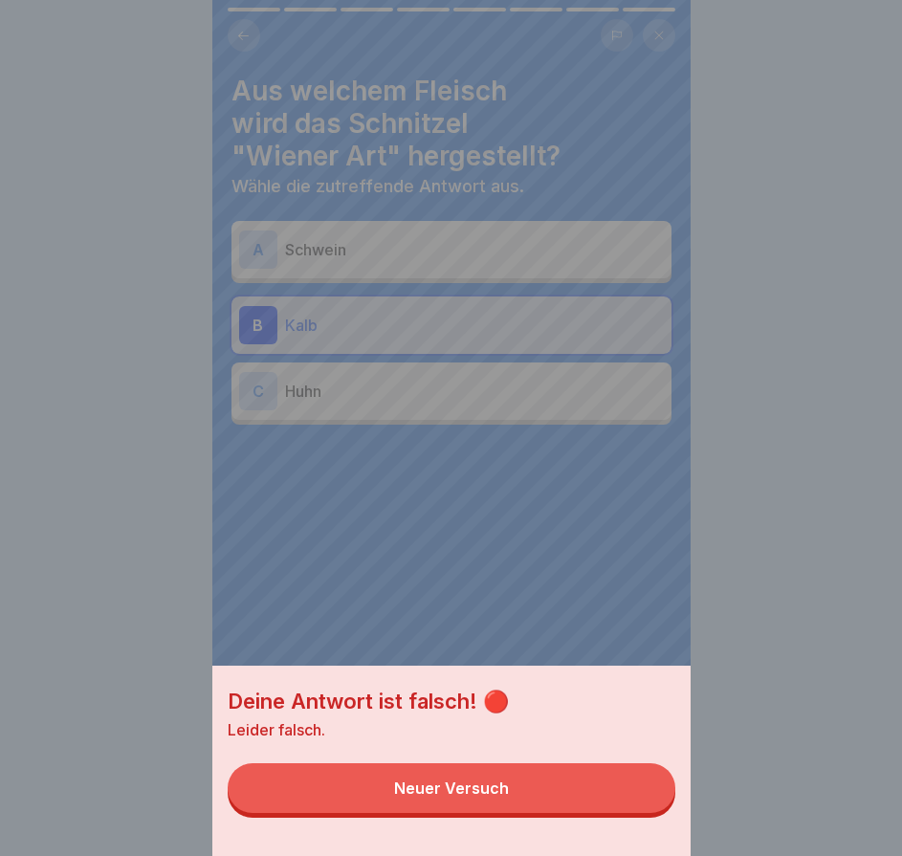
click at [631, 798] on button "Neuer Versuch" at bounding box center [452, 788] width 448 height 50
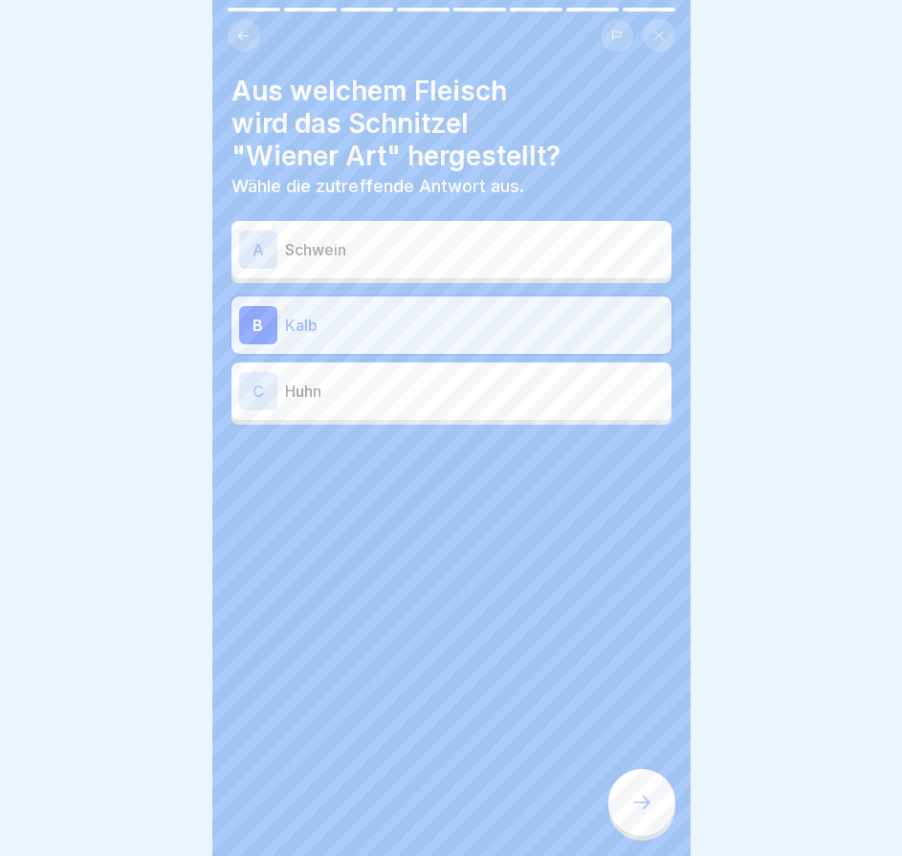
click at [485, 238] on p "Schwein" at bounding box center [474, 249] width 379 height 23
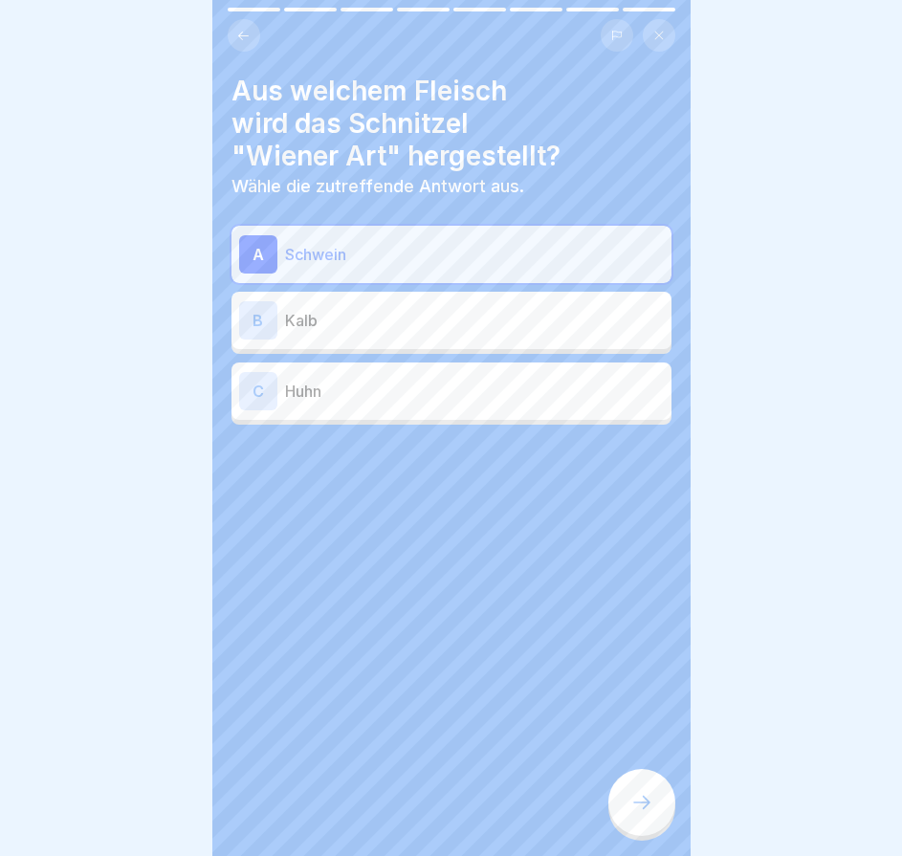
click at [635, 808] on icon at bounding box center [641, 802] width 23 height 23
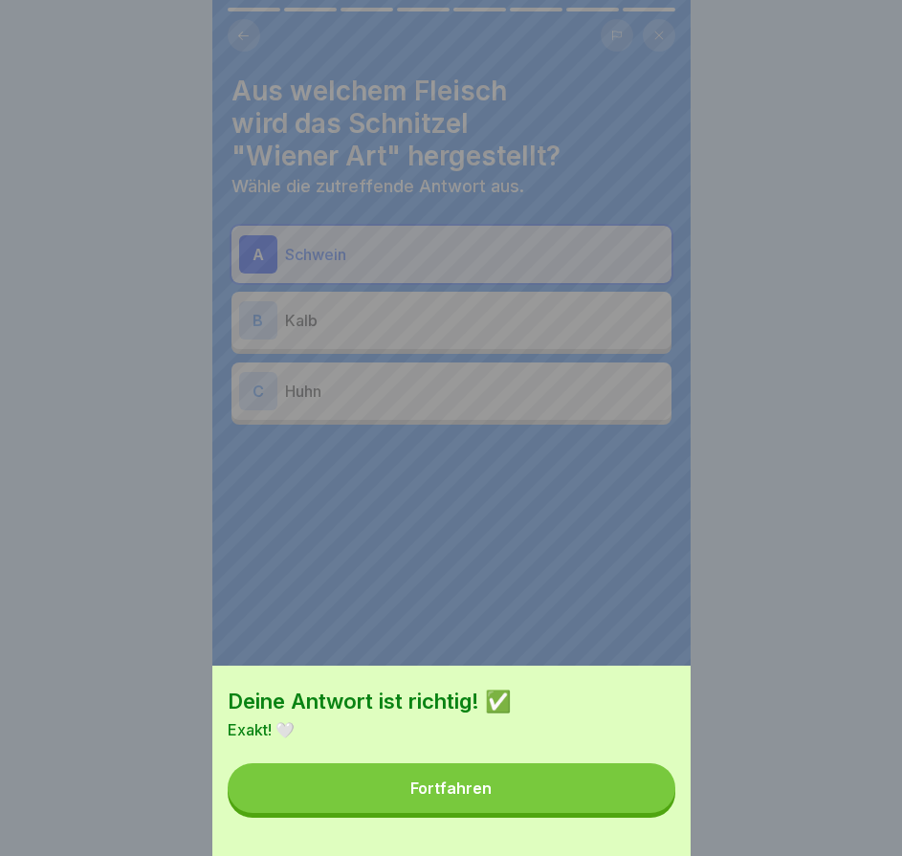
click at [609, 801] on button "Fortfahren" at bounding box center [452, 788] width 448 height 50
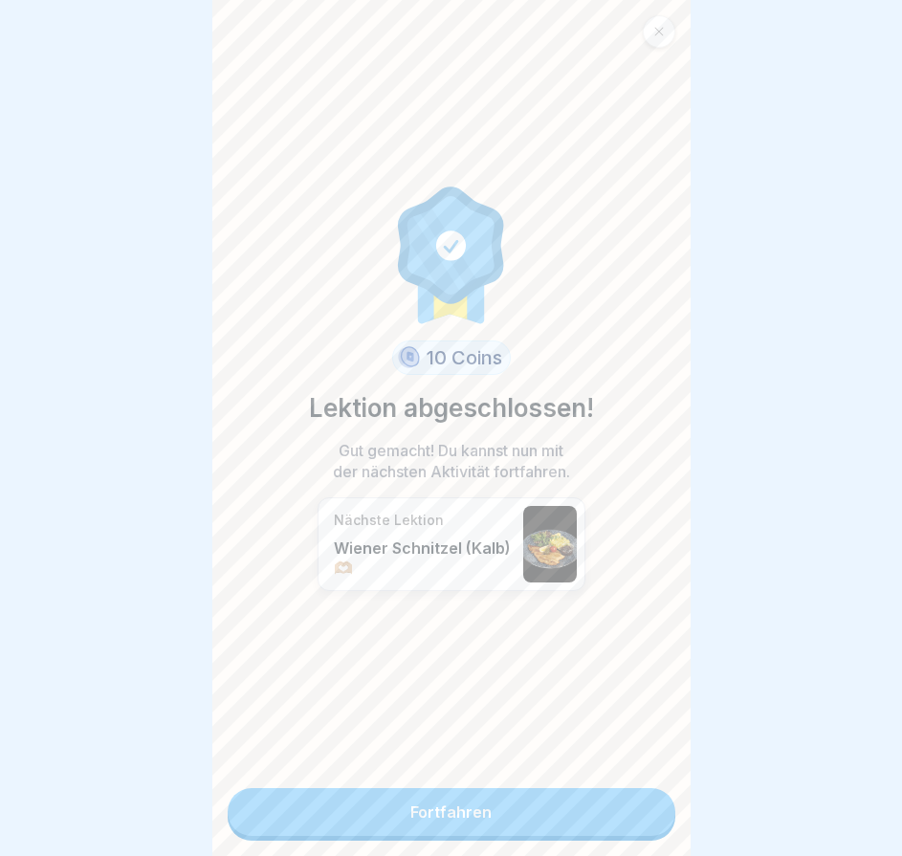
click at [661, 26] on icon at bounding box center [658, 31] width 11 height 11
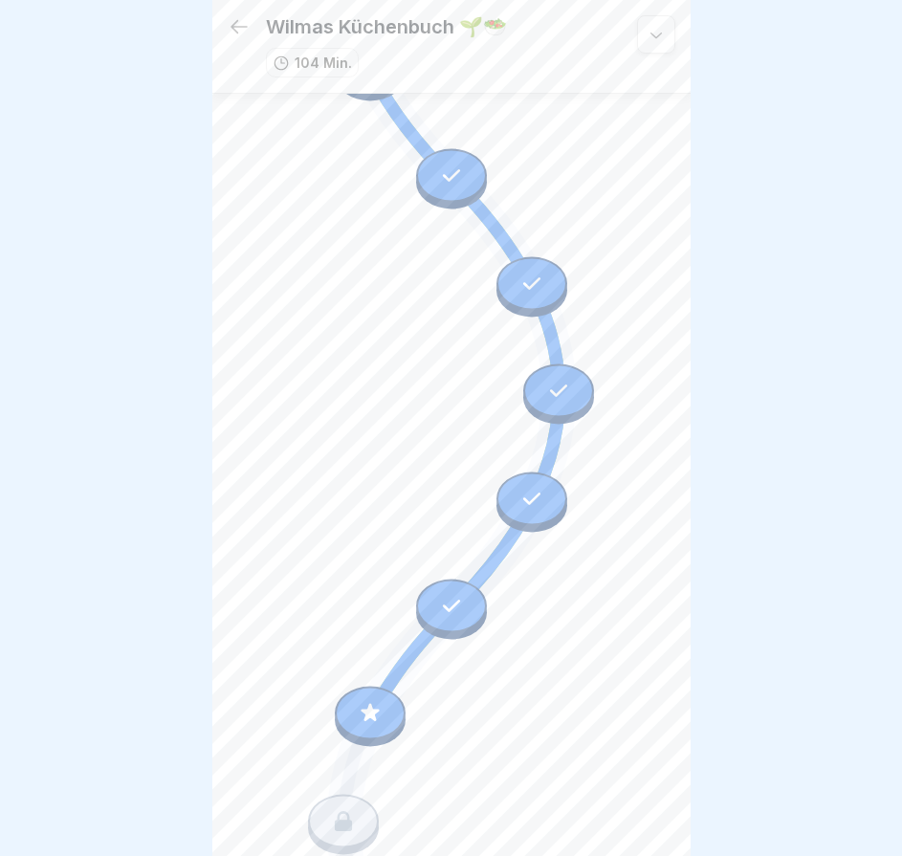
scroll to position [6891, 0]
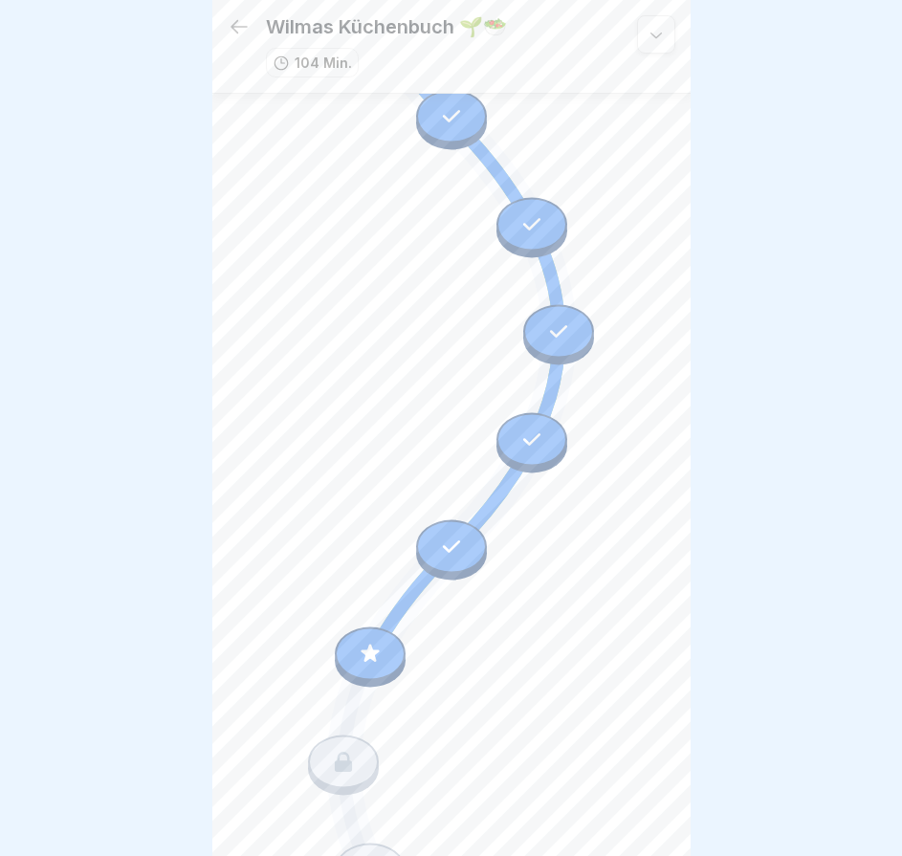
click at [378, 642] on icon at bounding box center [370, 654] width 25 height 25
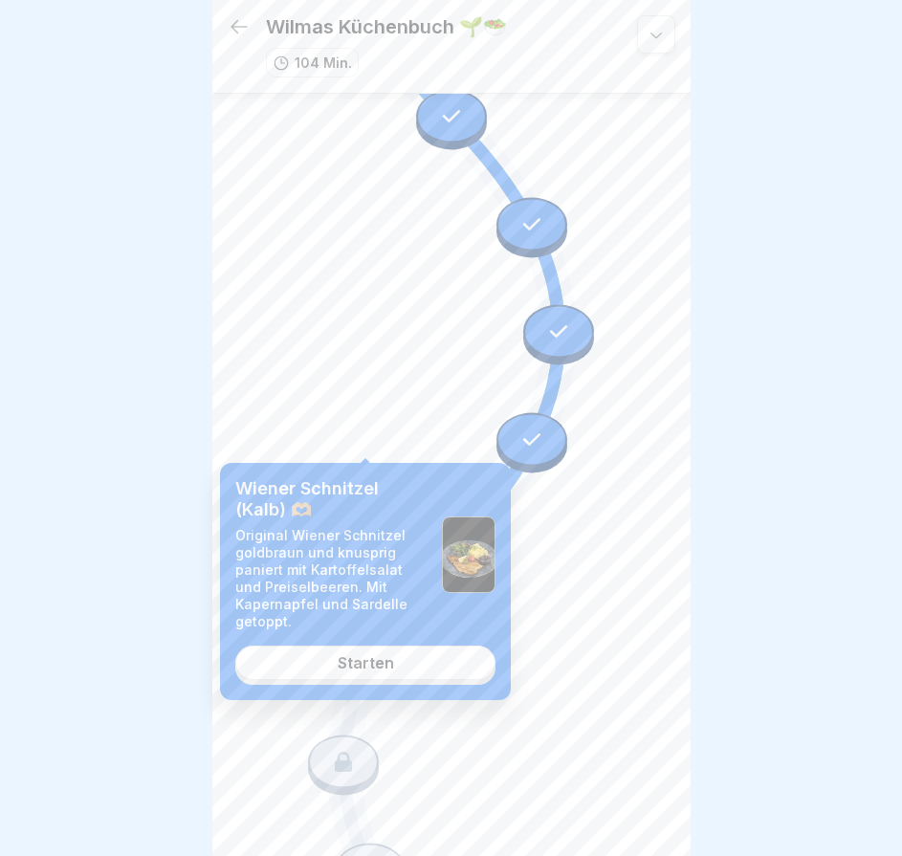
click at [422, 659] on link "Starten" at bounding box center [365, 663] width 260 height 34
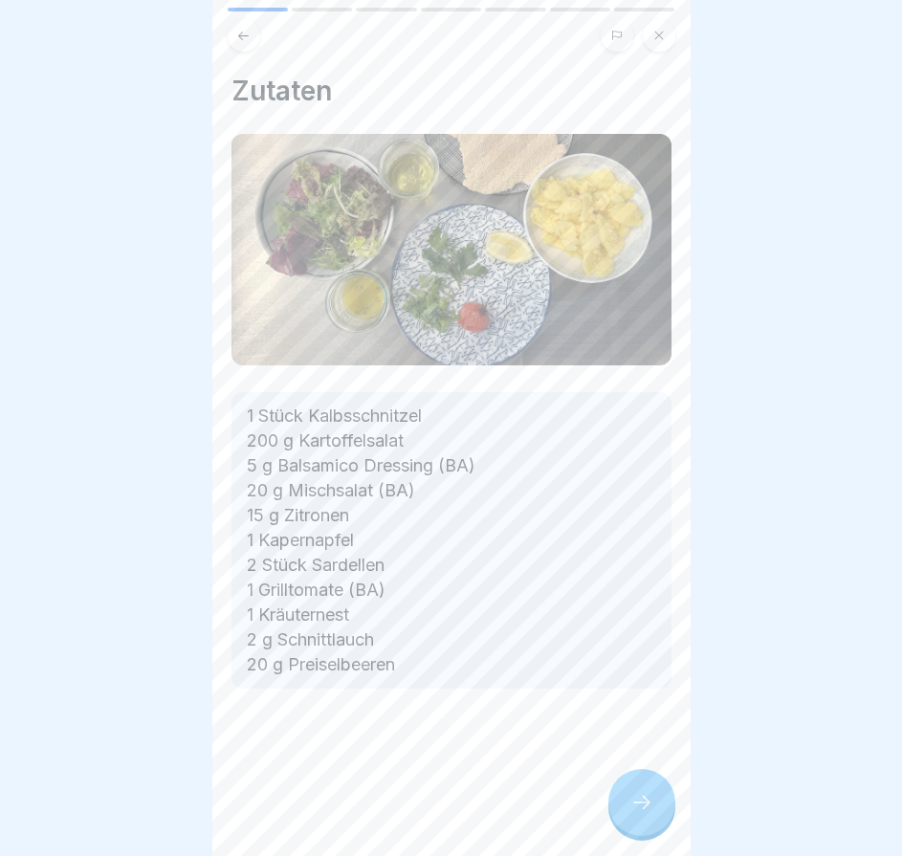
click at [639, 796] on div at bounding box center [641, 802] width 67 height 67
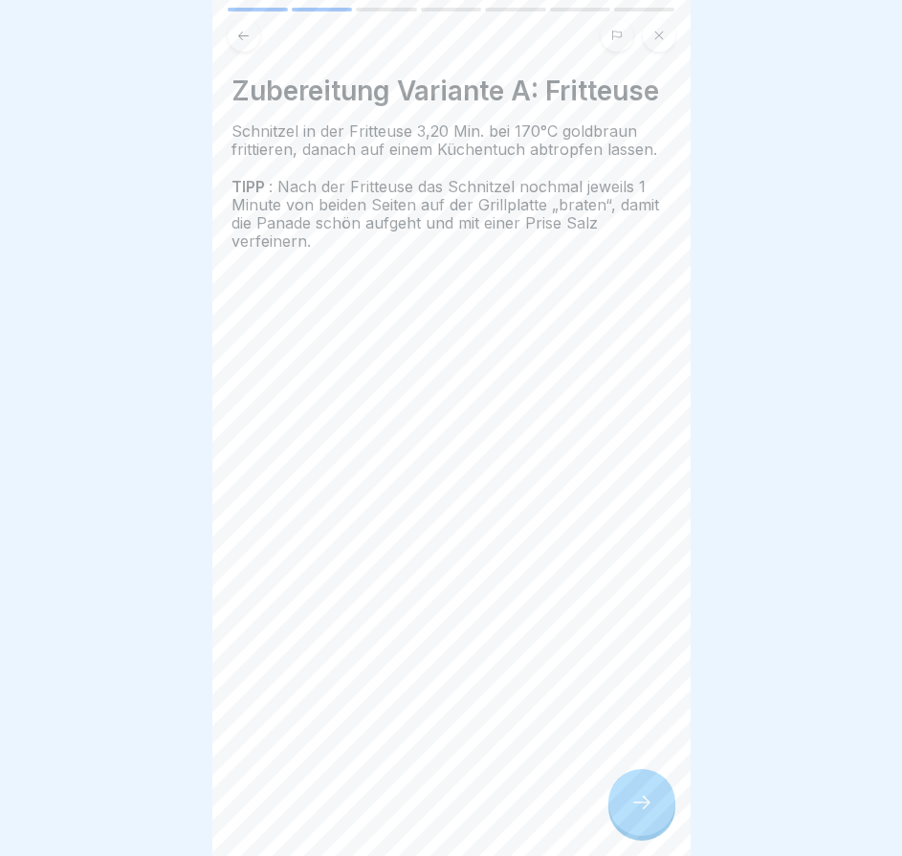
click at [639, 796] on div at bounding box center [641, 802] width 67 height 67
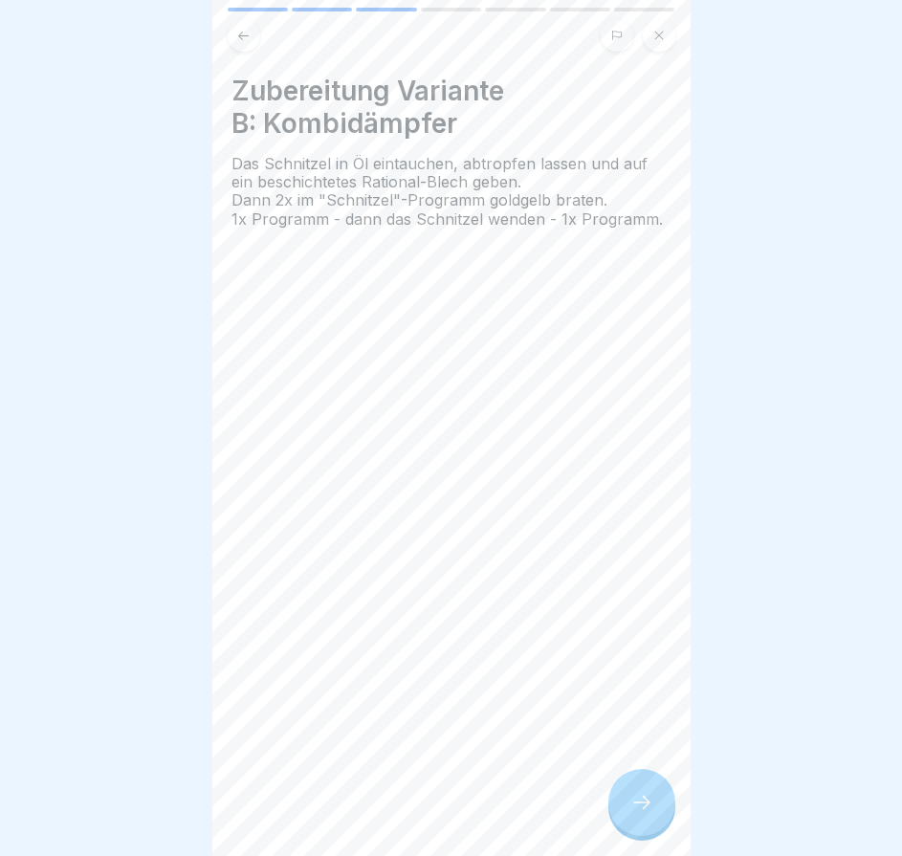
click at [639, 796] on div at bounding box center [641, 802] width 67 height 67
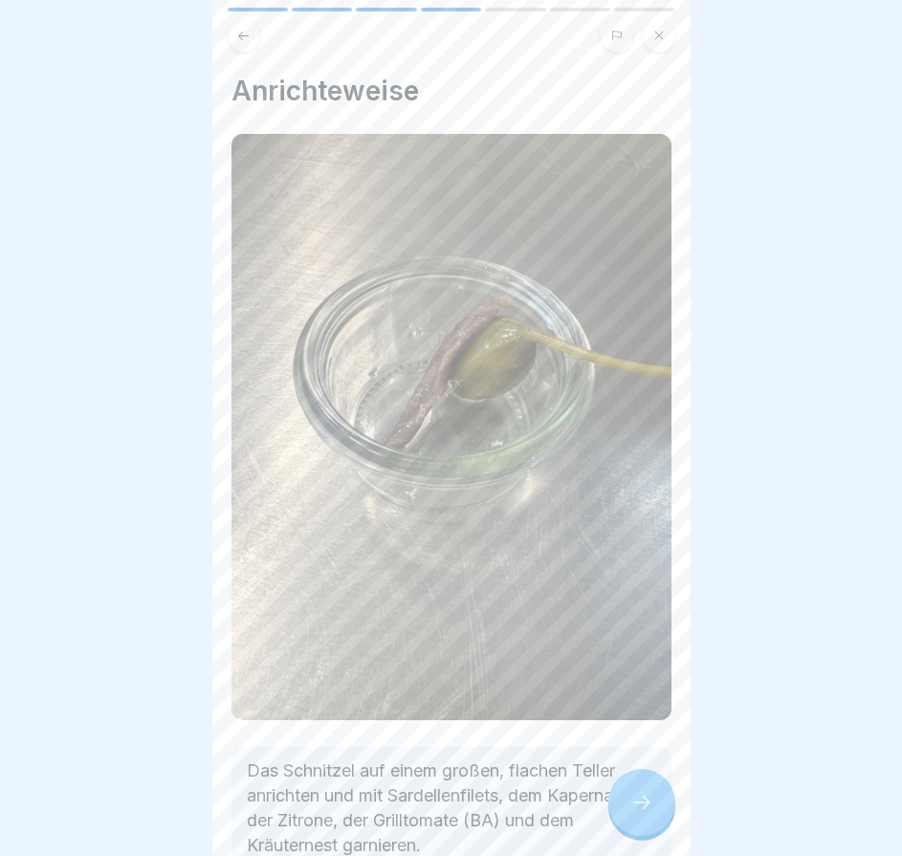
click at [639, 796] on div at bounding box center [641, 802] width 67 height 67
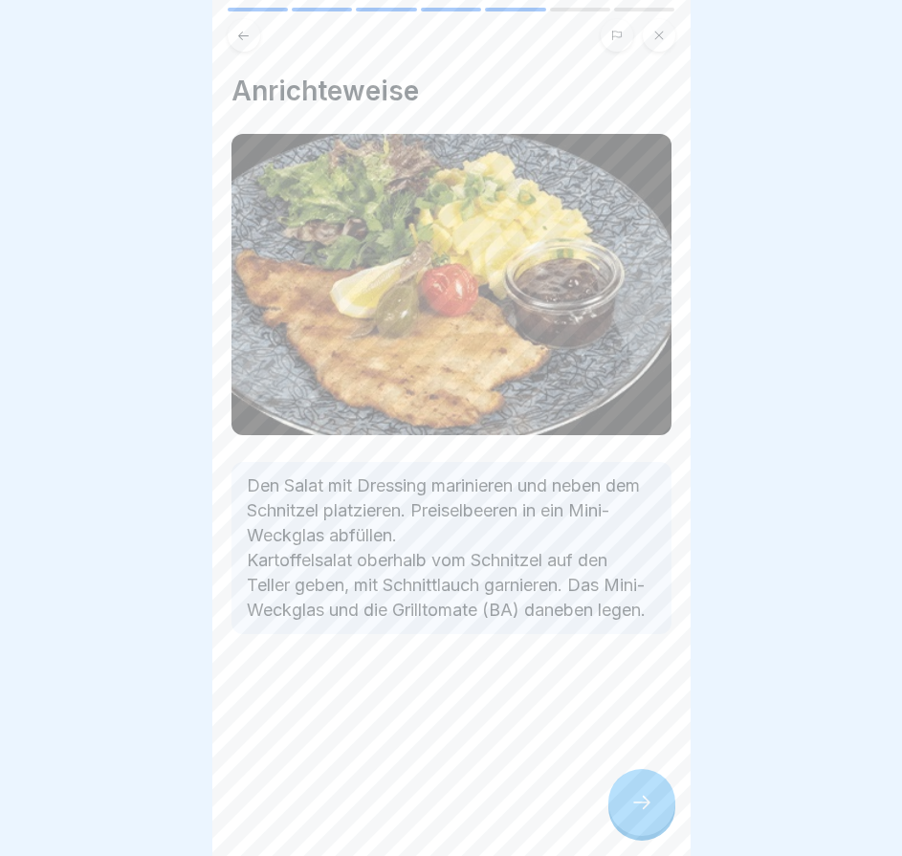
click at [639, 796] on div at bounding box center [641, 802] width 67 height 67
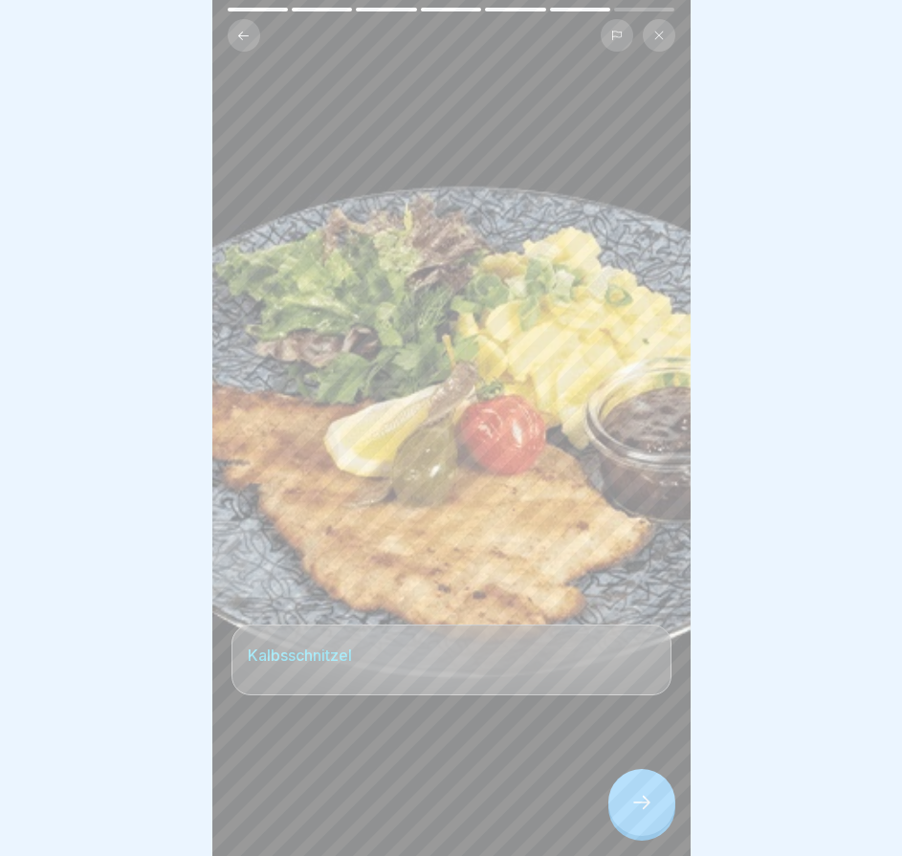
click at [638, 793] on div at bounding box center [641, 802] width 67 height 67
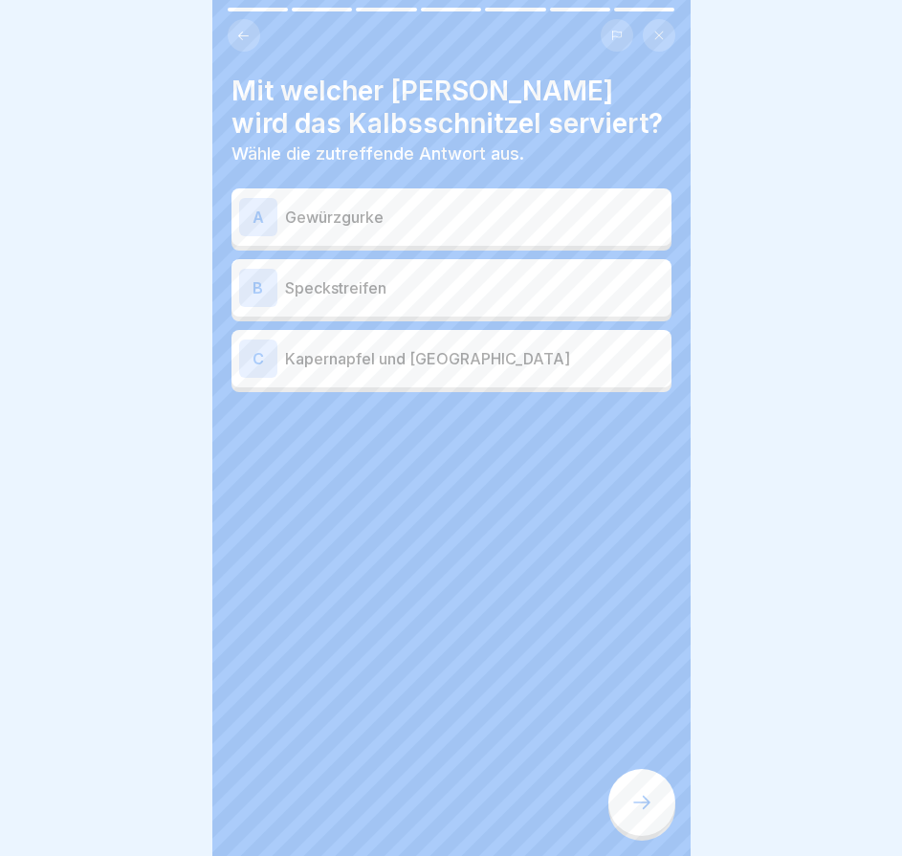
click at [638, 793] on div at bounding box center [641, 802] width 67 height 67
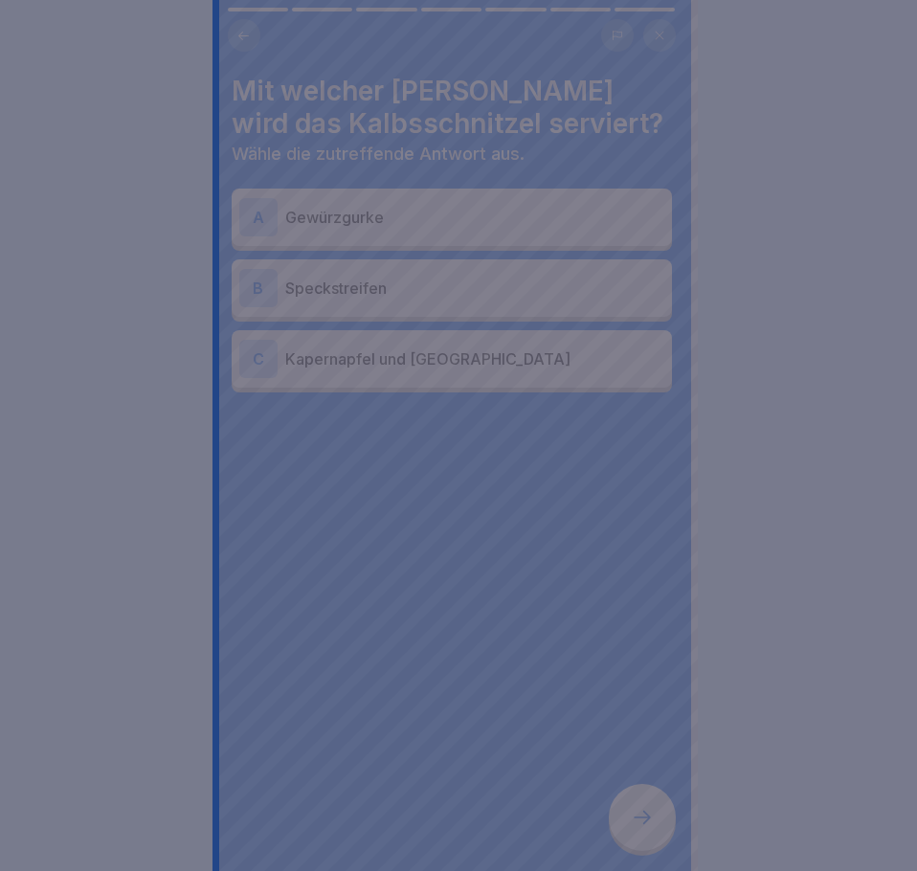
click at [638, 793] on div at bounding box center [458, 435] width 917 height 871
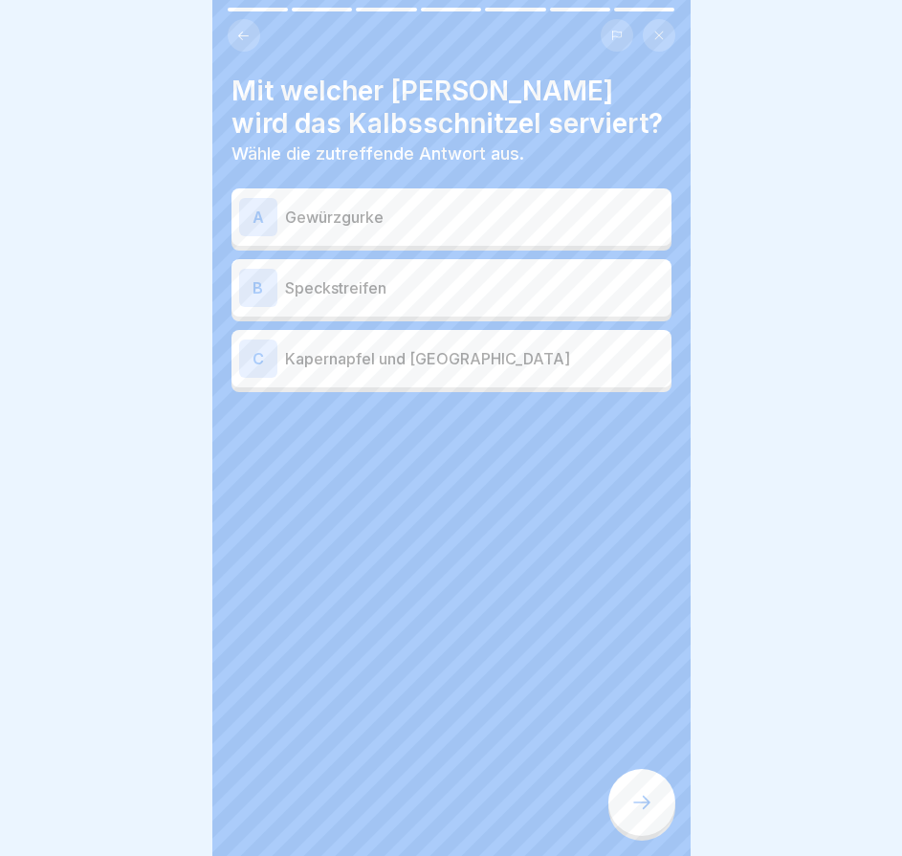
click at [499, 355] on p "Kapernapfel und [GEOGRAPHIC_DATA]" at bounding box center [474, 358] width 379 height 23
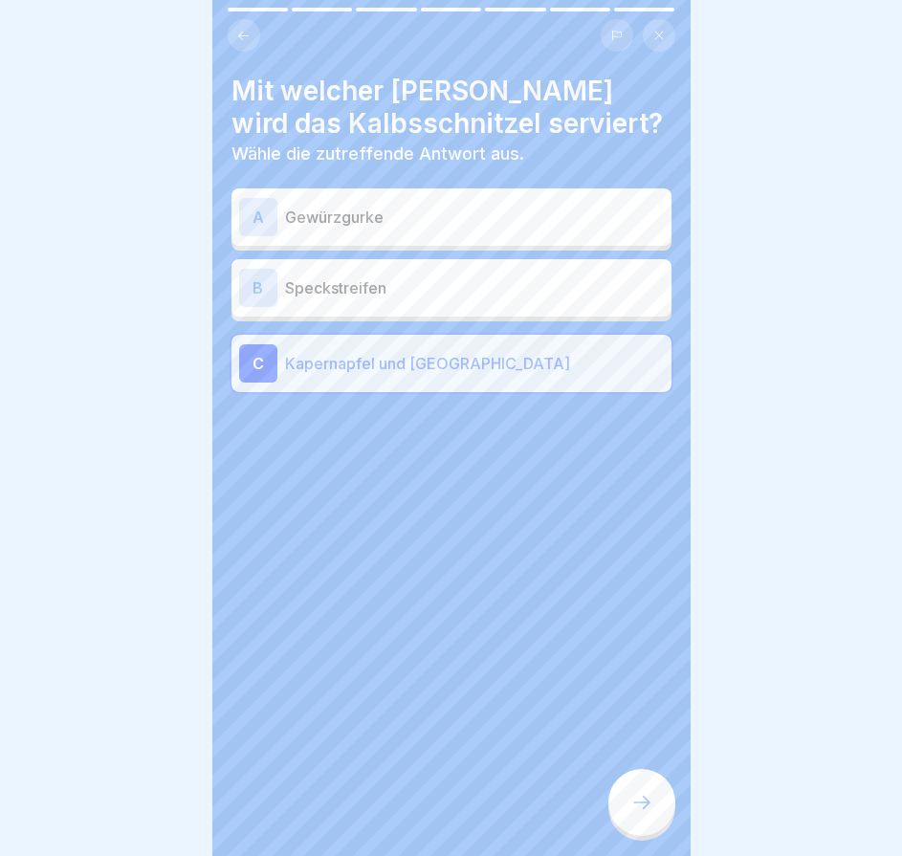
click at [614, 789] on div "Mit welcher [PERSON_NAME] wird das Kalbsschnitzel serviert? Wähle die zutreffen…" at bounding box center [451, 428] width 478 height 856
click at [635, 807] on icon at bounding box center [641, 802] width 23 height 23
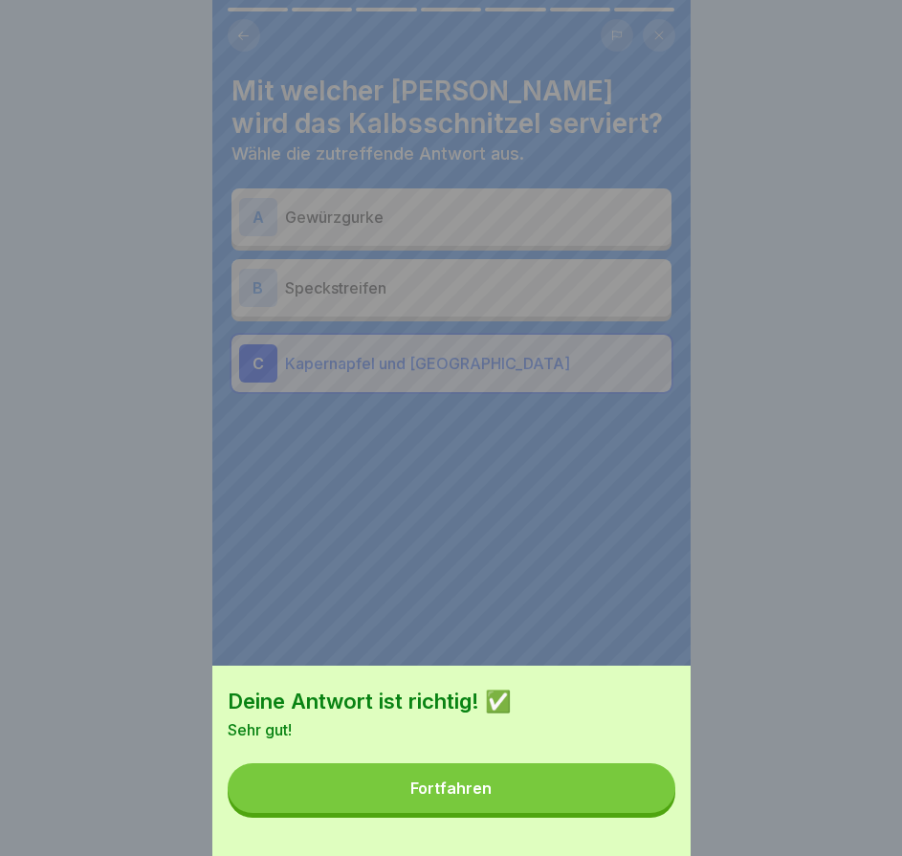
click at [638, 811] on button "Fortfahren" at bounding box center [452, 788] width 448 height 50
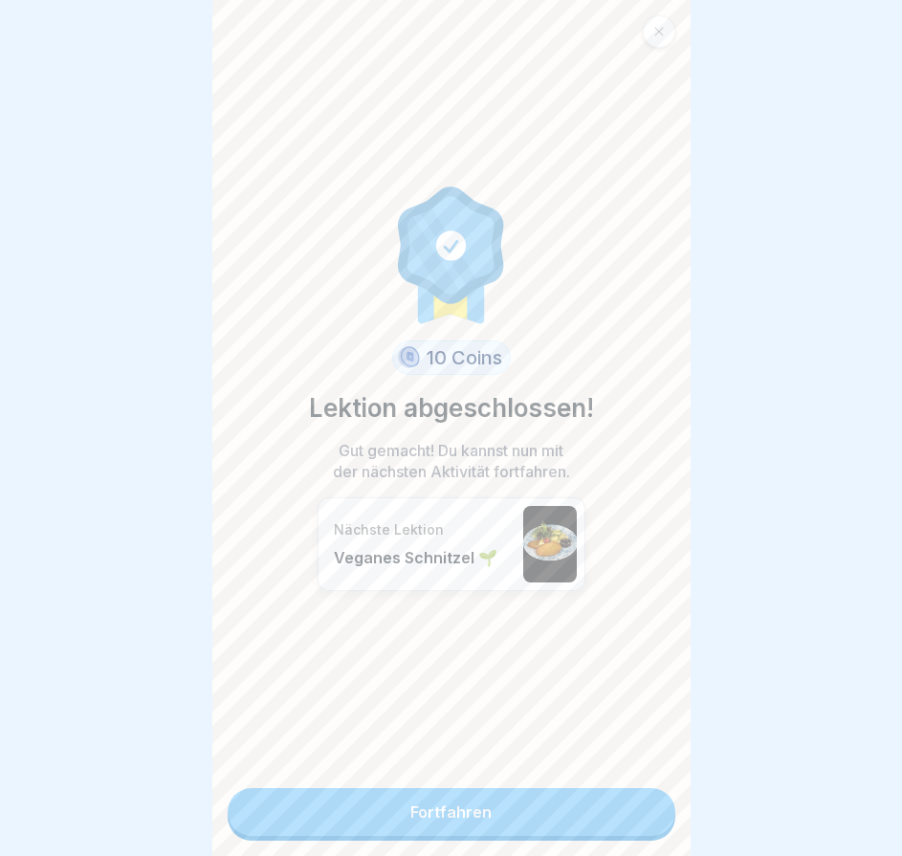
click at [638, 810] on link "Fortfahren" at bounding box center [452, 812] width 448 height 48
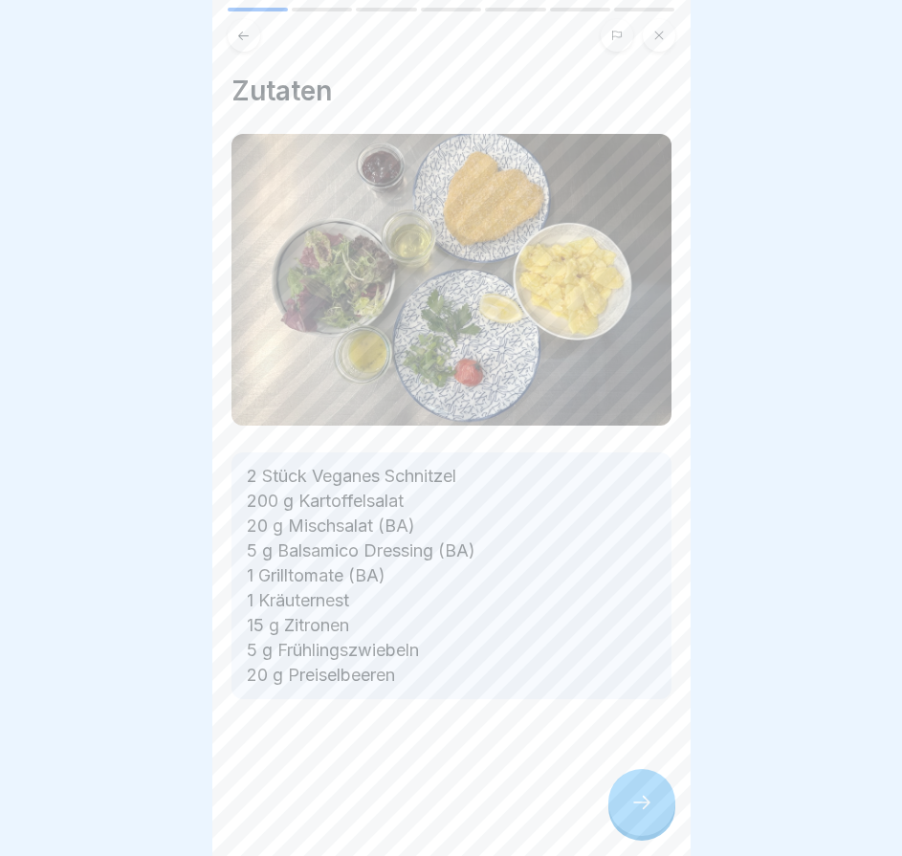
click at [636, 808] on icon at bounding box center [641, 802] width 23 height 23
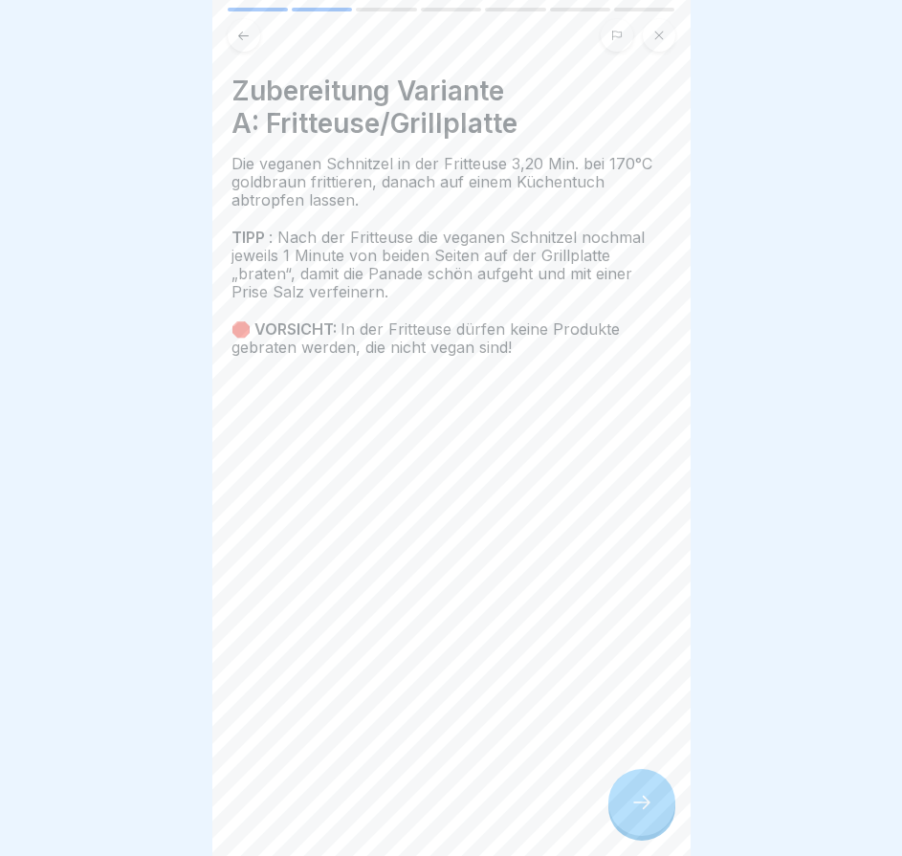
click at [636, 808] on icon at bounding box center [641, 802] width 23 height 23
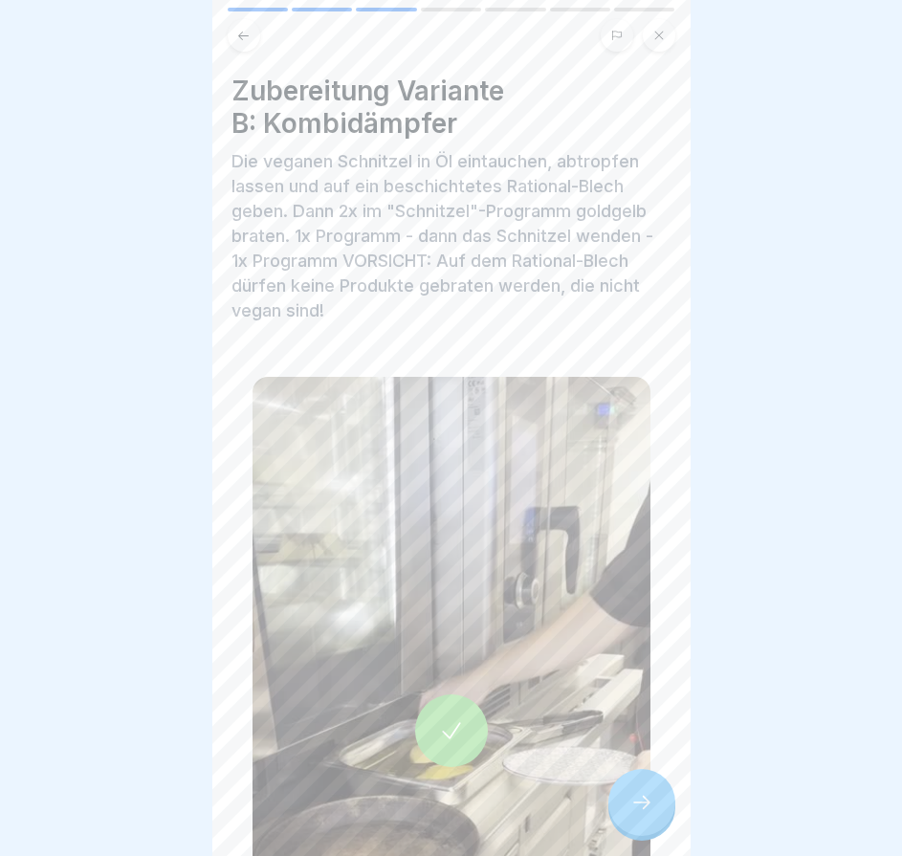
click at [636, 808] on icon at bounding box center [641, 802] width 23 height 23
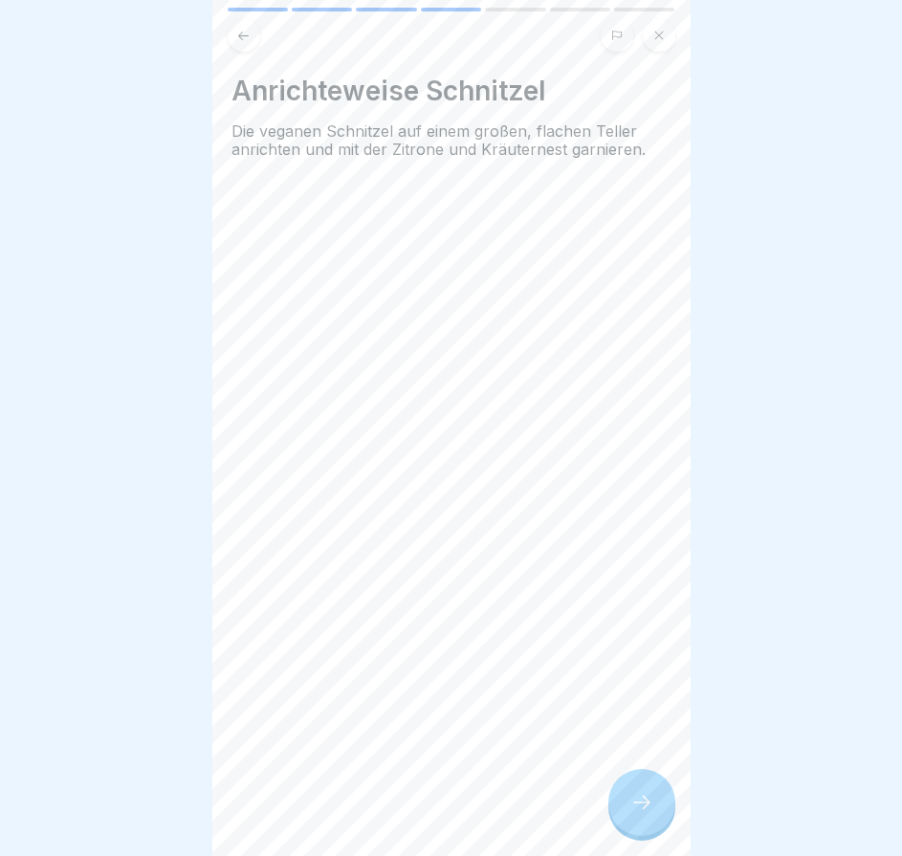
click at [636, 808] on icon at bounding box center [641, 802] width 23 height 23
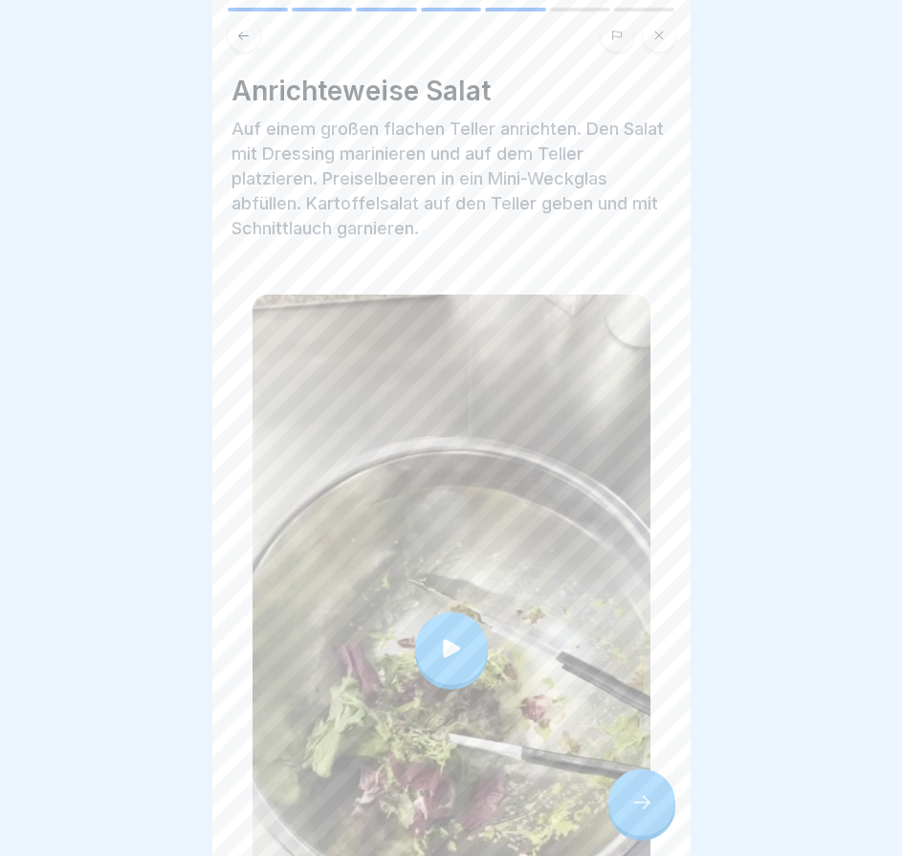
click at [636, 808] on icon at bounding box center [641, 802] width 23 height 23
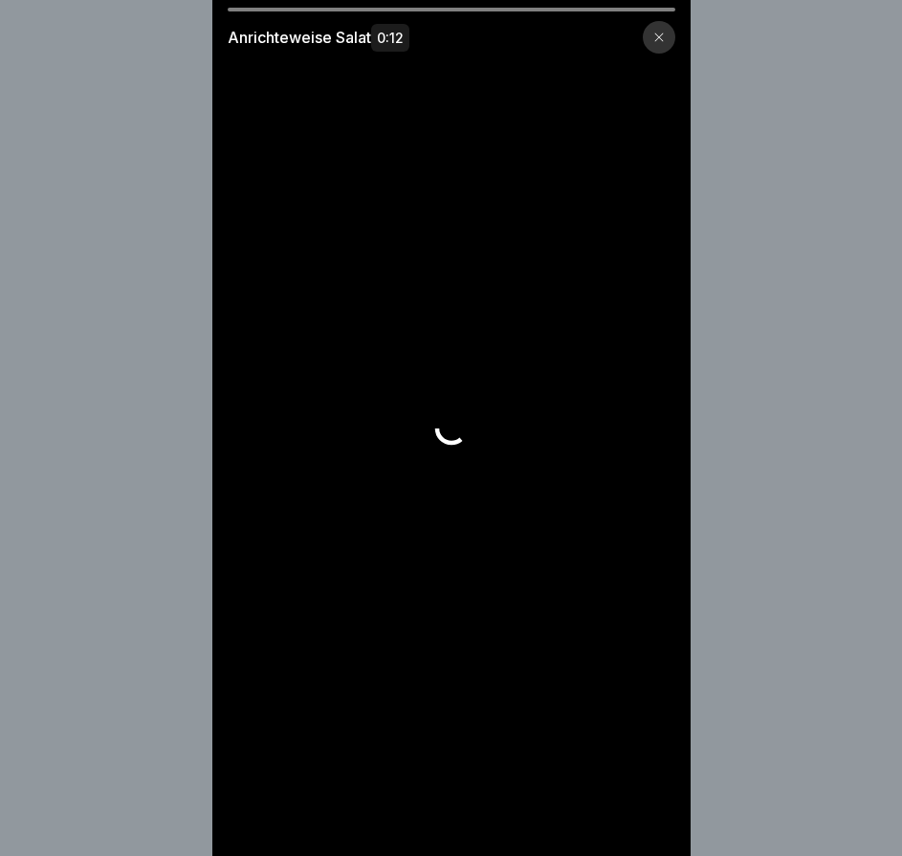
click at [636, 808] on video at bounding box center [451, 428] width 478 height 856
click at [635, 807] on video at bounding box center [451, 428] width 478 height 856
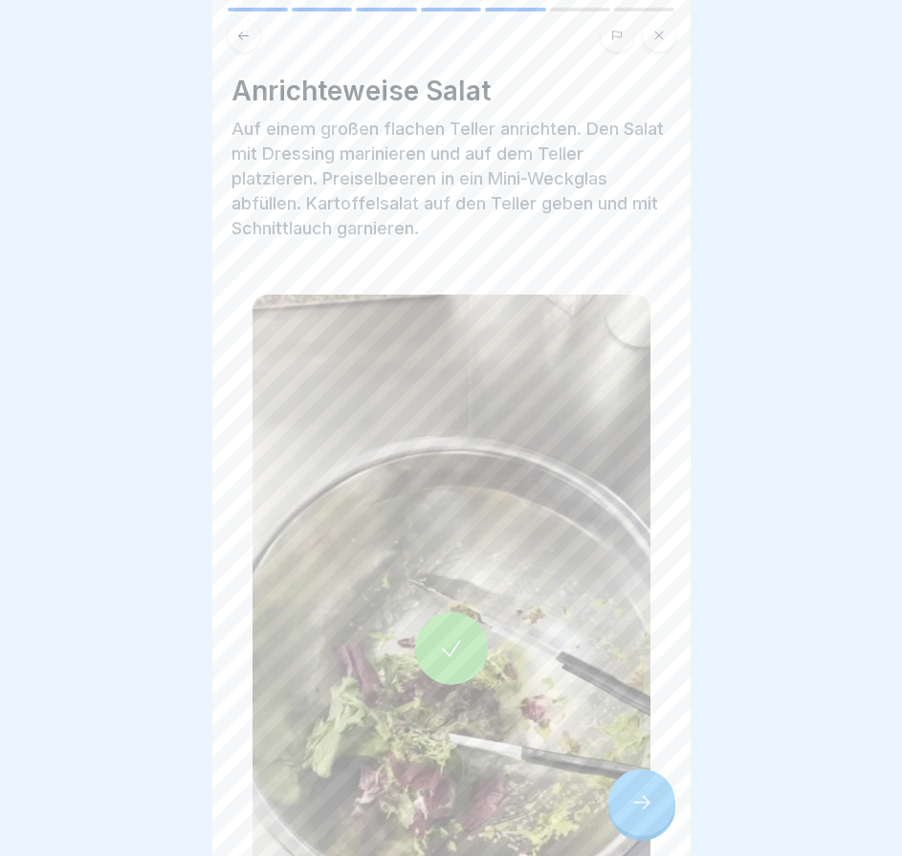
click at [636, 808] on icon at bounding box center [641, 802] width 23 height 23
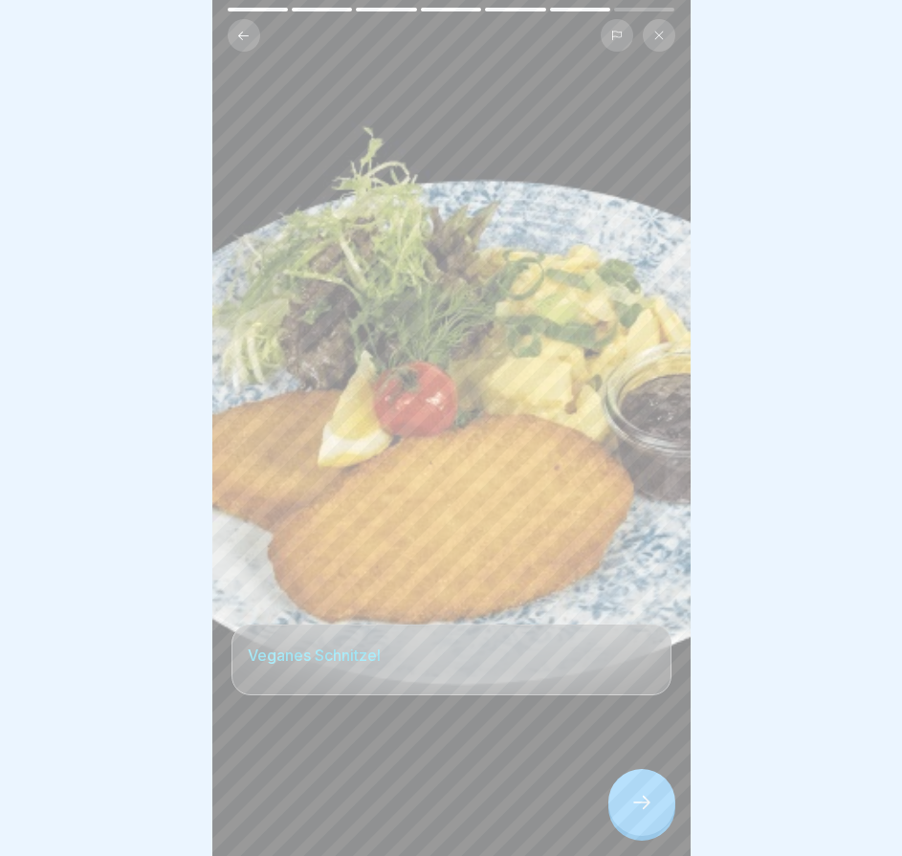
click at [636, 808] on icon at bounding box center [641, 802] width 23 height 23
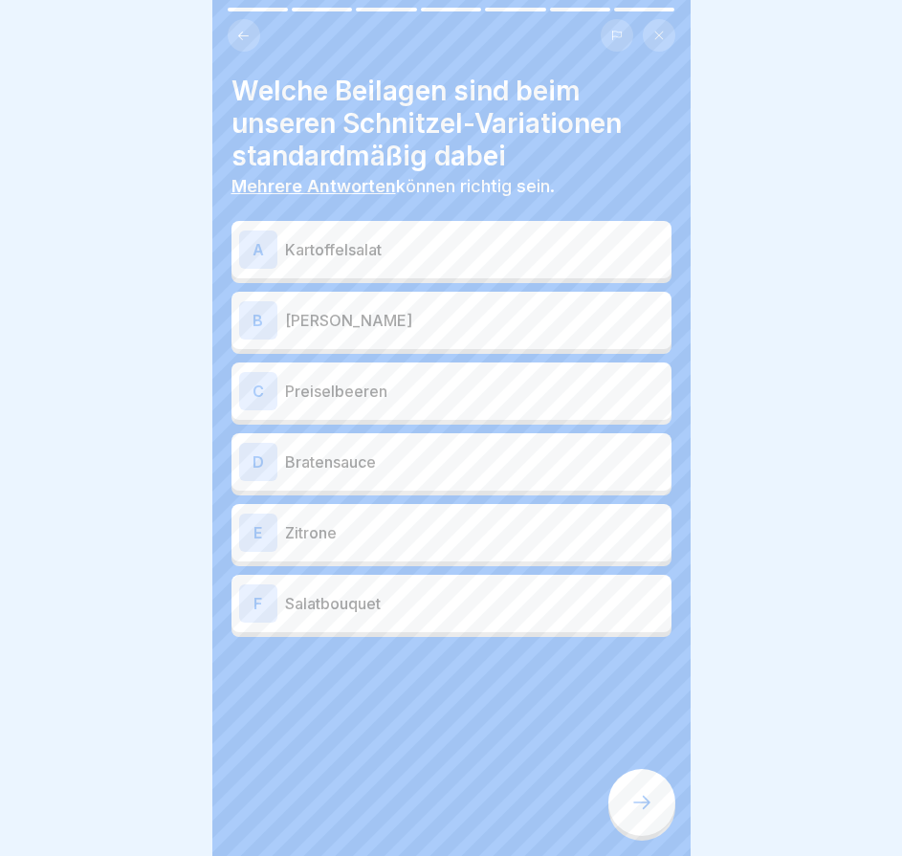
click at [513, 260] on p "Kartoffelsalat" at bounding box center [474, 249] width 379 height 23
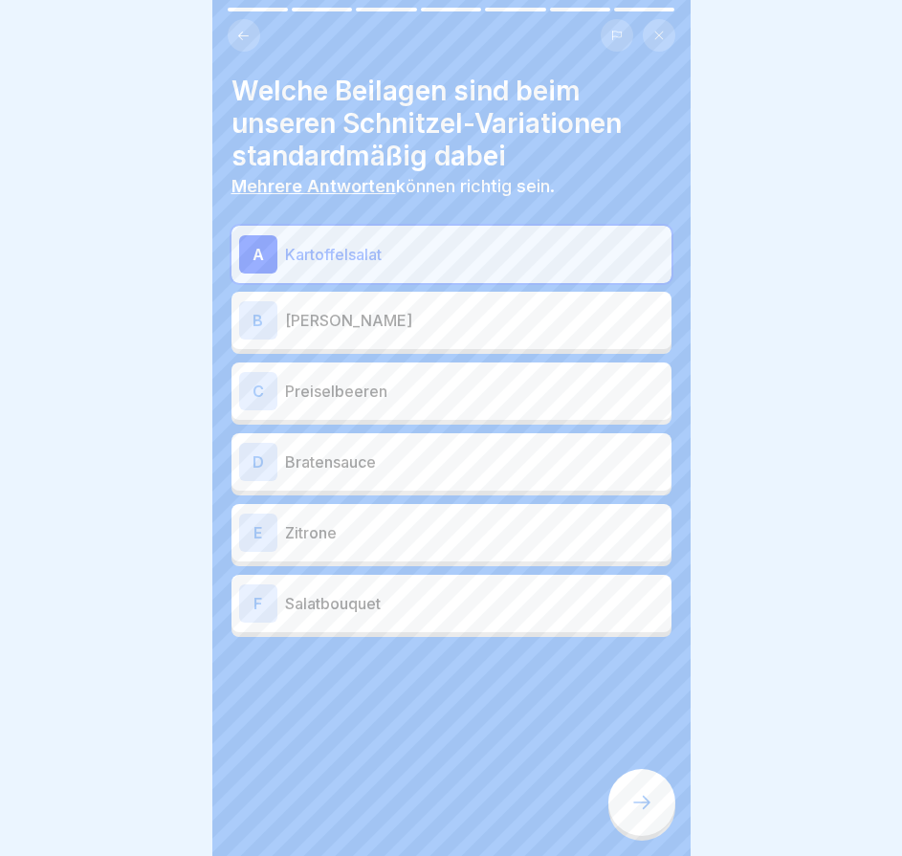
click at [482, 531] on p "Zitrone" at bounding box center [474, 532] width 379 height 23
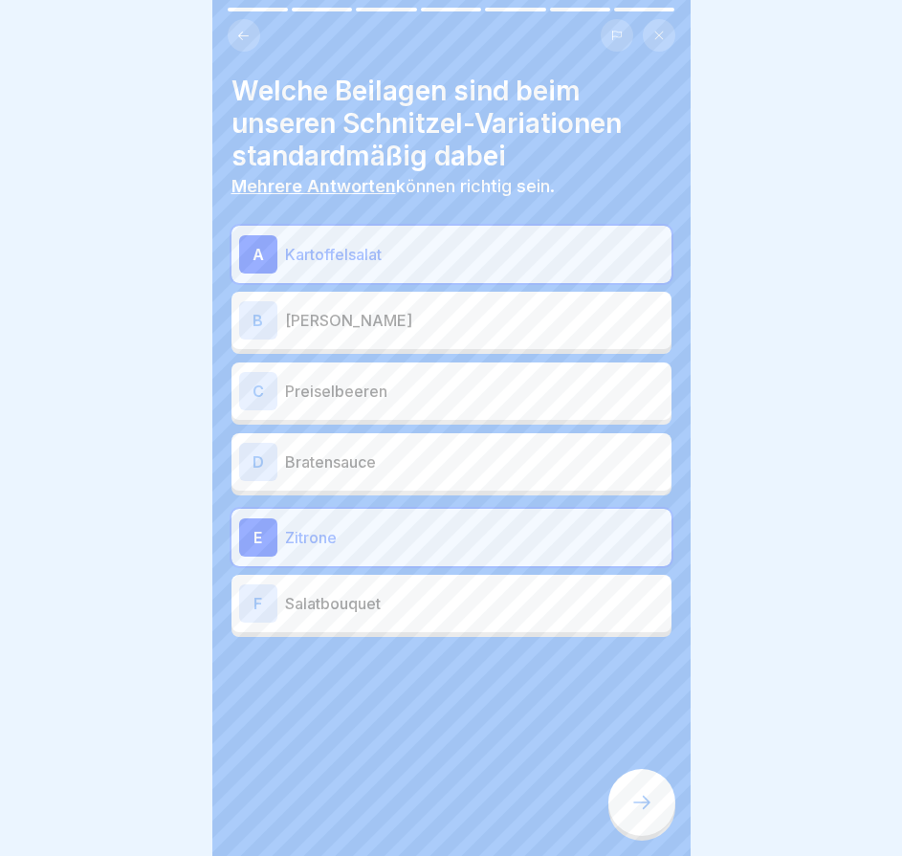
click at [478, 608] on p "Salatbouquet" at bounding box center [474, 603] width 379 height 23
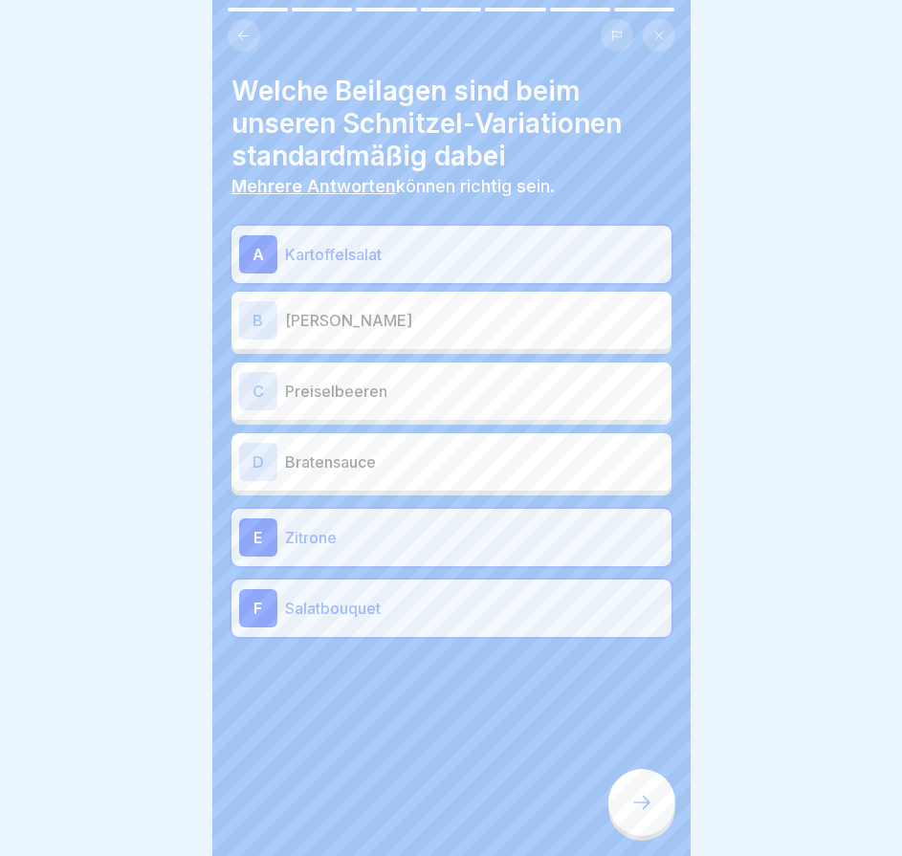
click at [467, 401] on p "Preiselbeeren" at bounding box center [474, 391] width 379 height 23
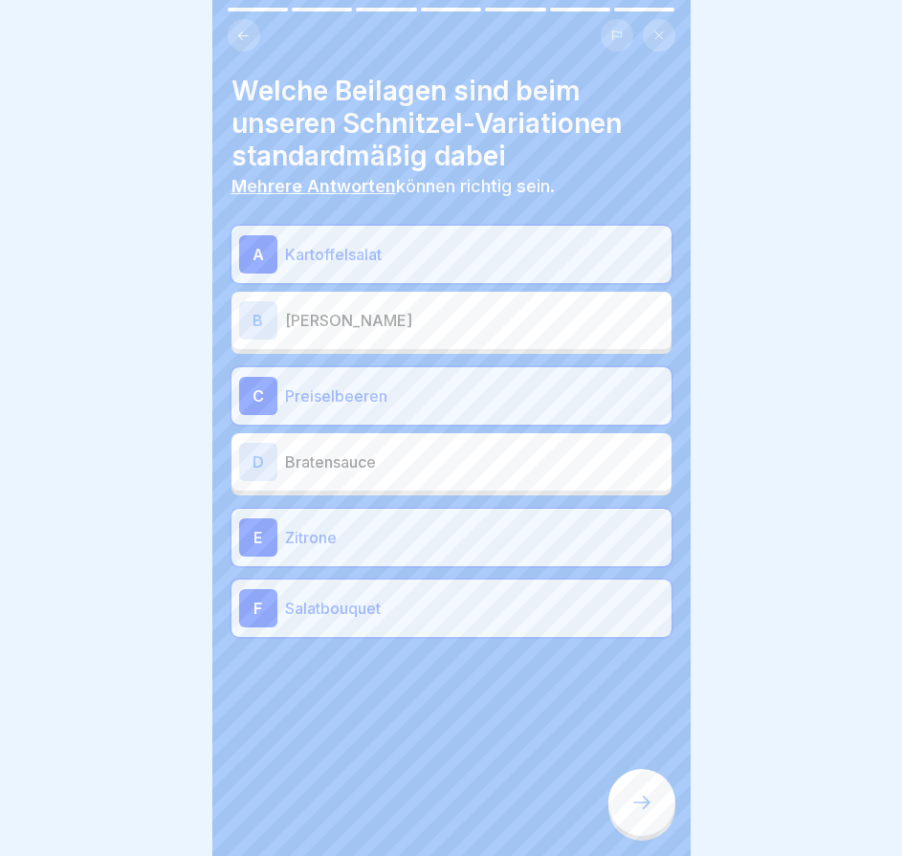
click at [646, 814] on icon at bounding box center [641, 802] width 23 height 23
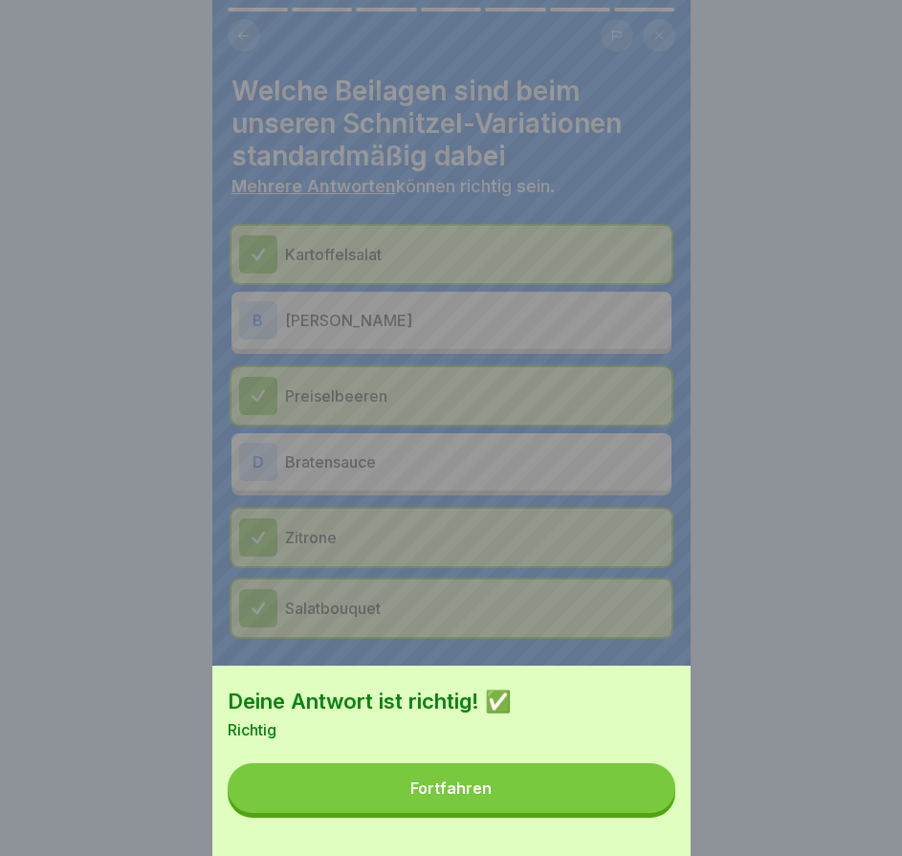
click at [644, 813] on button "Fortfahren" at bounding box center [452, 788] width 448 height 50
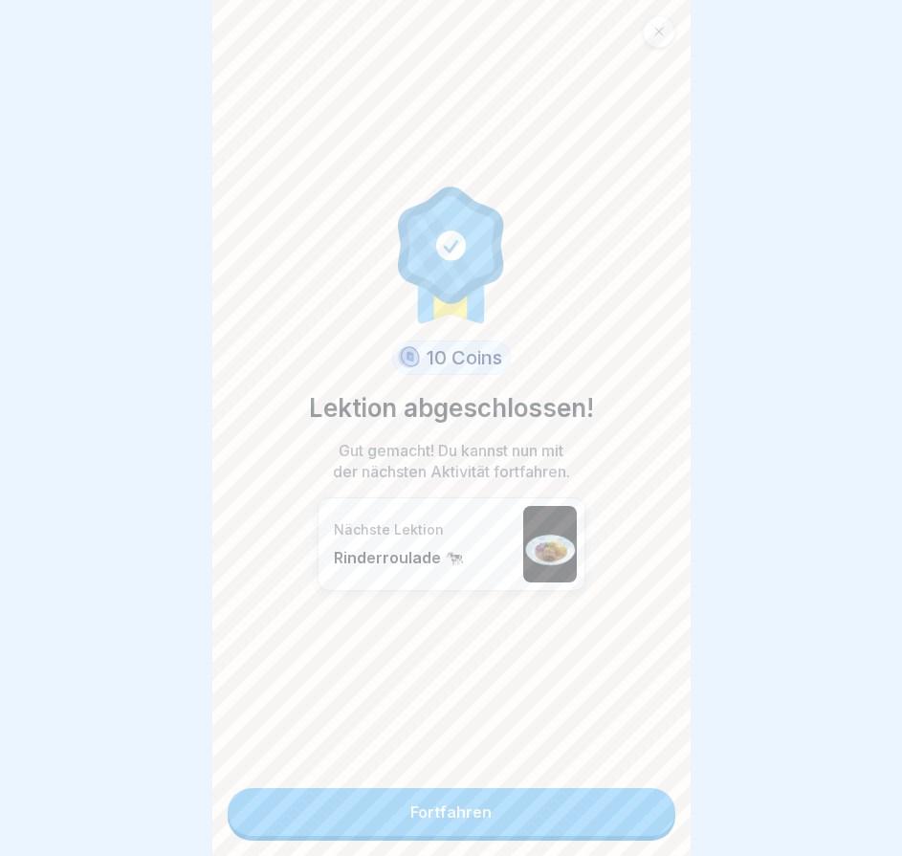
click at [653, 19] on div at bounding box center [659, 31] width 33 height 33
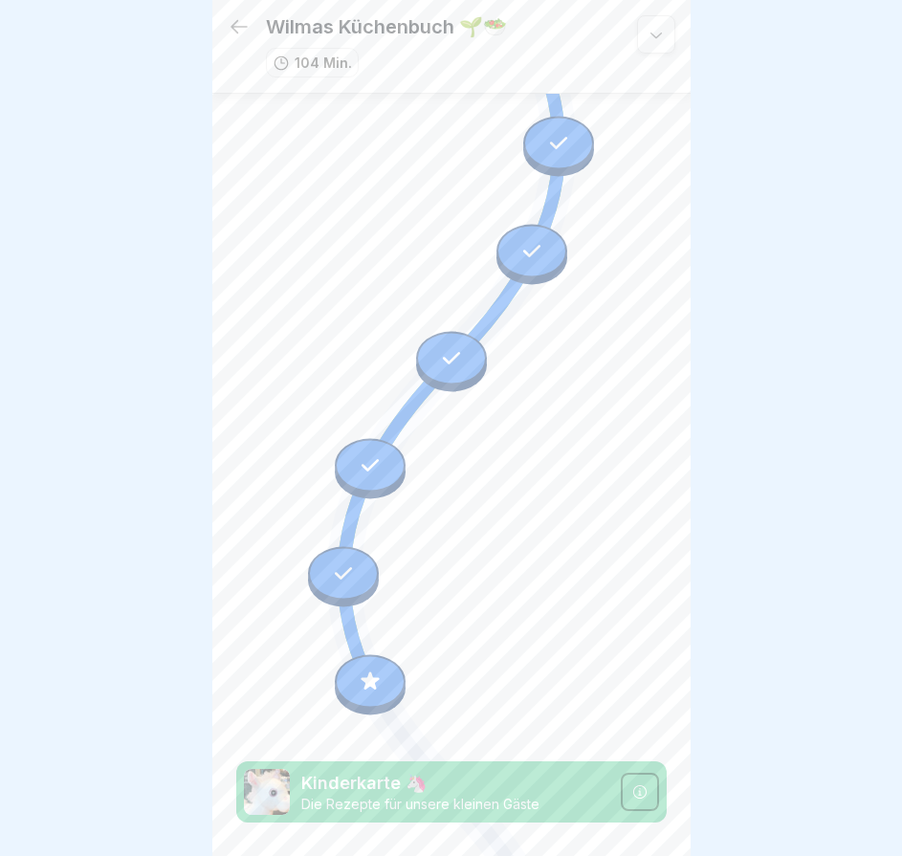
scroll to position [7100, 0]
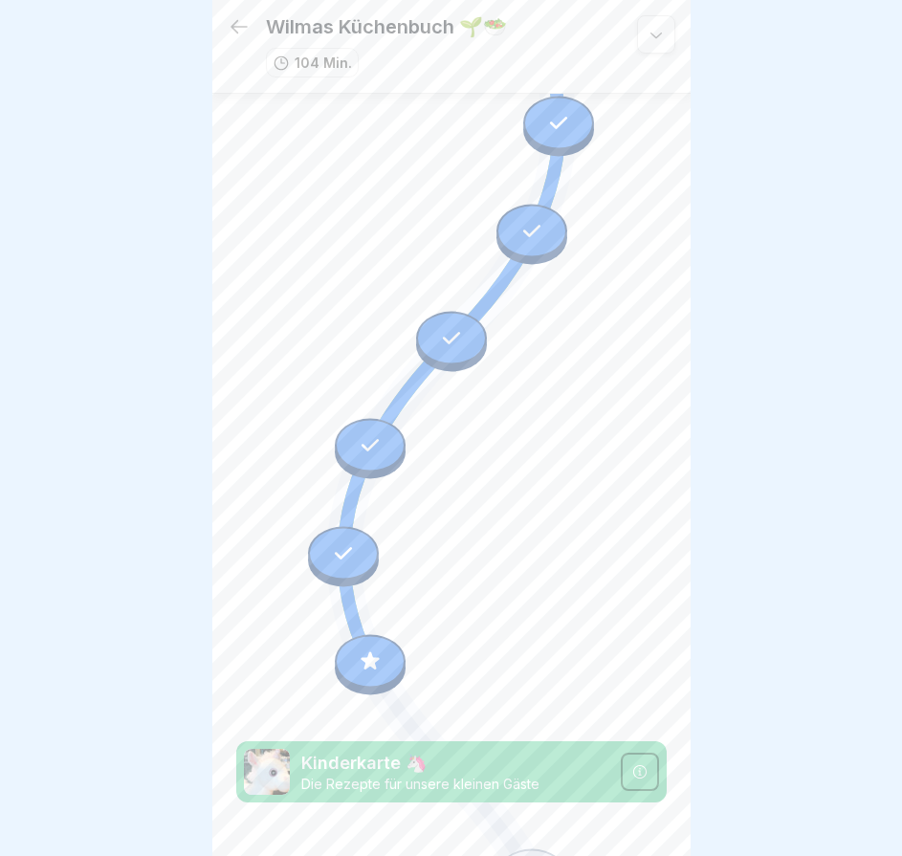
click at [439, 751] on p "Kinderkarte 🦄" at bounding box center [455, 763] width 308 height 25
click at [374, 649] on icon at bounding box center [370, 661] width 25 height 25
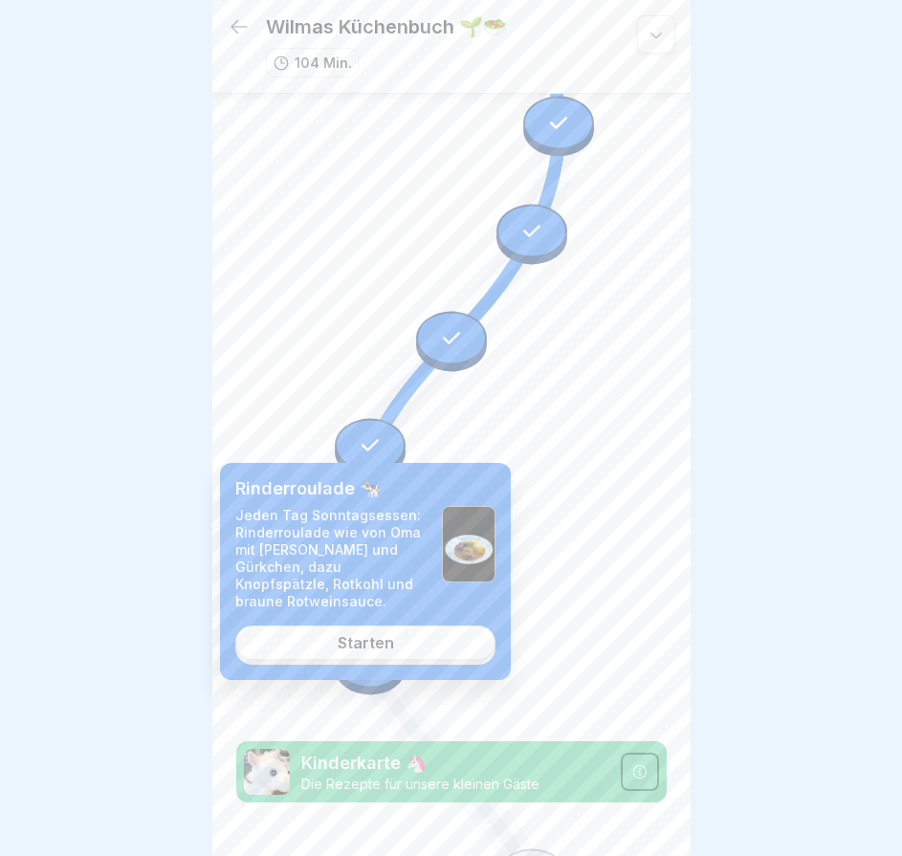
click at [447, 640] on link "Starten" at bounding box center [365, 643] width 260 height 34
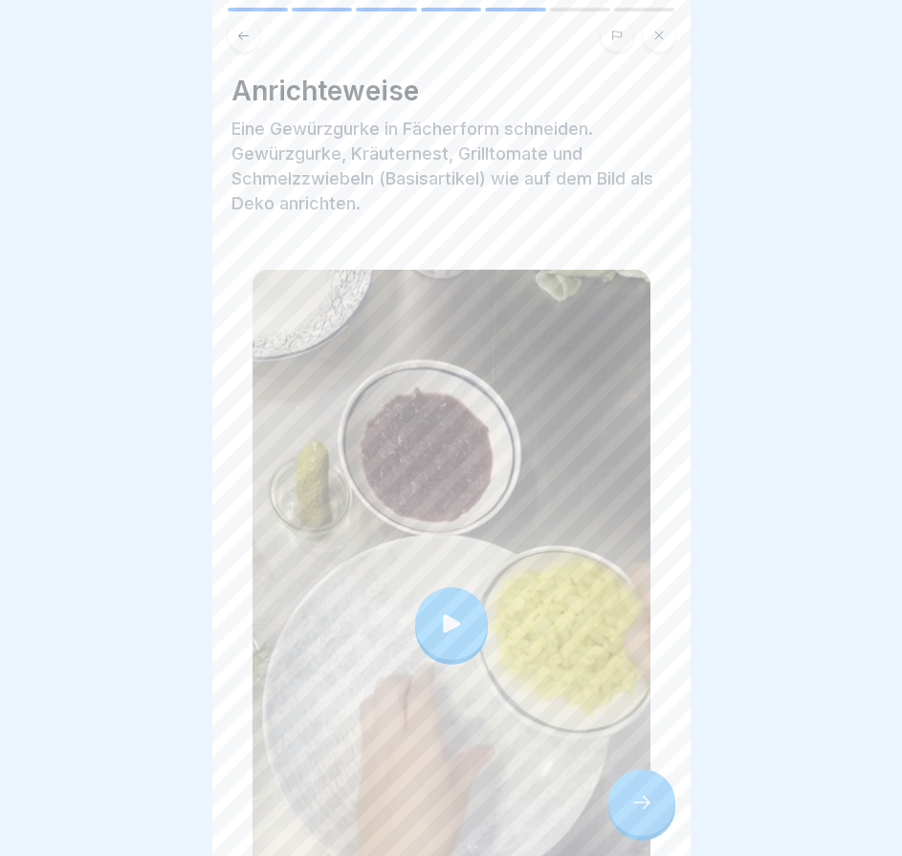
click at [453, 610] on icon at bounding box center [451, 623] width 27 height 27
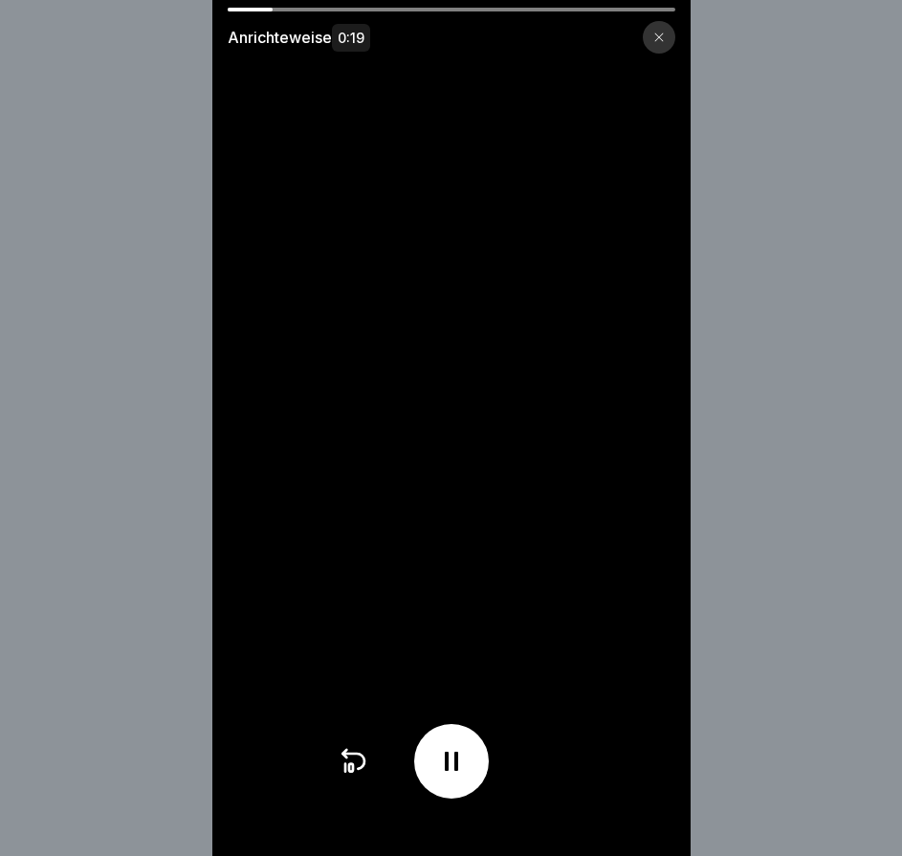
click at [667, 18] on div "Anrichteweise 0:19" at bounding box center [451, 31] width 478 height 46
click at [668, 29] on div at bounding box center [659, 37] width 33 height 33
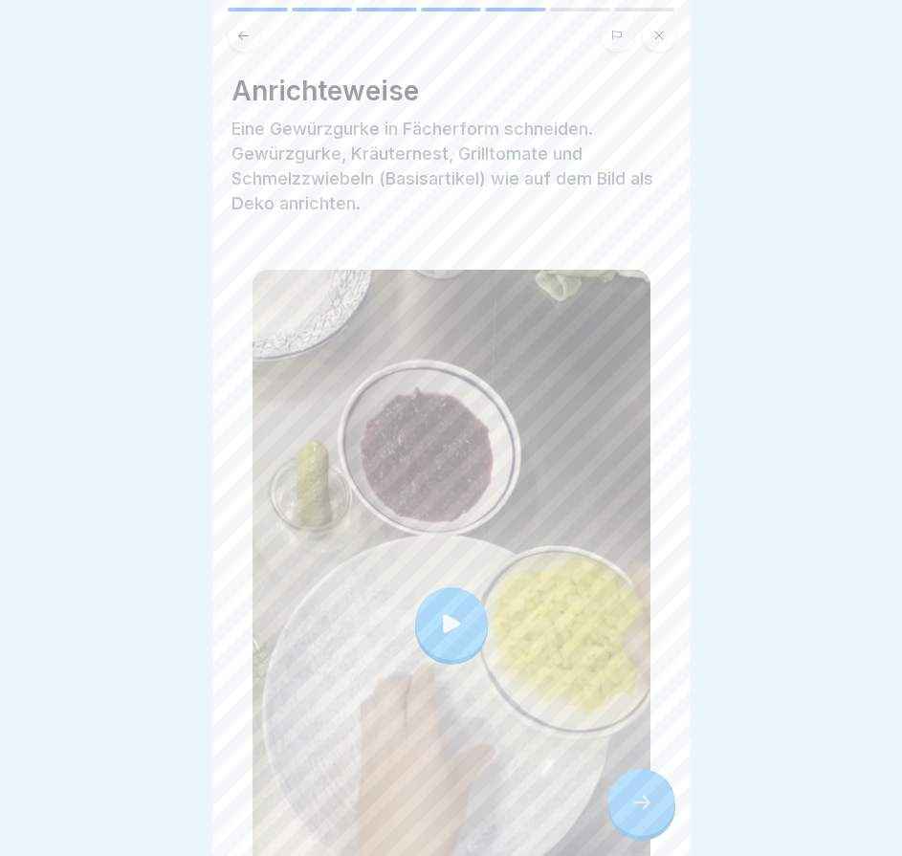
click at [639, 814] on icon at bounding box center [641, 802] width 23 height 23
click at [642, 806] on icon at bounding box center [641, 802] width 23 height 23
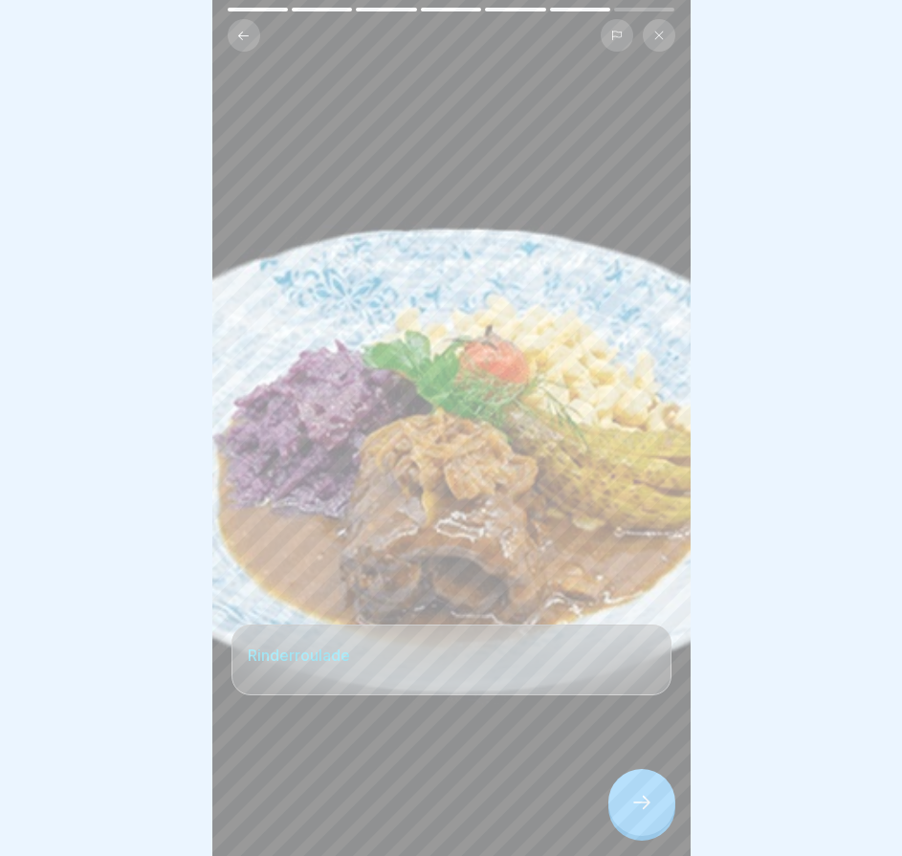
click at [642, 806] on icon at bounding box center [641, 802] width 23 height 23
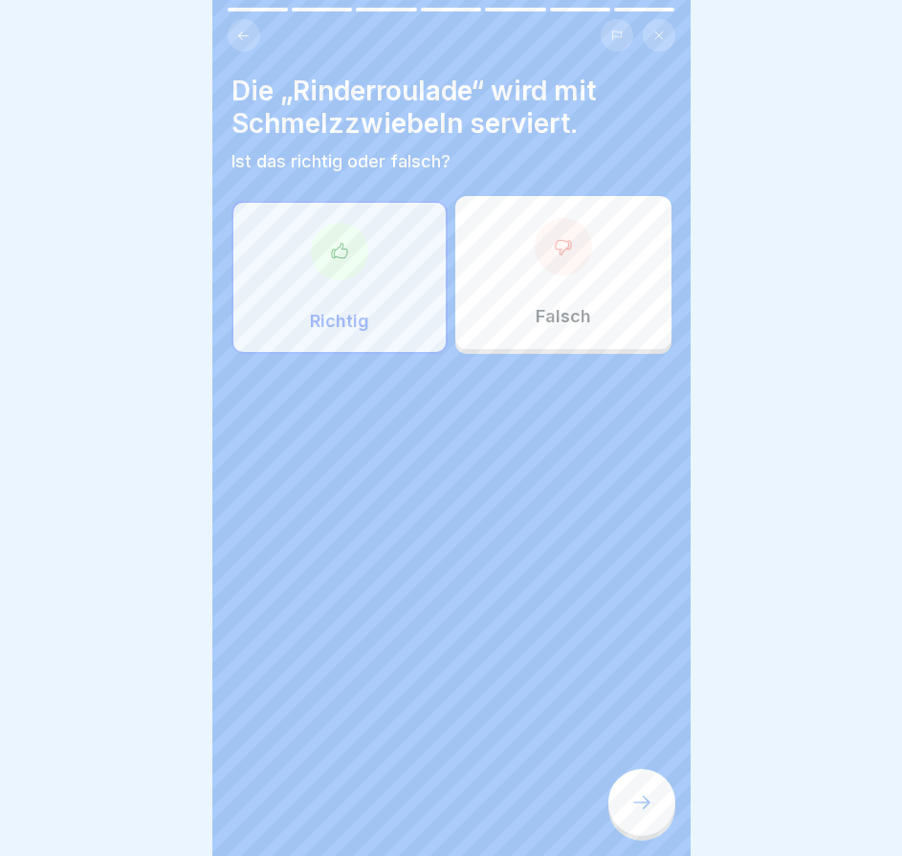
click at [642, 806] on icon at bounding box center [641, 802] width 23 height 23
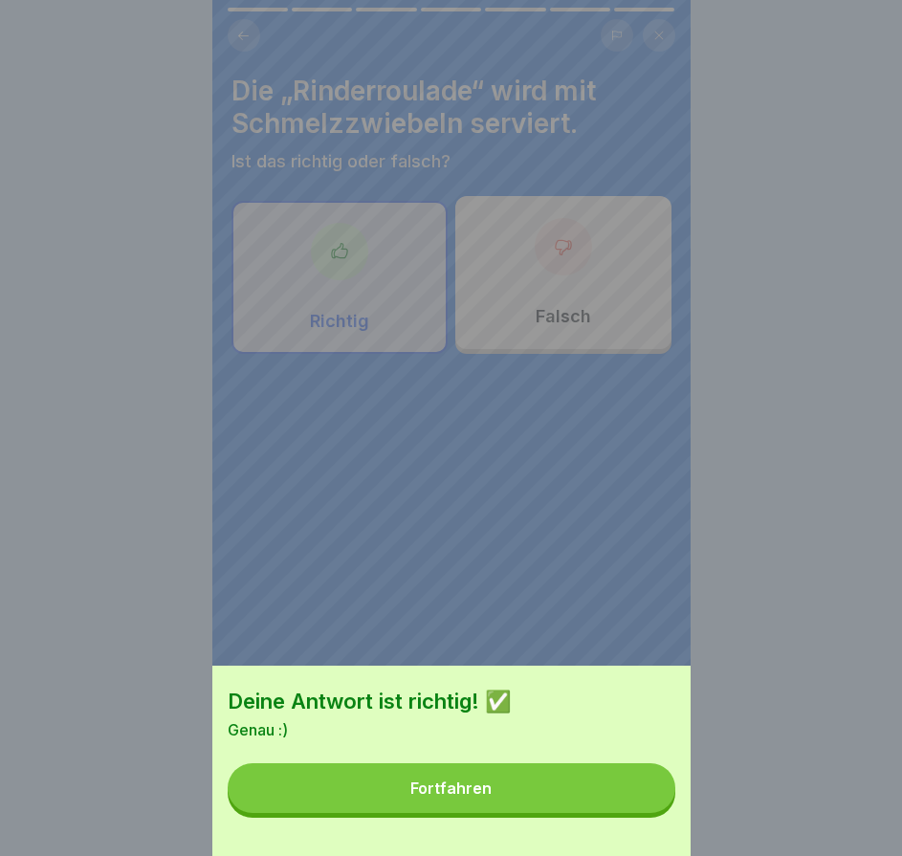
click at [642, 806] on button "Fortfahren" at bounding box center [452, 788] width 448 height 50
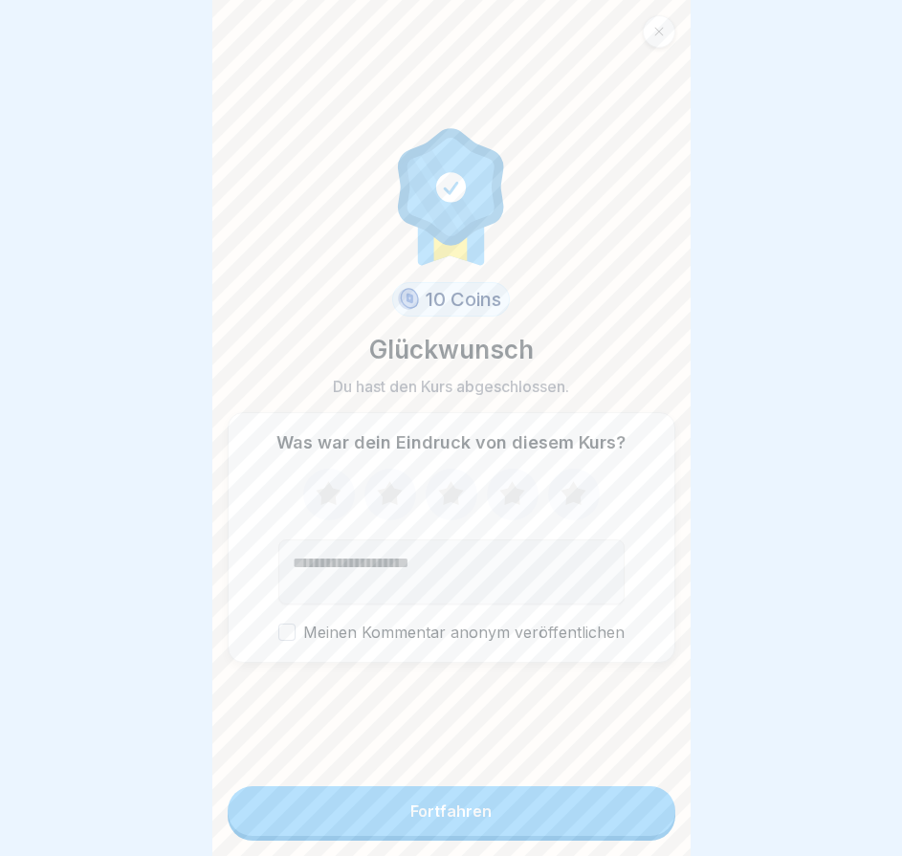
click at [672, 26] on div at bounding box center [659, 31] width 33 height 33
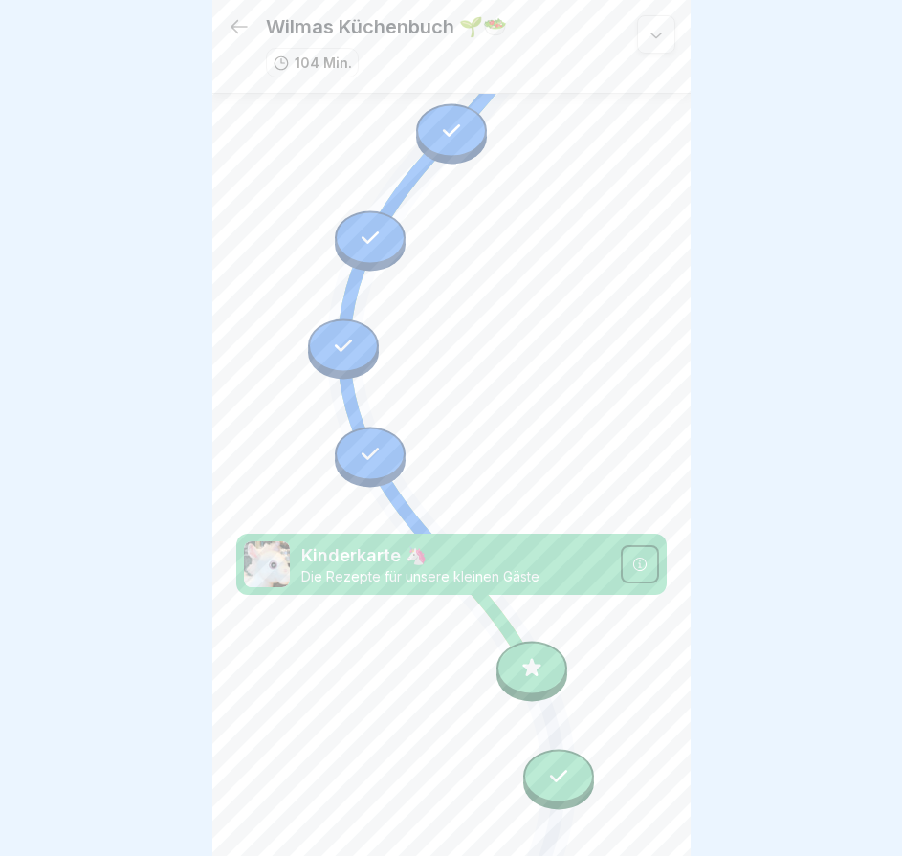
scroll to position [7309, 0]
click at [520, 655] on icon at bounding box center [532, 667] width 25 height 25
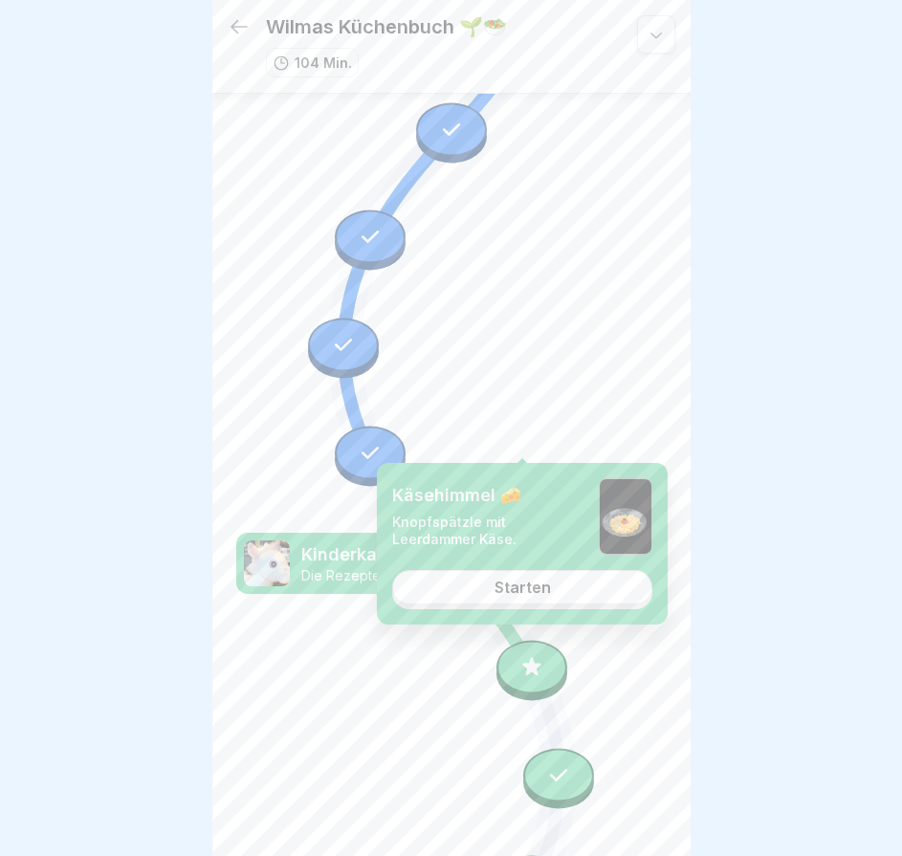
click at [520, 655] on icon at bounding box center [532, 667] width 25 height 25
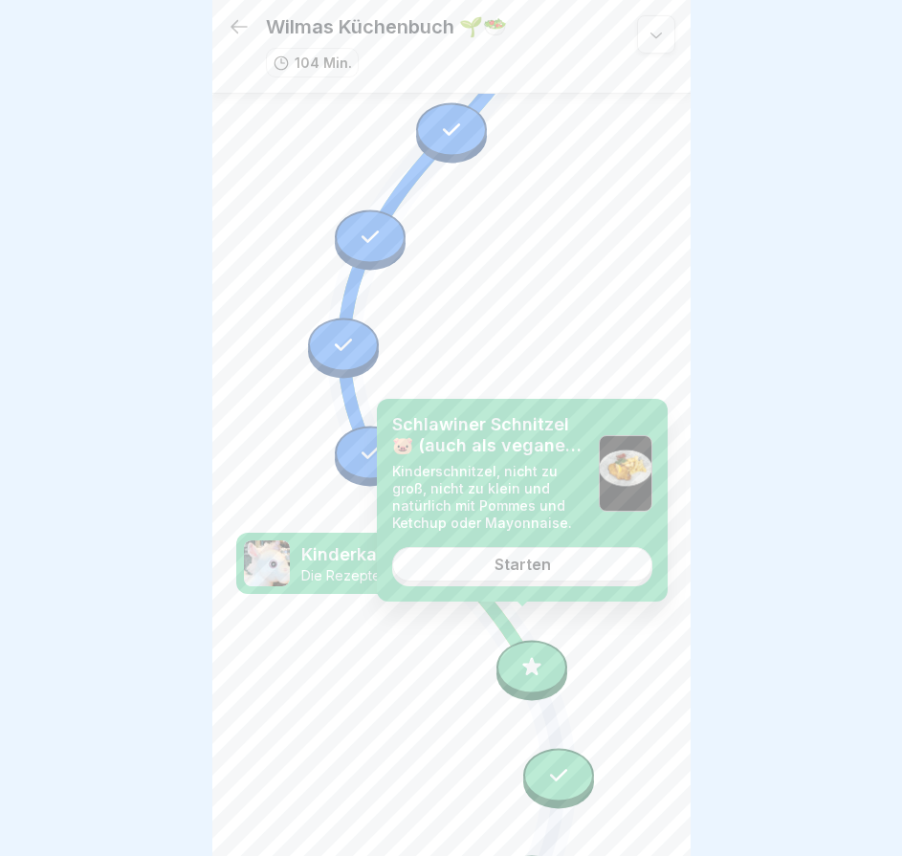
click at [532, 578] on link "Starten" at bounding box center [522, 564] width 260 height 34
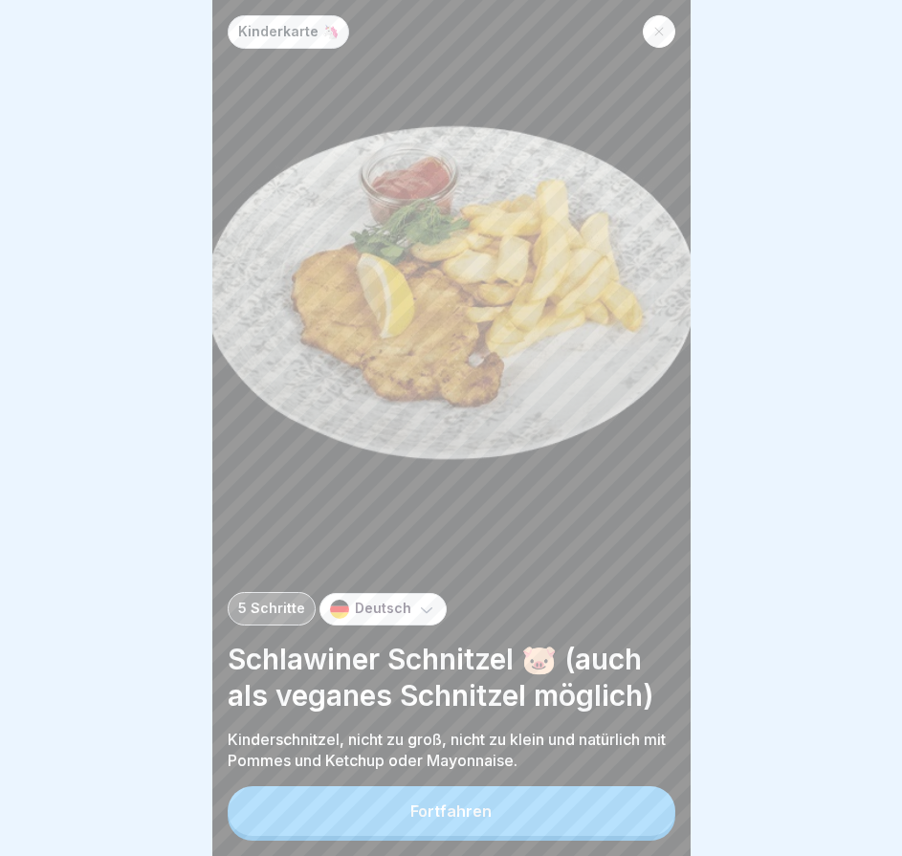
click at [540, 813] on button "Fortfahren" at bounding box center [452, 811] width 448 height 50
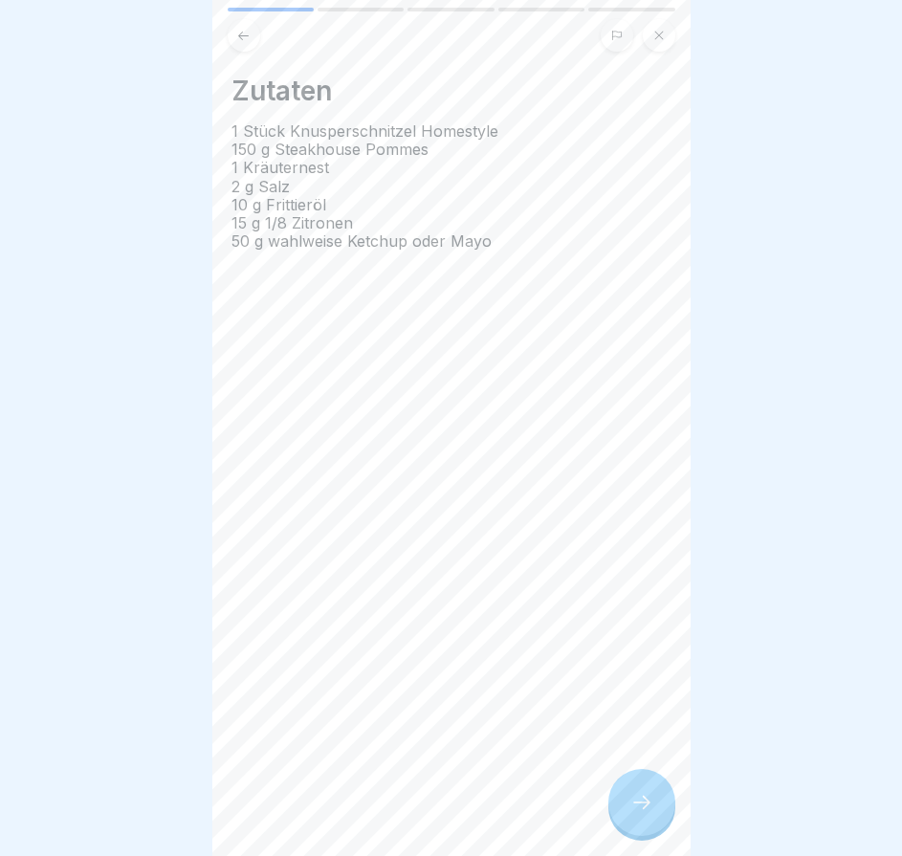
click at [619, 809] on div at bounding box center [641, 802] width 67 height 67
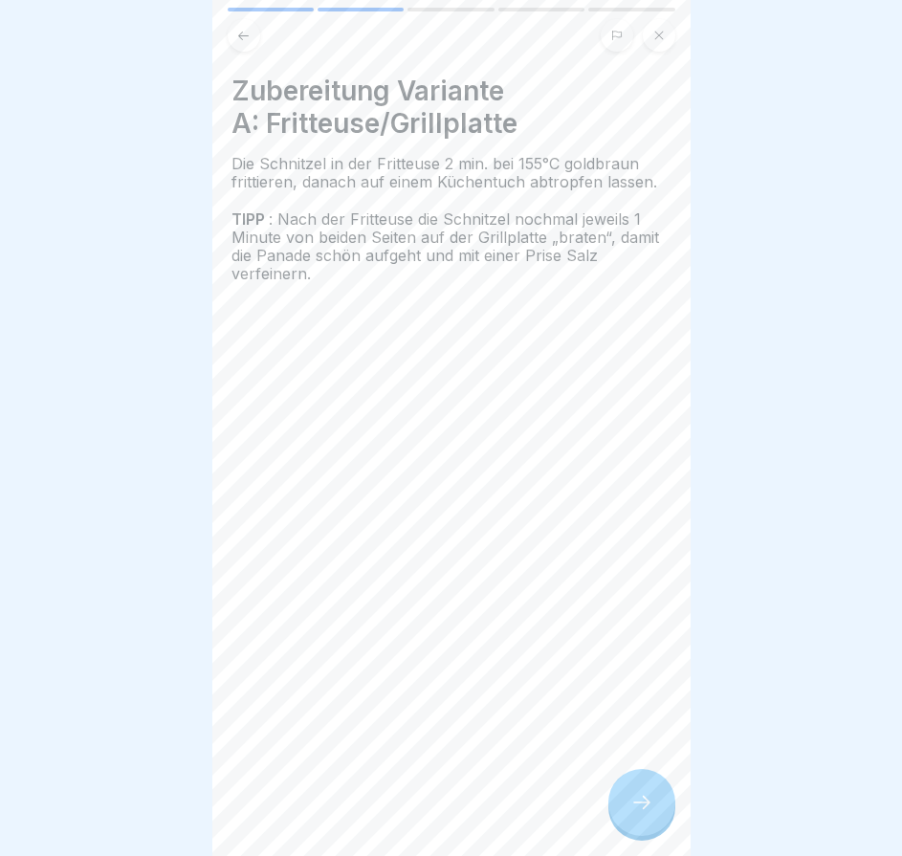
click at [618, 808] on div at bounding box center [641, 802] width 67 height 67
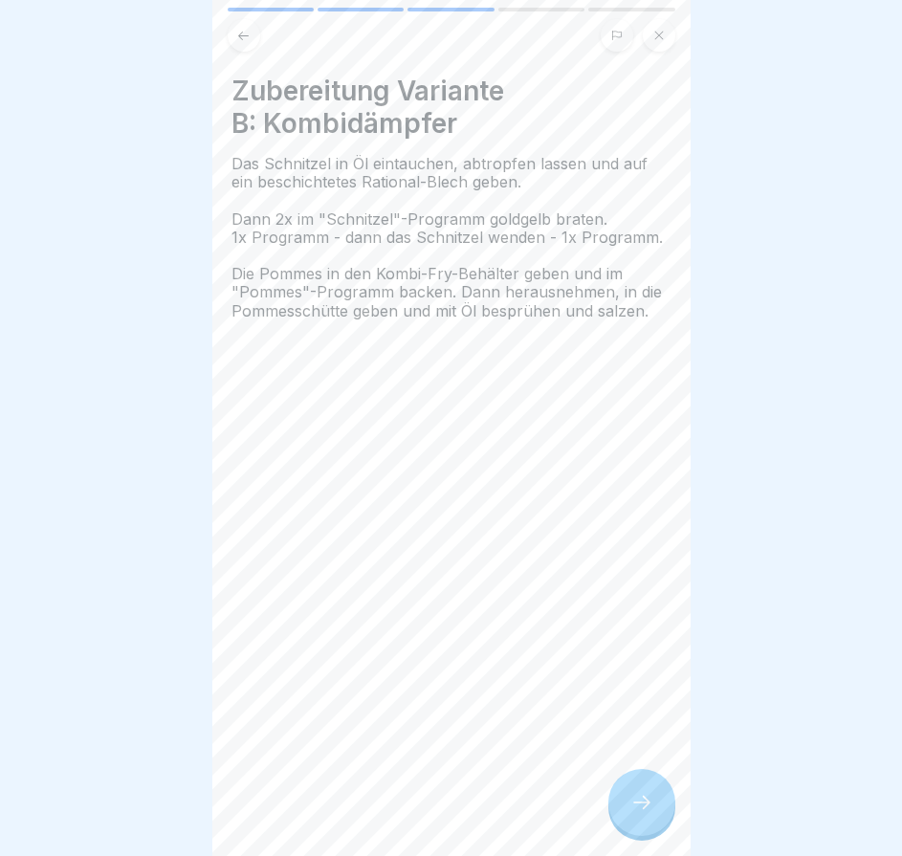
click at [617, 808] on div at bounding box center [641, 802] width 67 height 67
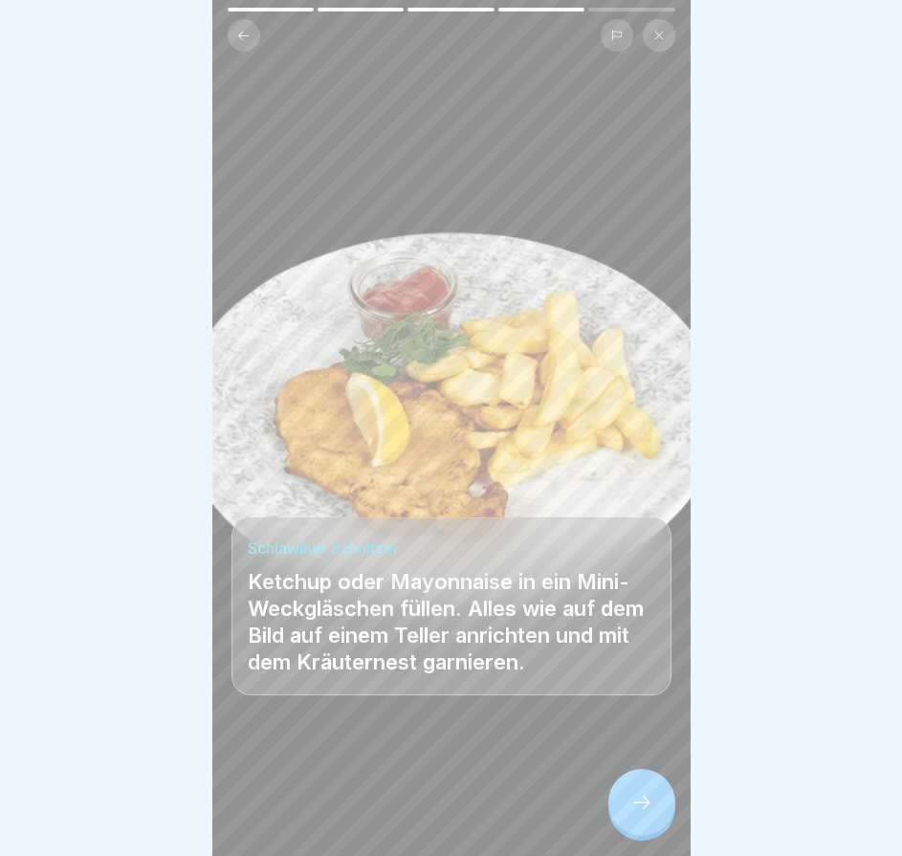
click at [617, 809] on div at bounding box center [641, 802] width 67 height 67
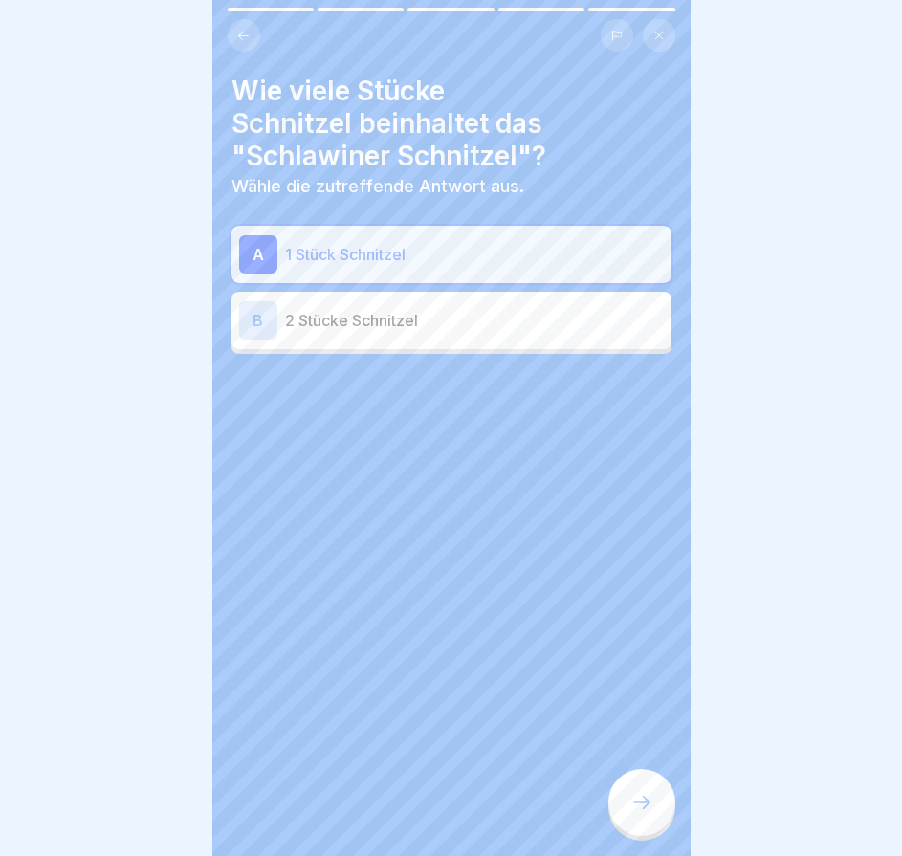
click at [617, 809] on div at bounding box center [641, 802] width 67 height 67
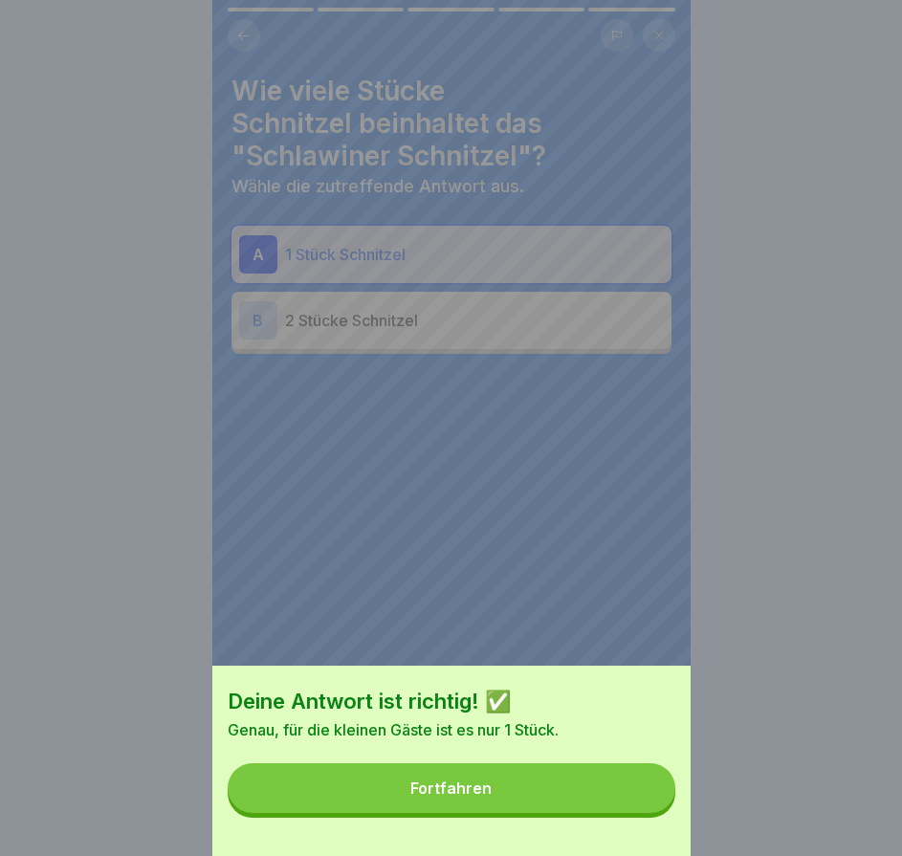
click at [617, 809] on button "Fortfahren" at bounding box center [452, 788] width 448 height 50
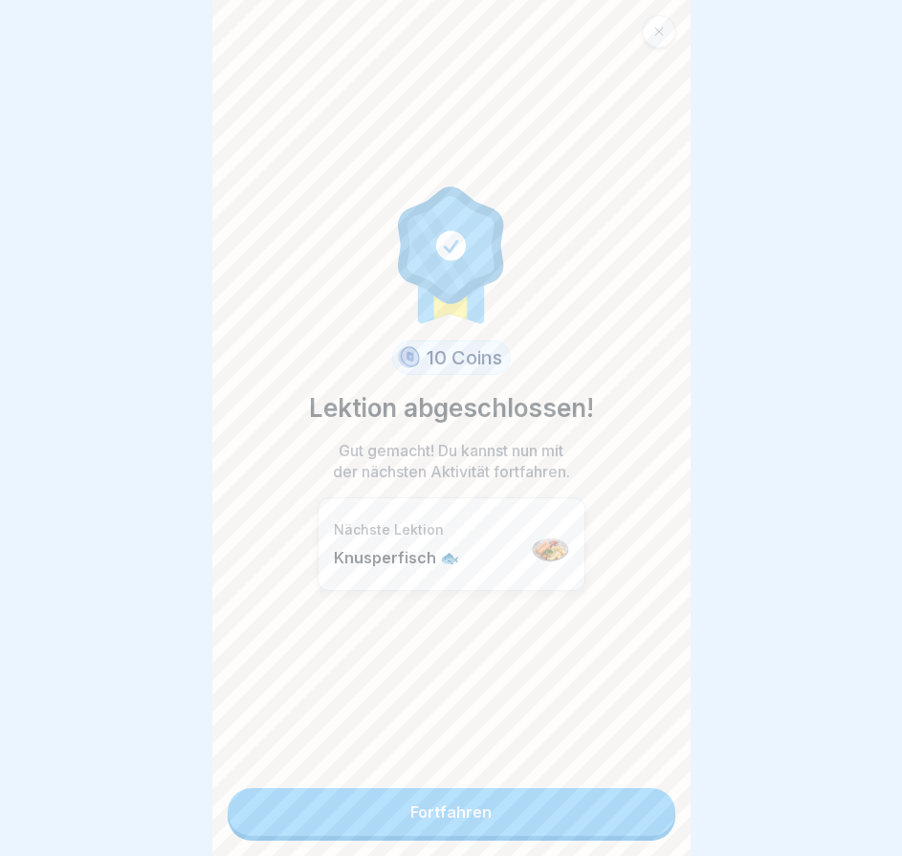
click at [606, 804] on link "Fortfahren" at bounding box center [452, 812] width 448 height 48
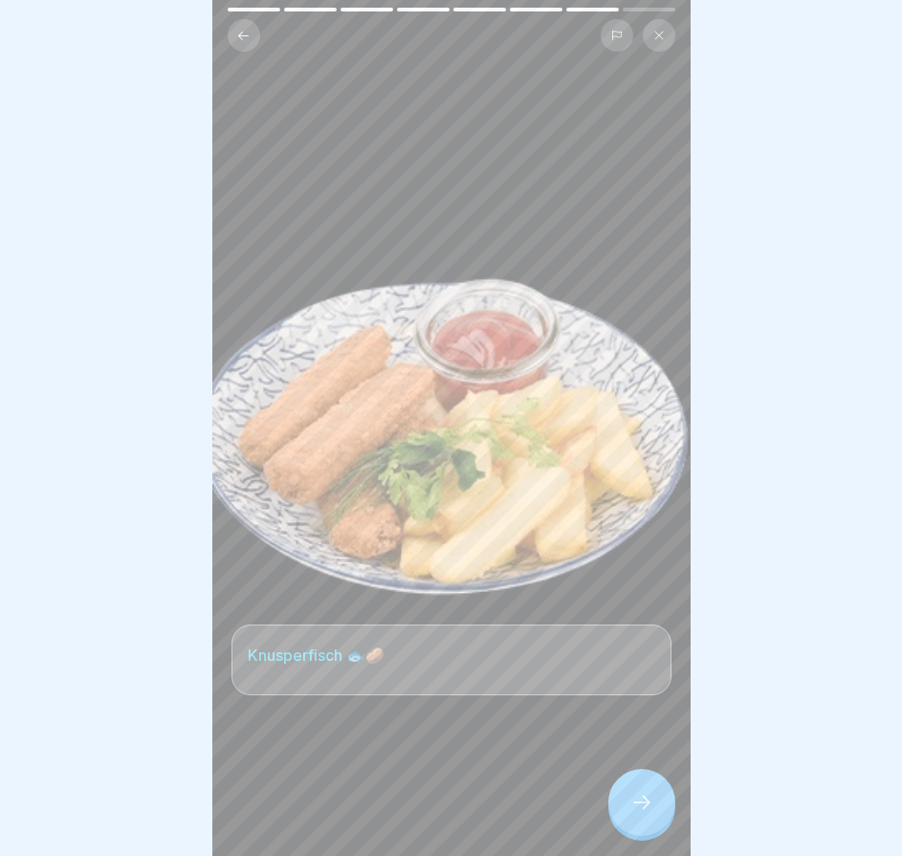
click at [662, 30] on icon at bounding box center [658, 35] width 11 height 11
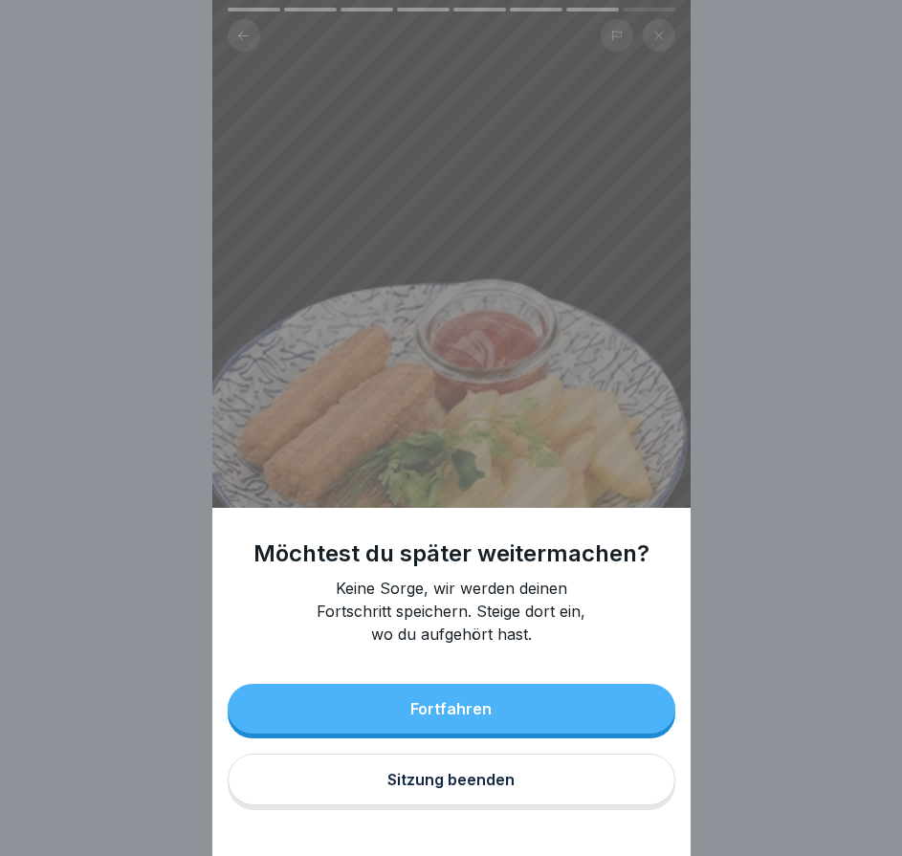
click at [532, 734] on button "Fortfahren" at bounding box center [452, 709] width 448 height 50
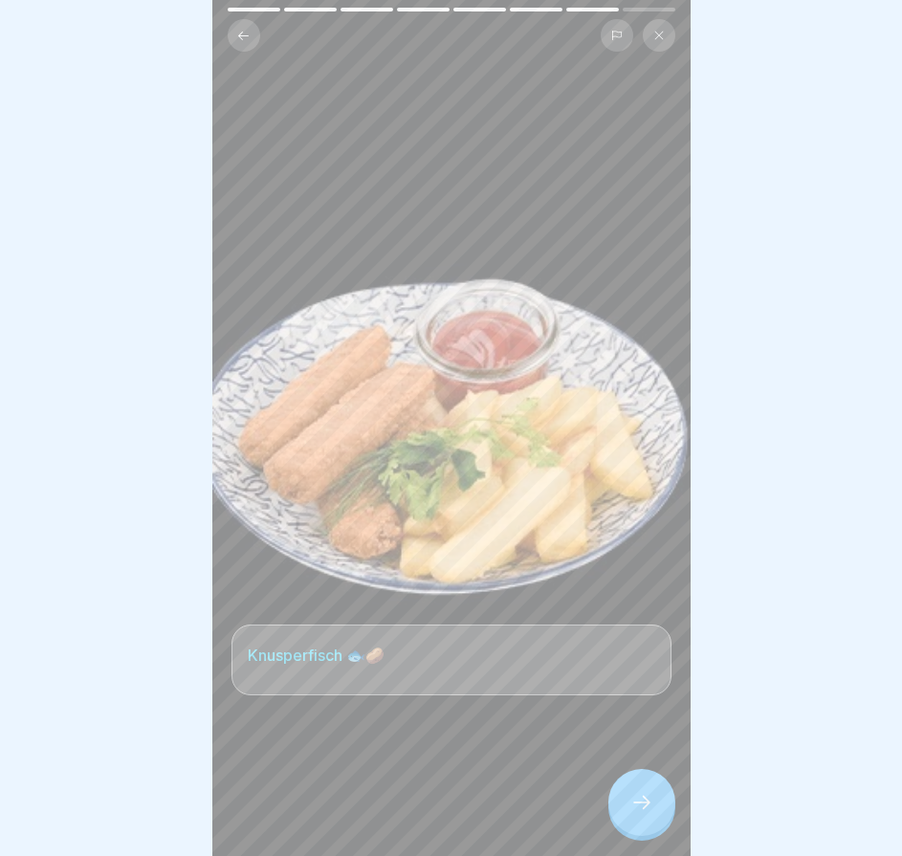
click at [647, 835] on div at bounding box center [641, 802] width 67 height 67
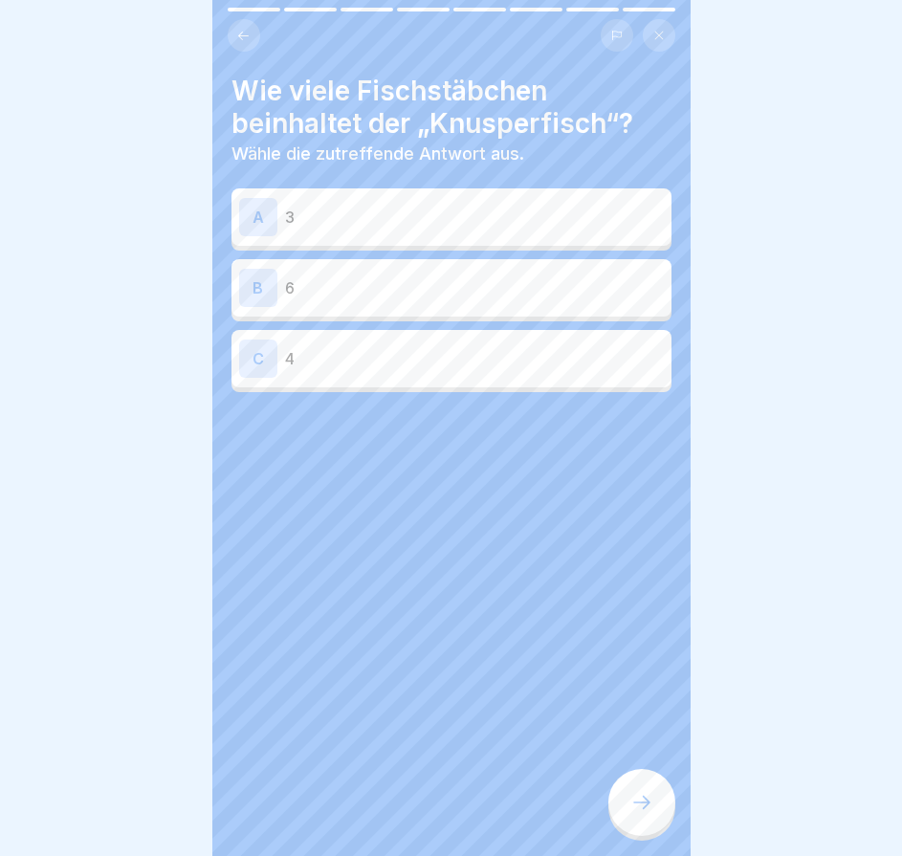
click at [646, 823] on div at bounding box center [641, 802] width 67 height 67
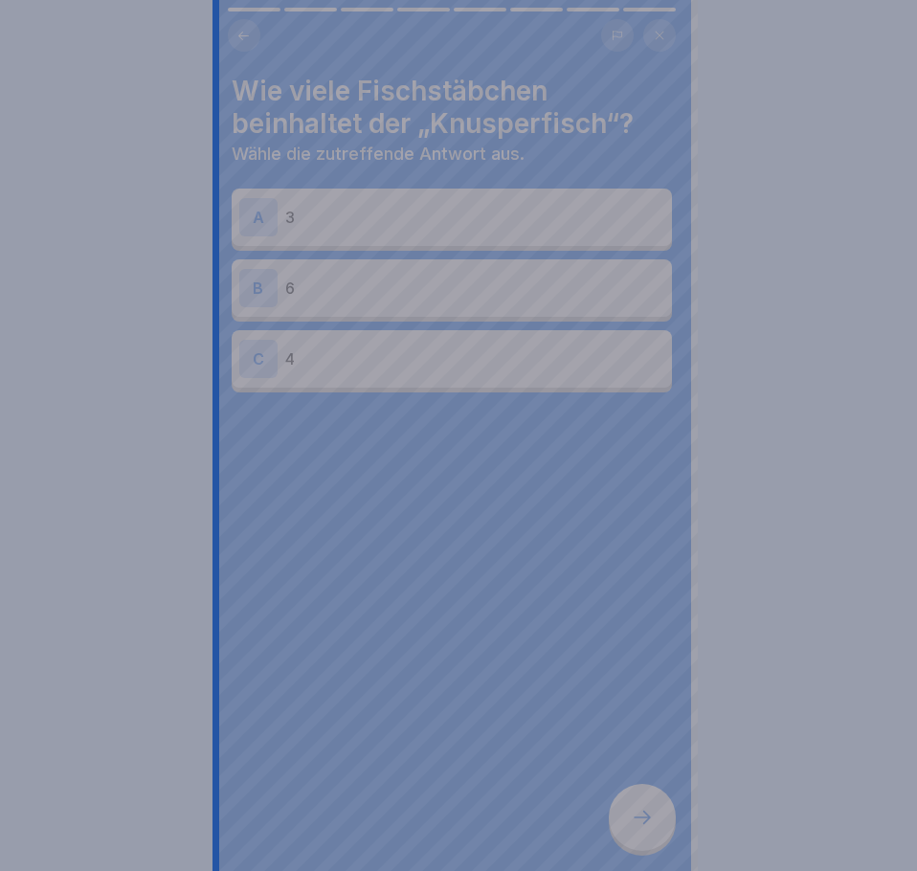
click at [641, 822] on div at bounding box center [458, 435] width 917 height 871
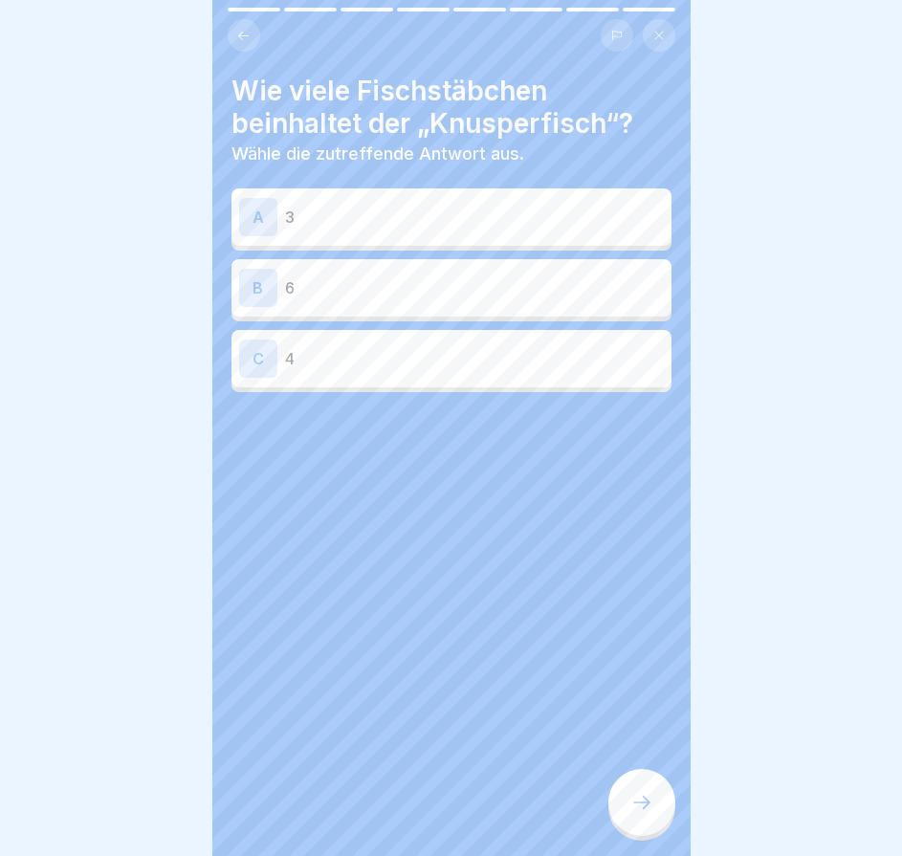
click at [464, 371] on div "C 4" at bounding box center [451, 359] width 425 height 38
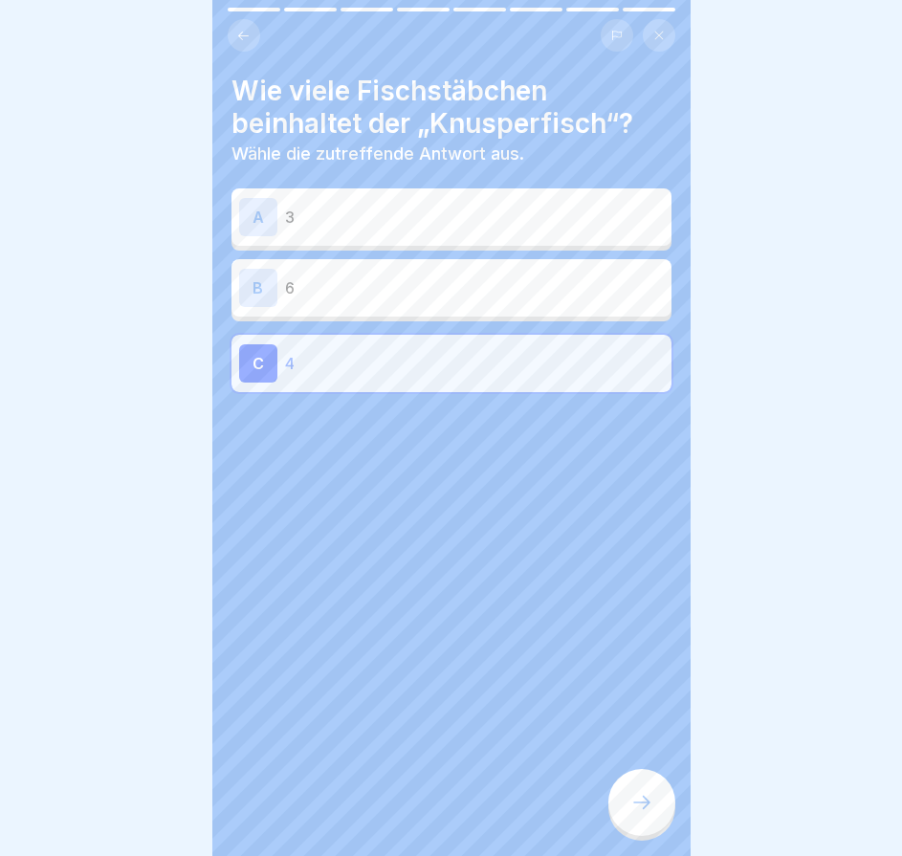
click at [652, 808] on icon at bounding box center [641, 802] width 23 height 23
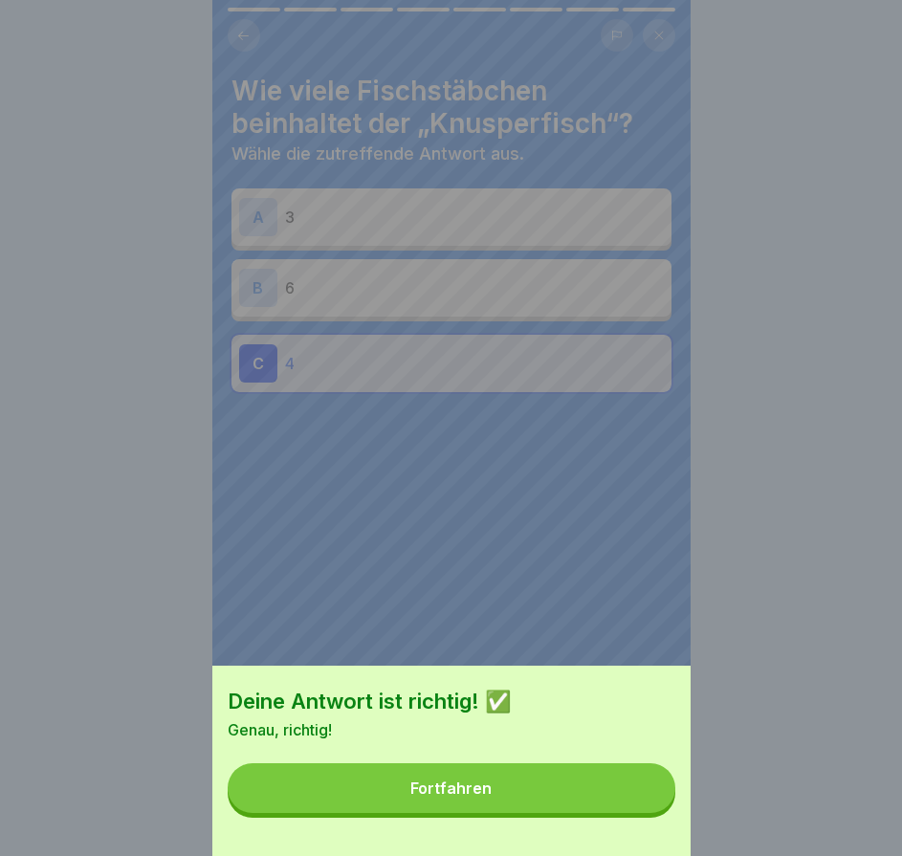
click at [643, 810] on button "Fortfahren" at bounding box center [452, 788] width 448 height 50
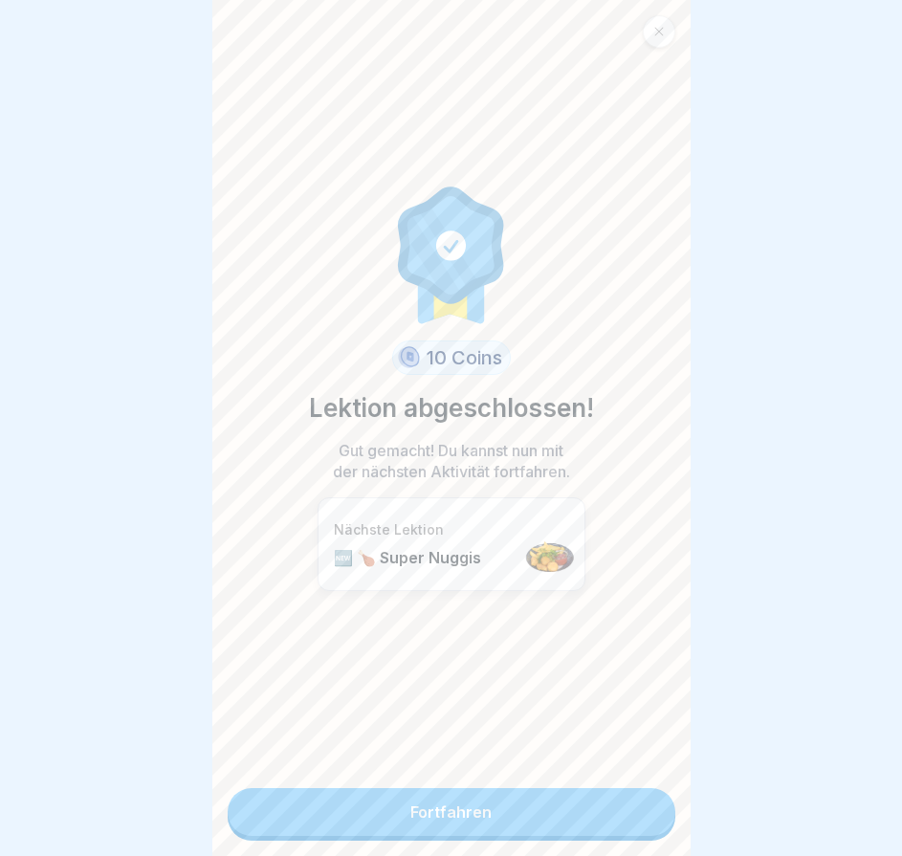
click at [641, 809] on link "Fortfahren" at bounding box center [452, 812] width 448 height 48
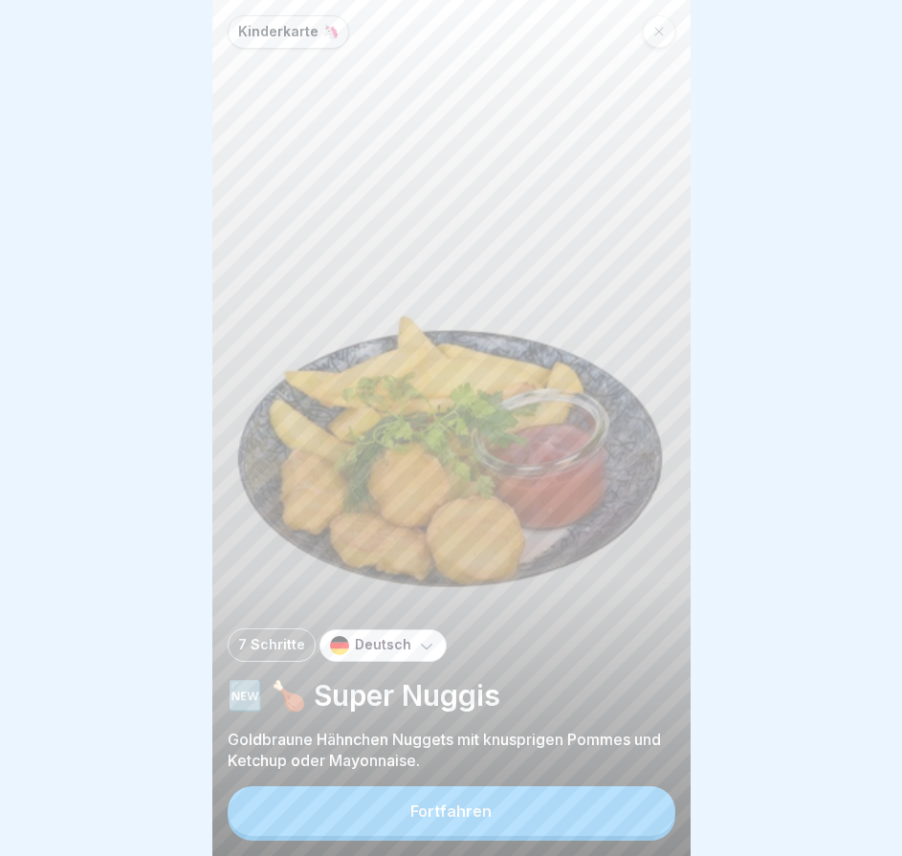
click at [640, 809] on button "Fortfahren" at bounding box center [452, 811] width 448 height 50
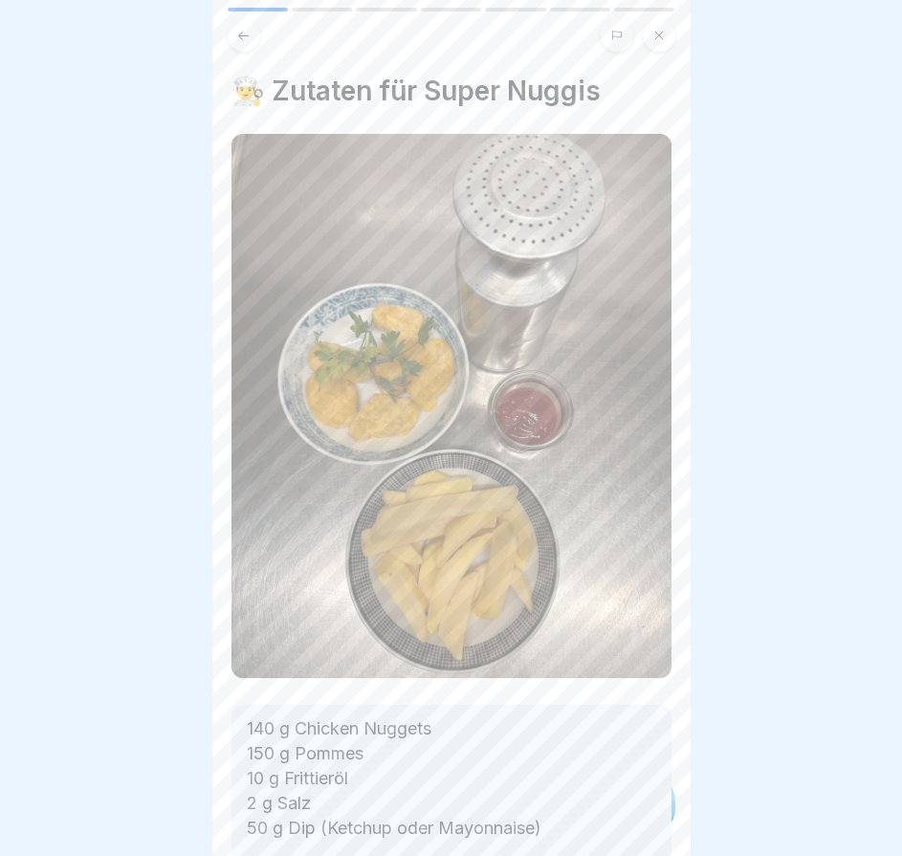
click at [640, 809] on p "140 g Chicken Nuggets 150 g Pommes 10 g Frittieröl 2 g Salz 50 g Dip (Ketchup o…" at bounding box center [451, 816] width 409 height 199
click at [640, 809] on icon at bounding box center [641, 802] width 23 height 23
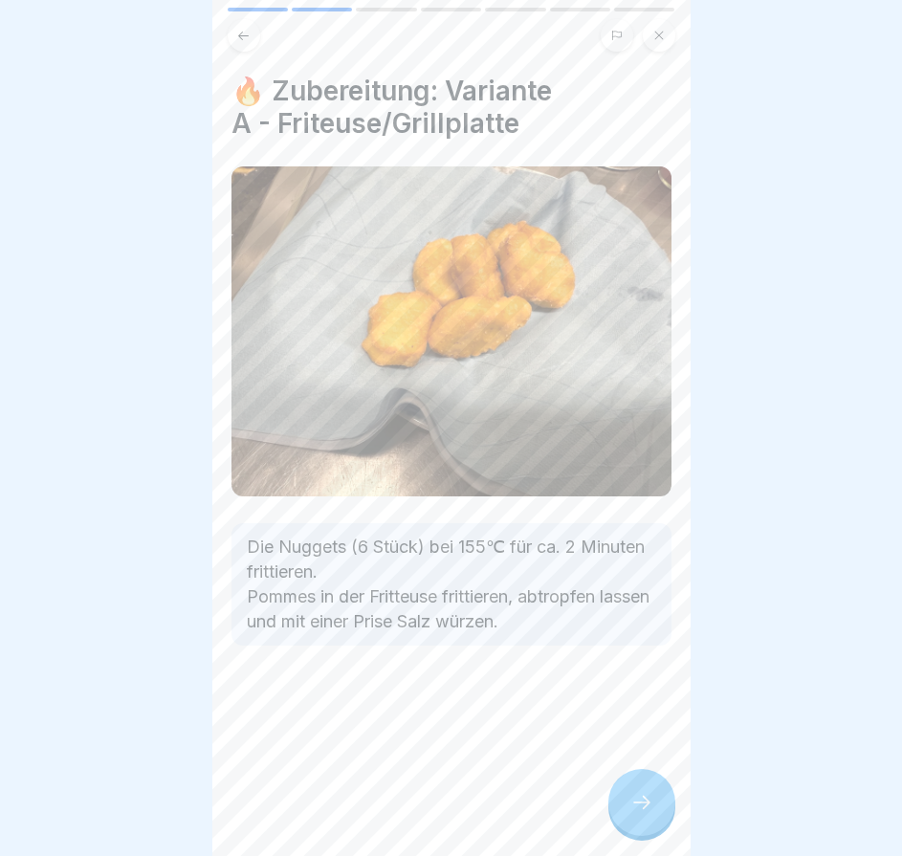
click at [640, 809] on icon at bounding box center [641, 802] width 23 height 23
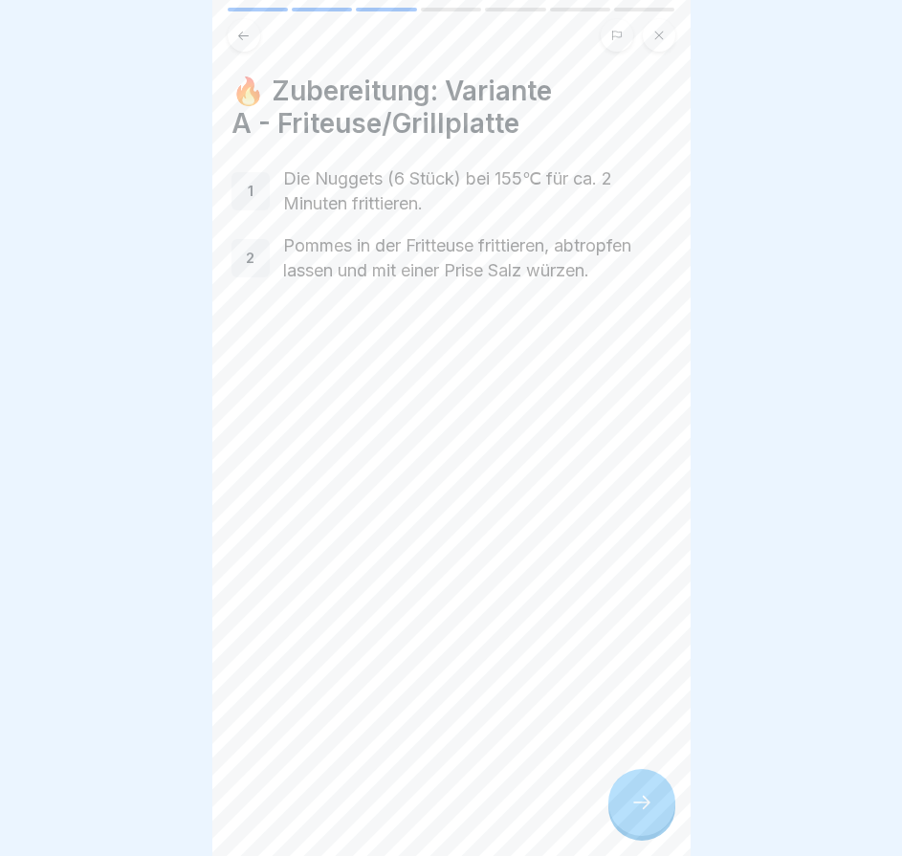
click at [640, 809] on icon at bounding box center [641, 802] width 23 height 23
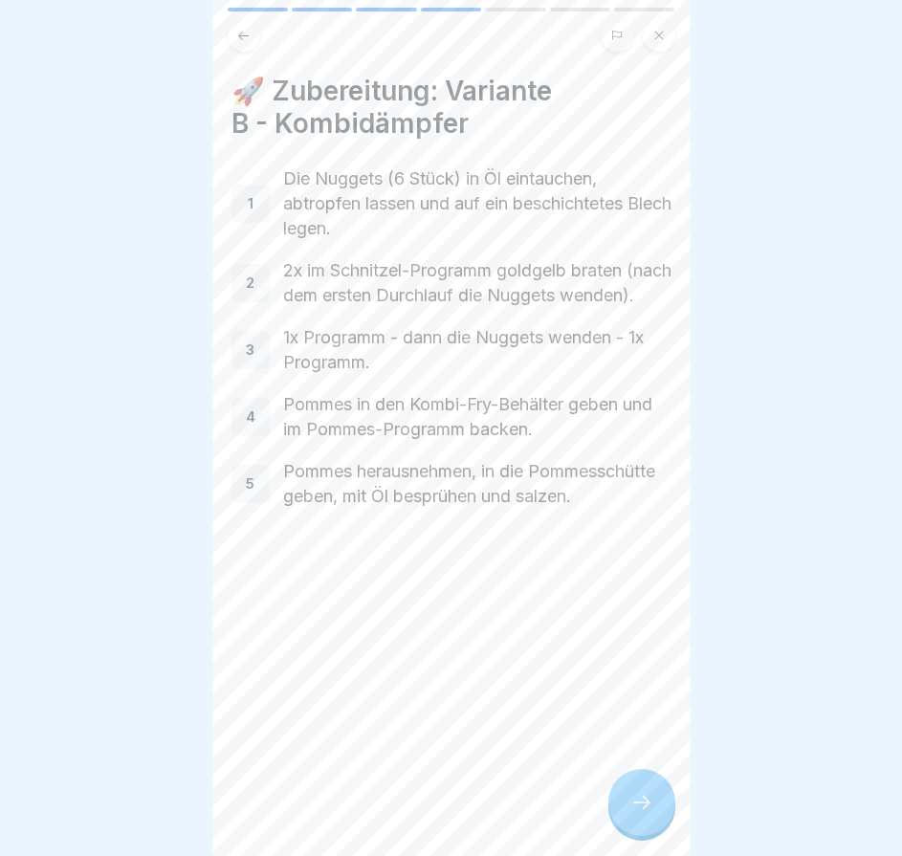
click at [640, 809] on icon at bounding box center [641, 802] width 23 height 23
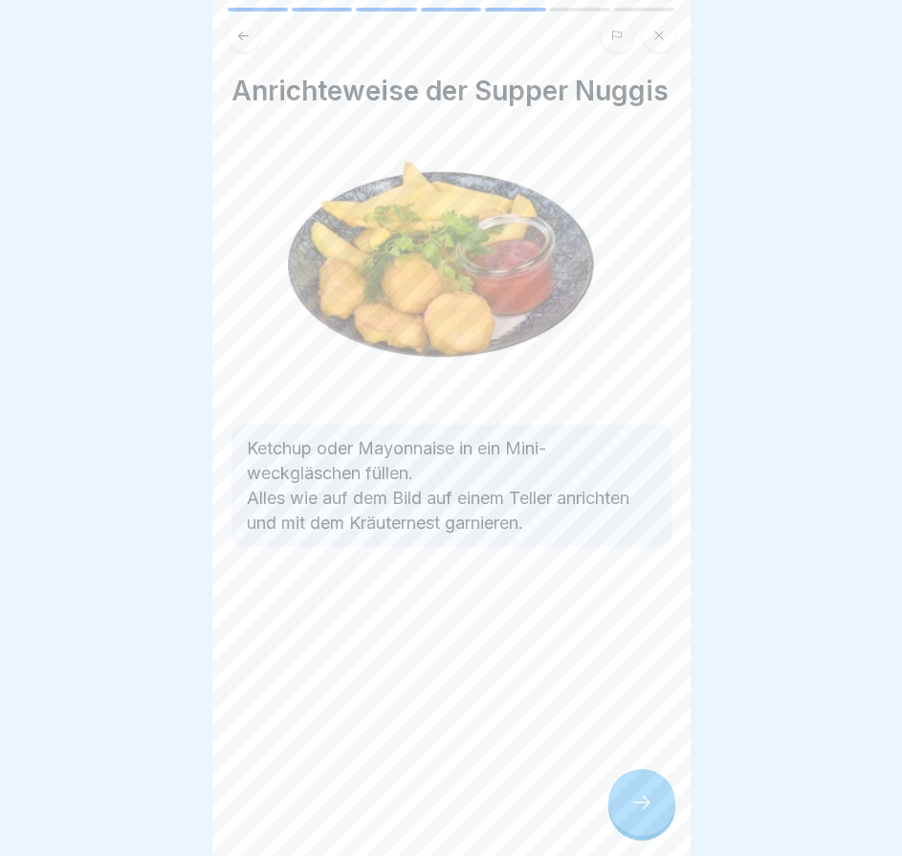
click at [640, 809] on icon at bounding box center [641, 802] width 23 height 23
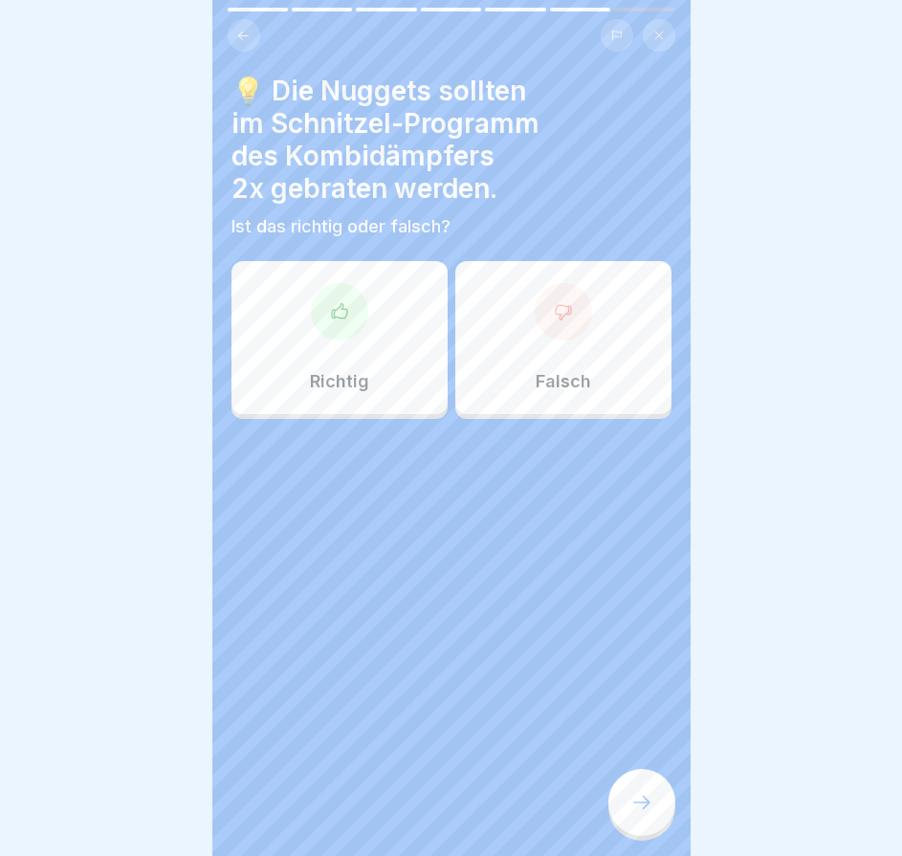
click at [640, 809] on icon at bounding box center [641, 802] width 23 height 23
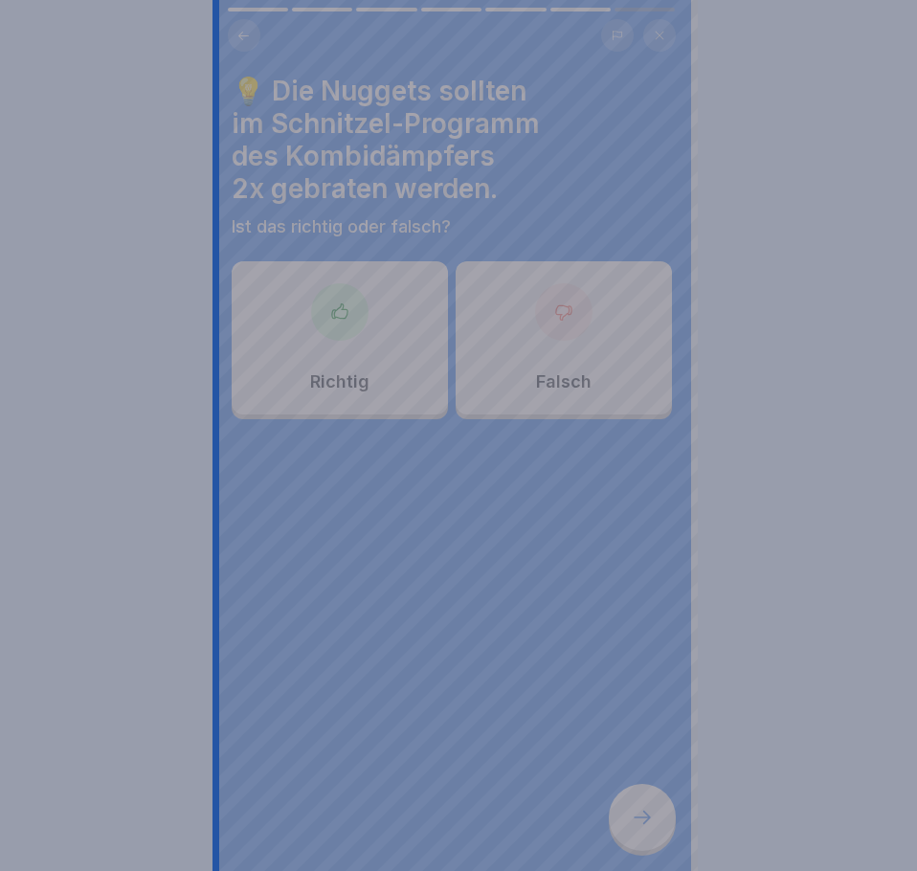
click at [640, 809] on div at bounding box center [458, 435] width 917 height 871
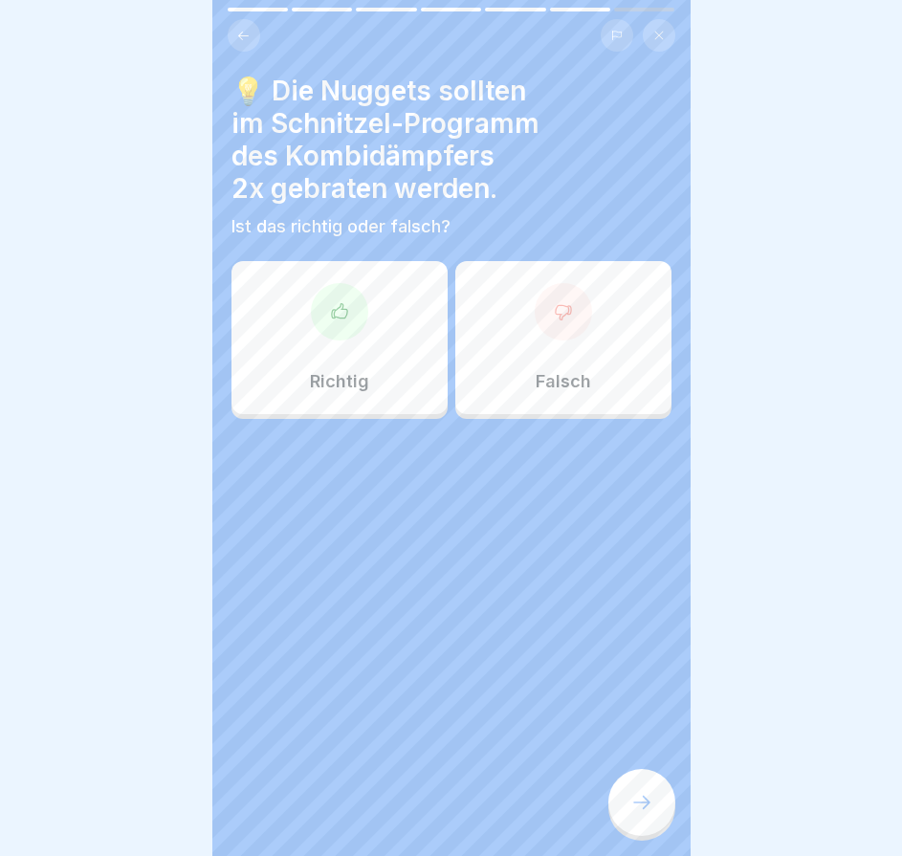
click at [357, 317] on div at bounding box center [339, 311] width 57 height 57
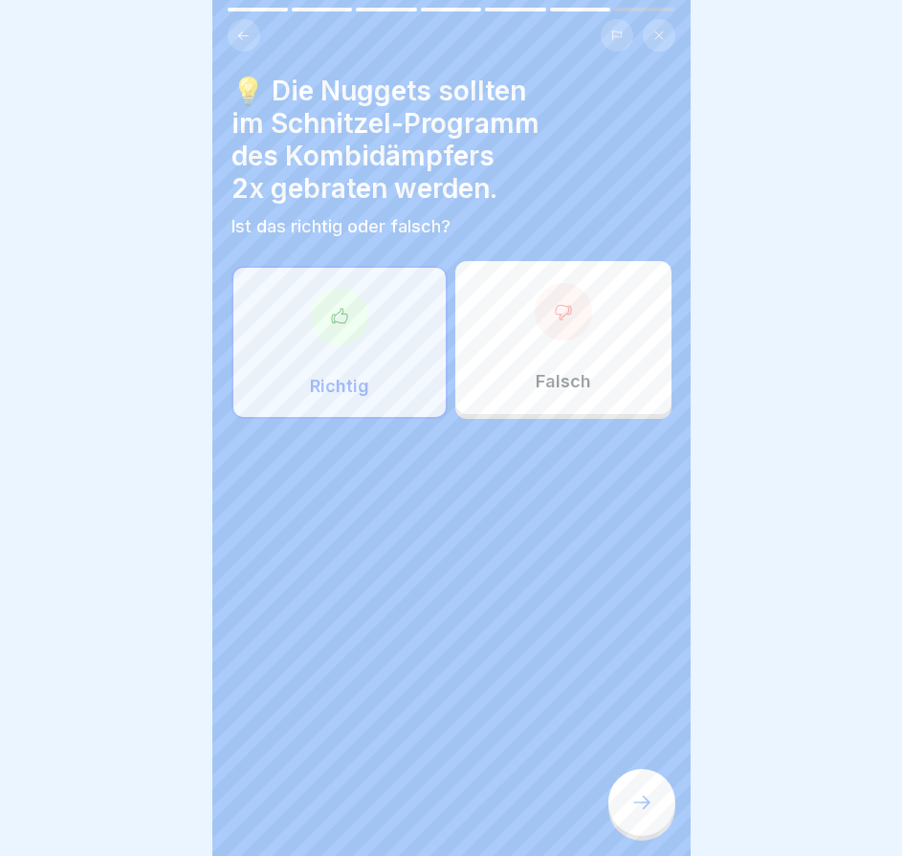
click at [661, 850] on div "💡 Die Nuggets sollten im Schnitzel-Programm des Kombidämpfers 2x gebraten werde…" at bounding box center [451, 428] width 478 height 856
click at [645, 814] on icon at bounding box center [641, 802] width 23 height 23
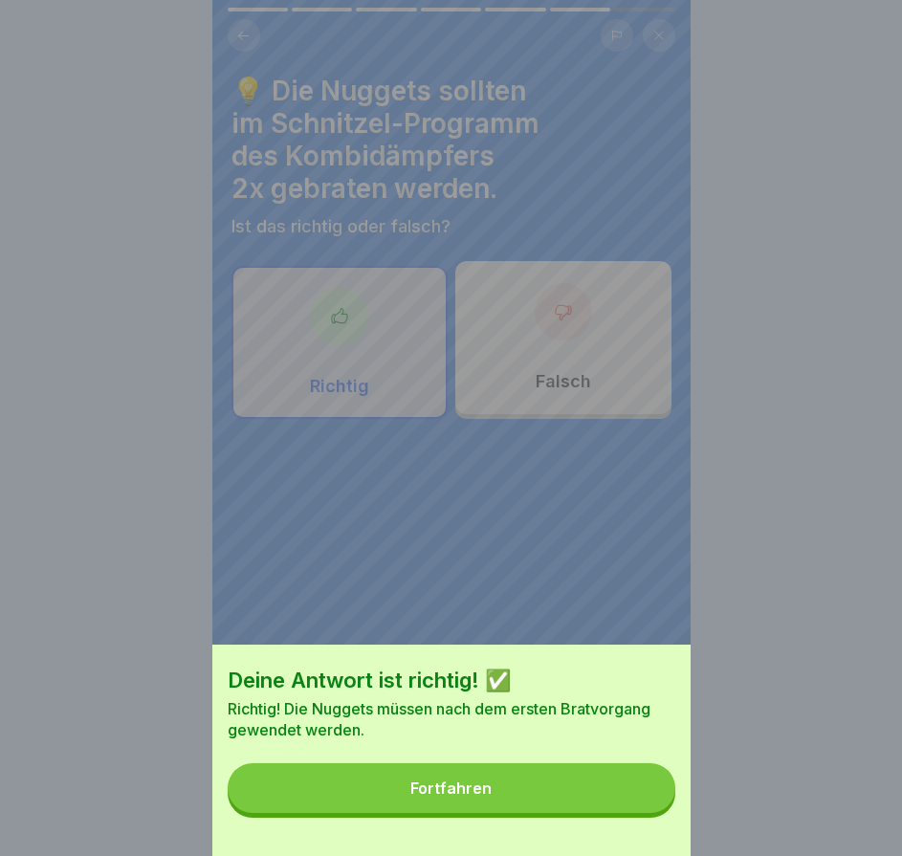
click at [644, 813] on button "Fortfahren" at bounding box center [452, 788] width 448 height 50
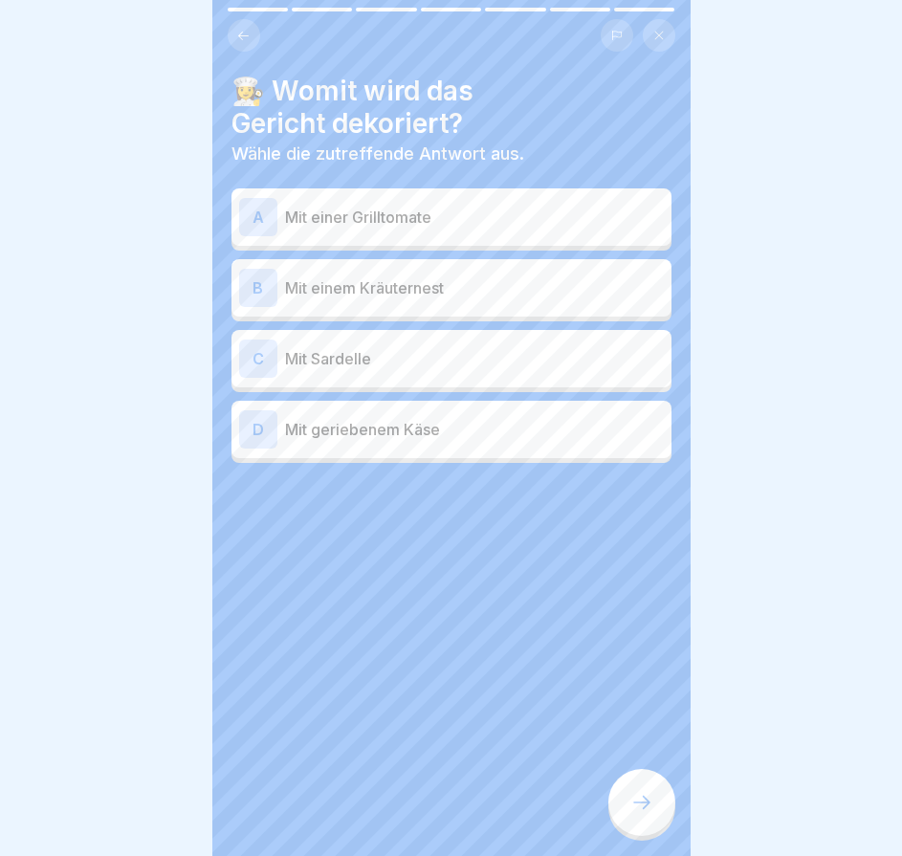
click at [487, 228] on p "Mit einer Grilltomate" at bounding box center [474, 217] width 379 height 23
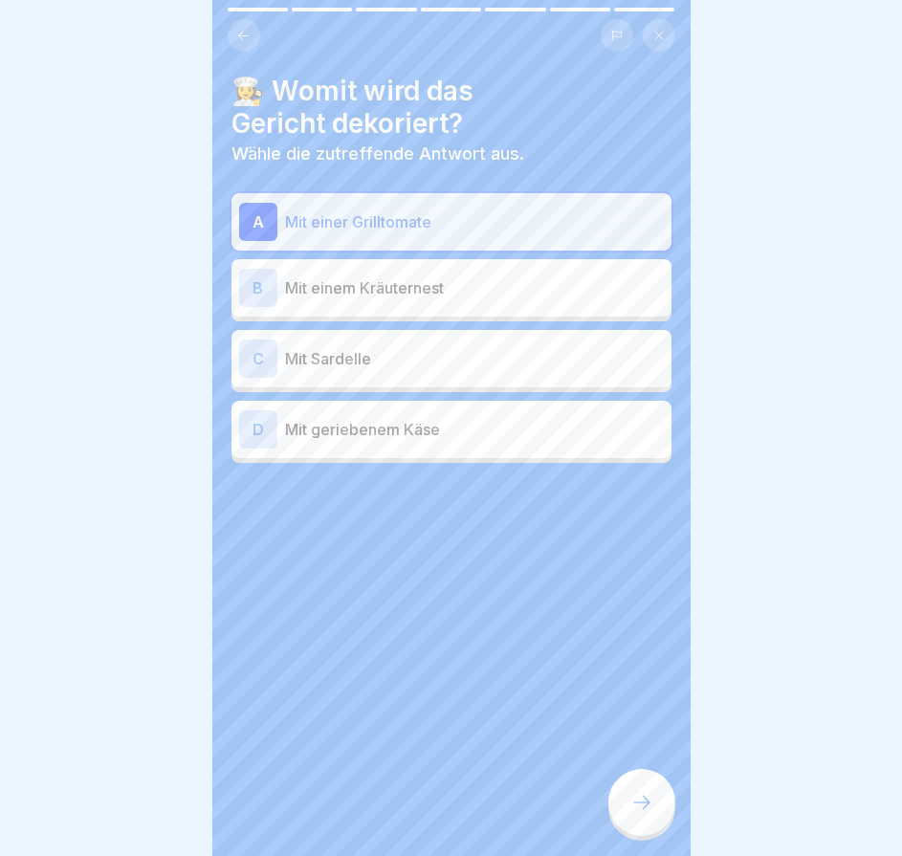
click at [432, 369] on p "Mit Sardelle" at bounding box center [474, 358] width 379 height 23
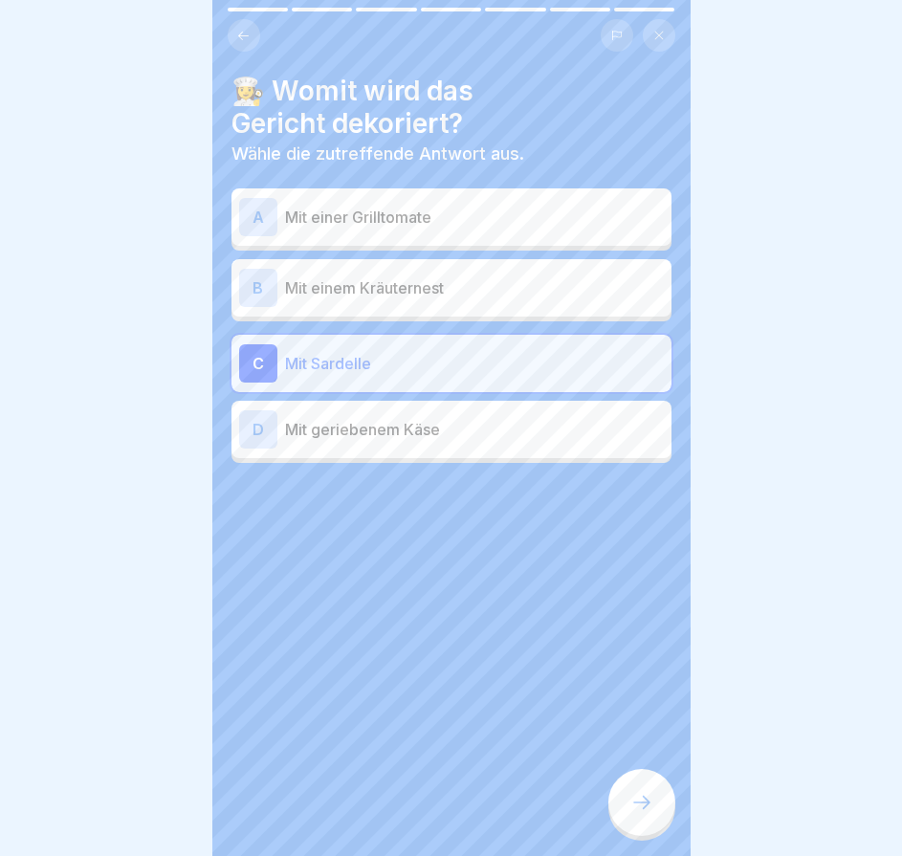
click at [454, 284] on p "Mit einem Kräuternest" at bounding box center [474, 287] width 379 height 23
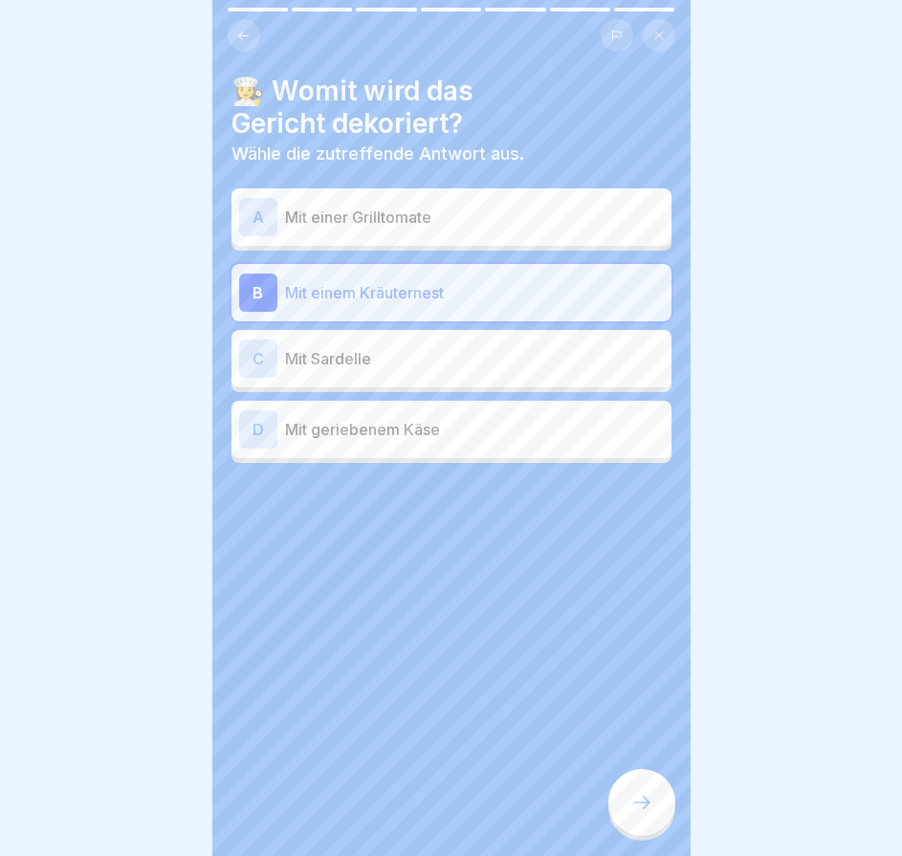
click at [630, 827] on div at bounding box center [641, 802] width 67 height 67
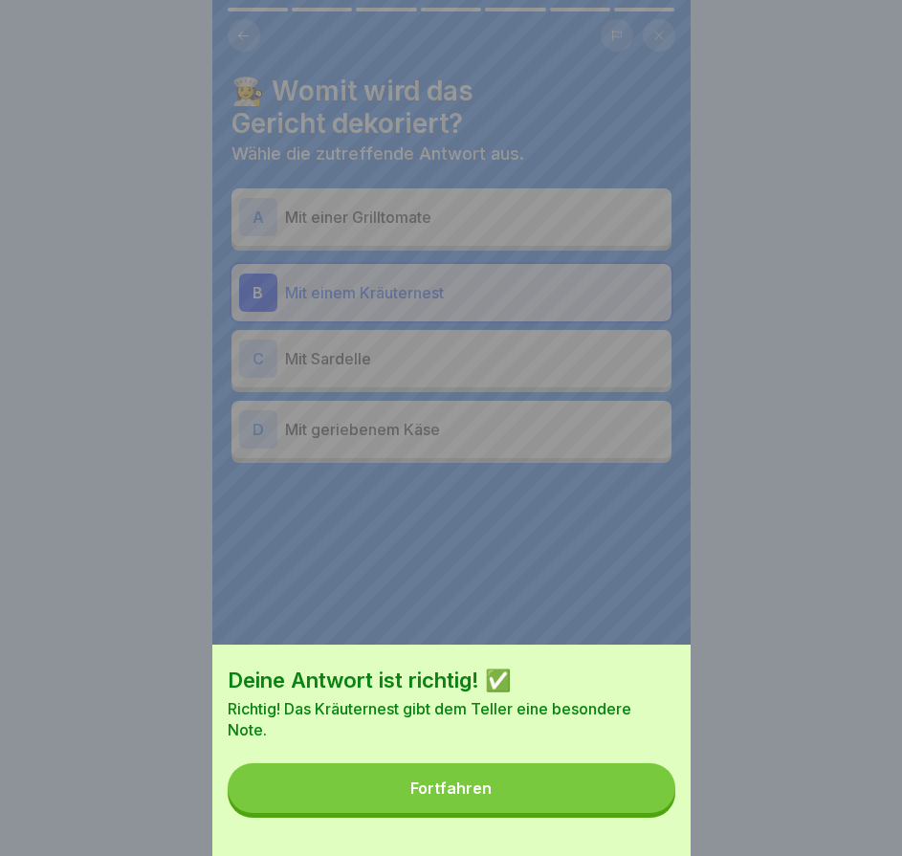
click at [635, 813] on button "Fortfahren" at bounding box center [452, 788] width 448 height 50
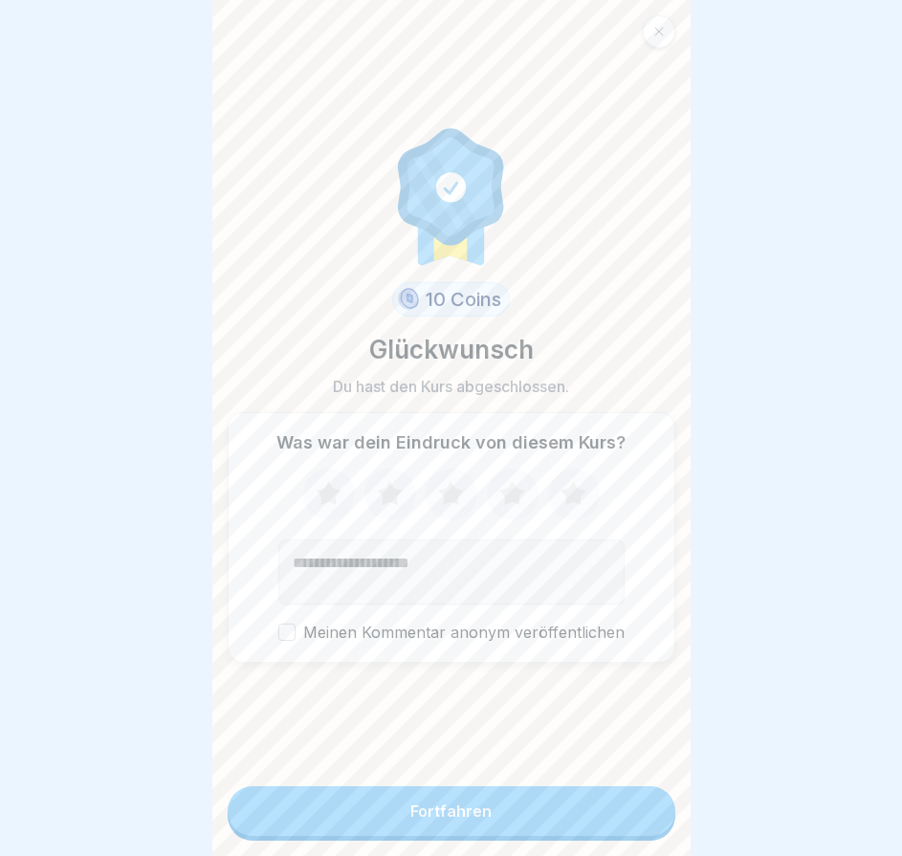
click at [654, 43] on div at bounding box center [659, 31] width 33 height 33
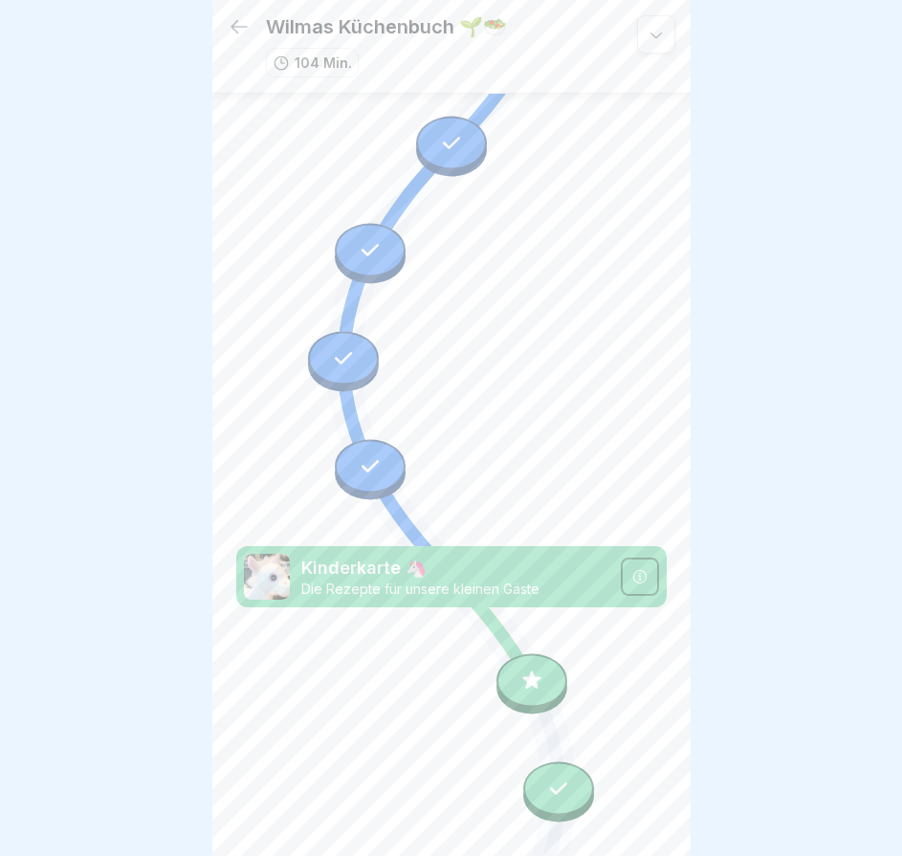
scroll to position [7309, 0]
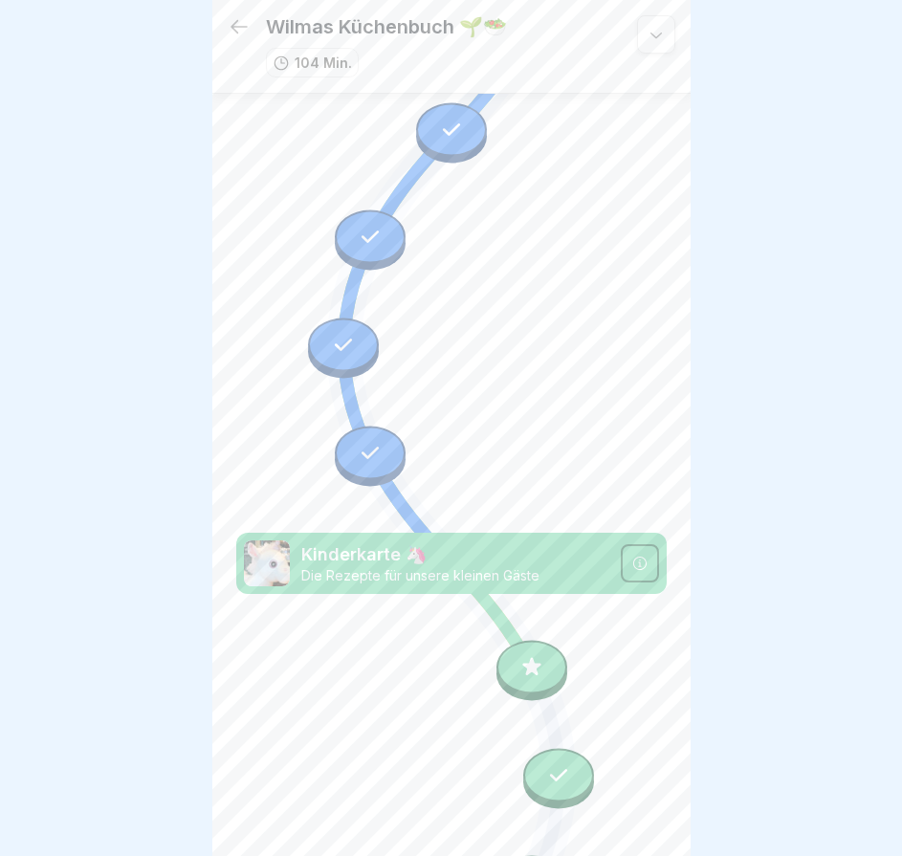
click at [530, 655] on icon at bounding box center [532, 667] width 25 height 25
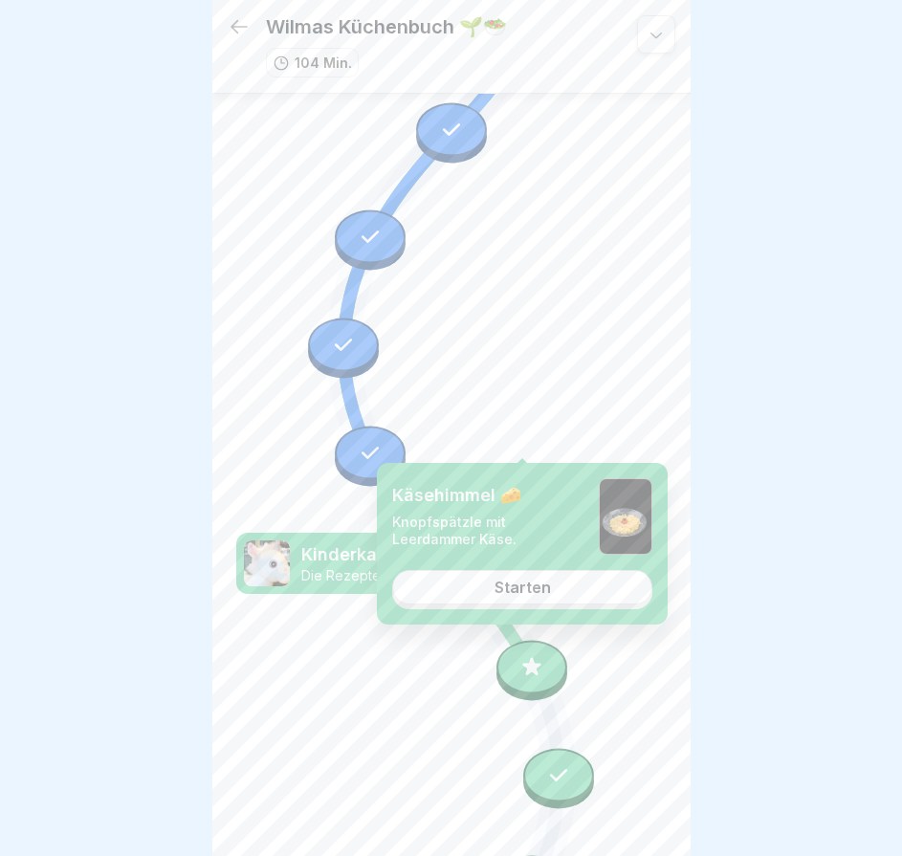
click at [560, 582] on link "Starten" at bounding box center [522, 587] width 260 height 34
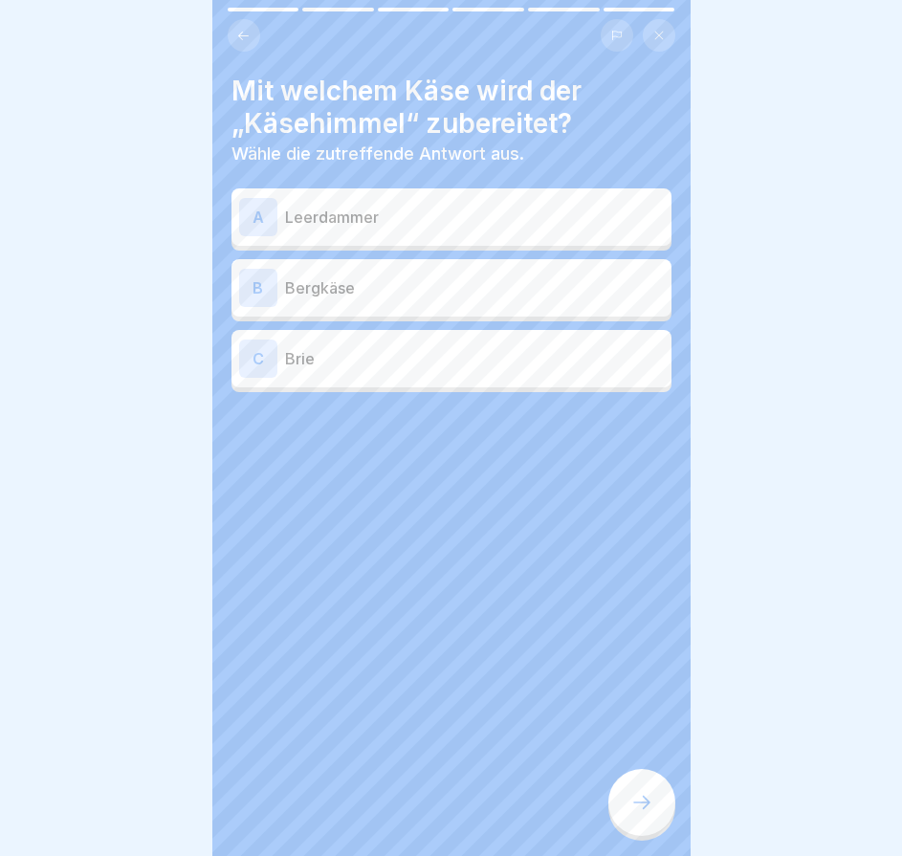
click at [557, 233] on div "A Leerdammer" at bounding box center [452, 216] width 440 height 57
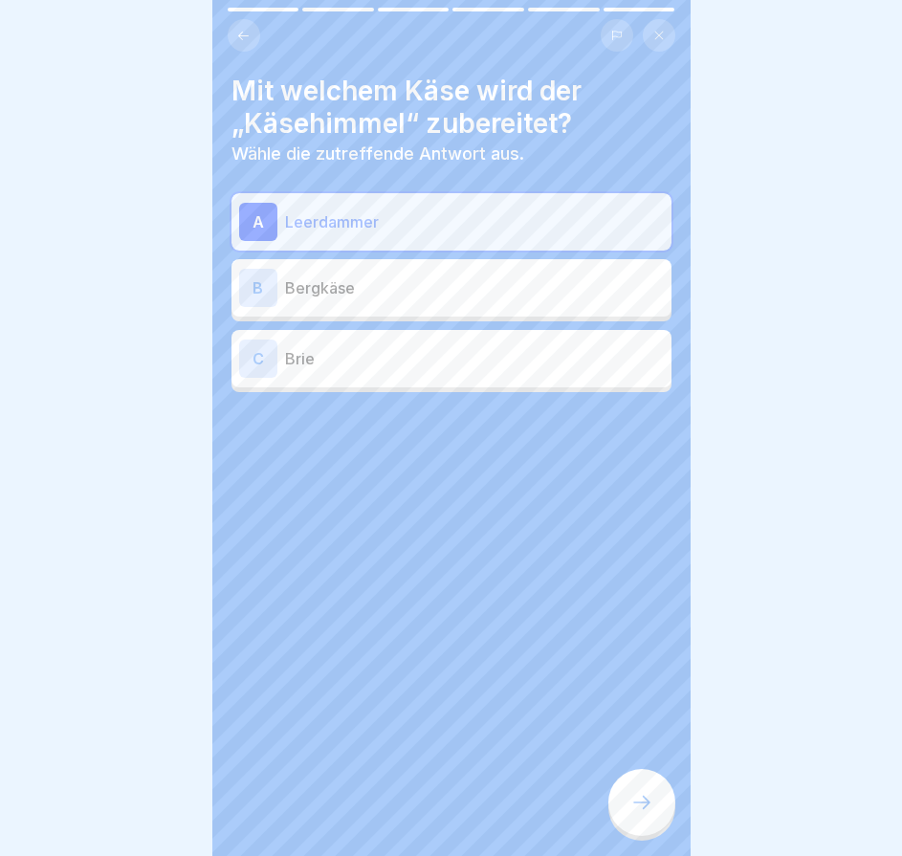
click at [632, 807] on icon at bounding box center [641, 802] width 23 height 23
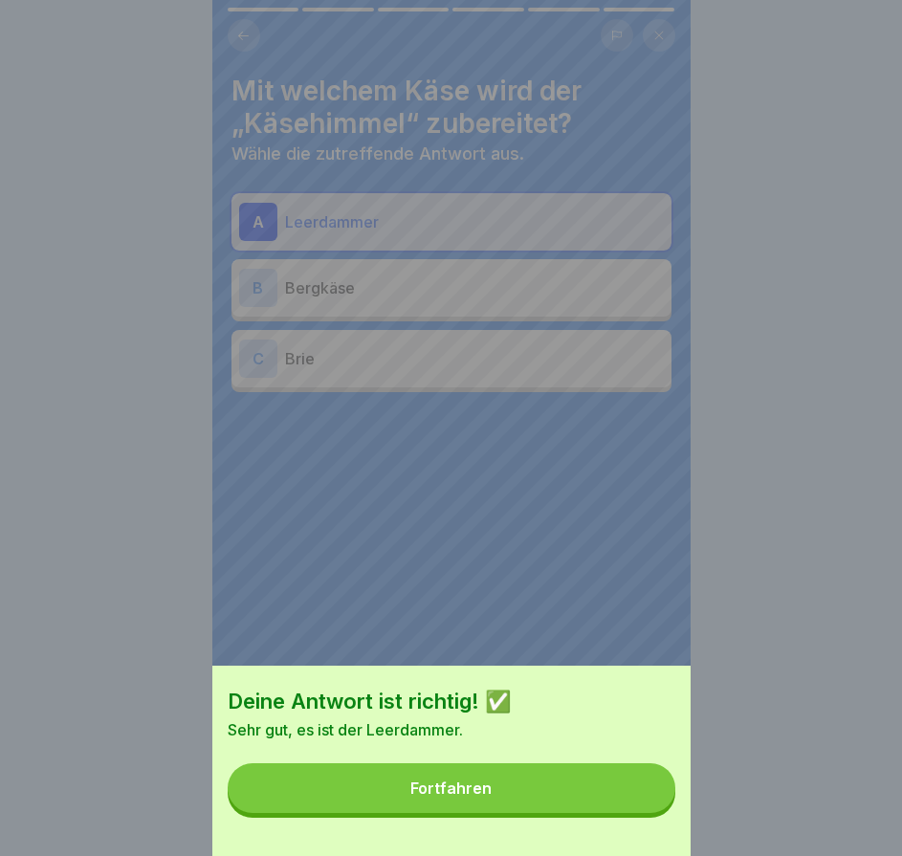
click at [632, 807] on button "Fortfahren" at bounding box center [452, 788] width 448 height 50
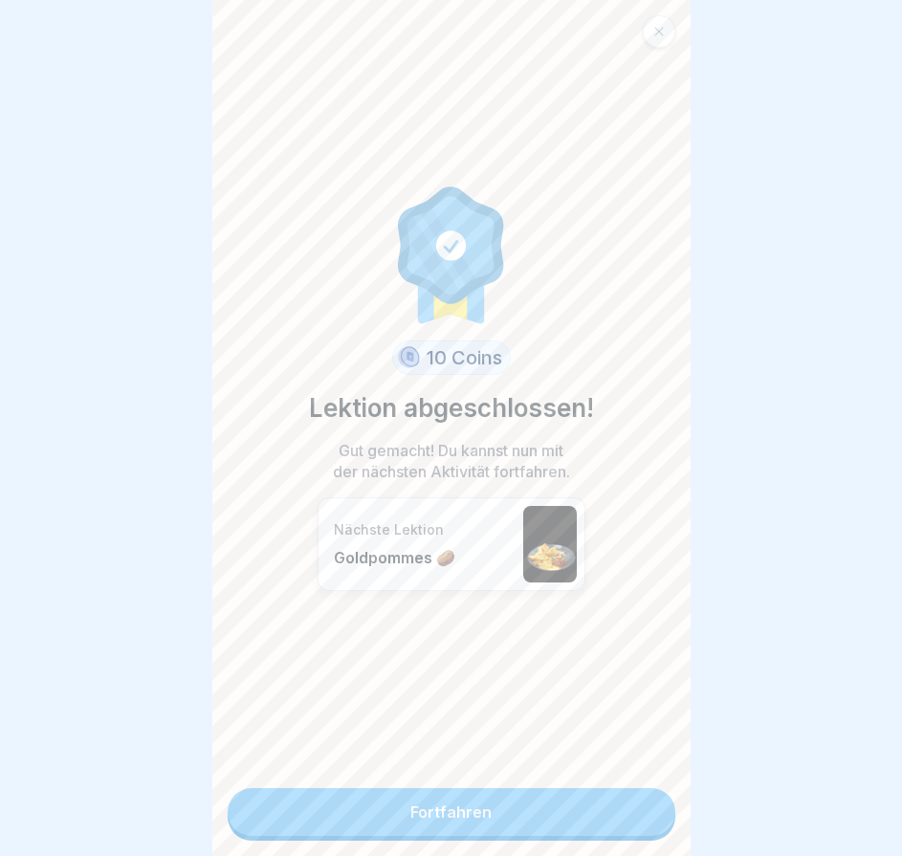
click at [630, 807] on link "Fortfahren" at bounding box center [452, 812] width 448 height 48
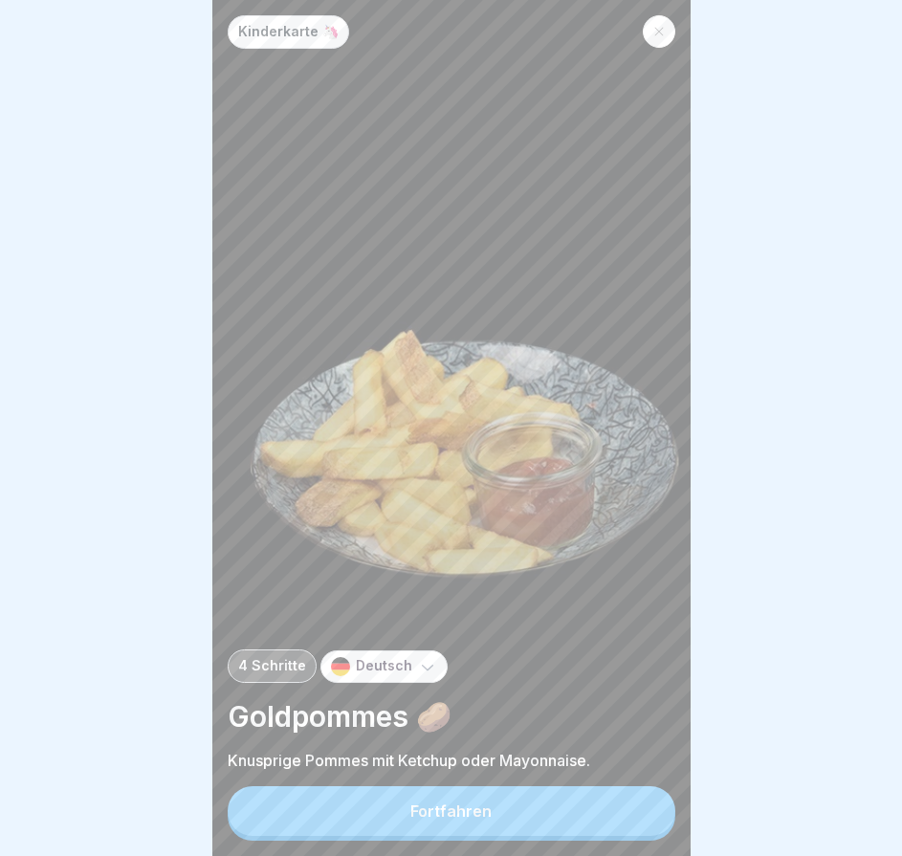
click at [586, 815] on button "Fortfahren" at bounding box center [452, 811] width 448 height 50
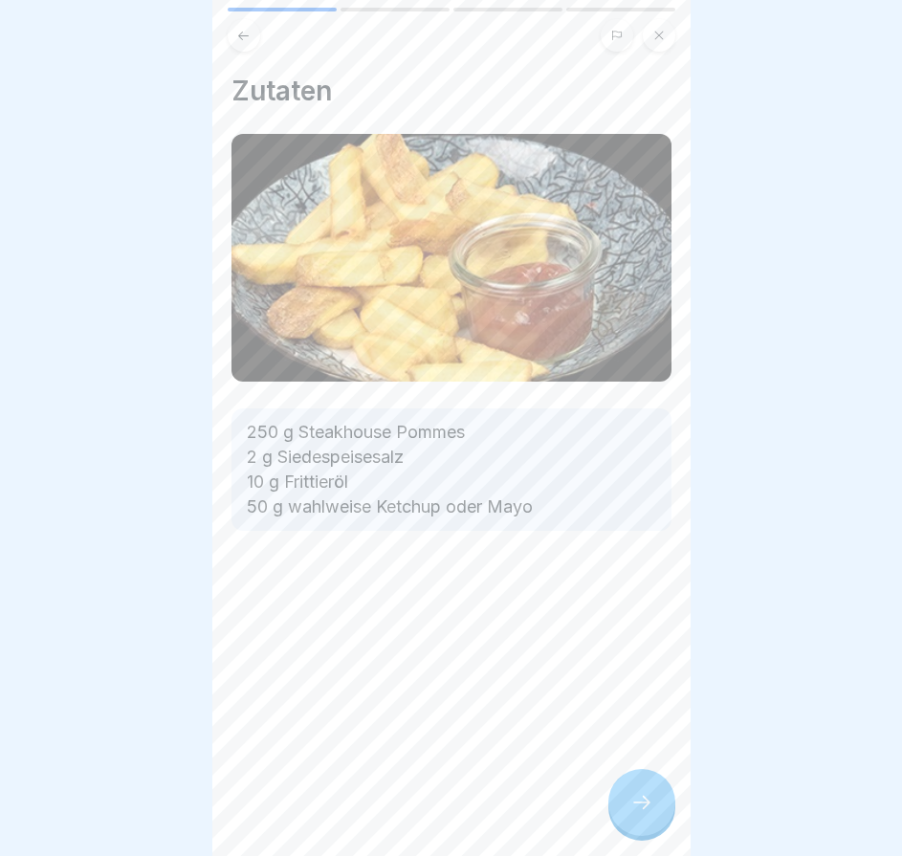
click at [629, 812] on div at bounding box center [641, 802] width 67 height 67
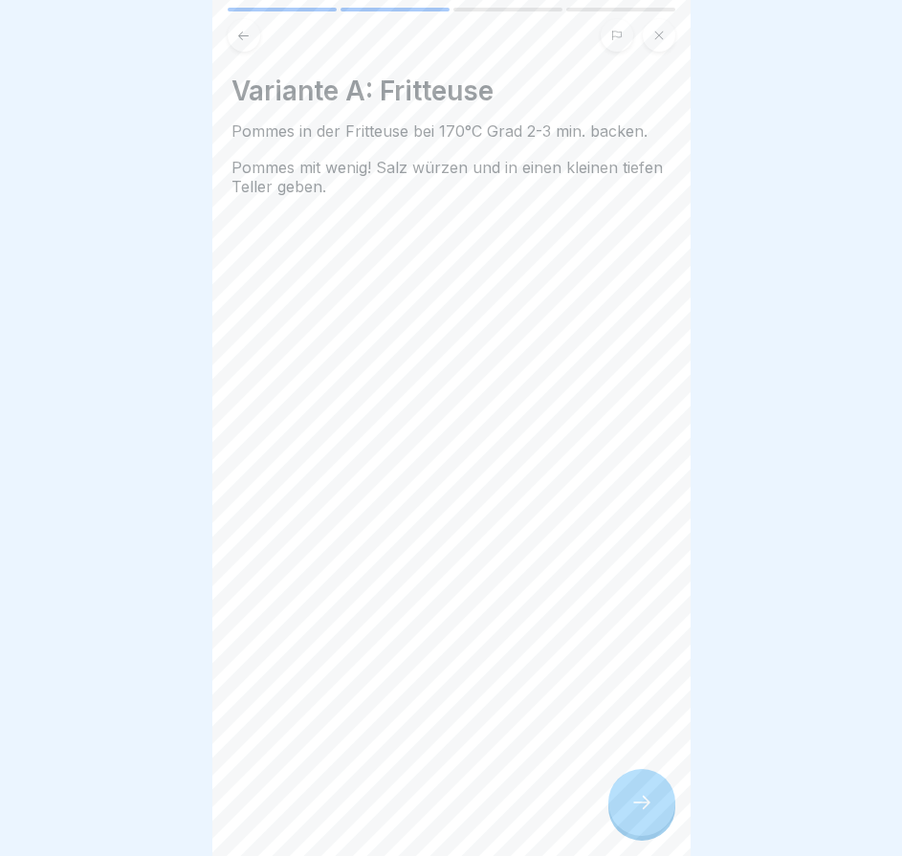
click at [629, 812] on div at bounding box center [641, 802] width 67 height 67
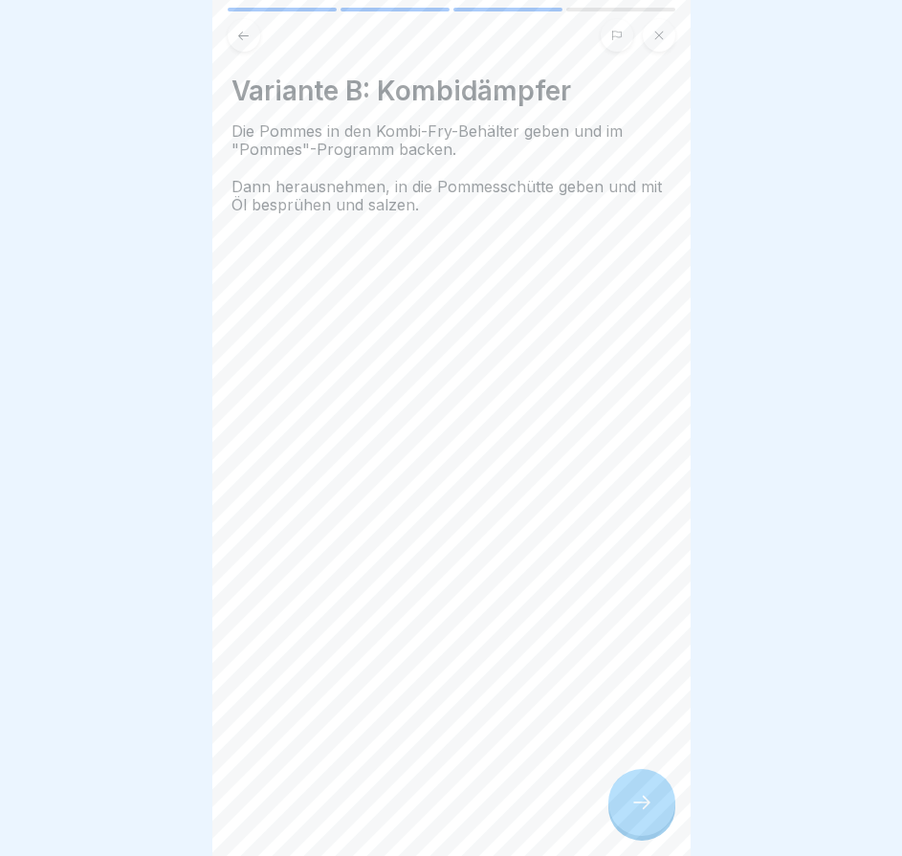
click at [629, 812] on div at bounding box center [641, 802] width 67 height 67
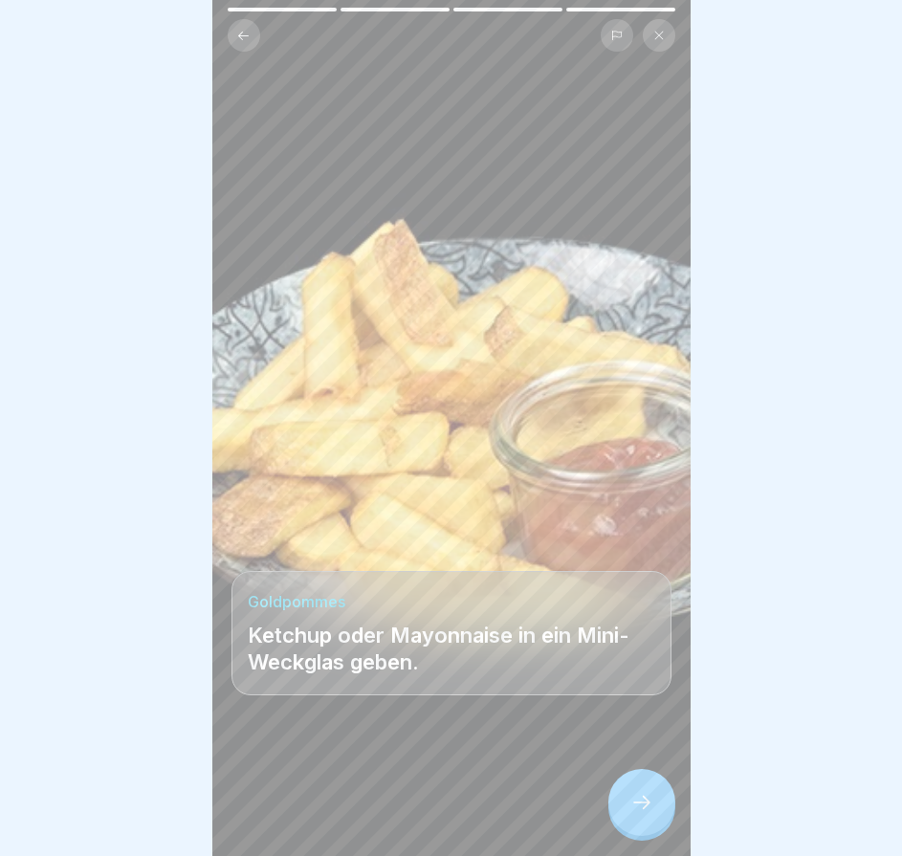
click at [629, 812] on div at bounding box center [641, 802] width 67 height 67
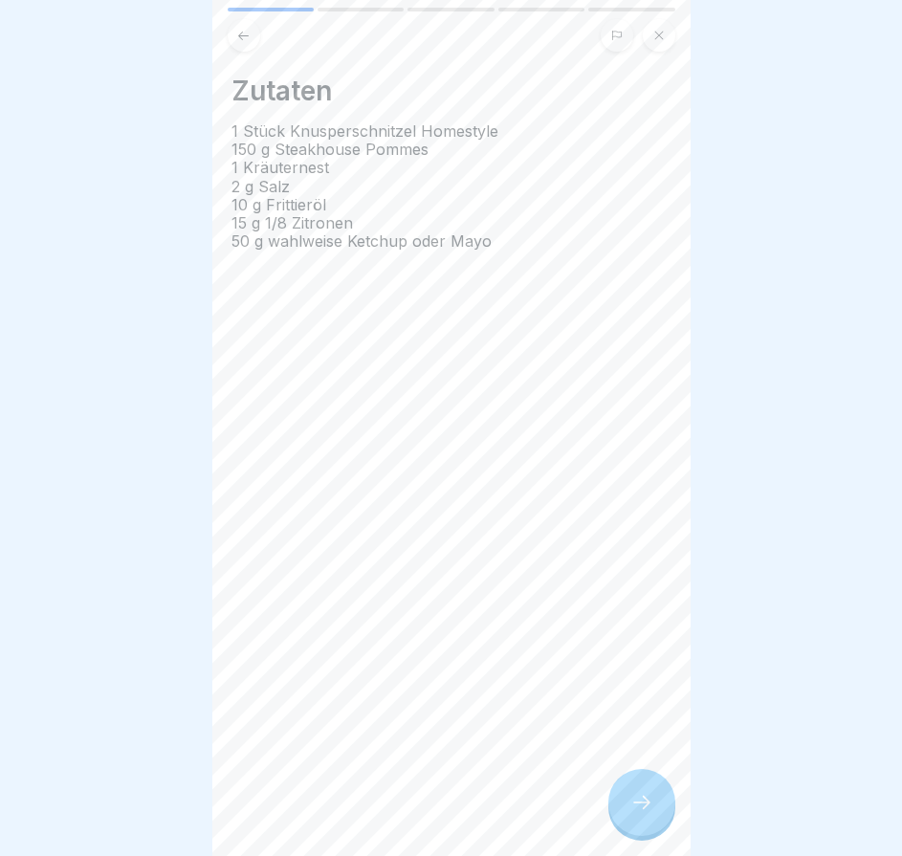
click at [668, 30] on button at bounding box center [659, 35] width 33 height 33
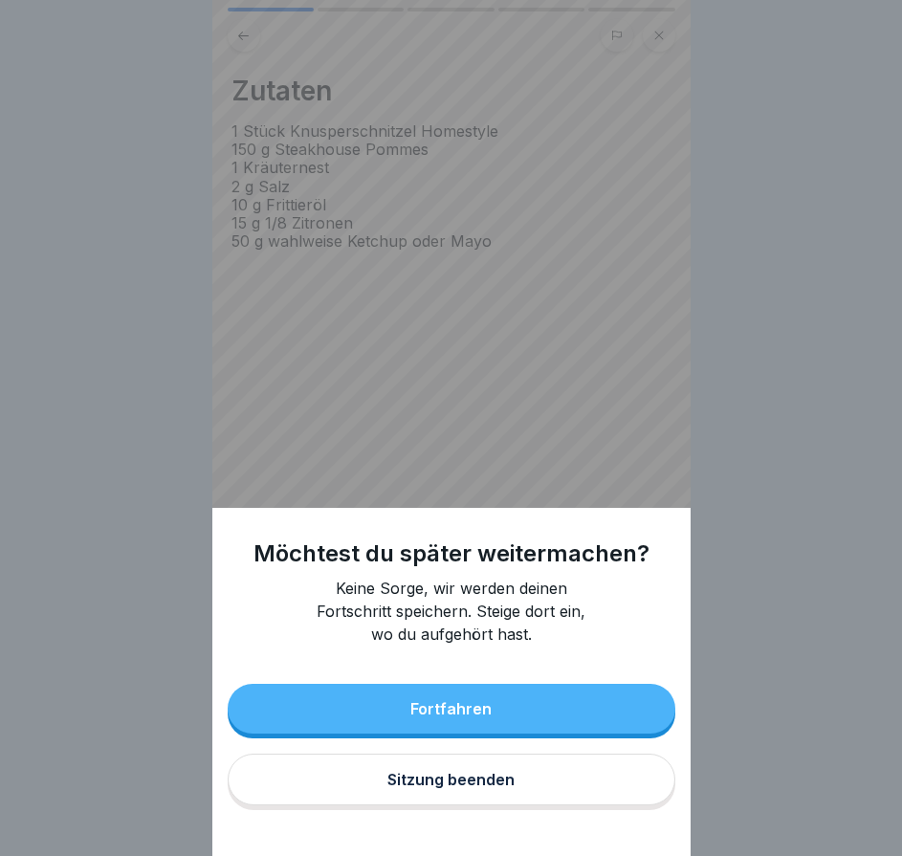
click at [515, 788] on div "Sitzung beenden" at bounding box center [450, 779] width 127 height 17
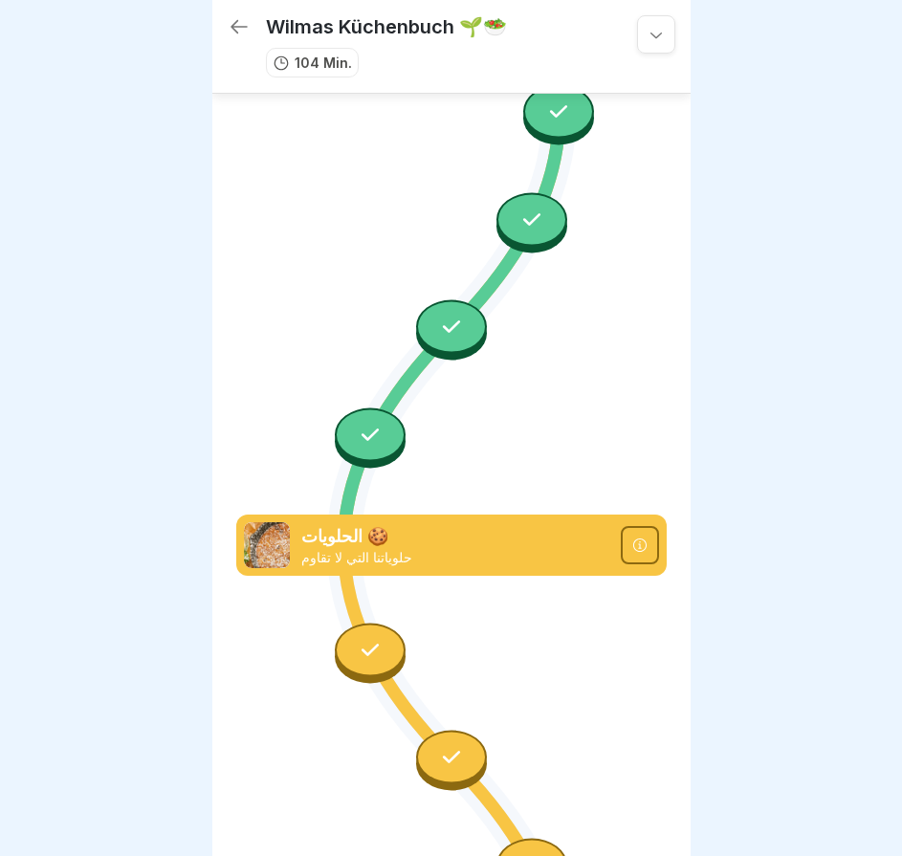
scroll to position [7978, 0]
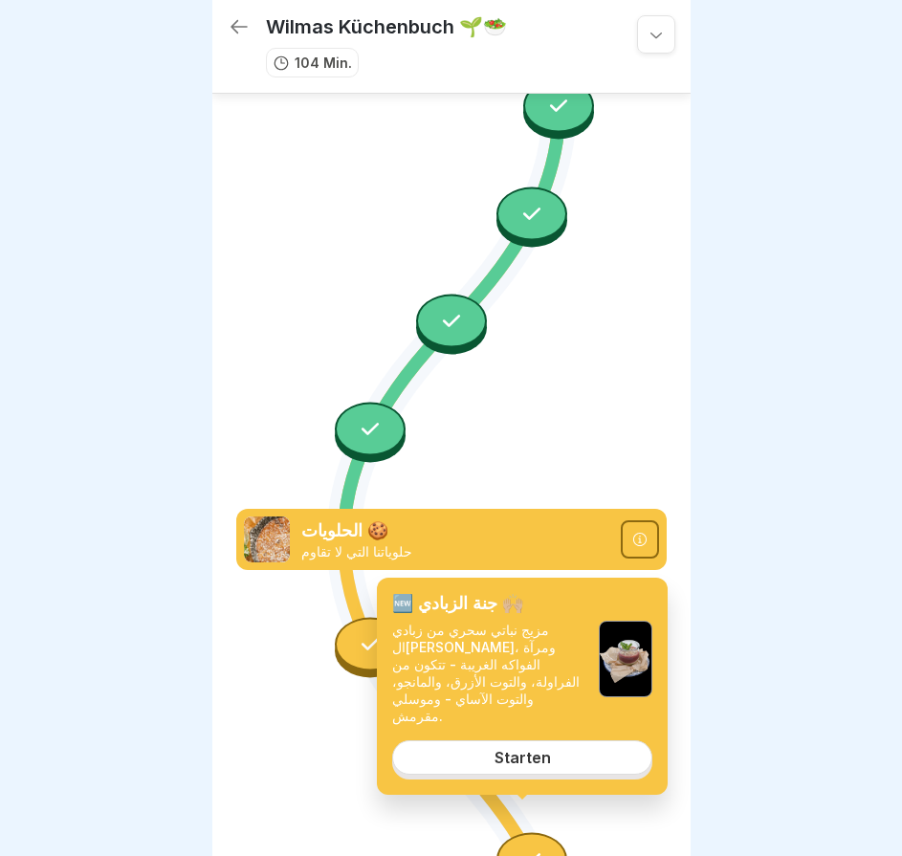
click at [558, 741] on link "Starten" at bounding box center [522, 758] width 260 height 34
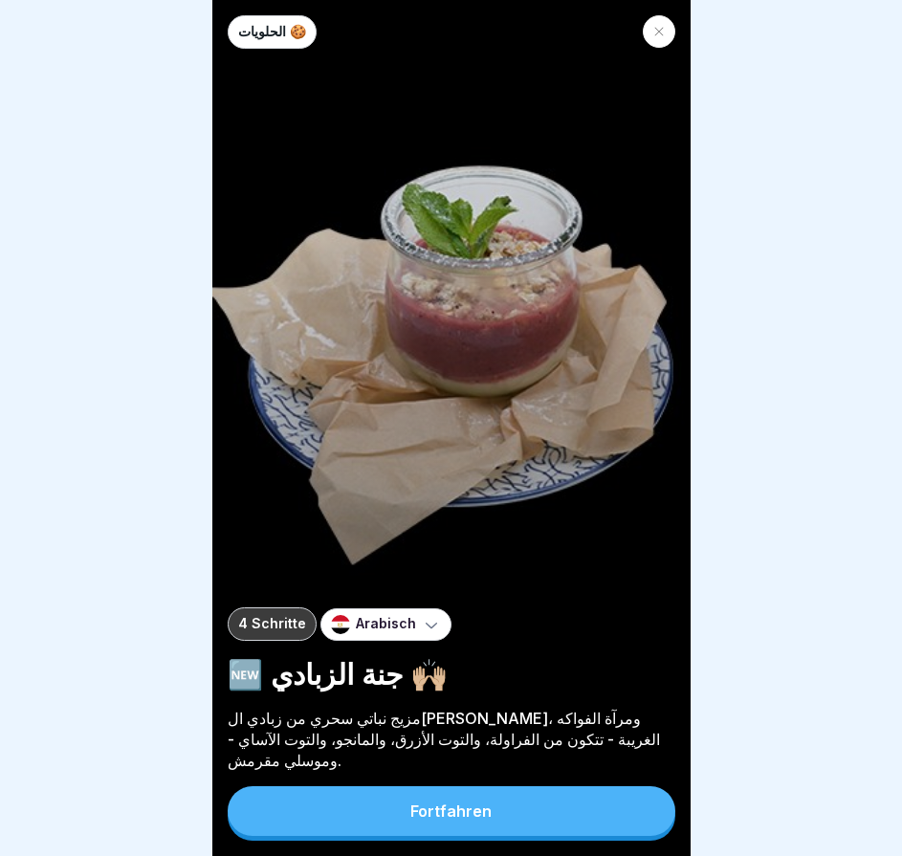
click at [606, 789] on button "Fortfahren" at bounding box center [452, 811] width 448 height 50
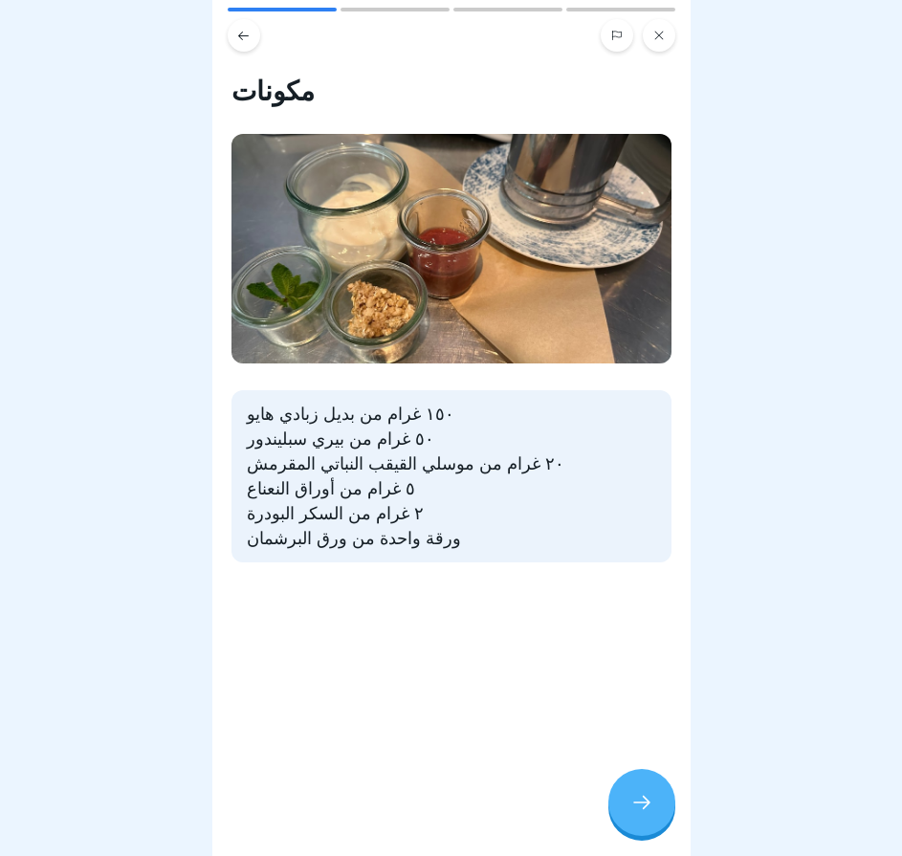
click at [619, 792] on div at bounding box center [641, 802] width 67 height 67
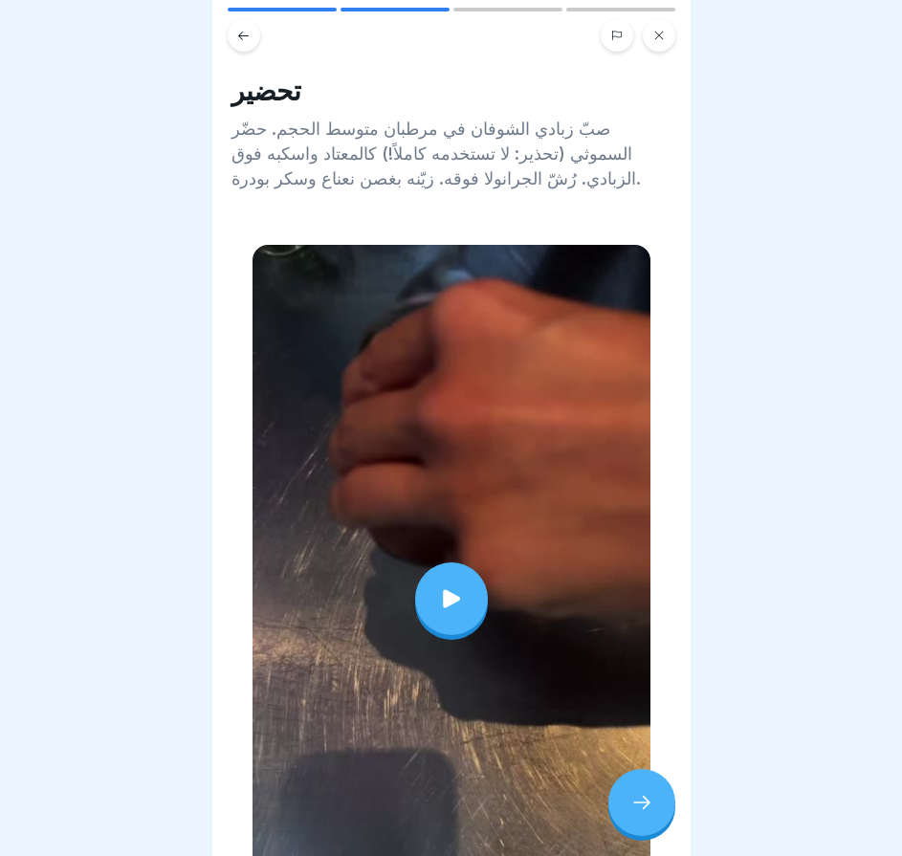
click at [629, 794] on div at bounding box center [641, 802] width 67 height 67
drag, startPoint x: 627, startPoint y: 796, endPoint x: 637, endPoint y: 796, distance: 10.5
click at [628, 796] on div at bounding box center [641, 802] width 67 height 67
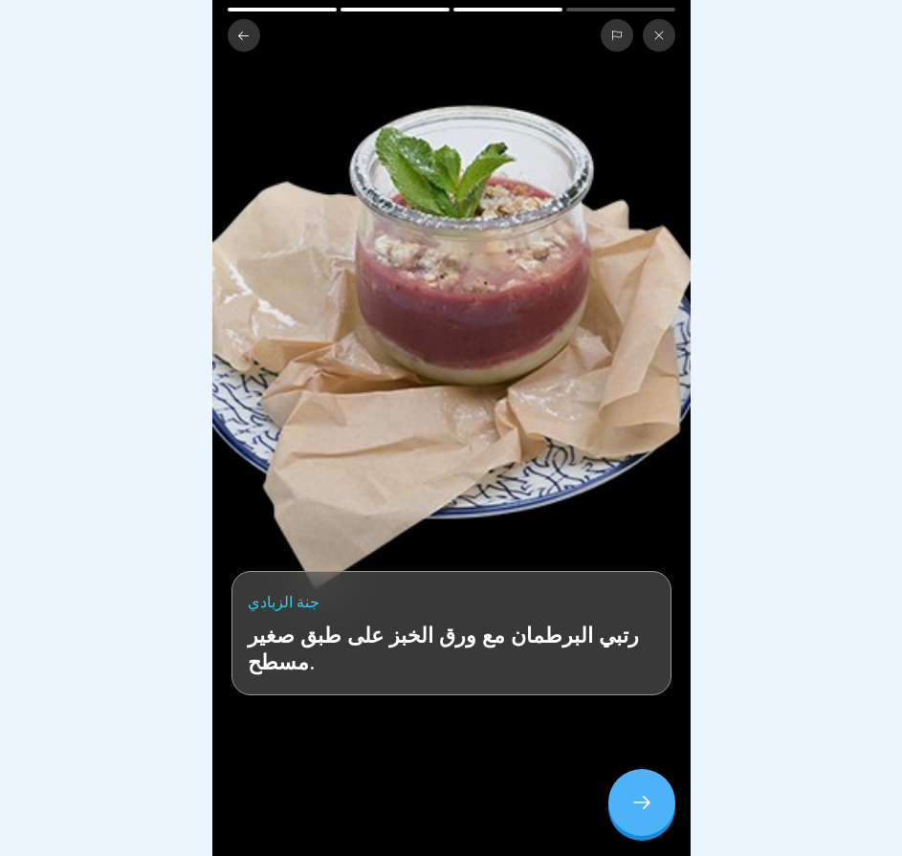
click at [647, 798] on icon at bounding box center [641, 802] width 23 height 23
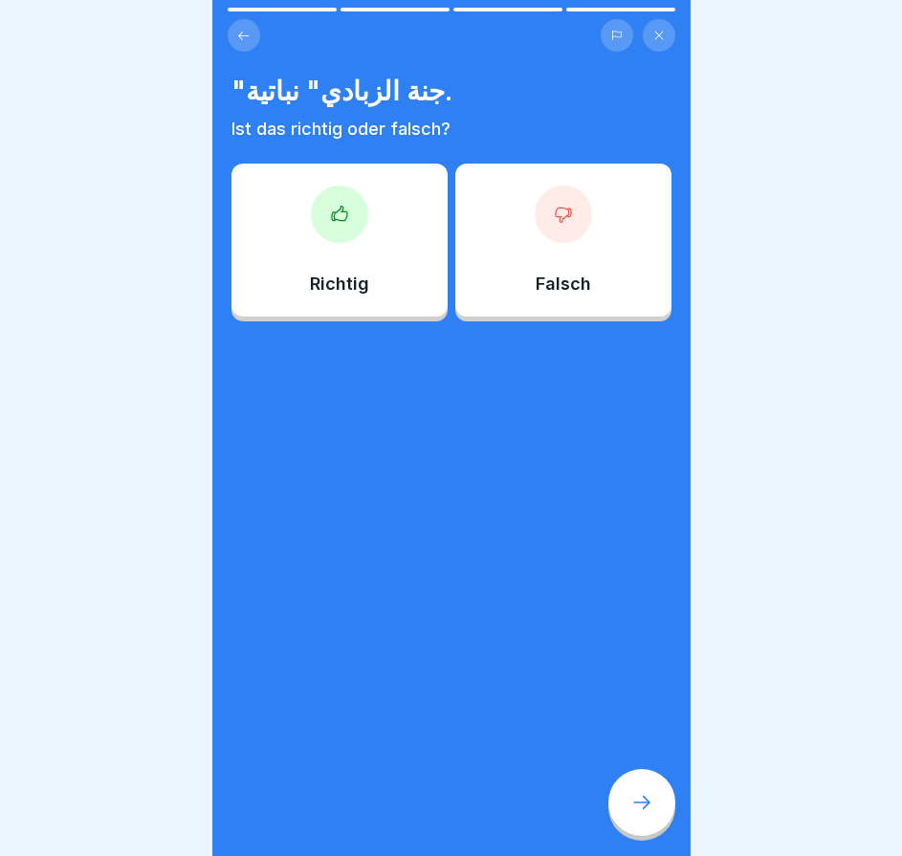
click at [649, 798] on icon at bounding box center [641, 802] width 23 height 23
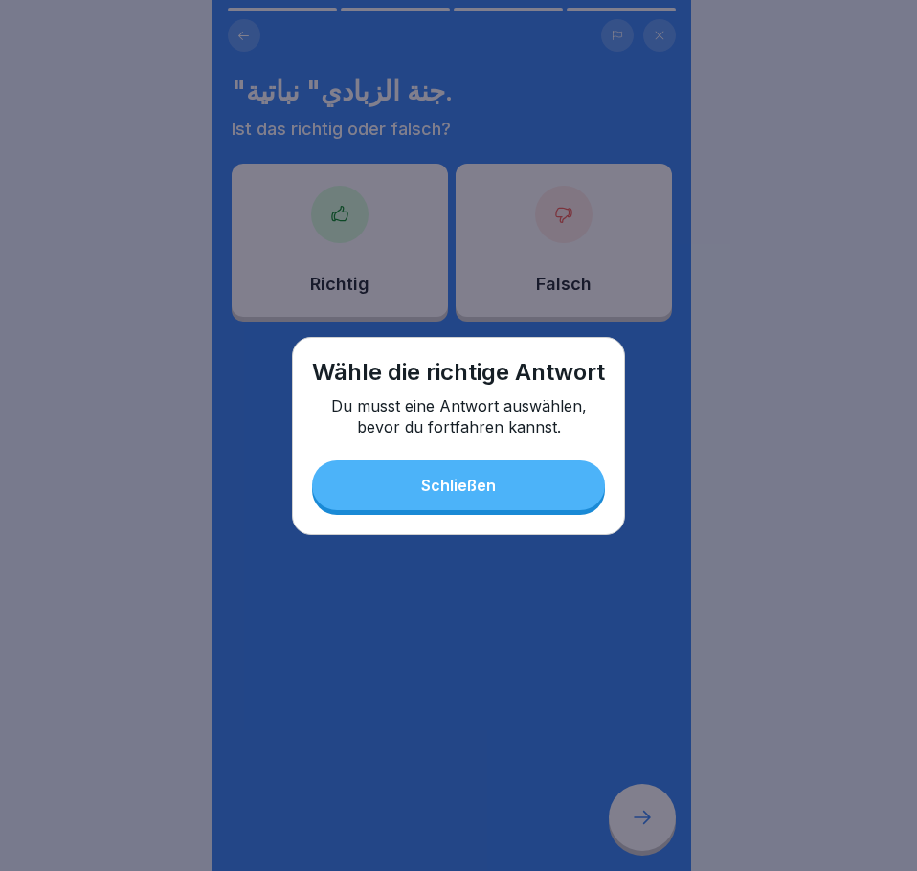
click at [548, 462] on button "Schließen" at bounding box center [458, 485] width 293 height 50
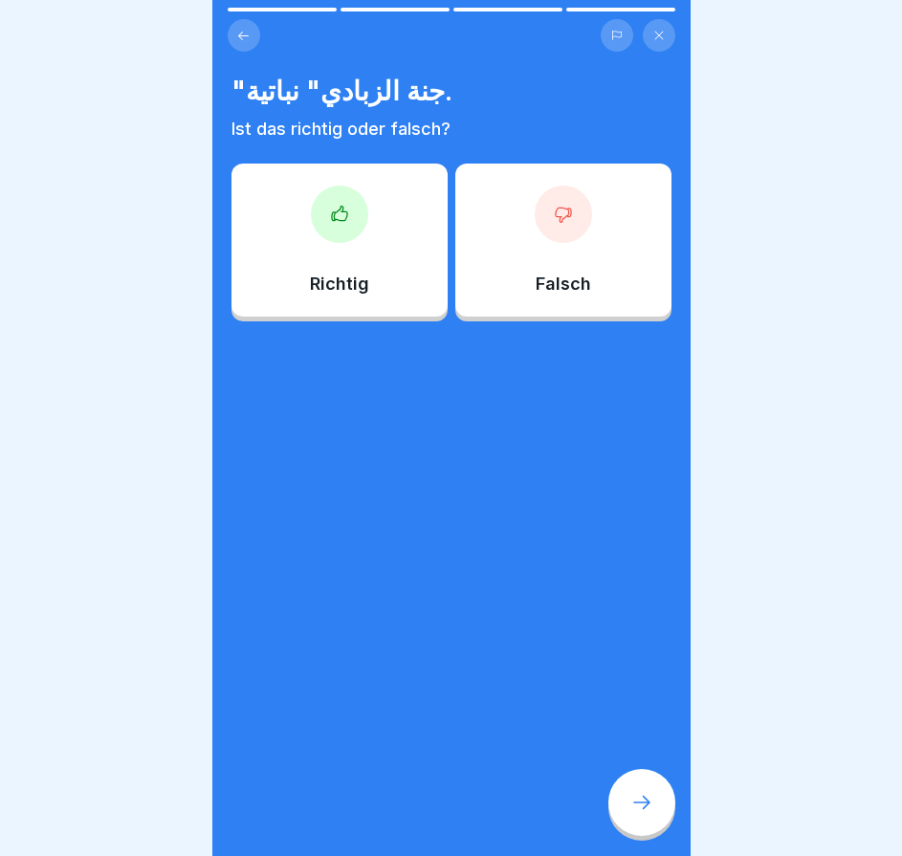
click at [285, 124] on p "Ist das richtig oder falsch?" at bounding box center [452, 129] width 440 height 21
click at [420, 295] on div "Richtig" at bounding box center [340, 240] width 216 height 153
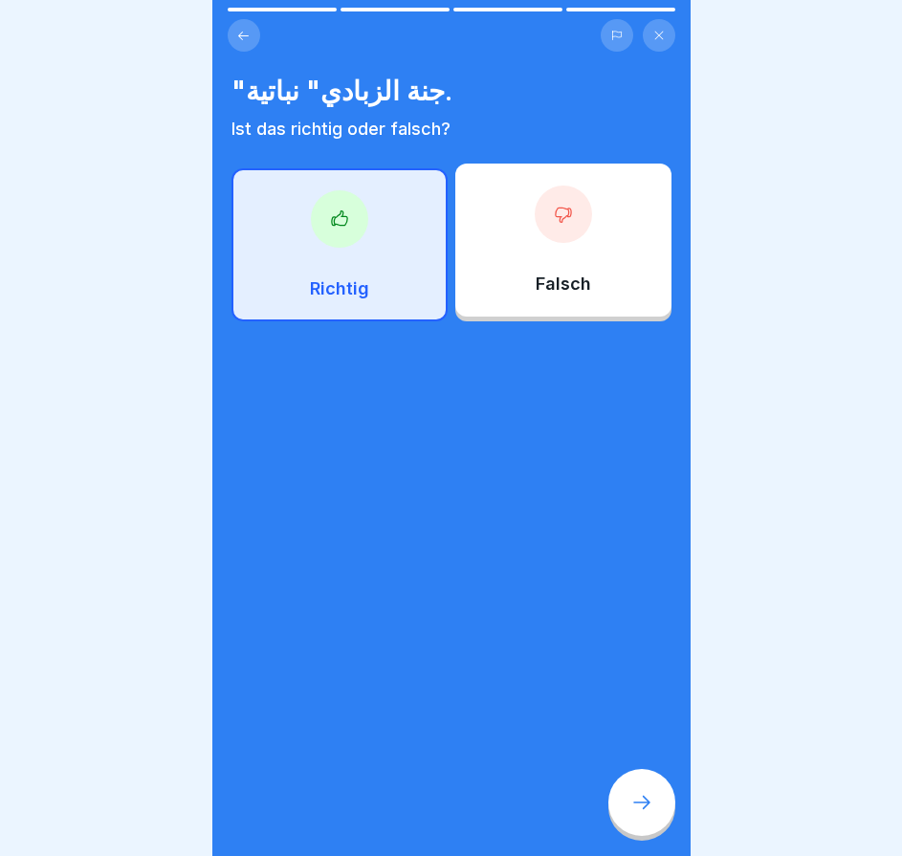
click at [644, 809] on icon at bounding box center [641, 802] width 23 height 23
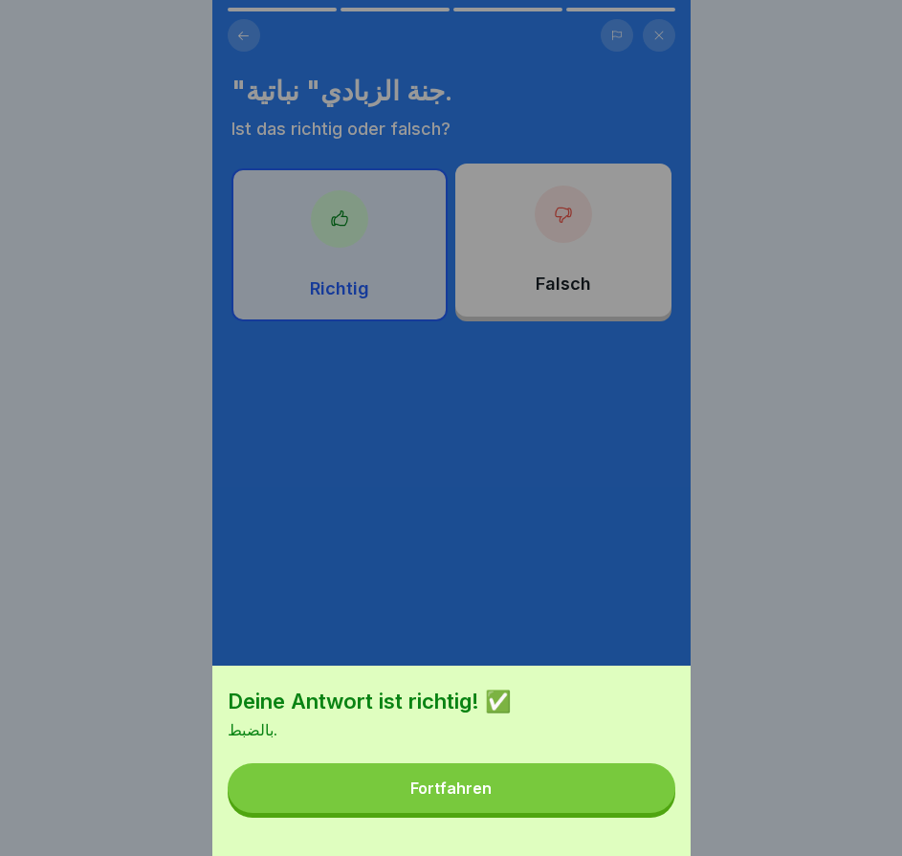
click at [644, 809] on button "Fortfahren" at bounding box center [452, 788] width 448 height 50
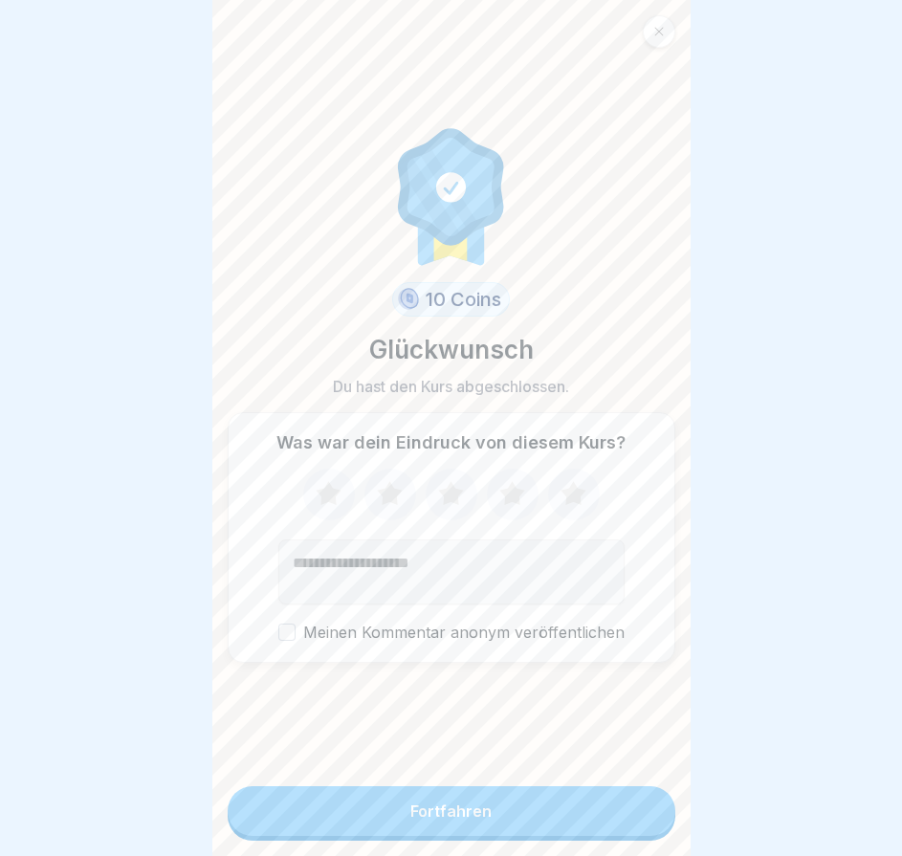
click at [599, 831] on button "Fortfahren" at bounding box center [452, 811] width 448 height 50
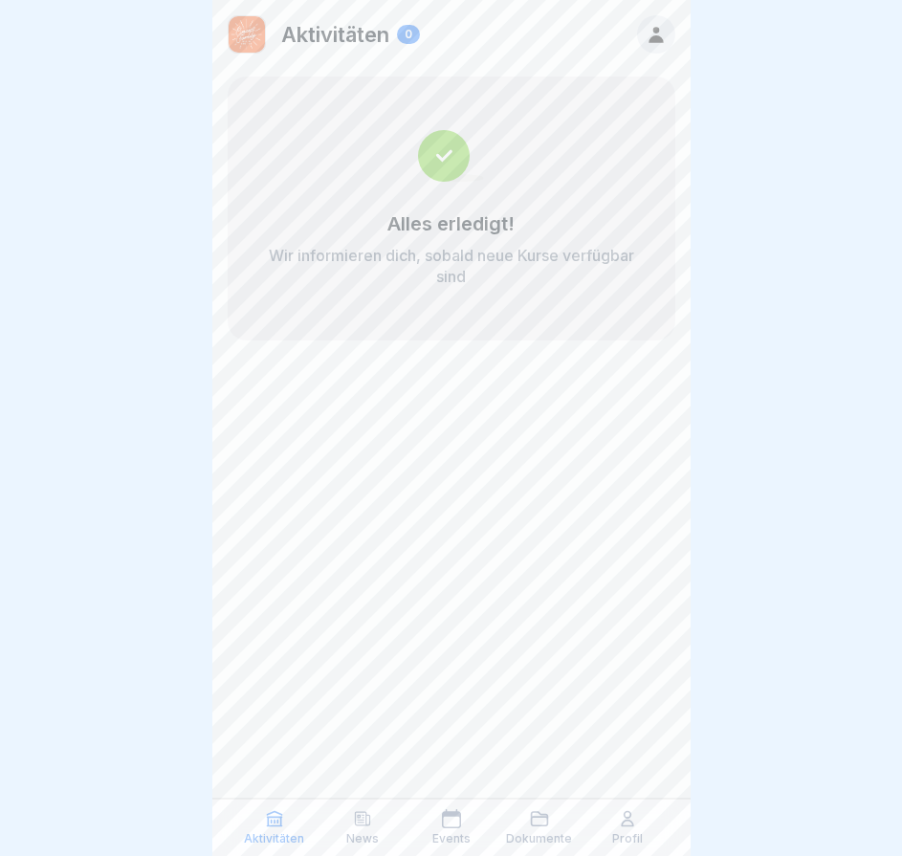
click at [621, 830] on div "Profil" at bounding box center [627, 827] width 78 height 36
